Goal: Transaction & Acquisition: Purchase product/service

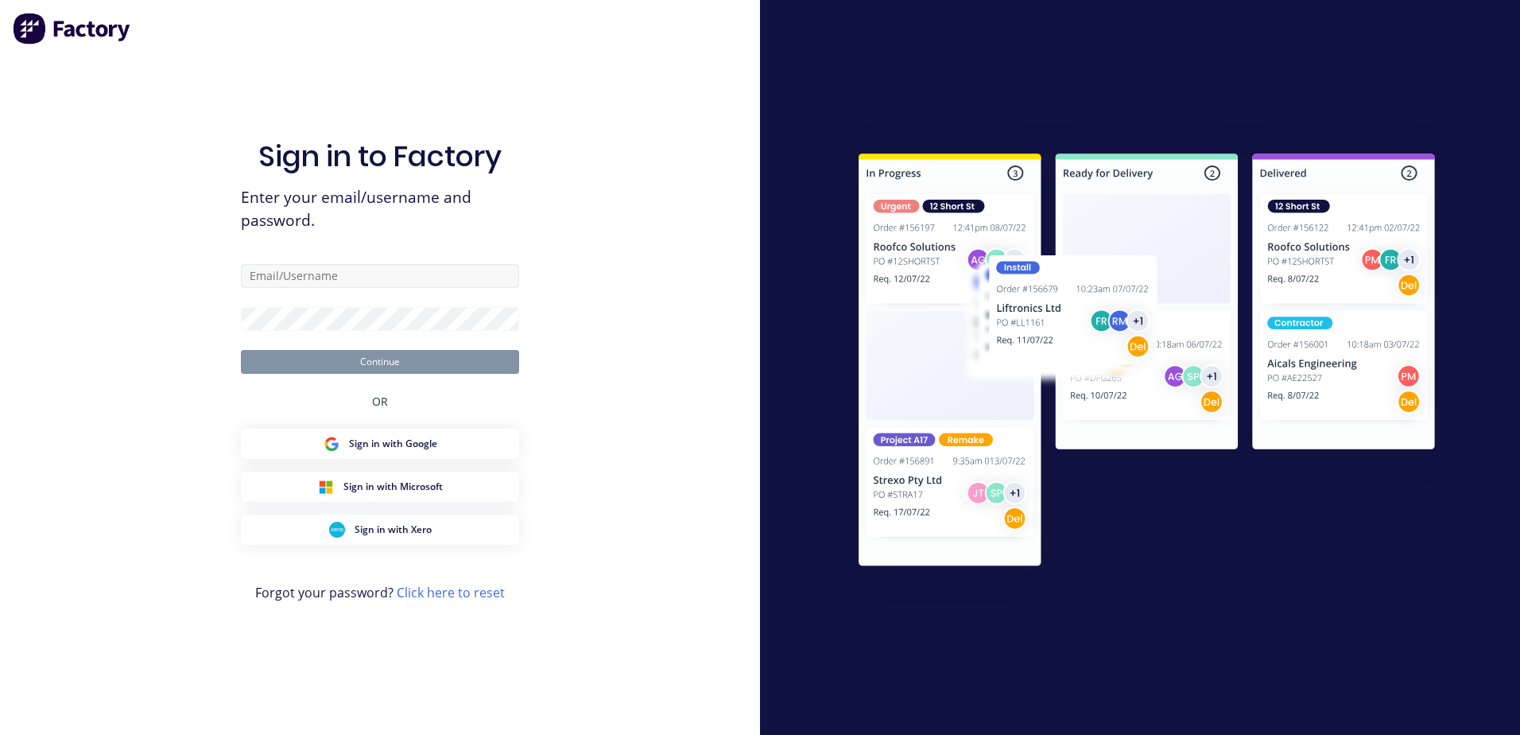
click at [322, 280] on input "text" at bounding box center [380, 276] width 278 height 24
type input "[EMAIL_ADDRESS][DOMAIN_NAME]"
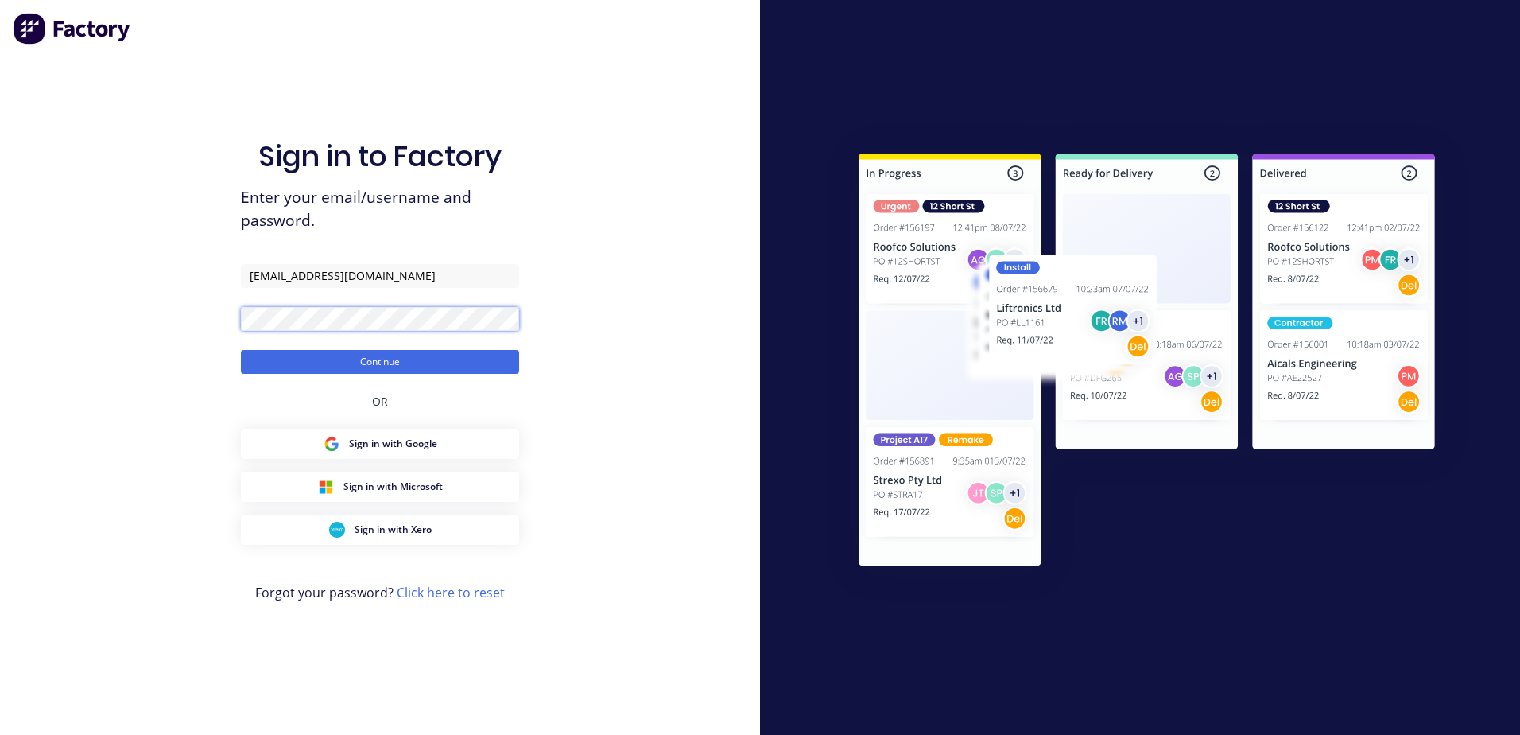
click at [241, 350] on button "Continue" at bounding box center [380, 362] width 278 height 24
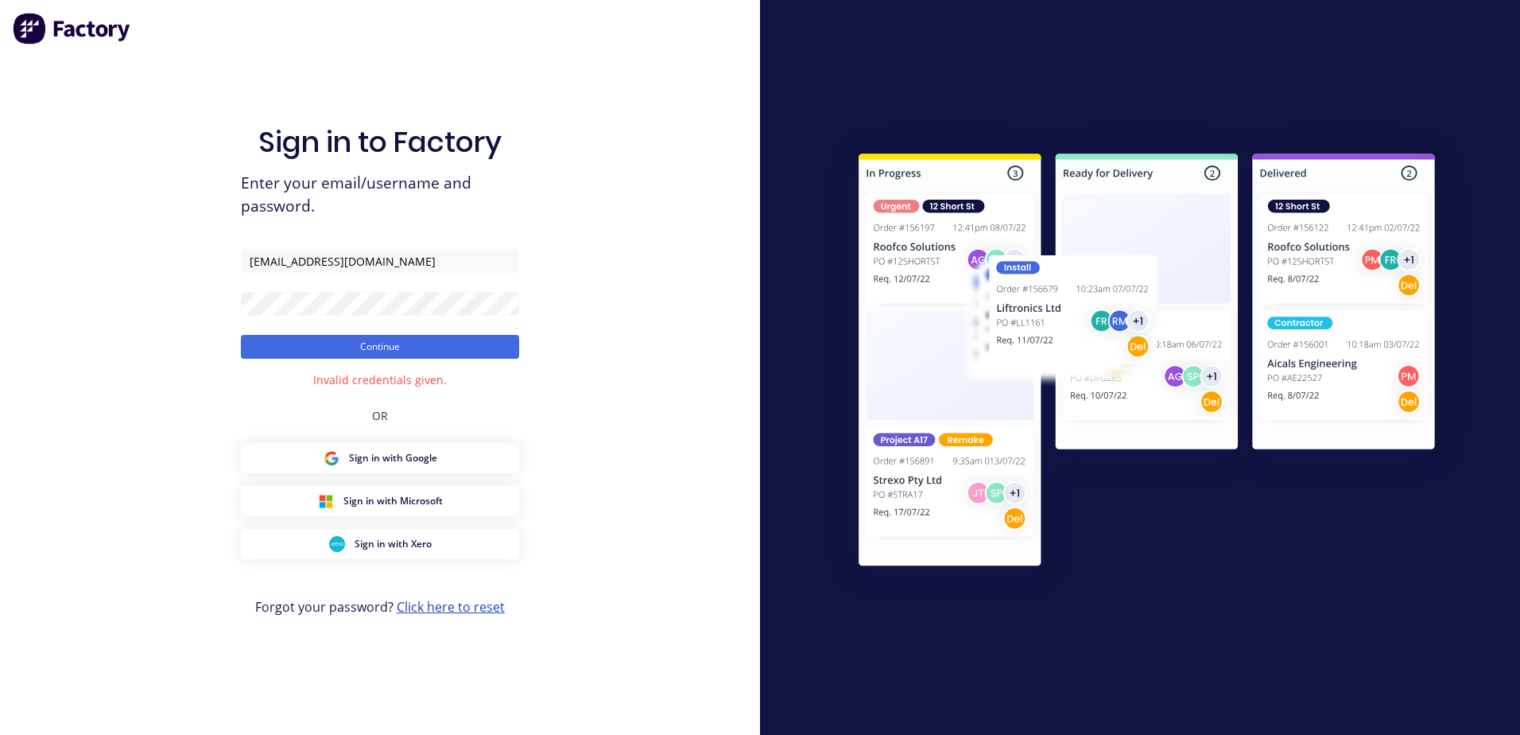
click at [424, 603] on link "Click here to reset" at bounding box center [451, 606] width 108 height 17
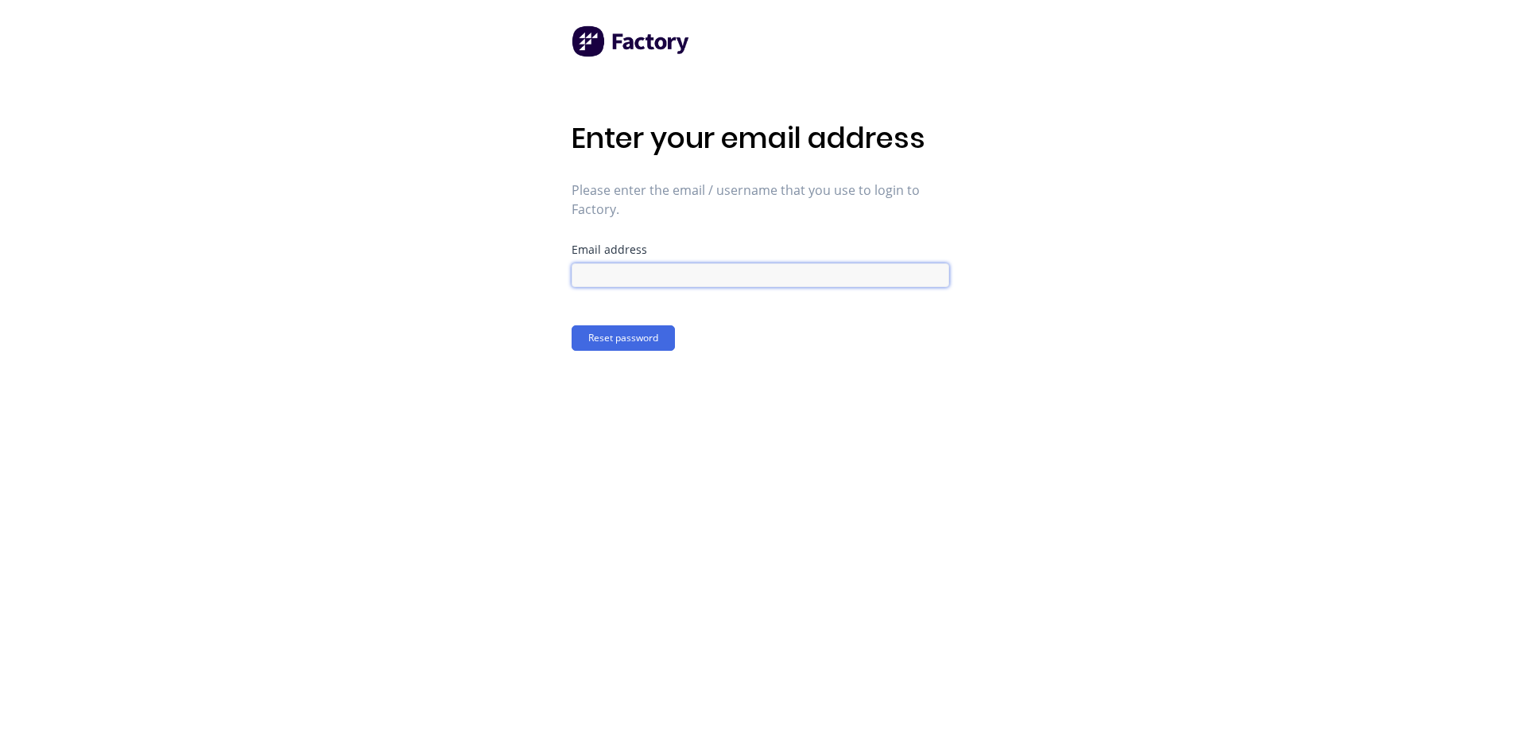
click at [584, 280] on input at bounding box center [761, 275] width 378 height 24
type input "[EMAIL_ADDRESS][DOMAIN_NAME]"
click at [639, 334] on button "Reset password" at bounding box center [623, 337] width 103 height 25
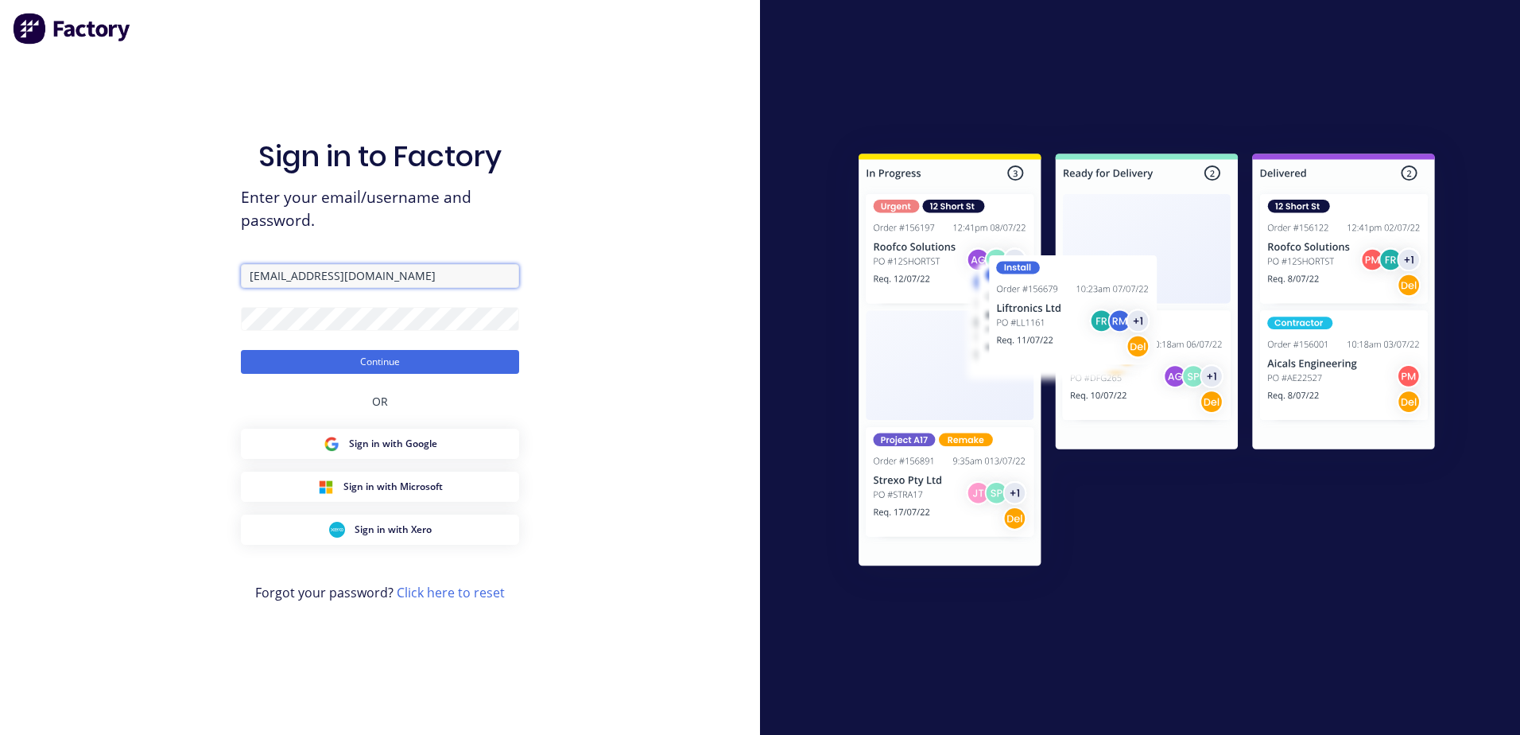
drag, startPoint x: 428, startPoint y: 281, endPoint x: 236, endPoint y: 264, distance: 193.2
click at [236, 264] on div "Sign in to Factory Enter your email/username and password. [EMAIL_ADDRESS][DOMA…" at bounding box center [380, 367] width 760 height 735
type input "[EMAIL_ADDRESS][DOMAIN_NAME]"
click at [194, 323] on div "Sign in to Factory Enter your email/username and password. [EMAIL_ADDRESS][DOMA…" at bounding box center [380, 367] width 760 height 735
click at [319, 362] on button "Continue" at bounding box center [380, 362] width 278 height 24
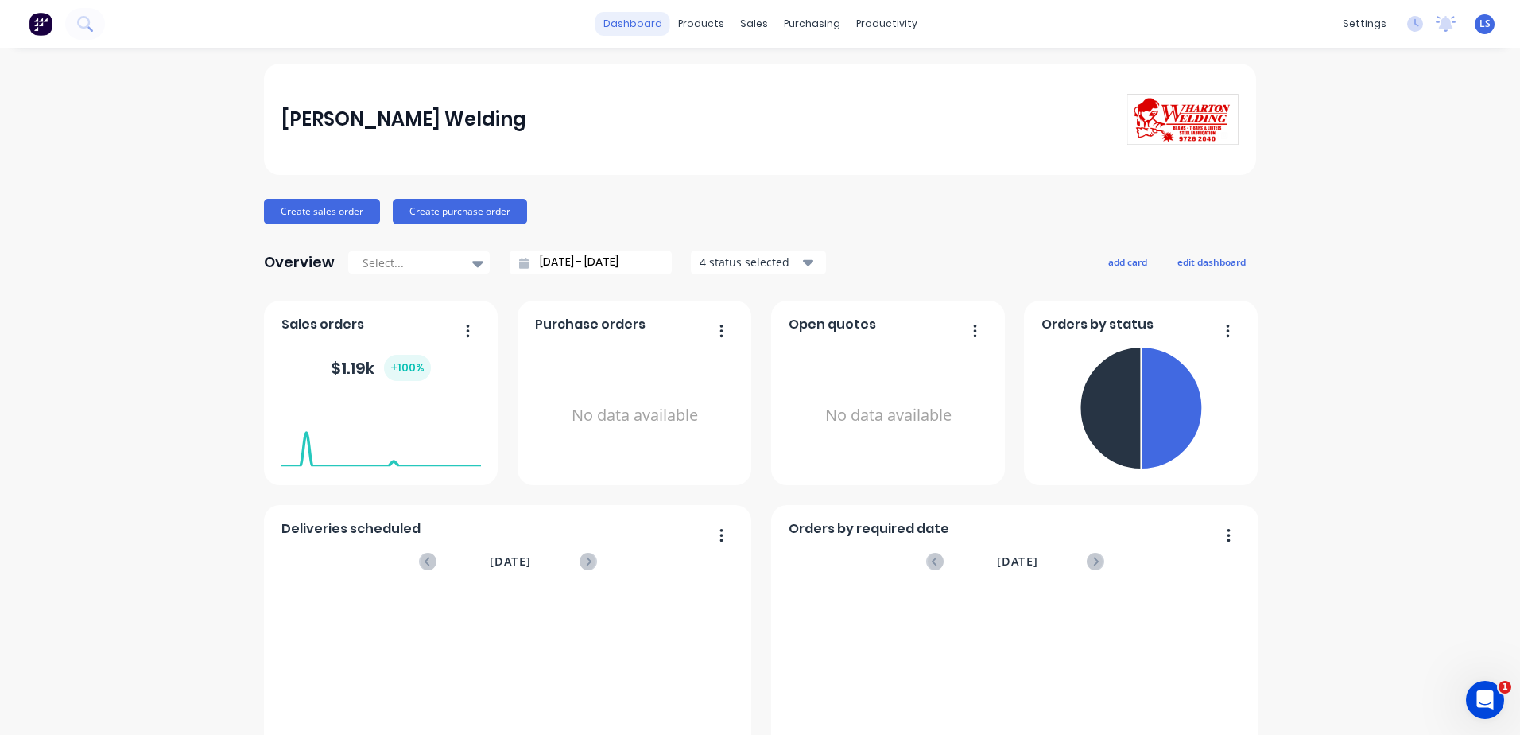
click at [632, 31] on link "dashboard" at bounding box center [632, 24] width 75 height 24
click at [695, 32] on div "products" at bounding box center [701, 24] width 62 height 24
click at [646, 28] on link "dashboard" at bounding box center [632, 24] width 75 height 24
click at [758, 24] on div "sales" at bounding box center [754, 24] width 44 height 24
click at [753, 26] on div "sales" at bounding box center [754, 24] width 44 height 24
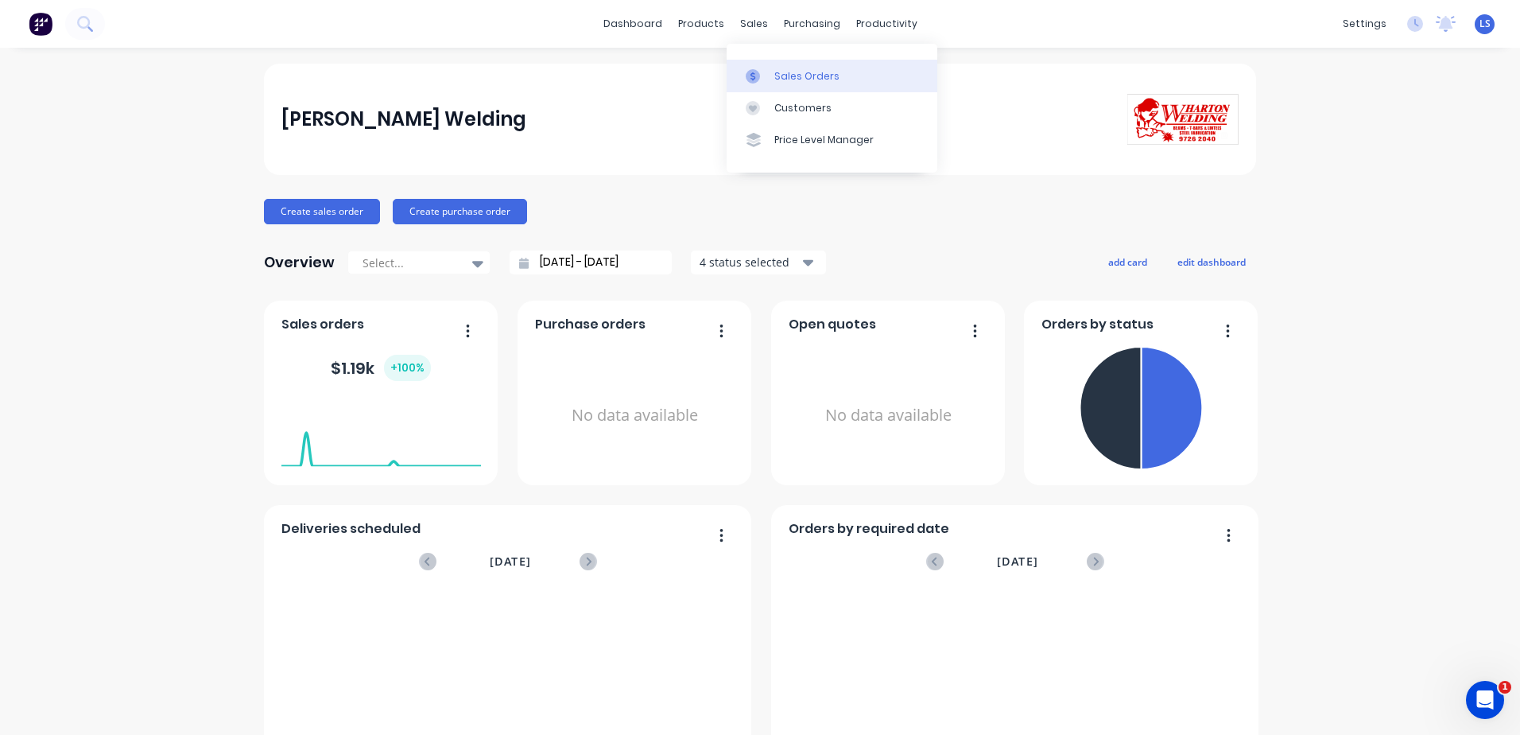
click at [799, 76] on div "Sales Orders" at bounding box center [806, 76] width 65 height 14
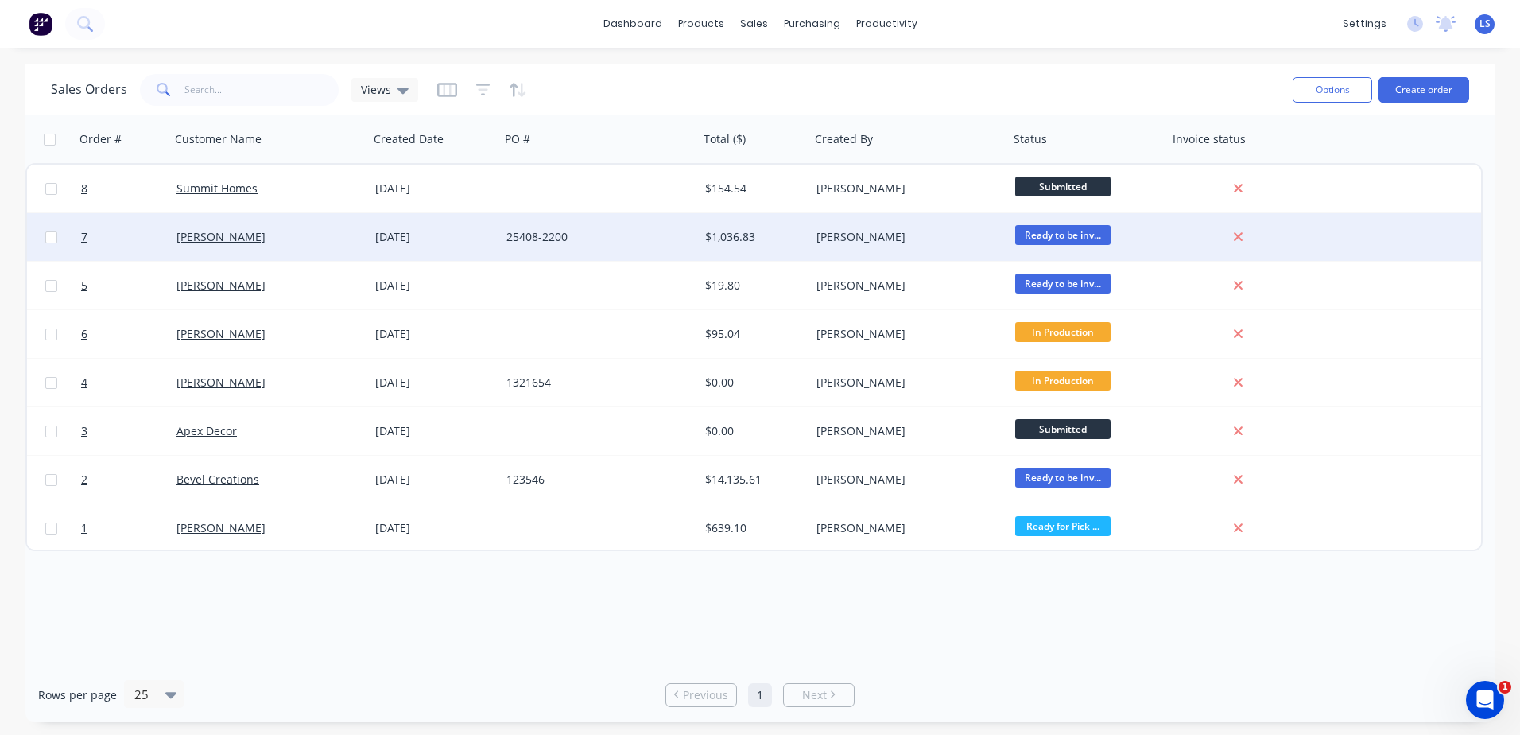
click at [506, 236] on div "25408-2200" at bounding box center [599, 237] width 199 height 48
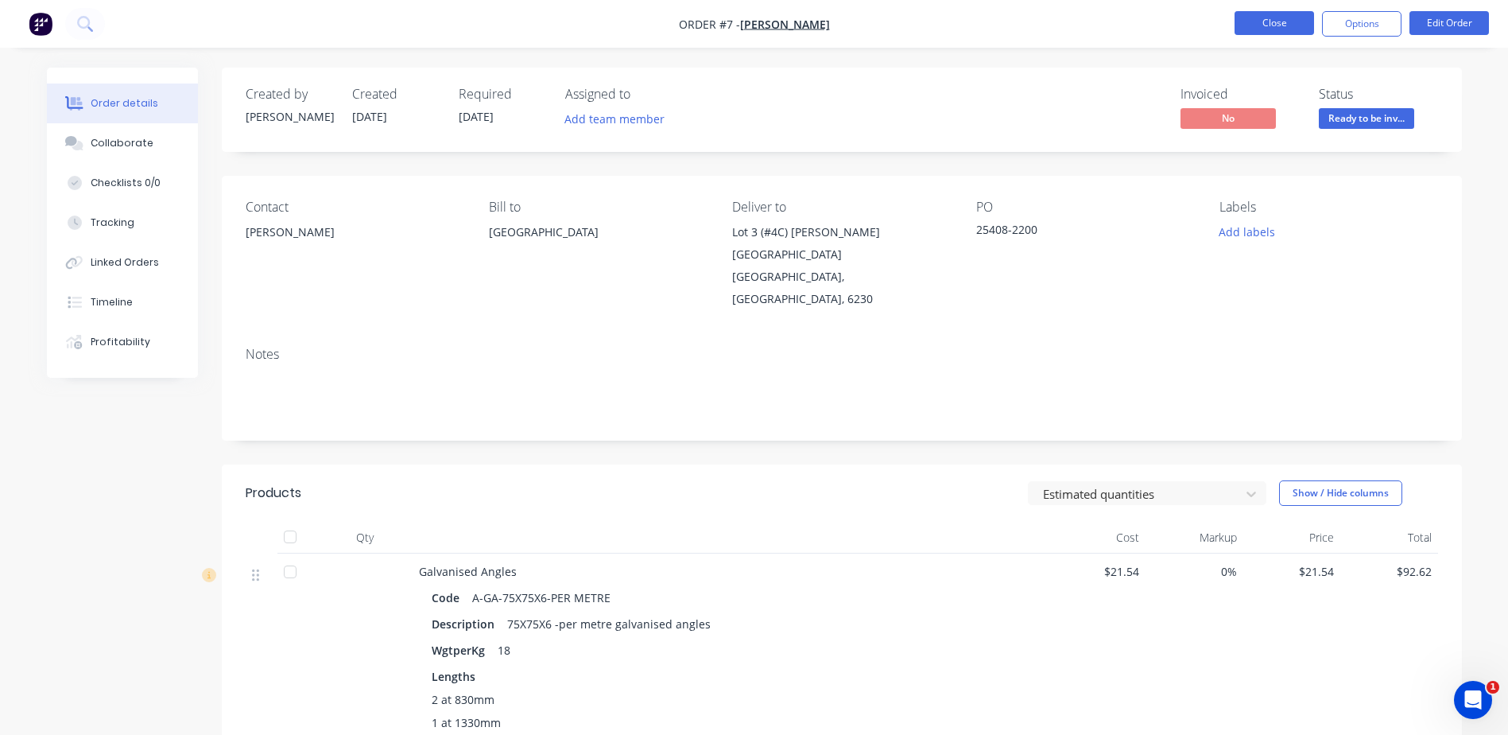
click at [1269, 16] on button "Close" at bounding box center [1274, 23] width 79 height 24
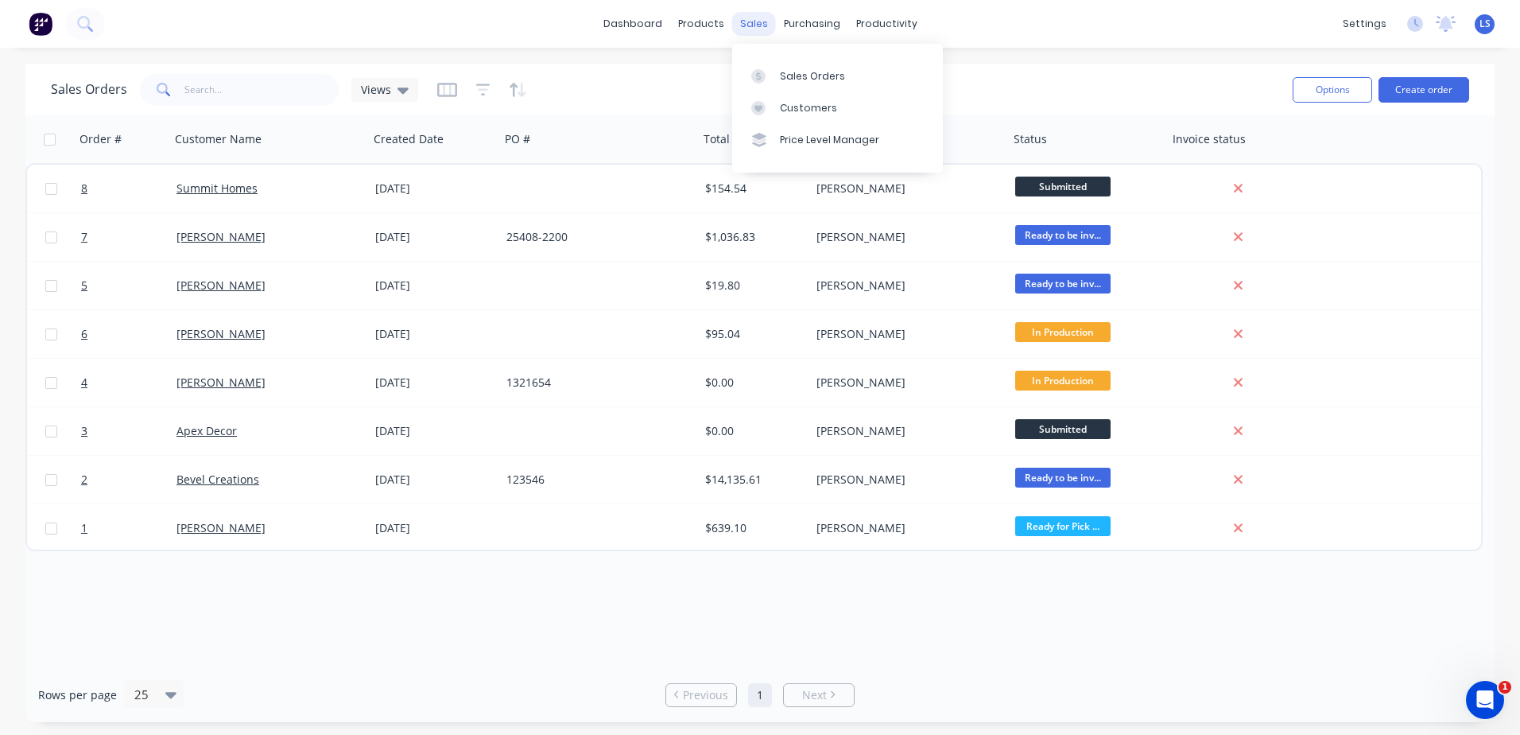
click at [740, 27] on div "sales" at bounding box center [754, 24] width 44 height 24
click at [805, 76] on div "Sales Orders" at bounding box center [812, 76] width 65 height 14
click at [805, 77] on div "Sales Orders" at bounding box center [812, 76] width 65 height 14
click at [1408, 95] on button "Create order" at bounding box center [1424, 89] width 91 height 25
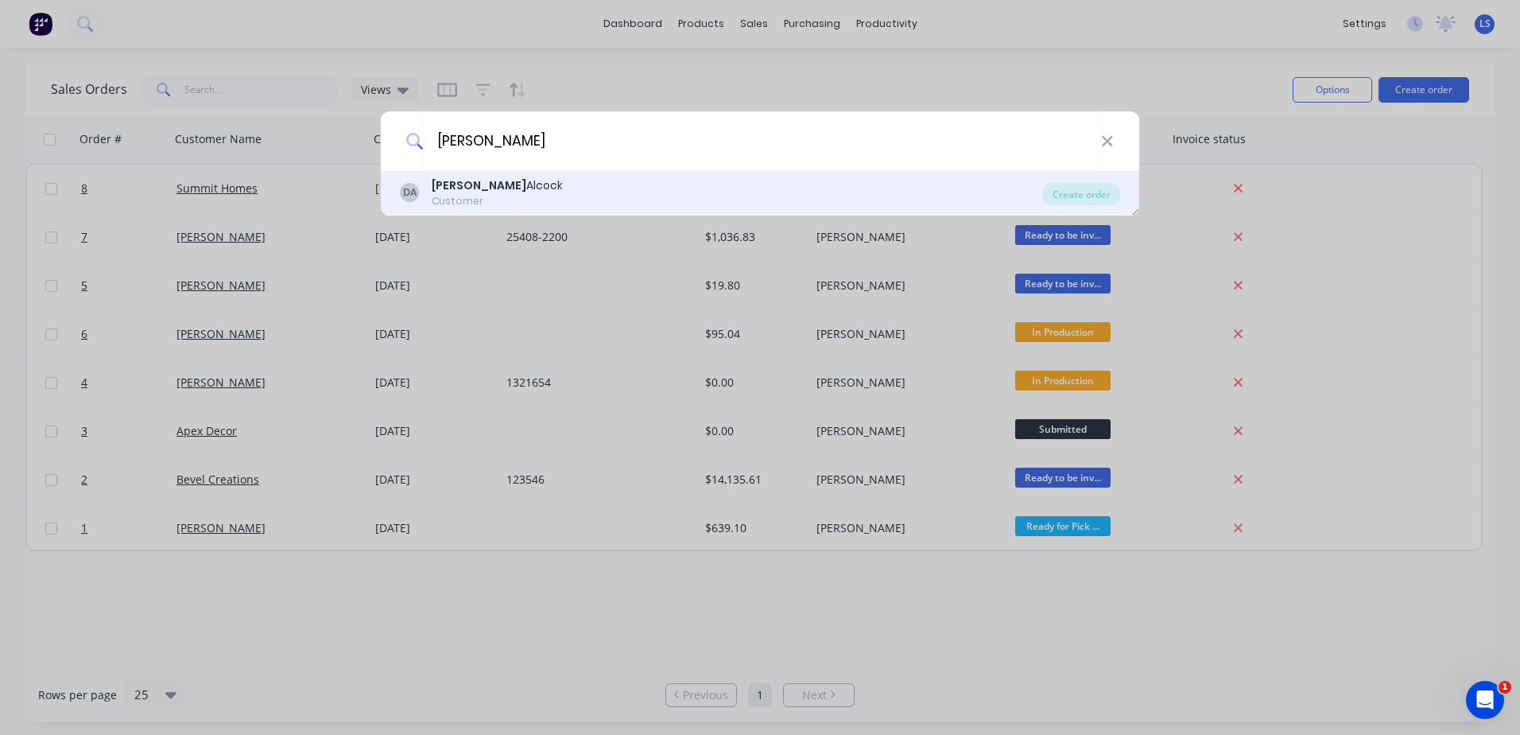
type input "[PERSON_NAME]"
click at [592, 194] on div "DA [PERSON_NAME] Customer" at bounding box center [721, 192] width 643 height 31
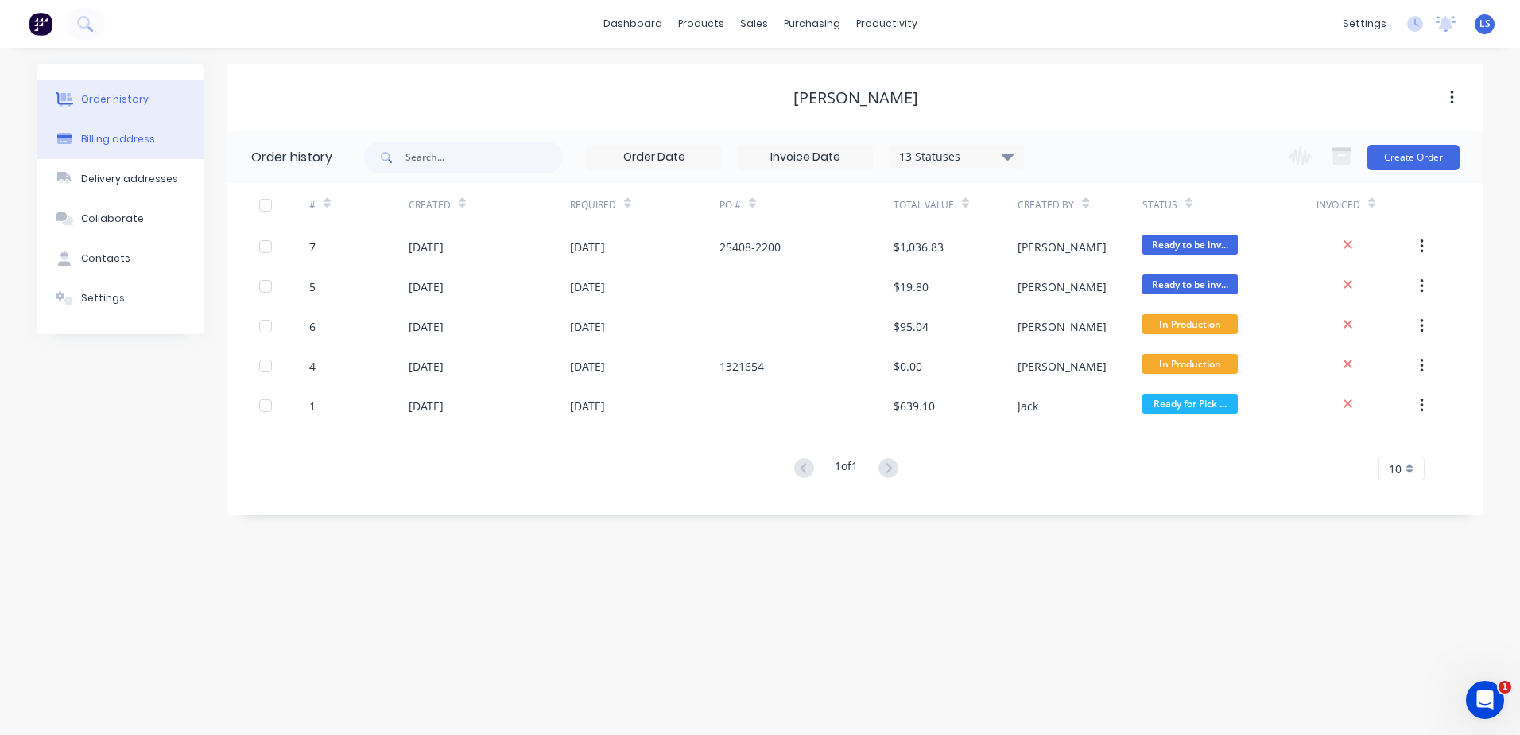
click at [132, 134] on div "Billing address" at bounding box center [118, 139] width 74 height 14
select select "AU"
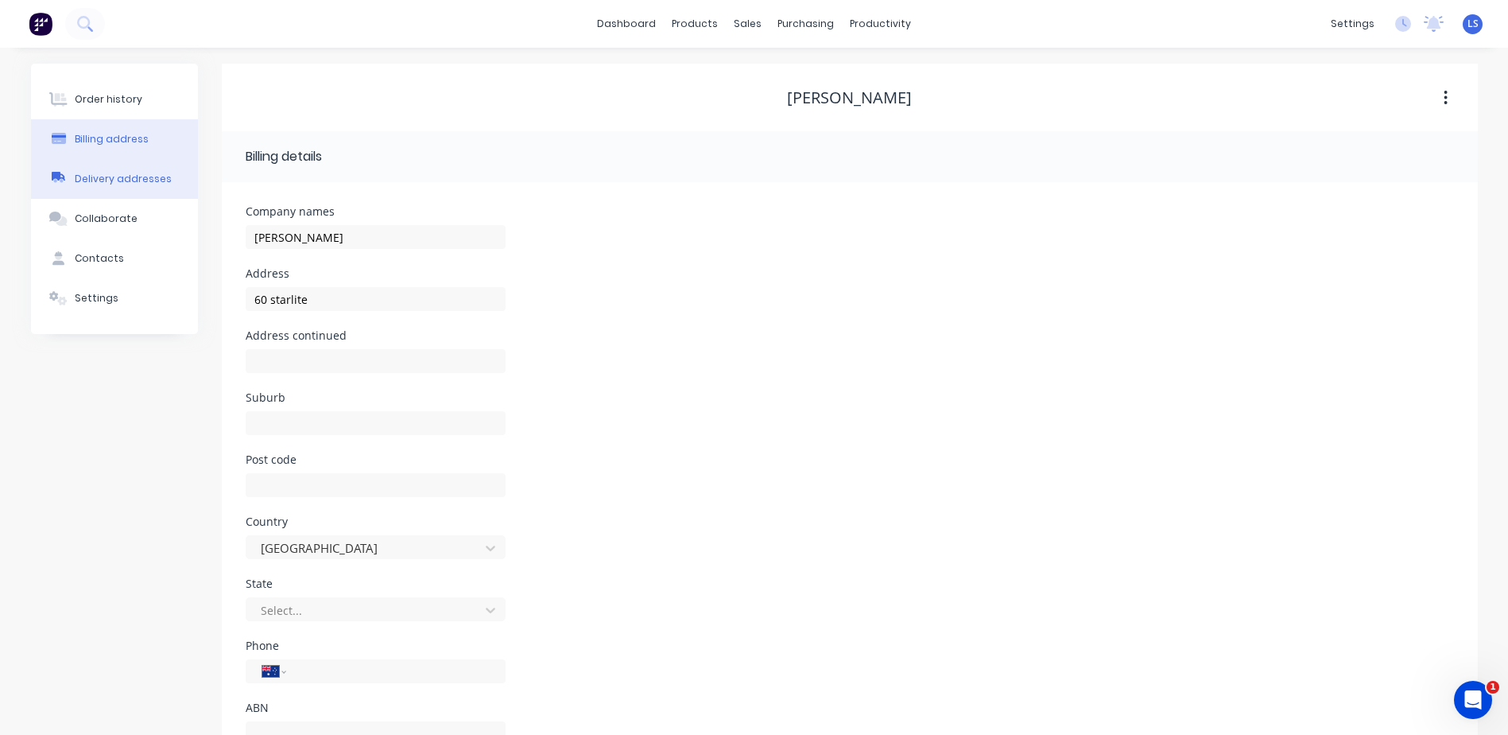
click at [137, 169] on button "Delivery addresses" at bounding box center [114, 179] width 167 height 40
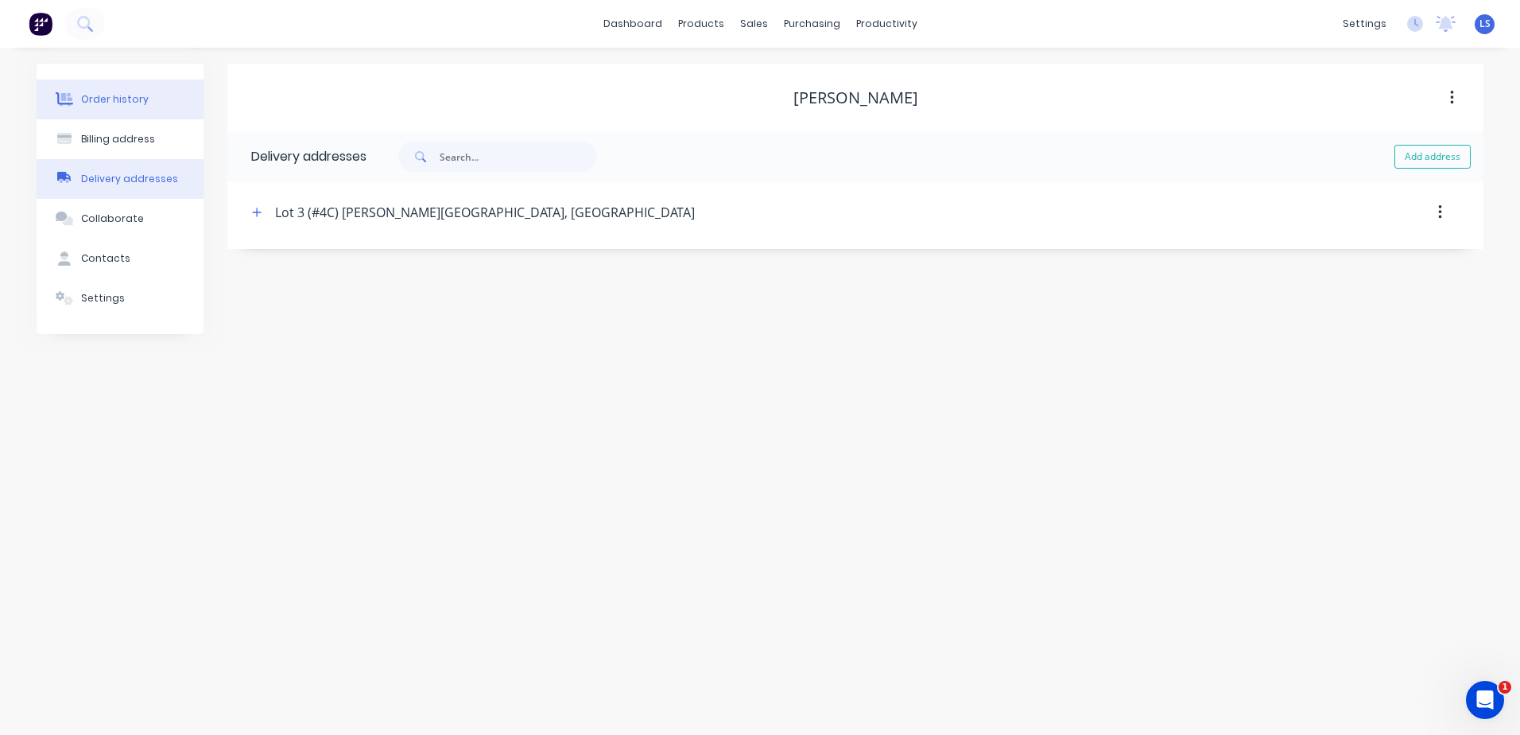
click at [135, 107] on button "Order history" at bounding box center [120, 99] width 167 height 40
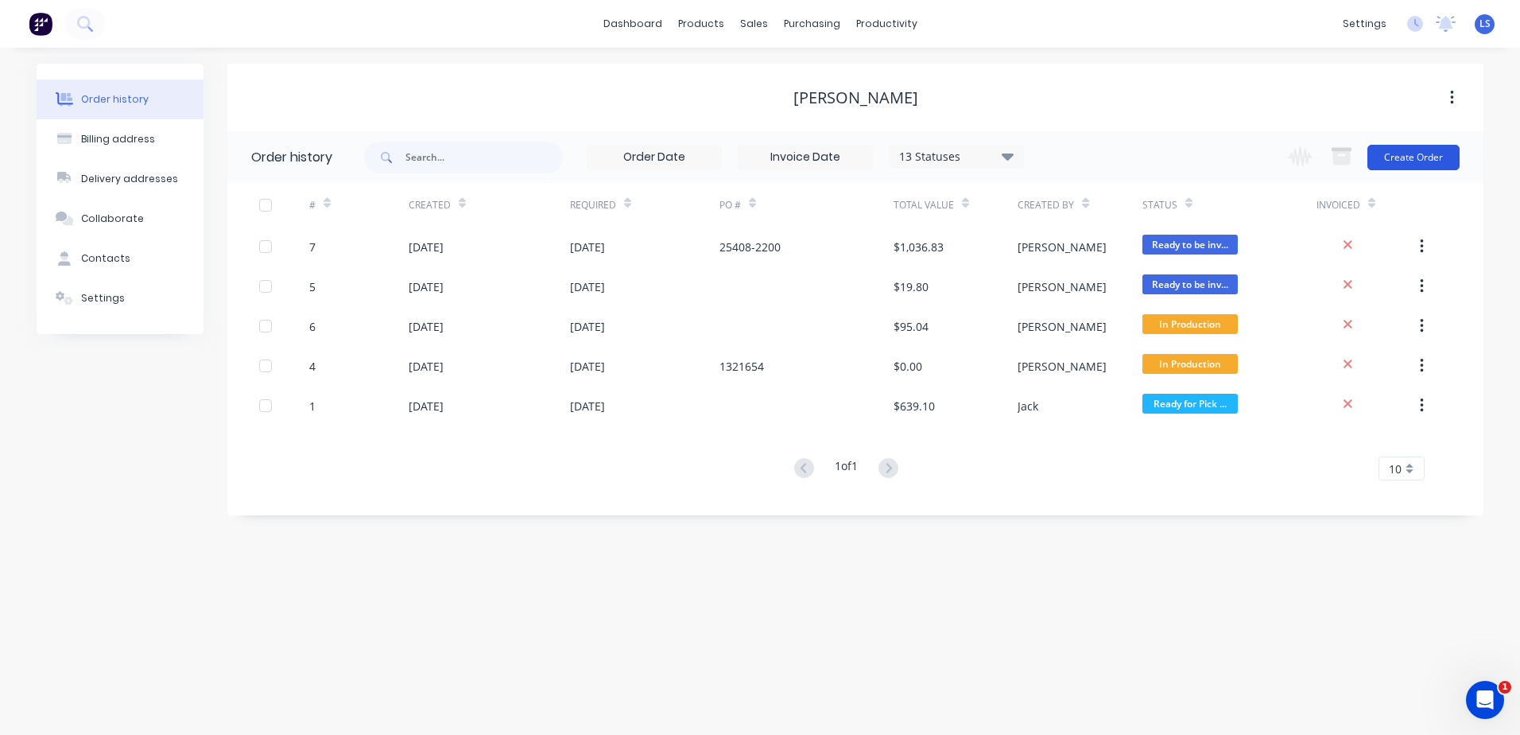
click at [1398, 154] on button "Create Order" at bounding box center [1413, 157] width 92 height 25
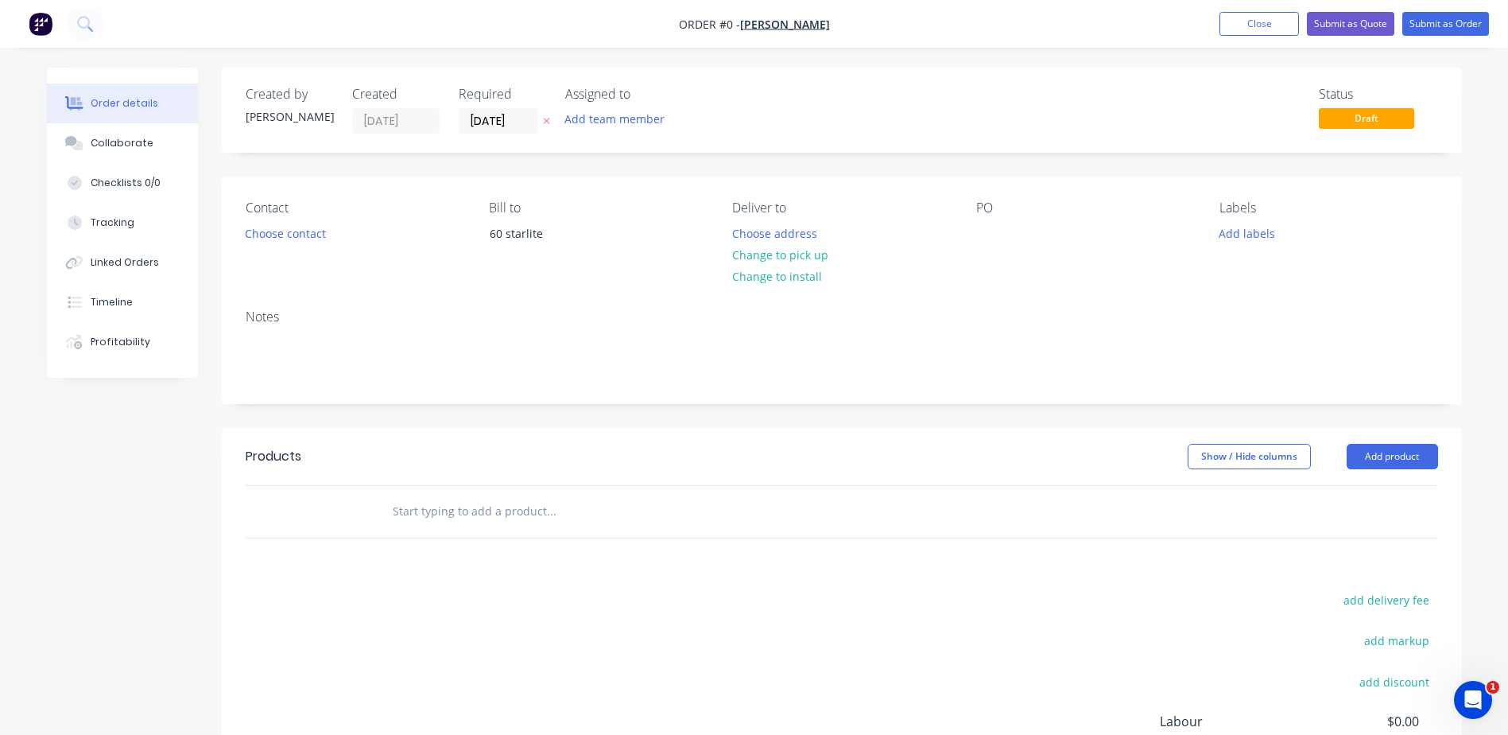
click at [329, 223] on div "Choose contact" at bounding box center [285, 232] width 98 height 21
click at [305, 227] on button "Choose contact" at bounding box center [285, 232] width 98 height 21
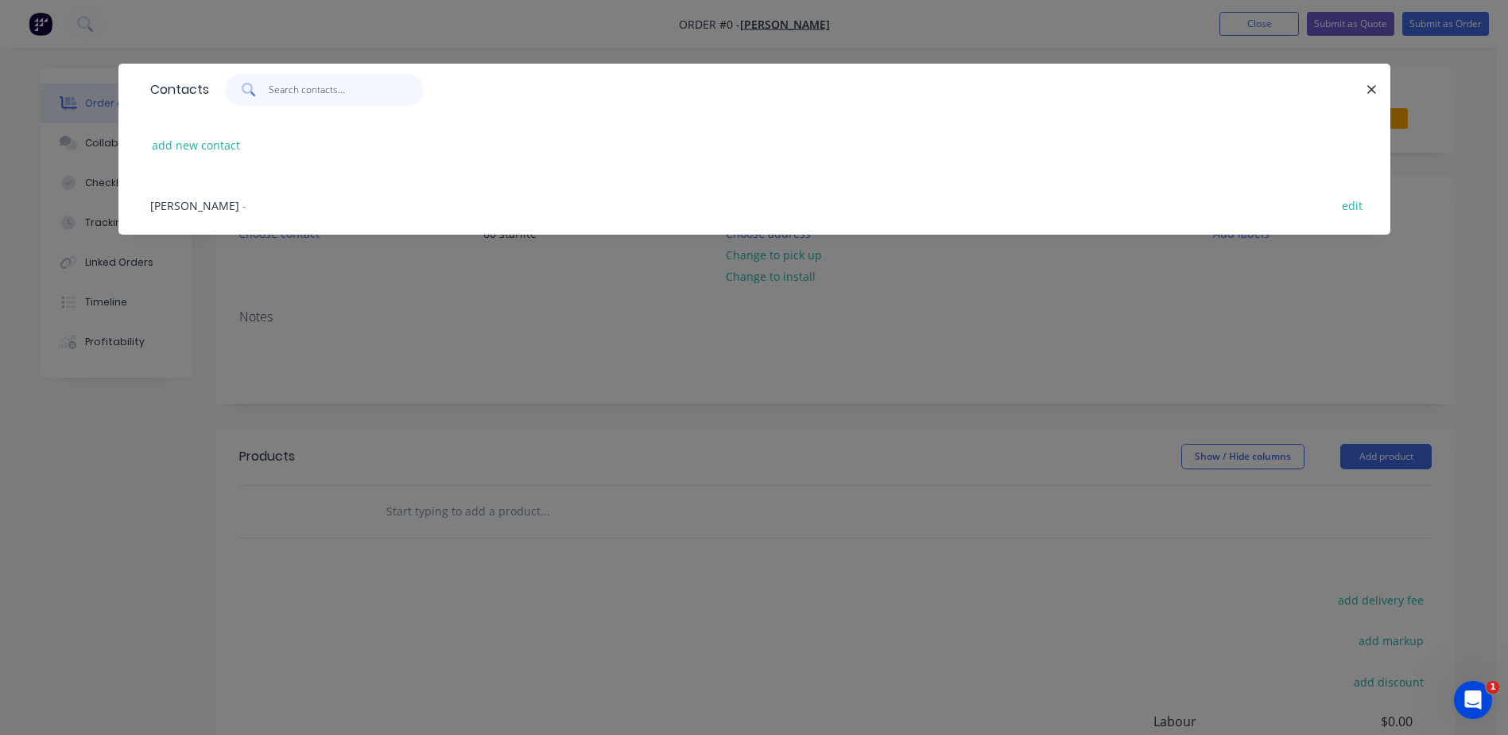
click at [301, 91] on input "text" at bounding box center [346, 90] width 155 height 32
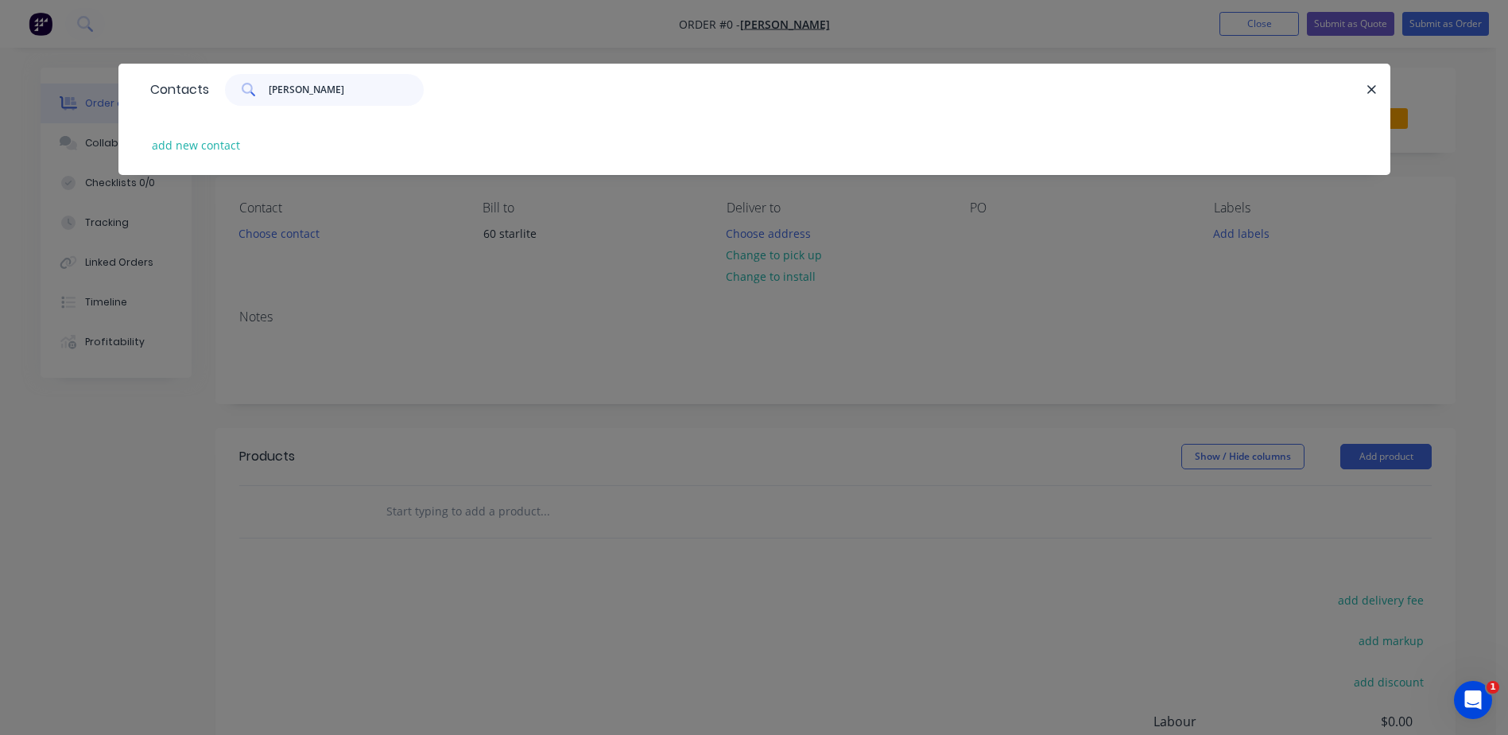
type input "[PERSON_NAME]"
click at [1374, 78] on div "Contacts [PERSON_NAME]" at bounding box center [754, 90] width 1272 height 52
click at [1375, 83] on icon "button" at bounding box center [1372, 90] width 10 height 14
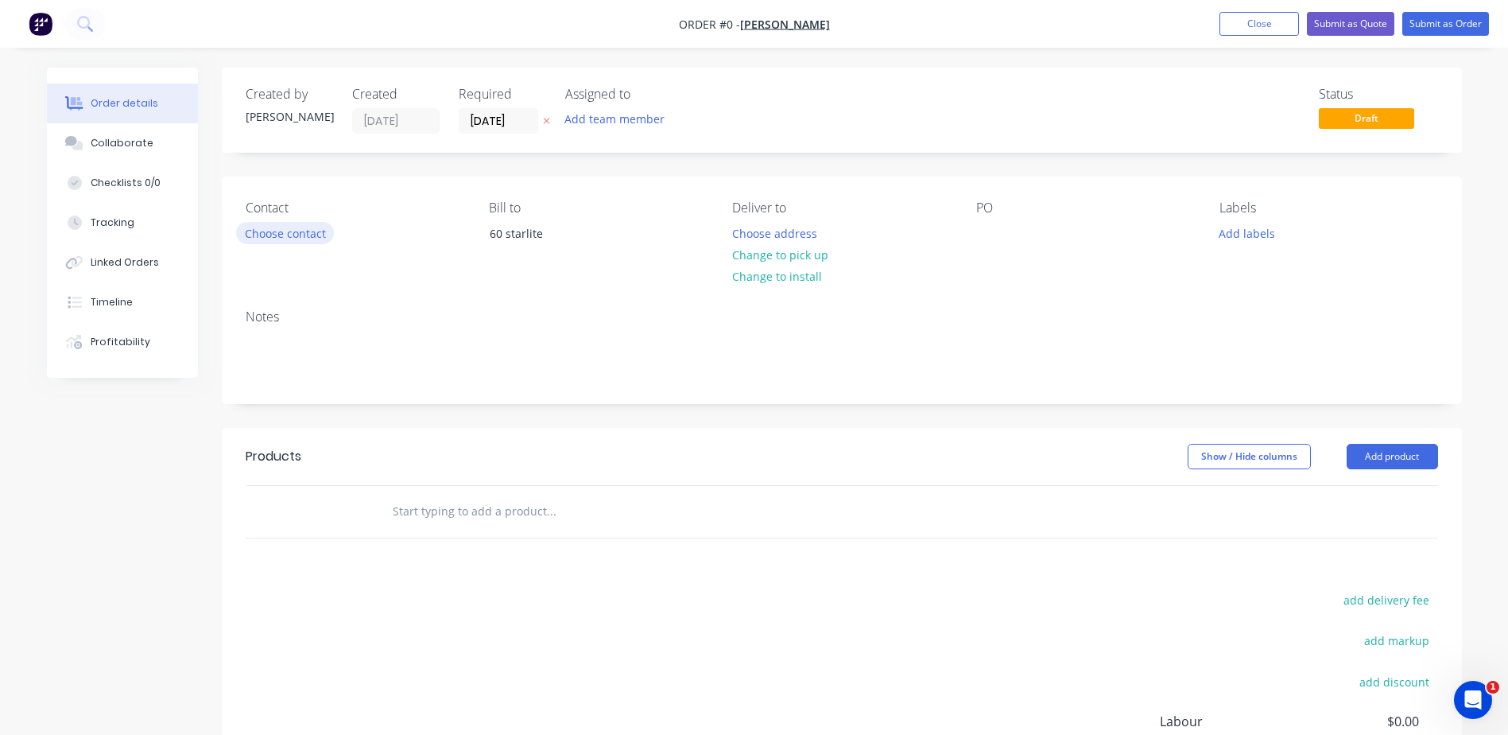
click at [283, 233] on button "Choose contact" at bounding box center [285, 232] width 98 height 21
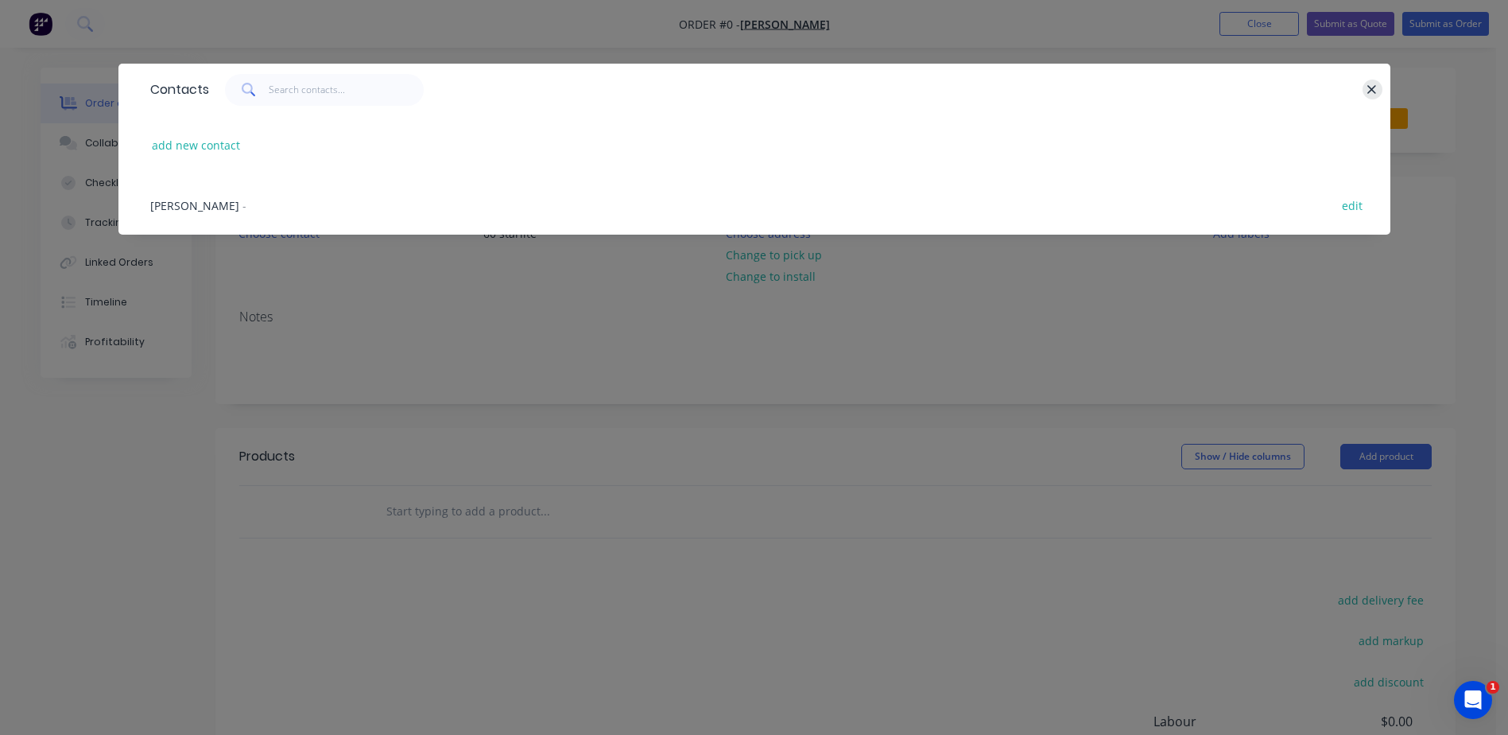
click at [1378, 90] on button "button" at bounding box center [1373, 89] width 20 height 20
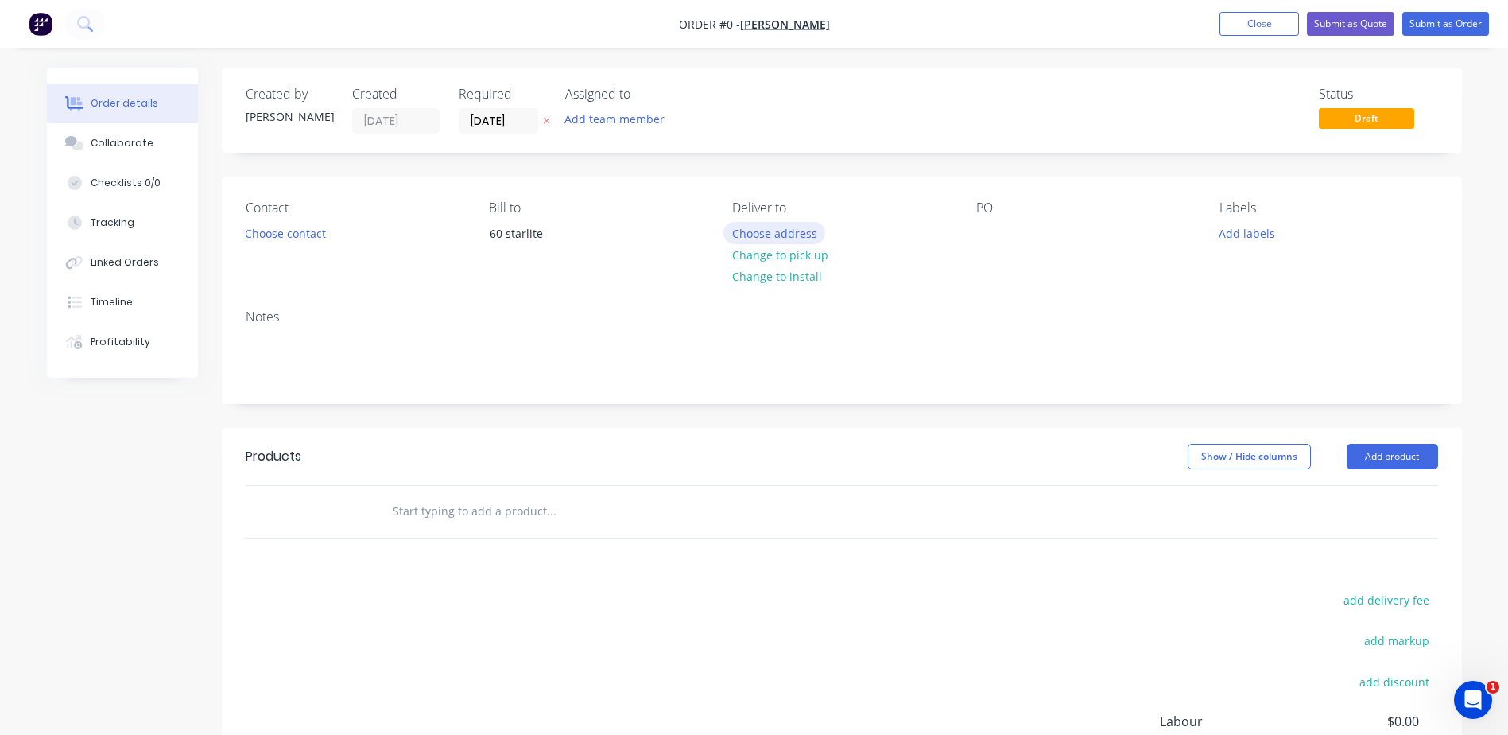
click at [753, 239] on button "Choose address" at bounding box center [774, 232] width 102 height 21
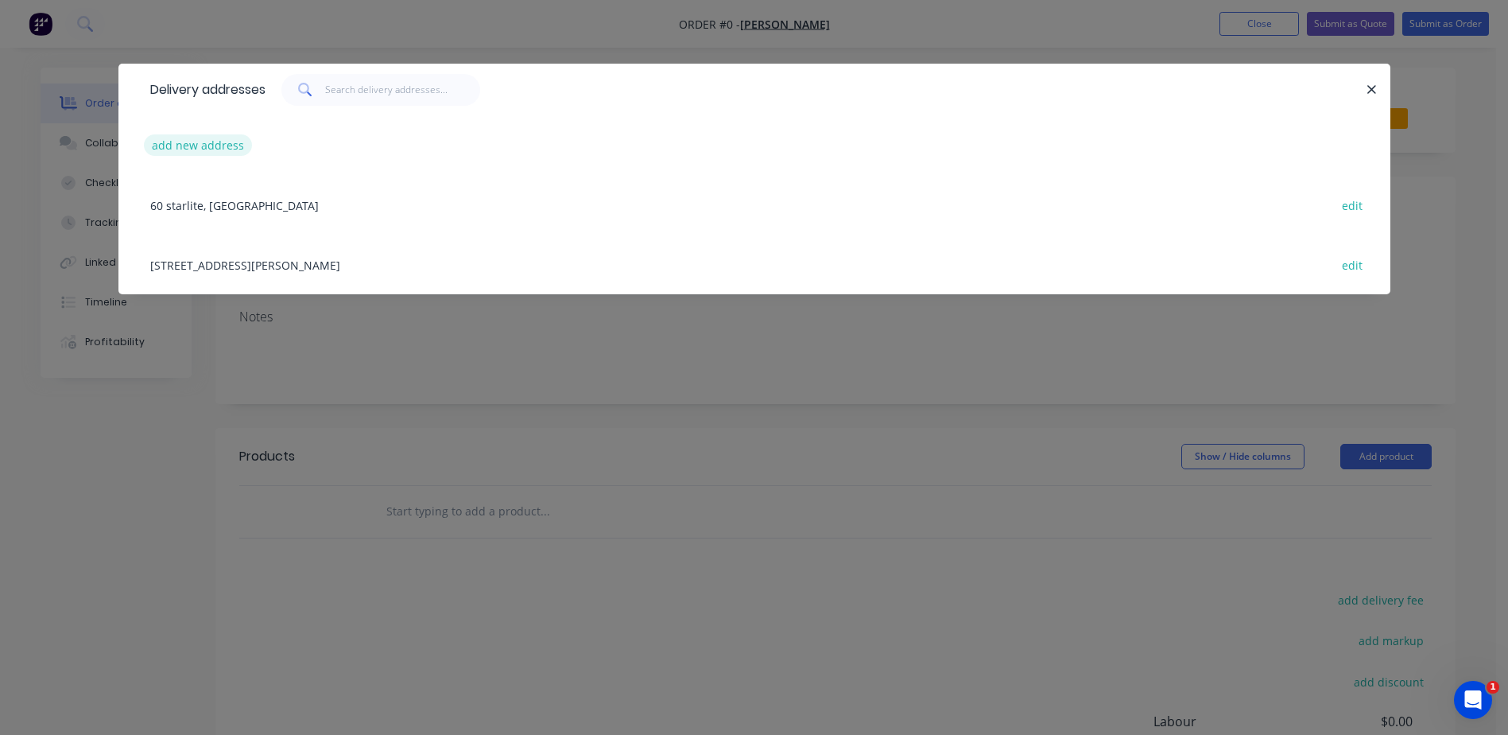
click at [184, 137] on button "add new address" at bounding box center [198, 144] width 109 height 21
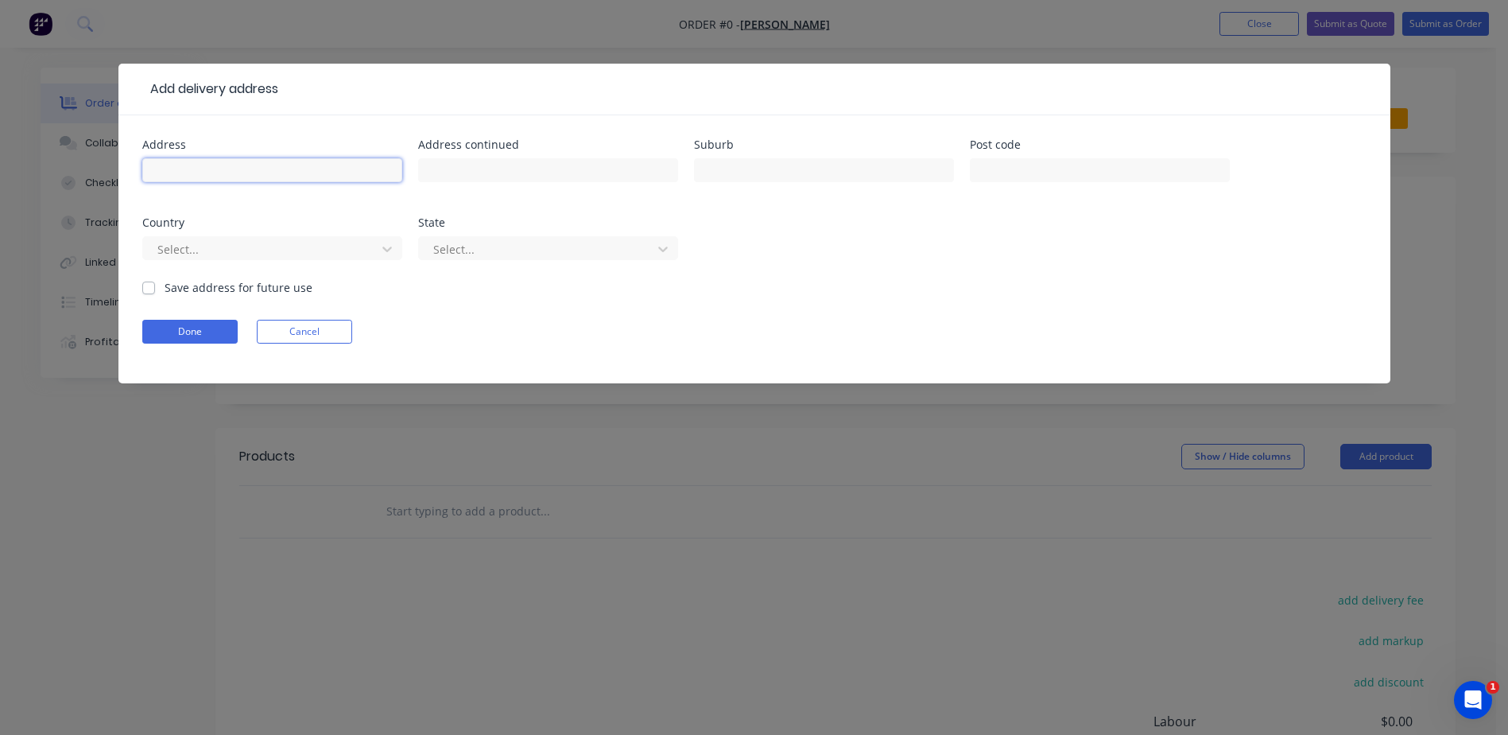
click at [182, 173] on input "text" at bounding box center [272, 170] width 260 height 24
type input "Lot 273 #6 [PERSON_NAME] Loop"
type input "Australind"
type input "6233"
click at [258, 263] on div "Select..." at bounding box center [272, 255] width 260 height 47
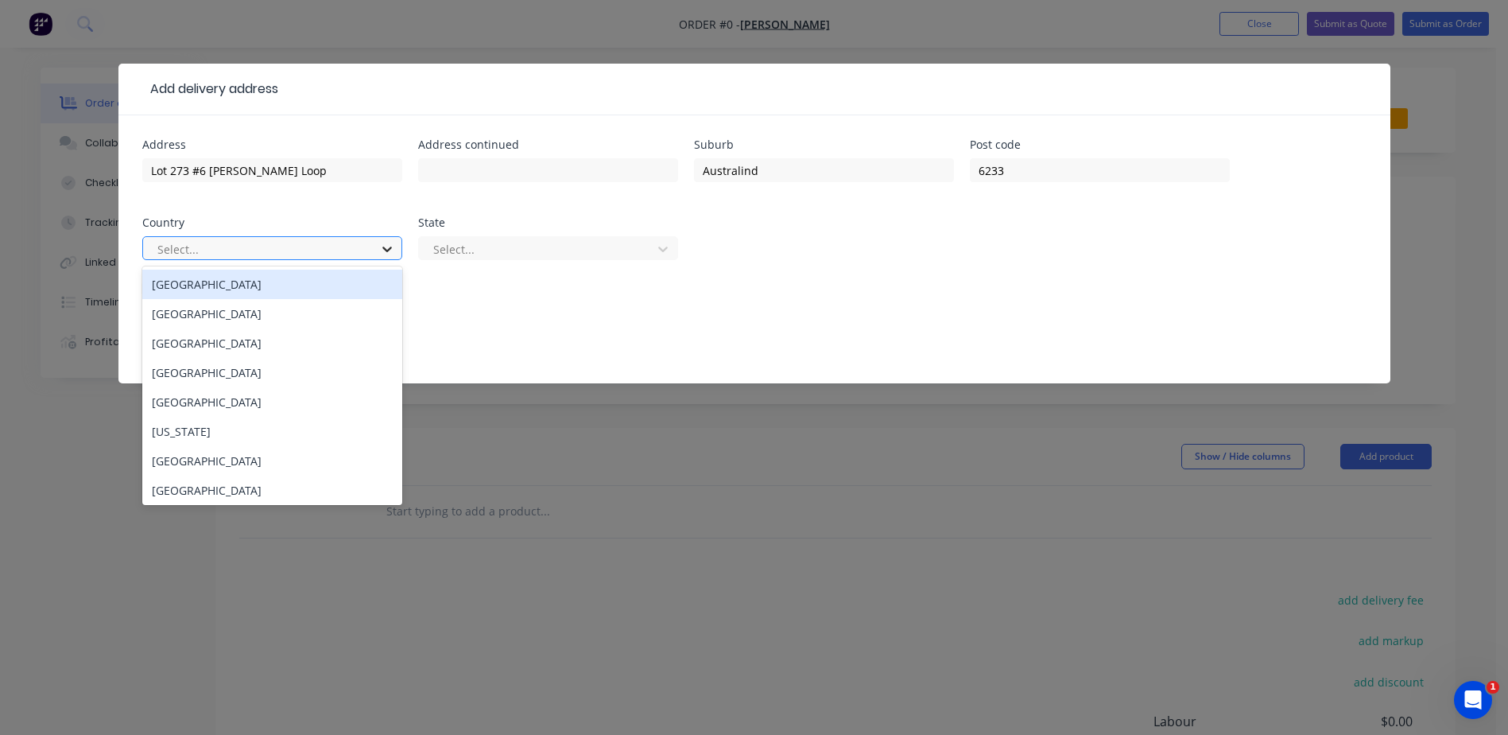
click at [390, 254] on icon at bounding box center [387, 249] width 16 height 16
click at [223, 281] on div "[GEOGRAPHIC_DATA]" at bounding box center [272, 284] width 260 height 29
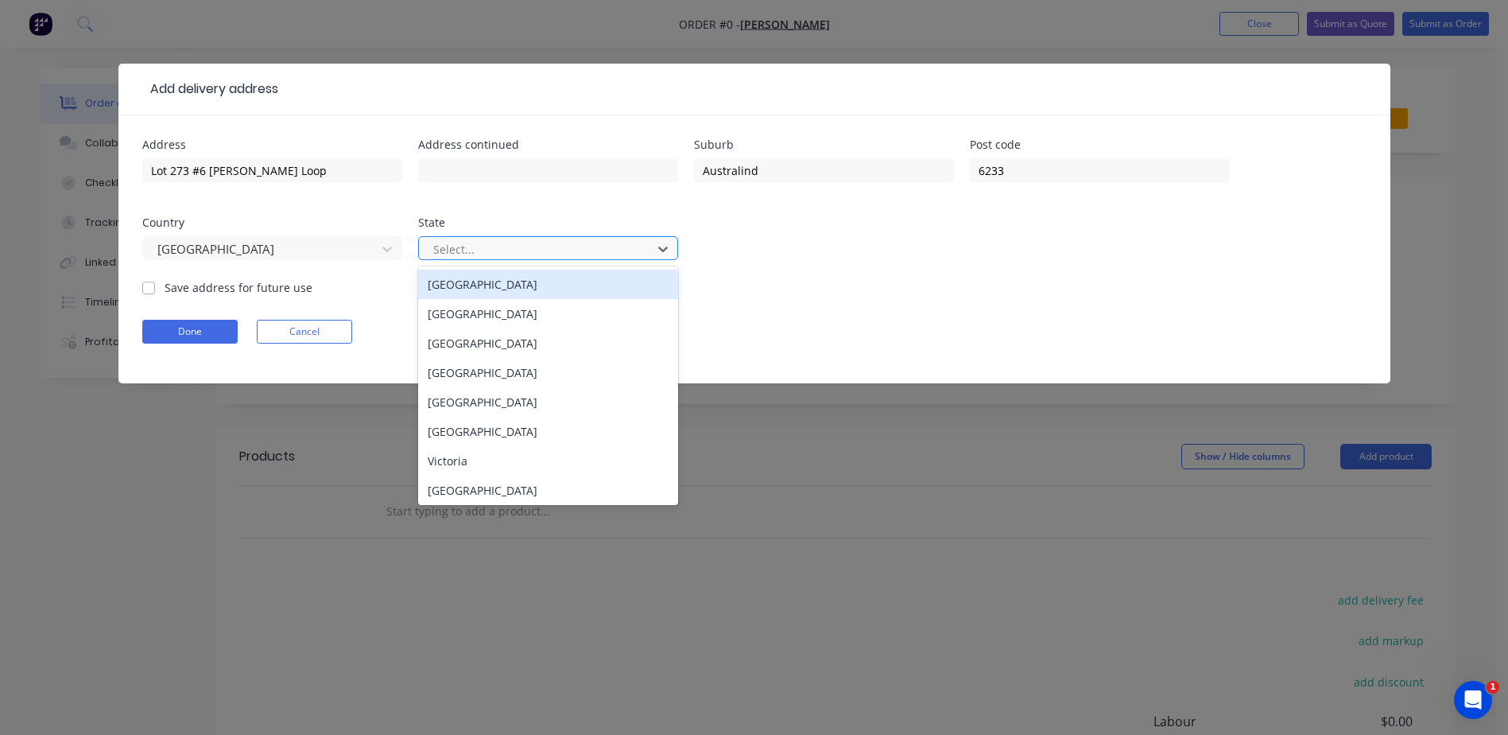
click at [486, 254] on div at bounding box center [538, 249] width 212 height 20
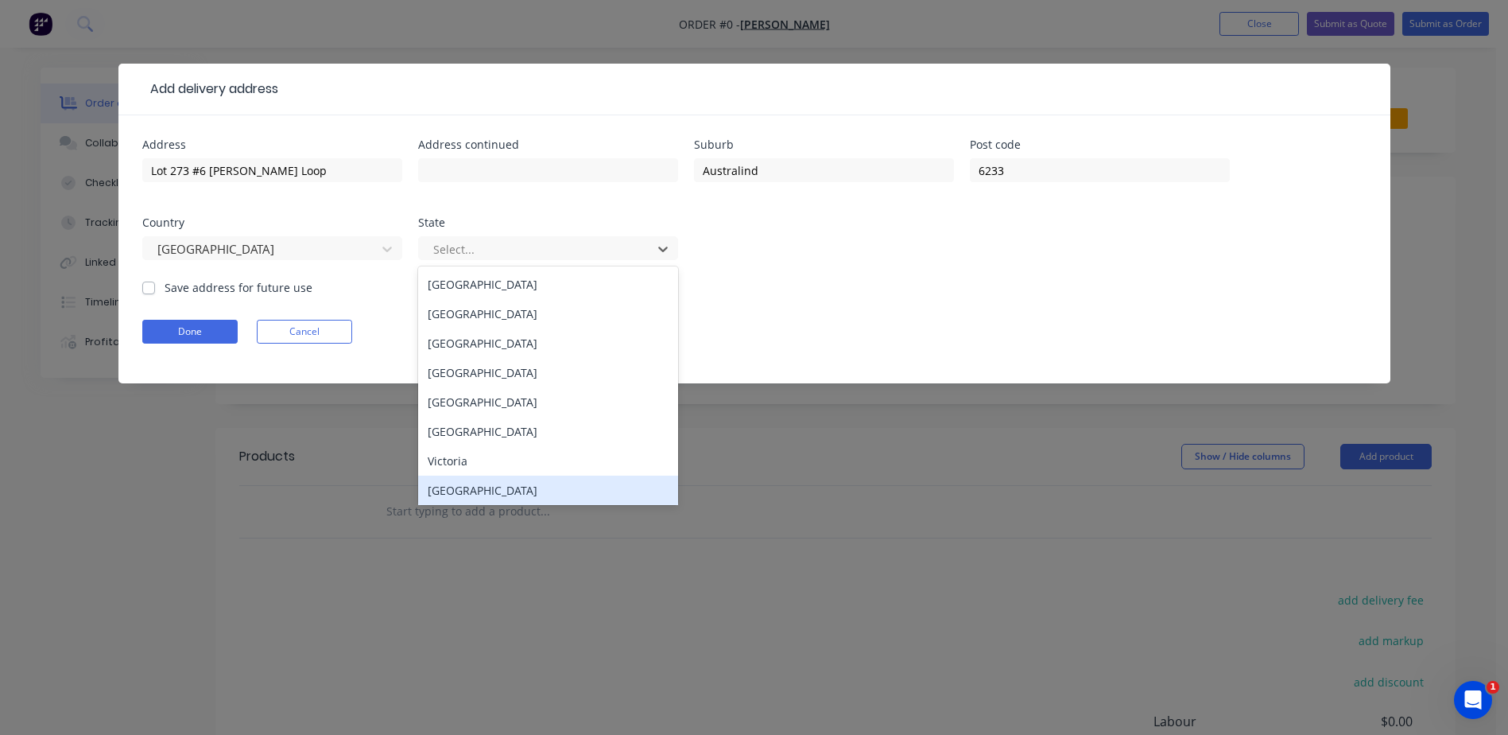
click at [513, 490] on div "[GEOGRAPHIC_DATA]" at bounding box center [548, 489] width 260 height 29
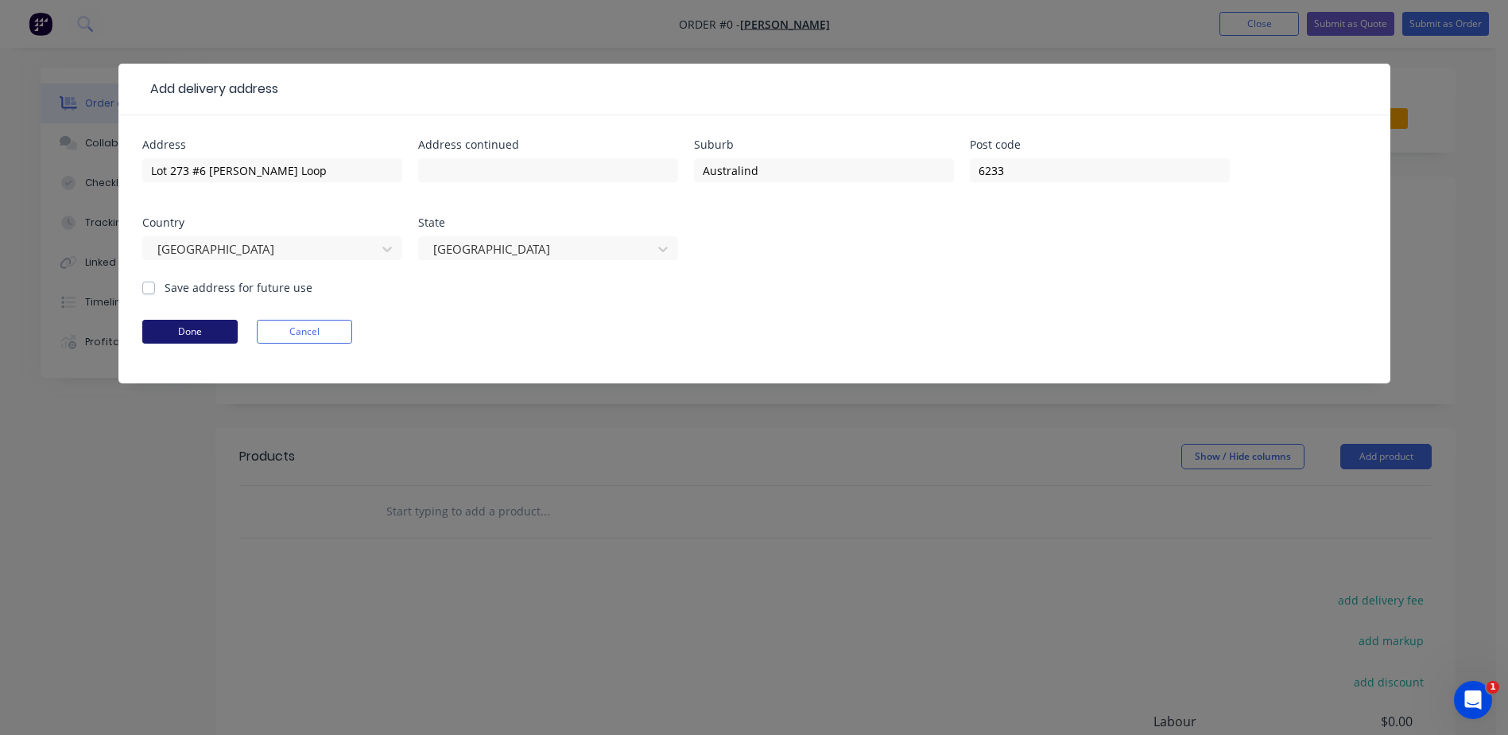
click at [211, 329] on button "Done" at bounding box center [189, 332] width 95 height 24
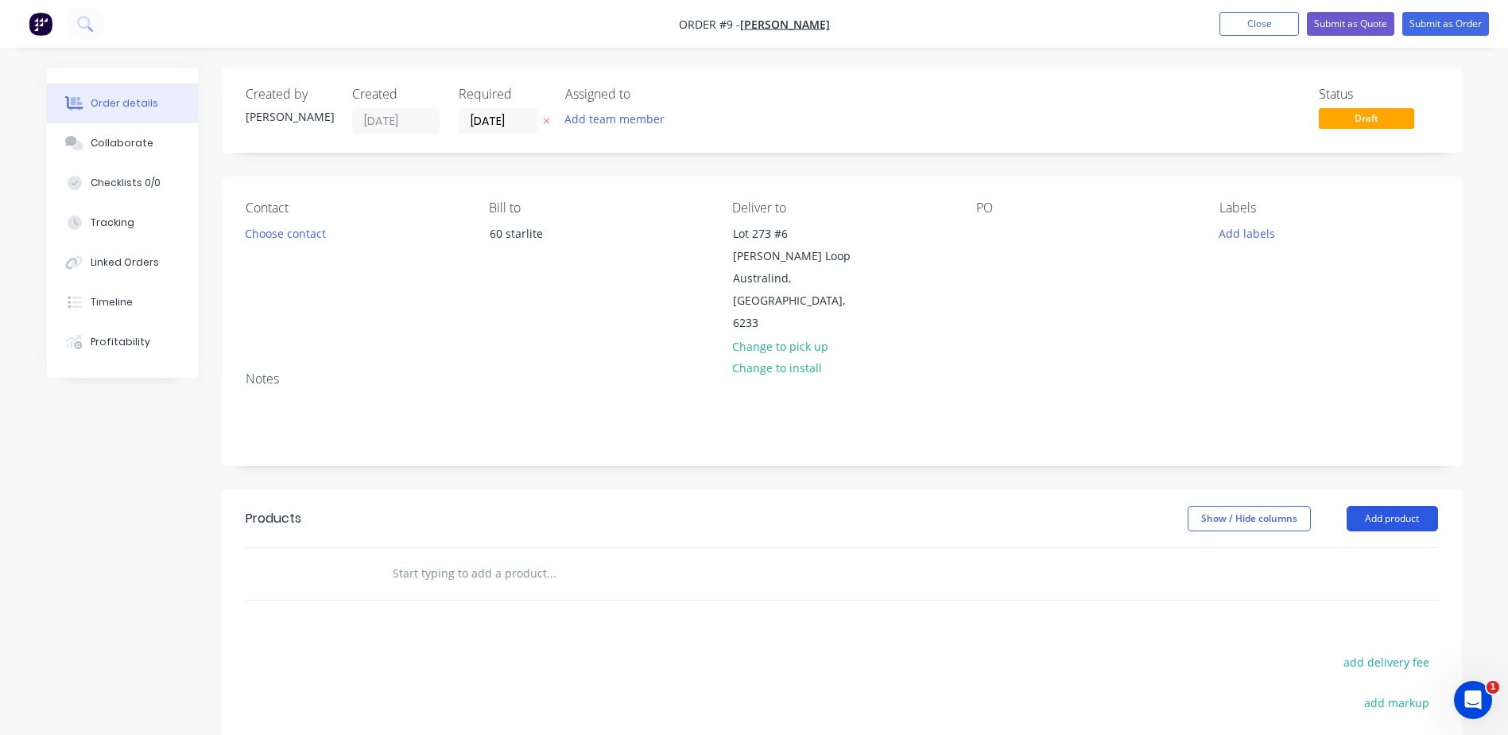
click at [1429, 506] on button "Add product" at bounding box center [1392, 518] width 91 height 25
click at [519, 557] on input "text" at bounding box center [551, 573] width 318 height 32
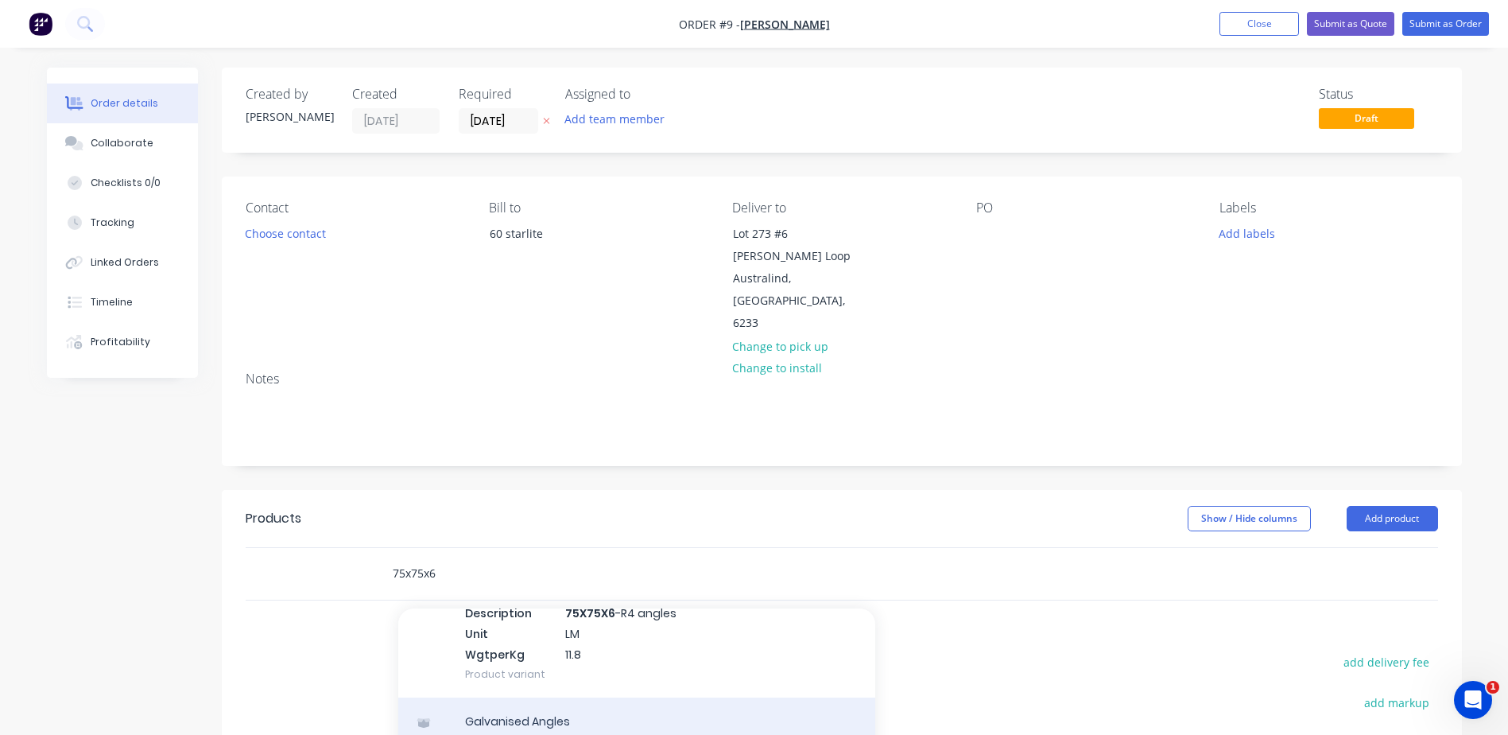
scroll to position [318, 0]
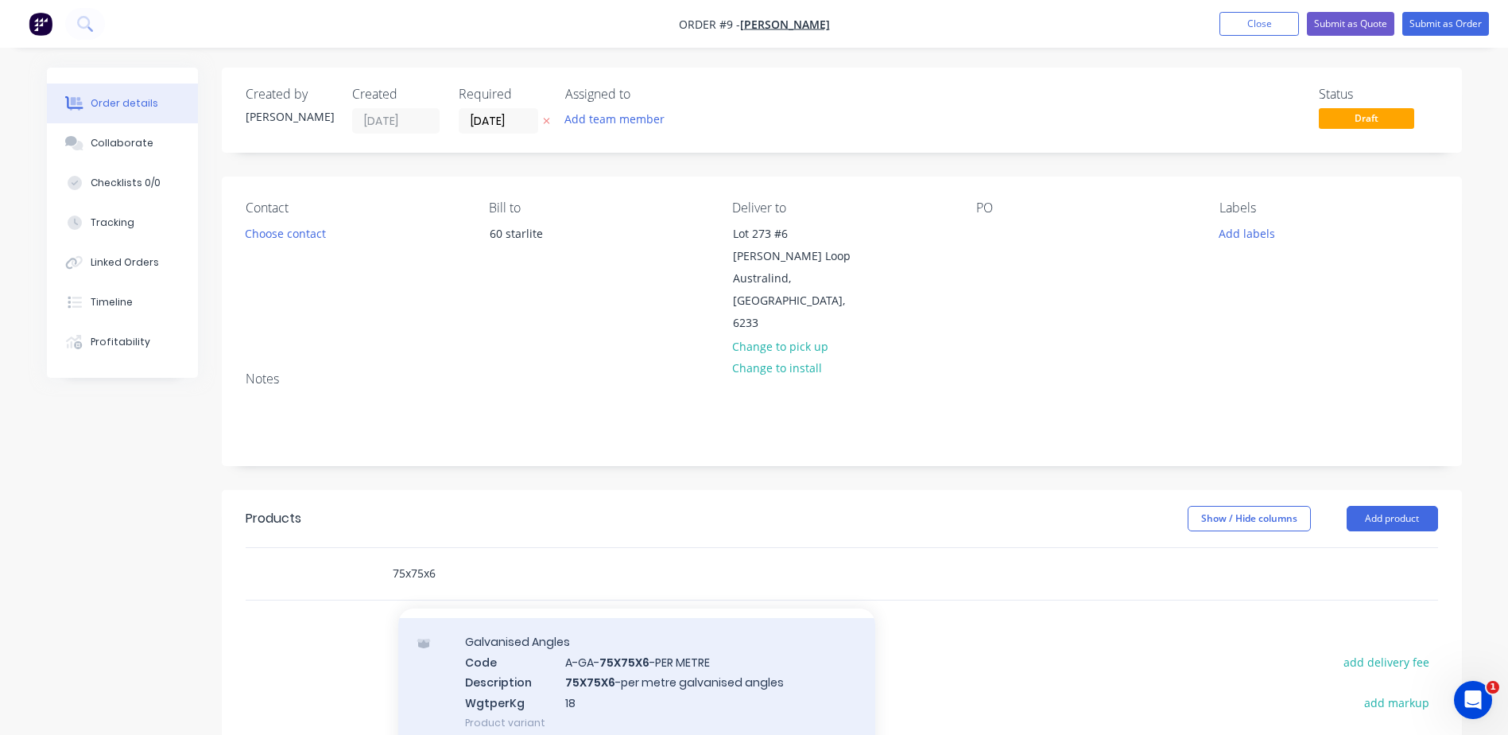
type input "75x75x6"
click at [641, 634] on div "Galvanised Angles Code A-GA- 75X75X6 -PER METRE Description 75X75X6 -per metre …" at bounding box center [636, 682] width 477 height 128
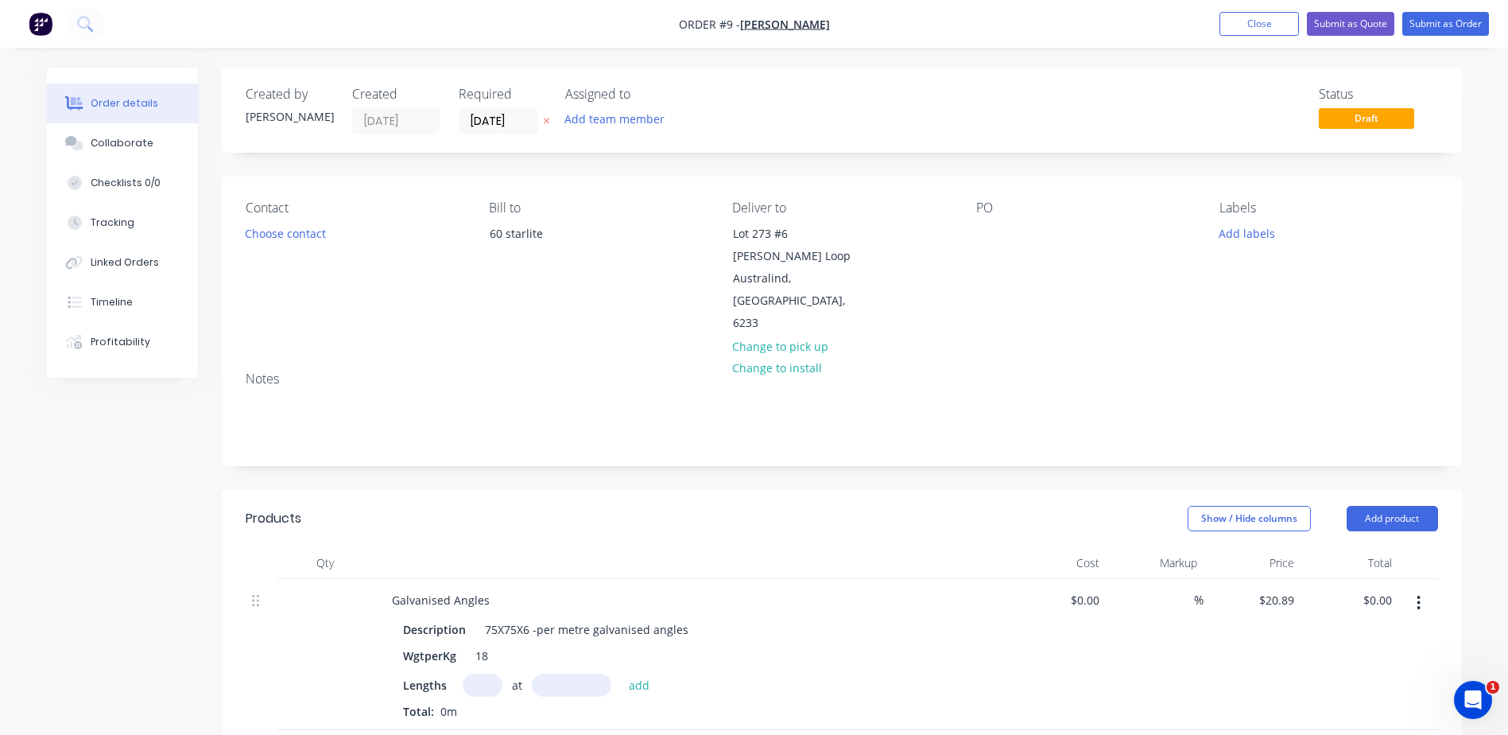
click at [493, 673] on input "text" at bounding box center [483, 684] width 40 height 23
type input "1"
type input "930mm"
click at [628, 673] on button "add" at bounding box center [639, 683] width 37 height 21
type input "$19.43"
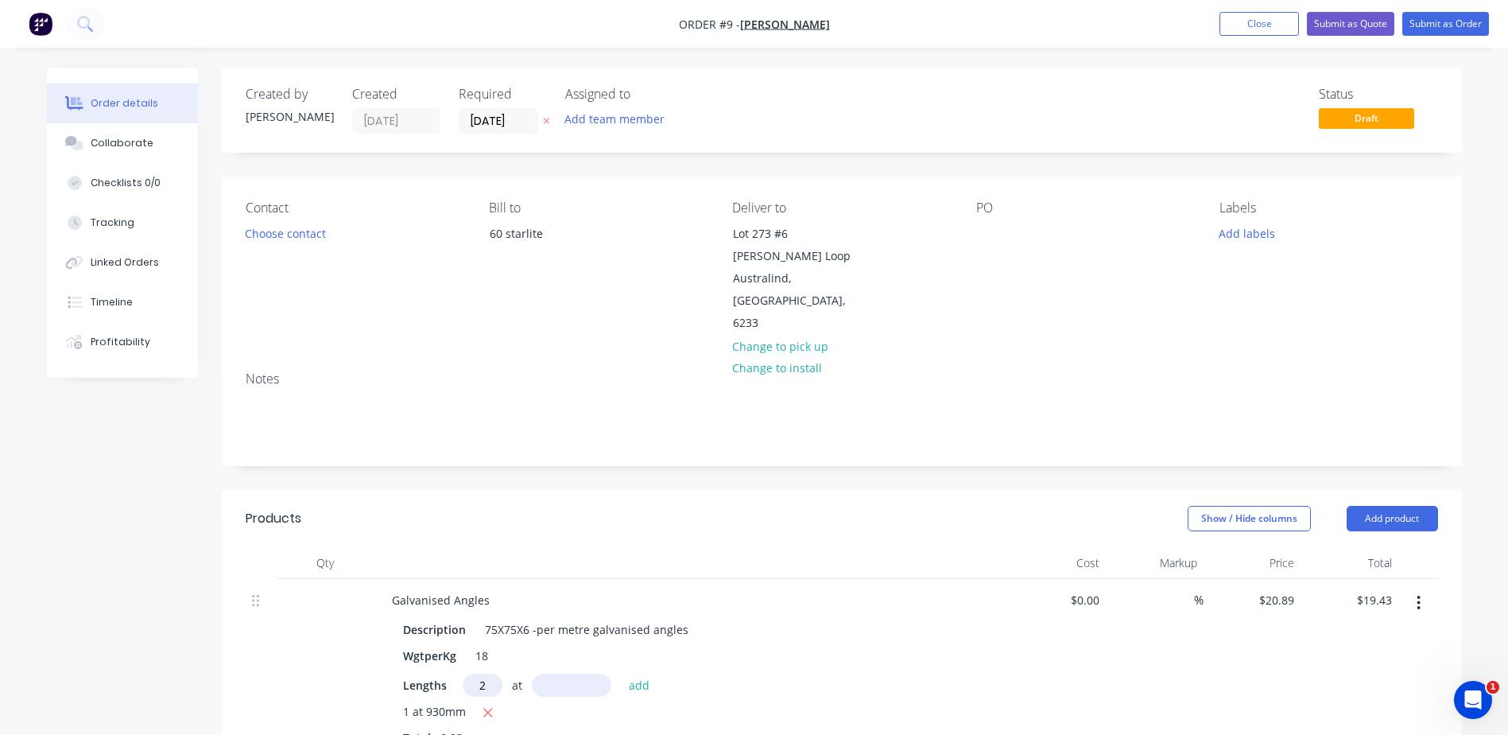
type input "2"
type input "1030mm"
click at [631, 673] on button "add" at bounding box center [639, 683] width 37 height 21
type input "$62.46"
type input "2"
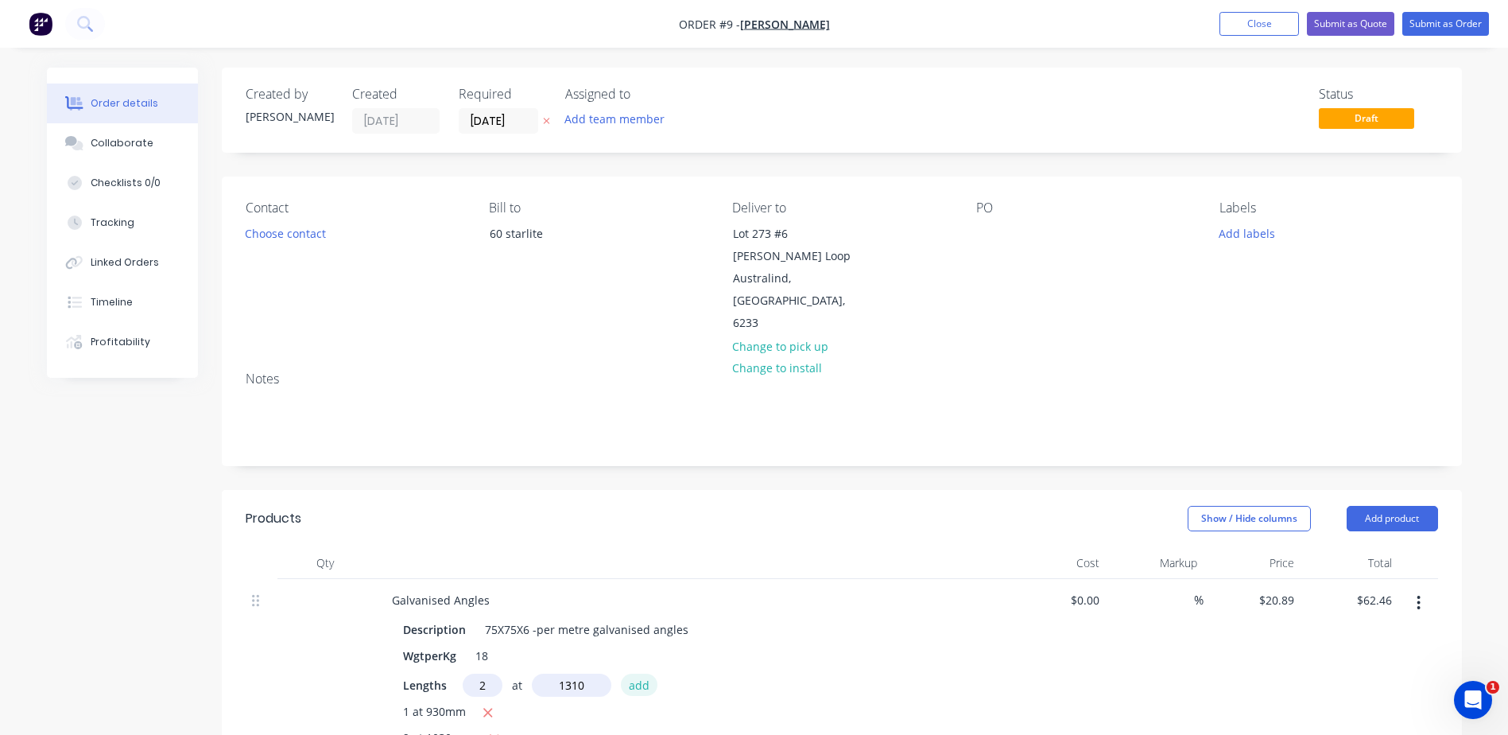
type input "1310mm"
click at [627, 673] on button "add" at bounding box center [639, 683] width 37 height 21
type input "$117.19"
type input "5"
type input "4"
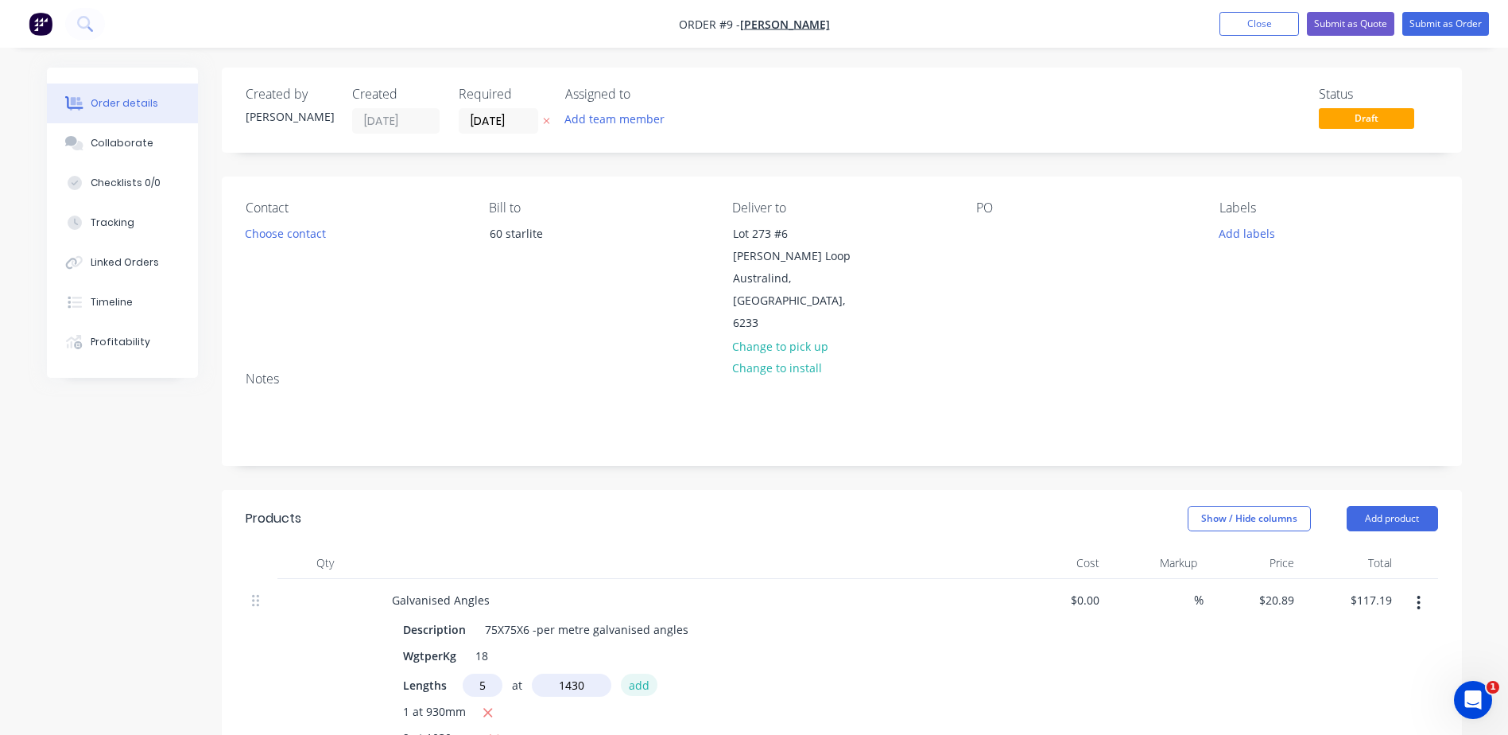
type input "1430mm"
click at [627, 673] on button "add" at bounding box center [639, 683] width 37 height 21
type input "$266.56"
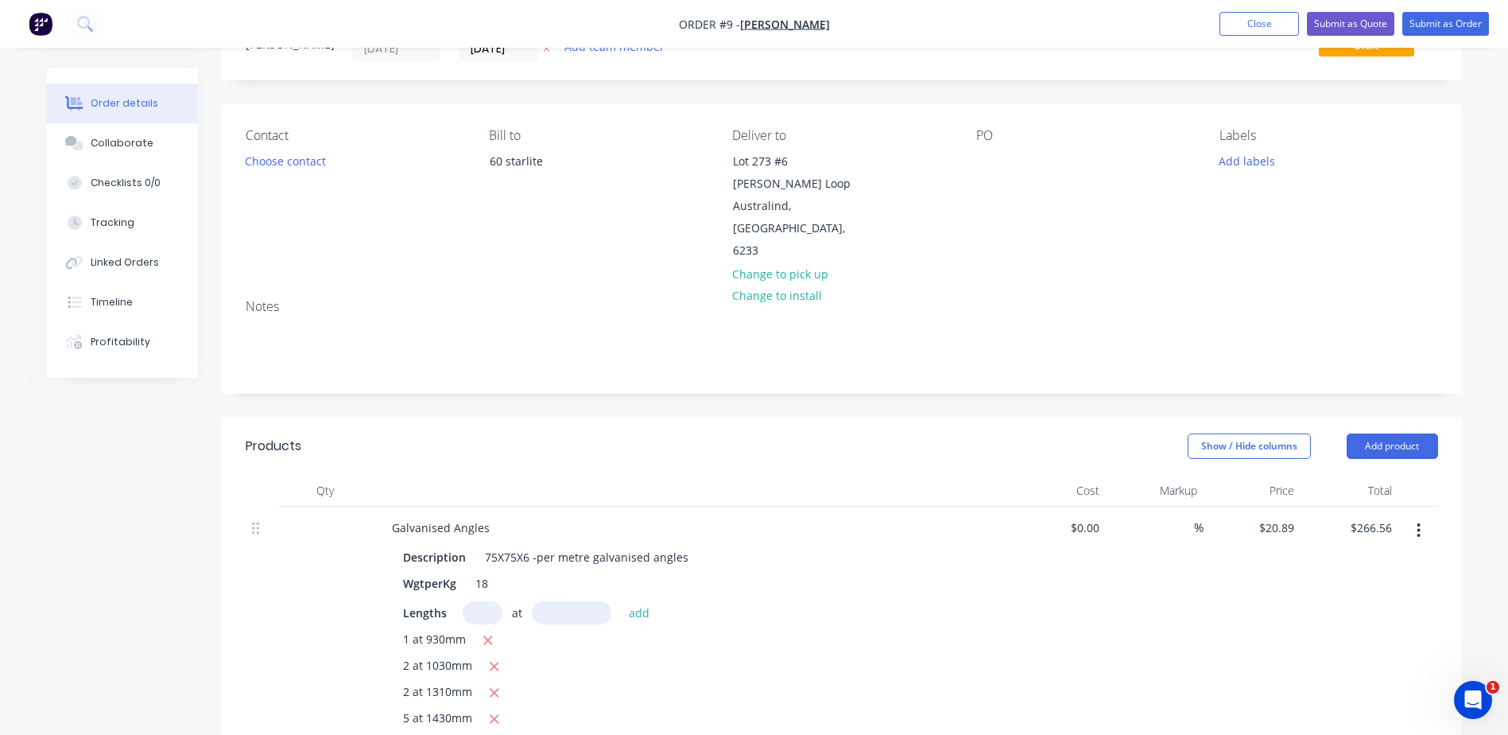
scroll to position [159, 0]
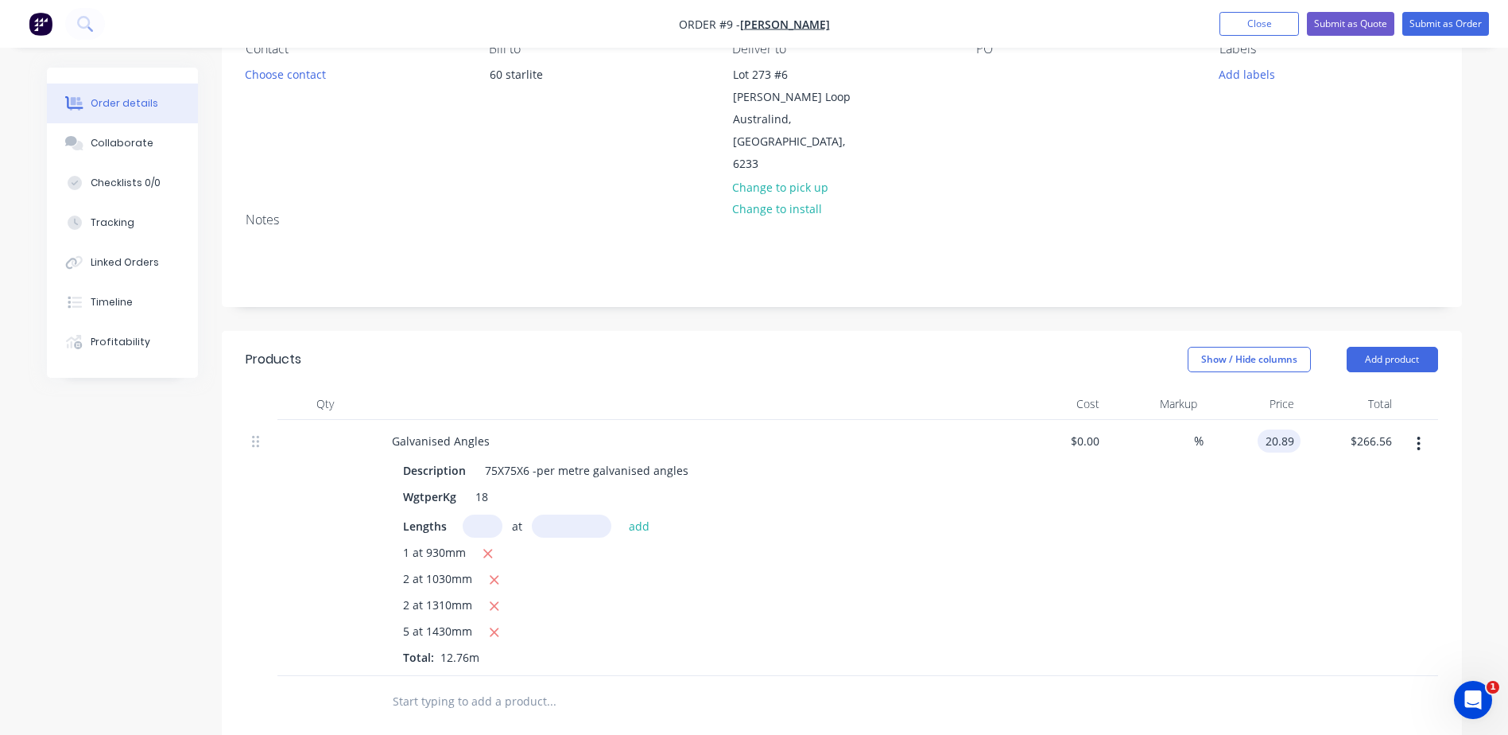
click at [1276, 429] on input "20.89" at bounding box center [1282, 440] width 37 height 23
type input "$21.54"
type input "$274.85"
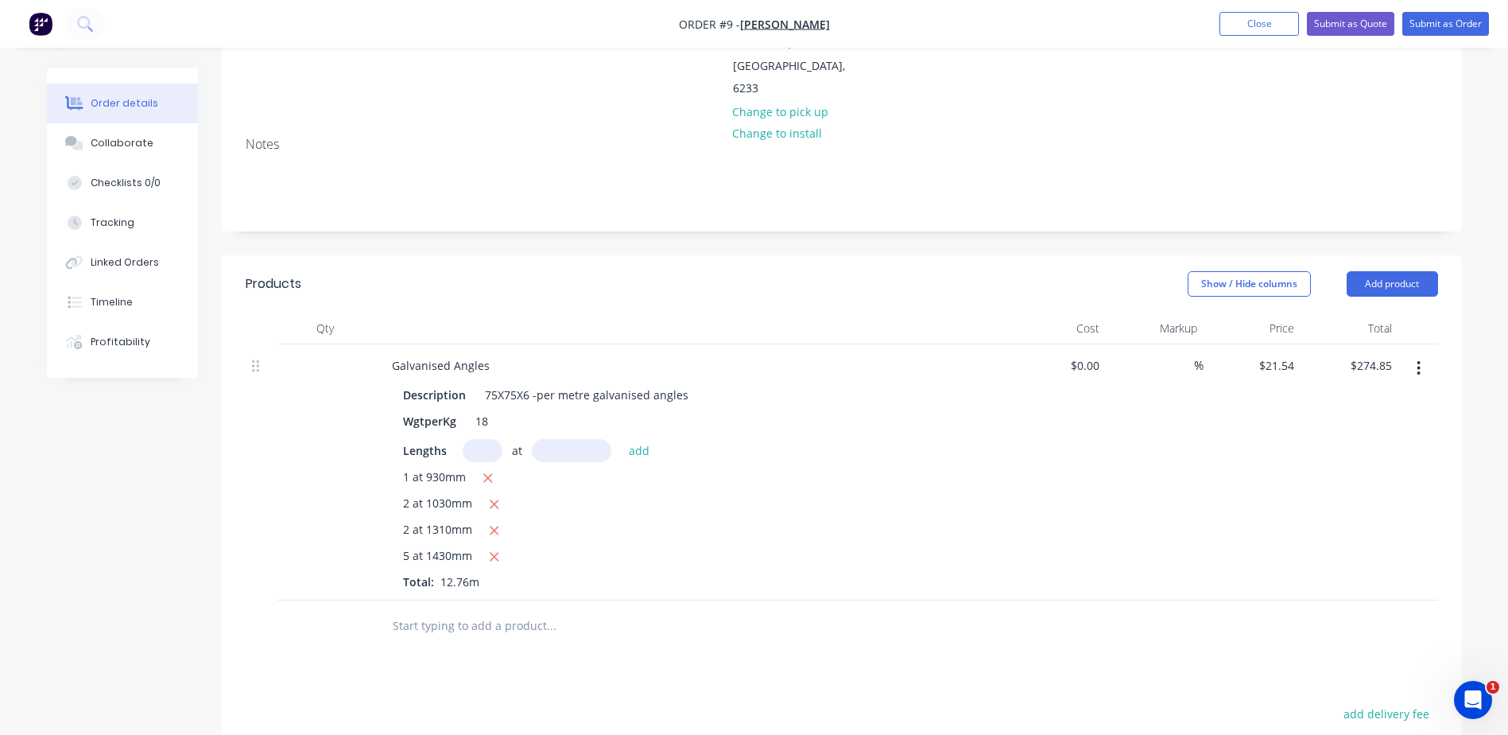
scroll to position [238, 0]
click at [543, 606] on input "text" at bounding box center [551, 622] width 318 height 32
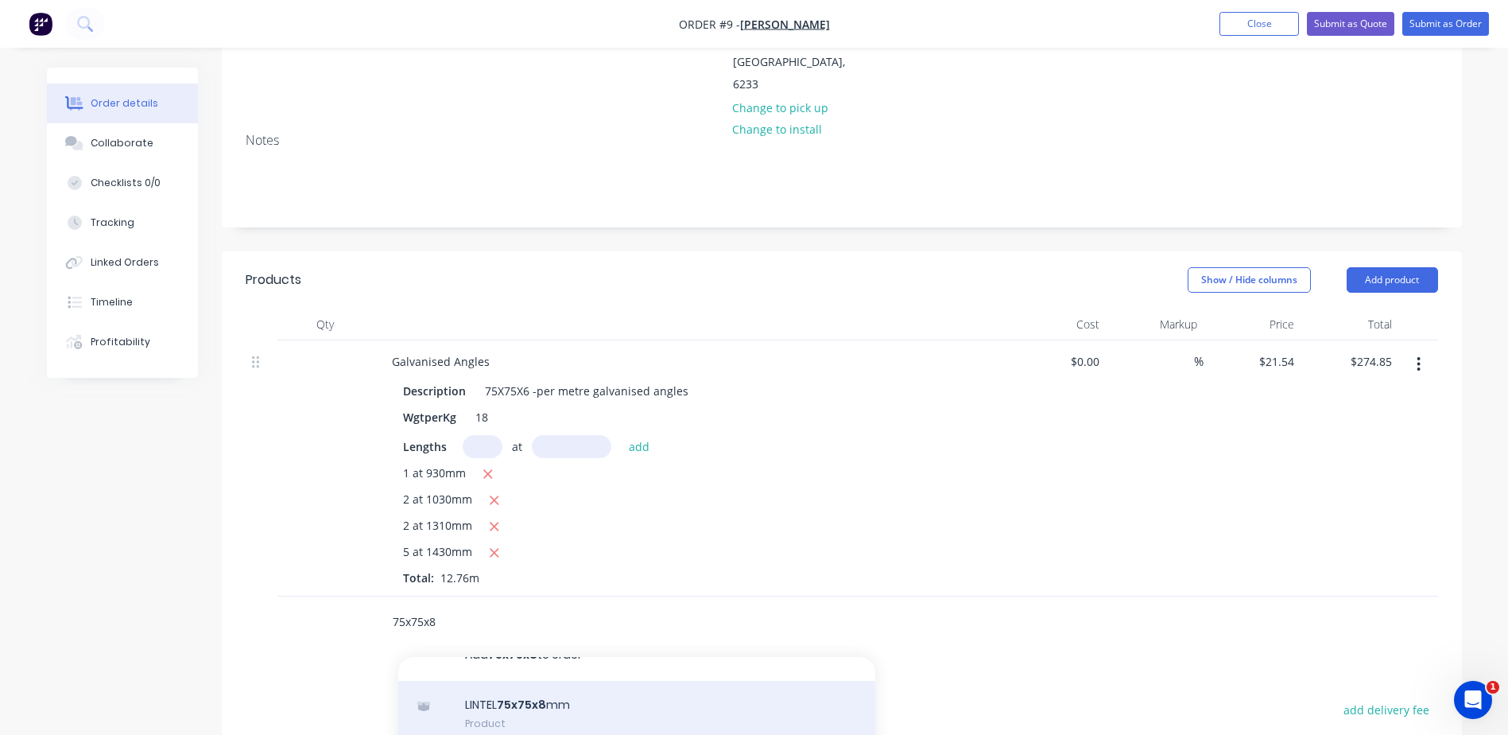
scroll to position [0, 0]
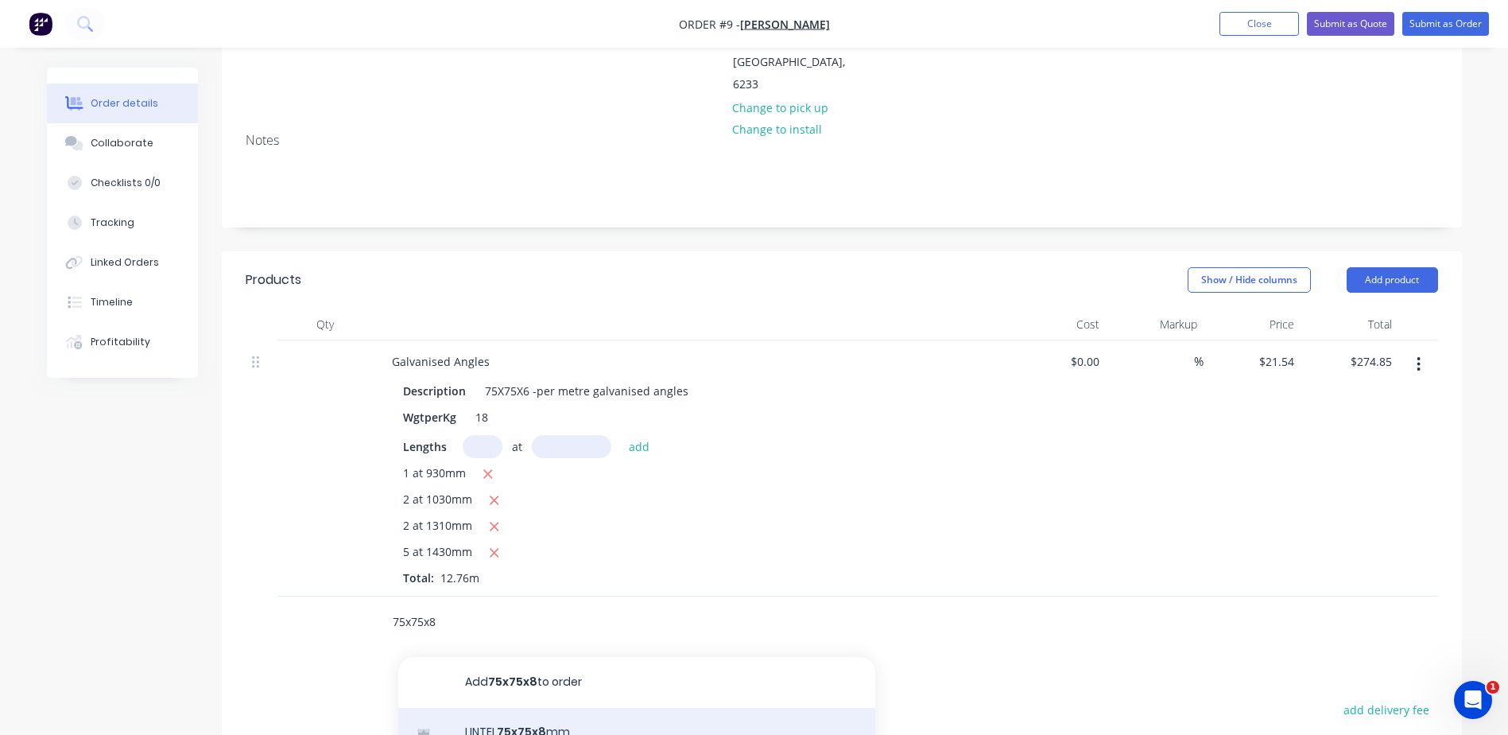
type input "75x75x8"
click at [522, 708] on div "LINTEL 75x75x8 mm Product" at bounding box center [636, 741] width 477 height 67
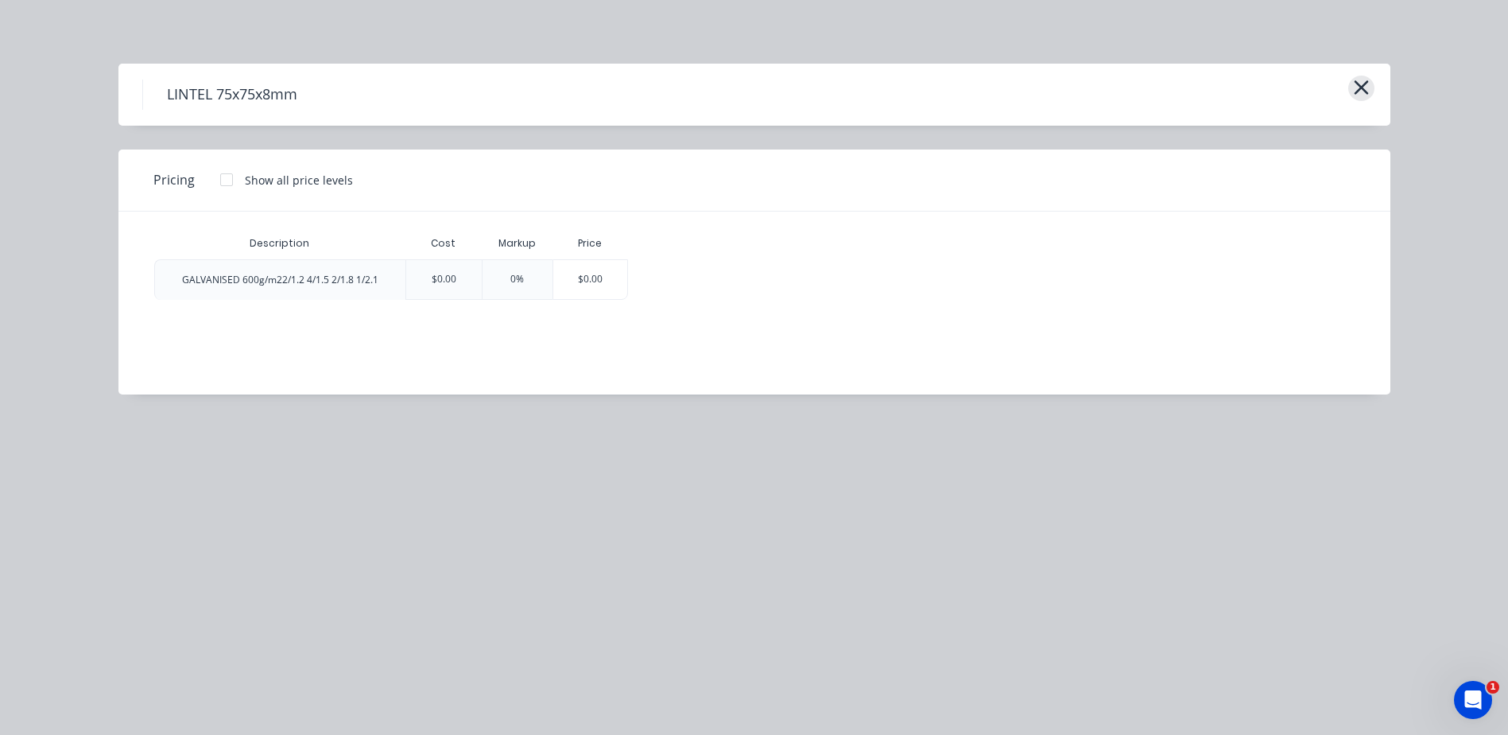
click at [1362, 91] on icon "button" at bounding box center [1361, 87] width 17 height 22
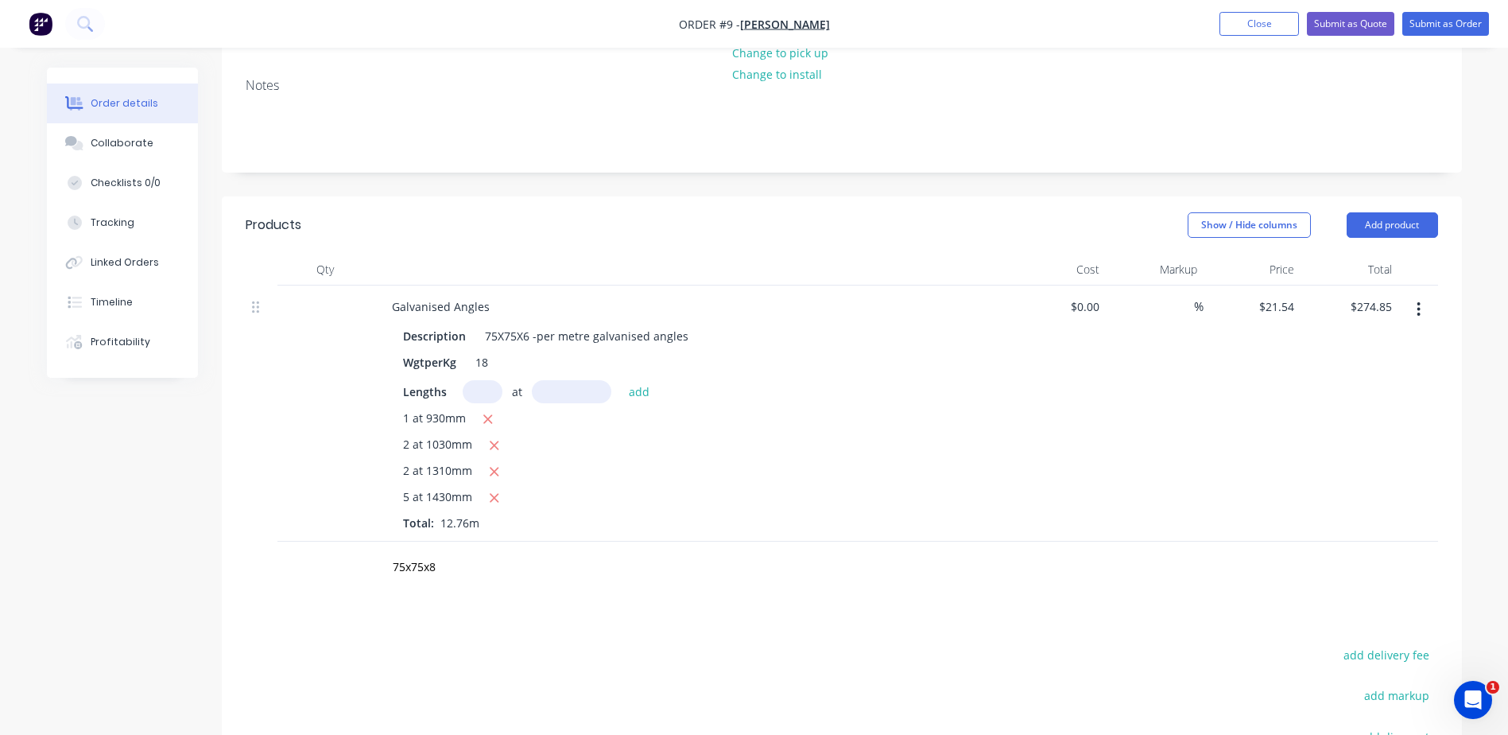
scroll to position [318, 0]
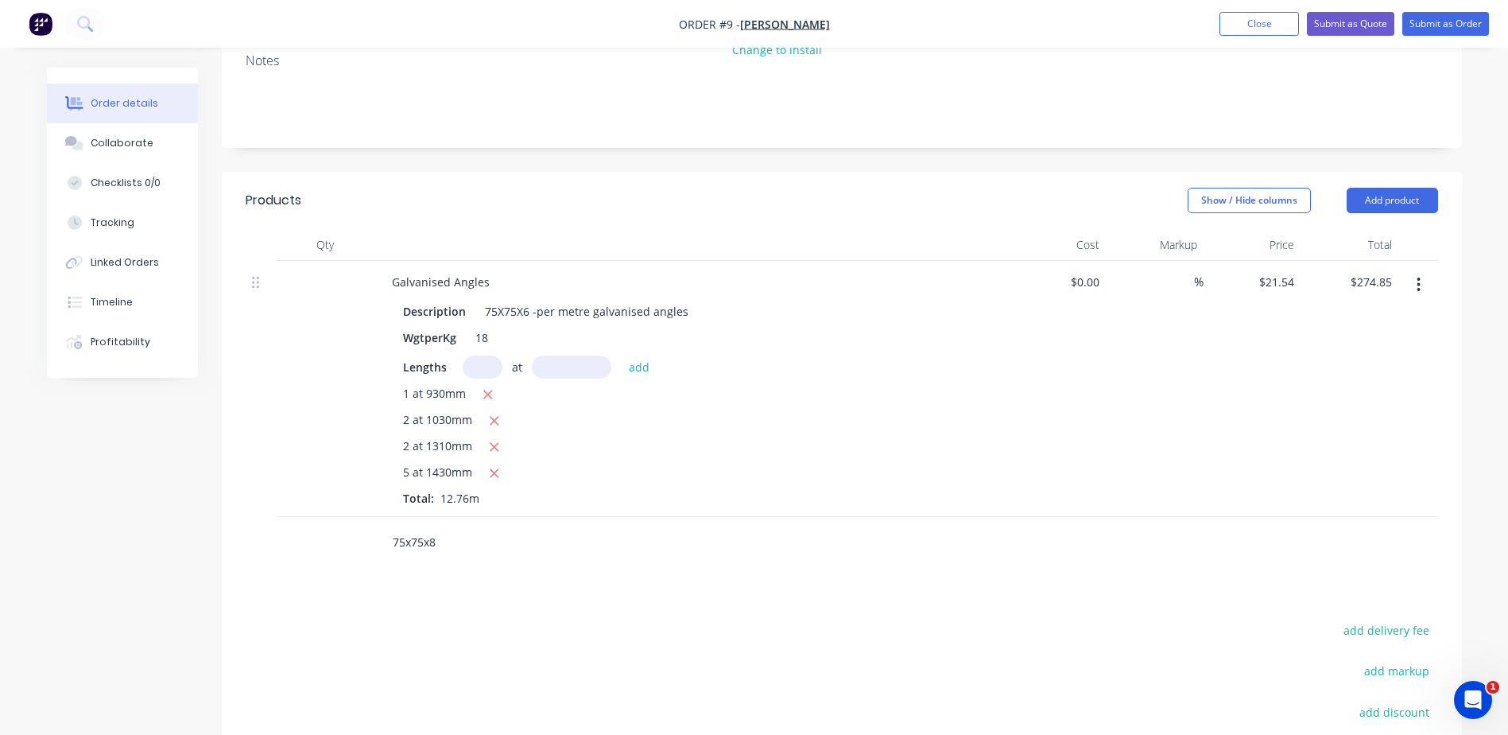
click at [442, 526] on input "75x75x8" at bounding box center [551, 542] width 318 height 32
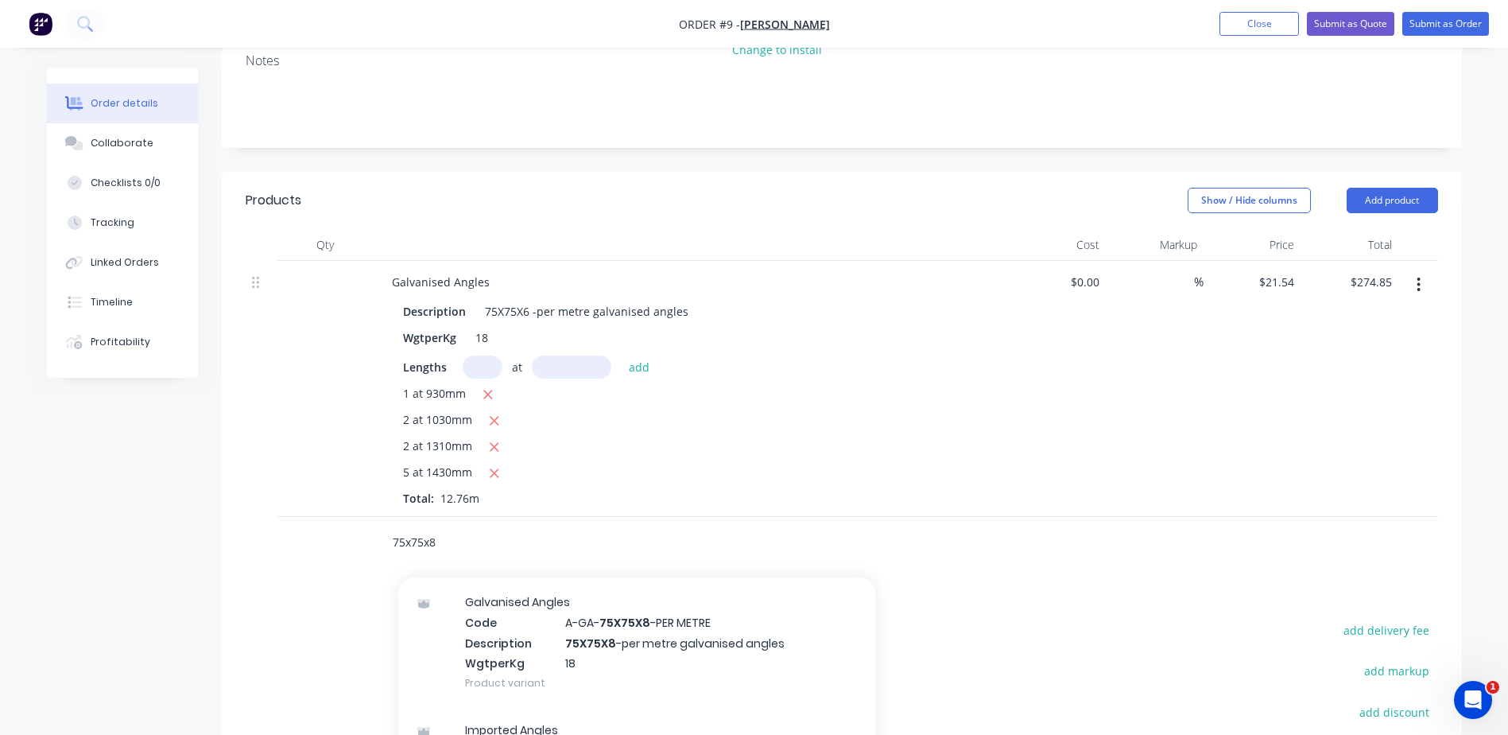
scroll to position [795, 0]
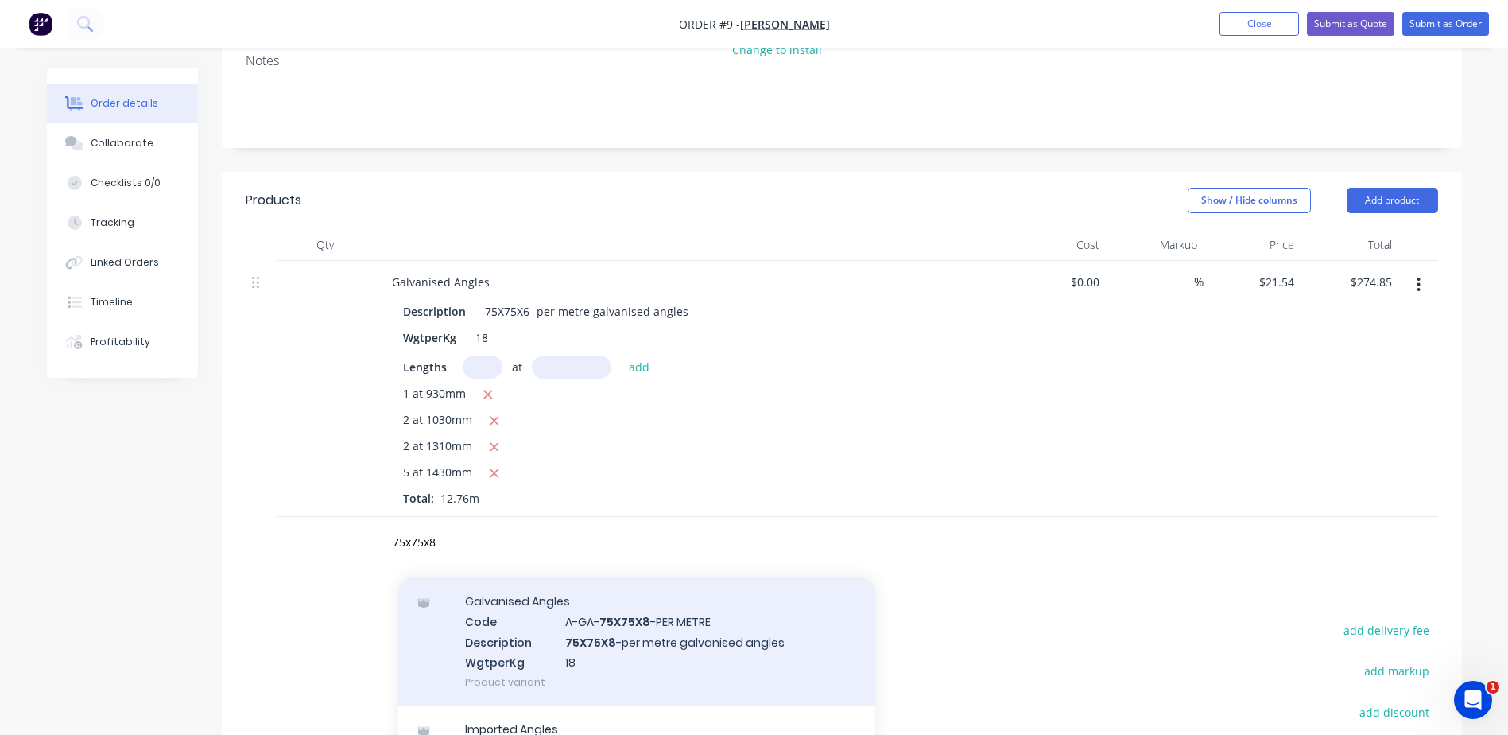
click at [613, 579] on div "Galvanised Angles Code A-GA- 75X75X8 -PER METRE Description 75X75X8 -per metre …" at bounding box center [636, 641] width 477 height 128
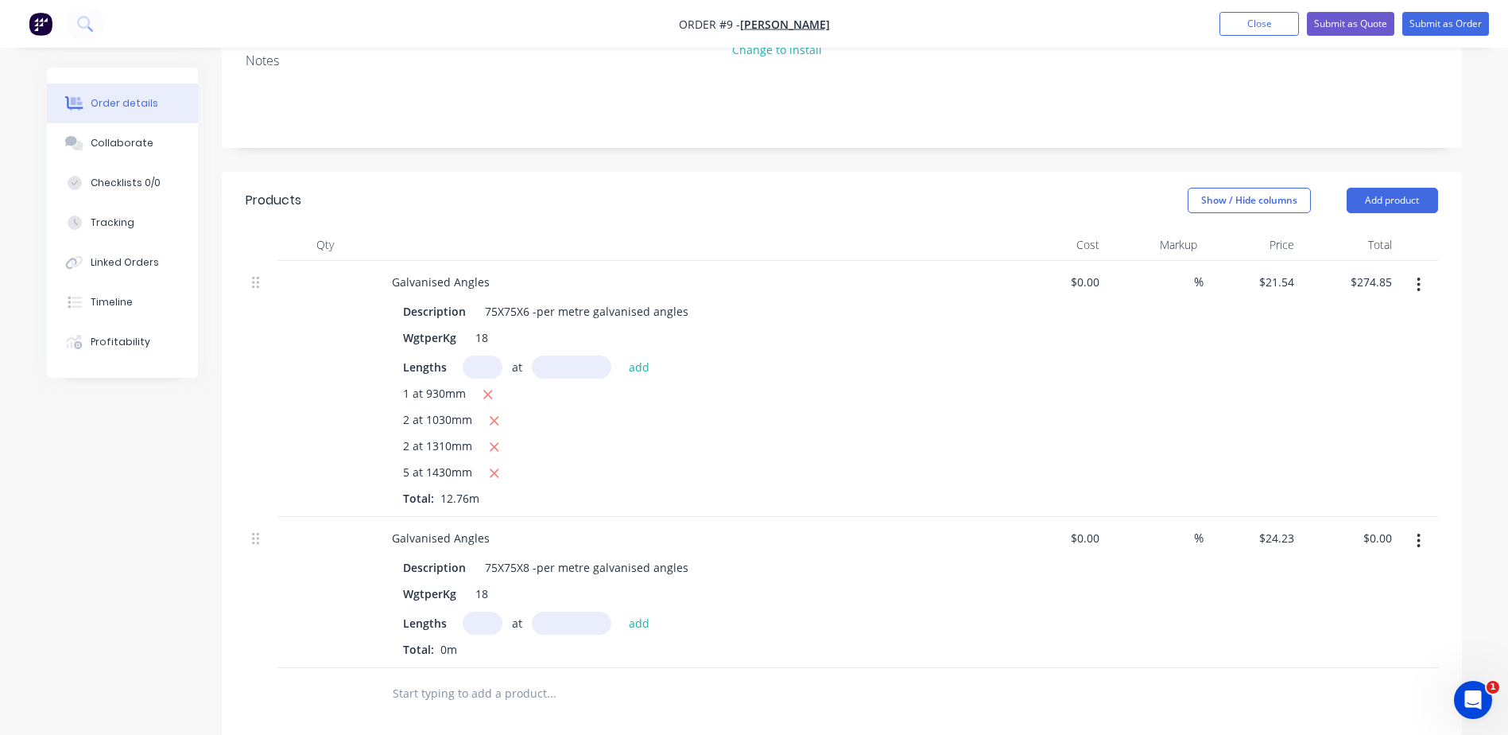
click at [483, 611] on input "text" at bounding box center [483, 622] width 40 height 23
type input "1"
type input "1020mm"
click at [633, 611] on button "add" at bounding box center [639, 621] width 37 height 21
type input "$24.71"
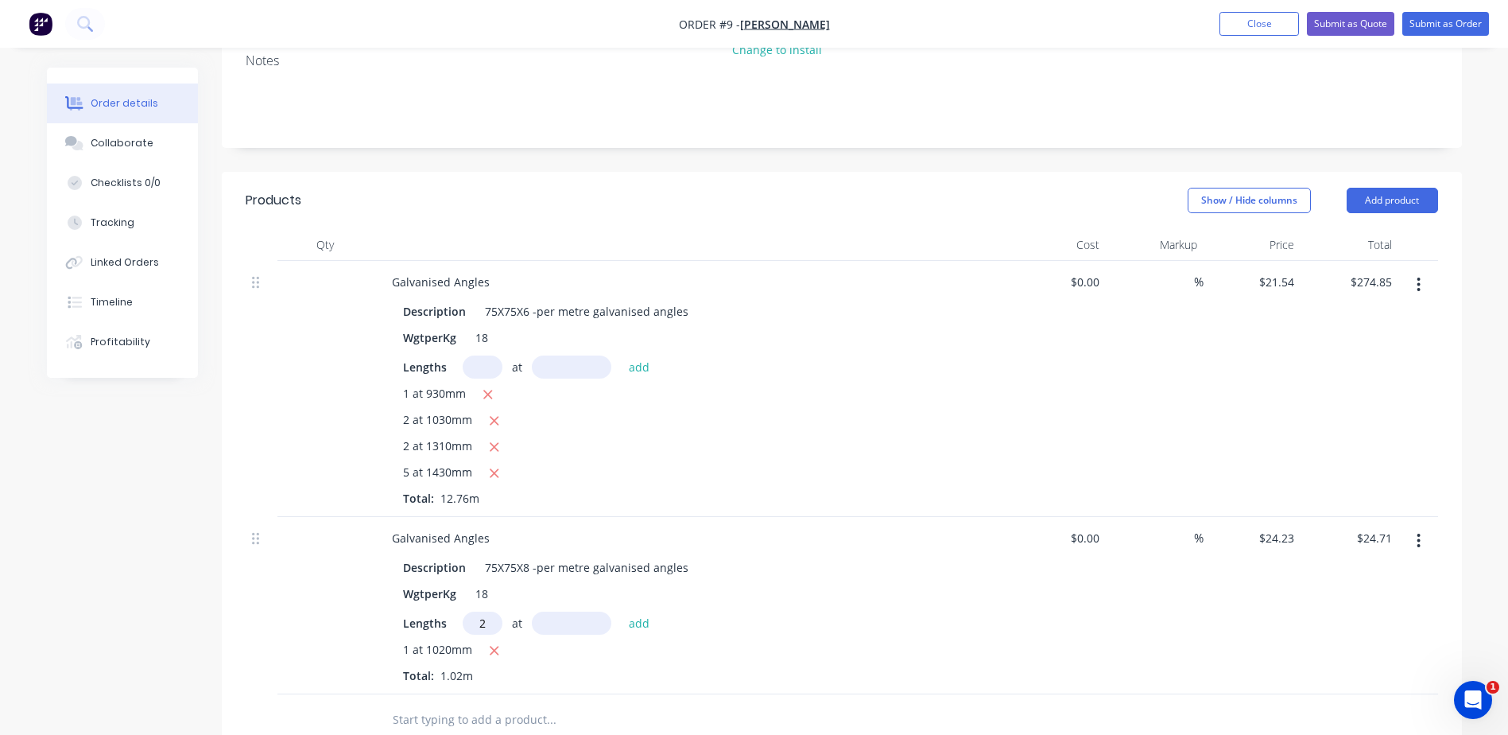
type input "2"
type input "1830mm"
click at [648, 611] on button "add" at bounding box center [639, 621] width 37 height 21
type input "$113.40"
type input "1"
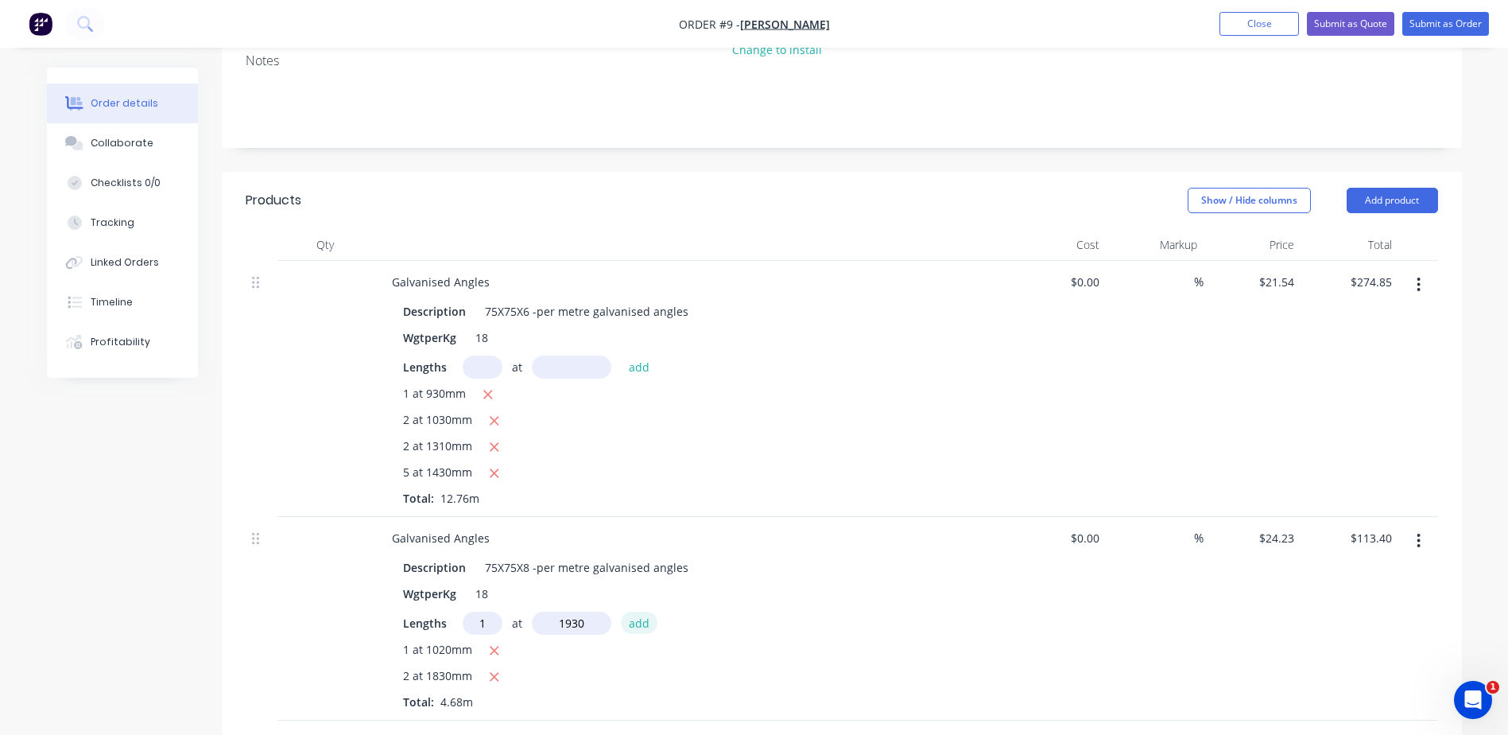
type input "1930mm"
click at [630, 611] on button "add" at bounding box center [639, 621] width 37 height 21
type input "$160.16"
type input "1"
type input "2125mm"
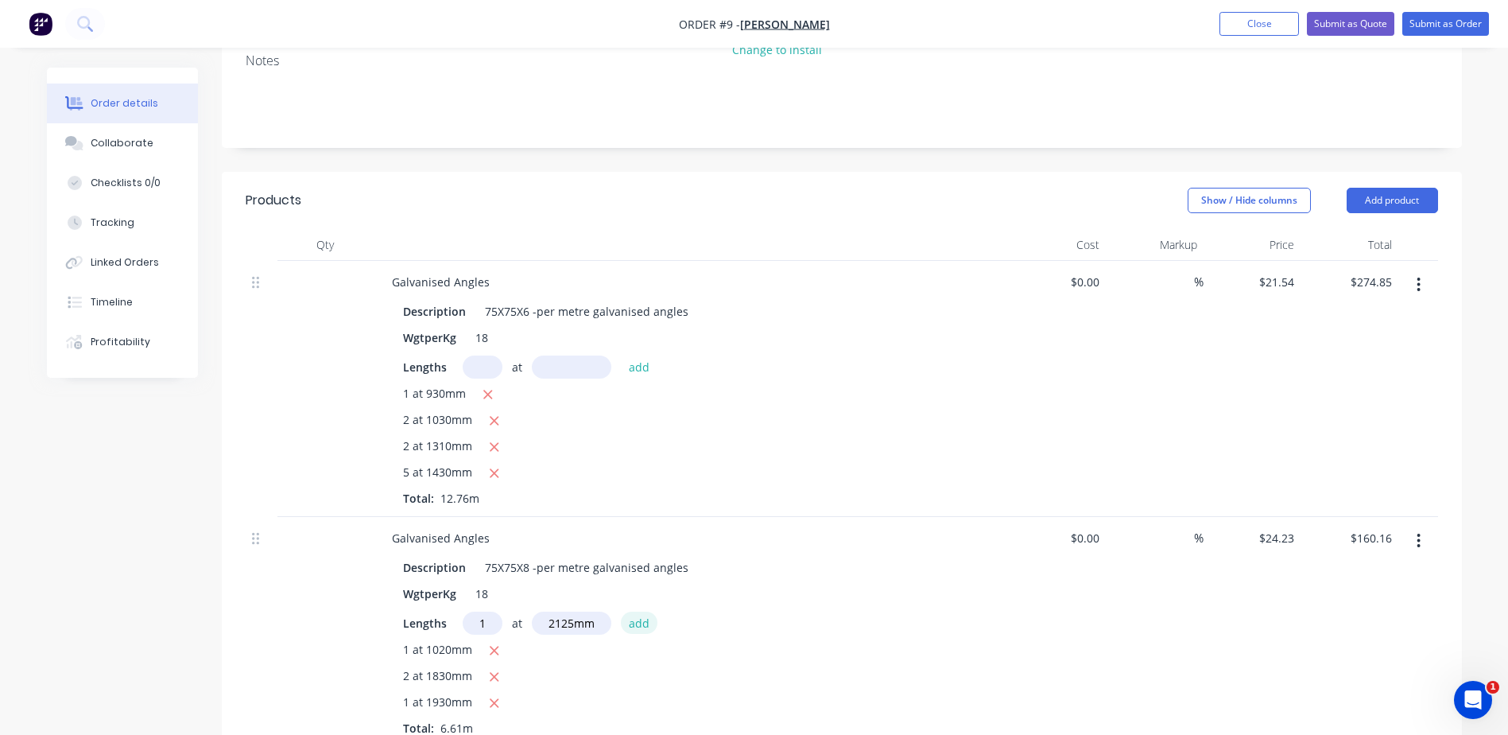
click at [638, 611] on button "add" at bounding box center [639, 621] width 37 height 21
click at [494, 643] on icon "button" at bounding box center [494, 650] width 10 height 14
type input "$186.93"
click at [487, 611] on input "text" at bounding box center [483, 622] width 40 height 23
type input "1"
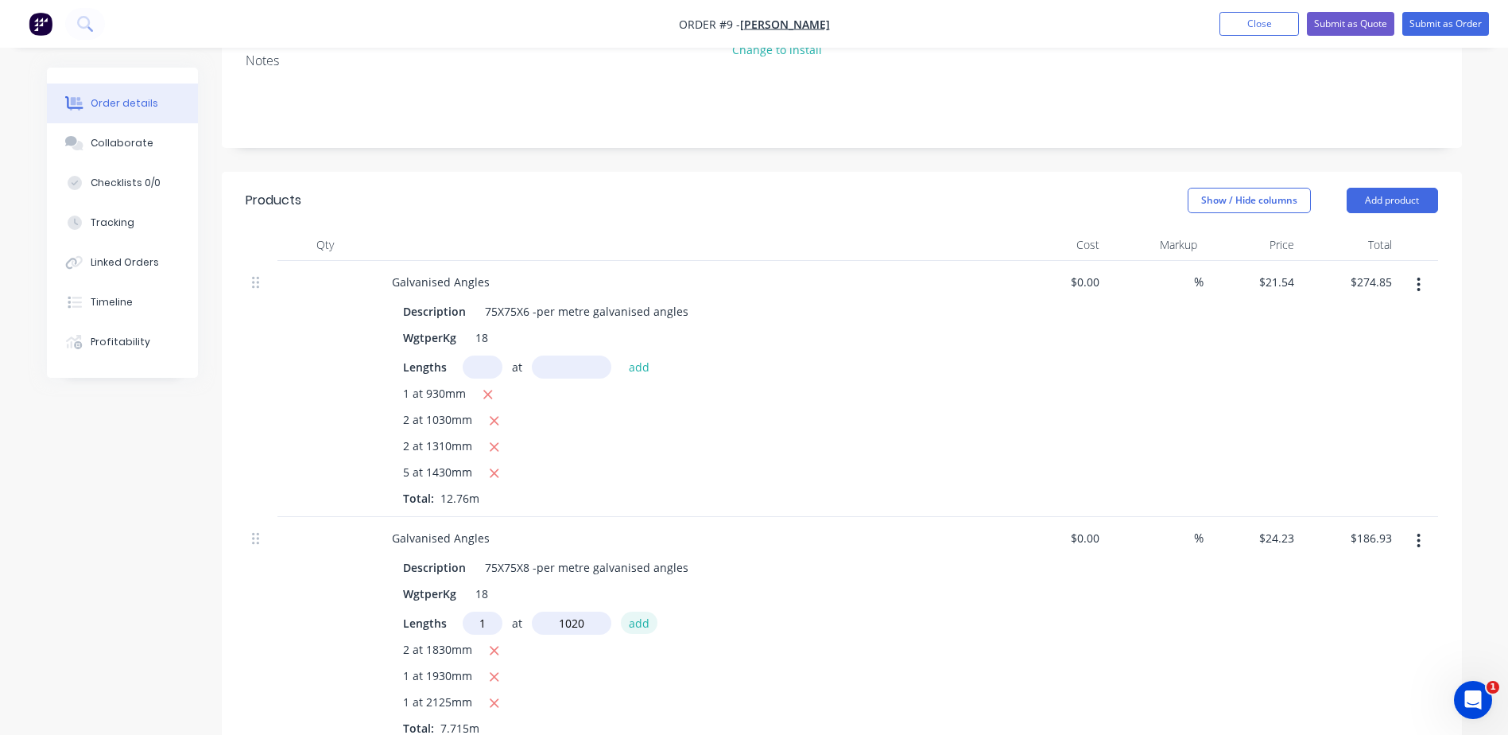
type input "1020mm"
click at [627, 611] on button "add" at bounding box center [639, 621] width 37 height 21
click at [495, 673] on icon "button" at bounding box center [495, 677] width 9 height 9
type input "$164.89"
click at [487, 611] on input "text" at bounding box center [483, 622] width 40 height 23
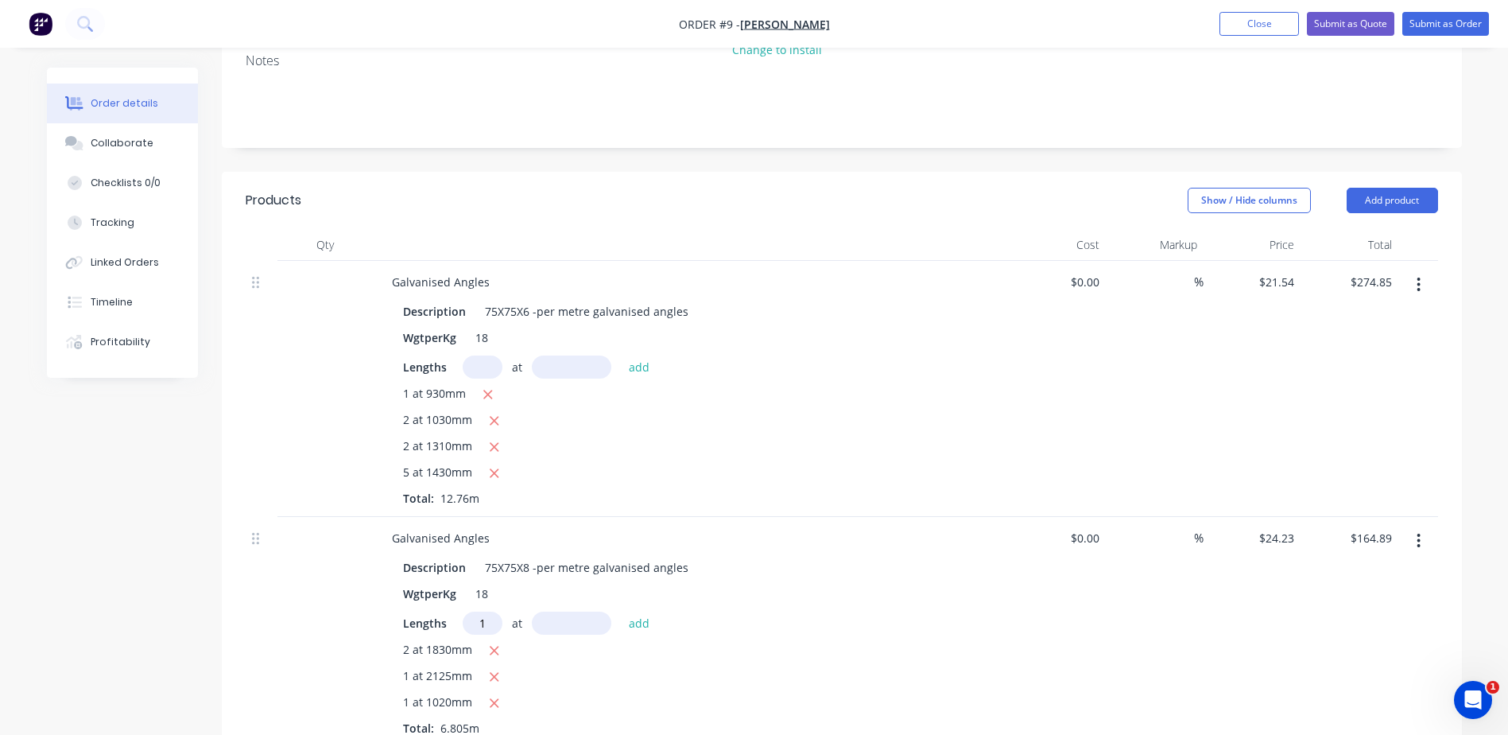
type input "1"
type input "1930mm"
click at [630, 611] on button "add" at bounding box center [639, 621] width 37 height 21
click at [491, 673] on icon "button" at bounding box center [495, 677] width 9 height 9
type input "$160.16"
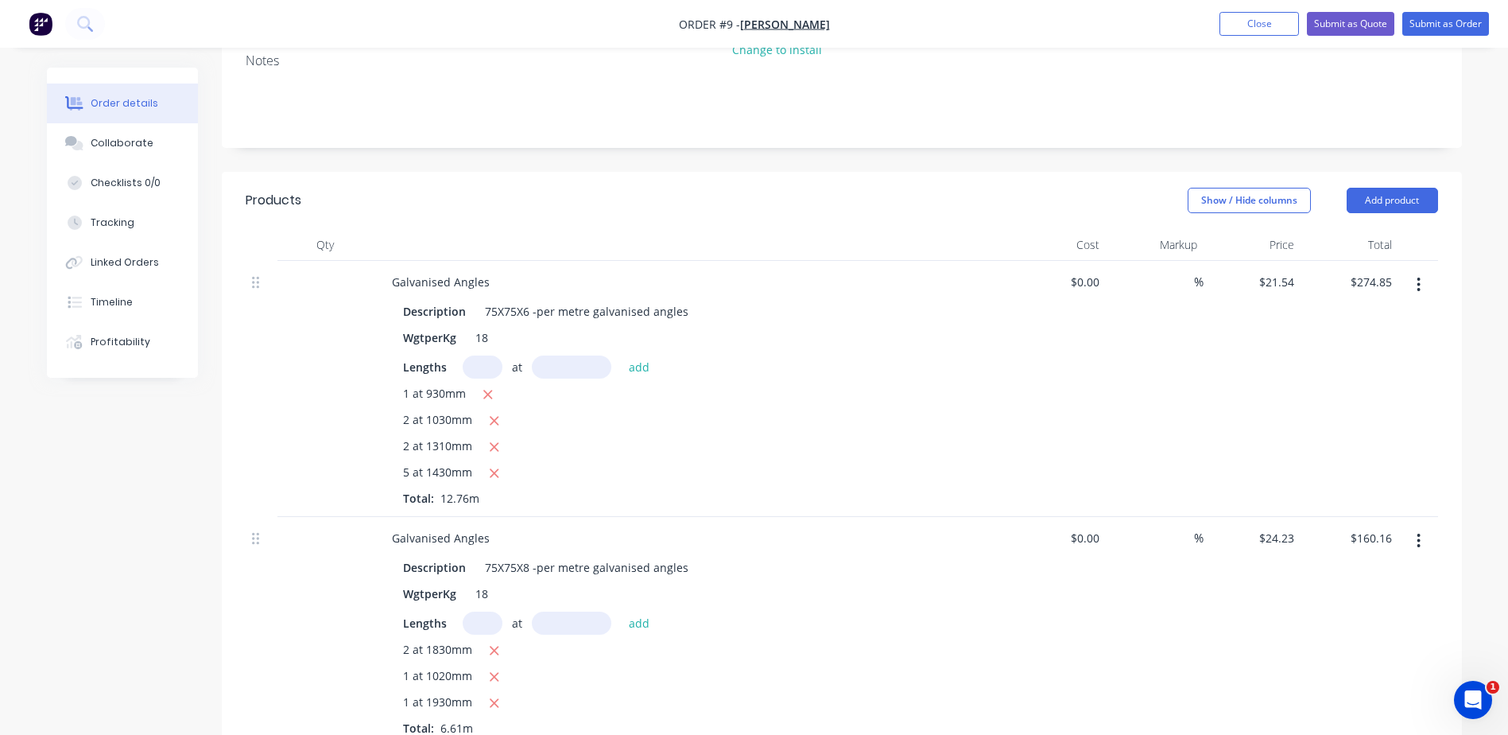
click at [484, 611] on input "text" at bounding box center [483, 622] width 40 height 23
type input "1"
type input "2125mm"
click at [642, 611] on button "add" at bounding box center [639, 621] width 37 height 21
type input "$211.65"
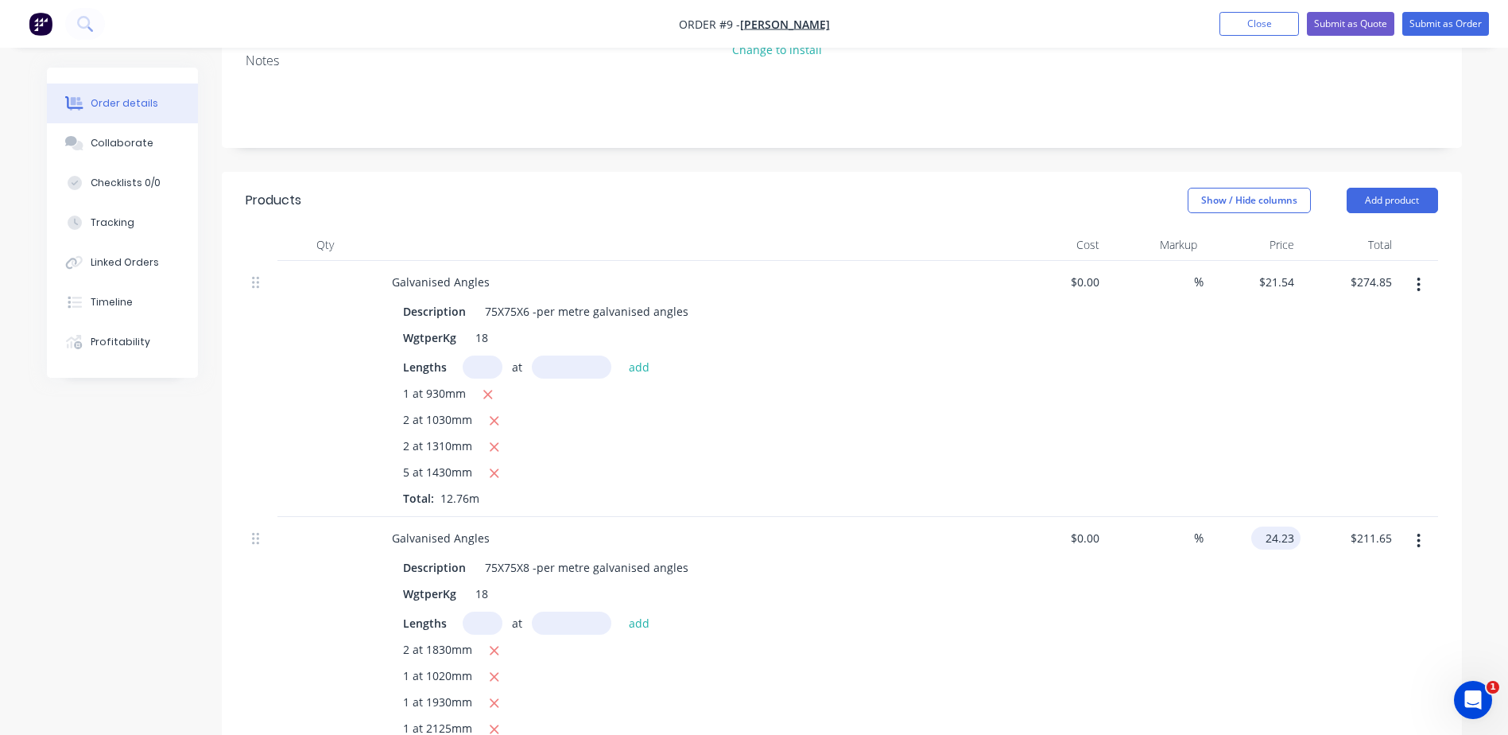
click at [1281, 526] on input "24.23" at bounding box center [1279, 537] width 43 height 23
type input "$25.07"
click at [1014, 602] on div "$0.00 $0.00" at bounding box center [1058, 645] width 98 height 256
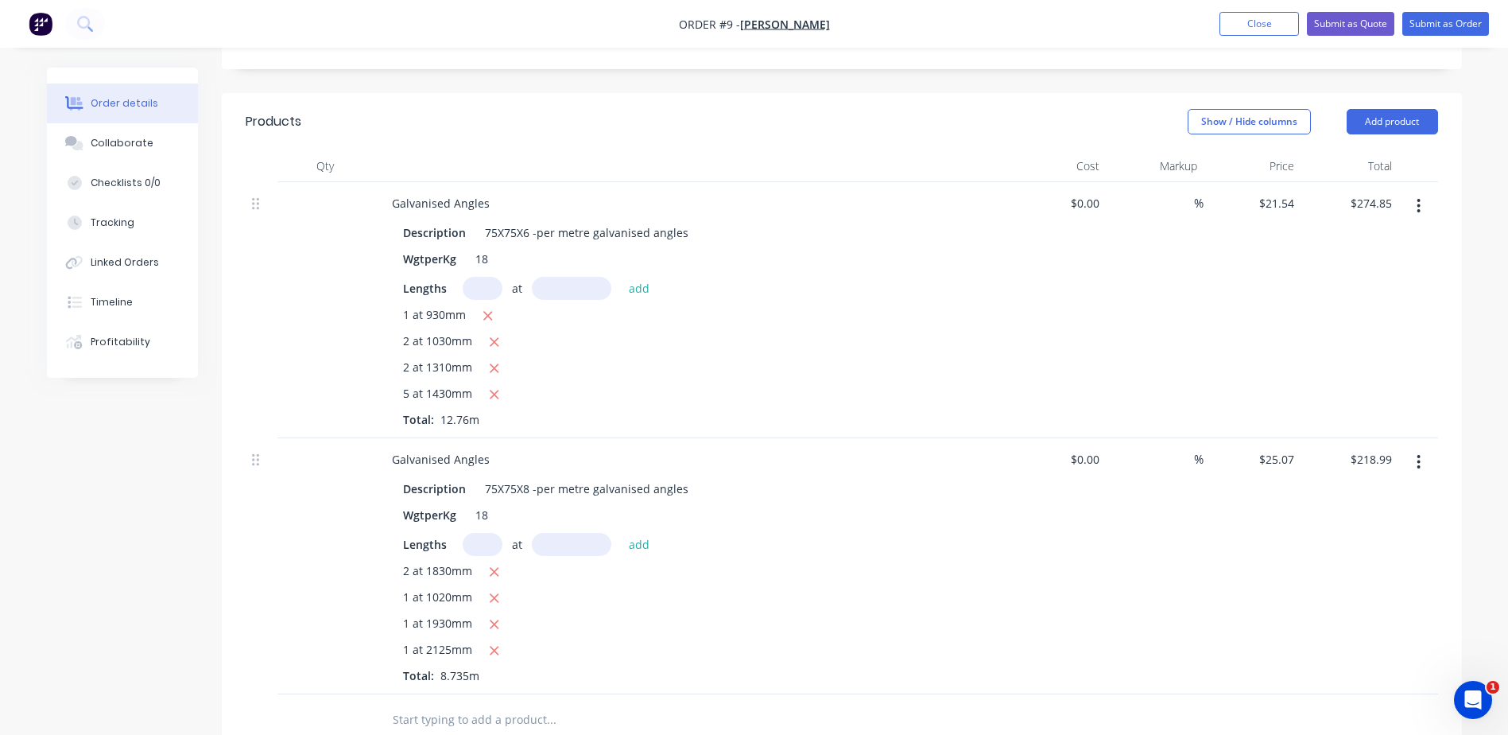
scroll to position [397, 0]
click at [496, 564] on icon "button" at bounding box center [494, 571] width 10 height 14
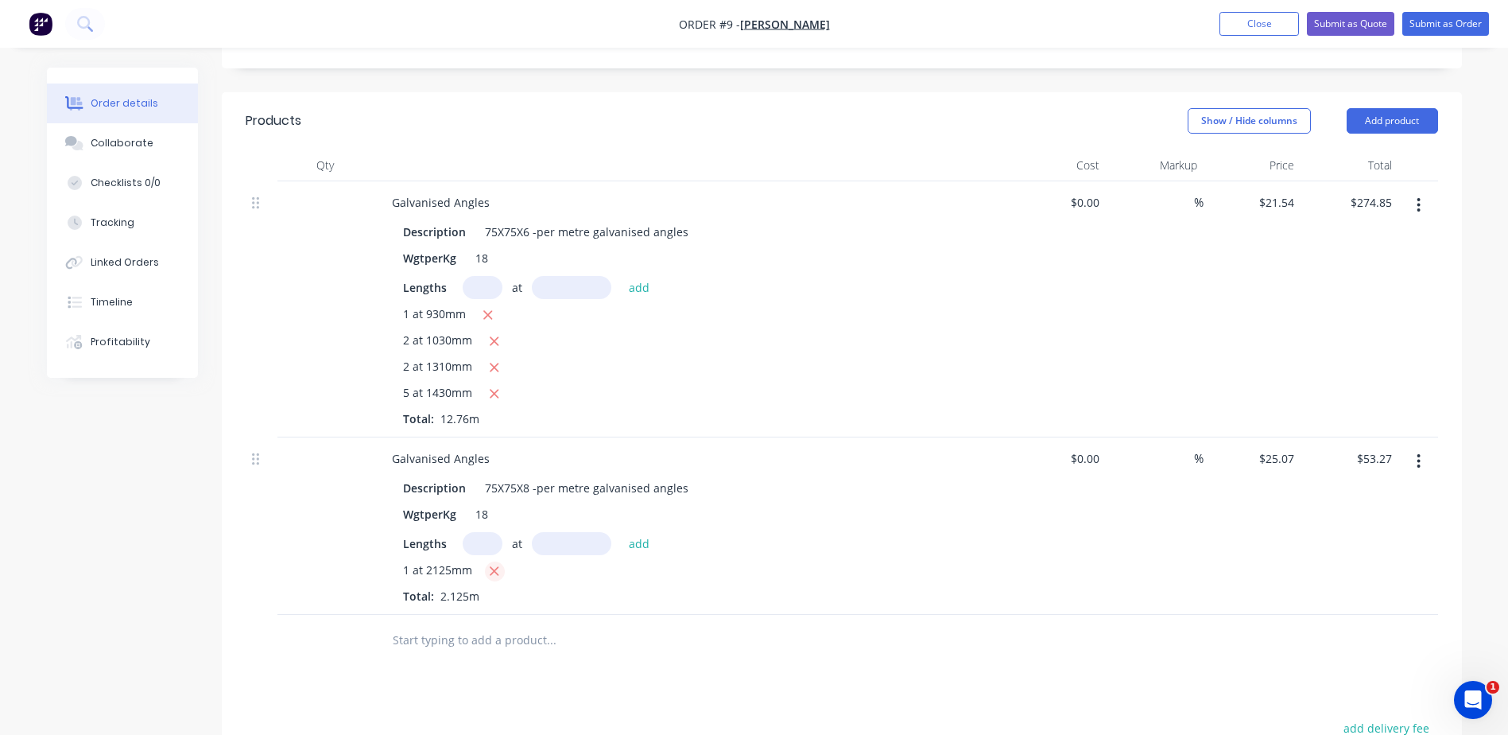
type input "$0.00"
click at [487, 532] on input "text" at bounding box center [483, 543] width 40 height 23
type input "1"
type input "102mm"
click at [644, 532] on button "add" at bounding box center [639, 542] width 37 height 21
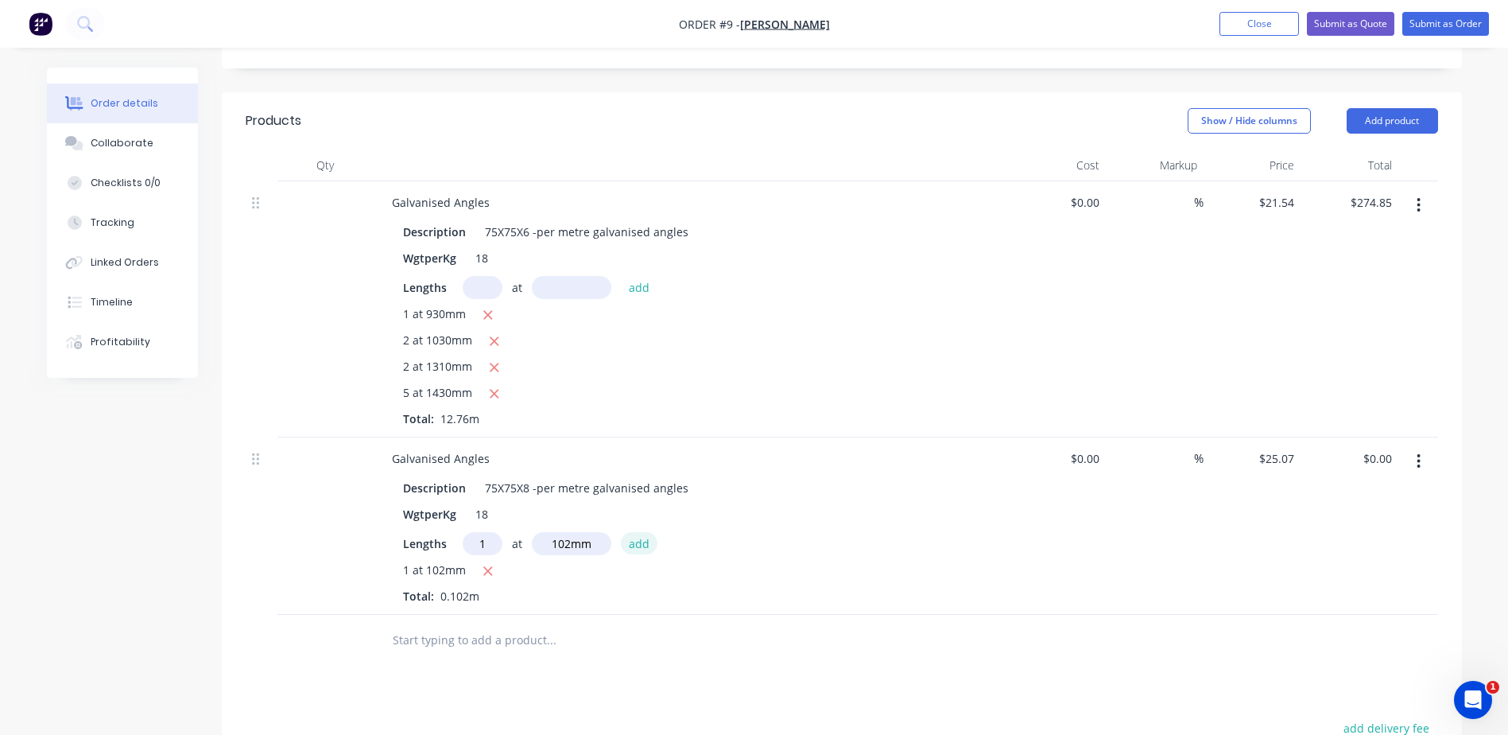
type input "$2.56"
type input "2"
type input "1830mm"
click at [626, 532] on button "add" at bounding box center [639, 542] width 37 height 21
type input "$94.31"
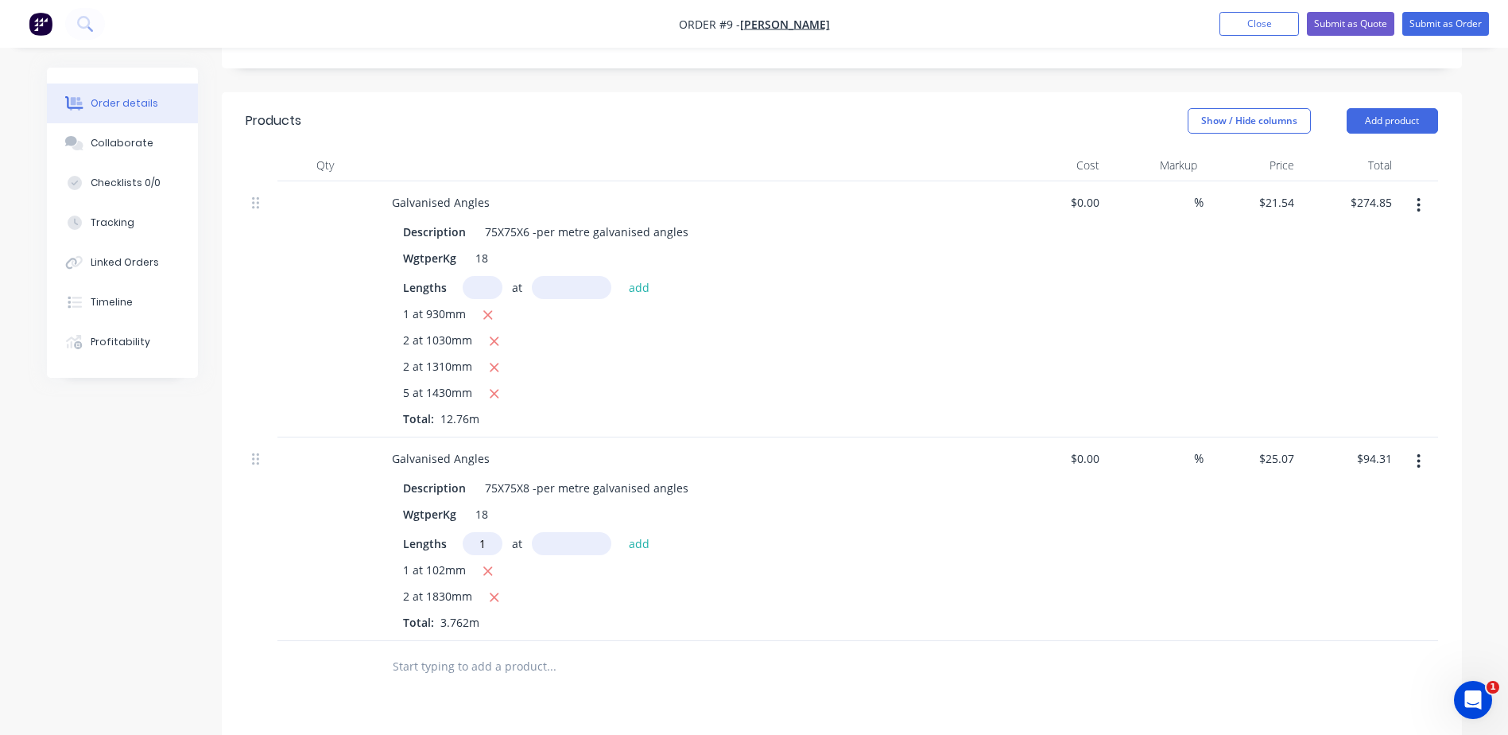
type input "1"
type input "1930mm"
click at [640, 532] on button "add" at bounding box center [639, 542] width 37 height 21
type input "$142.70"
type input "1"
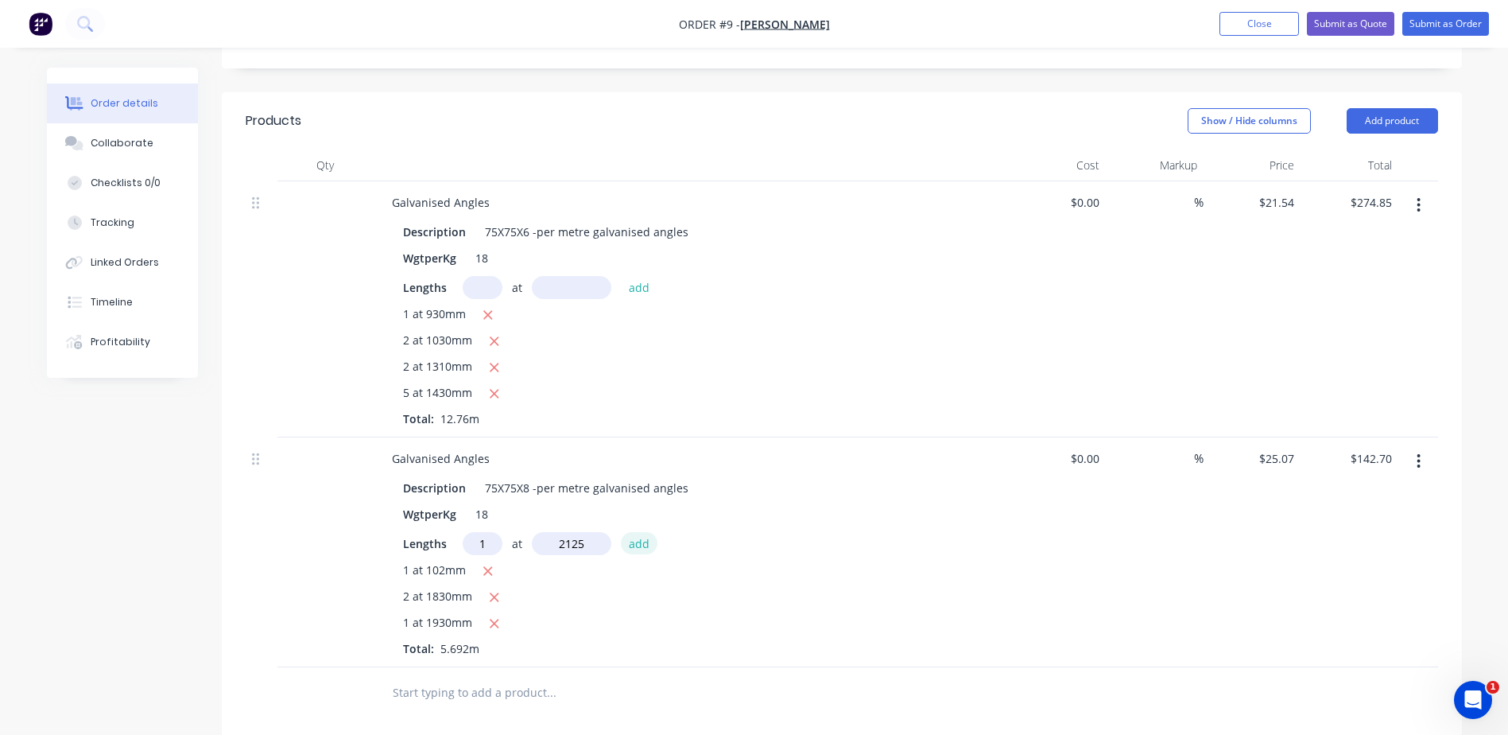
type input "2125mm"
click at [640, 532] on button "add" at bounding box center [639, 542] width 37 height 21
click at [488, 567] on icon "button" at bounding box center [488, 571] width 9 height 9
type input "$193.42"
click at [487, 532] on input "text" at bounding box center [483, 543] width 40 height 23
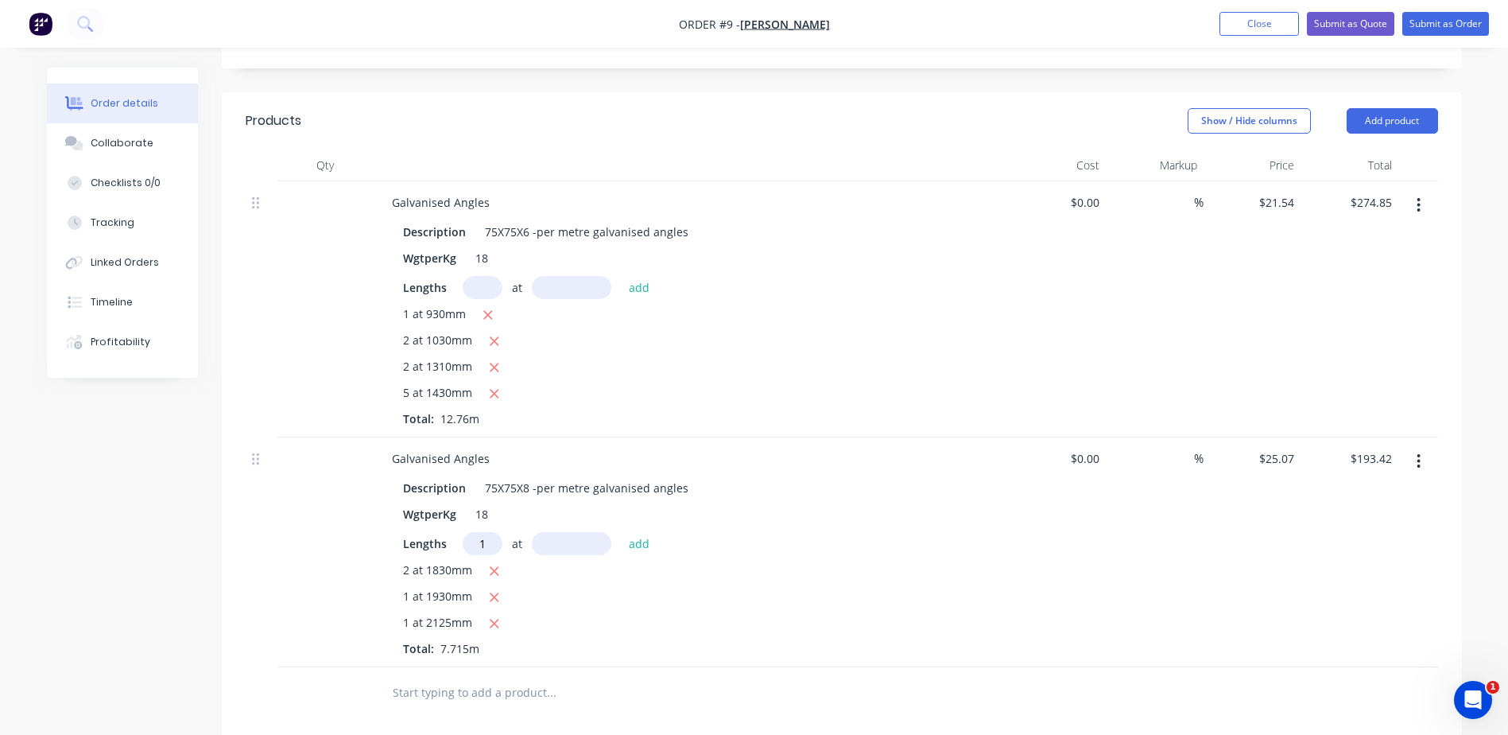
type input "1"
type input "1020mm"
click at [630, 532] on button "add" at bounding box center [639, 542] width 37 height 21
type input "$218.99"
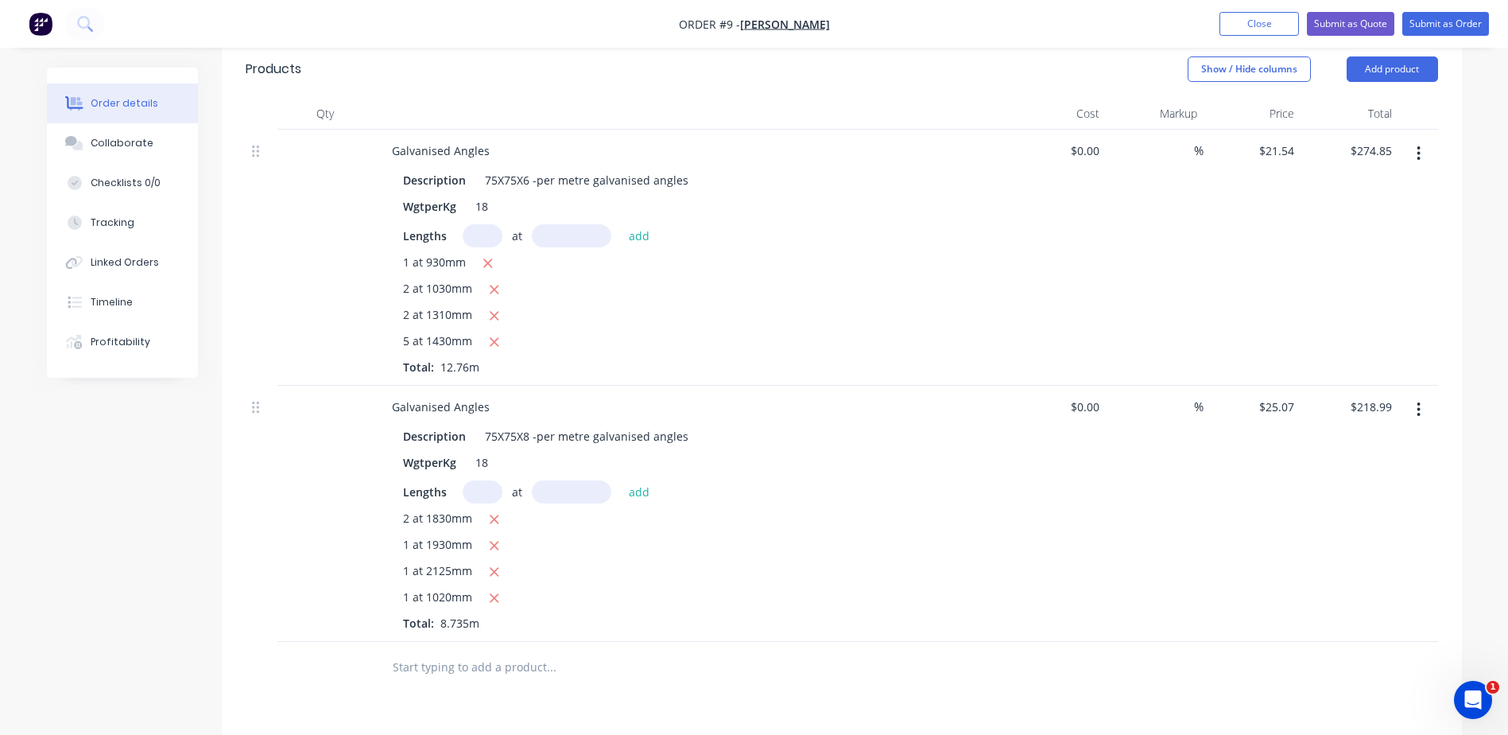
scroll to position [477, 0]
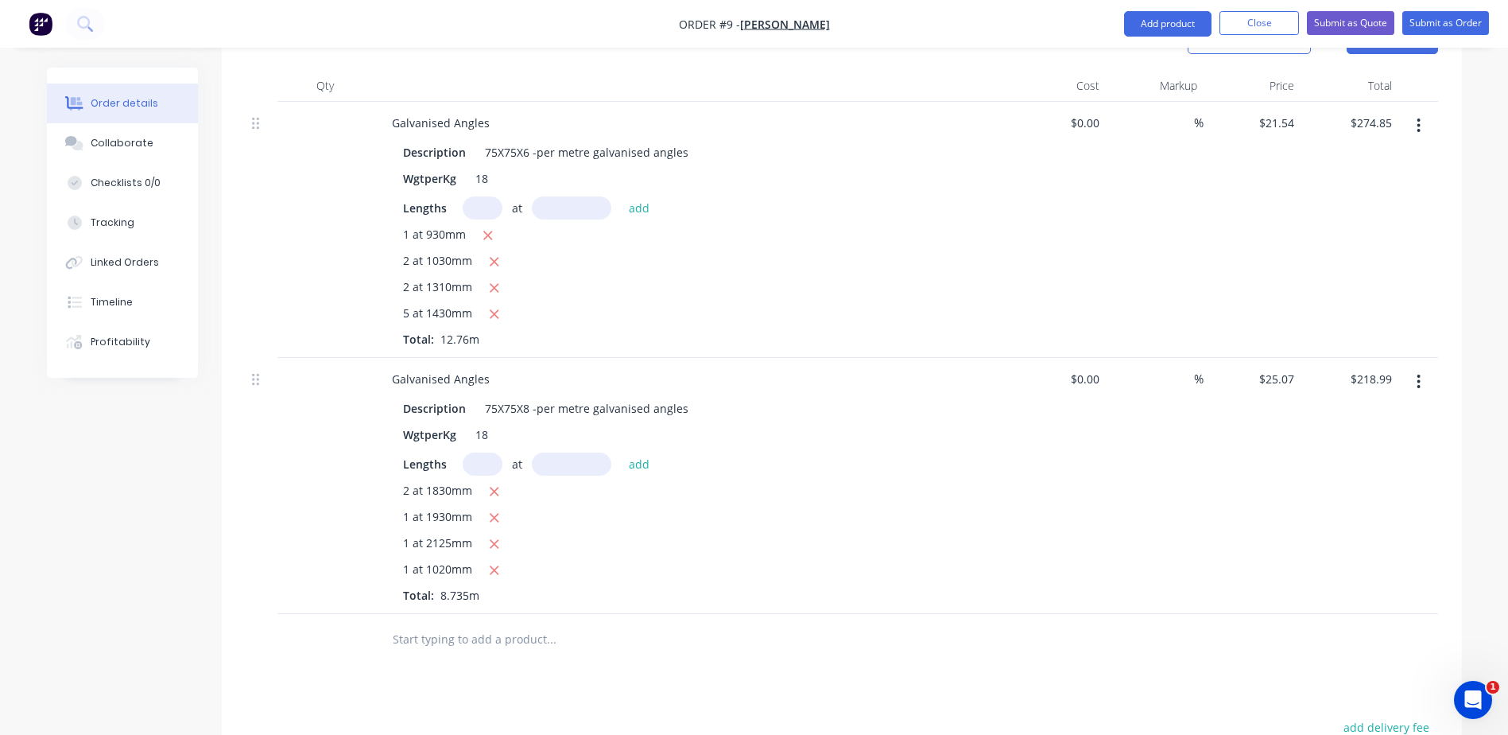
click at [417, 623] on input "text" at bounding box center [551, 639] width 318 height 32
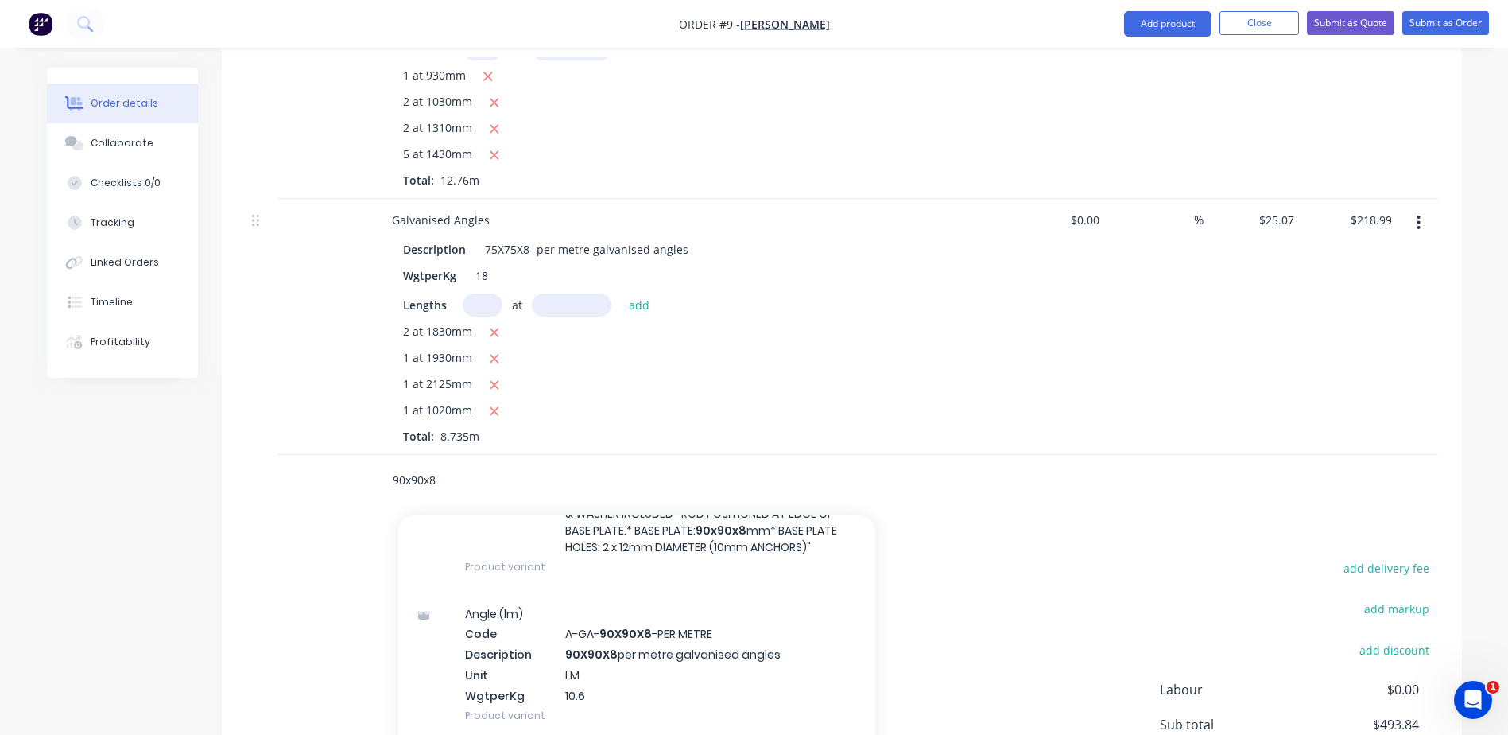
scroll to position [318, 0]
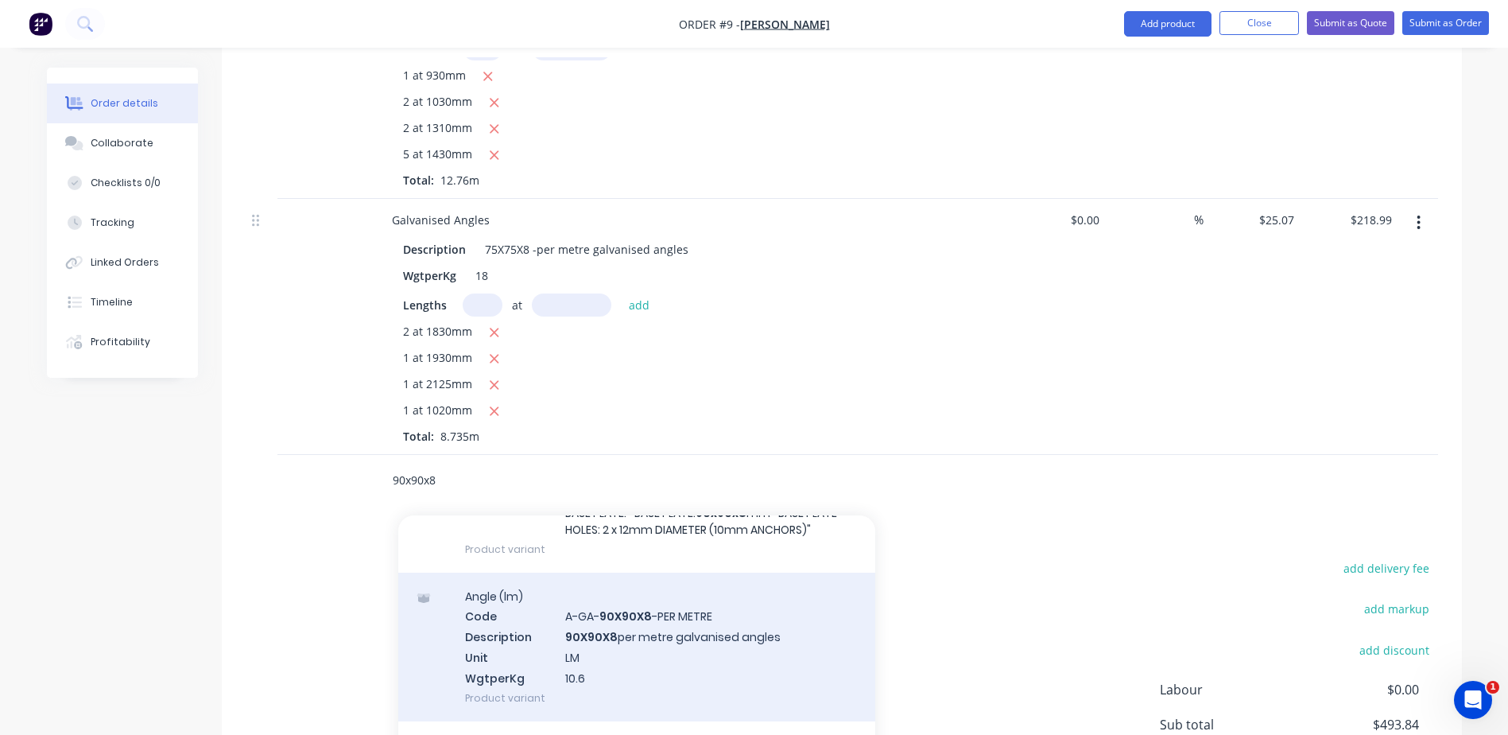
type input "90x90x8"
click at [654, 603] on div "Angle (lm) Code A-GA- 90X90X8 -PER METRE Description 90X90X8 per metre galvanis…" at bounding box center [636, 646] width 477 height 149
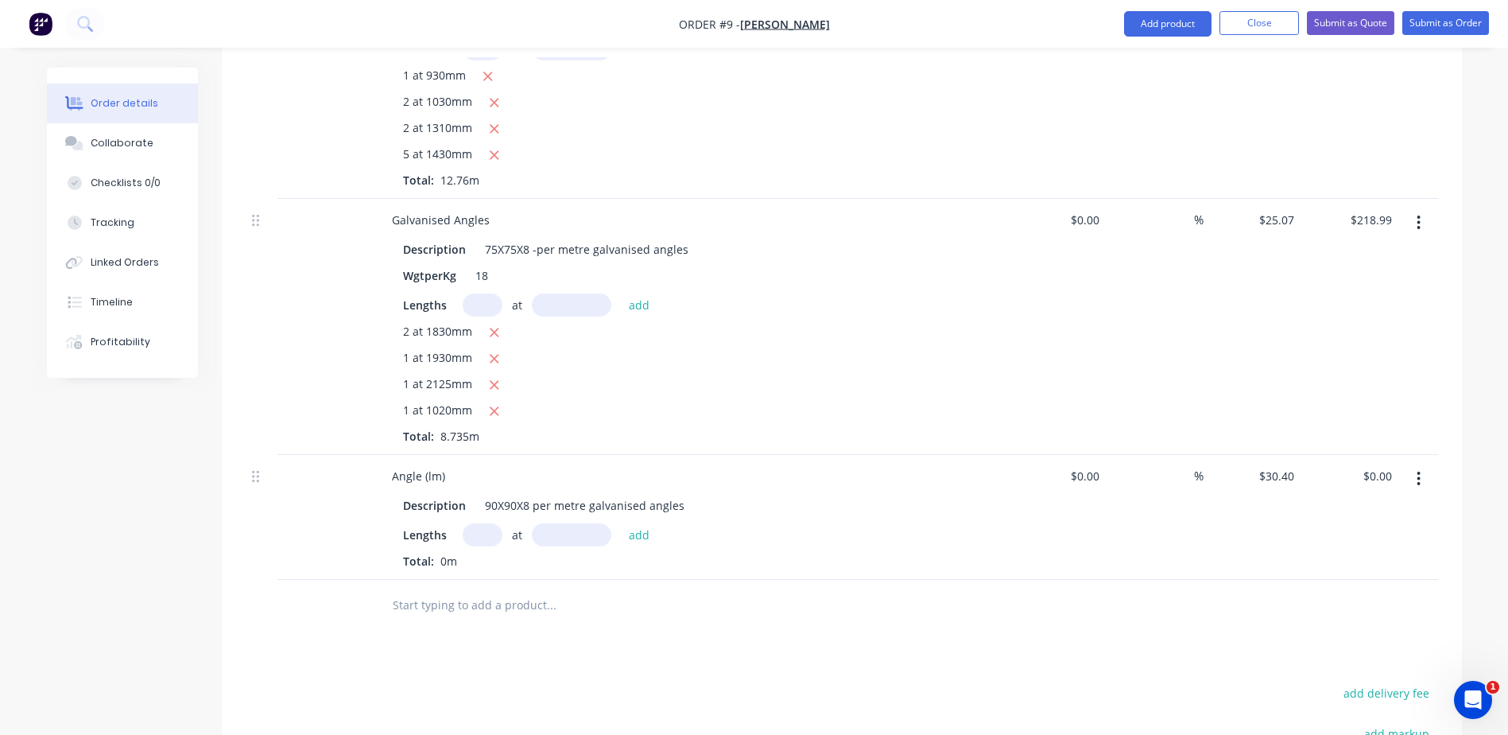
click at [480, 523] on input "text" at bounding box center [483, 534] width 40 height 23
type input "1"
type input "1430mm"
click at [646, 523] on button "add" at bounding box center [639, 533] width 37 height 21
type input "$43.47"
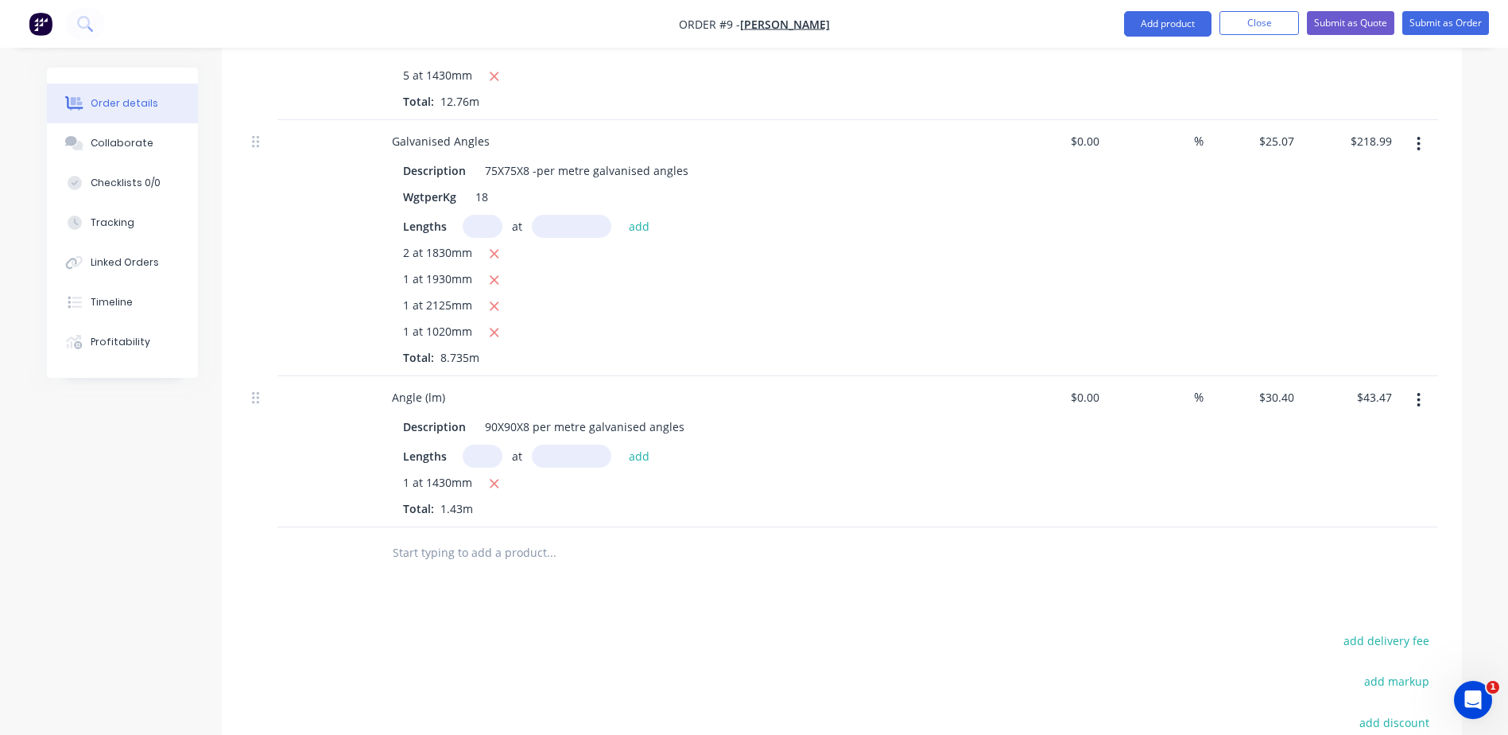
scroll to position [715, 0]
click at [432, 536] on input "text" at bounding box center [551, 552] width 318 height 32
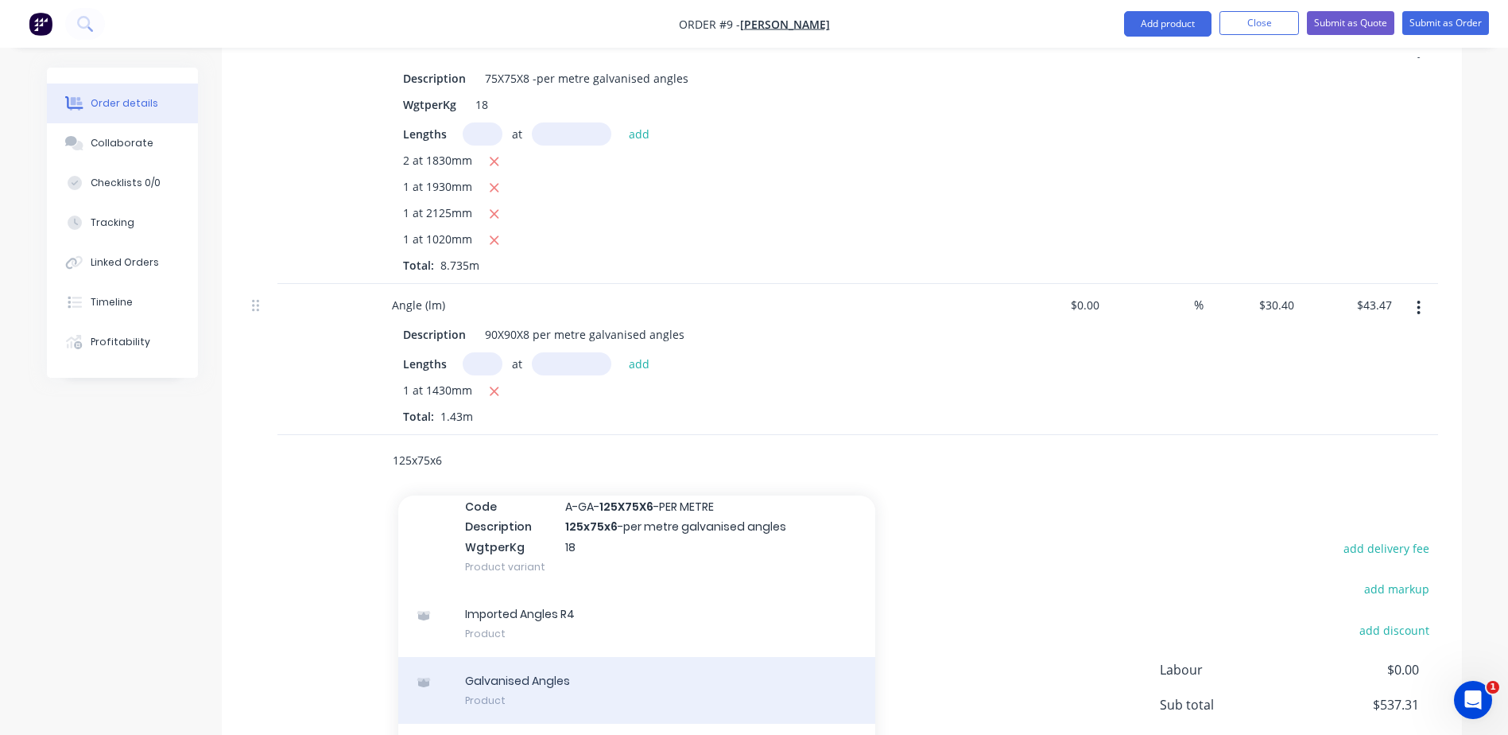
scroll to position [874, 0]
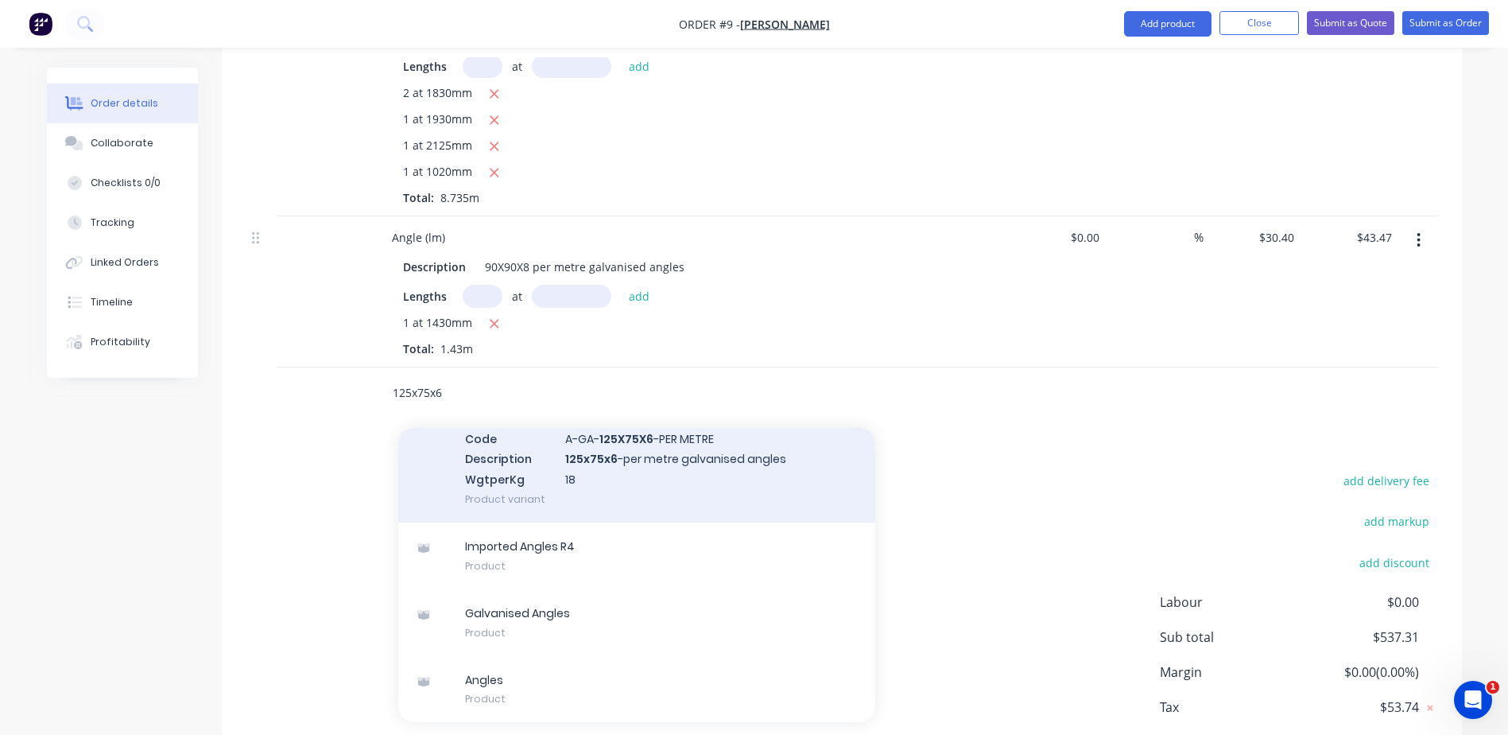
type input "125x75x6"
click at [639, 417] on div "Galvanised Angles Code A-GA- 125X75X6 -PER METRE Description 125x75x6 -per metr…" at bounding box center [636, 458] width 477 height 128
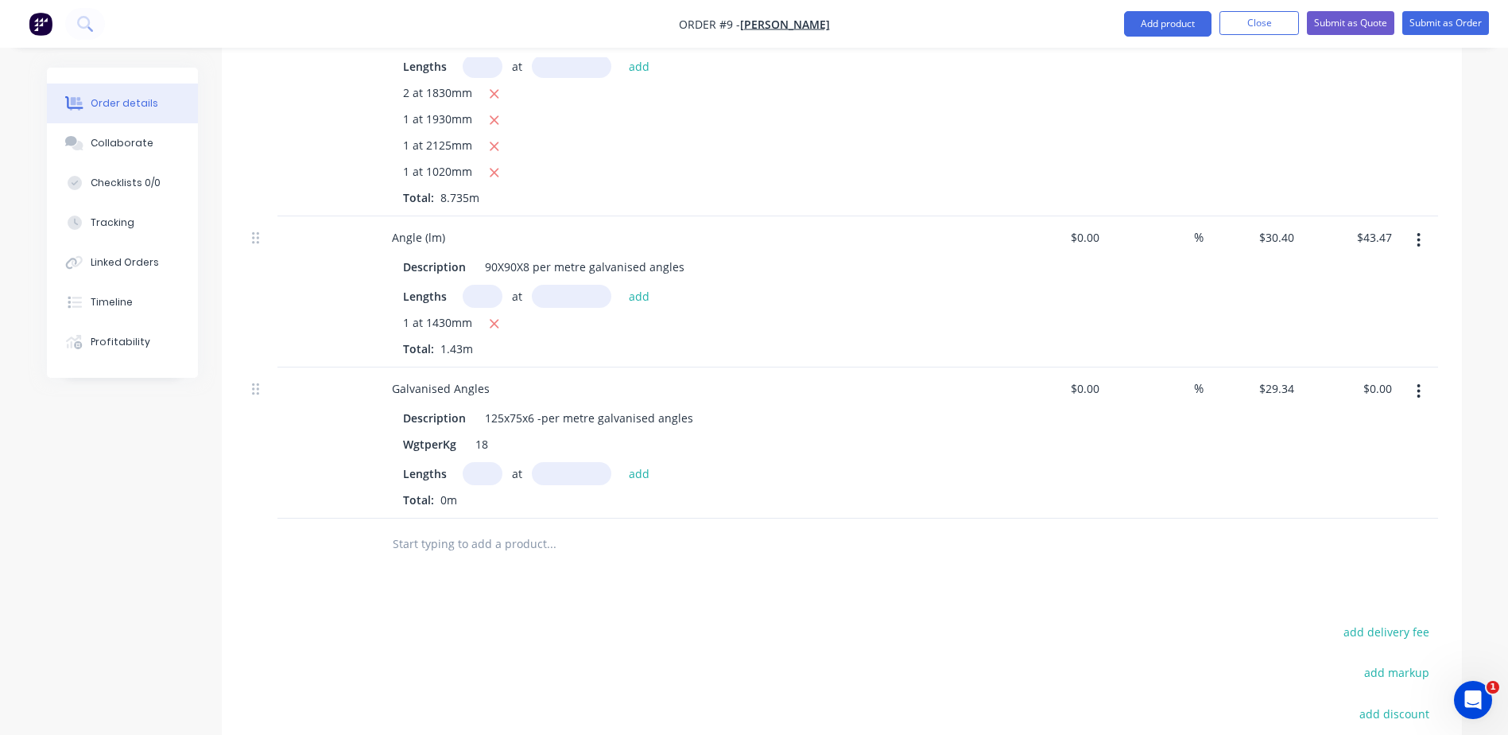
click at [479, 462] on input "text" at bounding box center [483, 473] width 40 height 23
type input "1"
type input "2530mm"
click at [634, 462] on button "add" at bounding box center [639, 472] width 37 height 21
type input "$74.23"
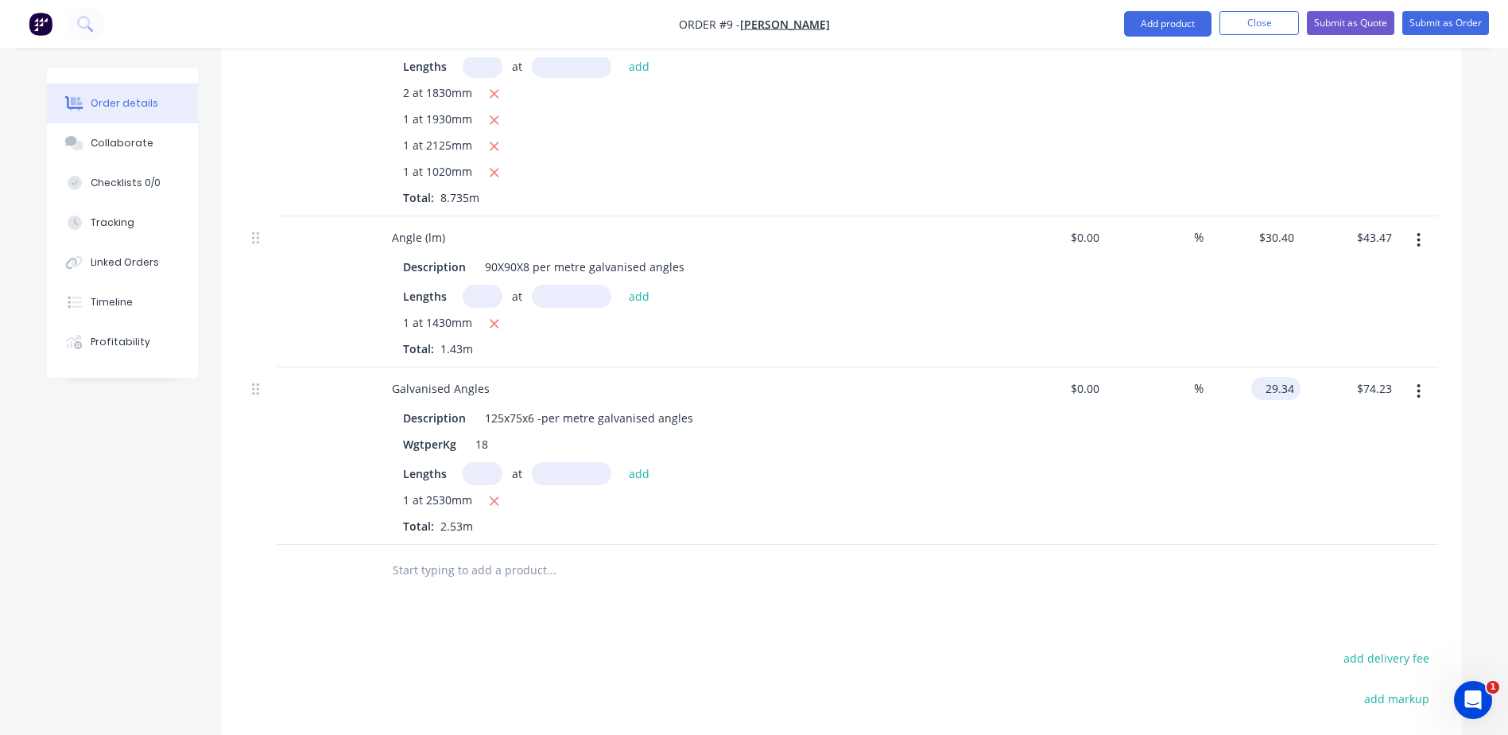
click at [1286, 377] on input "29.34" at bounding box center [1279, 388] width 43 height 23
type input "$30.24"
type input "$76.51"
click at [468, 554] on input "text" at bounding box center [551, 570] width 318 height 32
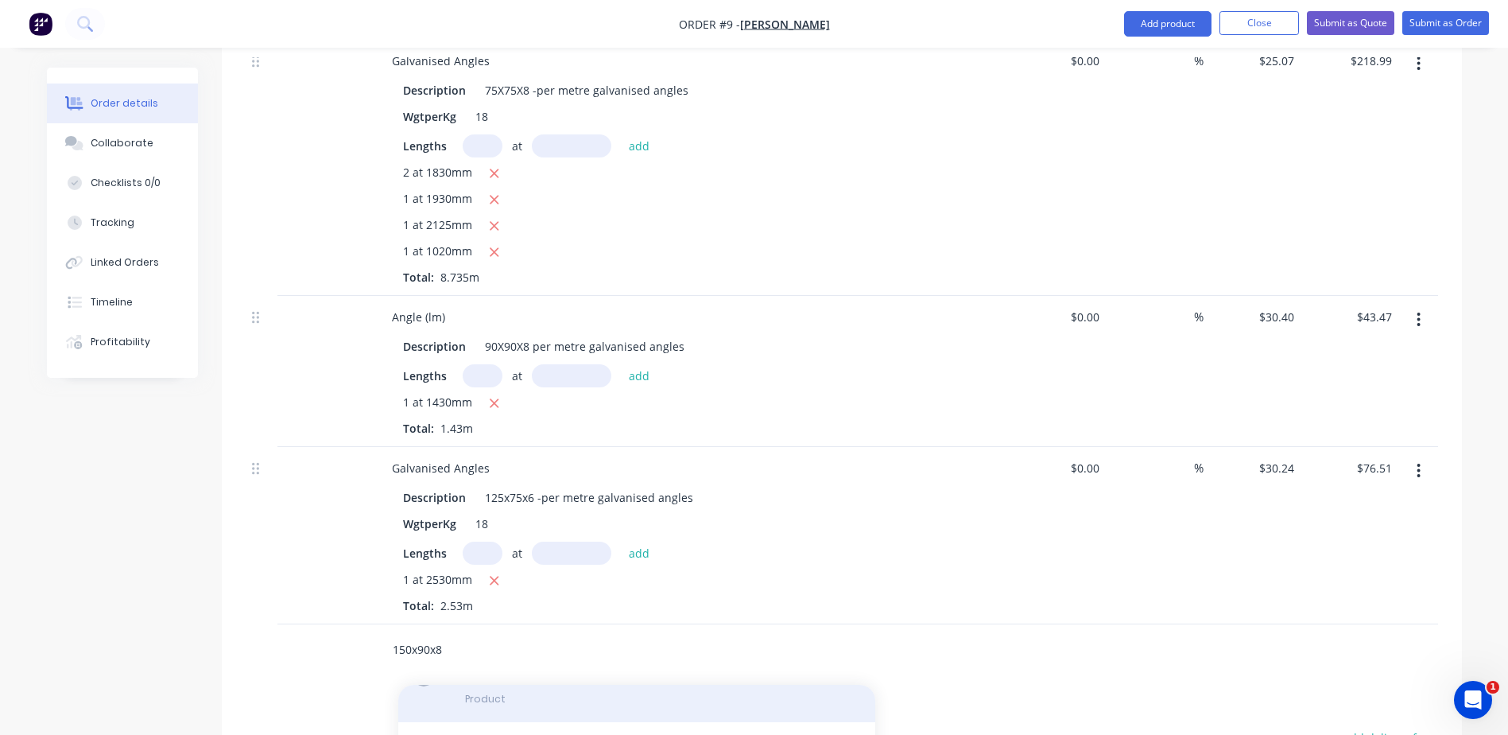
scroll to position [159, 0]
type input "150x90x8"
click at [540, 709] on div "LINTEL 150x90x8 mm Product" at bounding box center [636, 742] width 477 height 67
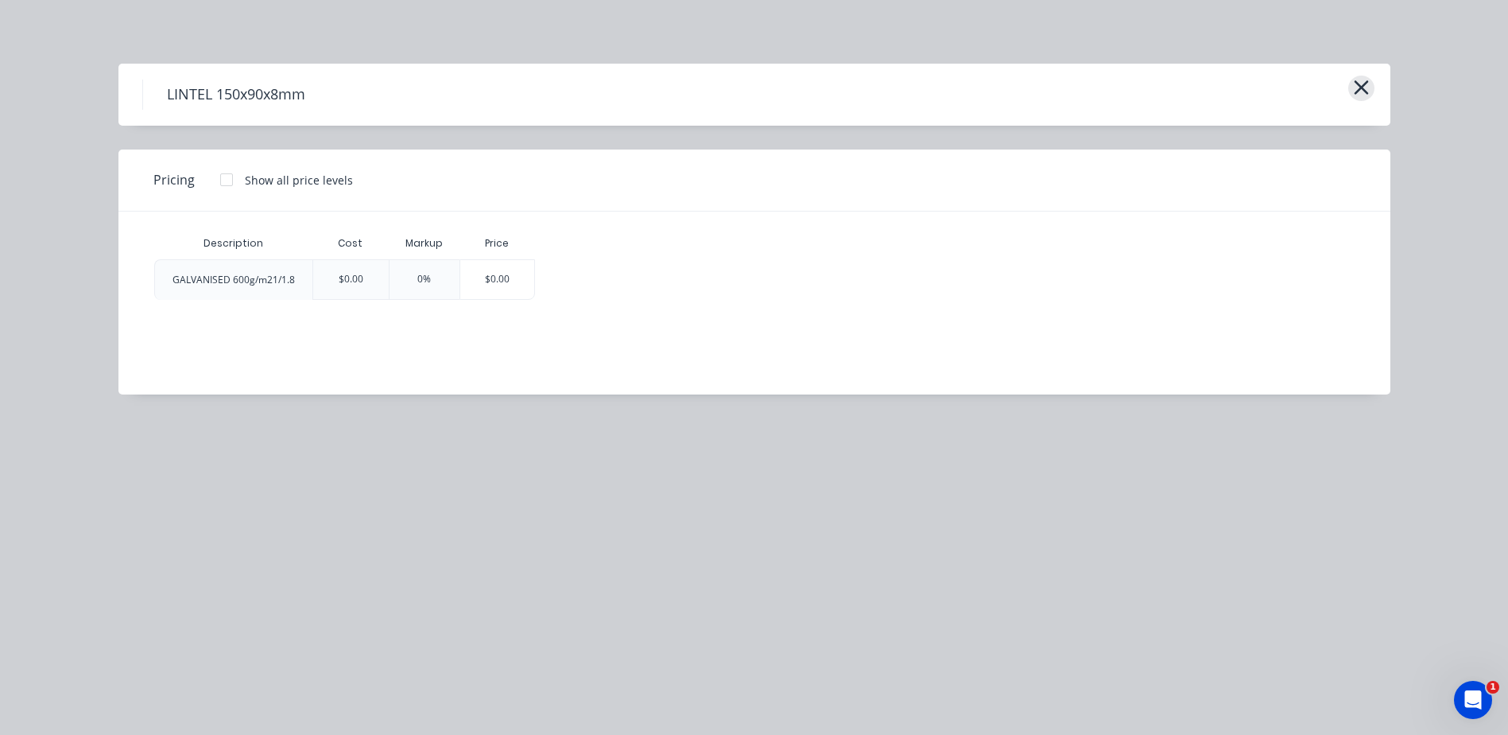
click at [1363, 90] on icon "button" at bounding box center [1361, 87] width 14 height 14
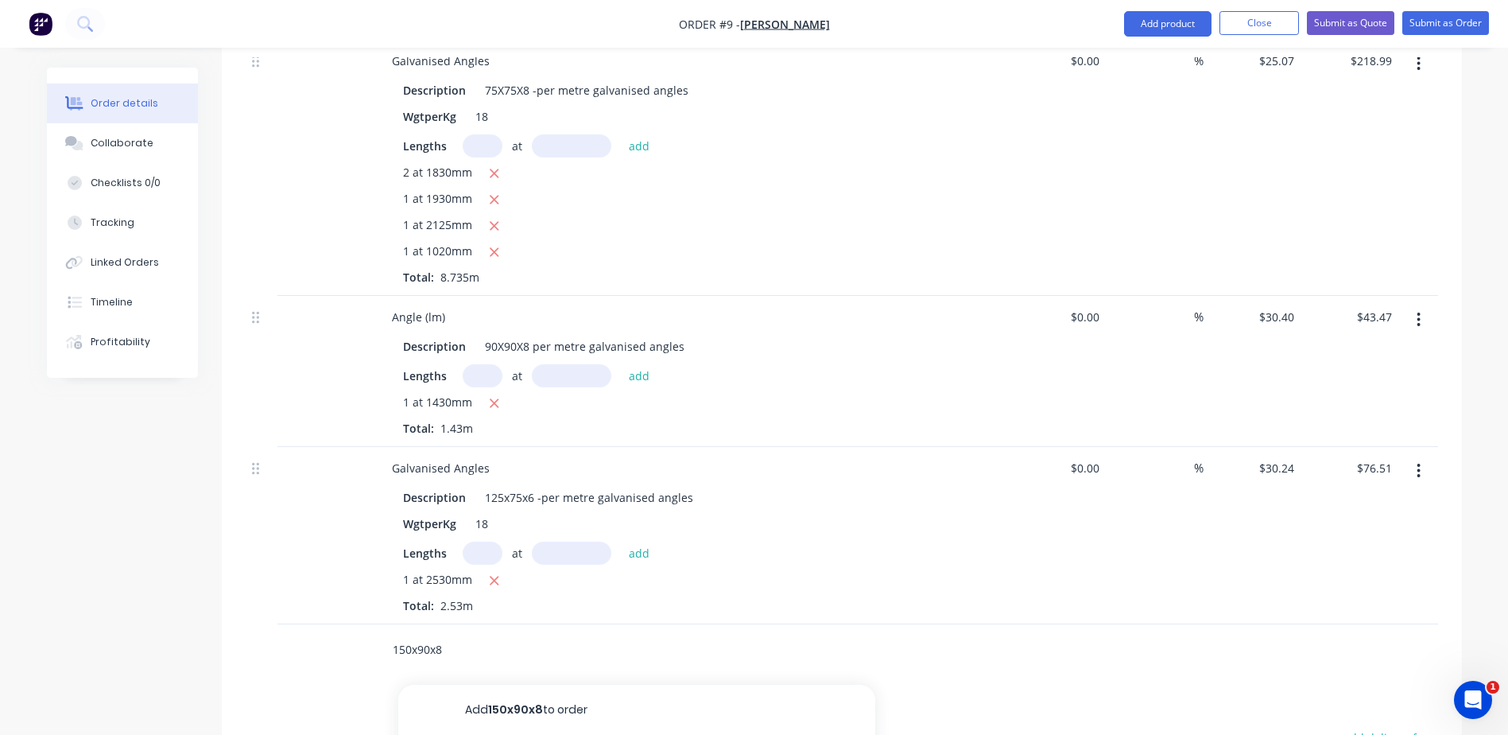
click at [479, 634] on input "150x90x8" at bounding box center [551, 650] width 318 height 32
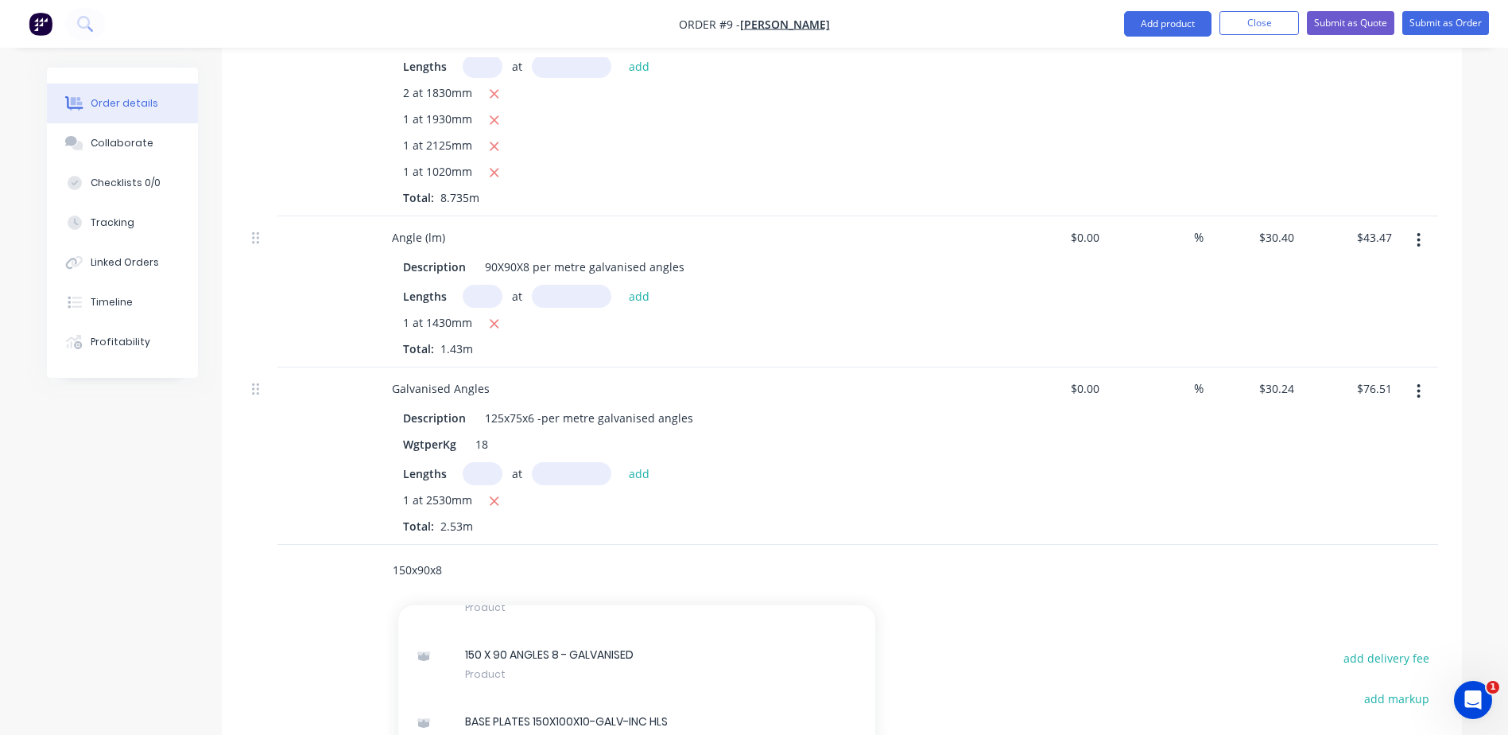
scroll to position [318, 0]
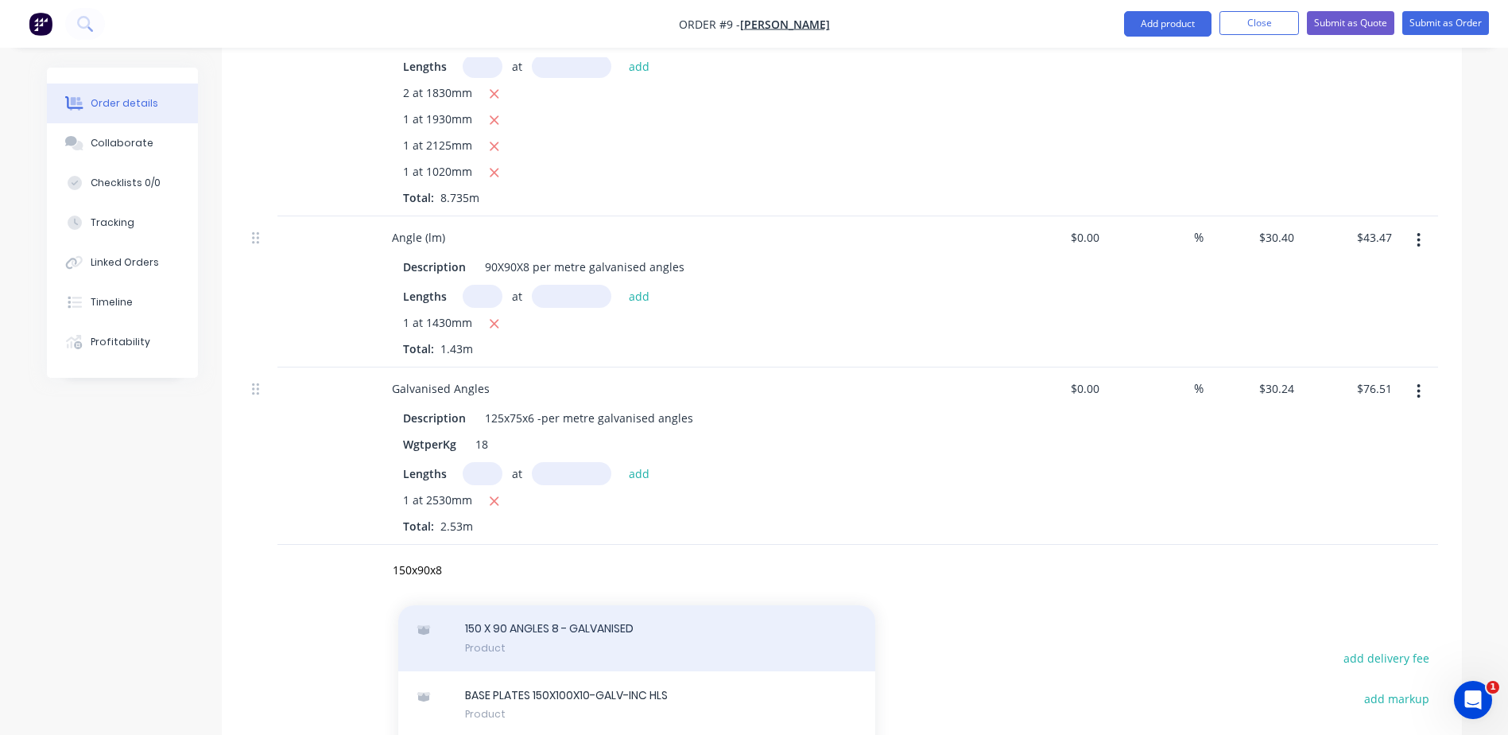
click at [555, 604] on div "150 X 90 ANGLES 8 - GALVANISED Product" at bounding box center [636, 637] width 477 height 67
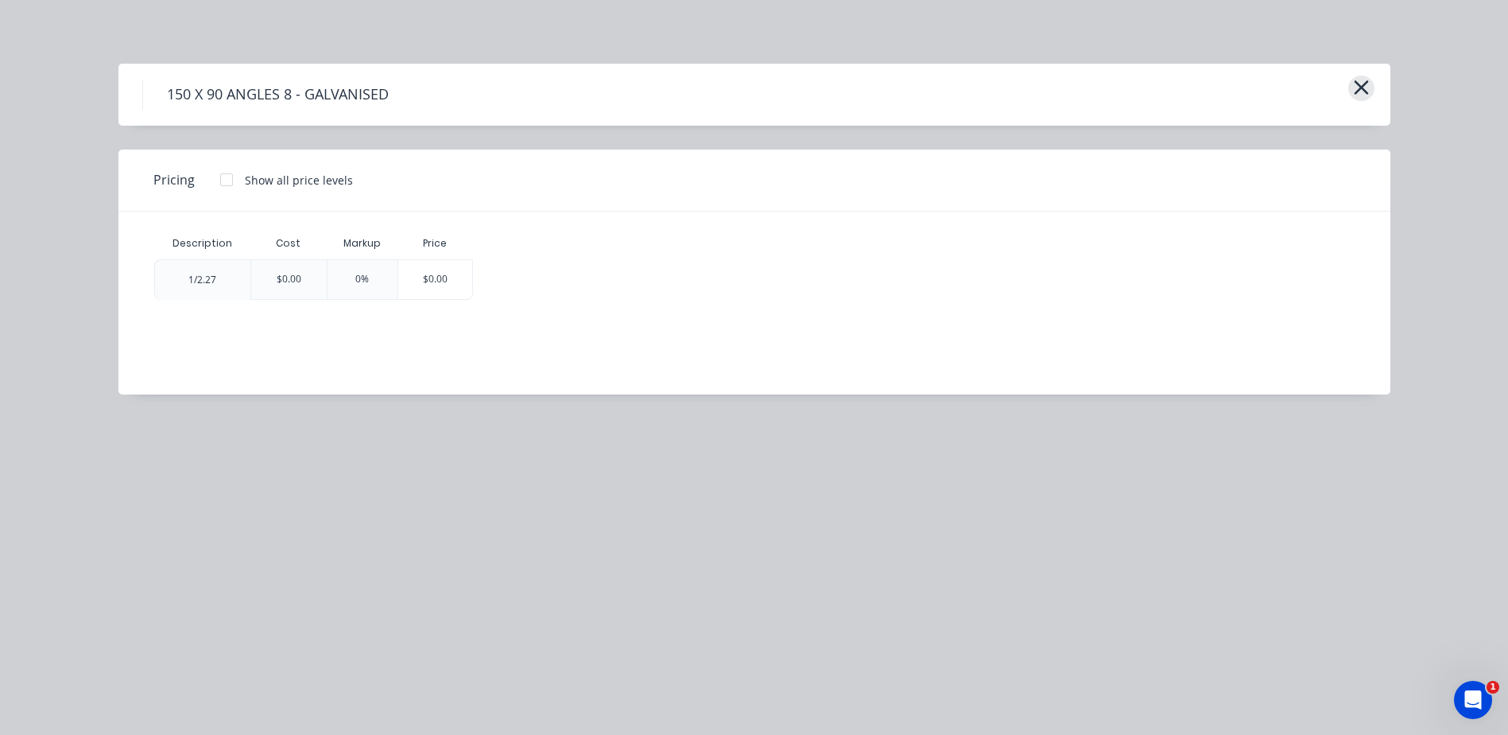
click at [1368, 95] on icon "button" at bounding box center [1361, 87] width 17 height 22
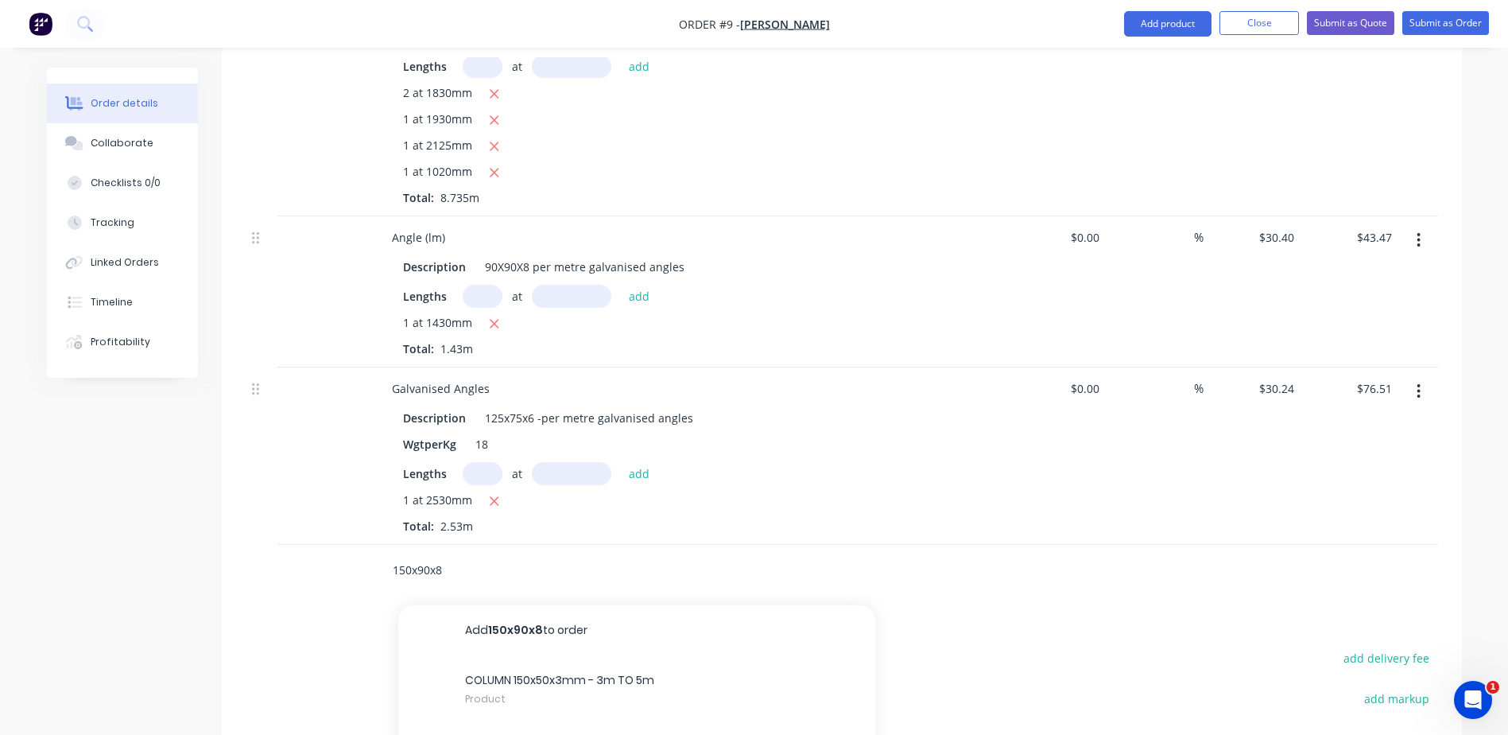
click at [453, 554] on input "150x90x8" at bounding box center [551, 570] width 318 height 32
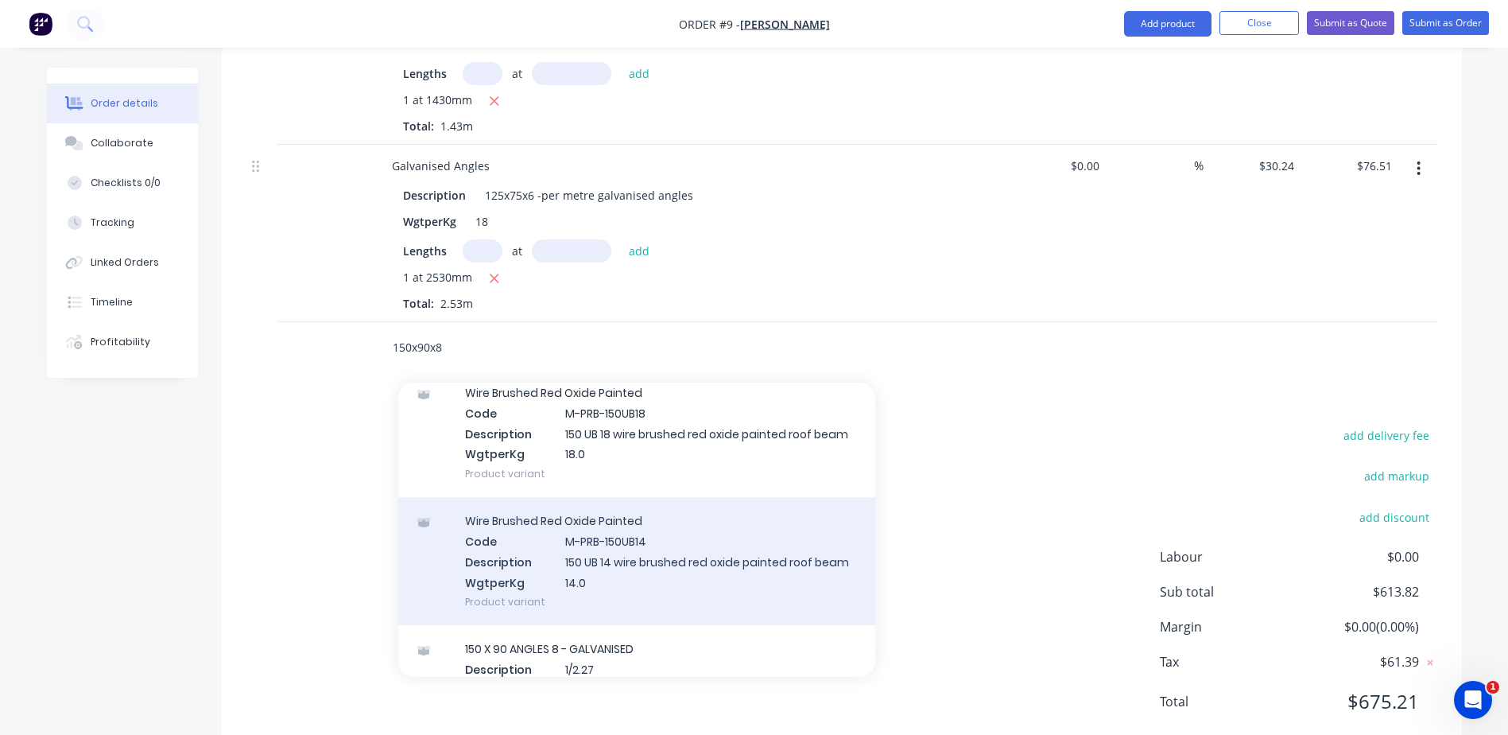
scroll to position [2464, 0]
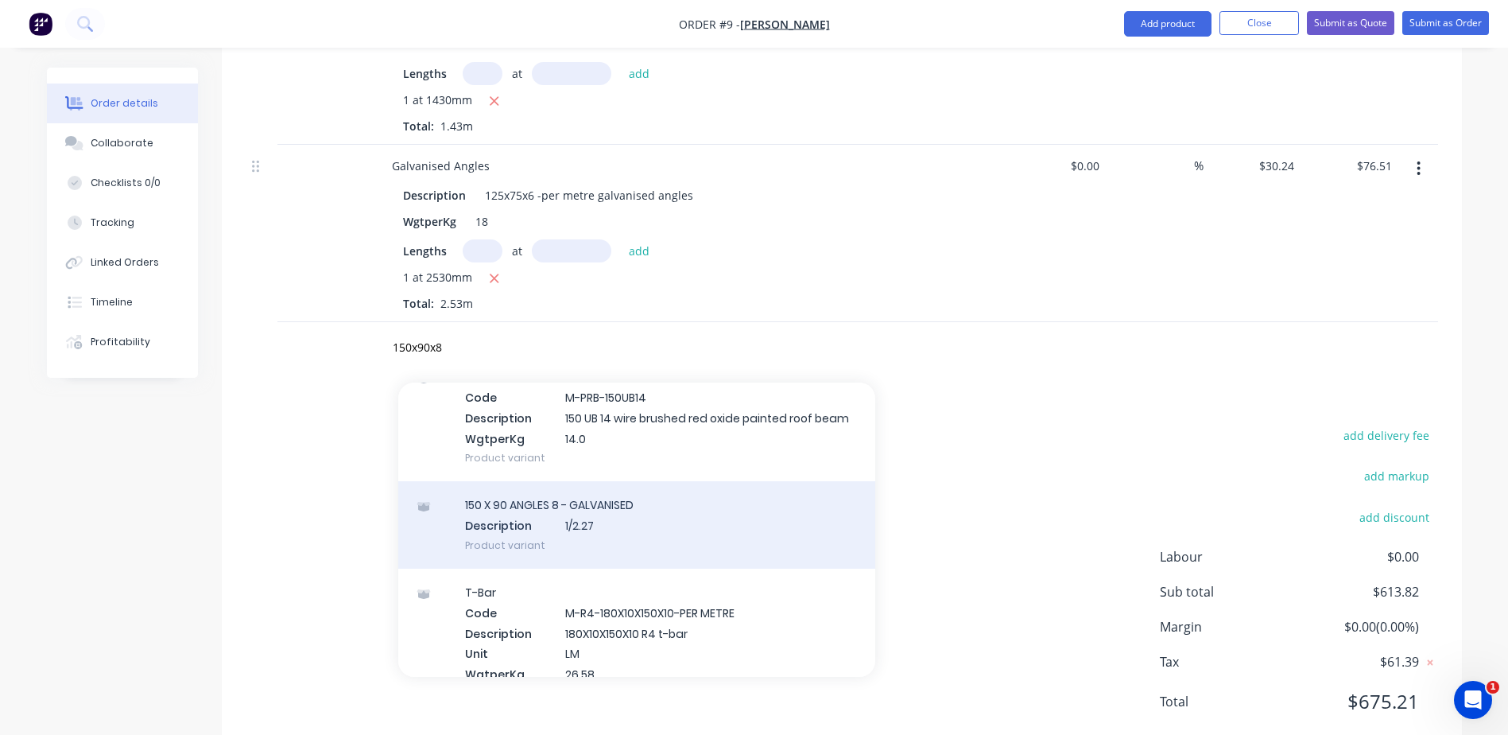
click at [553, 555] on div "150 X 90 ANGLES 8 - GALVANISED Description 1/2.27 Product variant" at bounding box center [636, 524] width 477 height 87
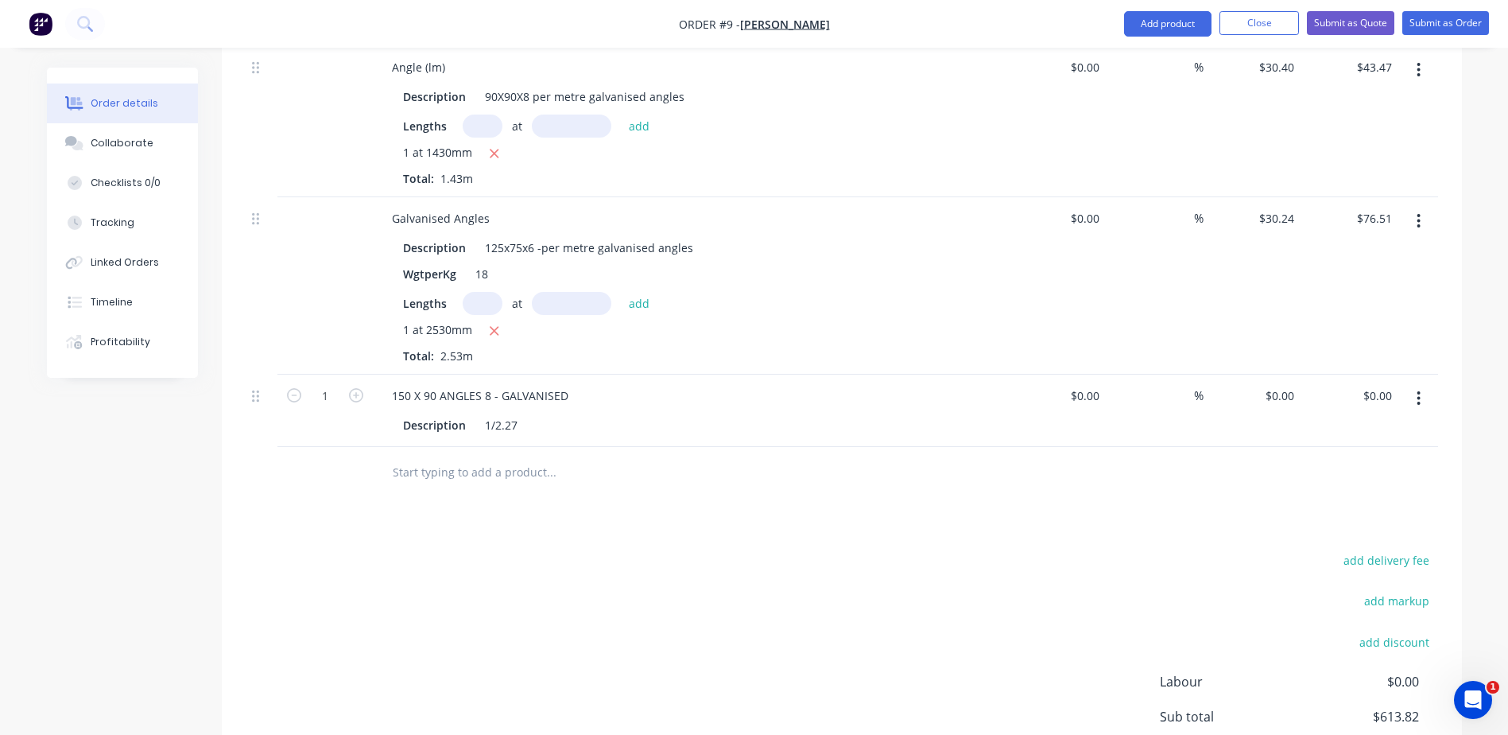
scroll to position [1018, 0]
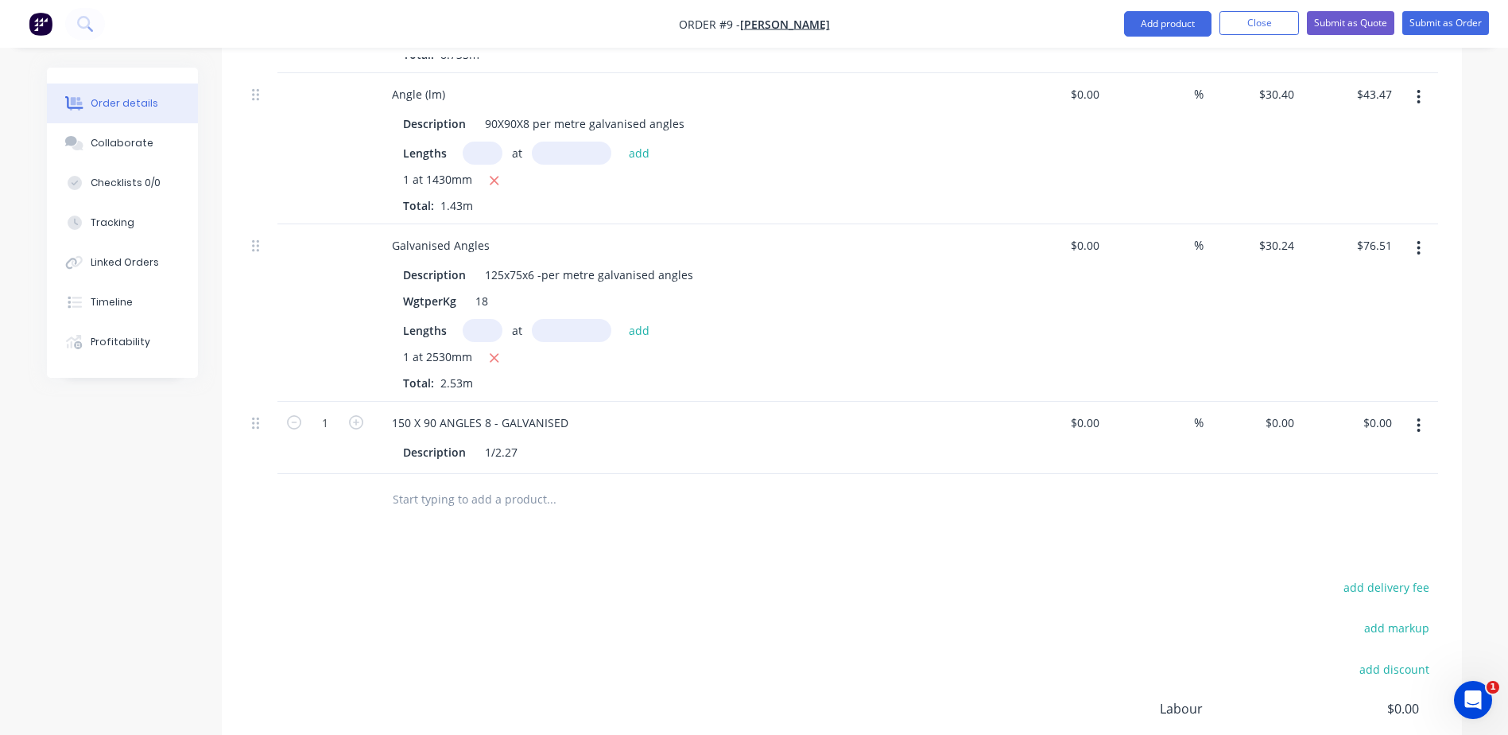
click at [1419, 417] on icon "button" at bounding box center [1419, 425] width 4 height 17
click at [1324, 551] on div "Delete" at bounding box center [1362, 562] width 122 height 23
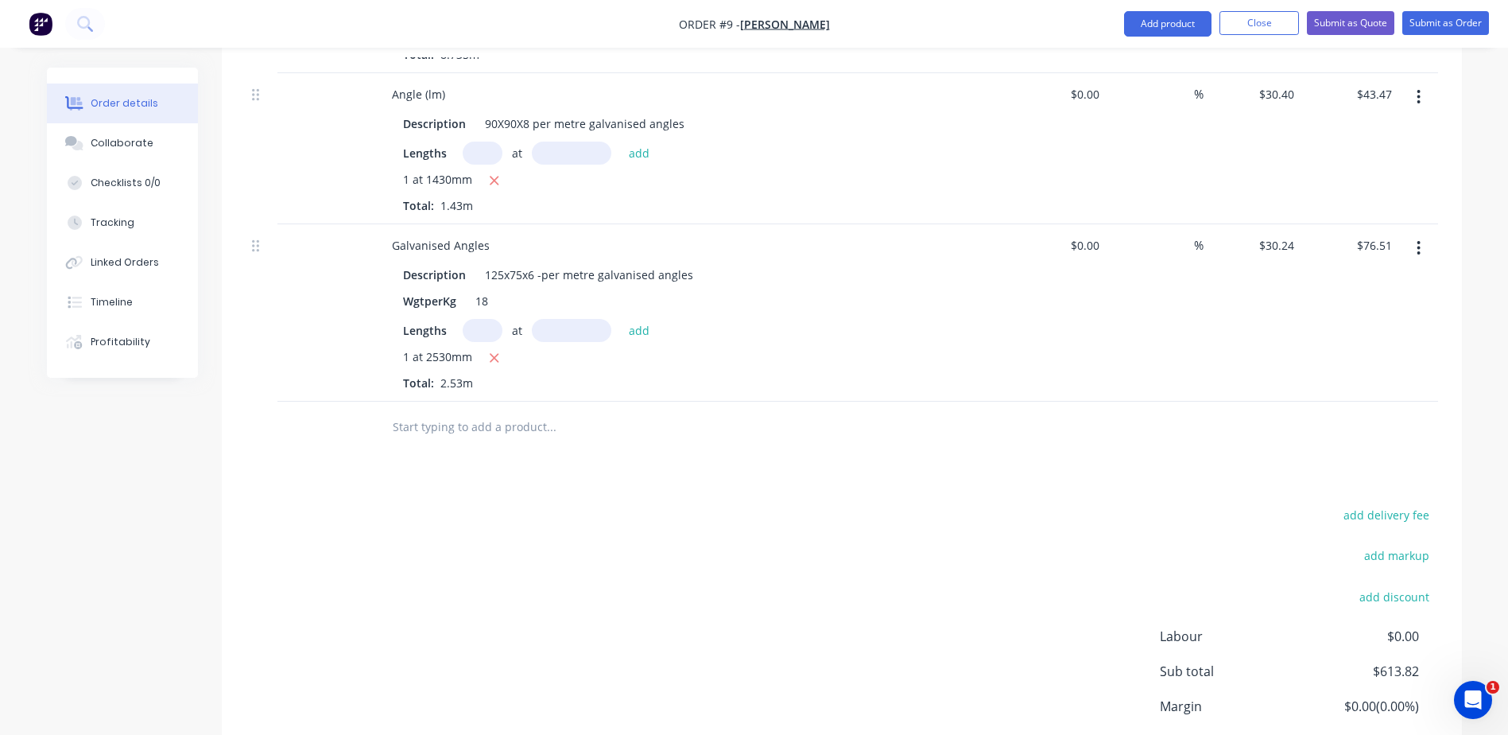
click at [427, 411] on input "text" at bounding box center [551, 427] width 318 height 32
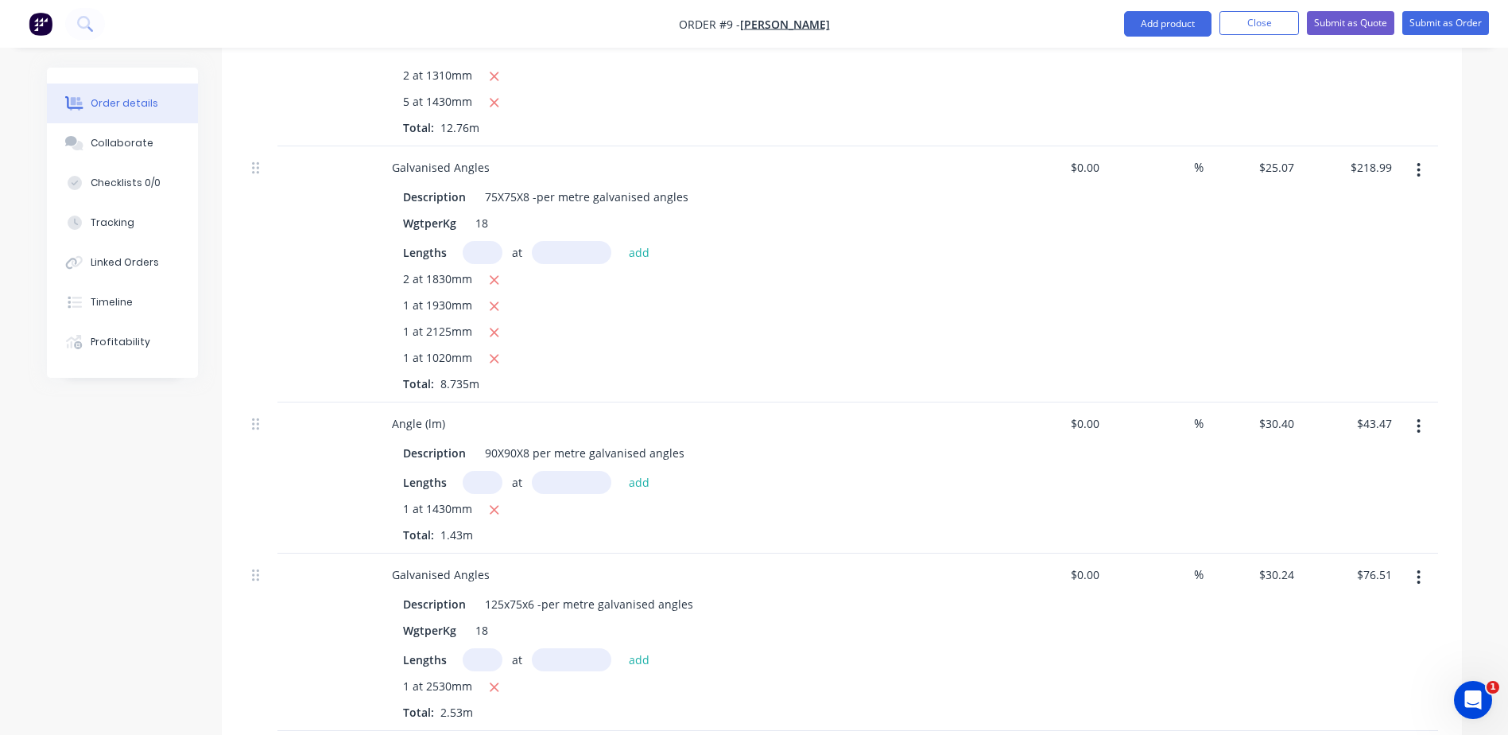
scroll to position [938, 0]
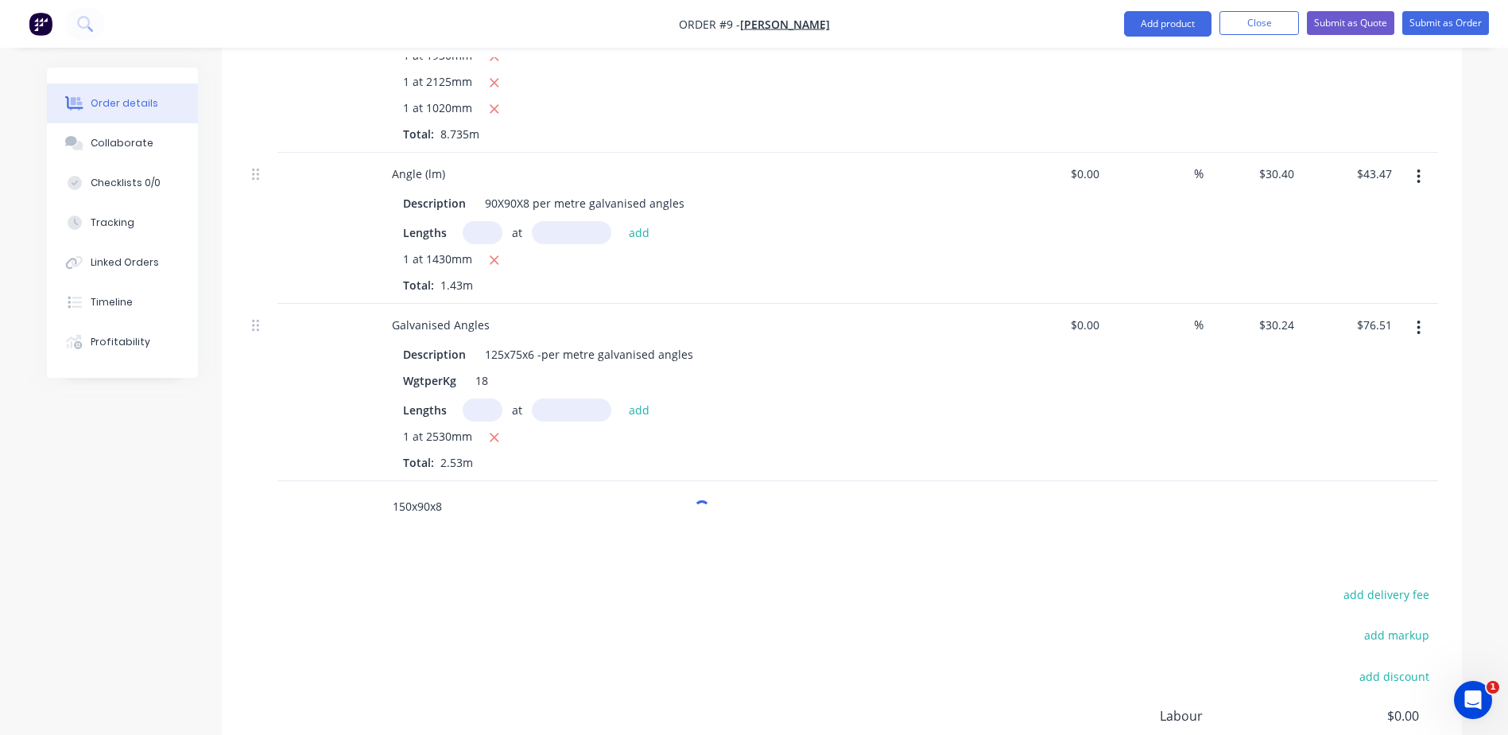
type input "150x90x8"
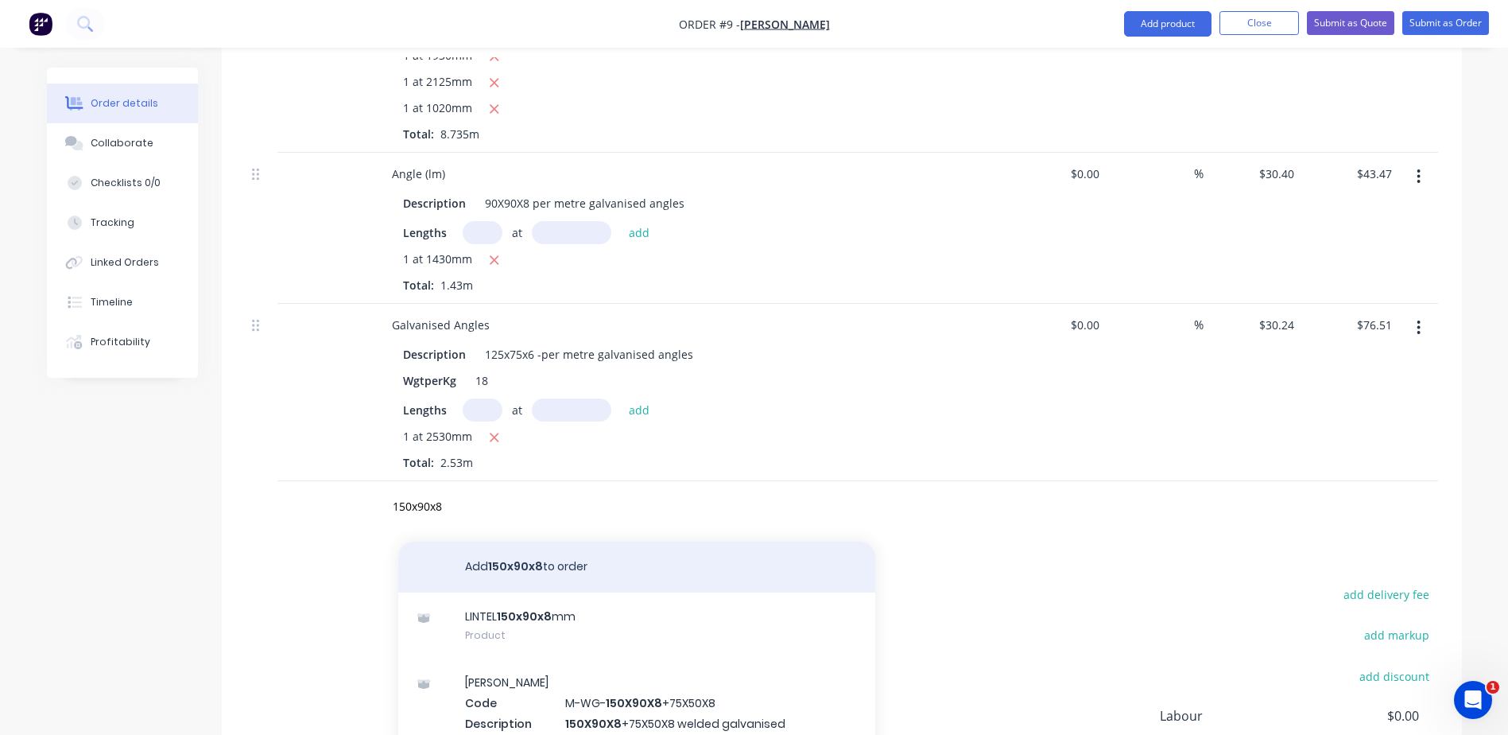
click at [522, 541] on button "Add 150x90x8 to order" at bounding box center [636, 566] width 477 height 51
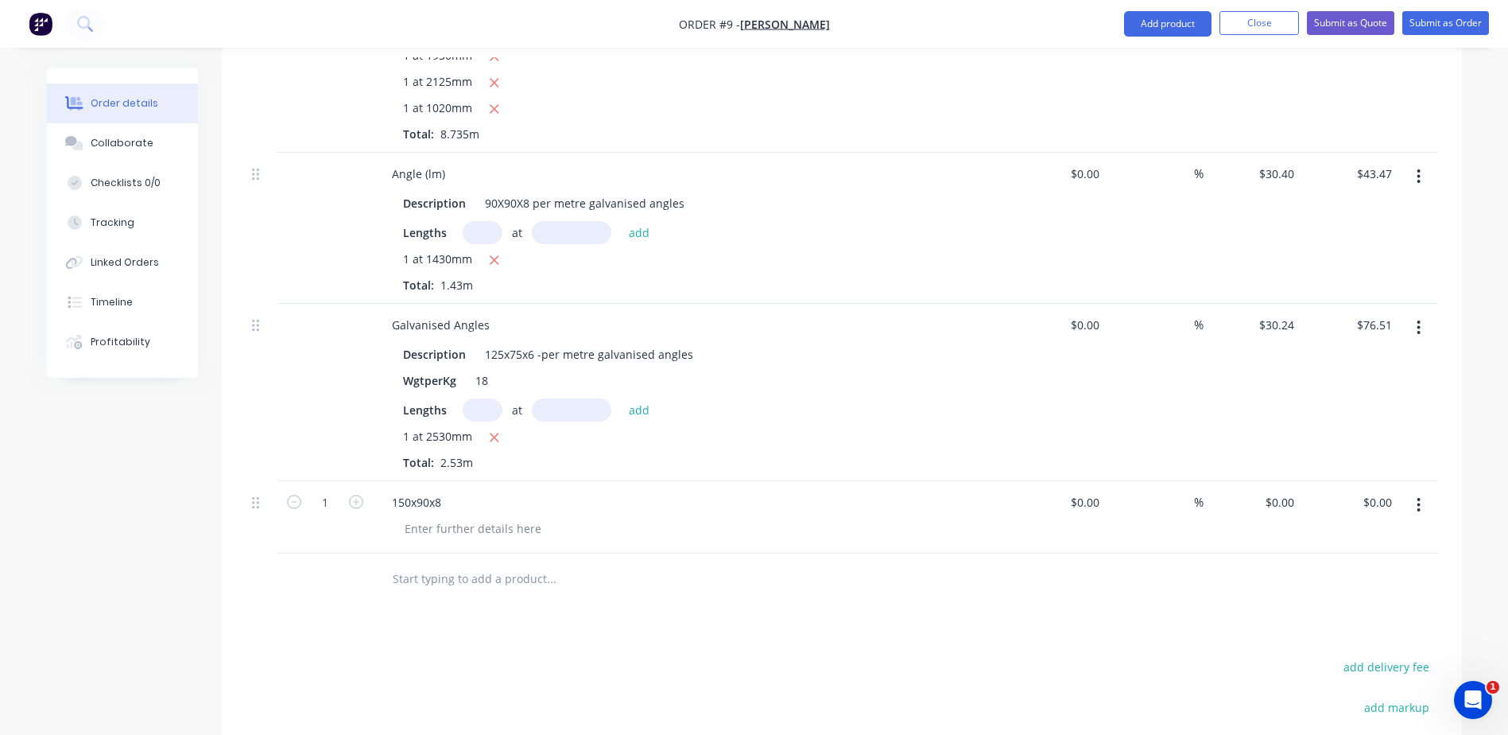
click at [461, 491] on div "150x90x8" at bounding box center [690, 502] width 623 height 23
click at [1421, 491] on button "button" at bounding box center [1418, 505] width 37 height 29
click at [1315, 630] on div "Delete" at bounding box center [1362, 641] width 122 height 23
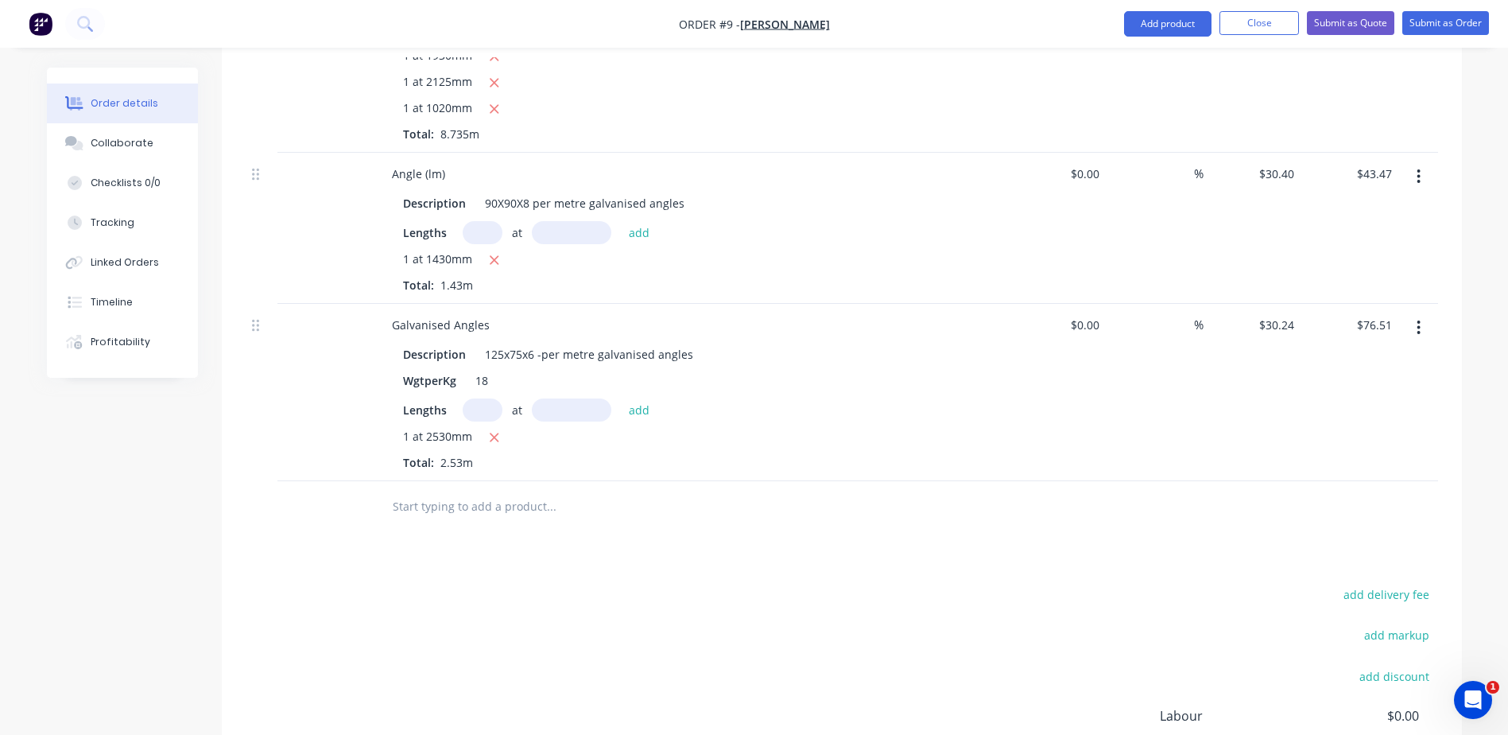
click at [446, 491] on input "text" at bounding box center [551, 507] width 318 height 32
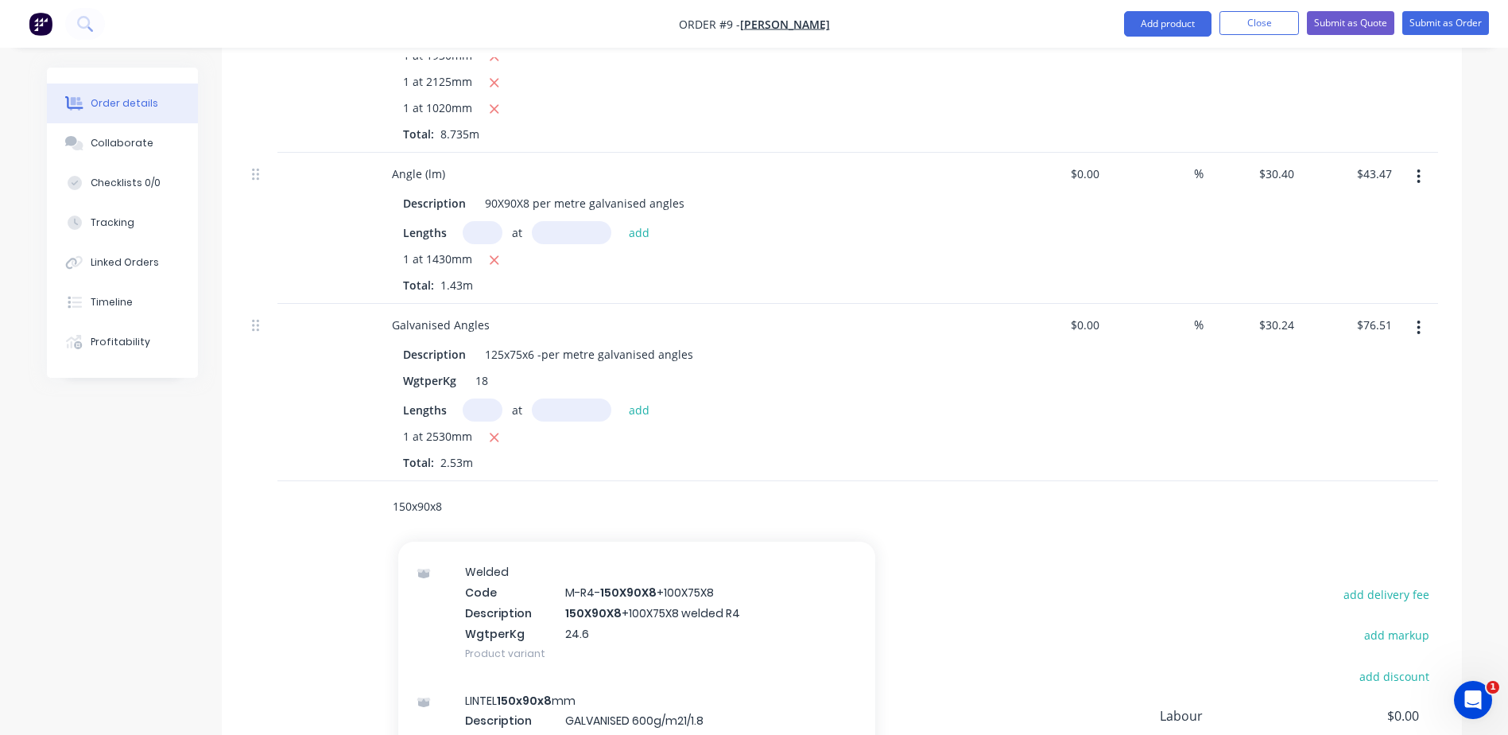
scroll to position [636, 0]
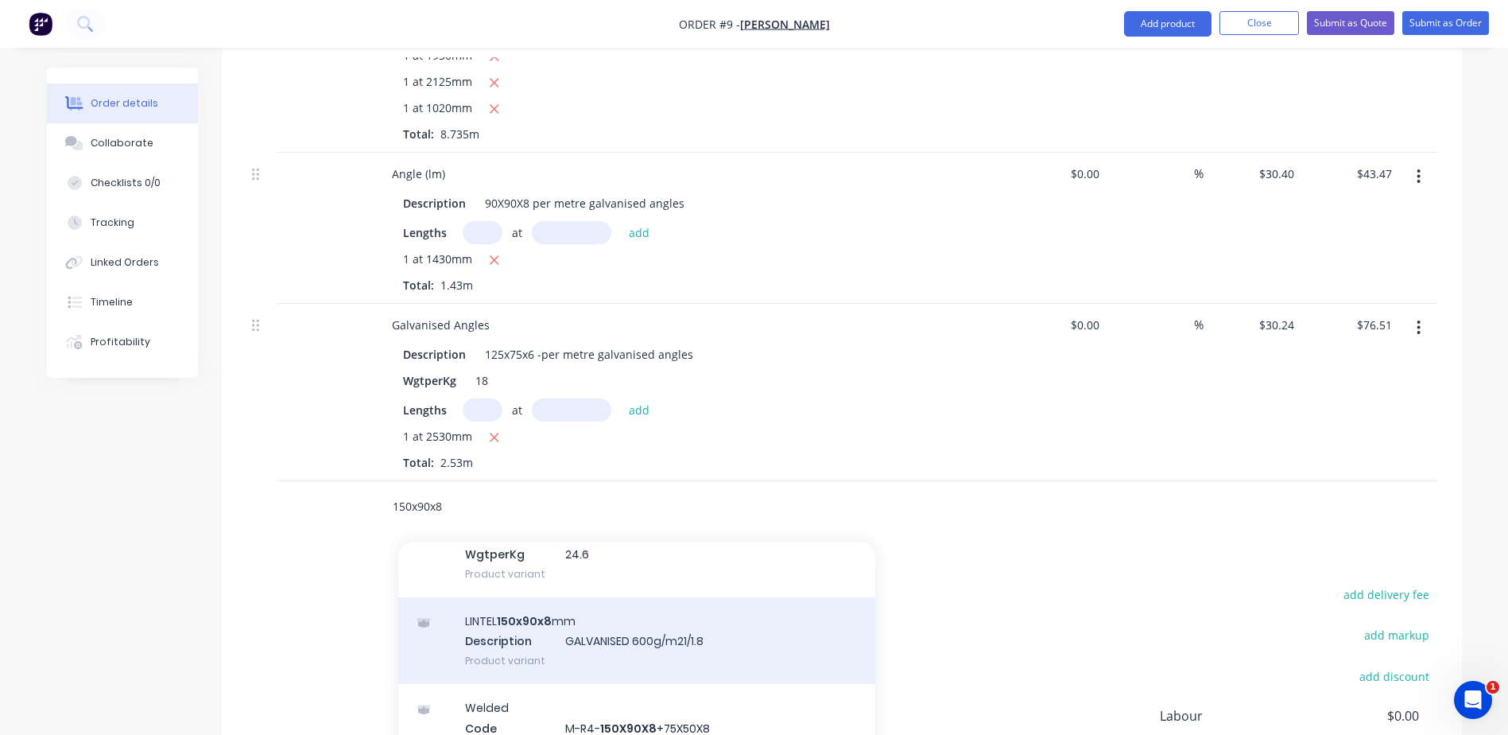
type input "150x90x8"
click at [580, 597] on div "LINTEL 150x90x8 mm Description GALVANISED 600g/m21/1.8 Product variant" at bounding box center [636, 640] width 477 height 87
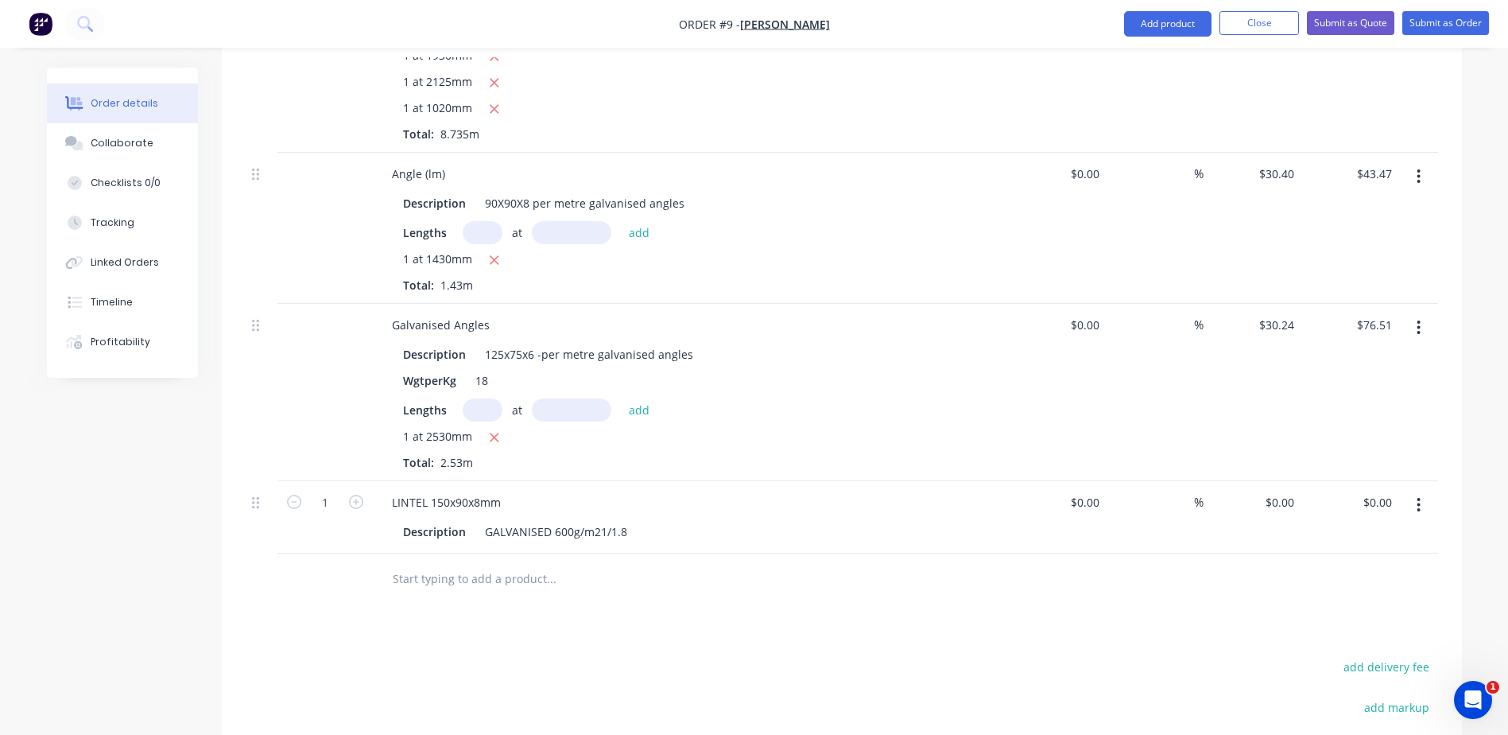
click at [1422, 491] on button "button" at bounding box center [1418, 505] width 37 height 29
click at [1346, 630] on div "Delete" at bounding box center [1362, 641] width 122 height 23
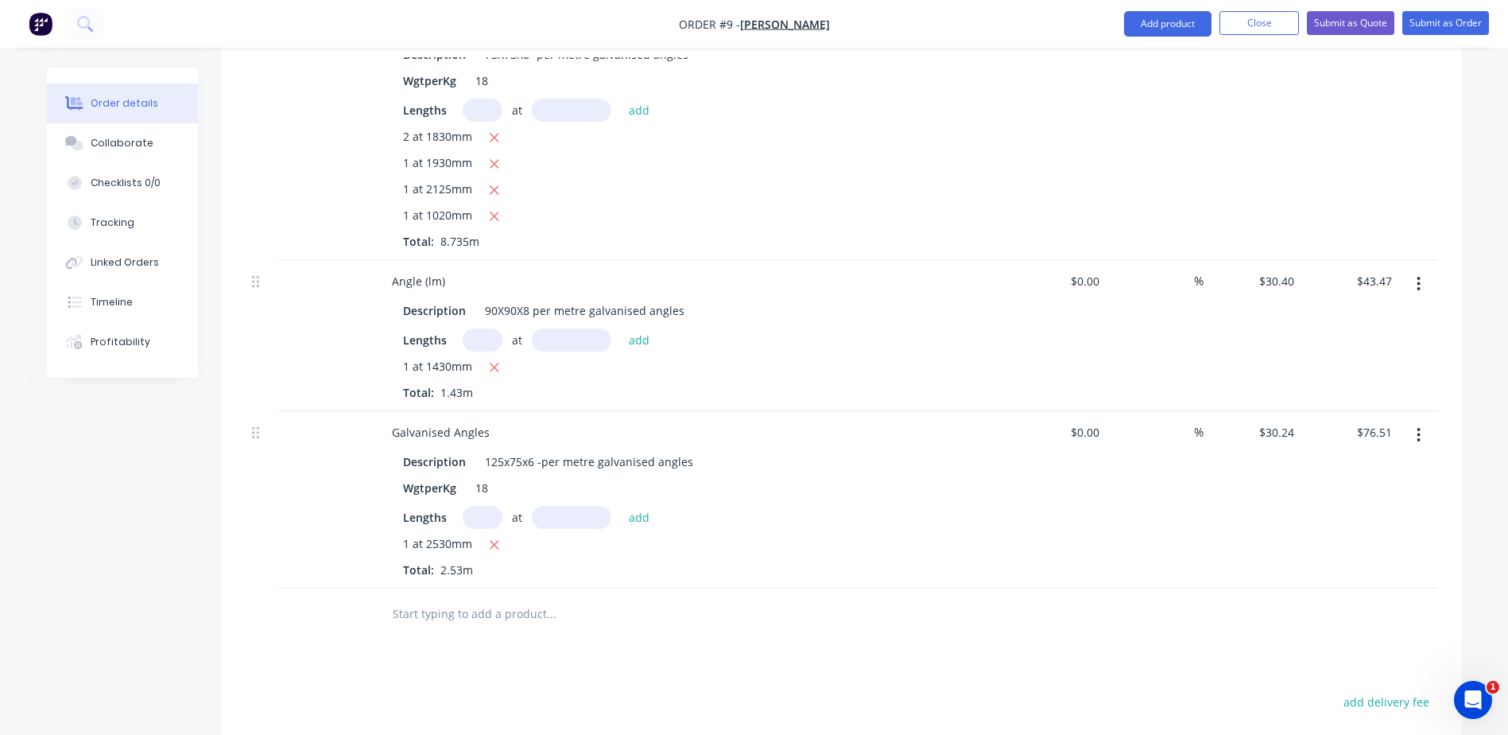
scroll to position [859, 0]
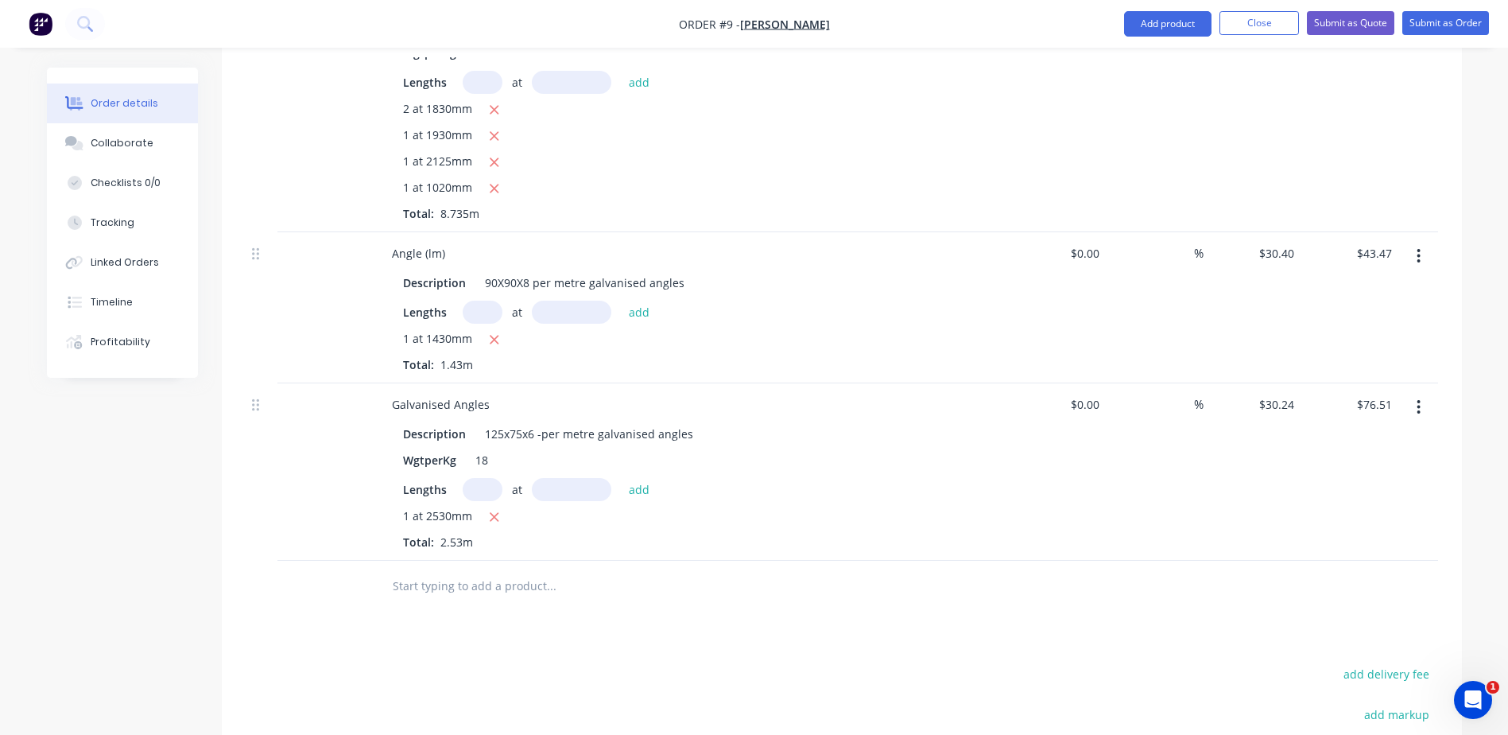
click at [431, 570] on input "text" at bounding box center [551, 586] width 318 height 32
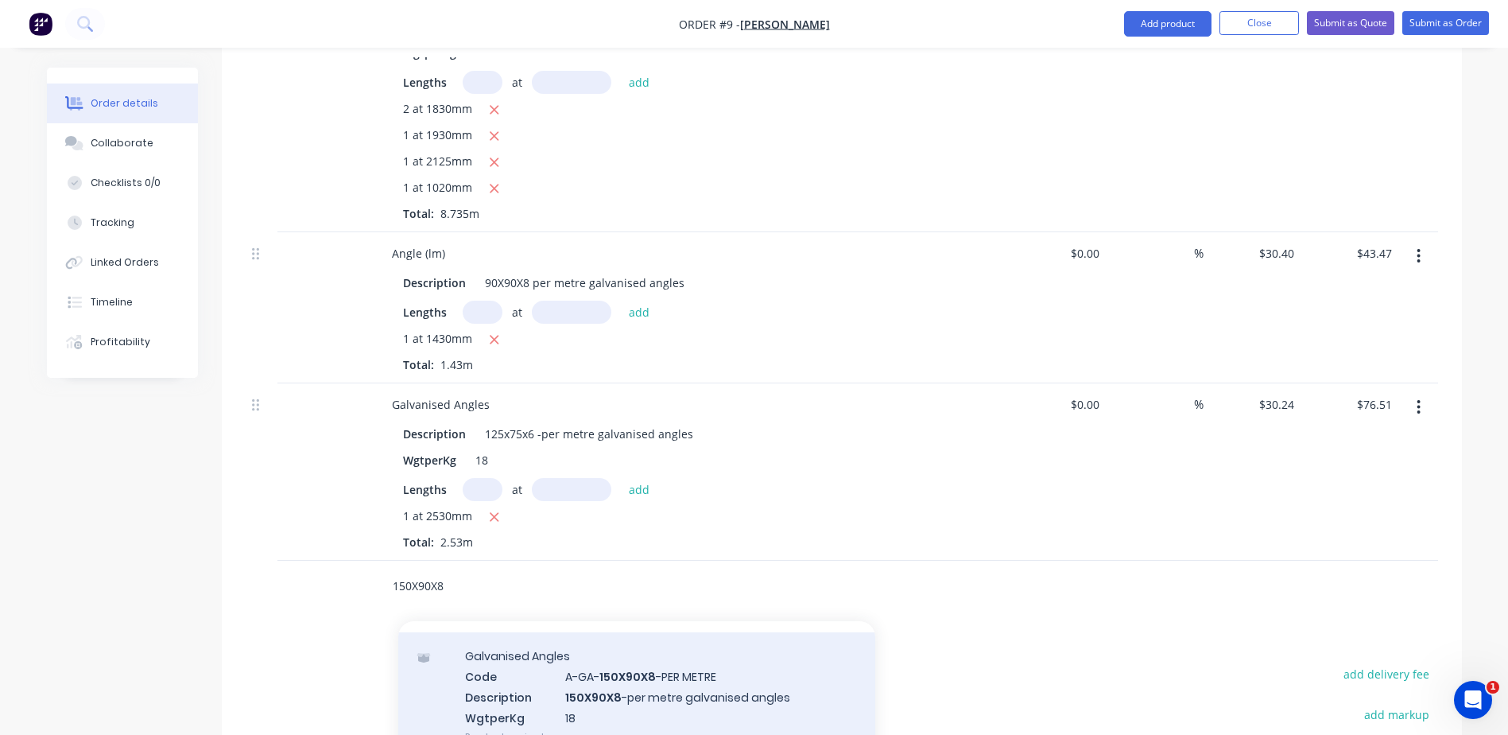
type input "150X90X8"
click at [654, 638] on div "Galvanised Angles Code A-GA- 150X90X8 -PER METRE Description 150X90X8 -per metr…" at bounding box center [636, 696] width 477 height 128
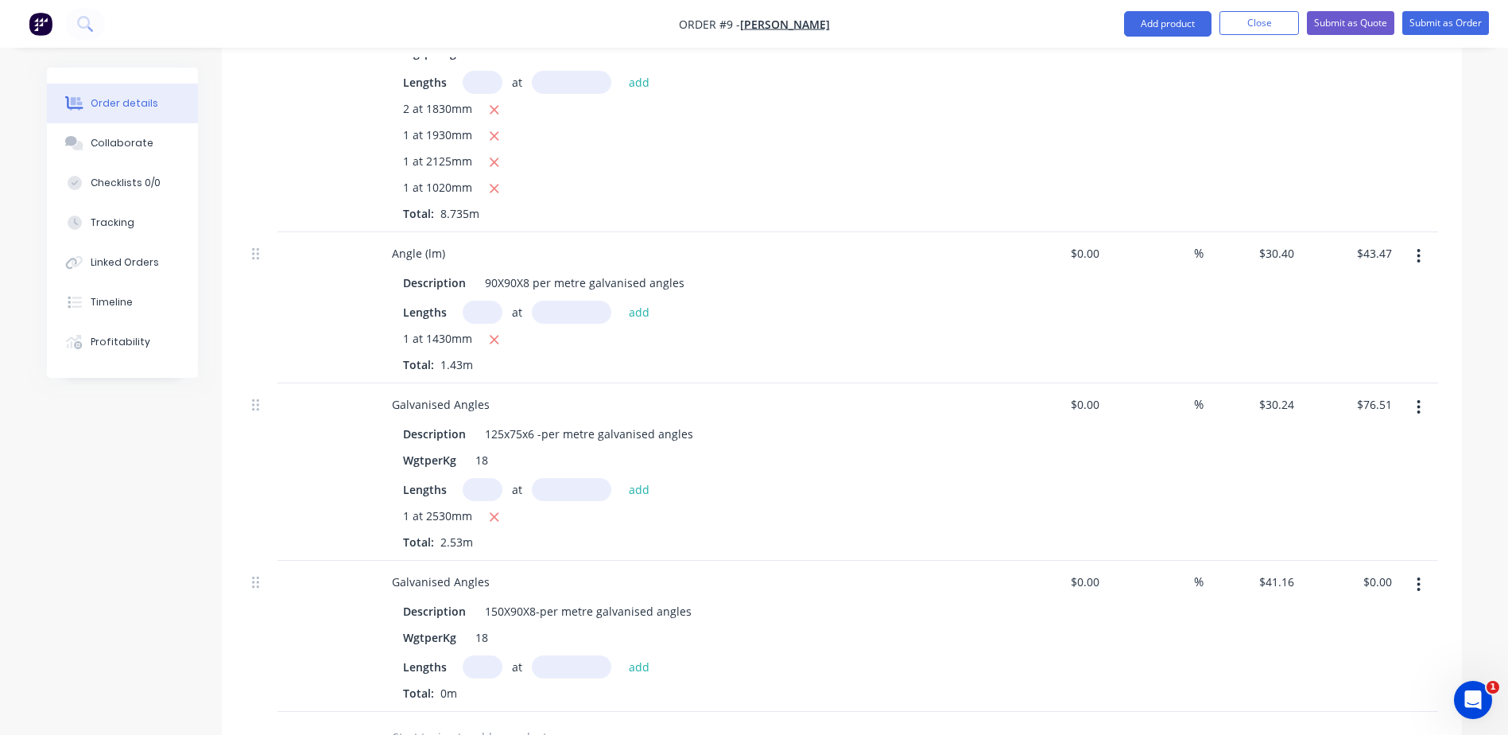
click at [475, 655] on input "text" at bounding box center [483, 666] width 40 height 23
type input "1"
click at [484, 655] on input "1" at bounding box center [483, 666] width 40 height 23
type input "2"
type input "3330mm"
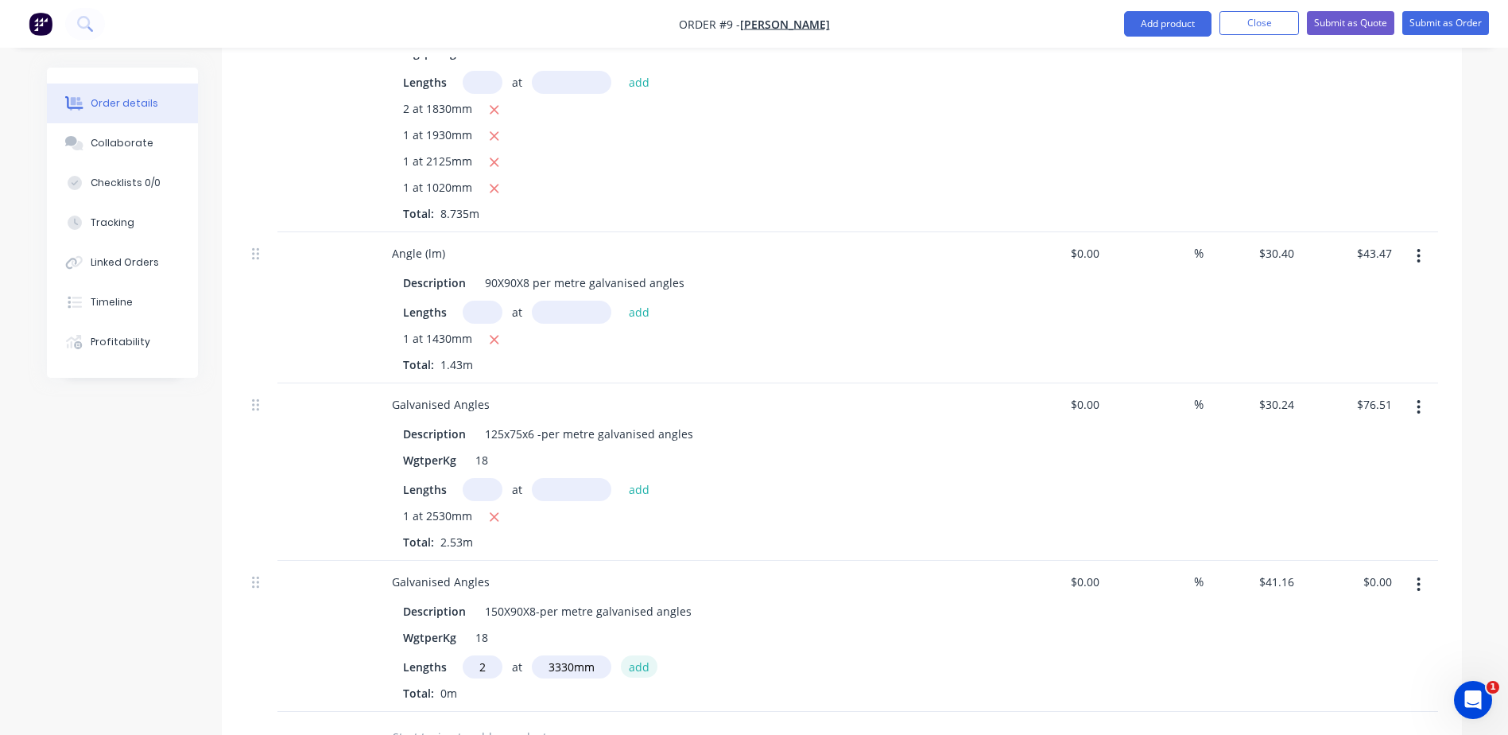
click at [626, 655] on button "add" at bounding box center [639, 665] width 37 height 21
type input "$274.13"
click at [1270, 570] on input "41.16" at bounding box center [1282, 581] width 37 height 23
type input "$42.56"
type input "$283.45"
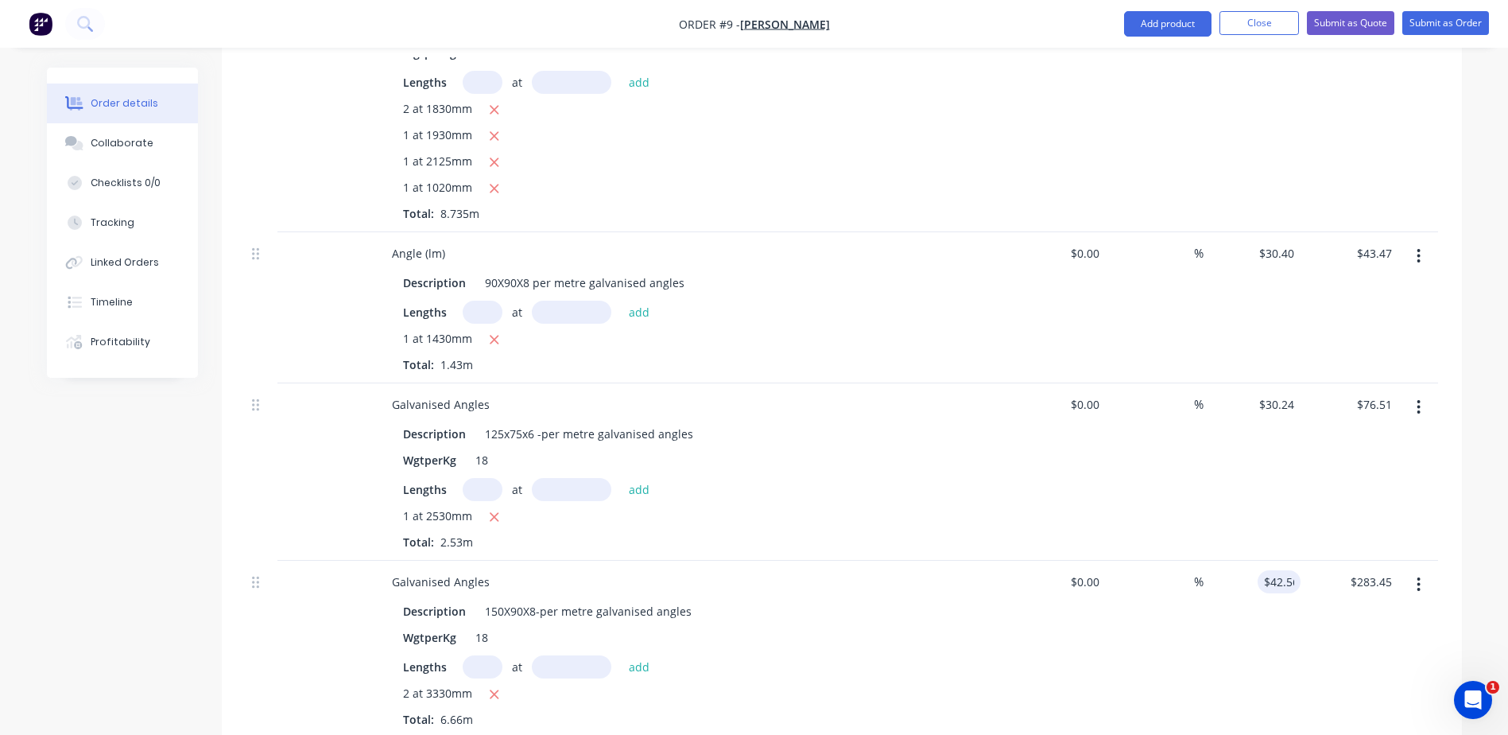
click at [1198, 670] on div "%" at bounding box center [1155, 648] width 98 height 177
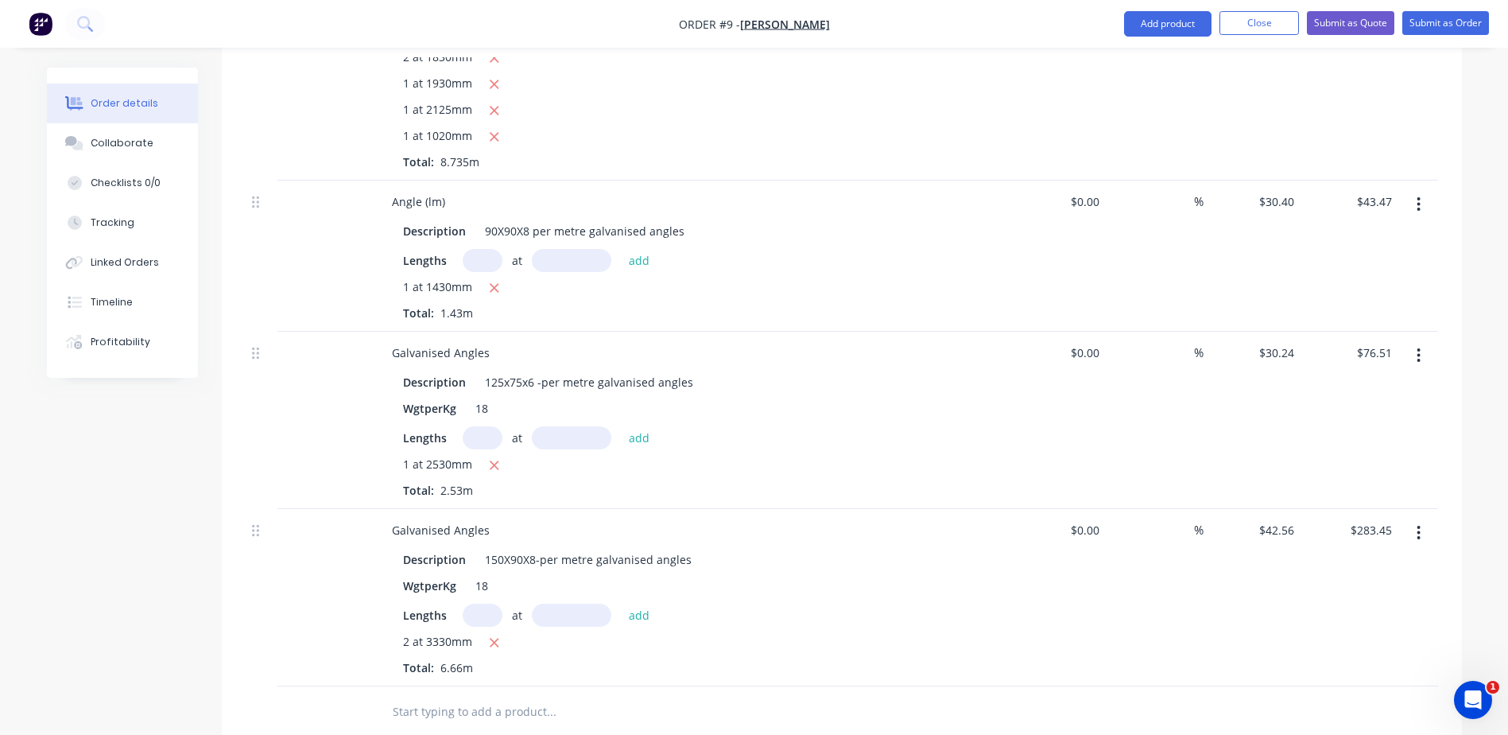
scroll to position [1018, 0]
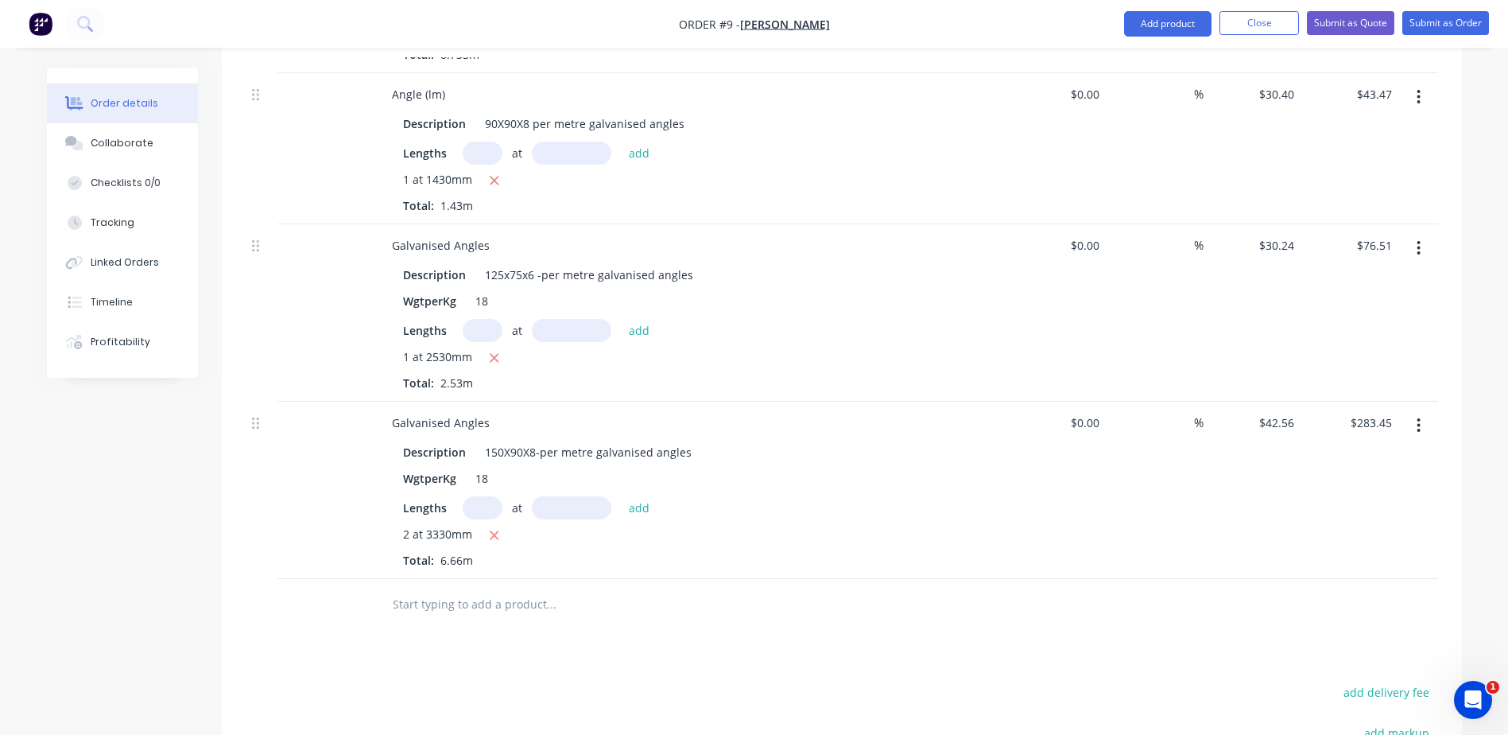
click at [436, 588] on input "text" at bounding box center [551, 604] width 318 height 32
click at [451, 588] on input "NB50" at bounding box center [551, 604] width 318 height 32
type input "N"
click at [428, 588] on input "50NB" at bounding box center [551, 604] width 318 height 32
type input "5"
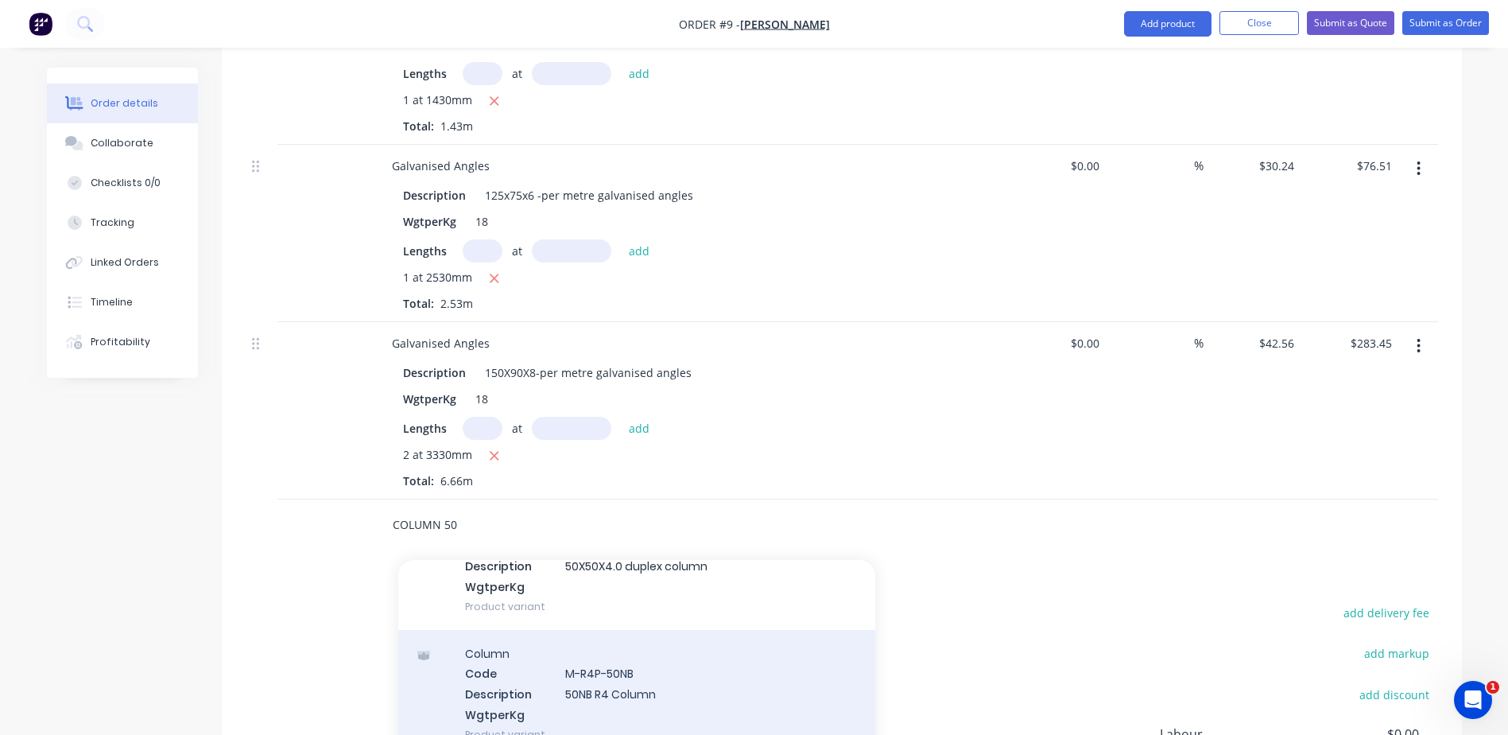
scroll to position [1224, 0]
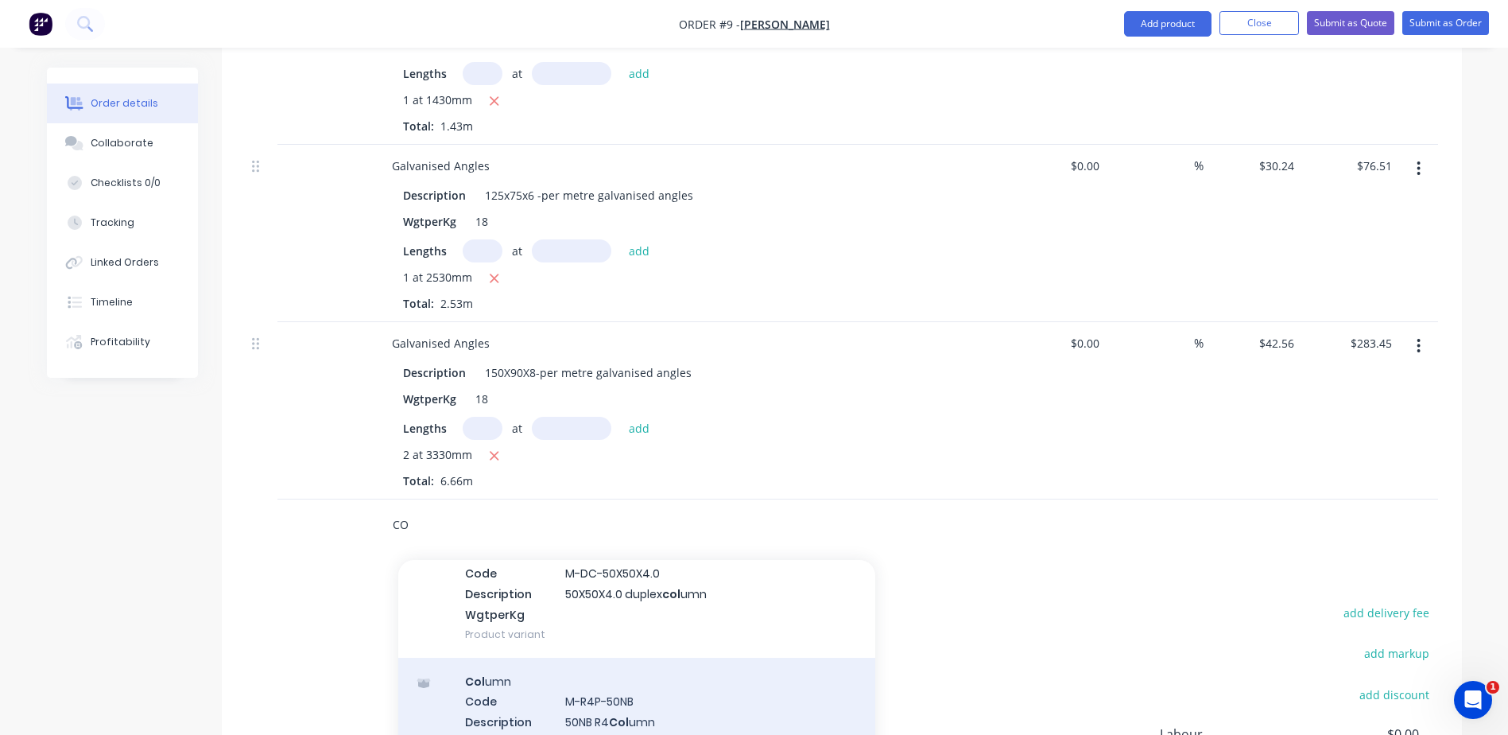
type input "C"
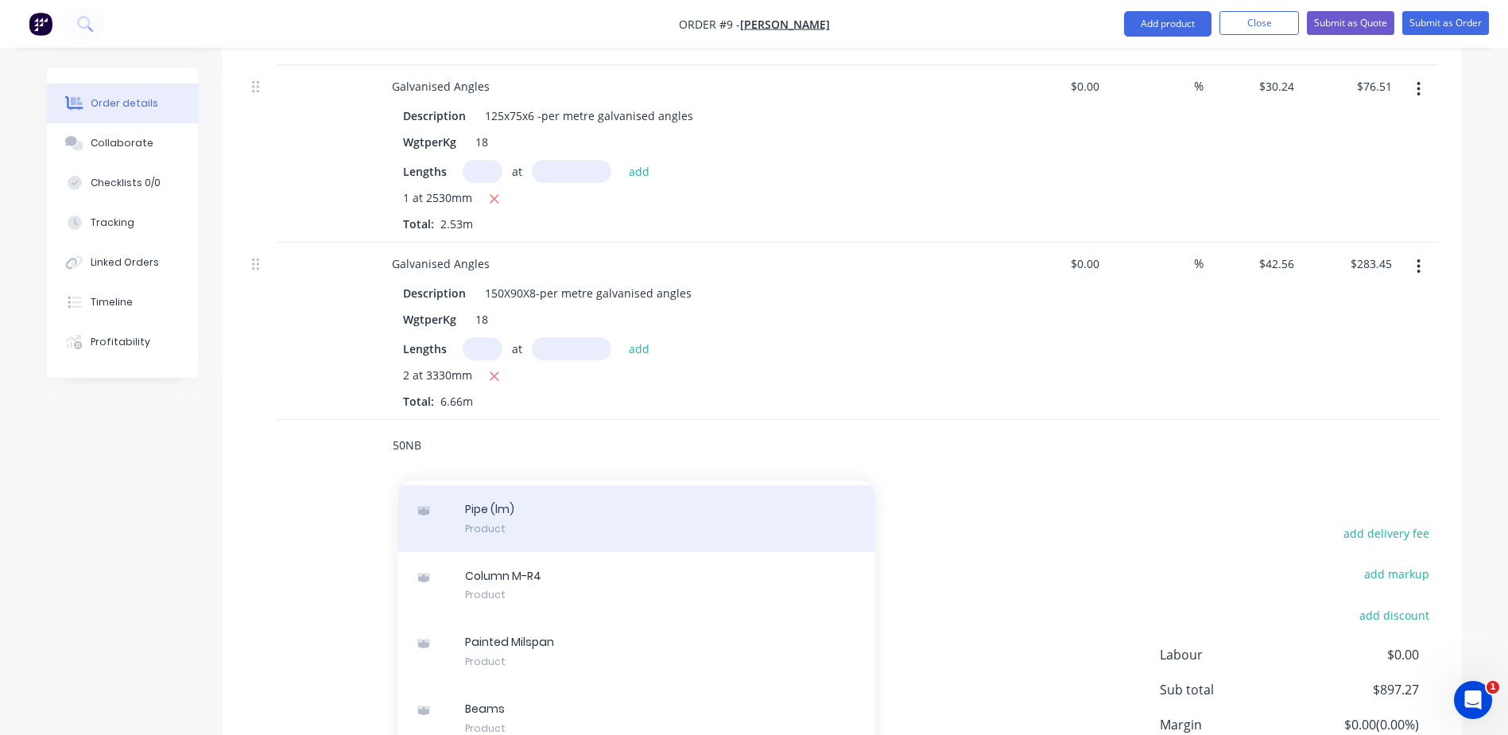
scroll to position [21385, 0]
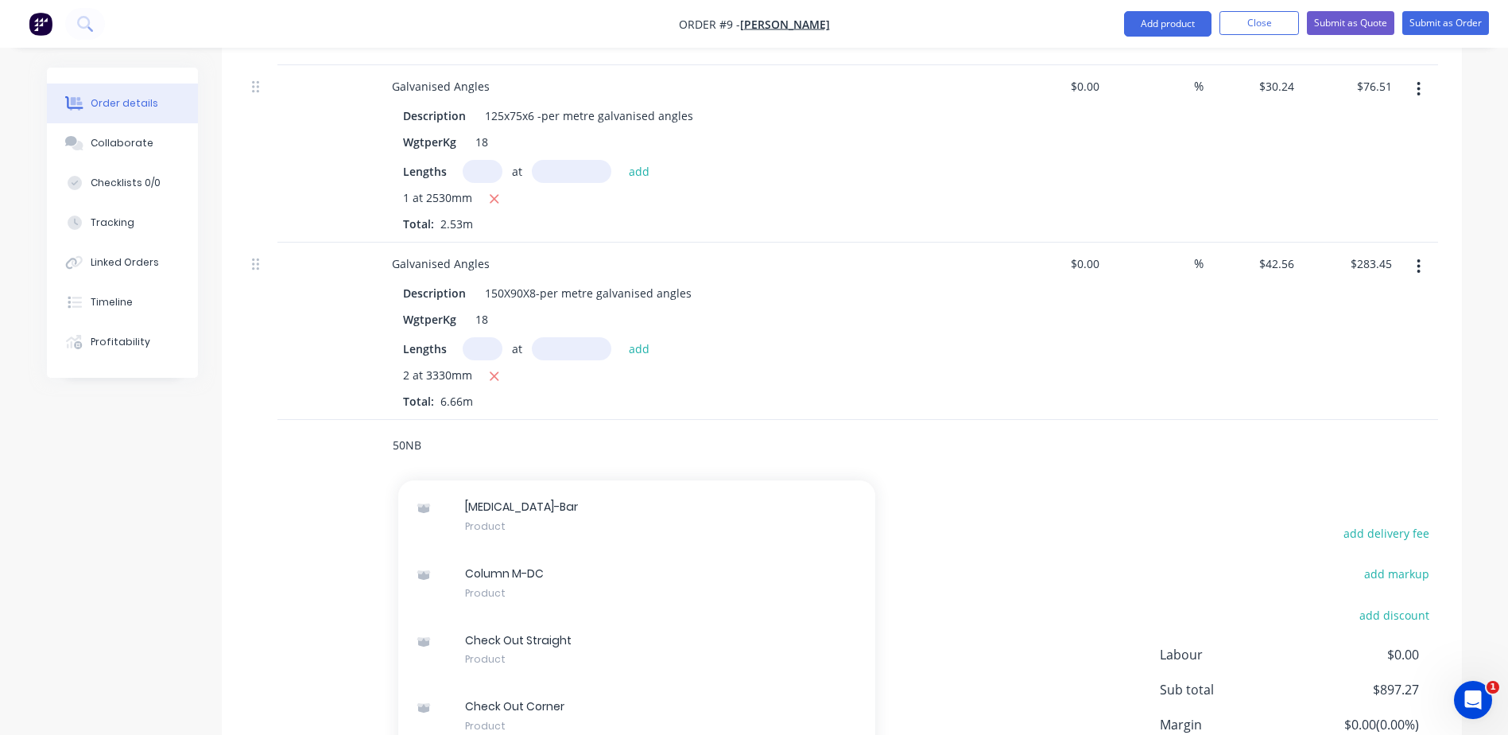
click at [456, 429] on input "50NB" at bounding box center [551, 445] width 318 height 32
type input "5"
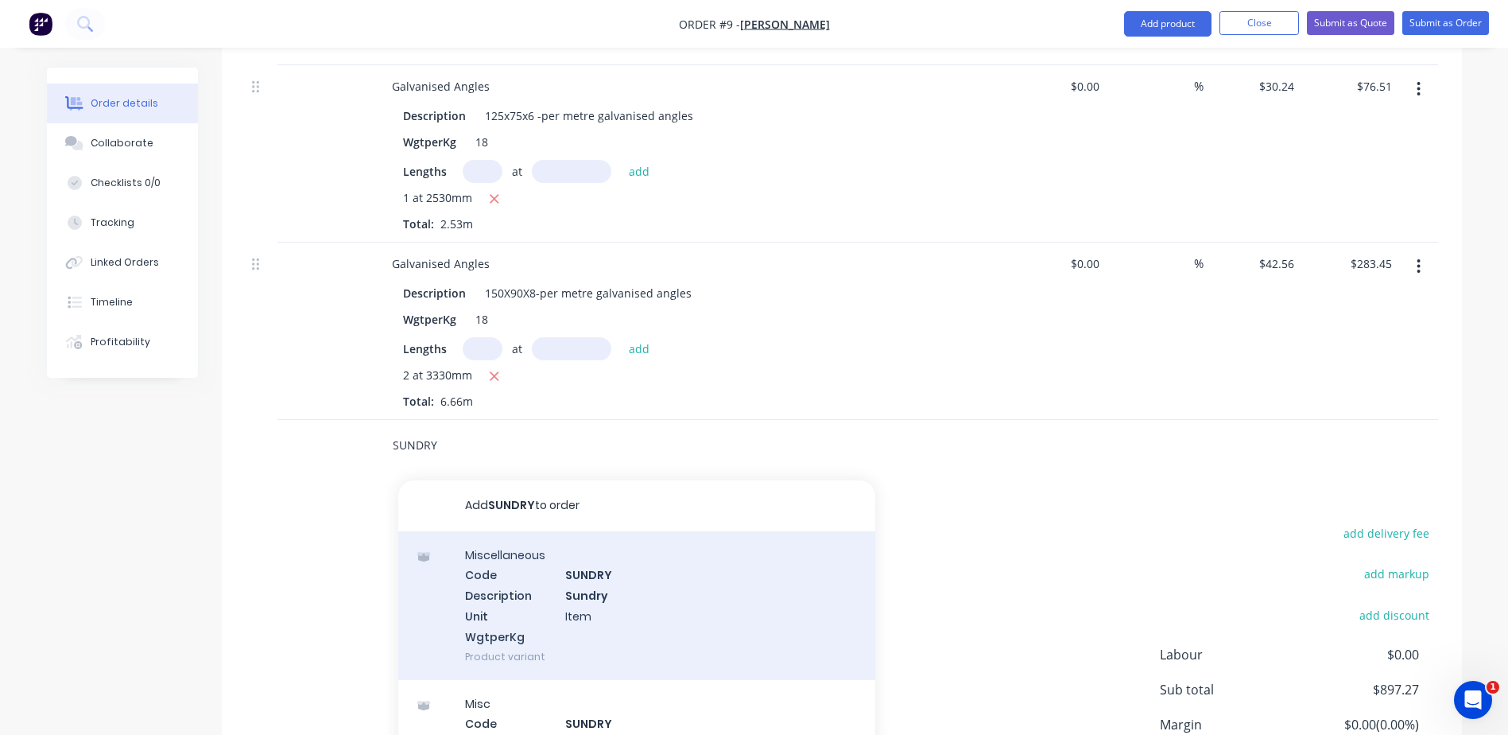
type input "SUNDRY"
click at [571, 568] on div "Miscellaneous Code SUNDRY Description Sundry Unit Item WgtperKg Product variant" at bounding box center [636, 605] width 477 height 149
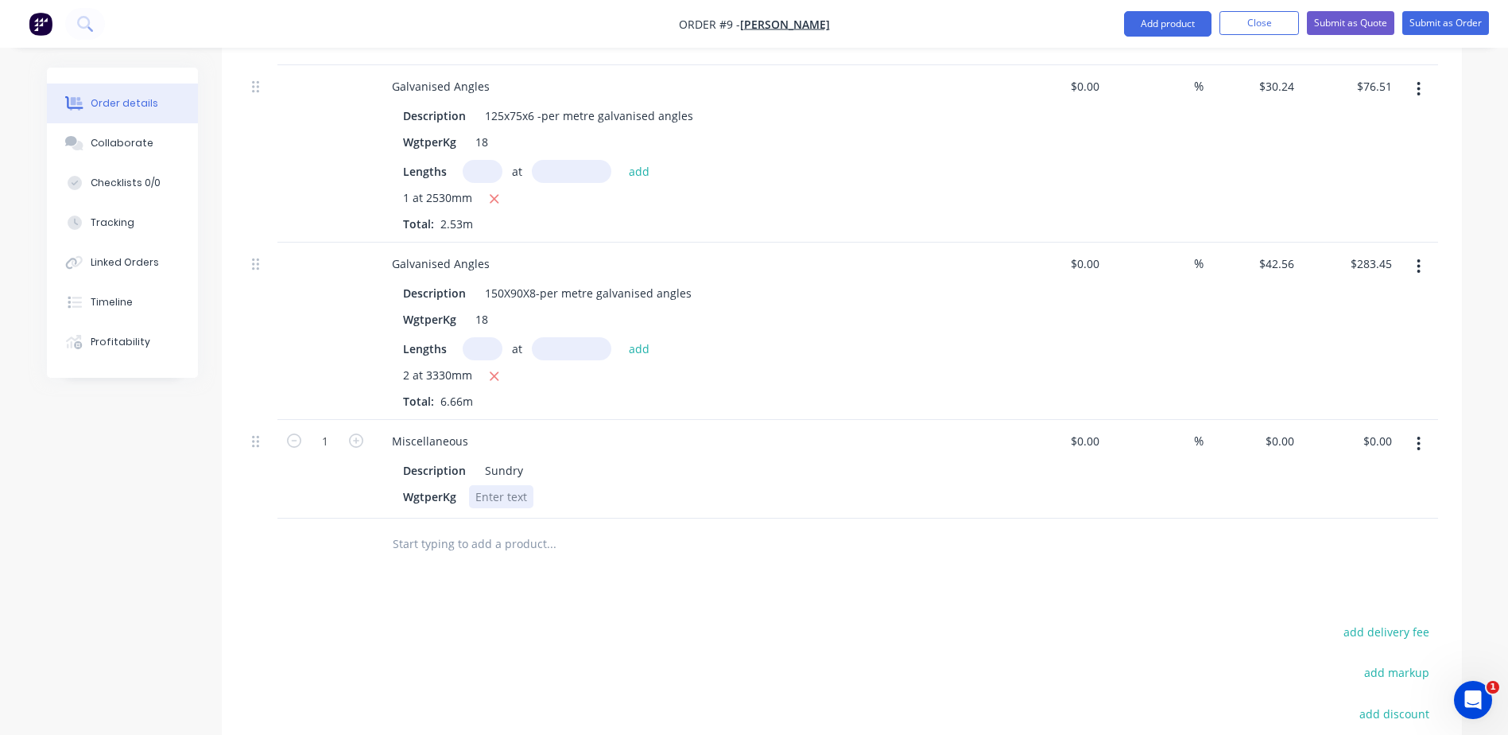
click at [487, 485] on div at bounding box center [501, 496] width 64 height 23
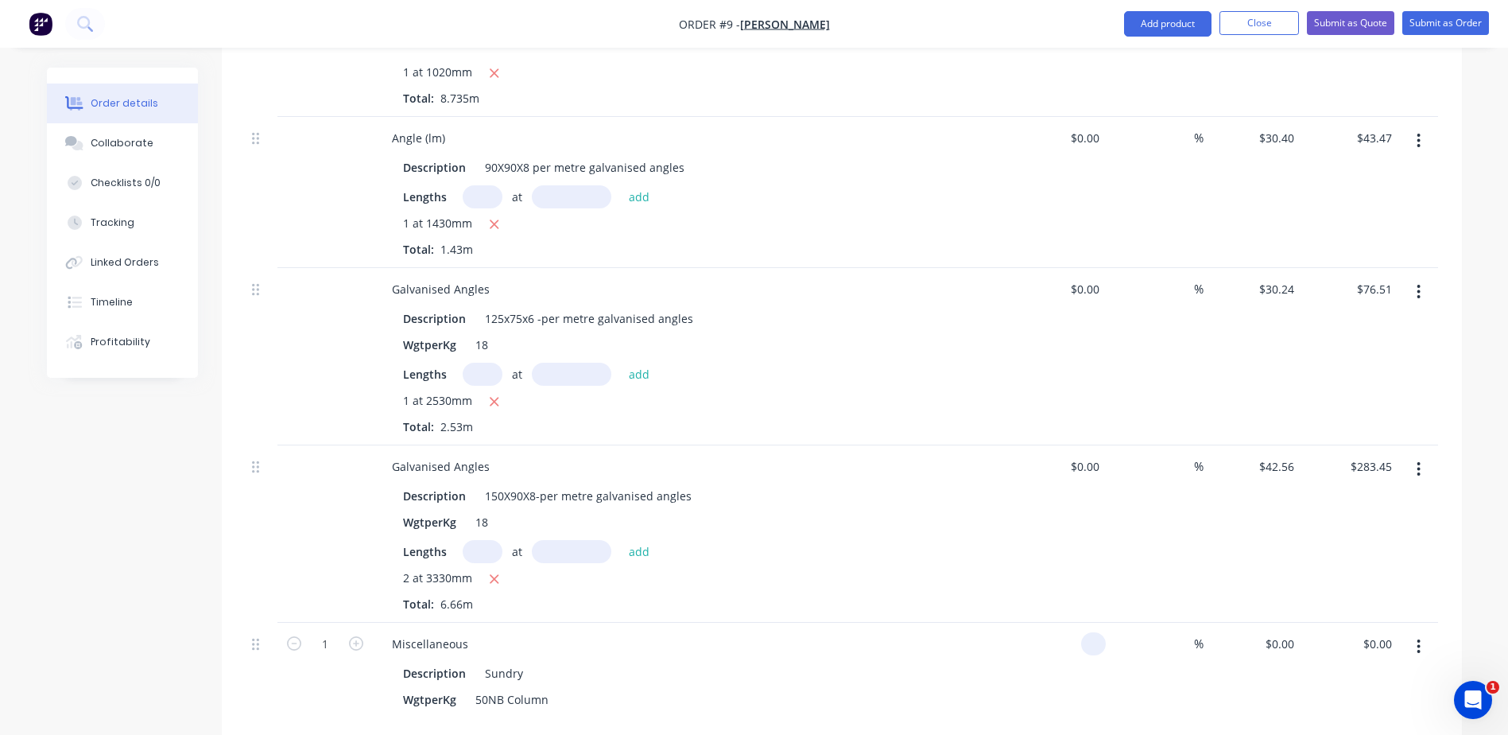
scroll to position [1097, 0]
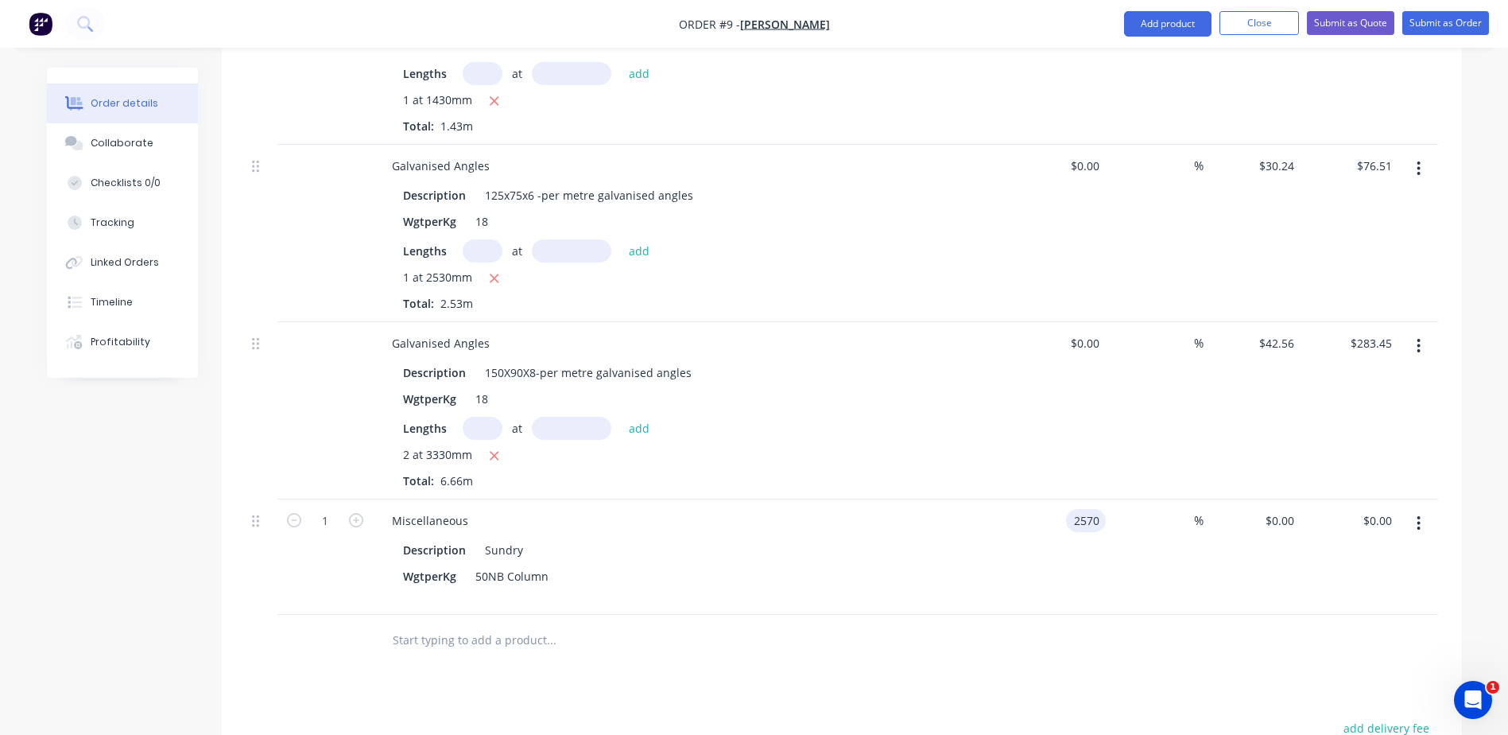
type input "$2,570.00"
click at [1101, 509] on input "2570" at bounding box center [1088, 520] width 33 height 23
type input "$24.83"
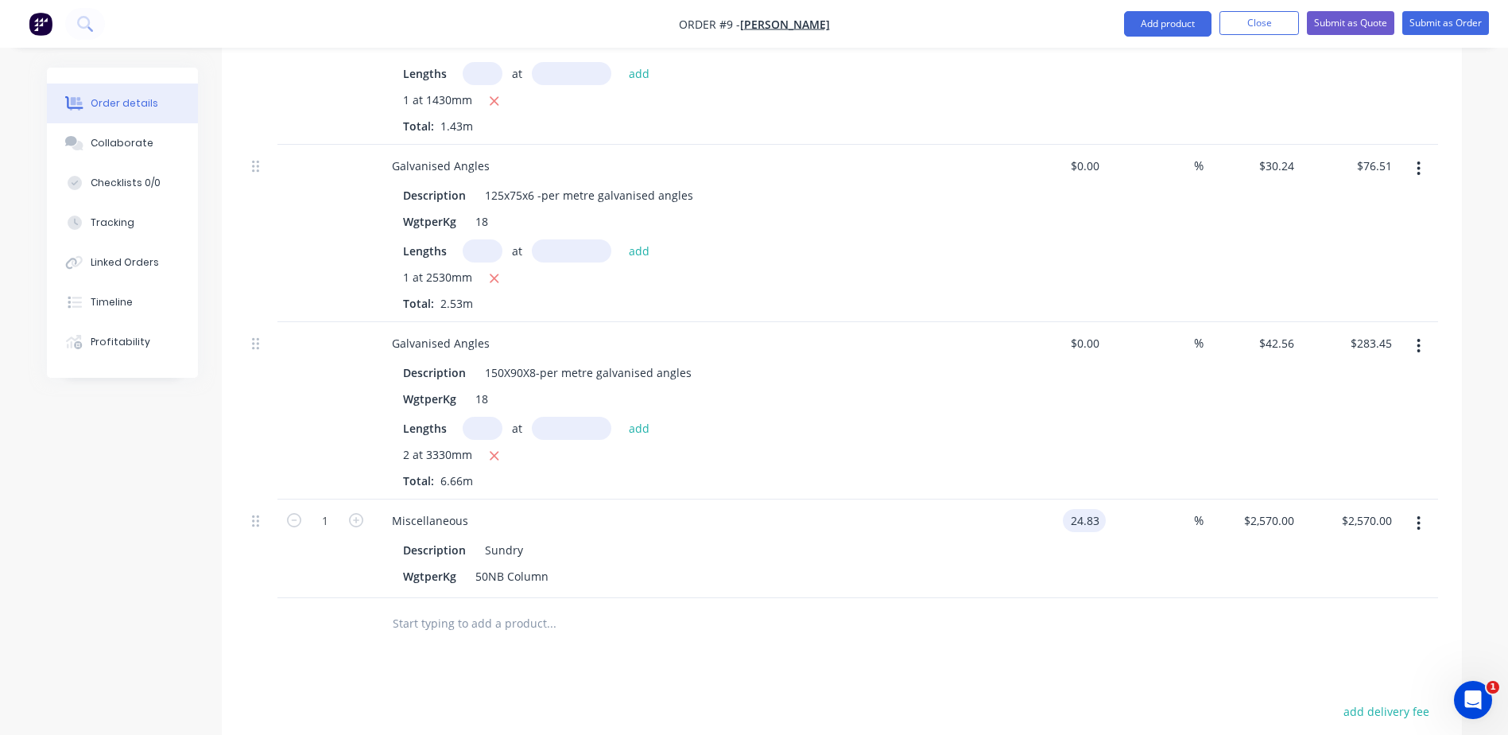
type input "$24.83"
type input "2570"
type input "$662.961"
type input "$662.96"
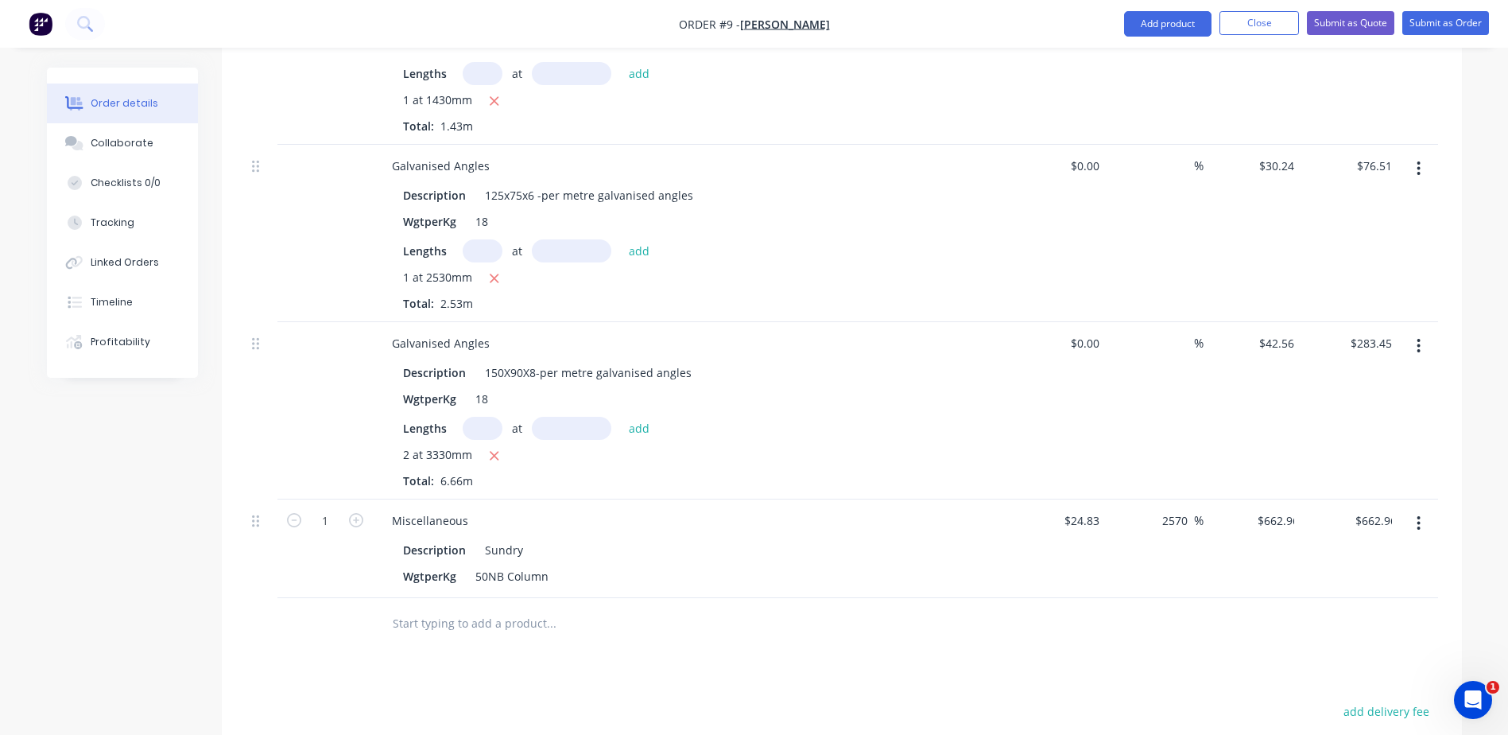
click at [1041, 560] on div "$24.83 $24.83" at bounding box center [1058, 548] width 98 height 99
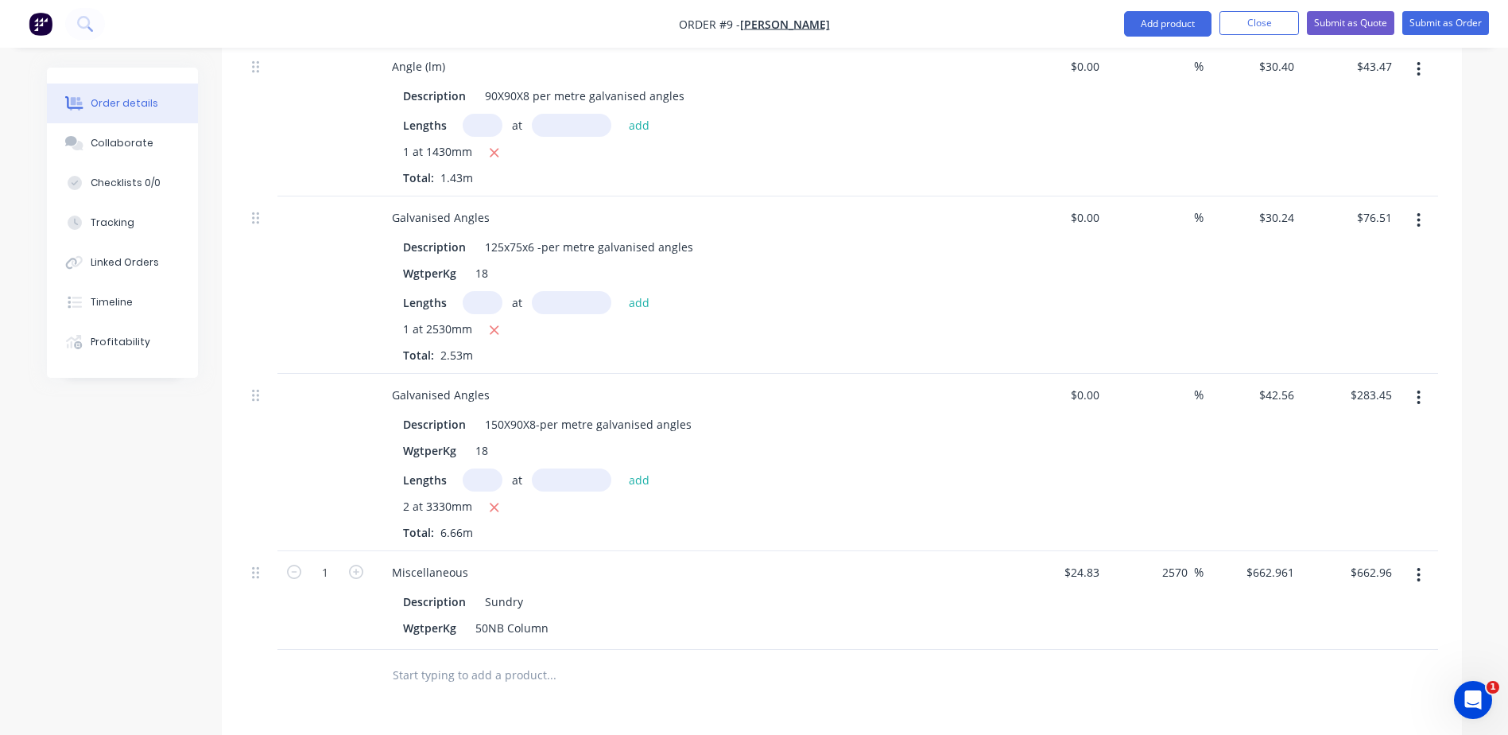
scroll to position [1018, 0]
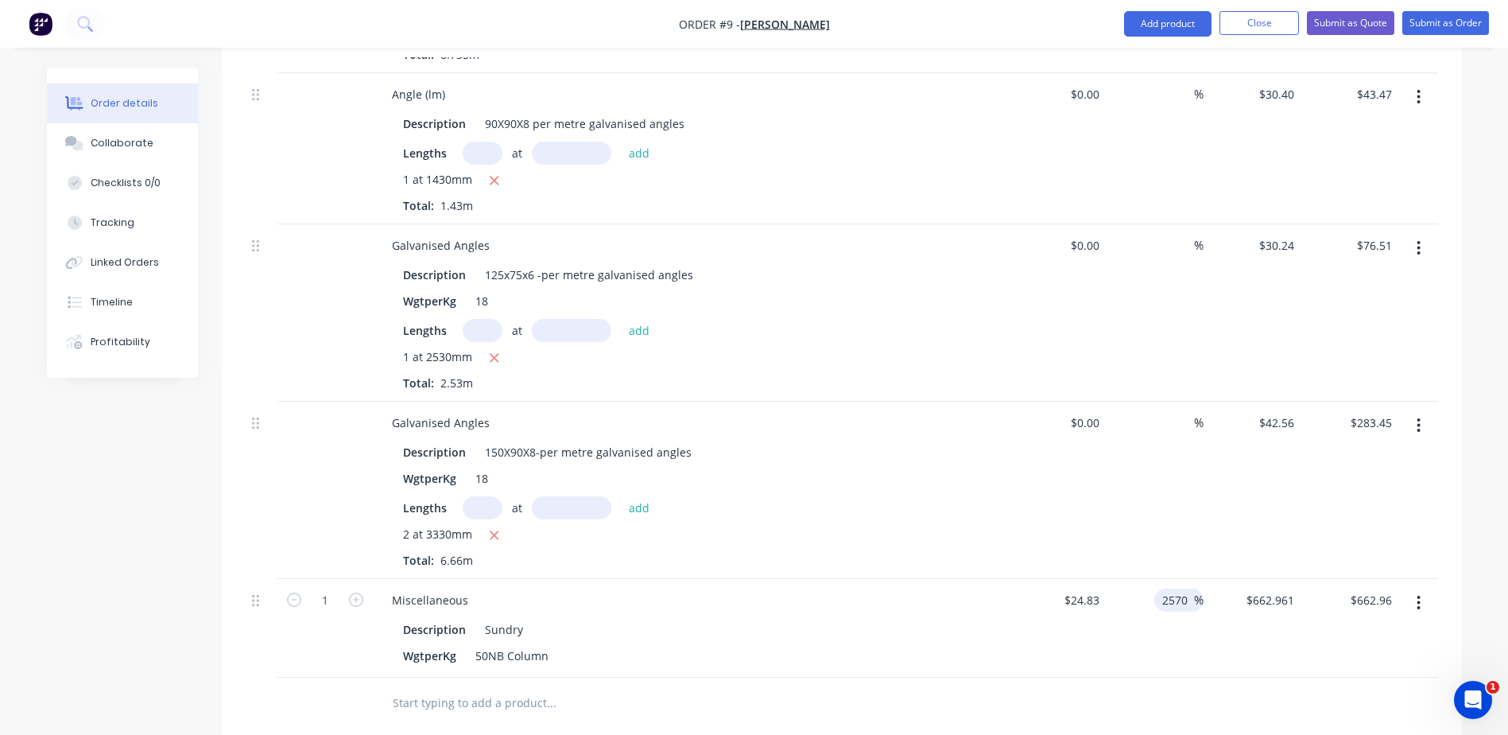
click at [1186, 588] on input "2570" at bounding box center [1177, 599] width 33 height 23
type input "2"
type input "$24.83"
click at [878, 644] on div "WgtperKg 50NB Column" at bounding box center [688, 655] width 582 height 23
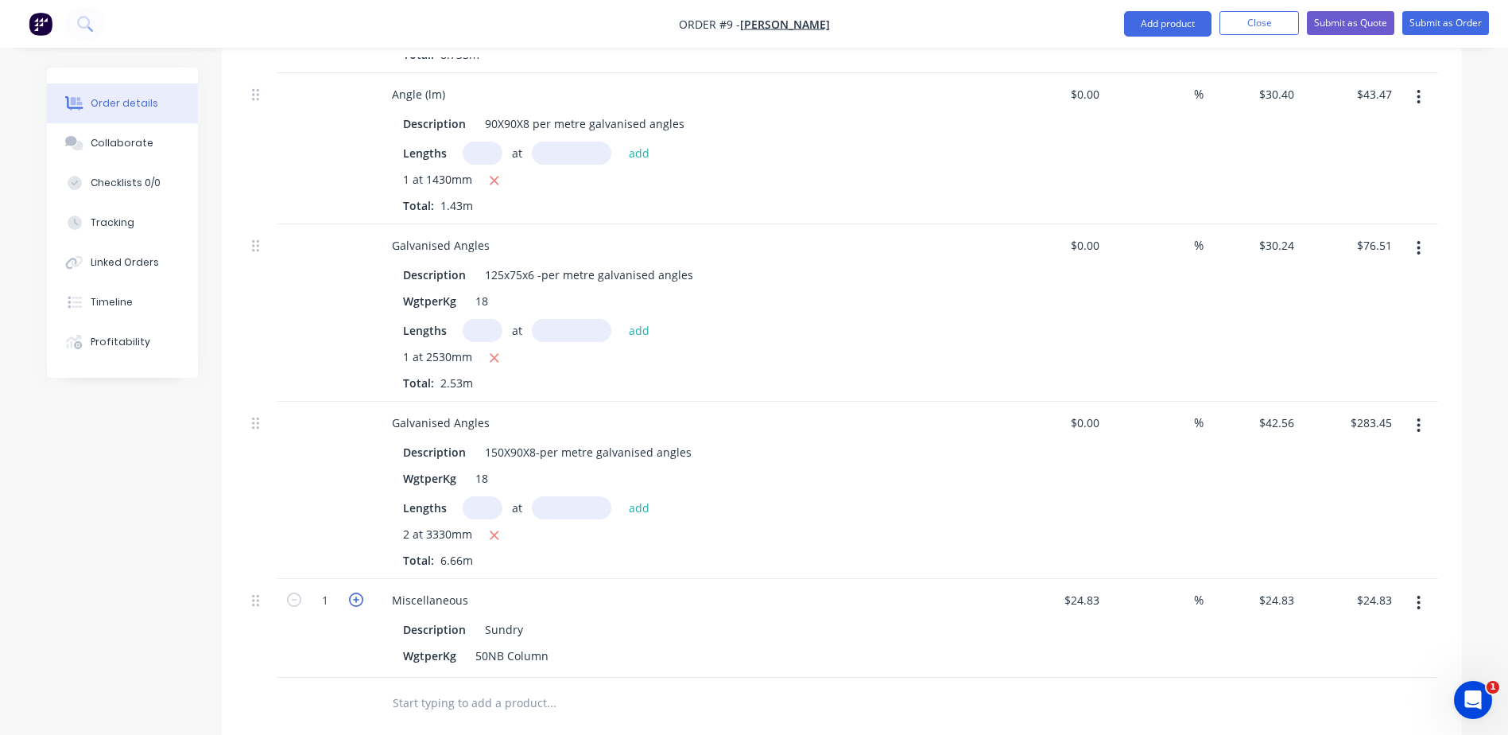
click at [354, 592] on icon "button" at bounding box center [356, 599] width 14 height 14
type input "2"
type input "$49.66"
click at [354, 592] on icon "button" at bounding box center [356, 599] width 14 height 14
type input "3"
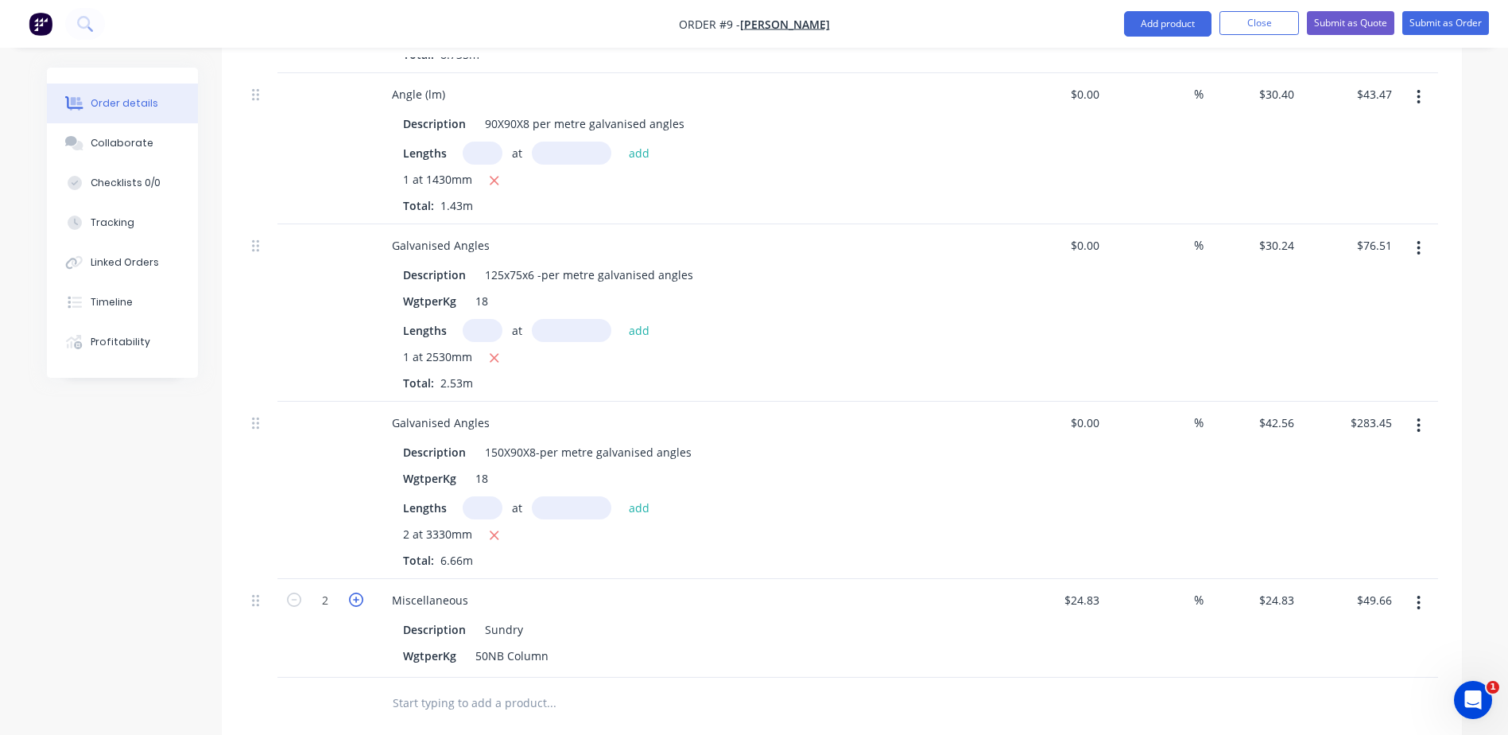
type input "$74.49"
click at [326, 588] on input "3" at bounding box center [324, 600] width 41 height 24
type input "2.57"
type input "$63.81"
click at [756, 644] on div "WgtperKg 50NB Column" at bounding box center [688, 655] width 582 height 23
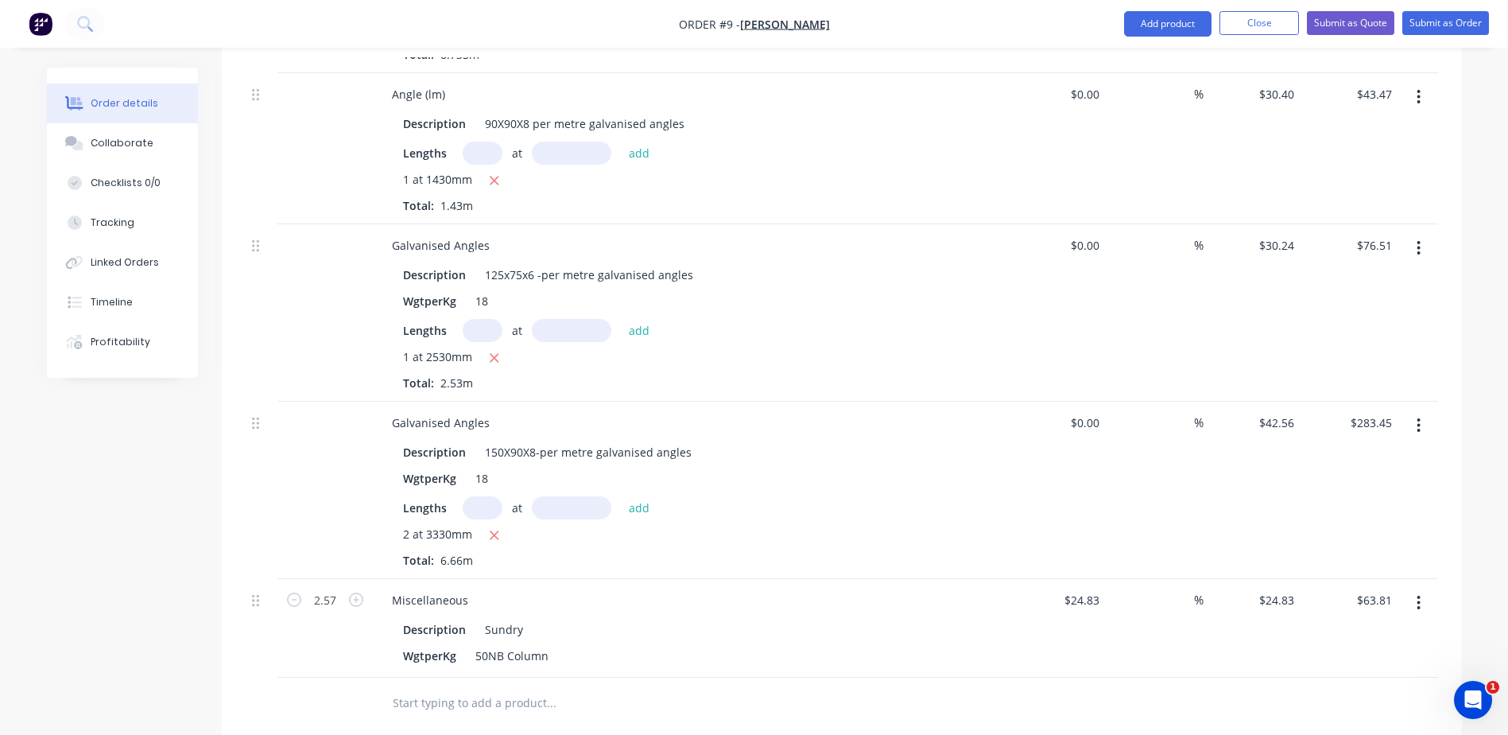
click at [405, 687] on input "text" at bounding box center [551, 703] width 318 height 32
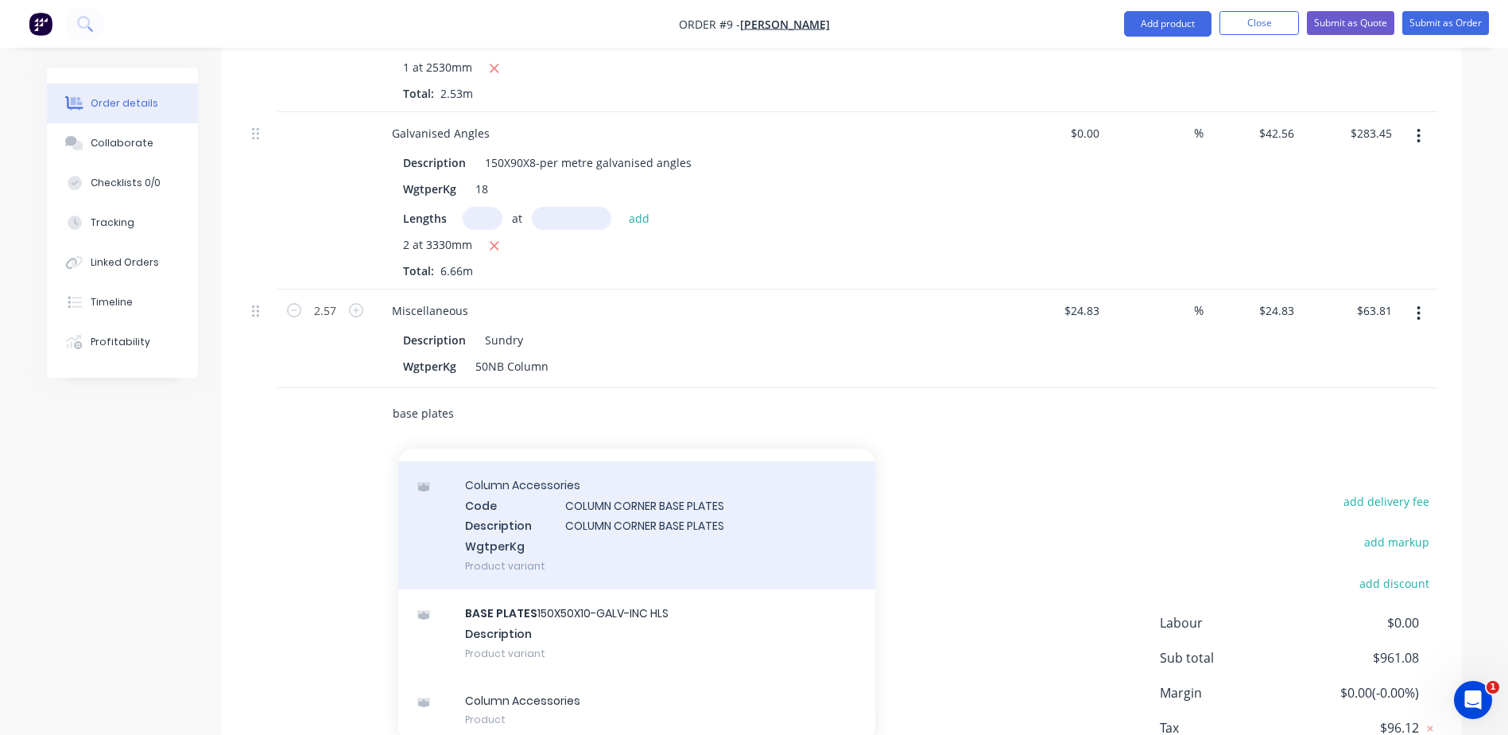
scroll to position [1336, 0]
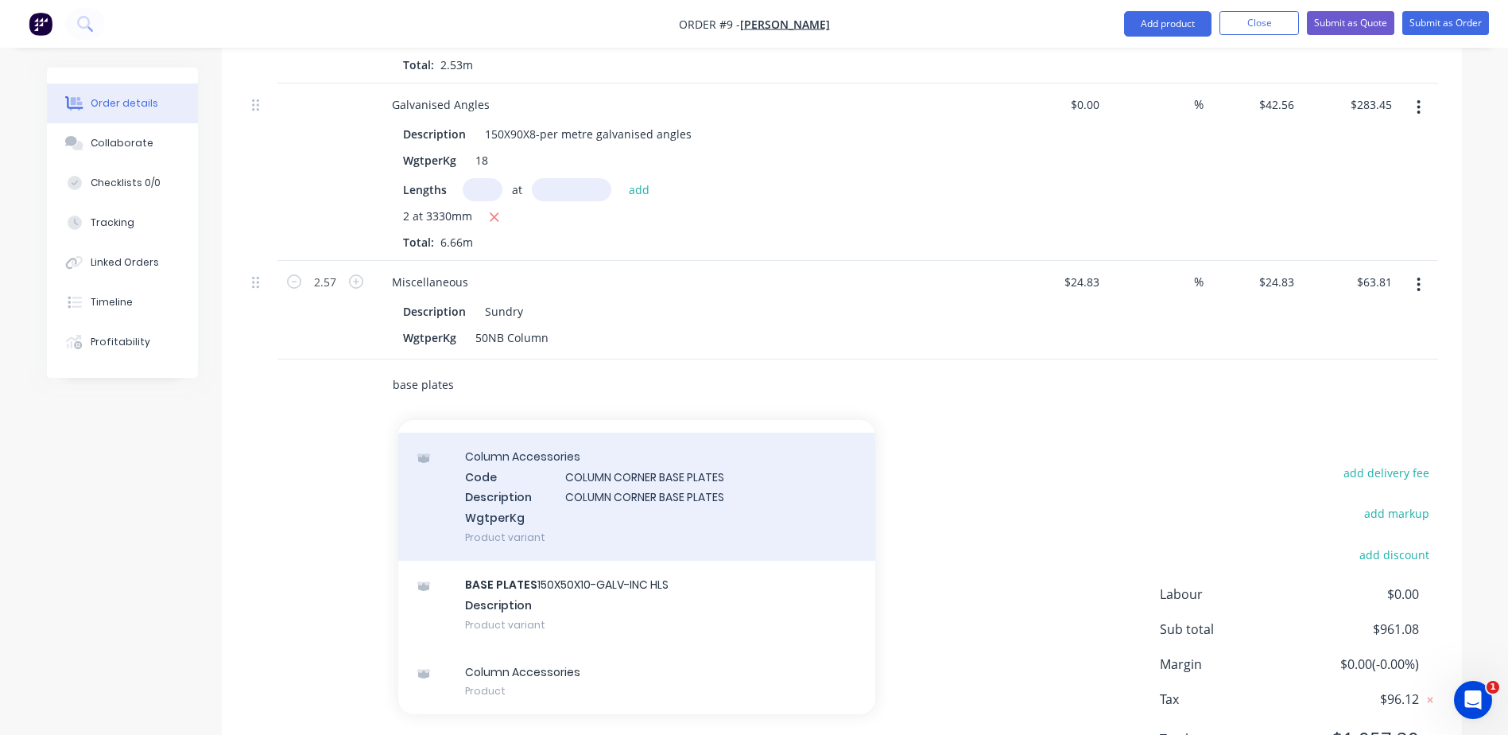
type input "base plates"
click at [630, 445] on div "Column Accessories Code COLUMN CORNER BASE PLATES Description COLUMN CORNER BAS…" at bounding box center [636, 496] width 477 height 128
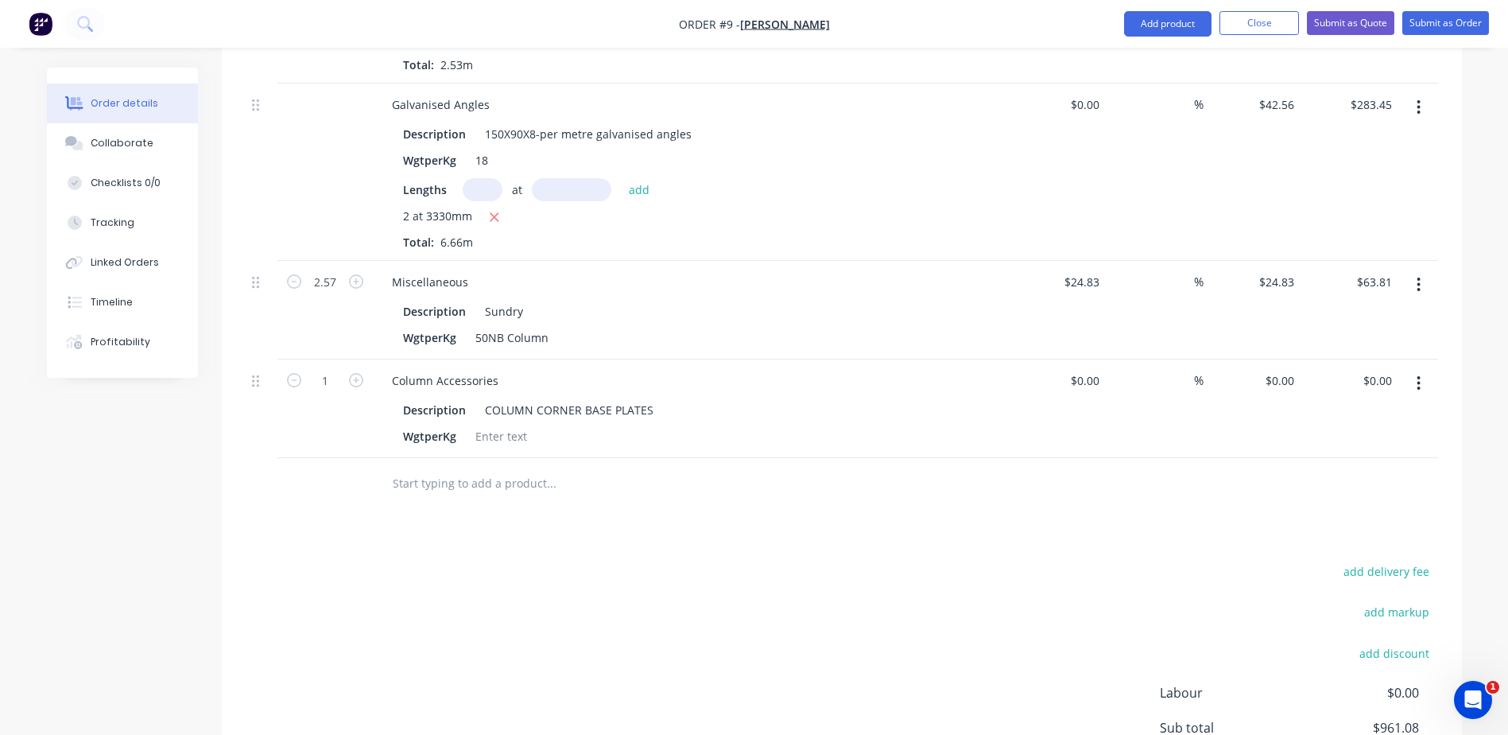
click at [1417, 374] on icon "button" at bounding box center [1419, 382] width 4 height 17
click at [1334, 509] on div "Delete" at bounding box center [1362, 520] width 122 height 23
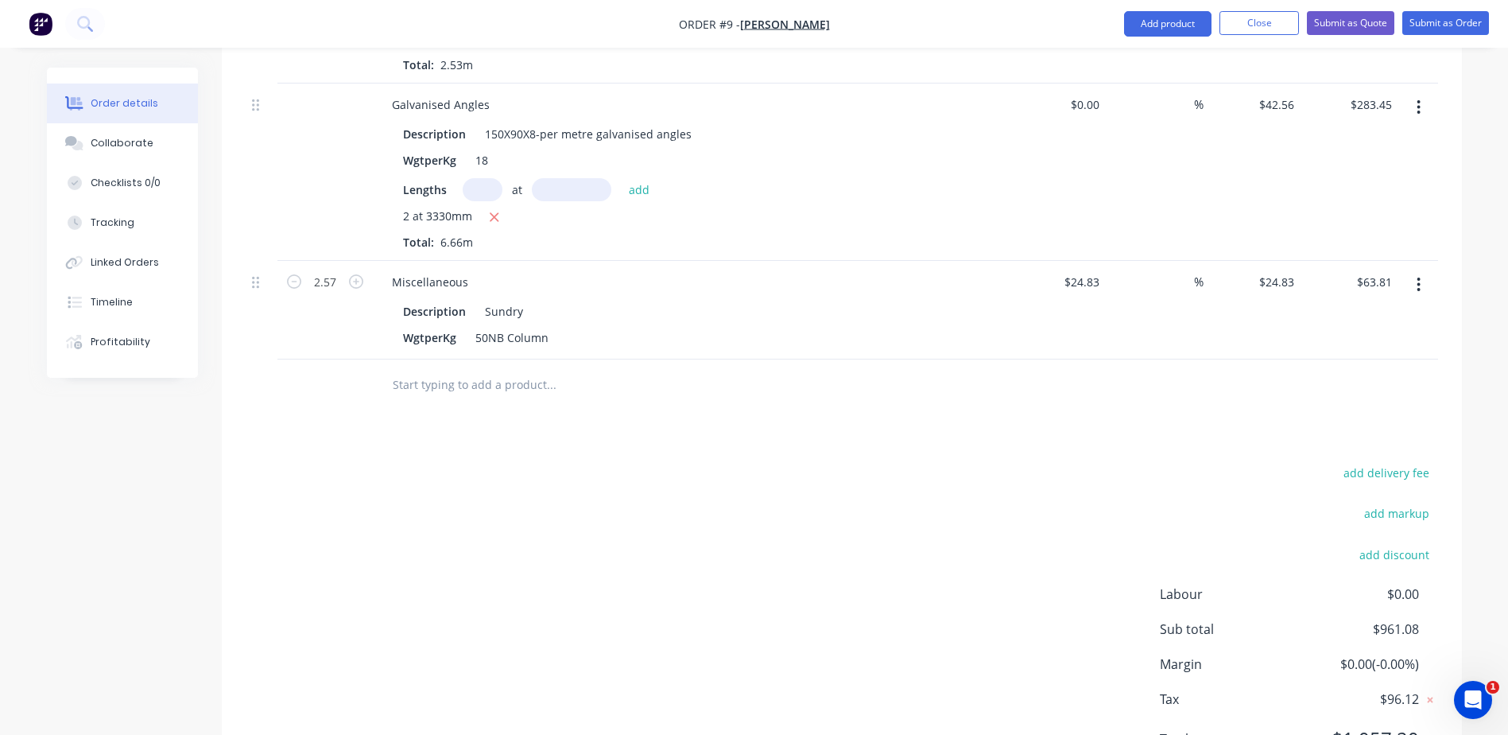
click at [408, 369] on input "text" at bounding box center [551, 385] width 318 height 32
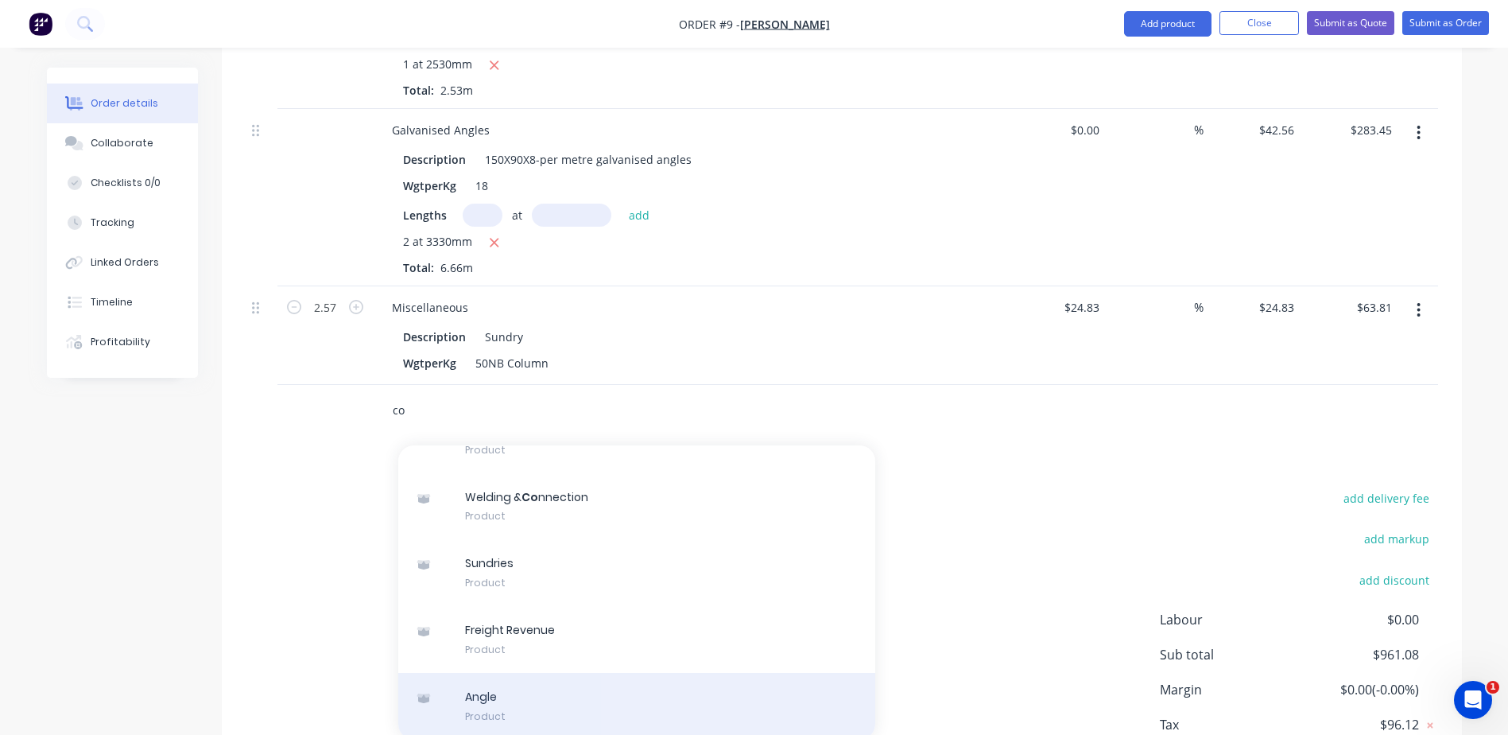
type input "c"
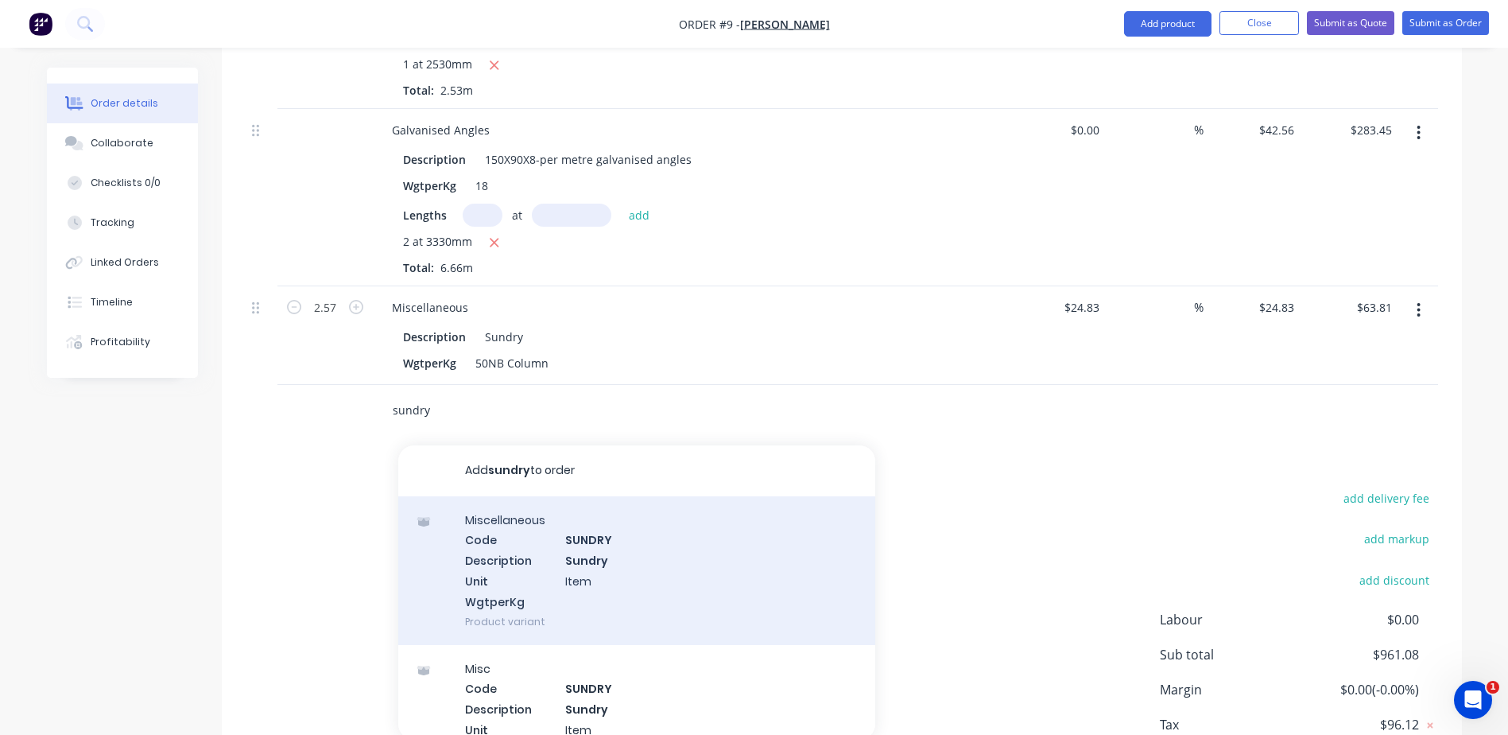
type input "sundry"
click at [578, 543] on div "Miscellaneous Code SUNDRY Description Sundry Unit Item WgtperKg Product variant" at bounding box center [636, 570] width 477 height 149
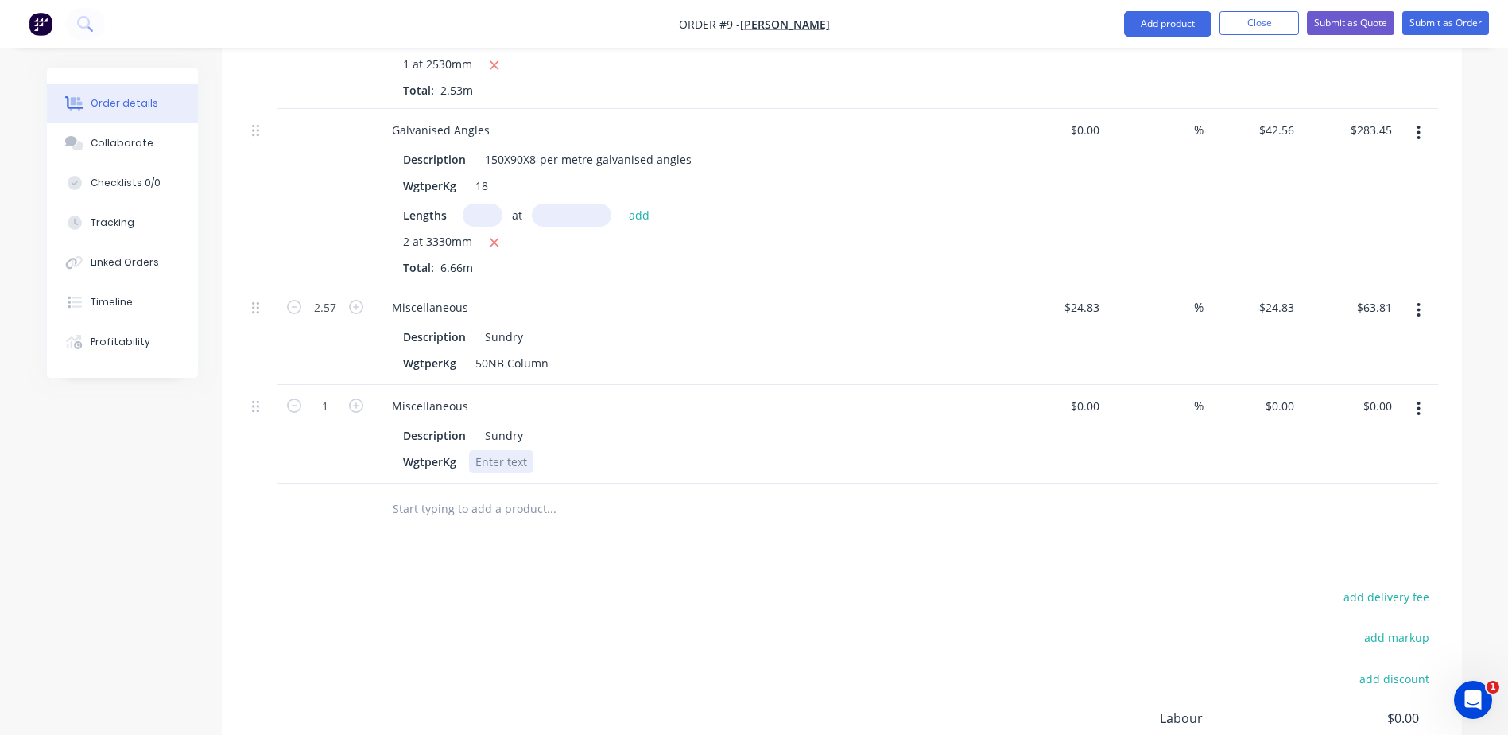
click at [526, 450] on div at bounding box center [501, 461] width 64 height 23
click at [1282, 394] on div "0 $0.00" at bounding box center [1279, 405] width 43 height 23
type input "$46.55"
click at [798, 613] on div "add delivery fee add markup add discount Labour $0.00 Sub total $961.08 Margin …" at bounding box center [842, 739] width 1192 height 307
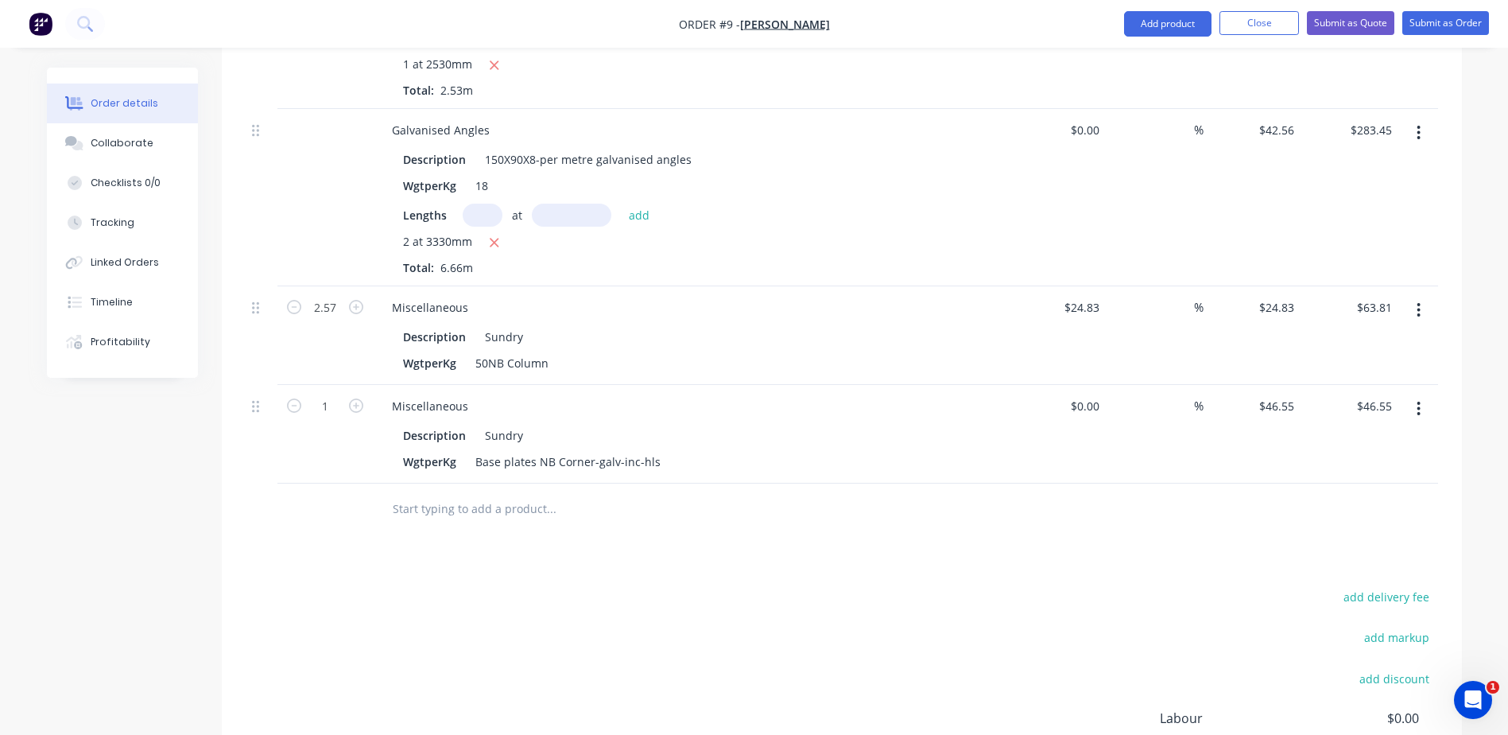
click at [428, 493] on input "text" at bounding box center [551, 509] width 318 height 32
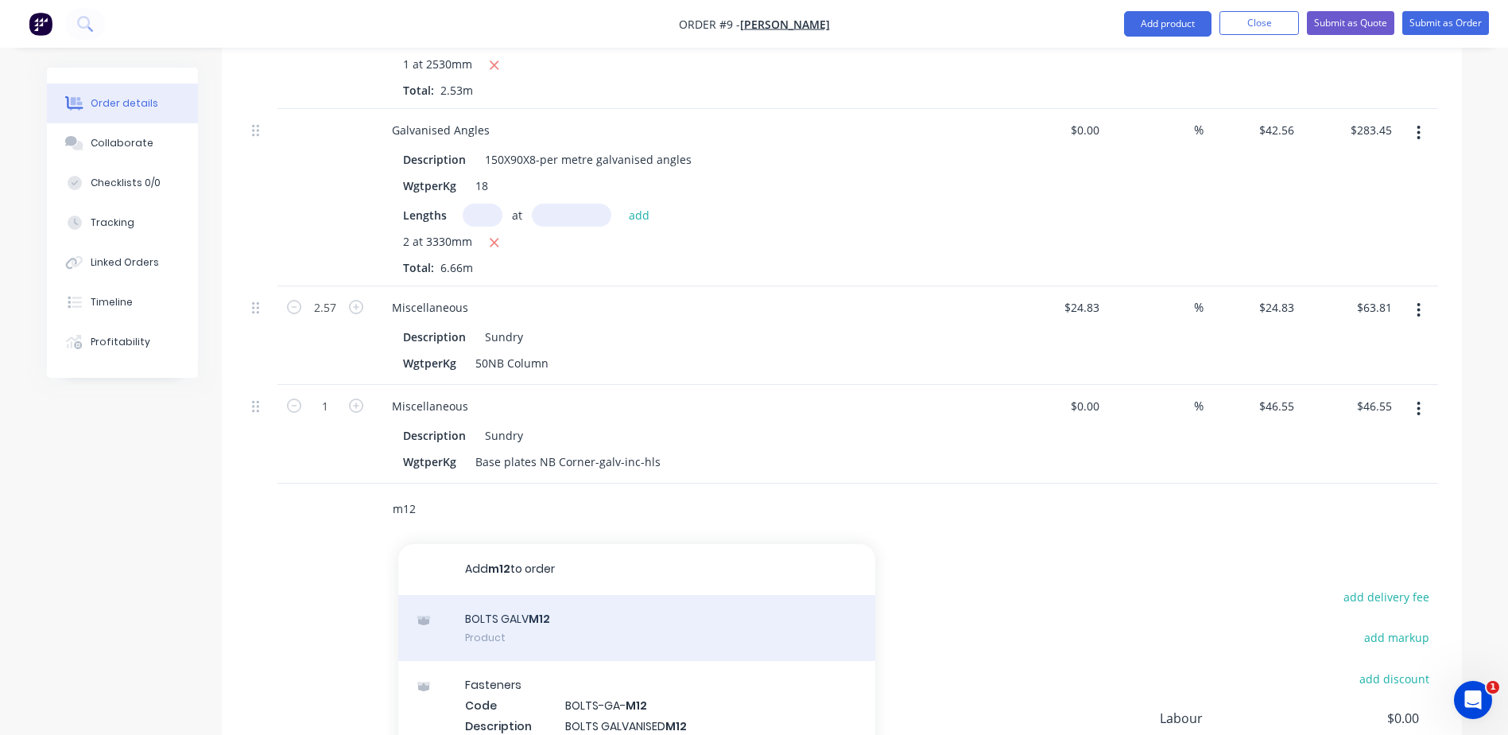
type input "m12"
click at [483, 595] on div "BOLTS GALV M12 Product" at bounding box center [636, 628] width 477 height 67
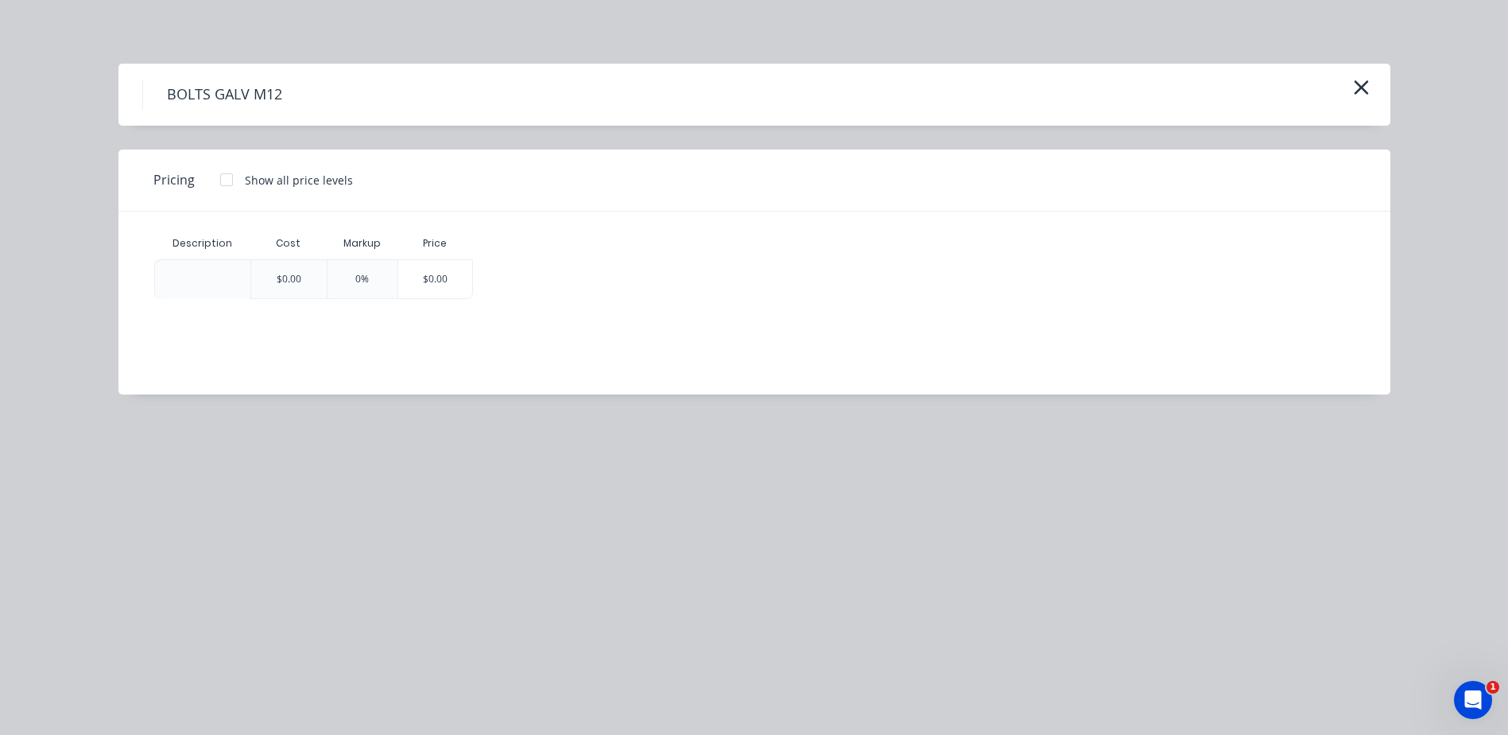
click at [1374, 96] on div "BOLTS GALV M12" at bounding box center [754, 95] width 1272 height 62
click at [1367, 82] on icon "button" at bounding box center [1361, 87] width 14 height 14
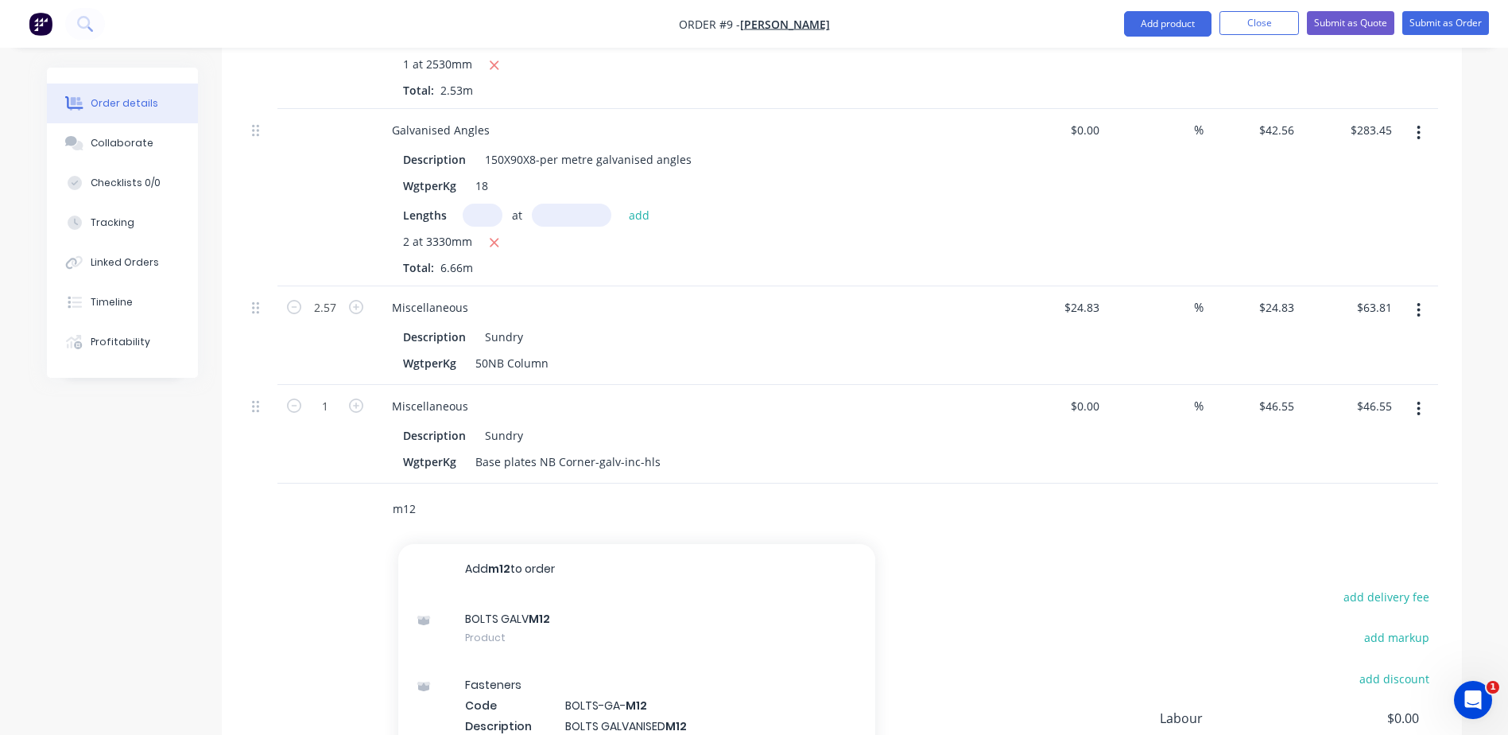
click at [410, 493] on input "m12" at bounding box center [551, 509] width 318 height 32
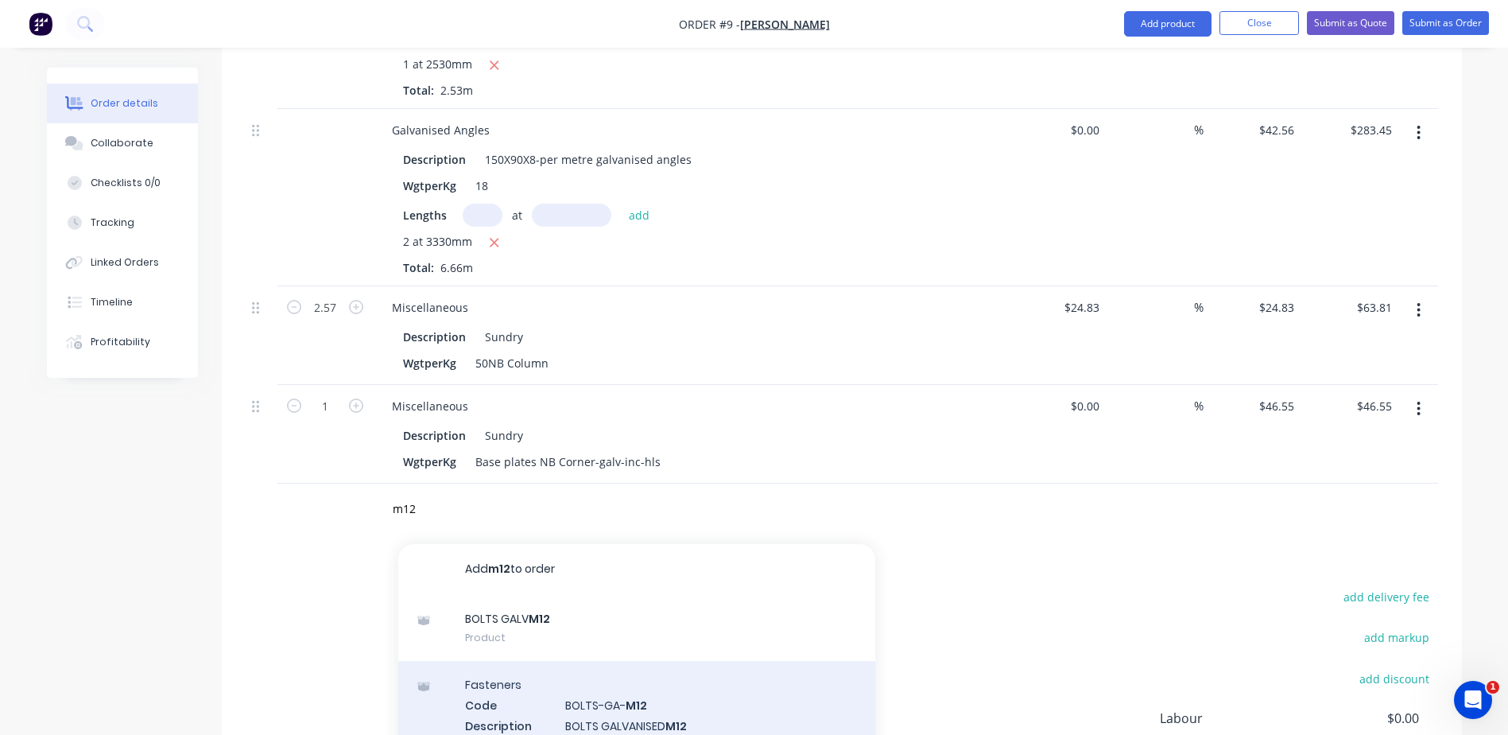
click at [565, 691] on div "Fasteners Code BOLTS-GA- M12 Description BOLTS GALVANISED M12 Unit Each WgtperK…" at bounding box center [636, 735] width 477 height 149
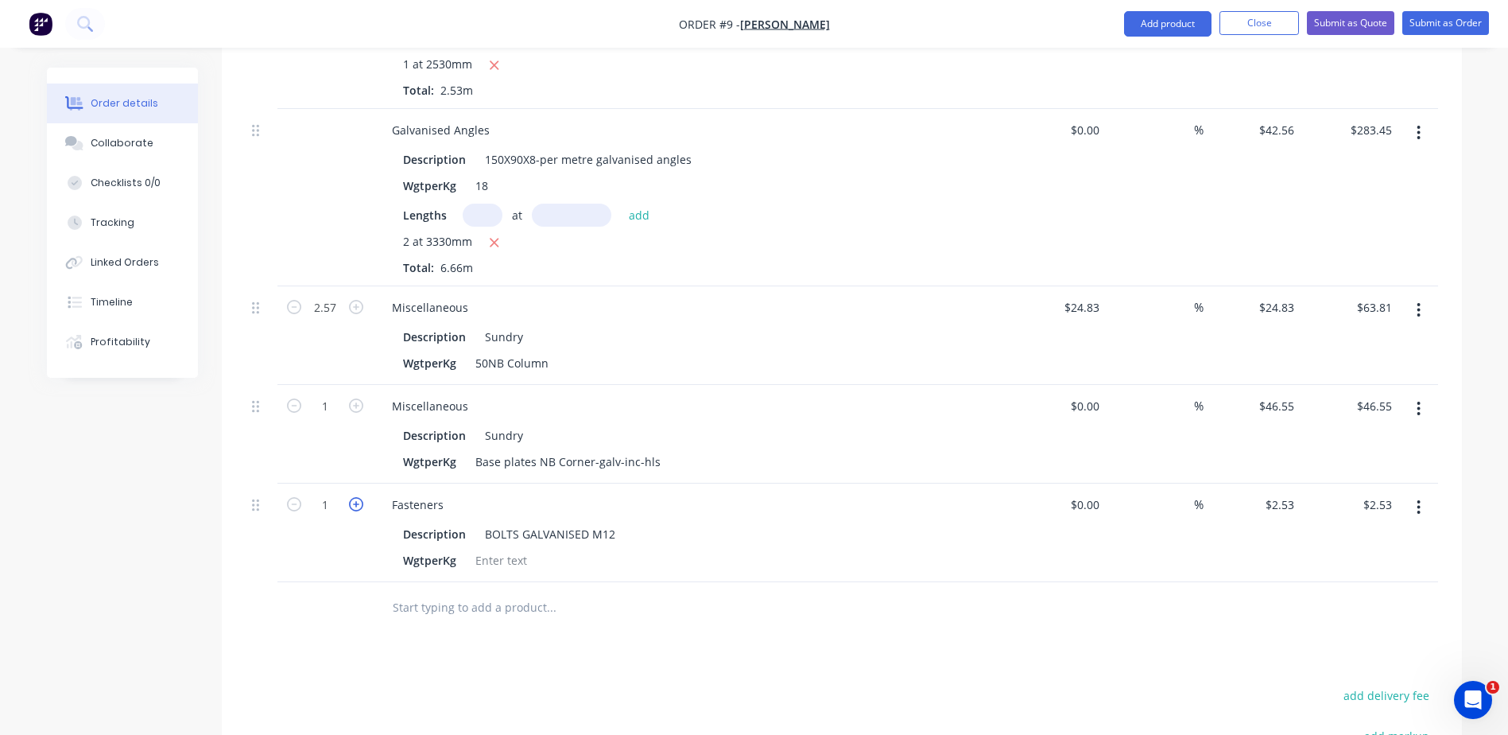
click at [350, 497] on icon "button" at bounding box center [356, 504] width 14 height 14
type input "2"
type input "$5.06"
click at [350, 497] on icon "button" at bounding box center [356, 504] width 14 height 14
type input "3"
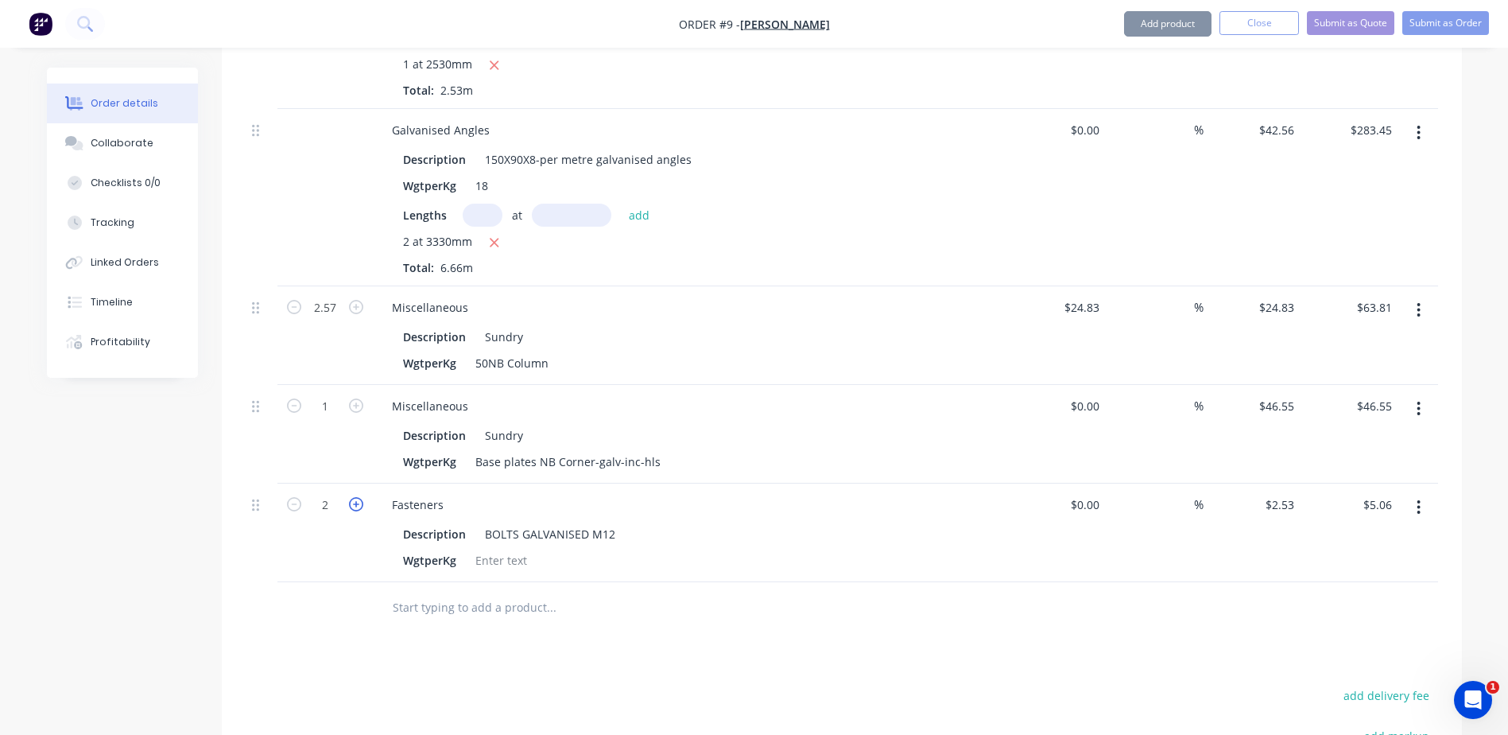
type input "$7.59"
click at [435, 591] on input "text" at bounding box center [551, 607] width 318 height 32
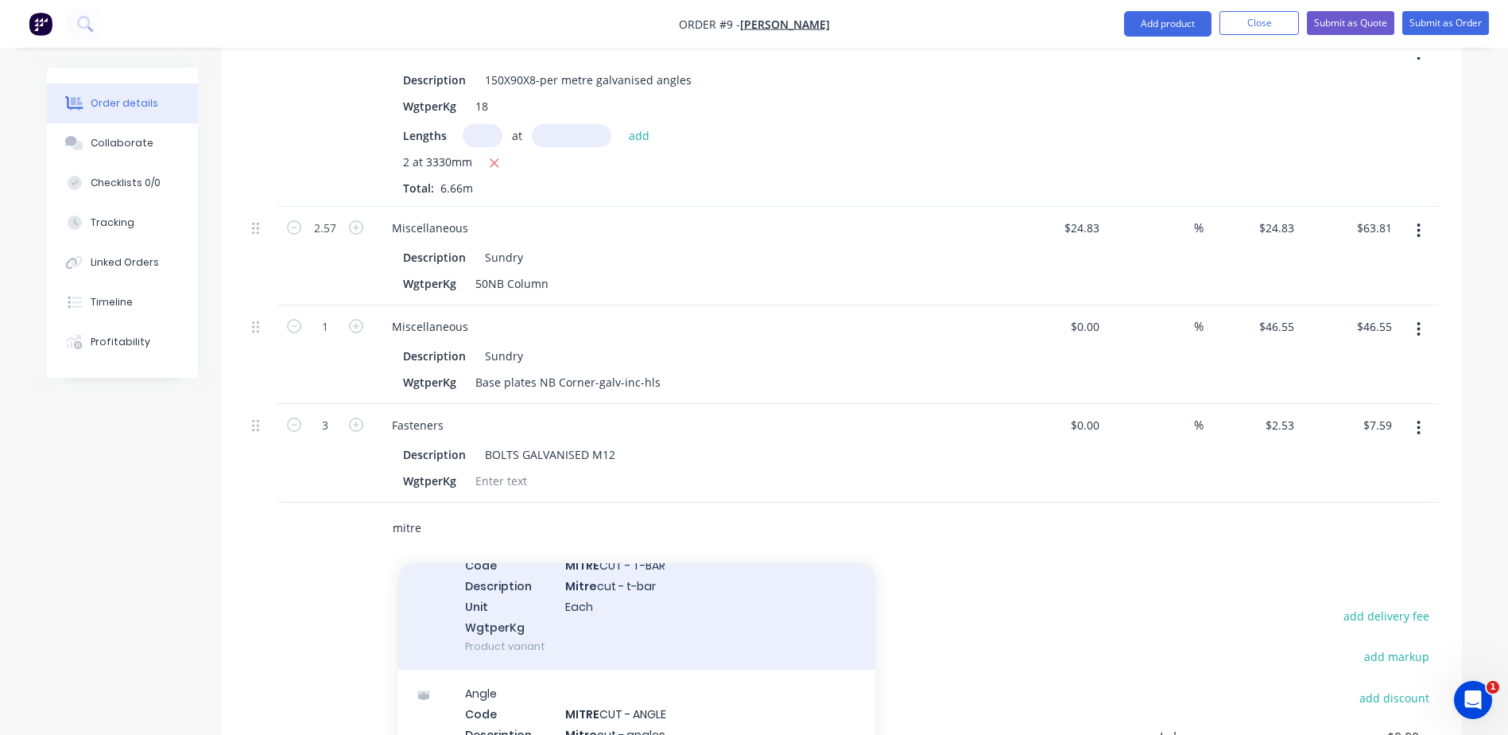
scroll to position [187, 0]
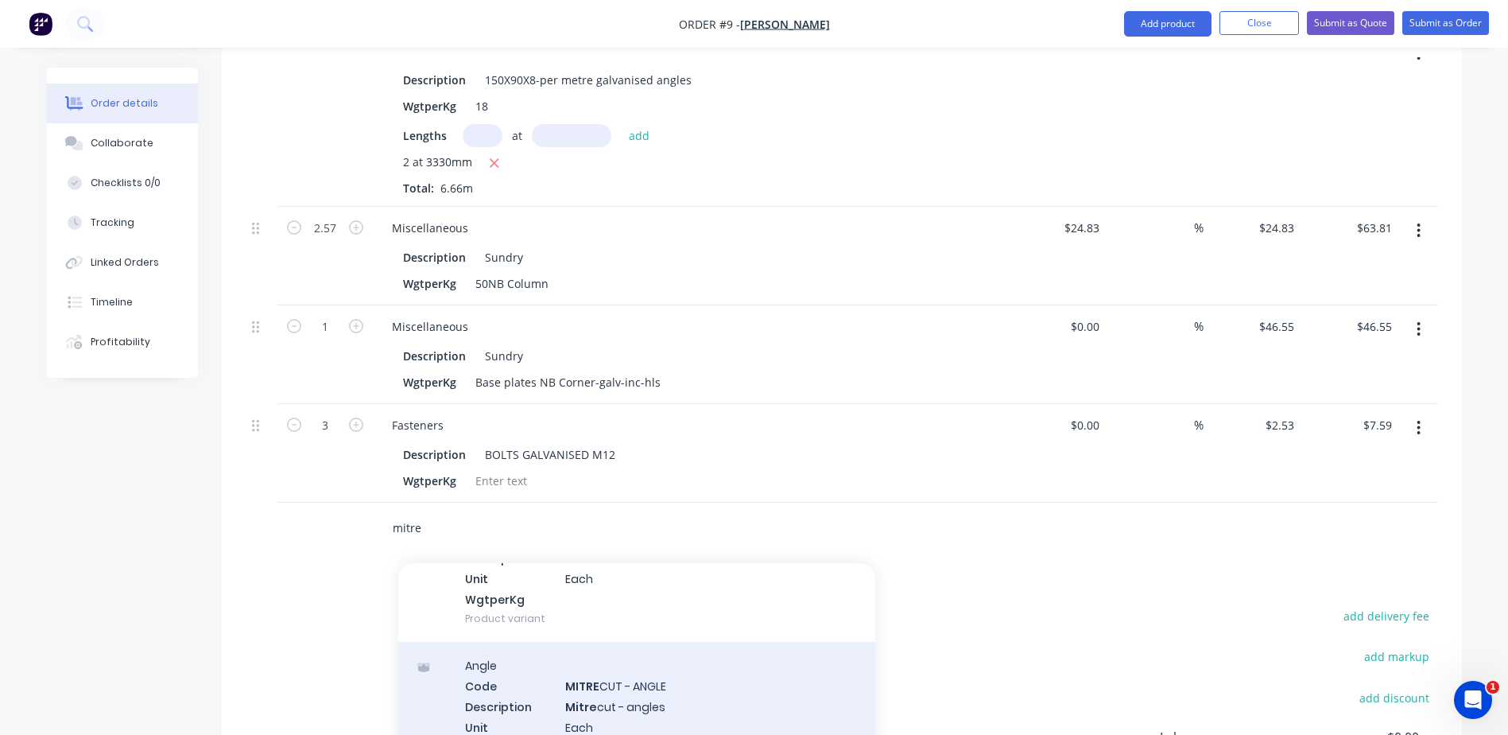
type input "mitre"
click at [615, 680] on div "Angle Code MITRE CUT - ANGLE Description Mitre cut - angles Unit Each WgtperKg …" at bounding box center [636, 716] width 477 height 149
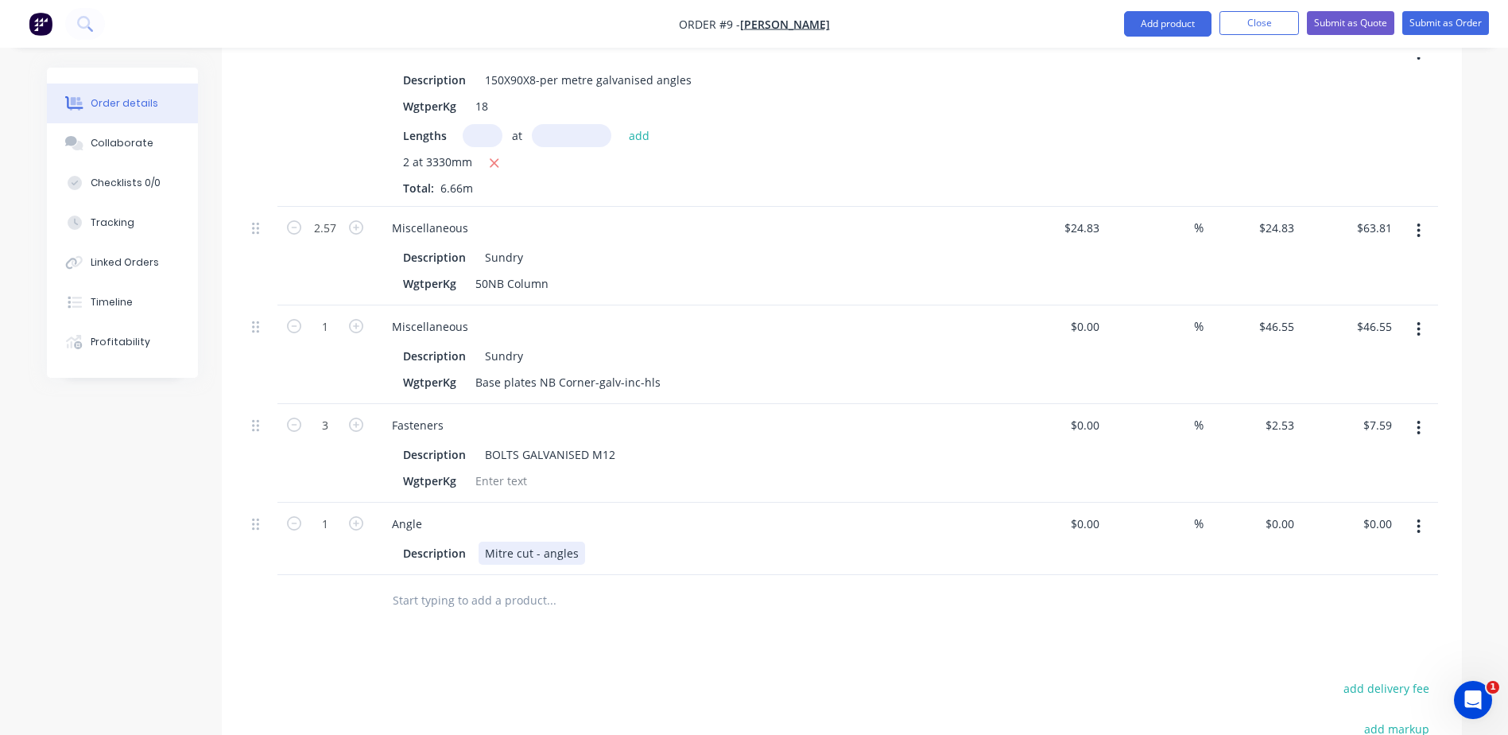
click at [621, 541] on div "Description Mitre cut - angles" at bounding box center [688, 552] width 582 height 23
click at [589, 584] on input "text" at bounding box center [551, 600] width 318 height 32
click at [1291, 512] on input "0" at bounding box center [1291, 523] width 18 height 23
type input "$30.00"
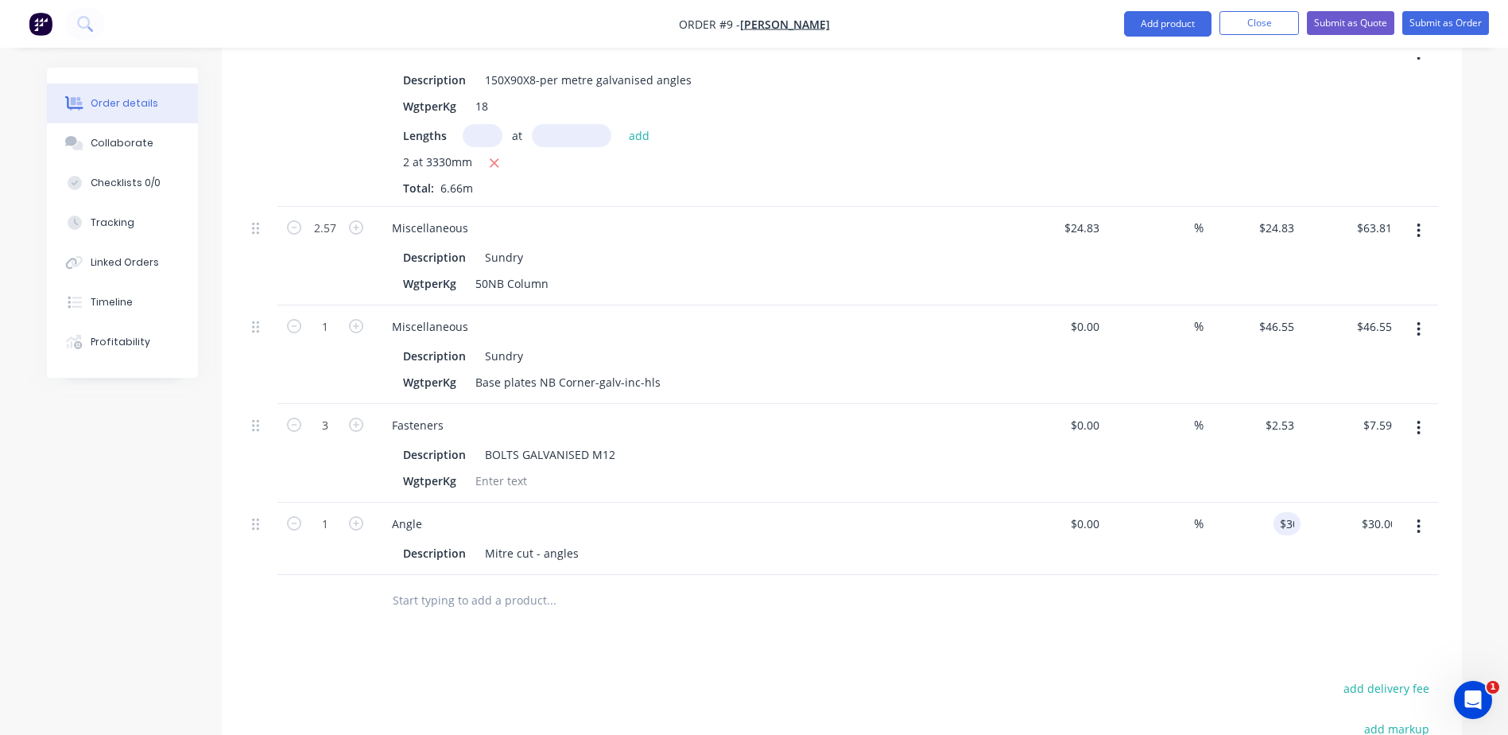
click at [1150, 586] on div at bounding box center [842, 601] width 1192 height 52
click at [489, 584] on input "text" at bounding box center [551, 600] width 318 height 32
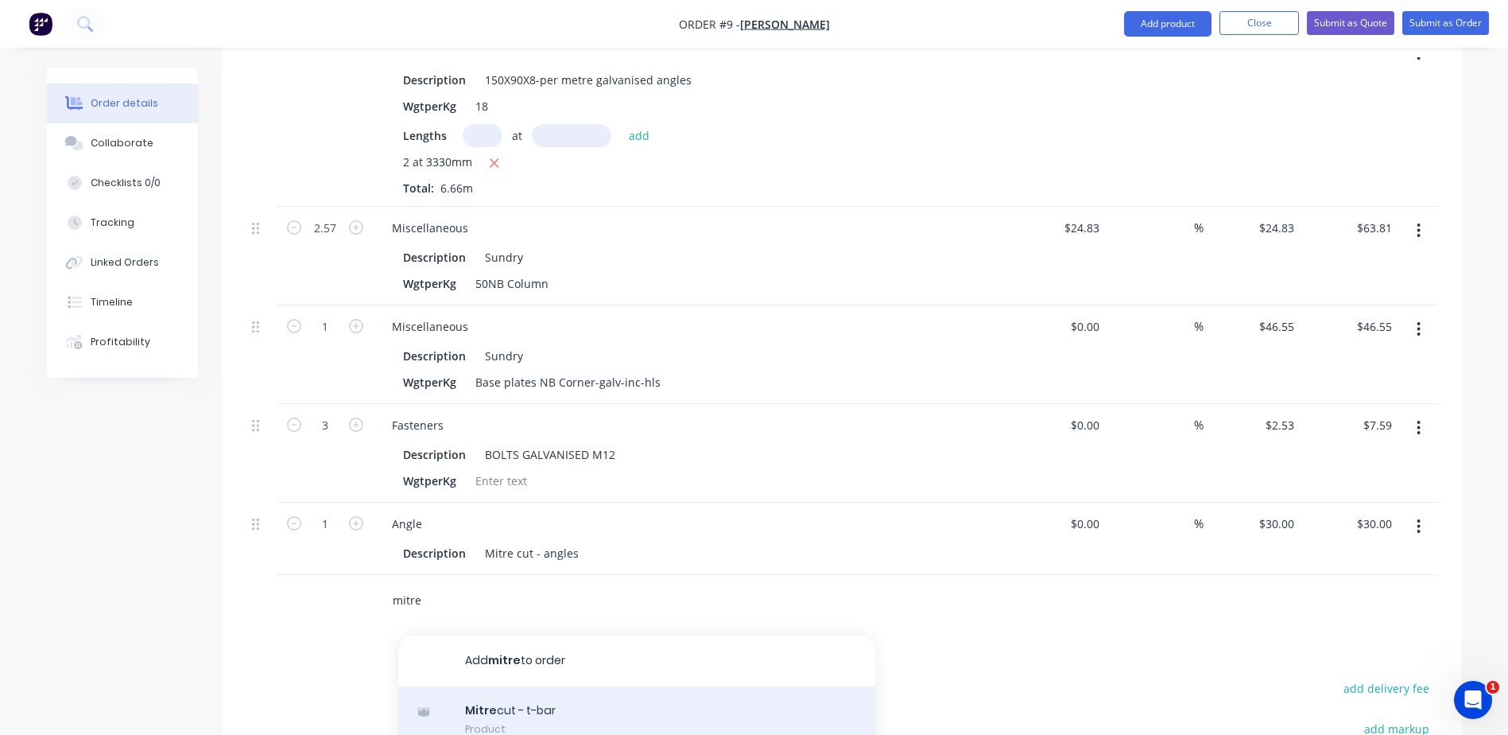
type input "mitre"
click at [507, 686] on div "Mitre cut - t-bar Product" at bounding box center [636, 719] width 477 height 67
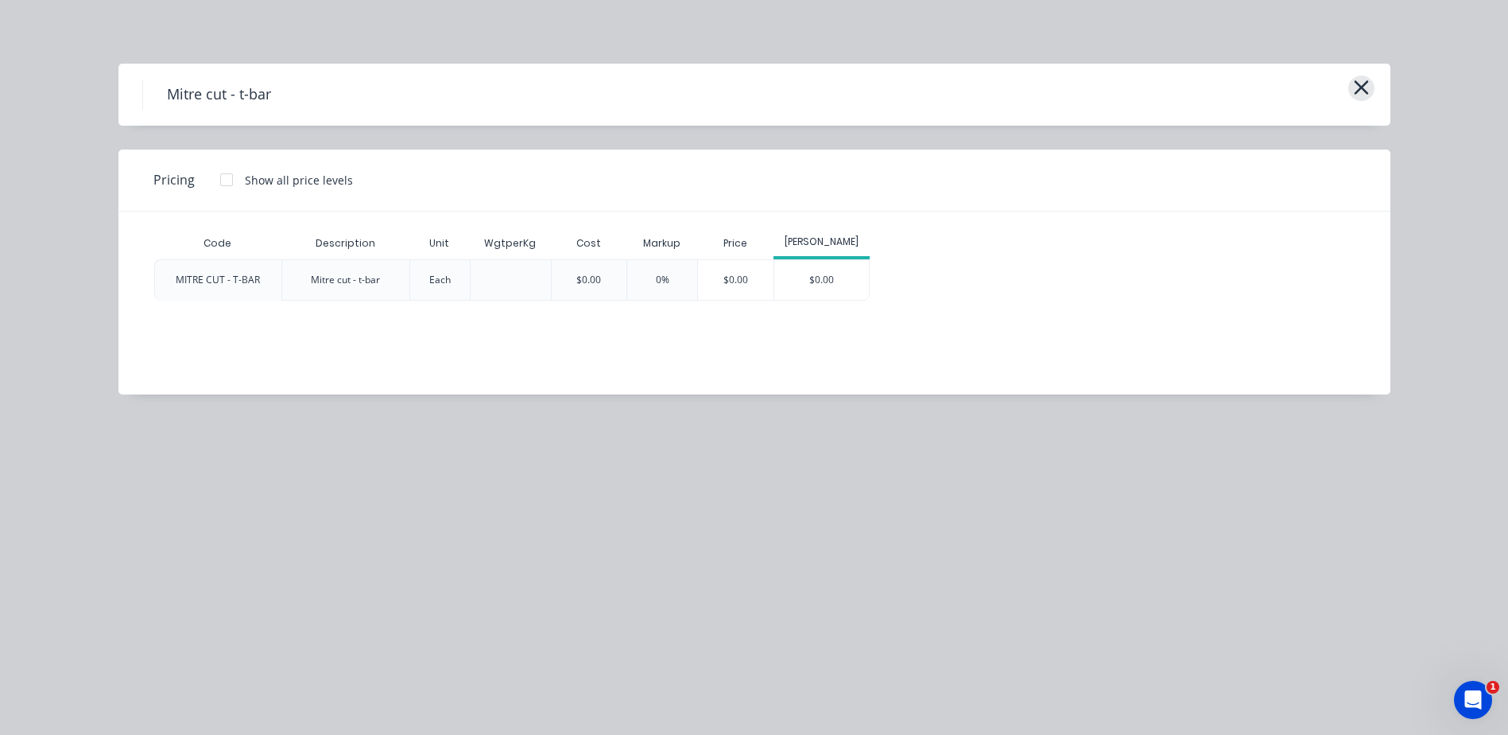
click at [1370, 87] on button "button" at bounding box center [1361, 88] width 26 height 25
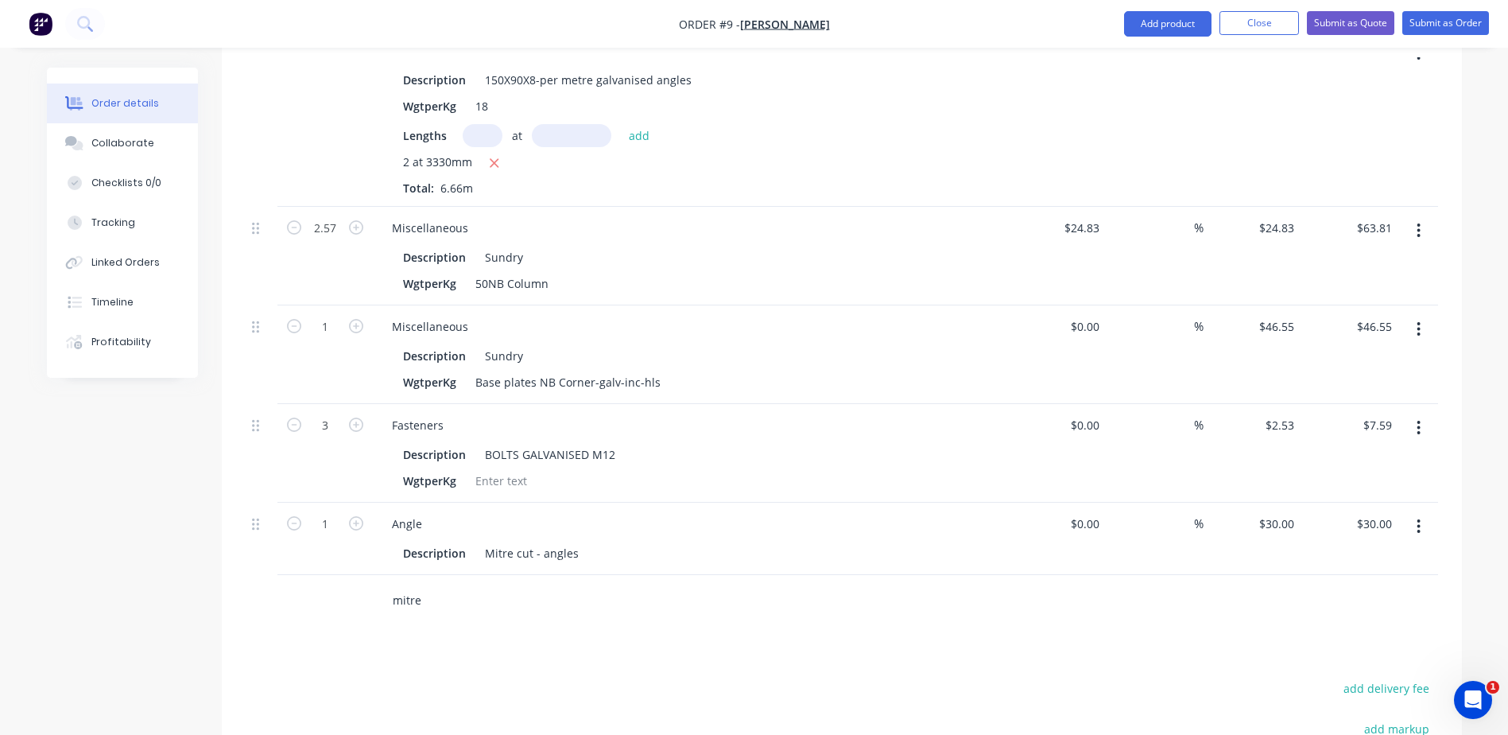
click at [448, 584] on input "mitre" at bounding box center [551, 600] width 318 height 32
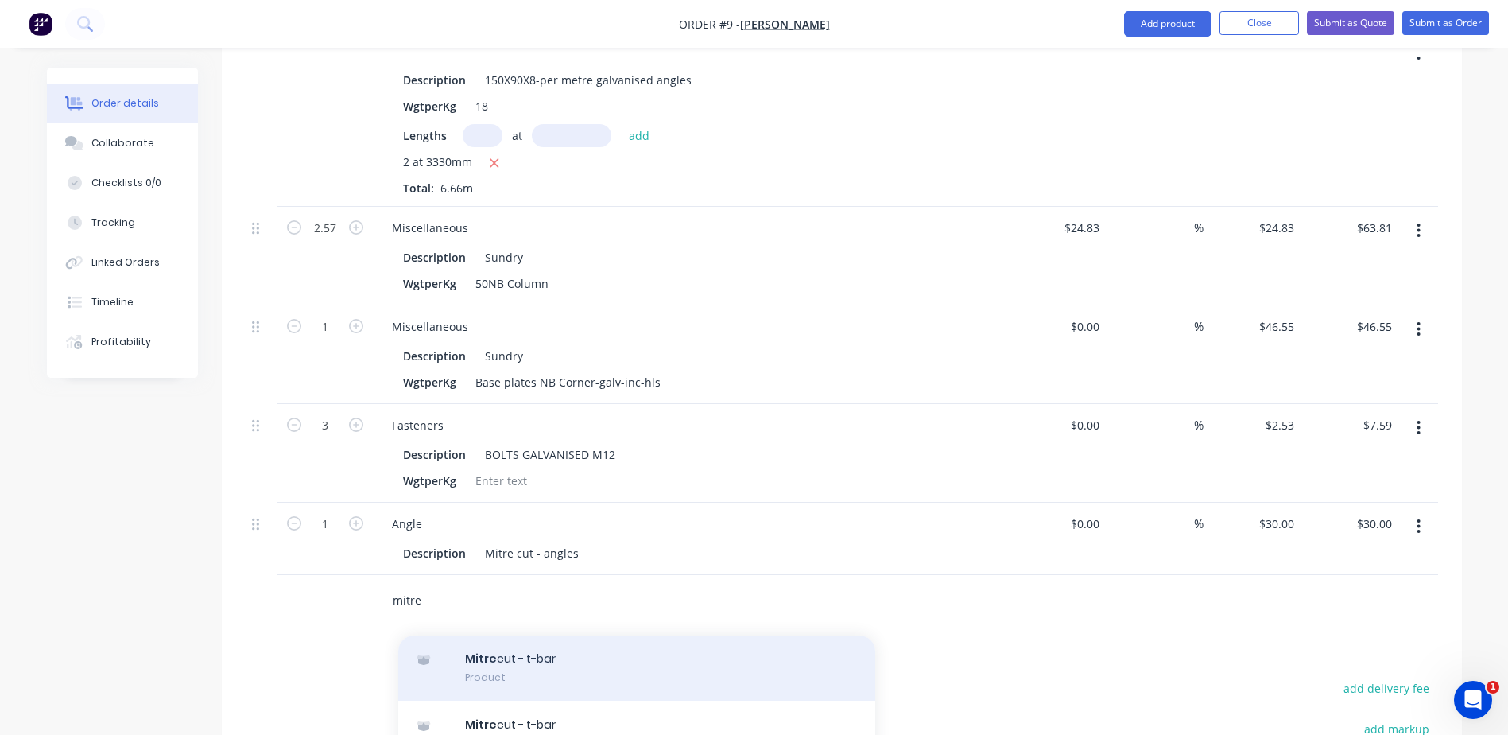
scroll to position [79, 0]
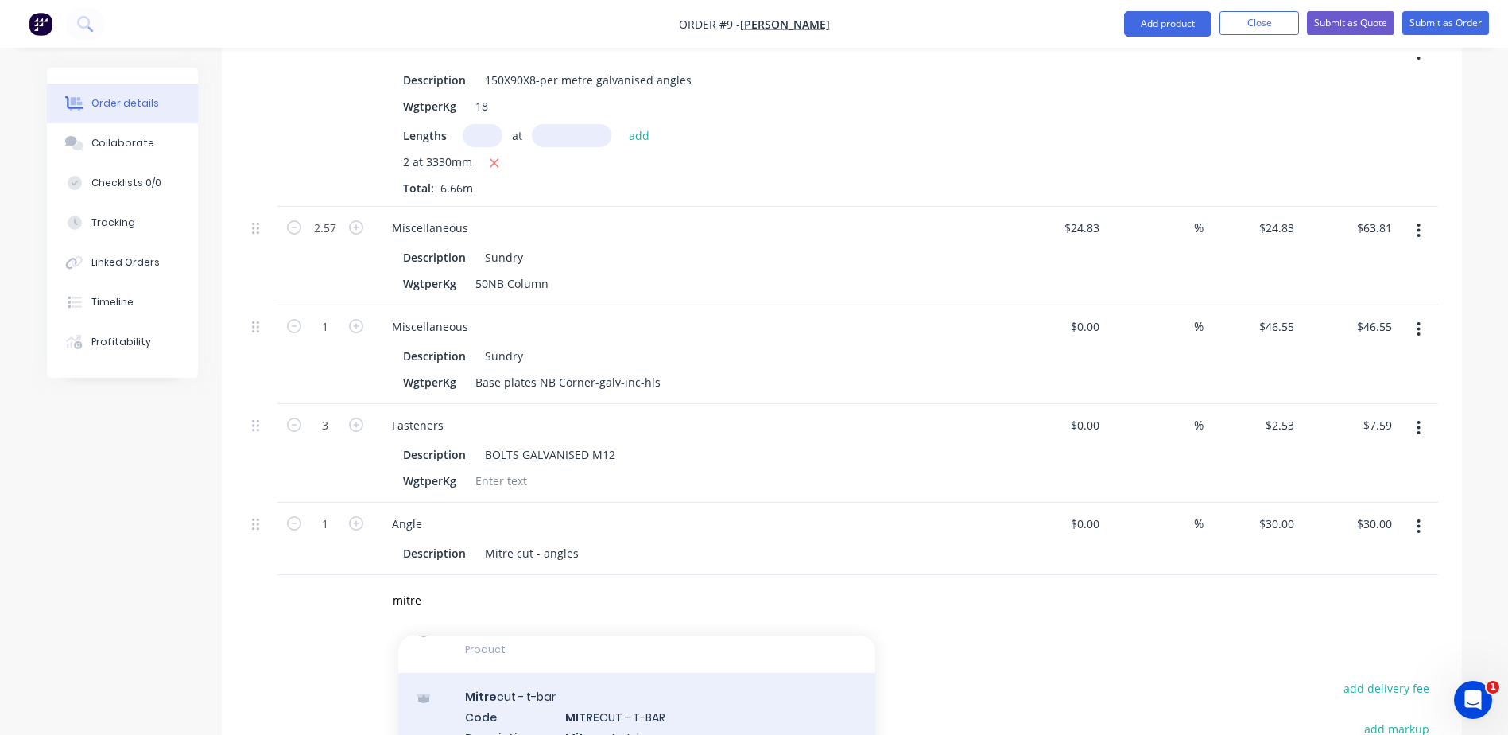
click at [502, 696] on div "Mitre cut - t-bar Code MITRE CUT - T-BAR Description Mitre cut - t-bar Unit Eac…" at bounding box center [636, 747] width 477 height 149
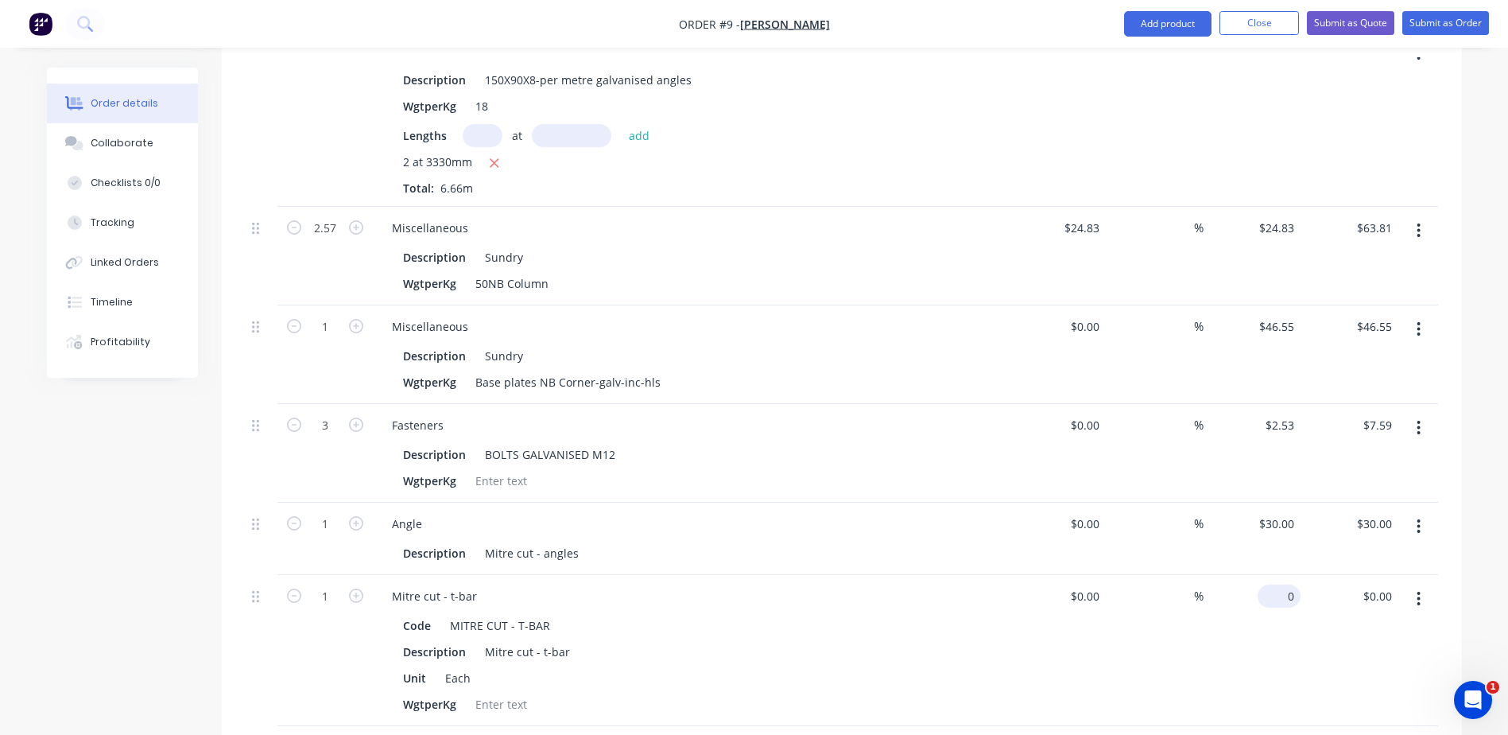
click at [1278, 575] on div "0 $0.00" at bounding box center [1253, 650] width 98 height 151
type input "$45.00"
click at [788, 666] on div "Unit Each" at bounding box center [688, 677] width 582 height 23
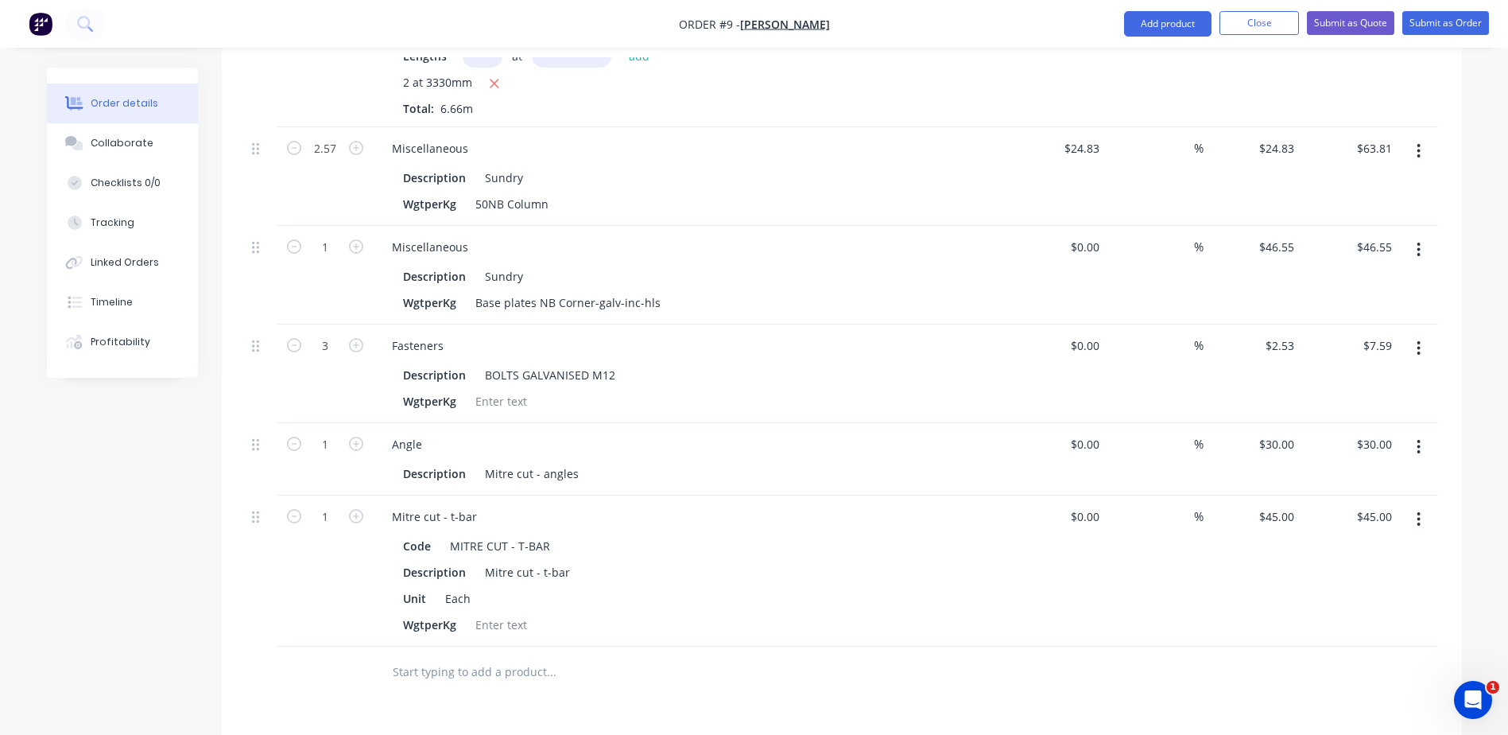
scroll to position [1549, 0]
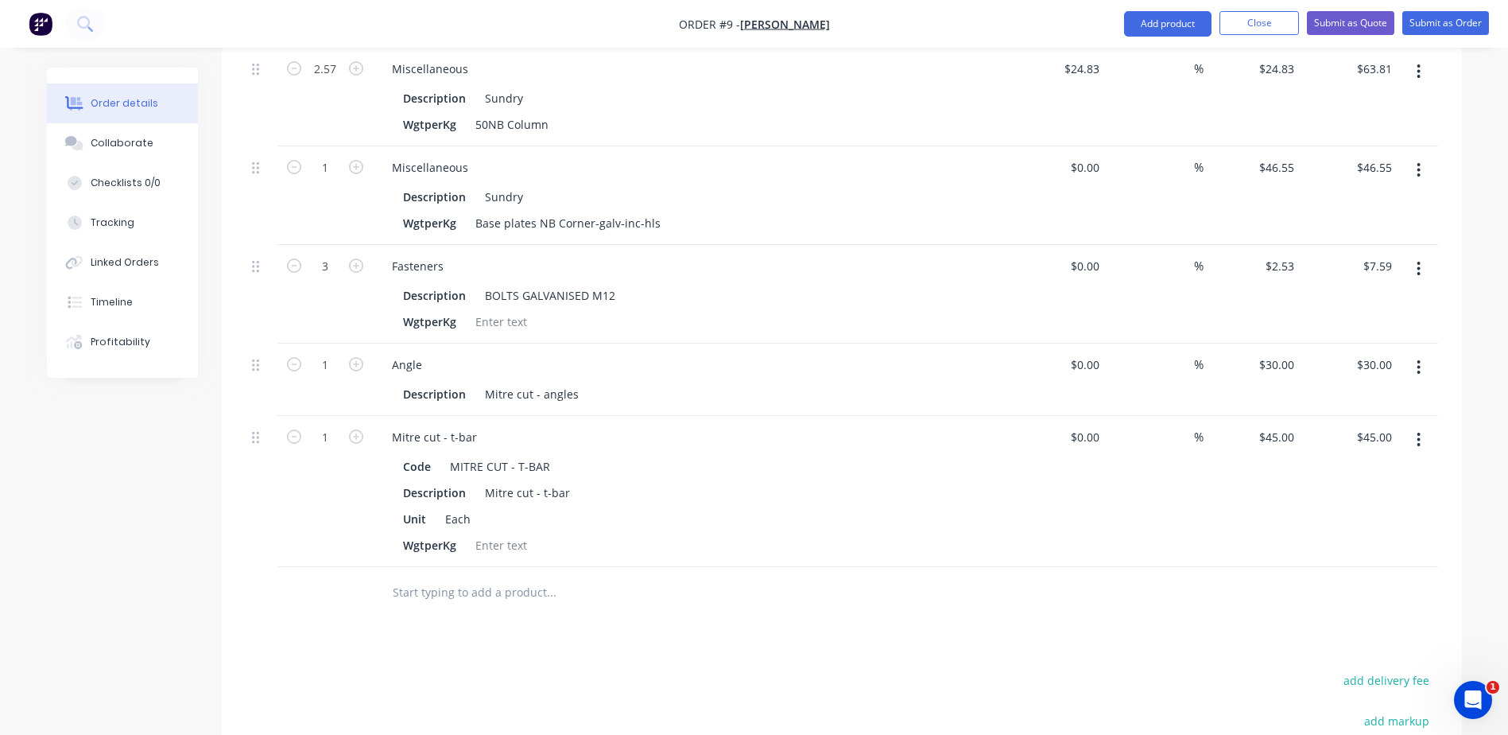
click at [466, 576] on input "text" at bounding box center [551, 592] width 318 height 32
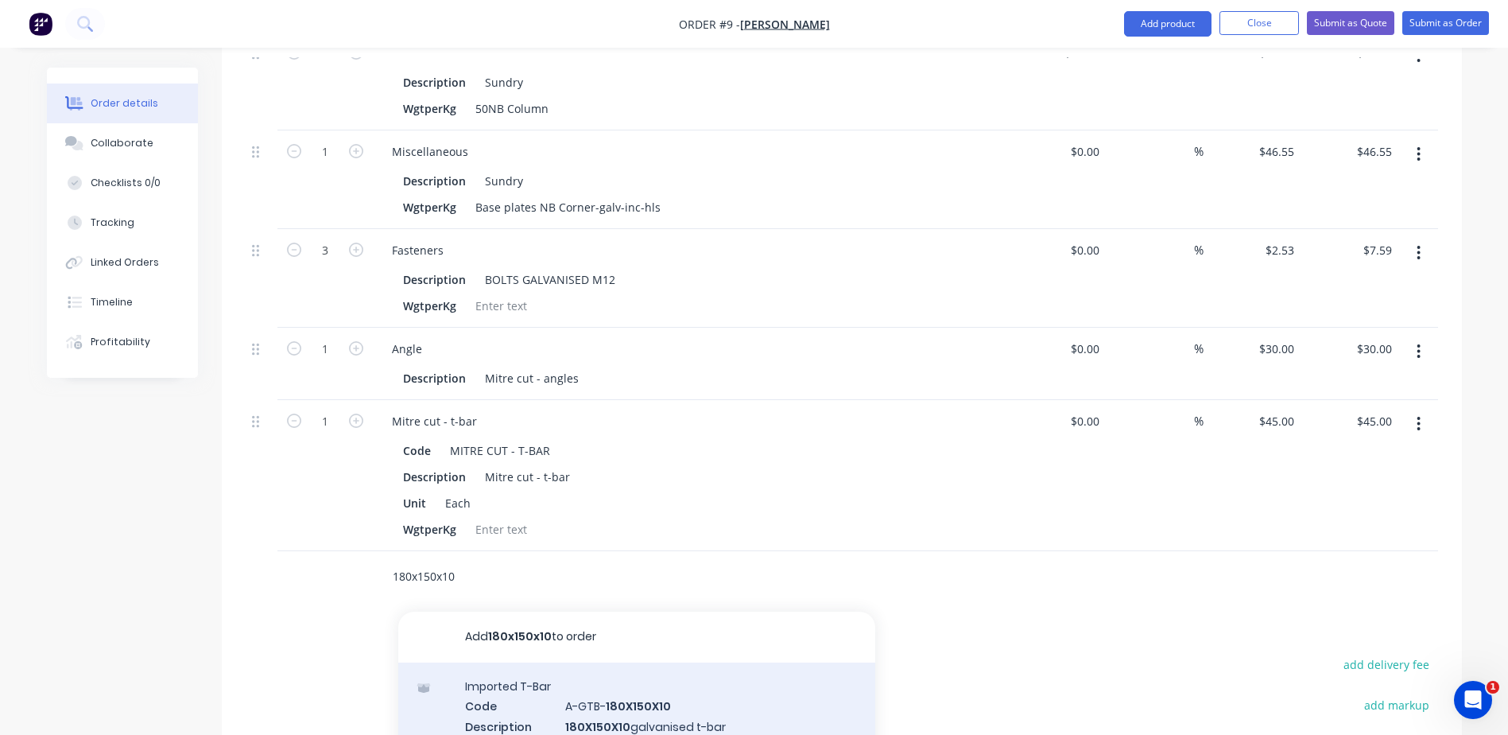
scroll to position [1708, 0]
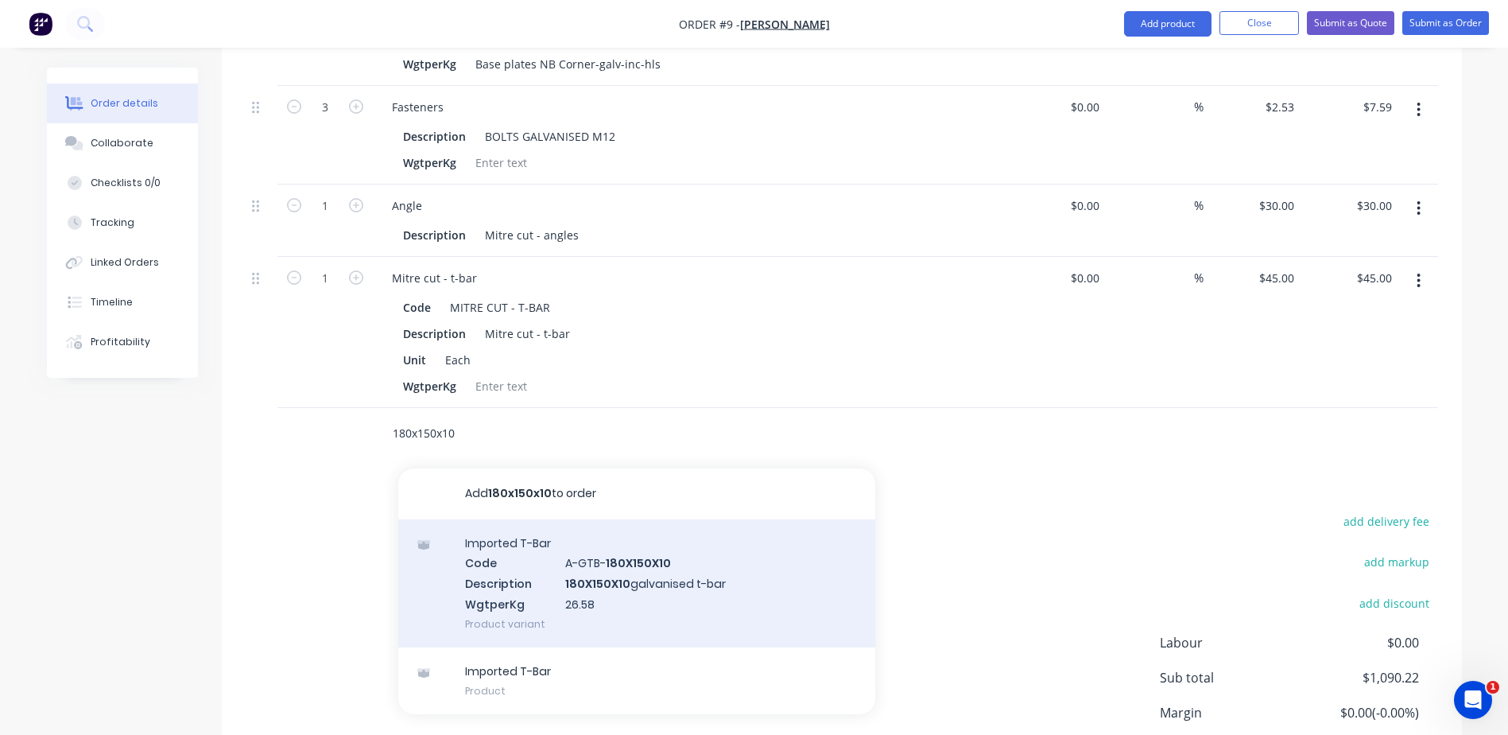
type input "180x150x10"
click at [586, 556] on div "Imported T-Bar Code A-GTB- 180X150X10 Description 180X150X10 galvanised t-bar W…" at bounding box center [636, 583] width 477 height 128
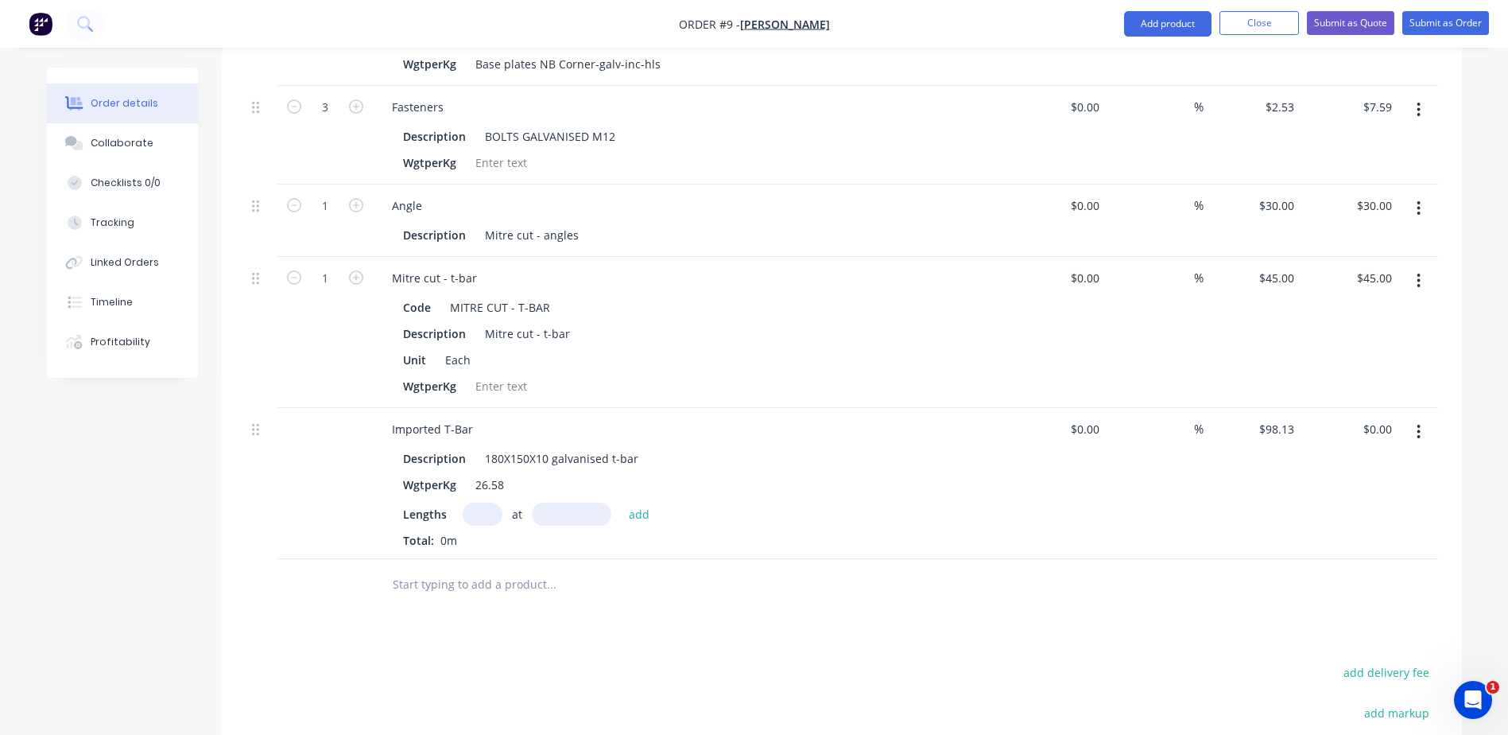
click at [487, 502] on input "text" at bounding box center [483, 513] width 40 height 23
type input "1"
type input "4.97mm"
click at [1291, 417] on input "98.13" at bounding box center [1279, 428] width 43 height 23
type input "$101.03"
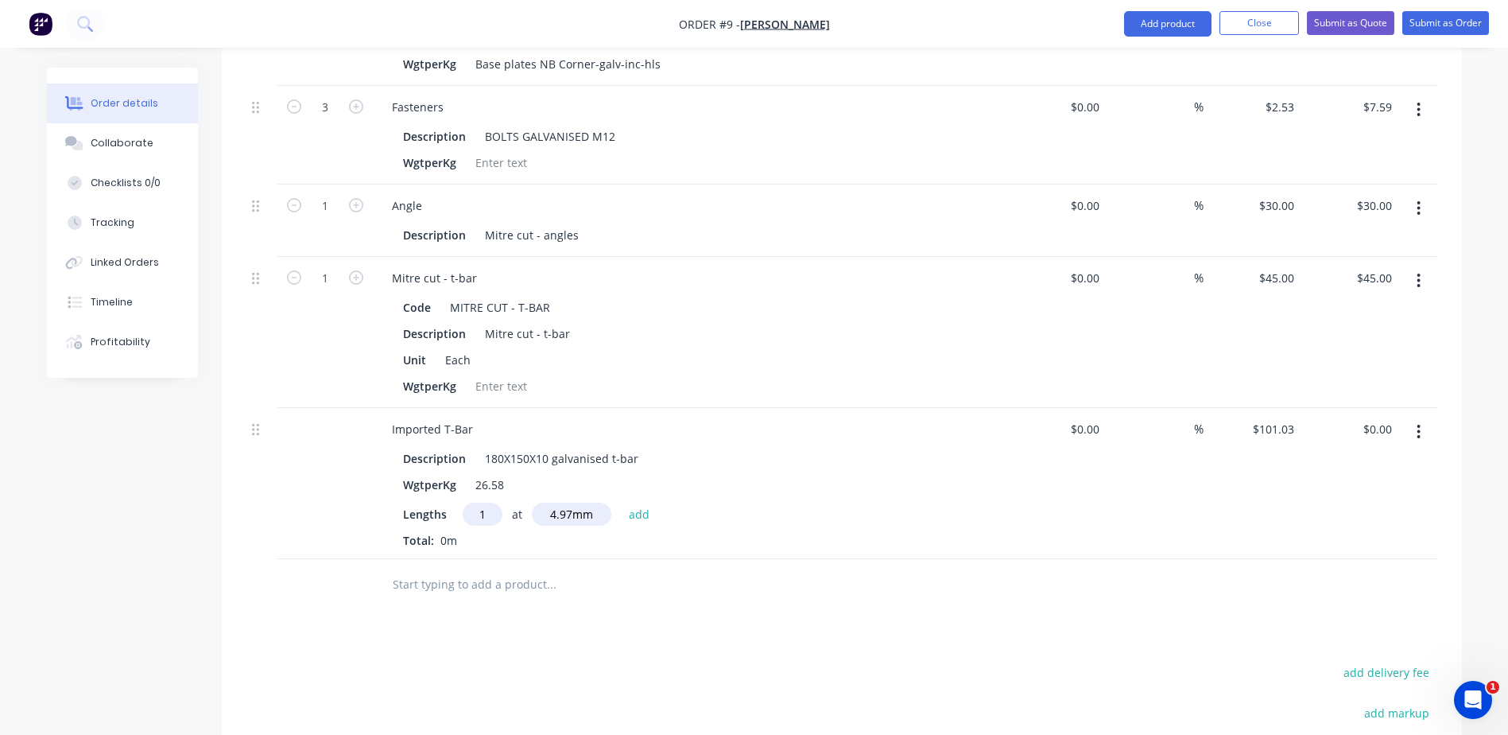
click at [478, 568] on input "text" at bounding box center [551, 584] width 318 height 32
click at [599, 502] on input "4.97mm" at bounding box center [571, 513] width 79 height 23
type input "4970mm"
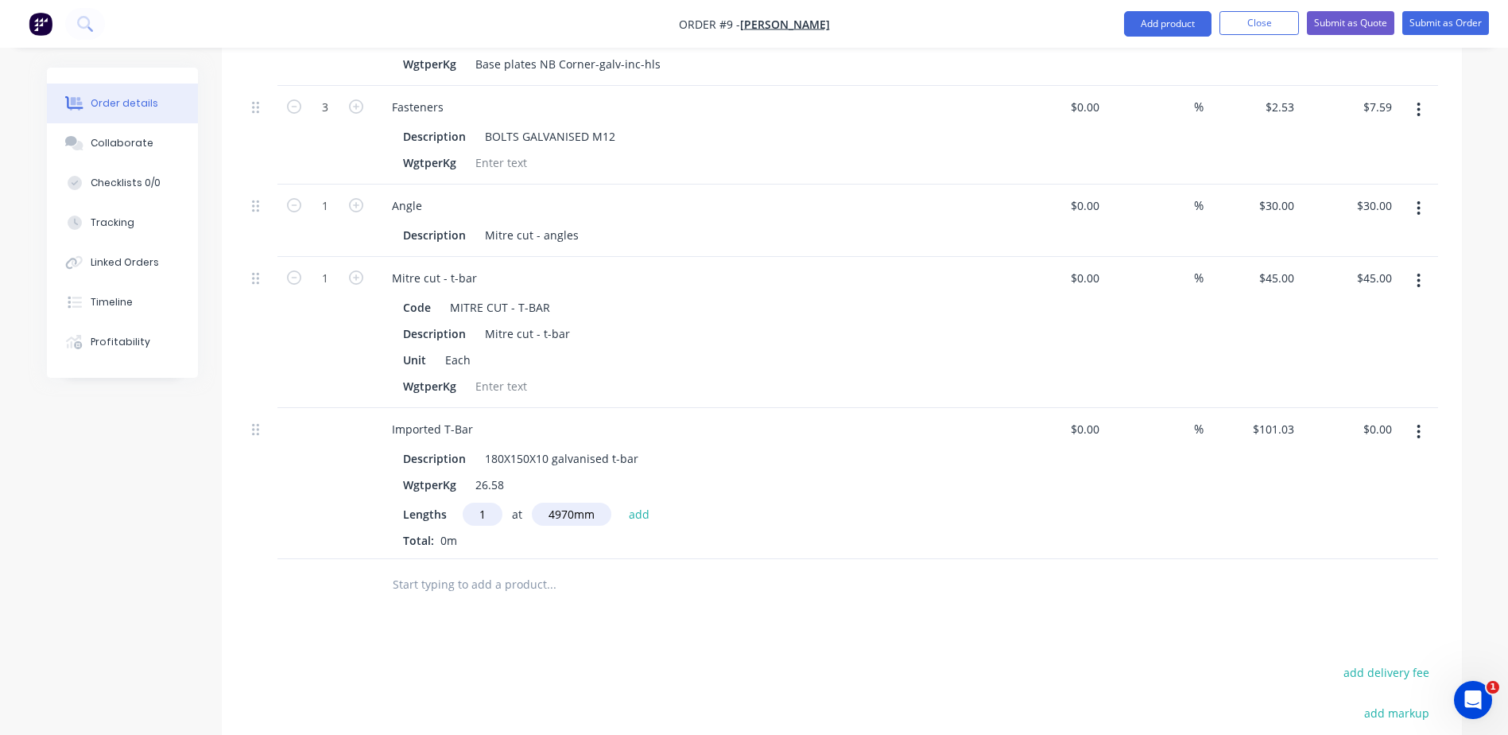
click at [558, 568] on input "text" at bounding box center [551, 584] width 318 height 32
click at [908, 473] on div "WgtperKg 26.58" at bounding box center [688, 484] width 582 height 23
click at [698, 568] on input "text" at bounding box center [551, 584] width 318 height 32
click at [639, 502] on button "add" at bounding box center [639, 512] width 37 height 21
type input "$502.12"
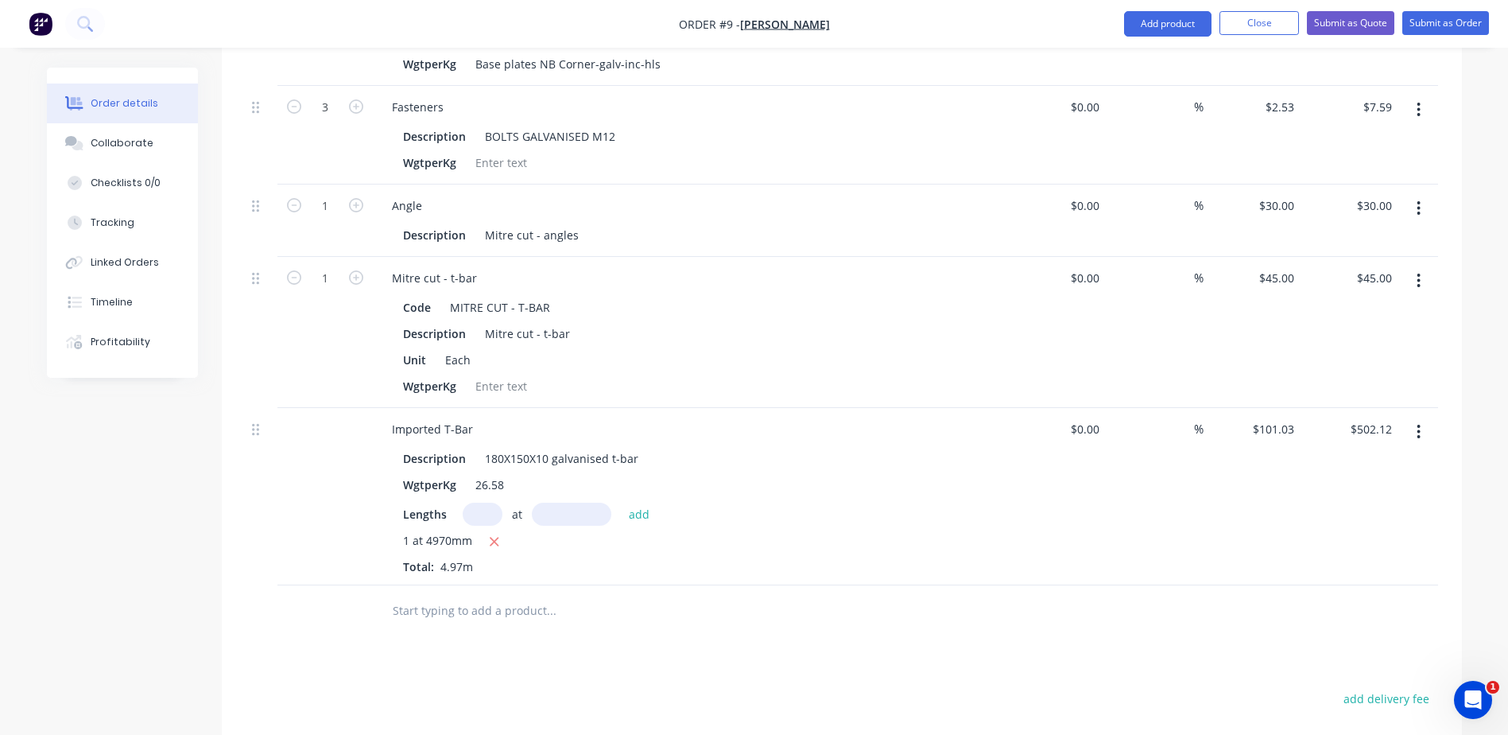
click at [437, 595] on input "text" at bounding box center [551, 611] width 318 height 32
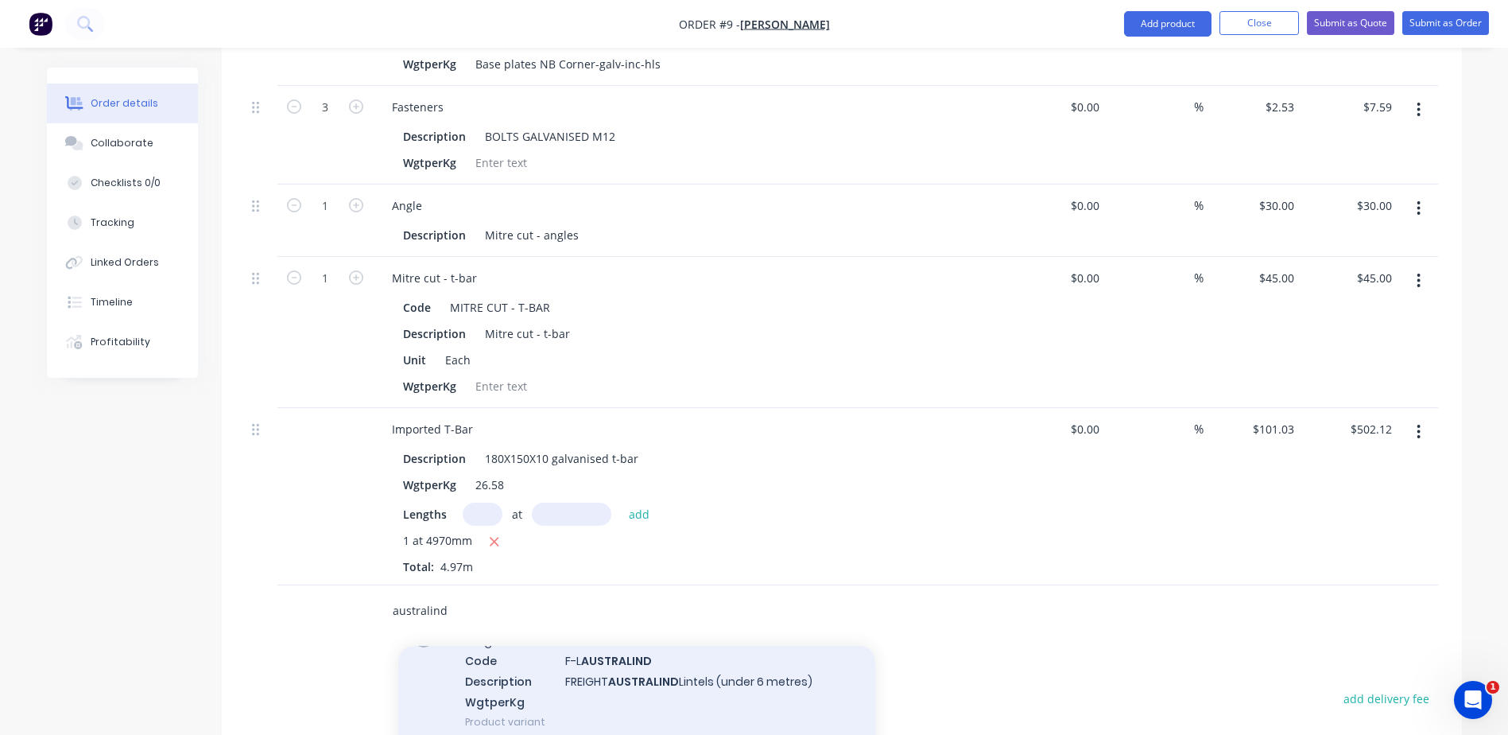
type input "australind"
click at [628, 652] on div "Freight Revenue Code F-L AUSTRALIND Description FREIGHT AUSTRALIND Lintels (und…" at bounding box center [636, 681] width 477 height 128
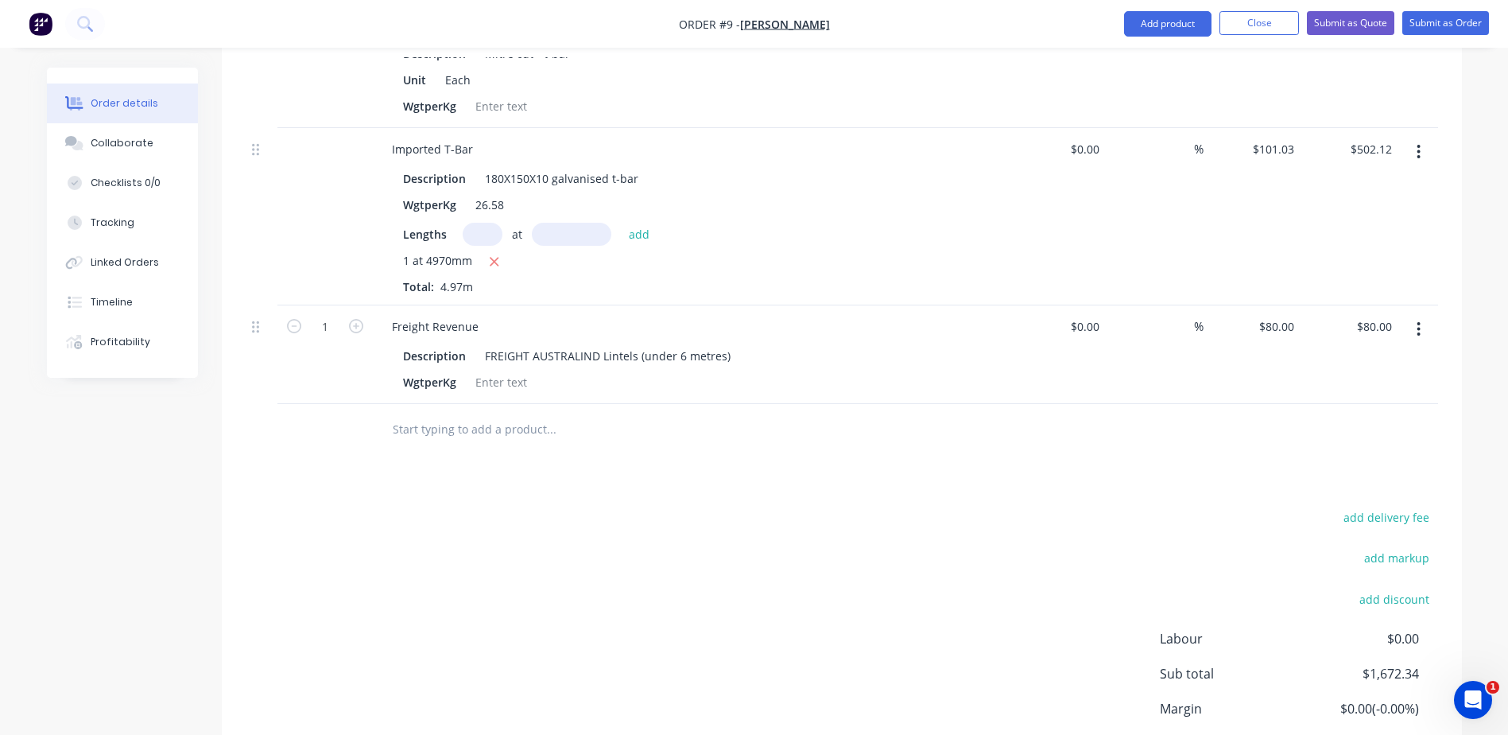
scroll to position [2067, 0]
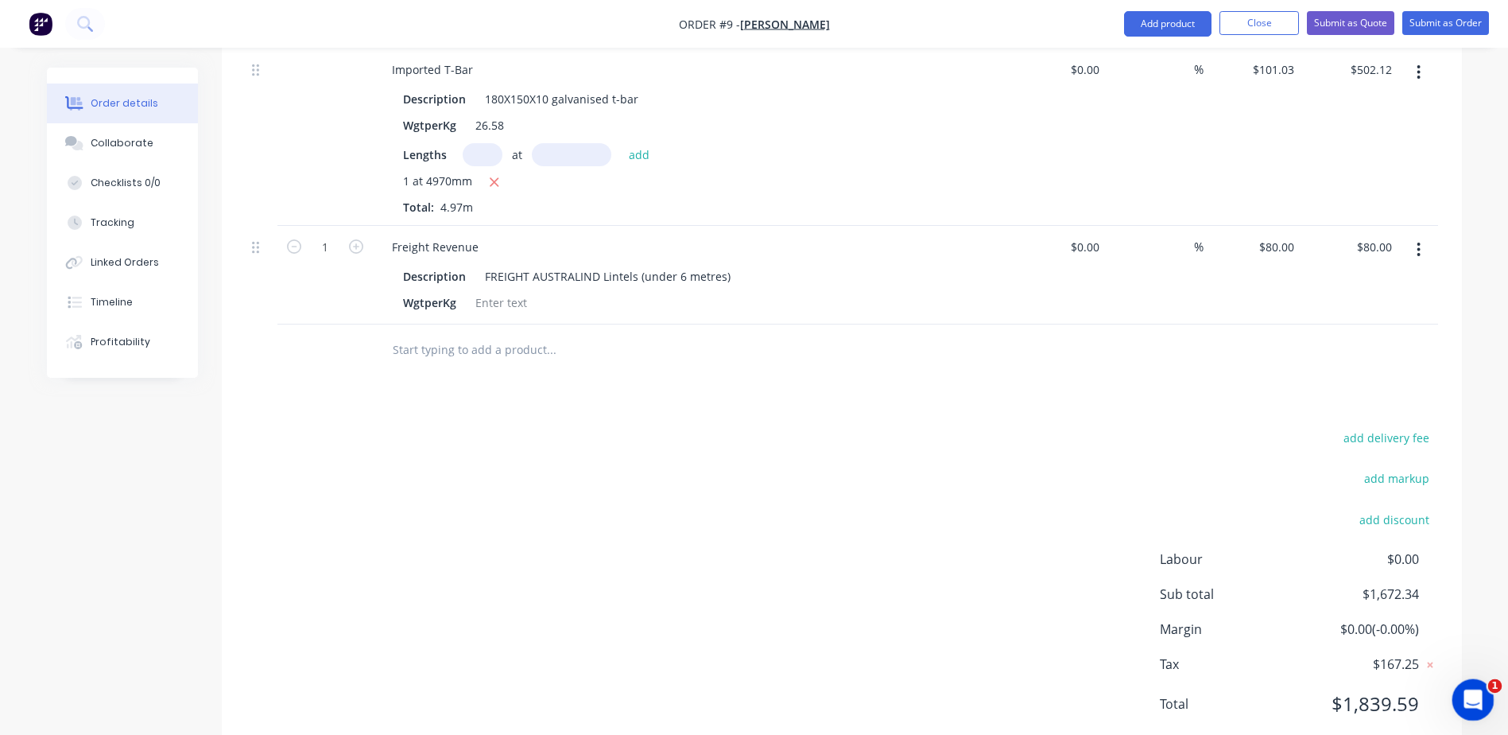
click at [1475, 688] on div "Open Intercom Messenger" at bounding box center [1470, 697] width 52 height 52
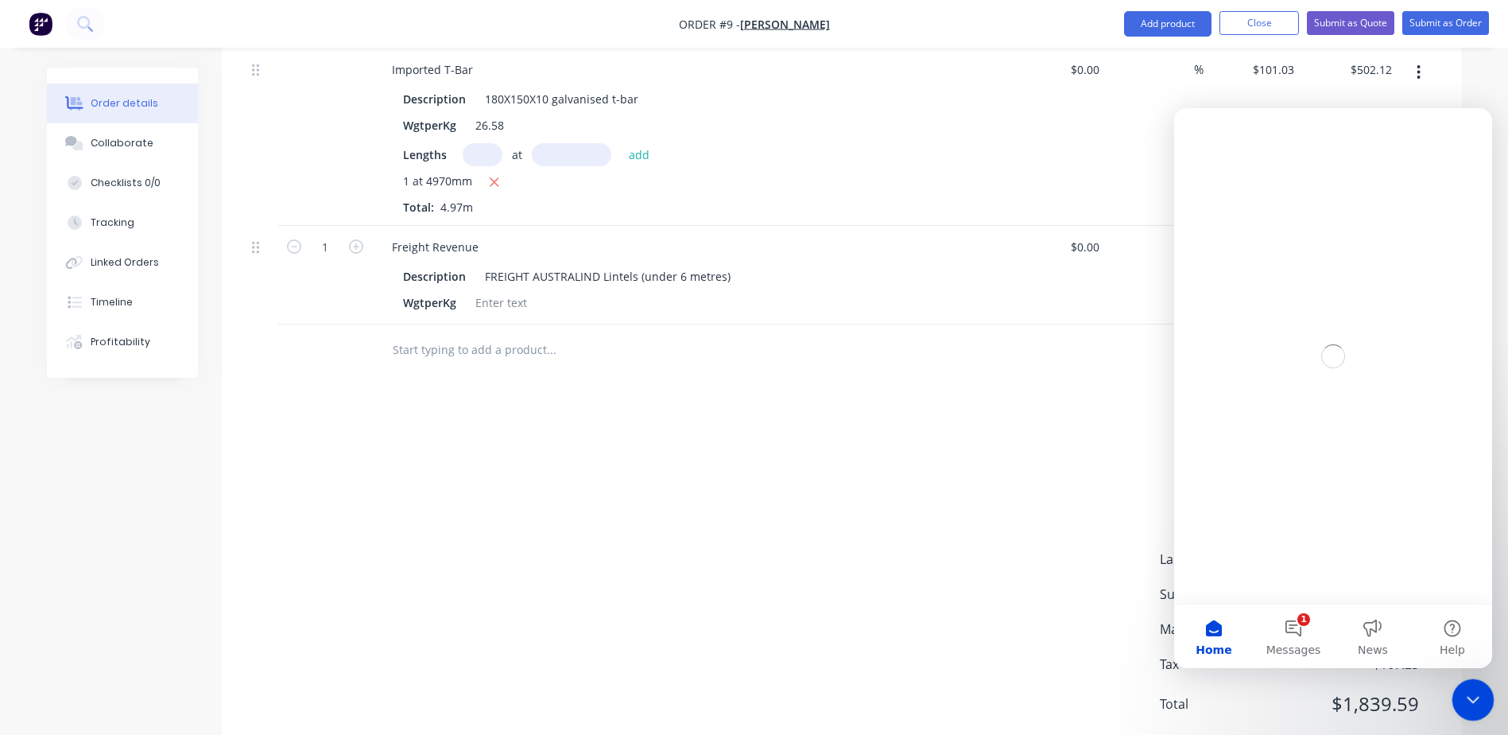
scroll to position [0, 0]
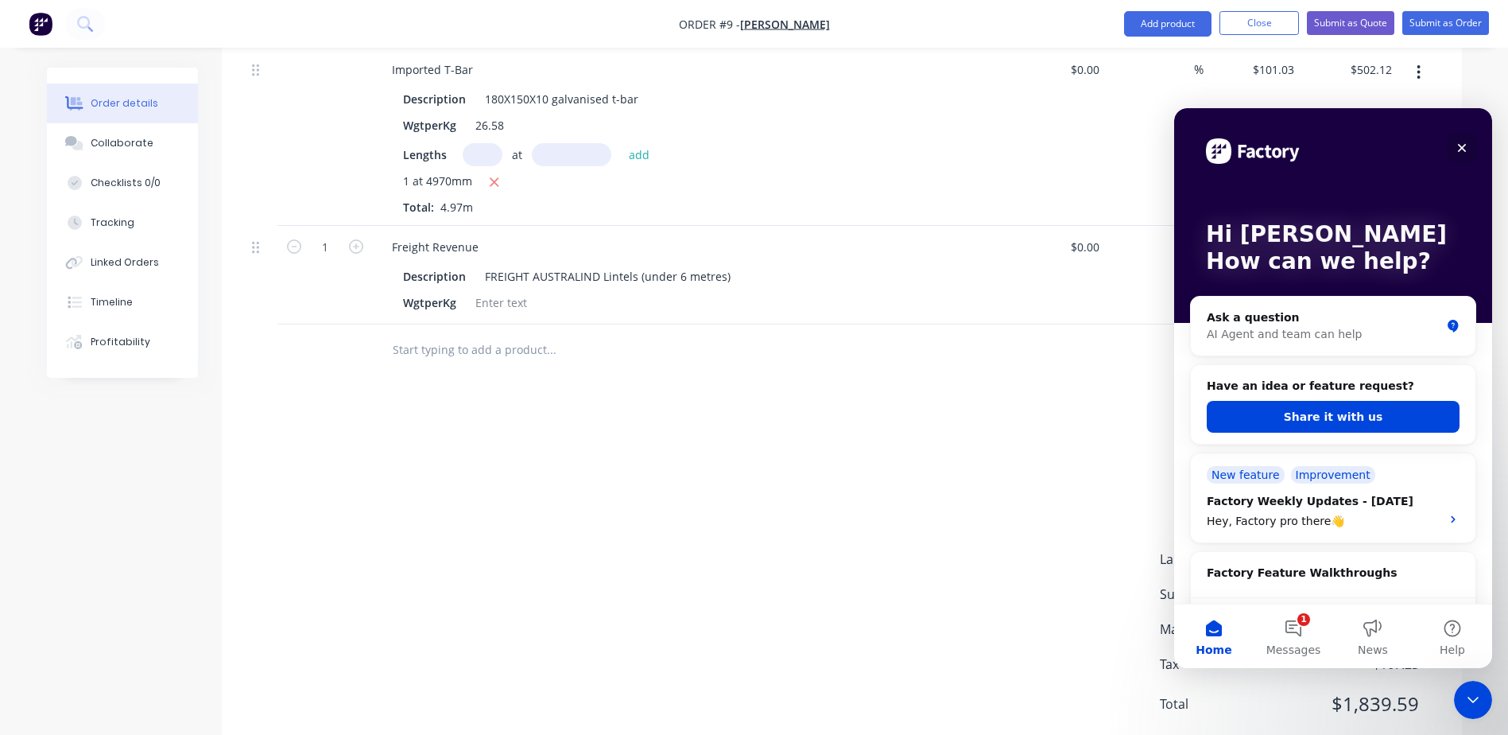
click at [1469, 150] on div "Close" at bounding box center [1462, 148] width 29 height 29
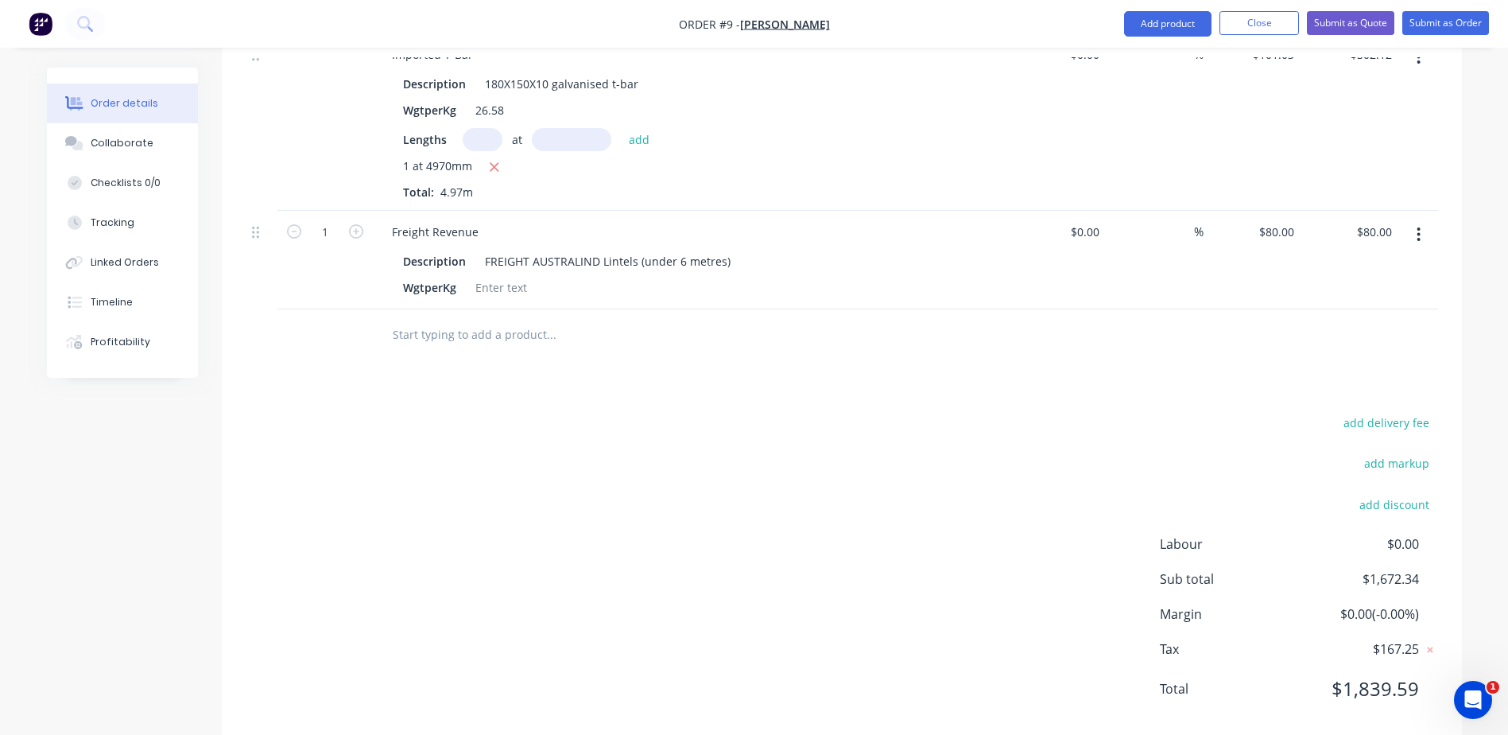
scroll to position [2086, 0]
click at [1431, 24] on button "Submit as Order" at bounding box center [1445, 23] width 87 height 24
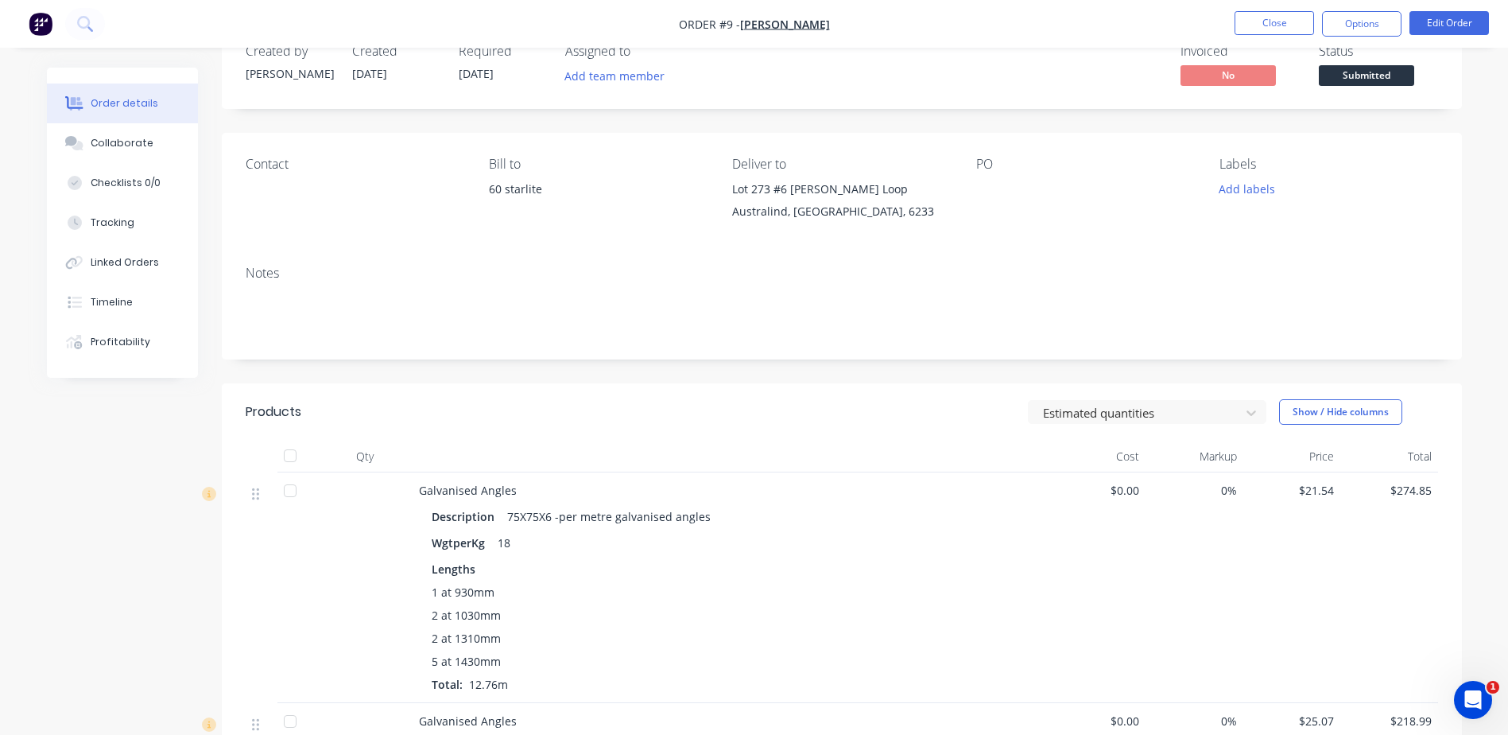
scroll to position [0, 0]
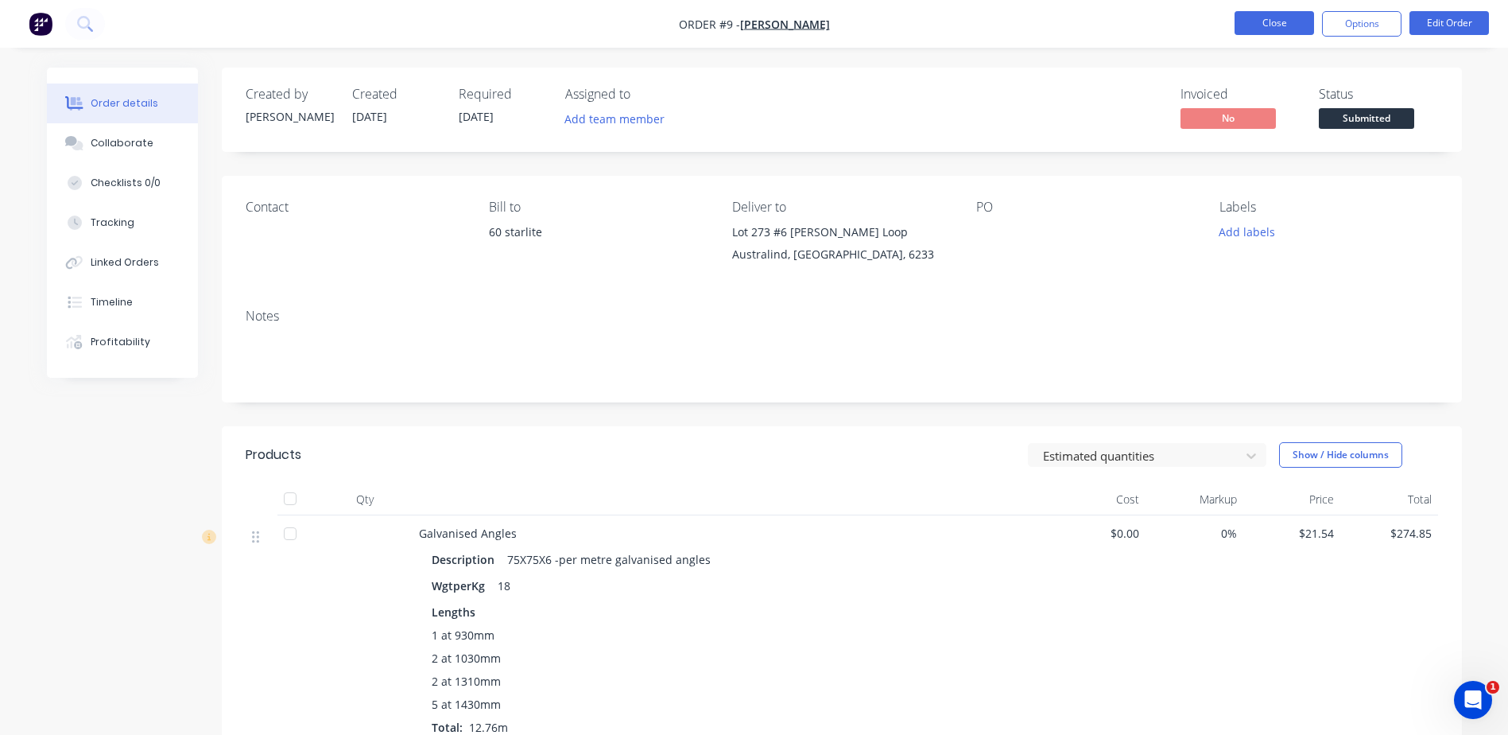
click at [1254, 17] on button "Close" at bounding box center [1274, 23] width 79 height 24
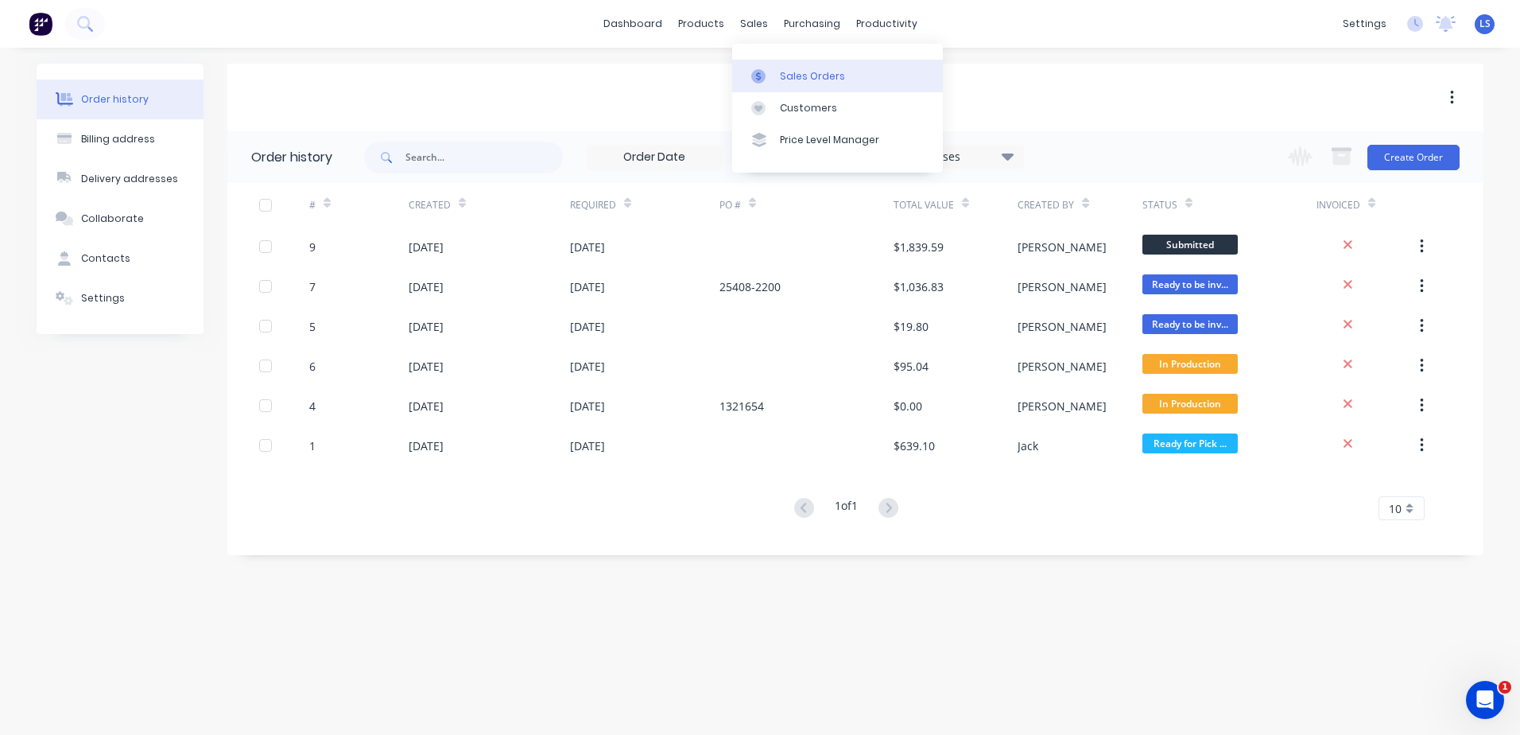
click at [771, 73] on div at bounding box center [763, 76] width 24 height 14
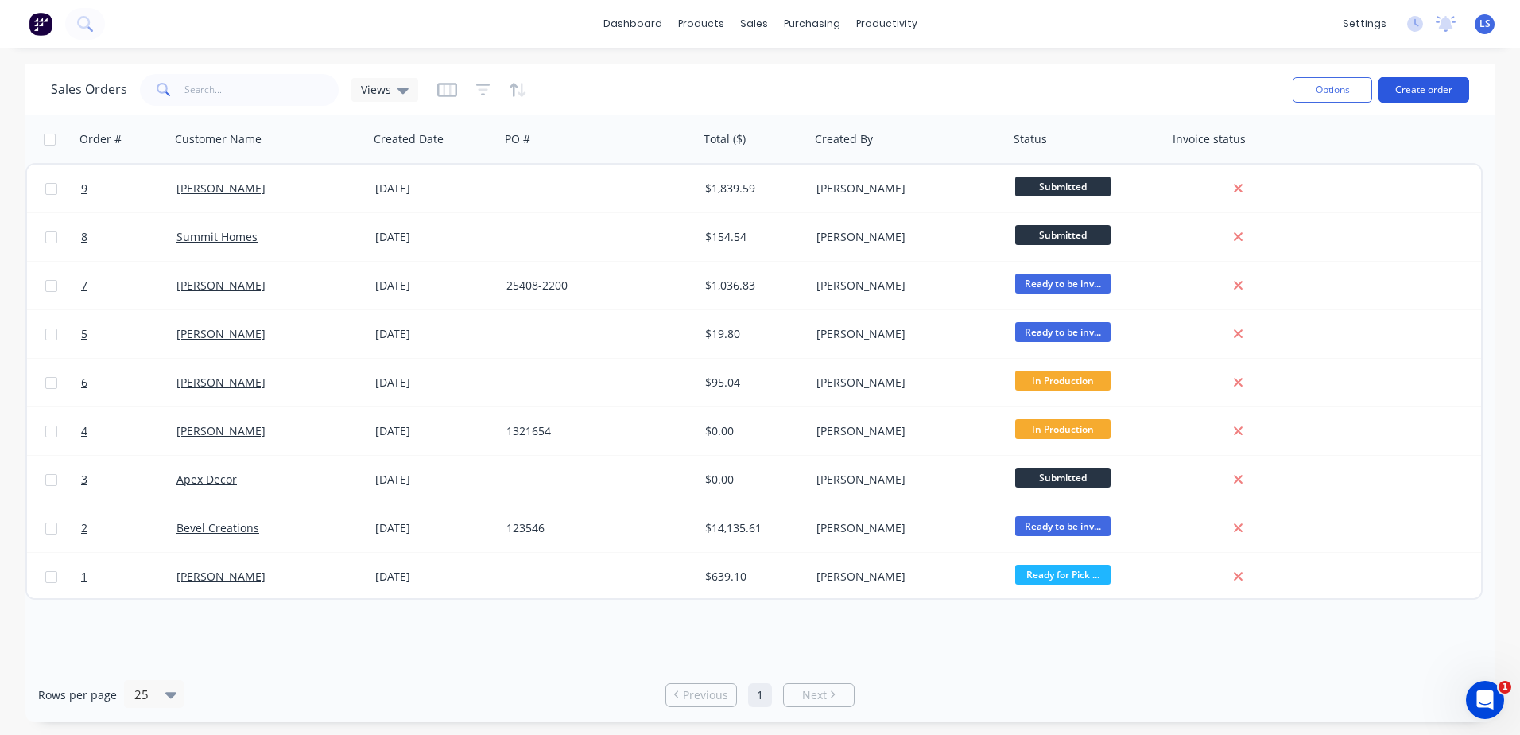
click at [1399, 95] on button "Create order" at bounding box center [1424, 89] width 91 height 25
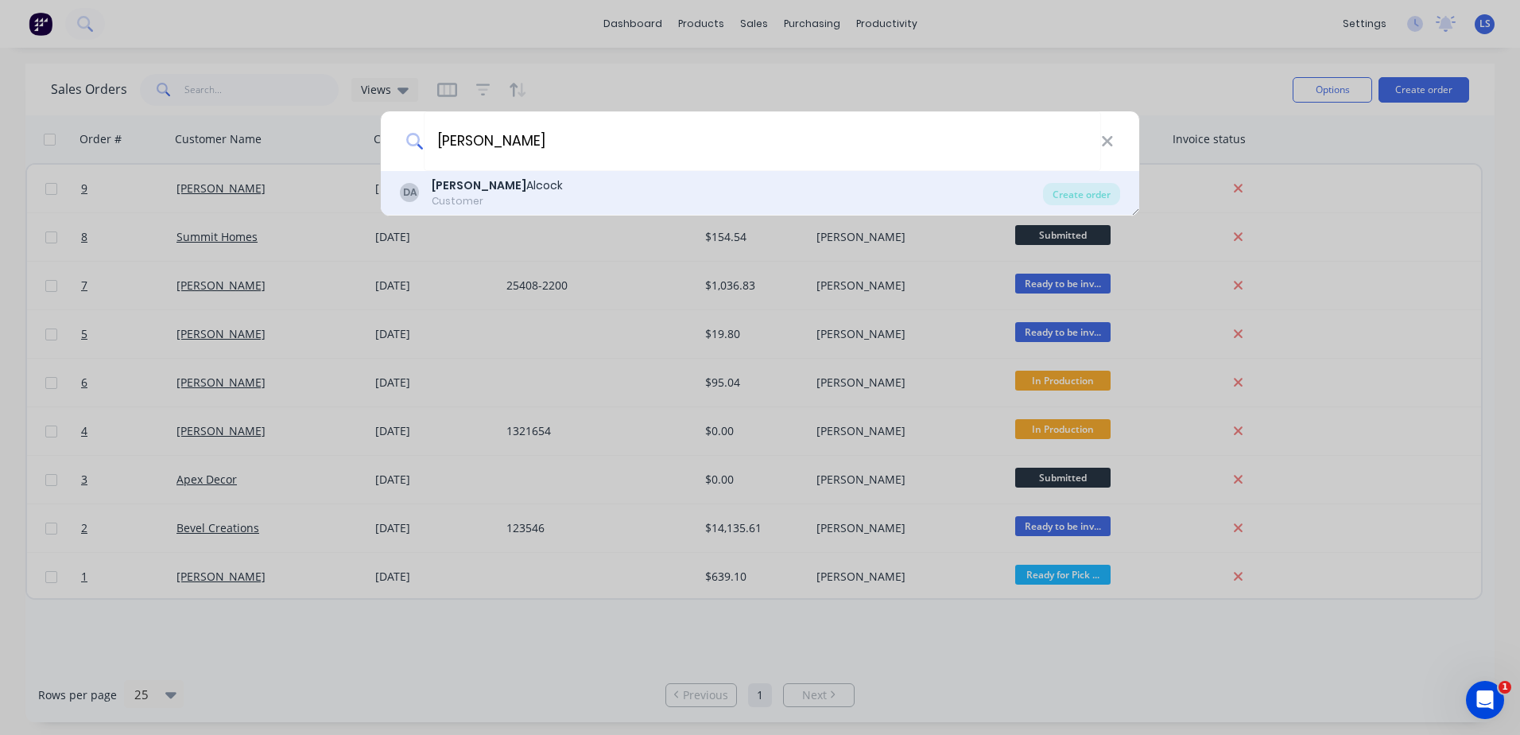
type input "[PERSON_NAME]"
click at [467, 197] on div "Customer" at bounding box center [497, 201] width 131 height 14
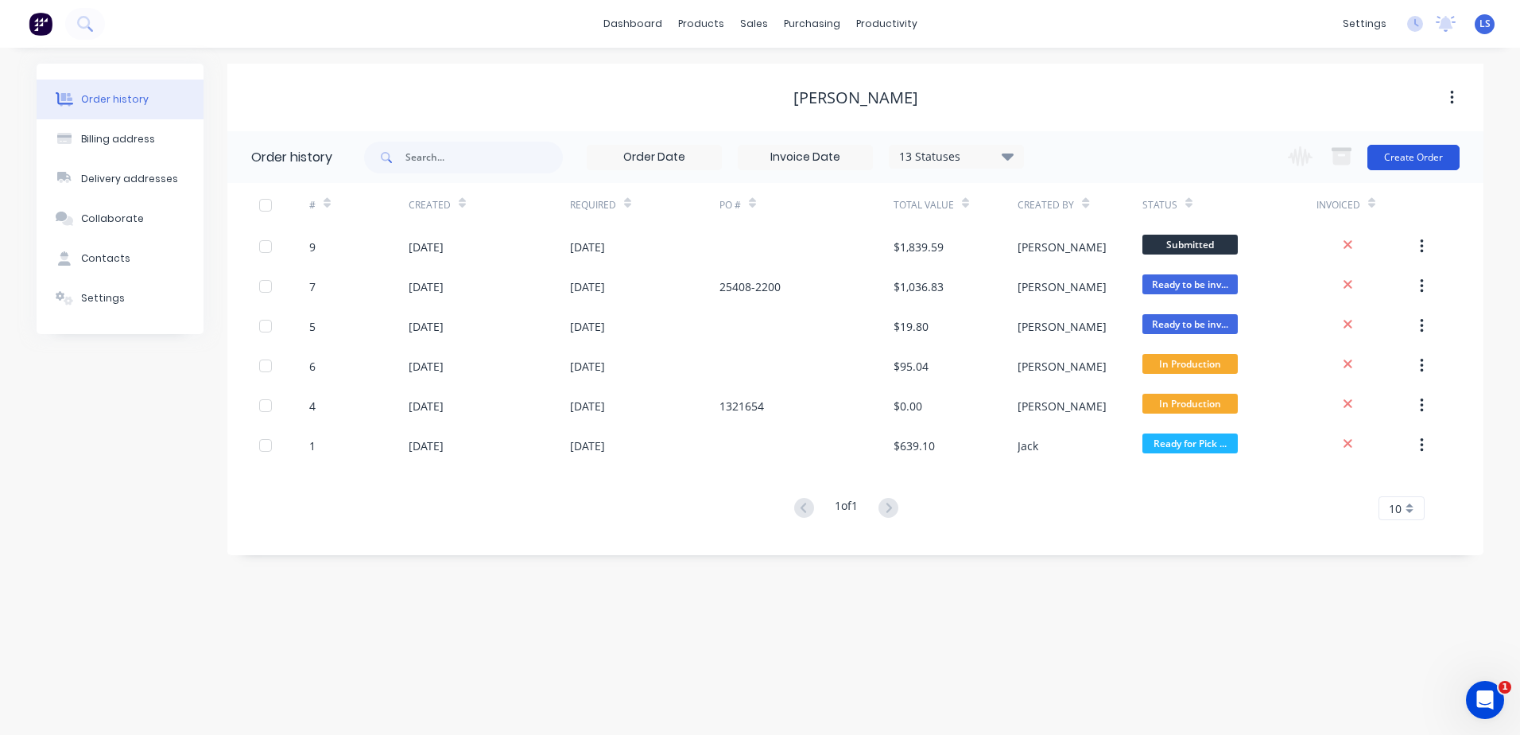
click at [1431, 168] on button "Create Order" at bounding box center [1413, 157] width 92 height 25
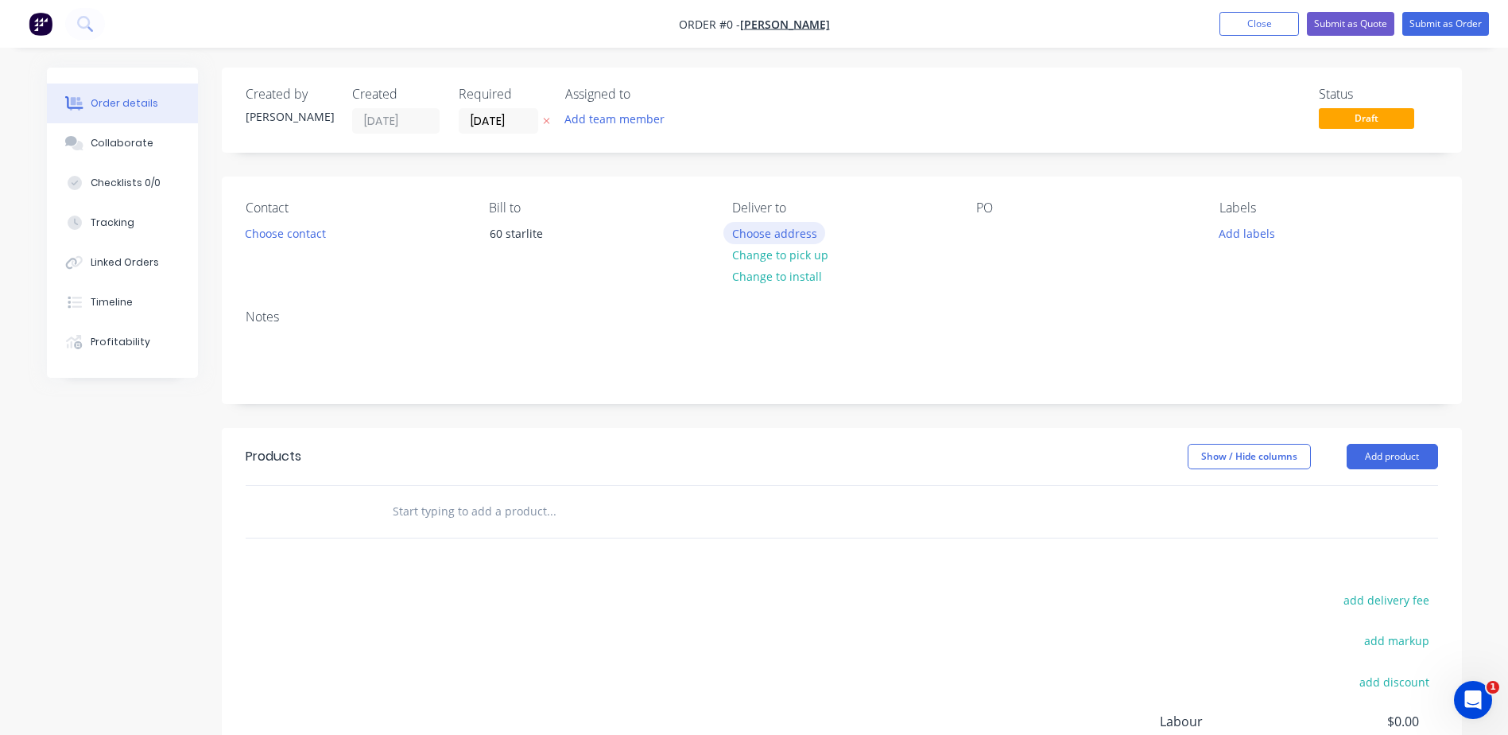
click at [754, 238] on button "Choose address" at bounding box center [774, 232] width 102 height 21
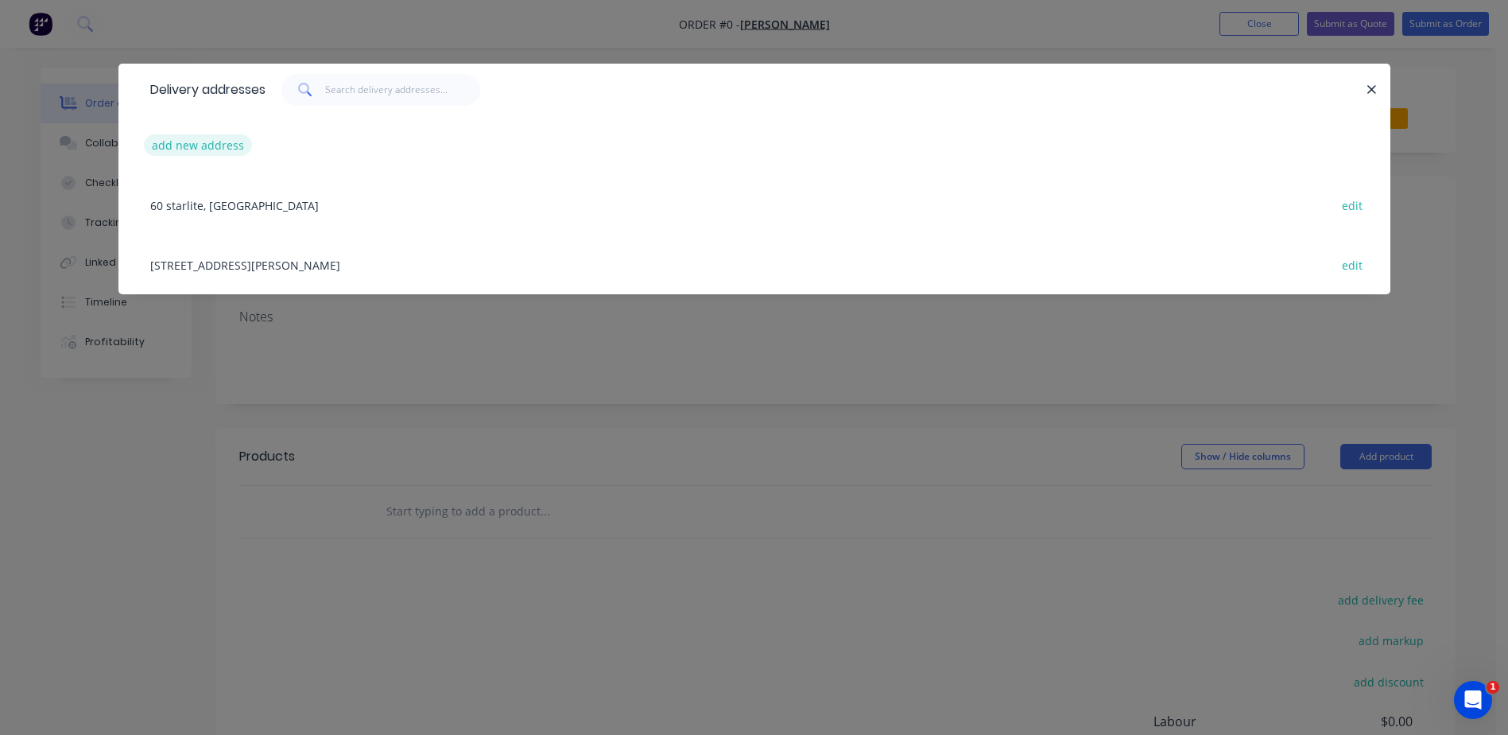
click at [184, 148] on button "add new address" at bounding box center [198, 144] width 109 height 21
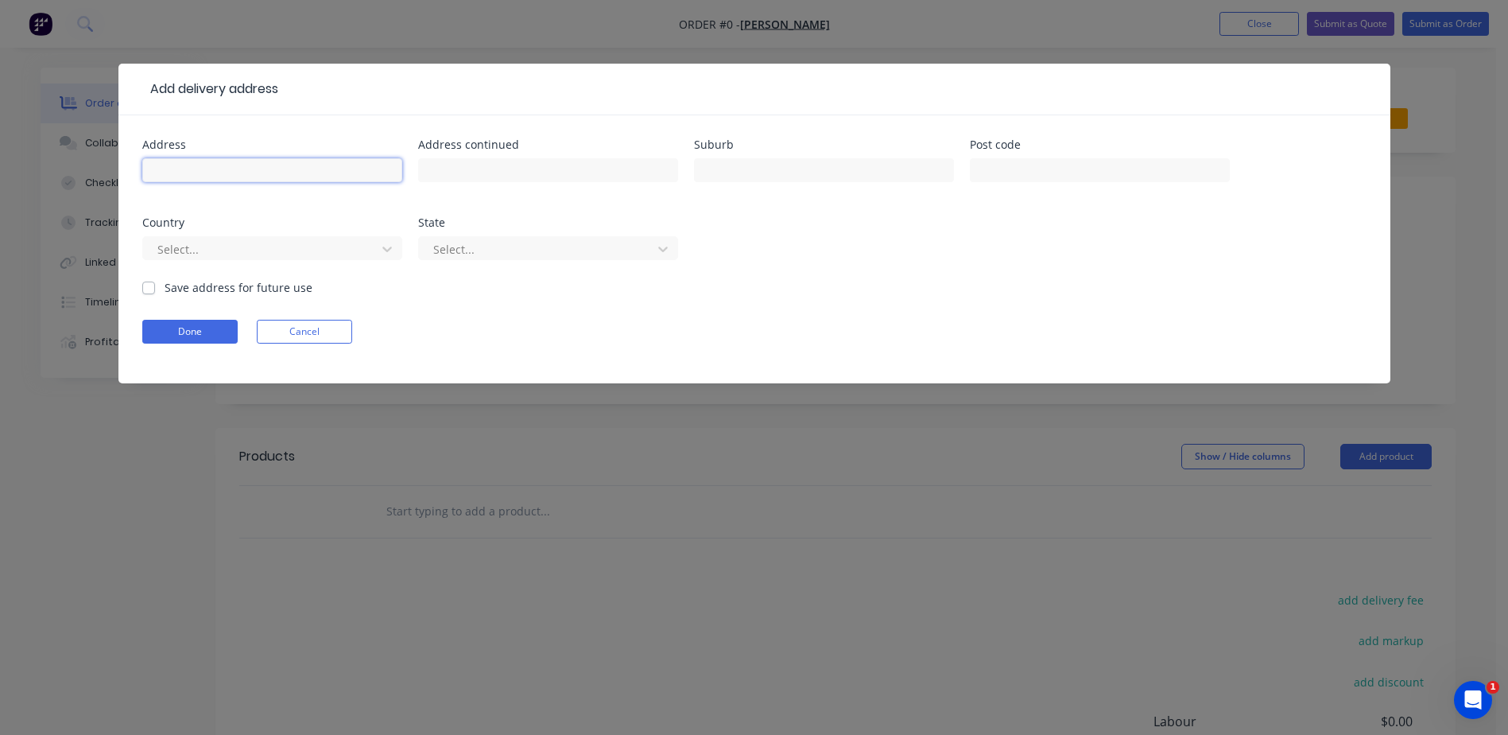
click at [354, 173] on input "text" at bounding box center [272, 170] width 260 height 24
type input "[STREET_ADDRESS][PERSON_NAME]"
click at [724, 164] on input "text" at bounding box center [824, 170] width 260 height 24
type input "c"
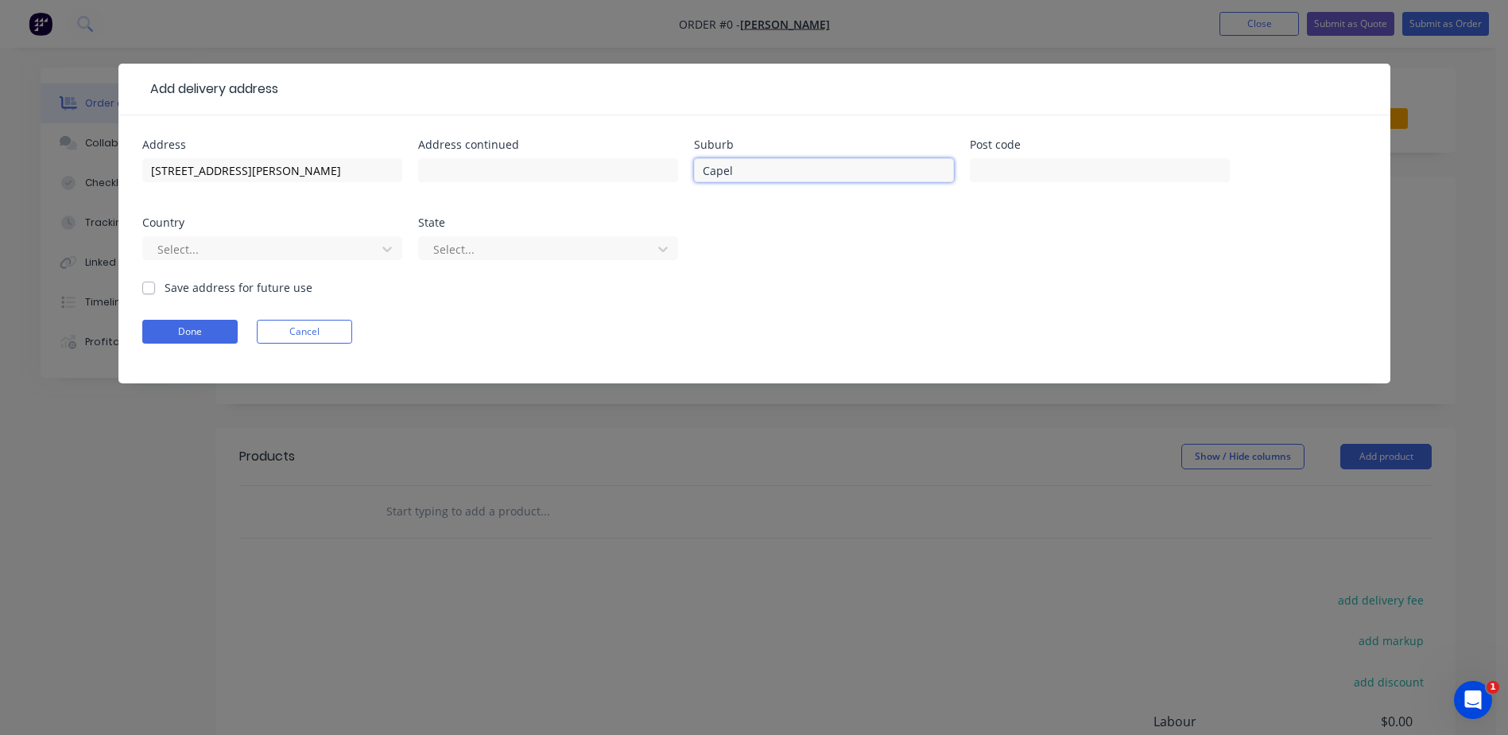
type input "Capel"
type input "6271"
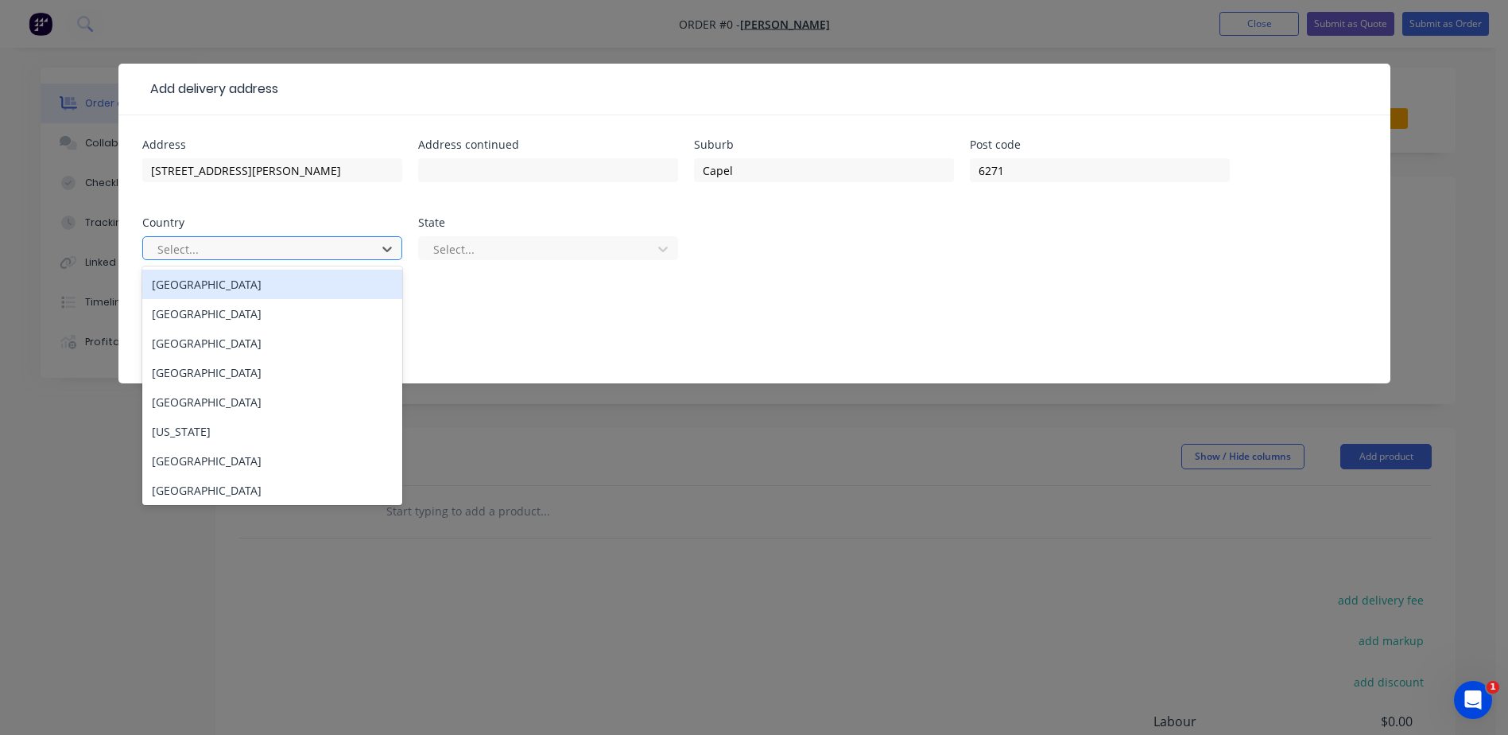
click at [324, 282] on div "[GEOGRAPHIC_DATA]" at bounding box center [272, 284] width 260 height 29
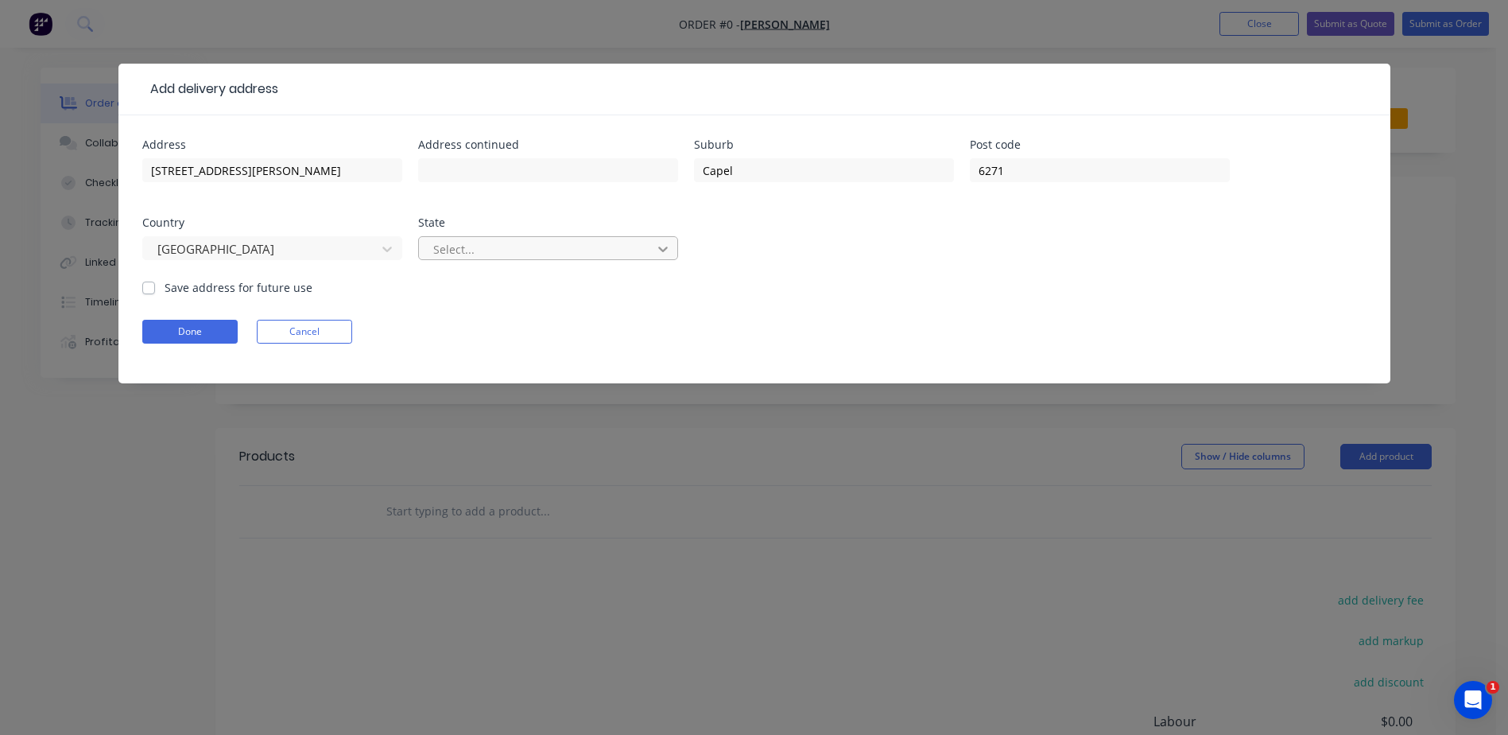
click at [656, 242] on icon at bounding box center [663, 249] width 16 height 16
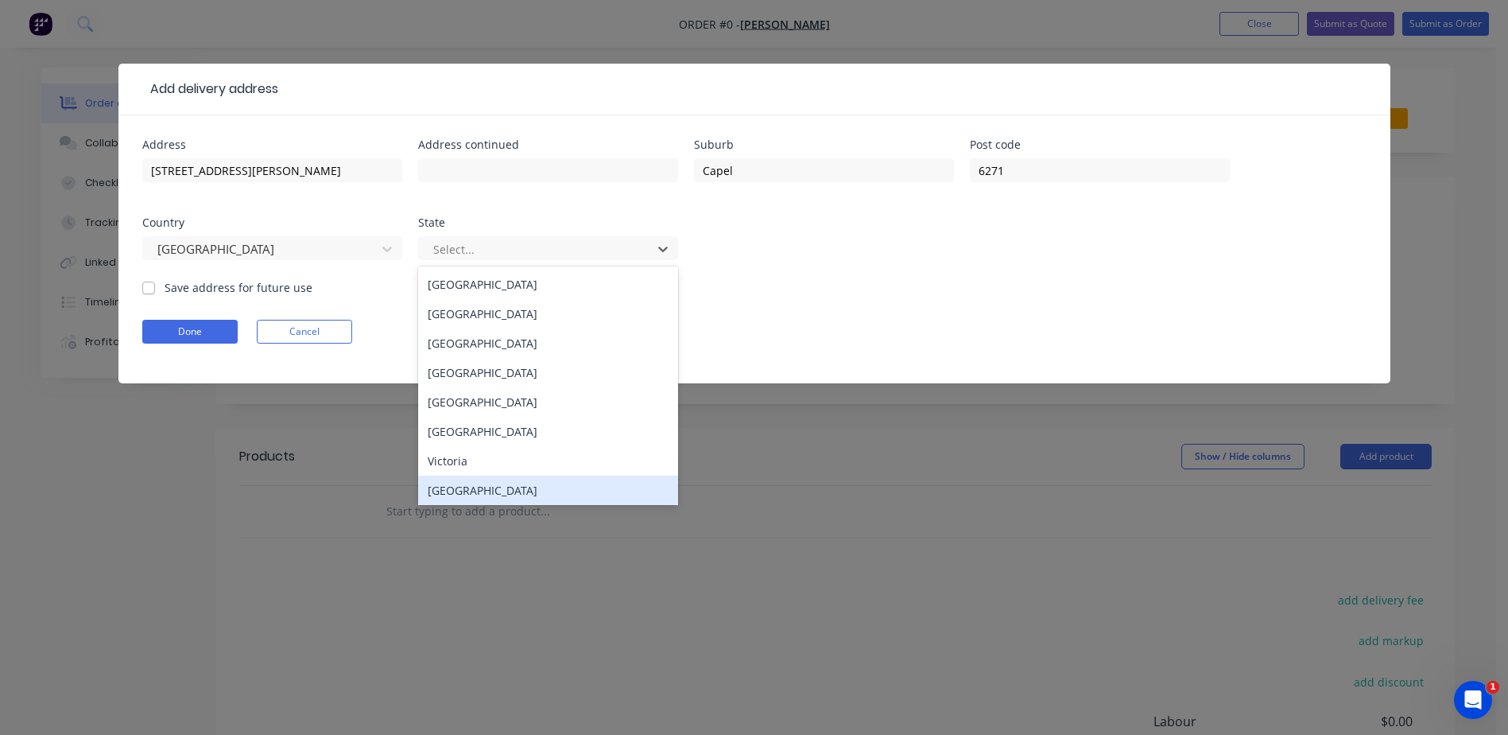
click at [505, 491] on div "[GEOGRAPHIC_DATA]" at bounding box center [548, 489] width 260 height 29
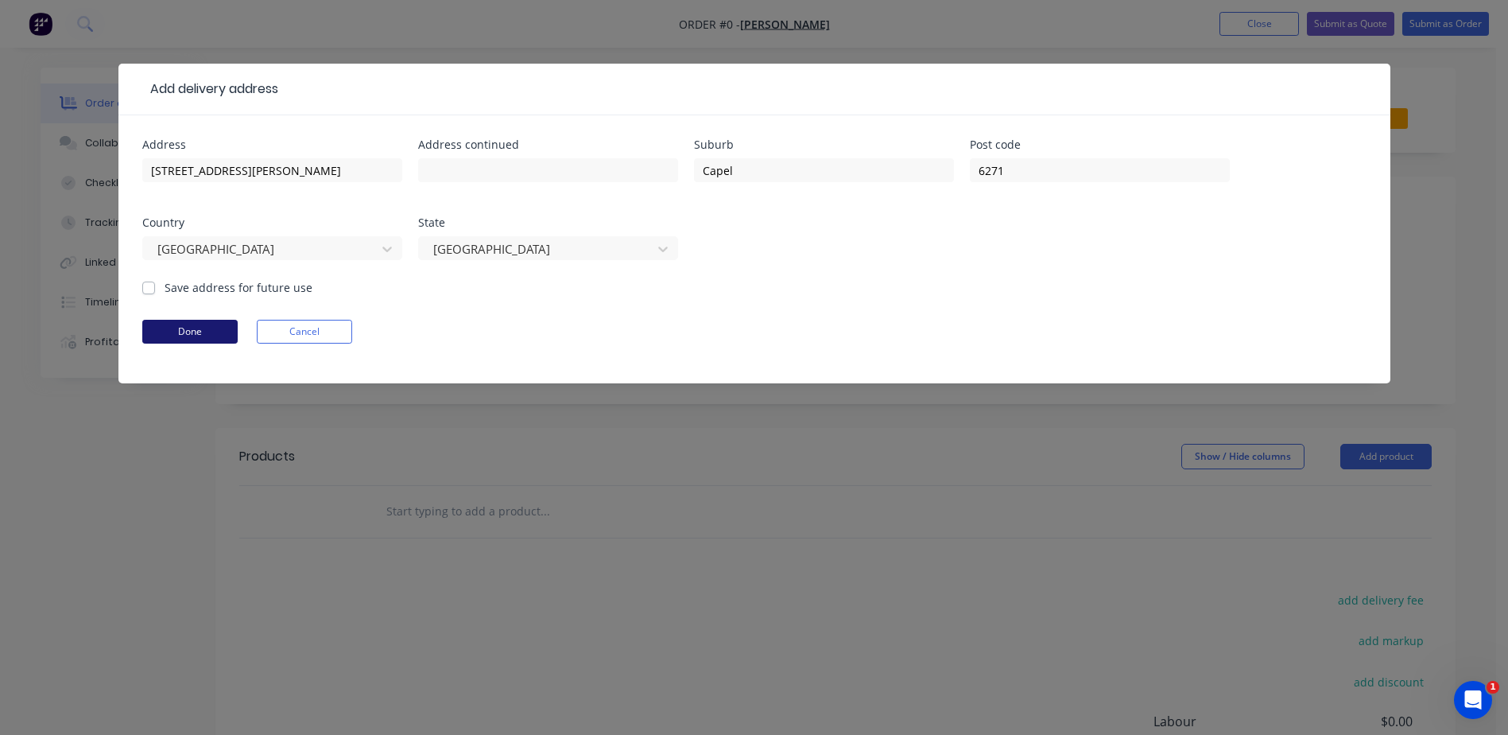
click at [198, 332] on button "Done" at bounding box center [189, 332] width 95 height 24
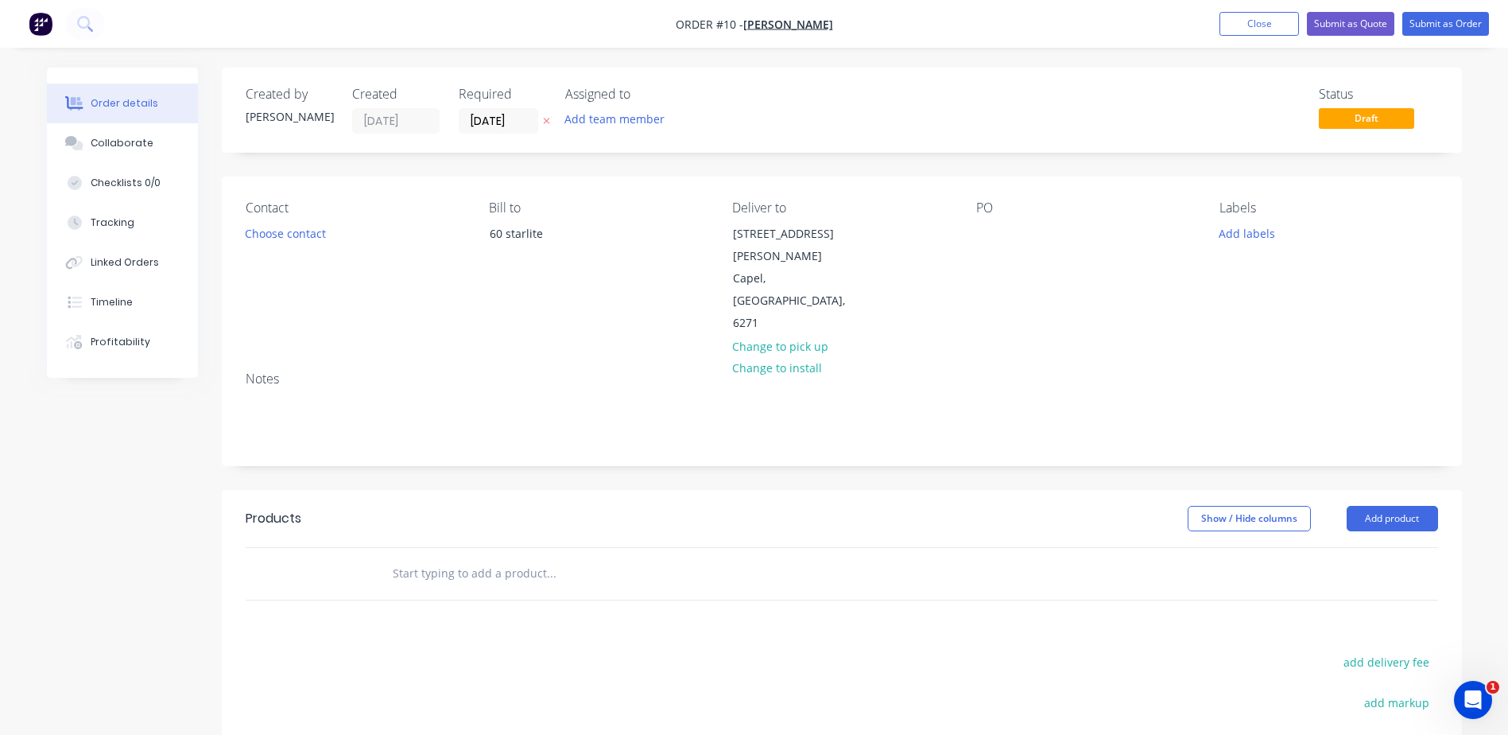
click at [437, 557] on input "text" at bounding box center [551, 573] width 318 height 32
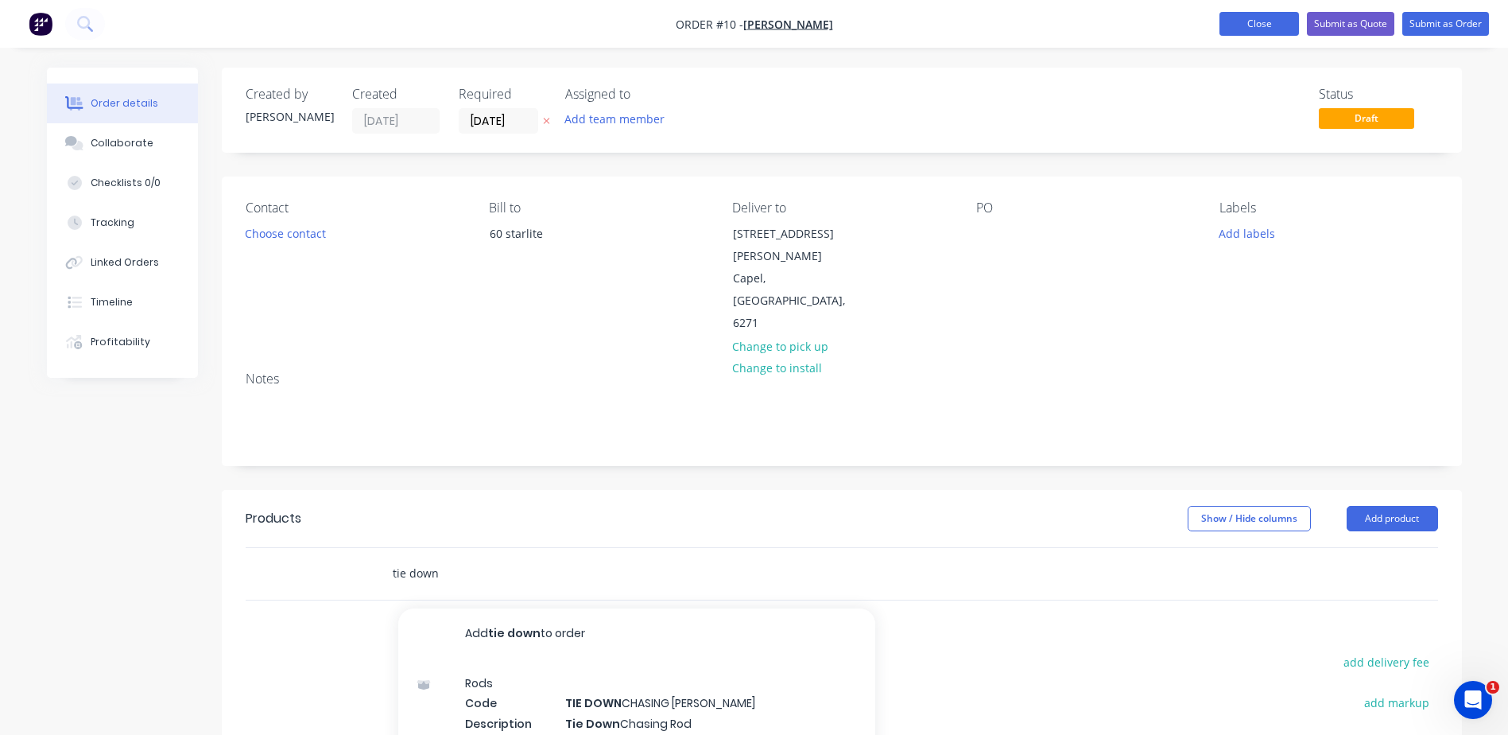
type input "tie down"
click at [1270, 30] on button "Close" at bounding box center [1259, 24] width 79 height 24
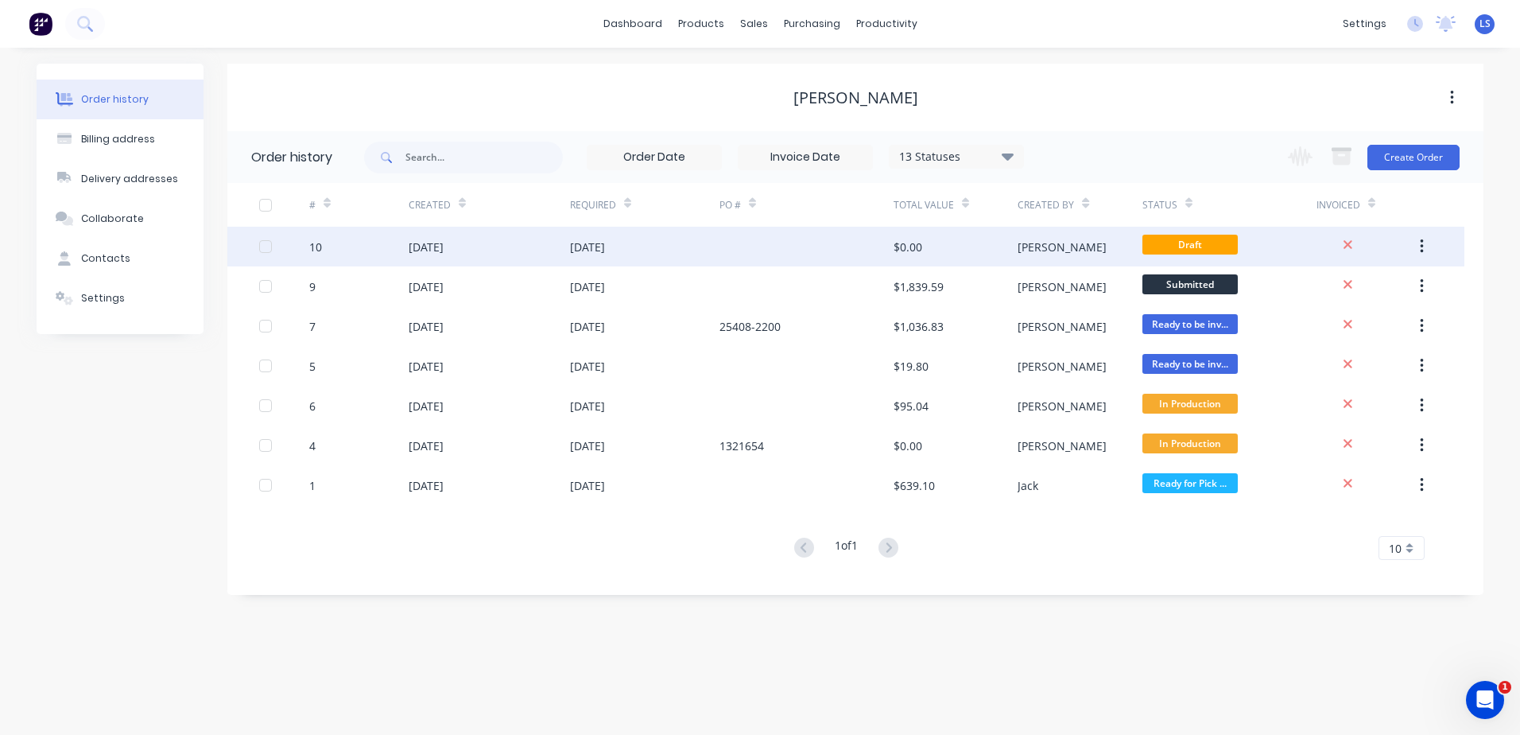
click at [1355, 245] on div at bounding box center [1349, 247] width 64 height 18
click at [1344, 241] on icon at bounding box center [1348, 244] width 9 height 9
click at [1342, 240] on div at bounding box center [1349, 247] width 64 height 18
click at [1425, 242] on button "button" at bounding box center [1421, 246] width 37 height 29
click at [1351, 242] on icon at bounding box center [1348, 244] width 9 height 9
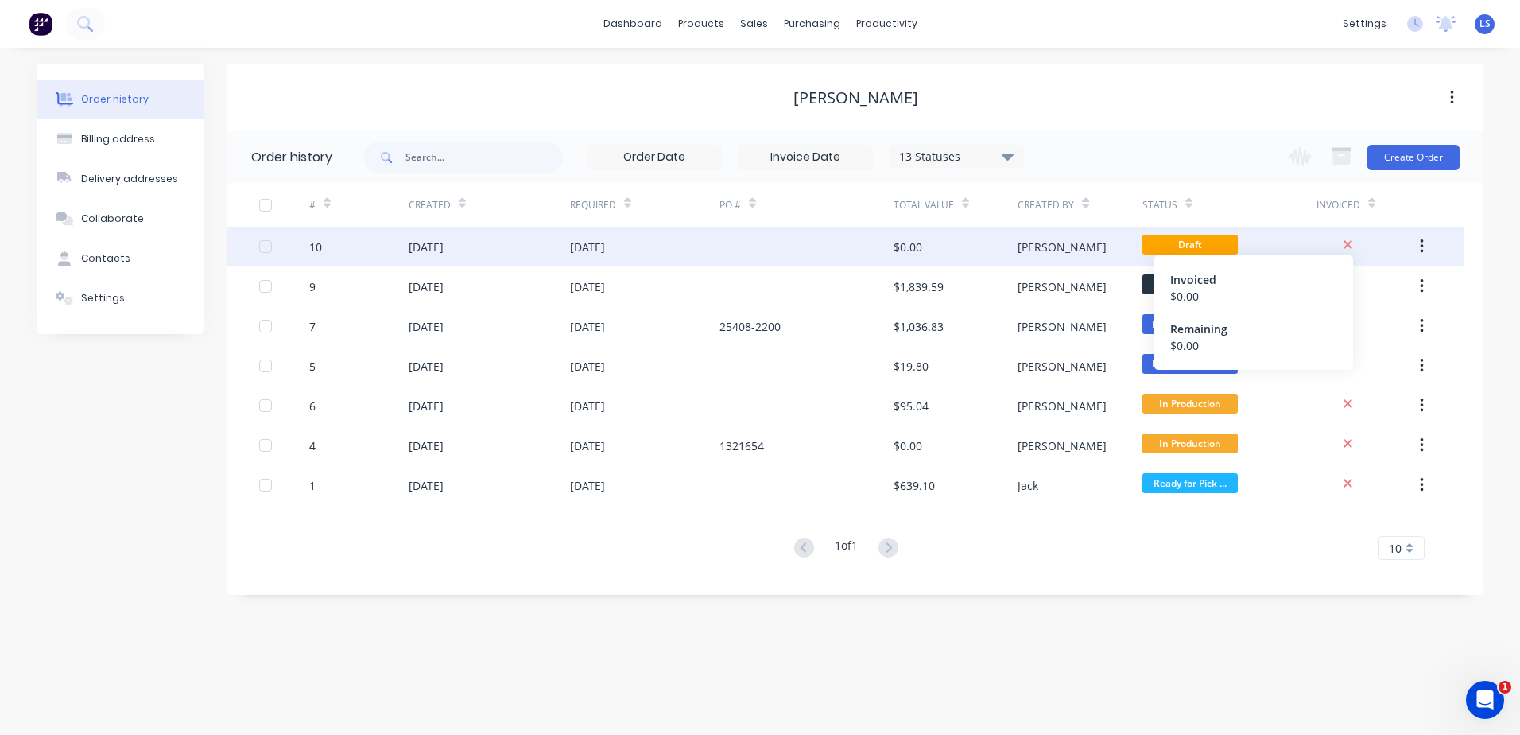
click at [1351, 242] on icon at bounding box center [1348, 244] width 9 height 9
click at [262, 252] on div at bounding box center [266, 247] width 32 height 32
click at [1348, 239] on icon at bounding box center [1348, 245] width 10 height 14
click at [267, 244] on div at bounding box center [266, 247] width 32 height 32
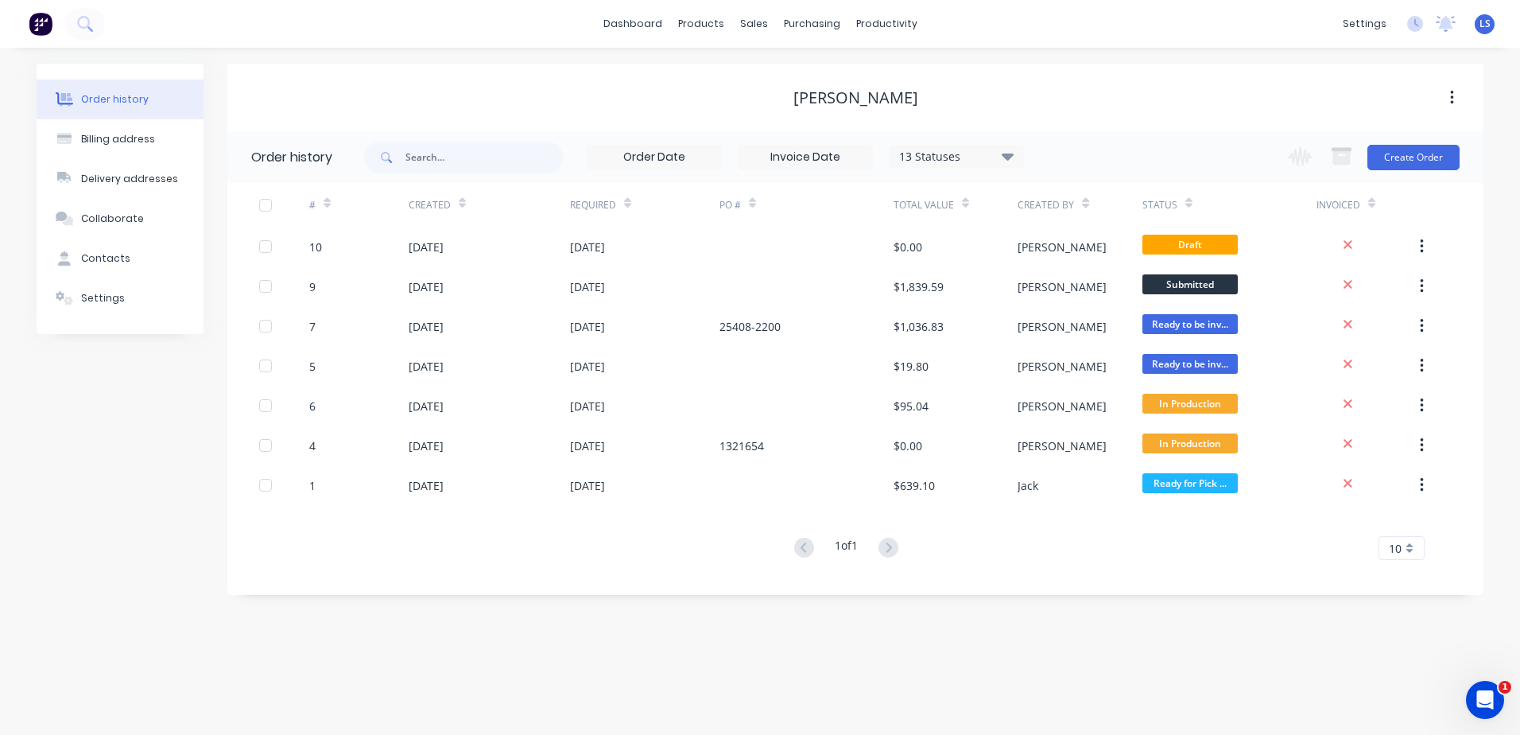
click at [1420, 243] on icon "button" at bounding box center [1422, 246] width 4 height 17
click at [1324, 290] on div "Archive" at bounding box center [1365, 288] width 122 height 23
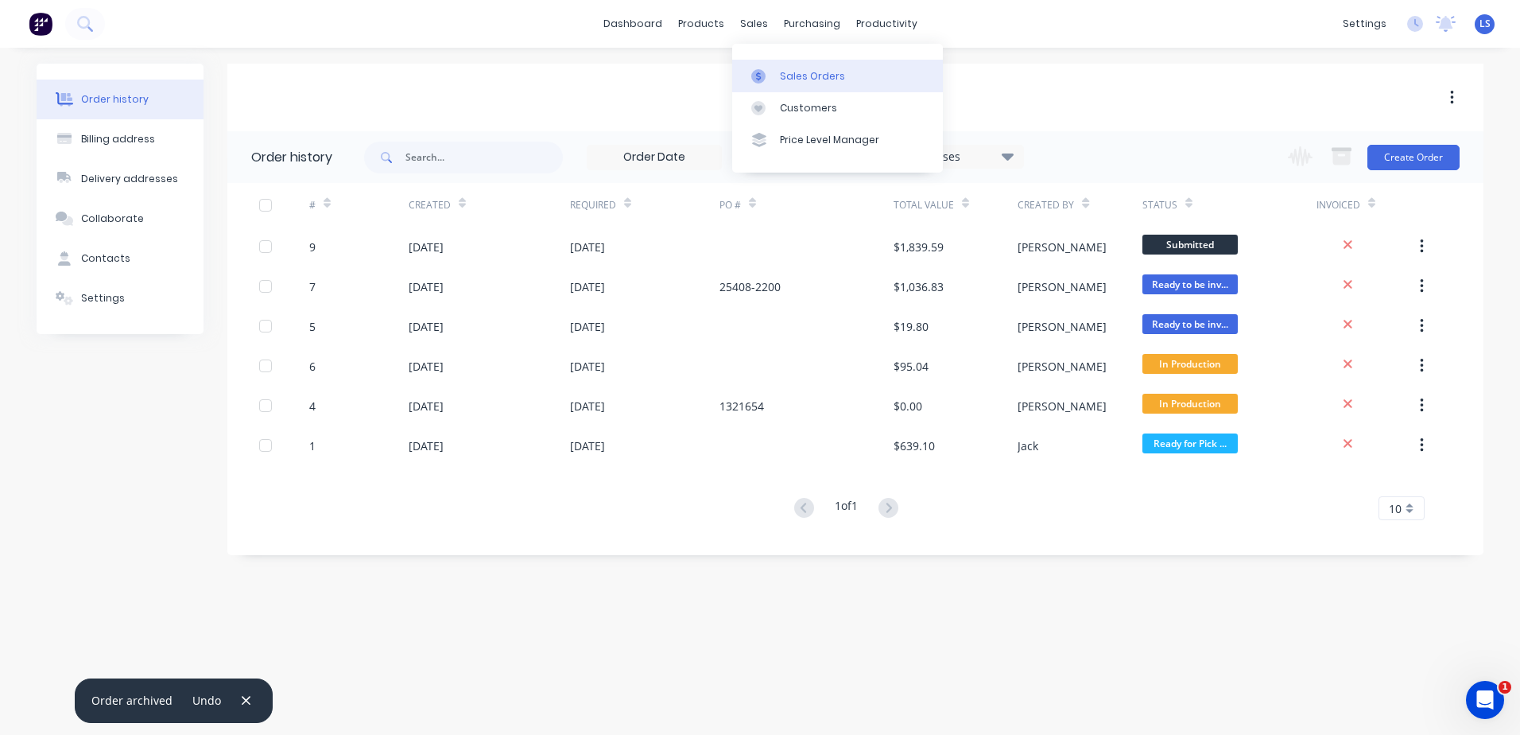
click at [786, 77] on div "Sales Orders" at bounding box center [812, 76] width 65 height 14
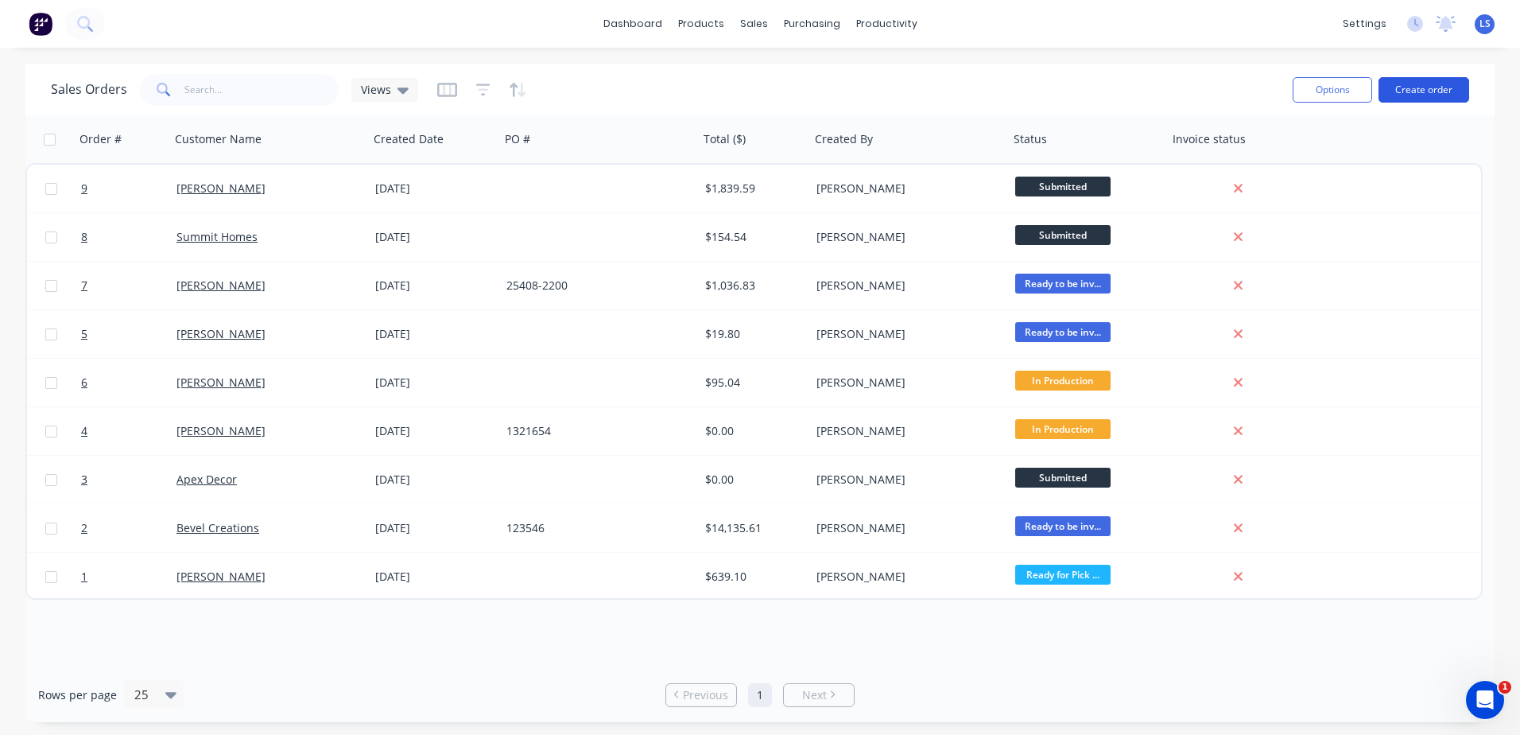
click at [1447, 89] on button "Create order" at bounding box center [1424, 89] width 91 height 25
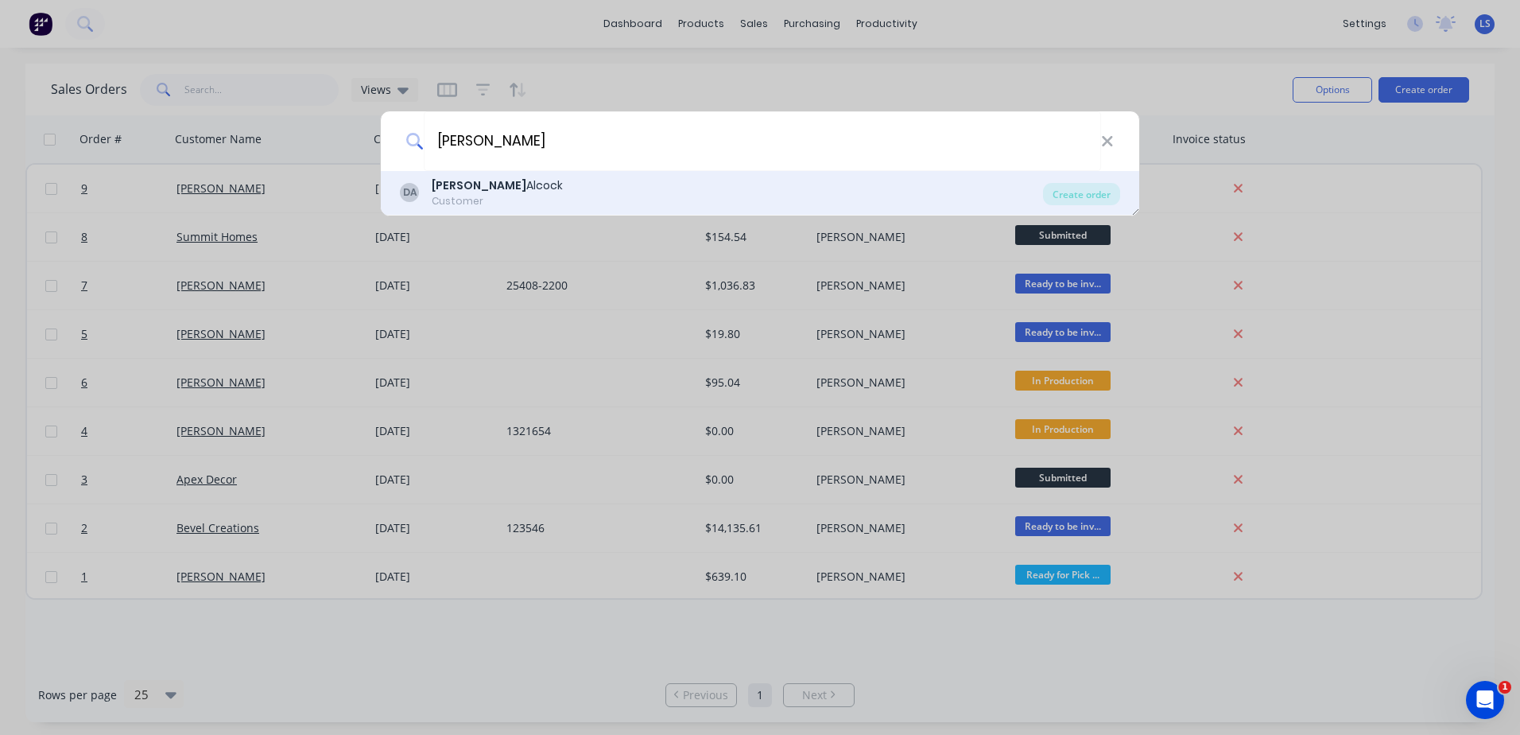
type input "[PERSON_NAME]"
click at [486, 190] on div "[PERSON_NAME]" at bounding box center [497, 185] width 131 height 17
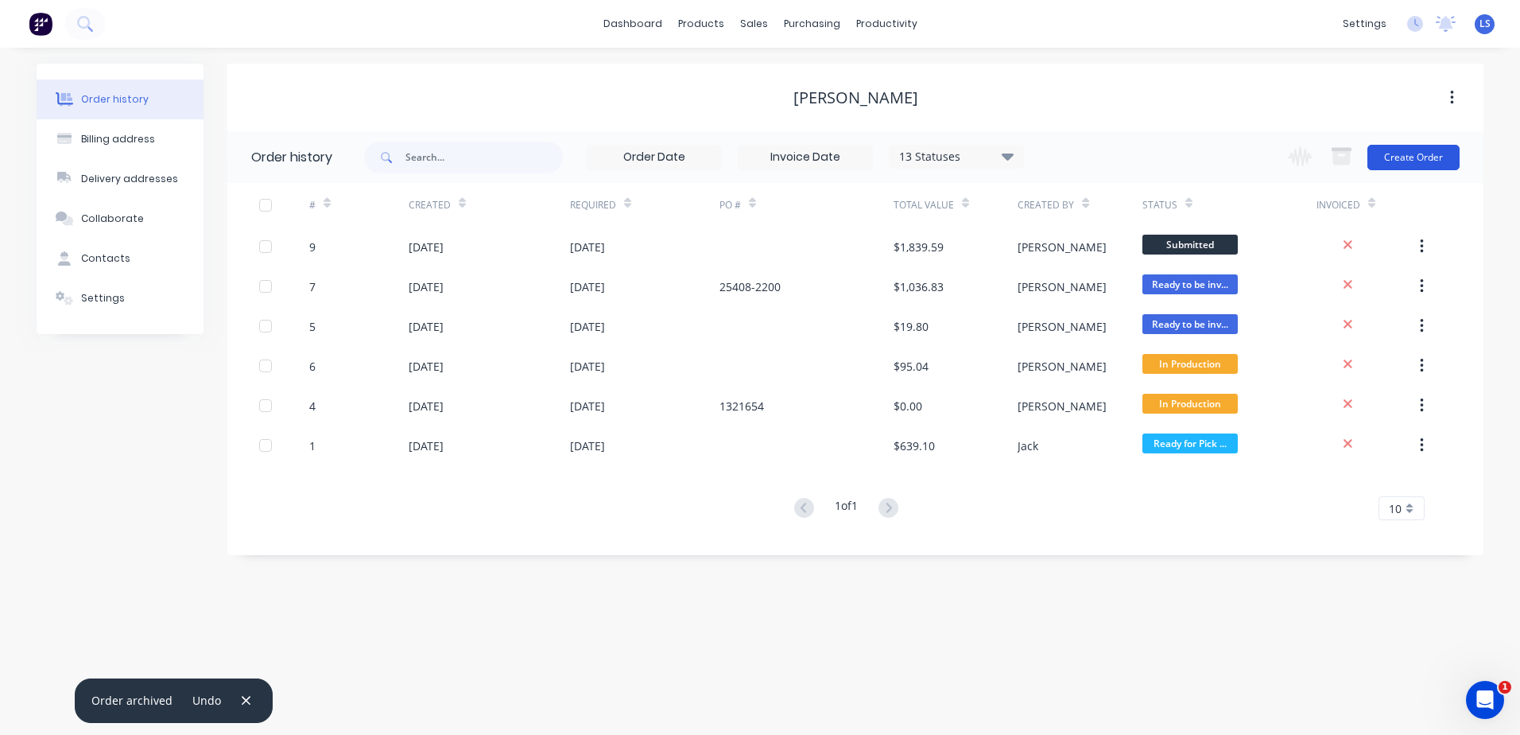
click at [1410, 163] on button "Create Order" at bounding box center [1413, 157] width 92 height 25
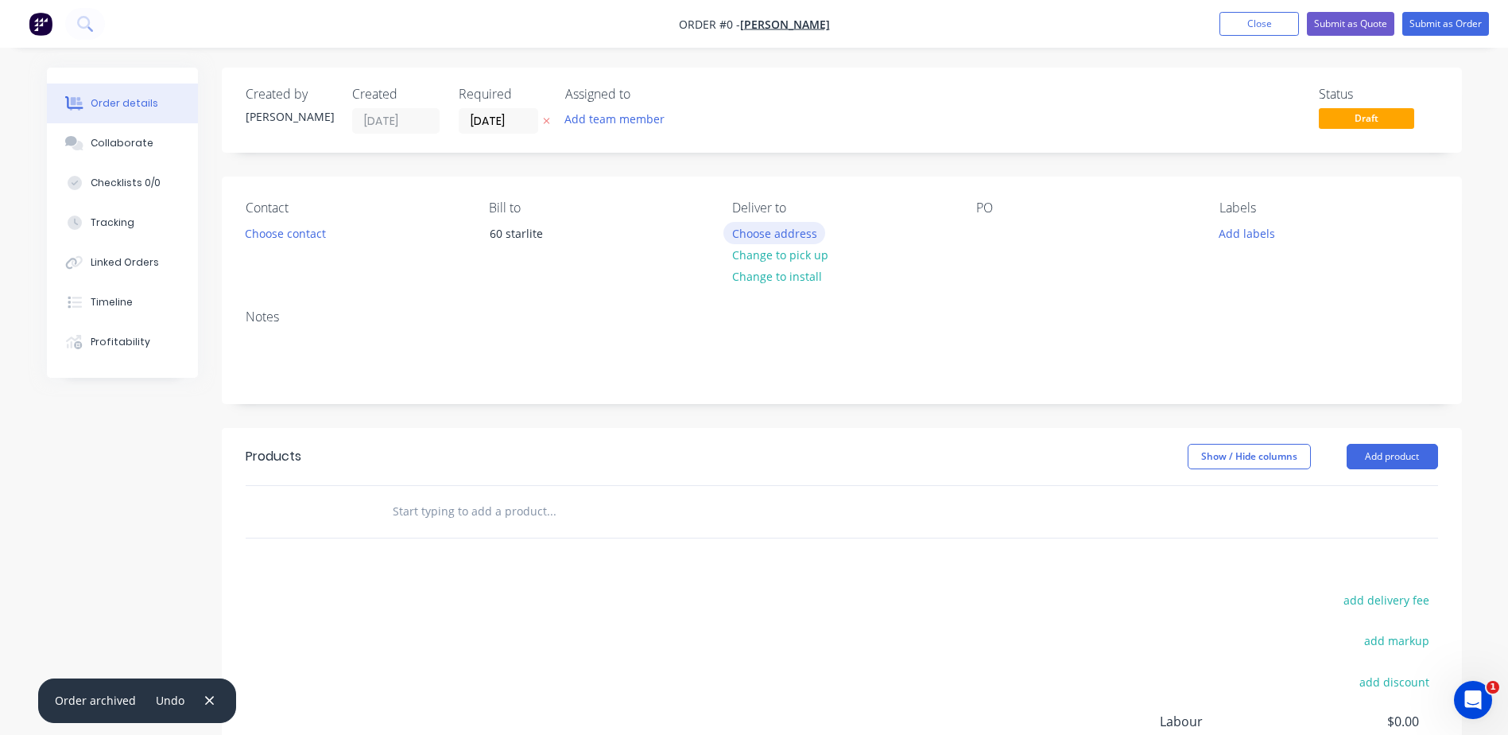
click at [781, 241] on button "Choose address" at bounding box center [774, 232] width 102 height 21
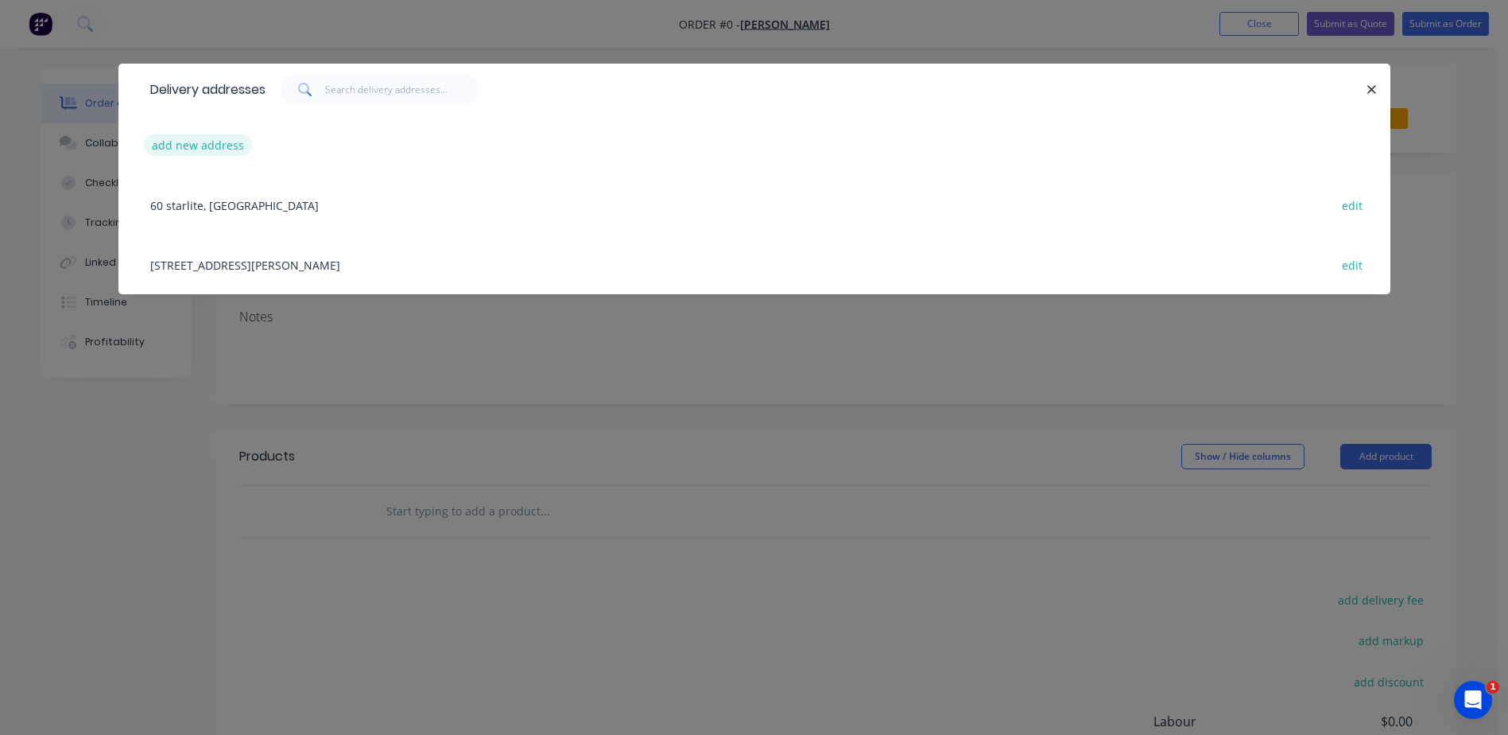
click at [203, 151] on button "add new address" at bounding box center [198, 144] width 109 height 21
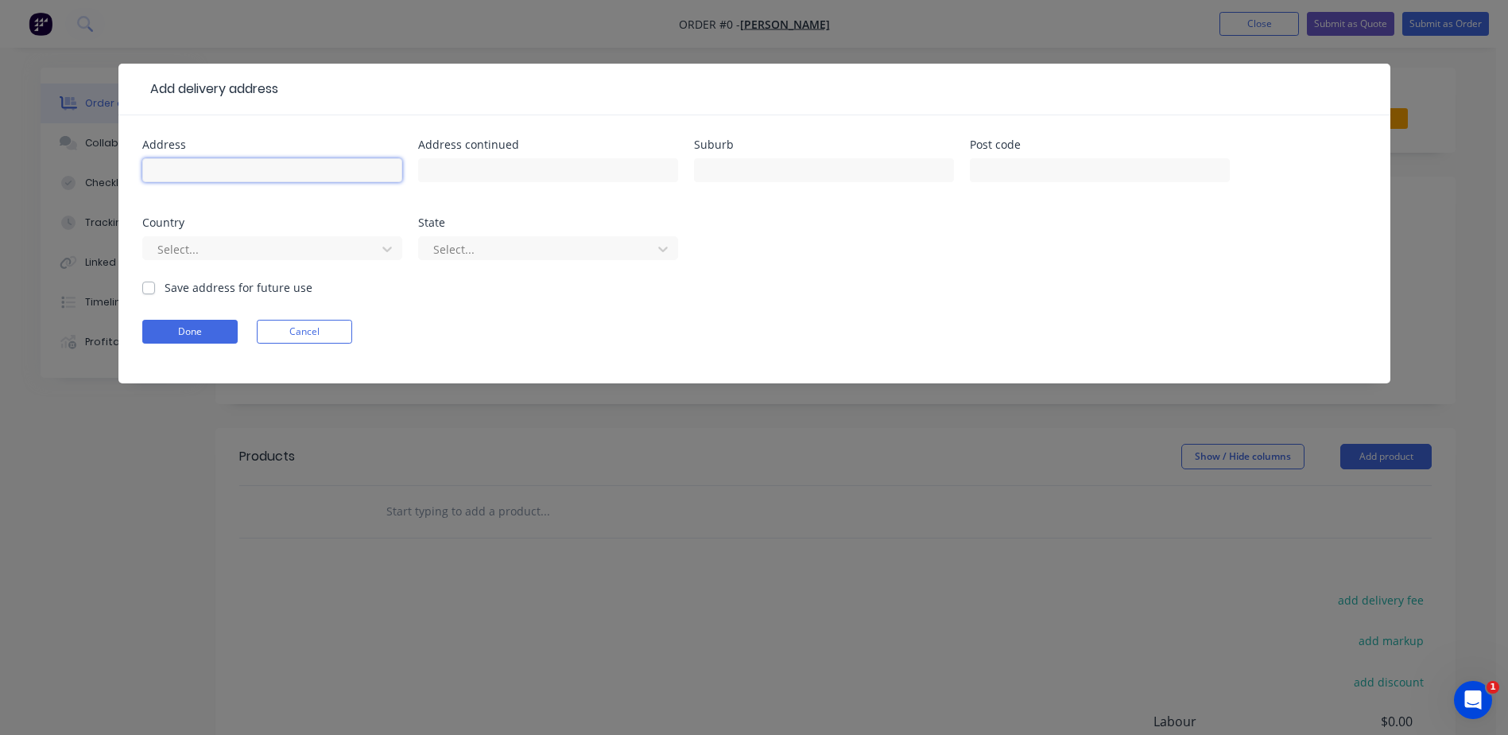
click at [202, 165] on input "text" at bounding box center [272, 170] width 260 height 24
type input "Lot 106 # 2/14a"
type input "[GEOGRAPHIC_DATA]"
type input "South Bunbury"
click at [1016, 174] on input "text" at bounding box center [1100, 170] width 260 height 24
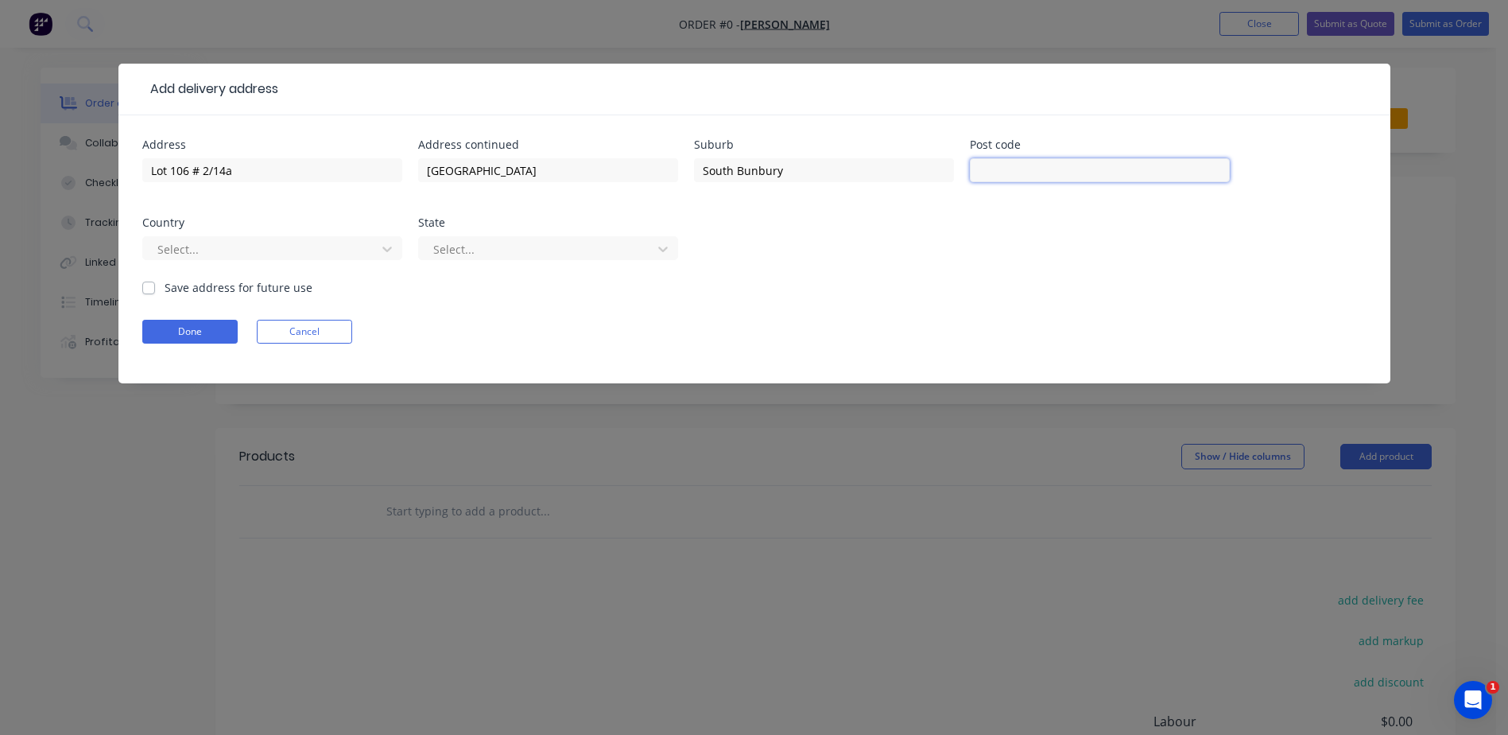
type input "6230"
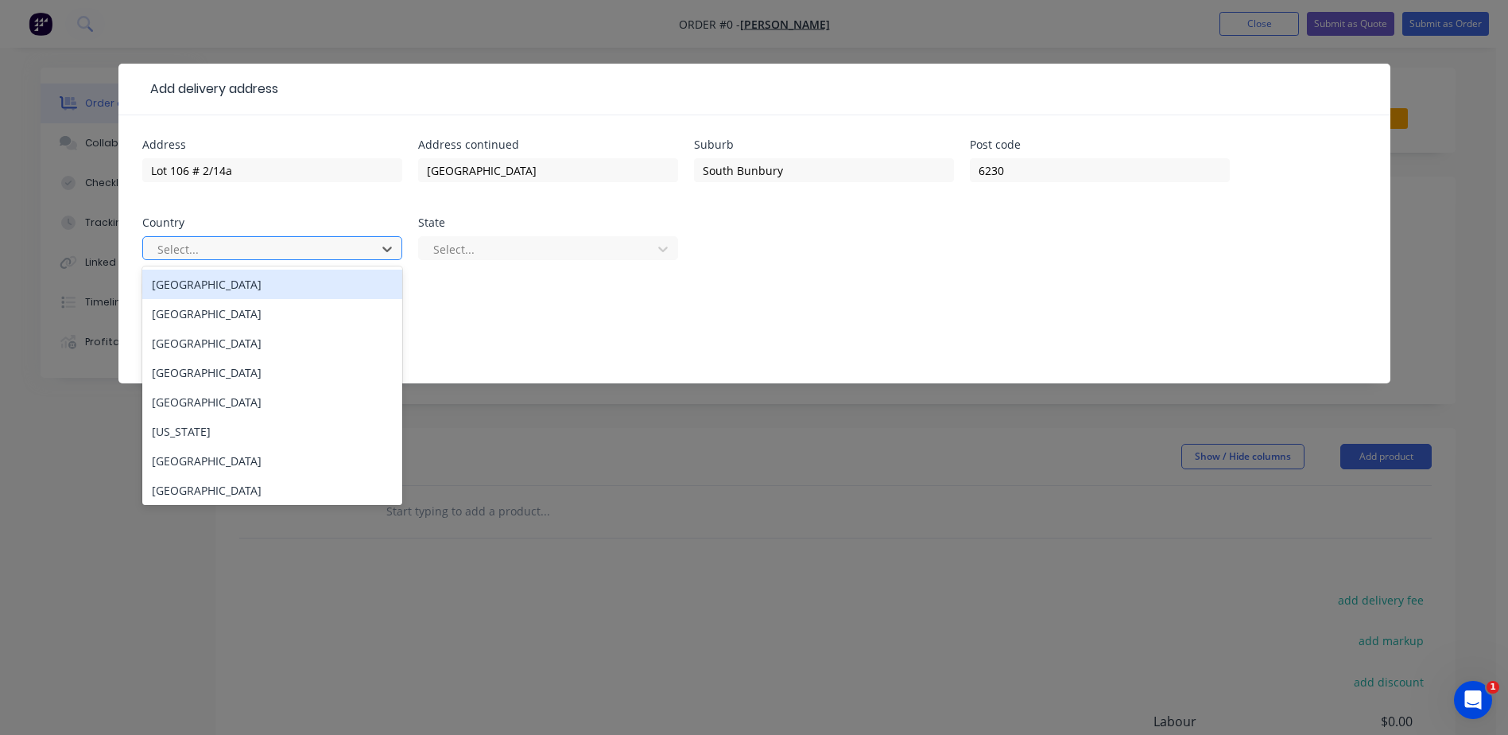
click at [311, 281] on div "[GEOGRAPHIC_DATA]" at bounding box center [272, 284] width 260 height 29
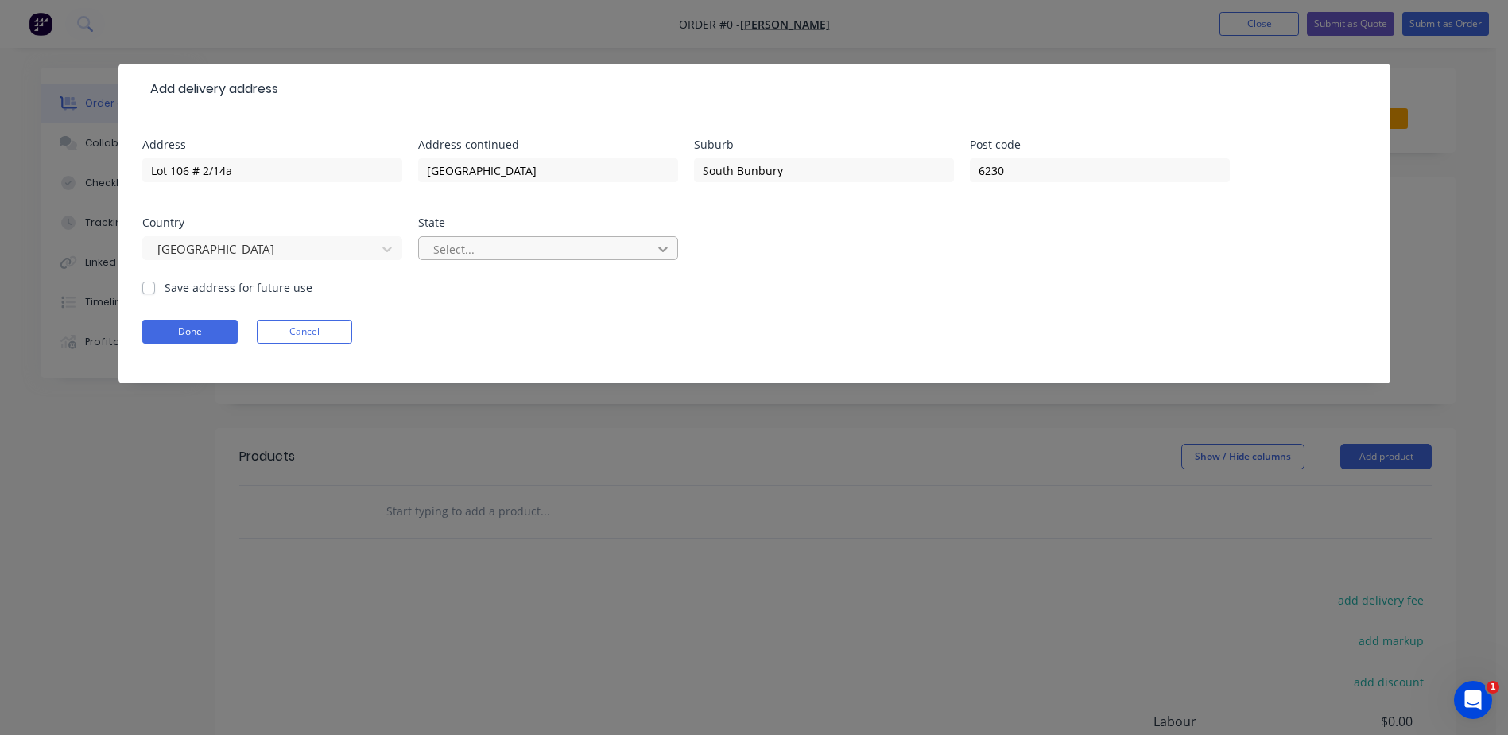
click at [652, 244] on div at bounding box center [663, 248] width 29 height 25
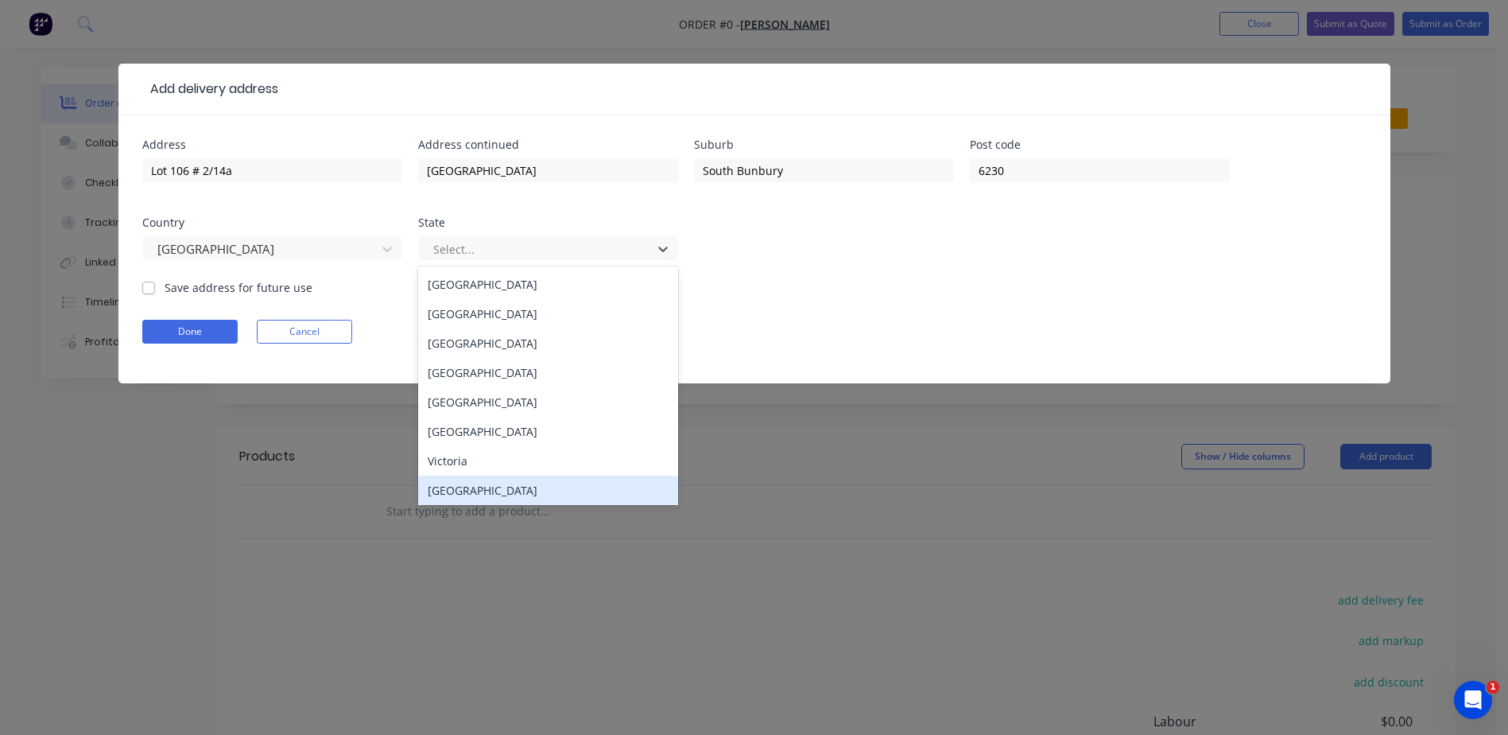
click at [461, 485] on div "[GEOGRAPHIC_DATA]" at bounding box center [548, 489] width 260 height 29
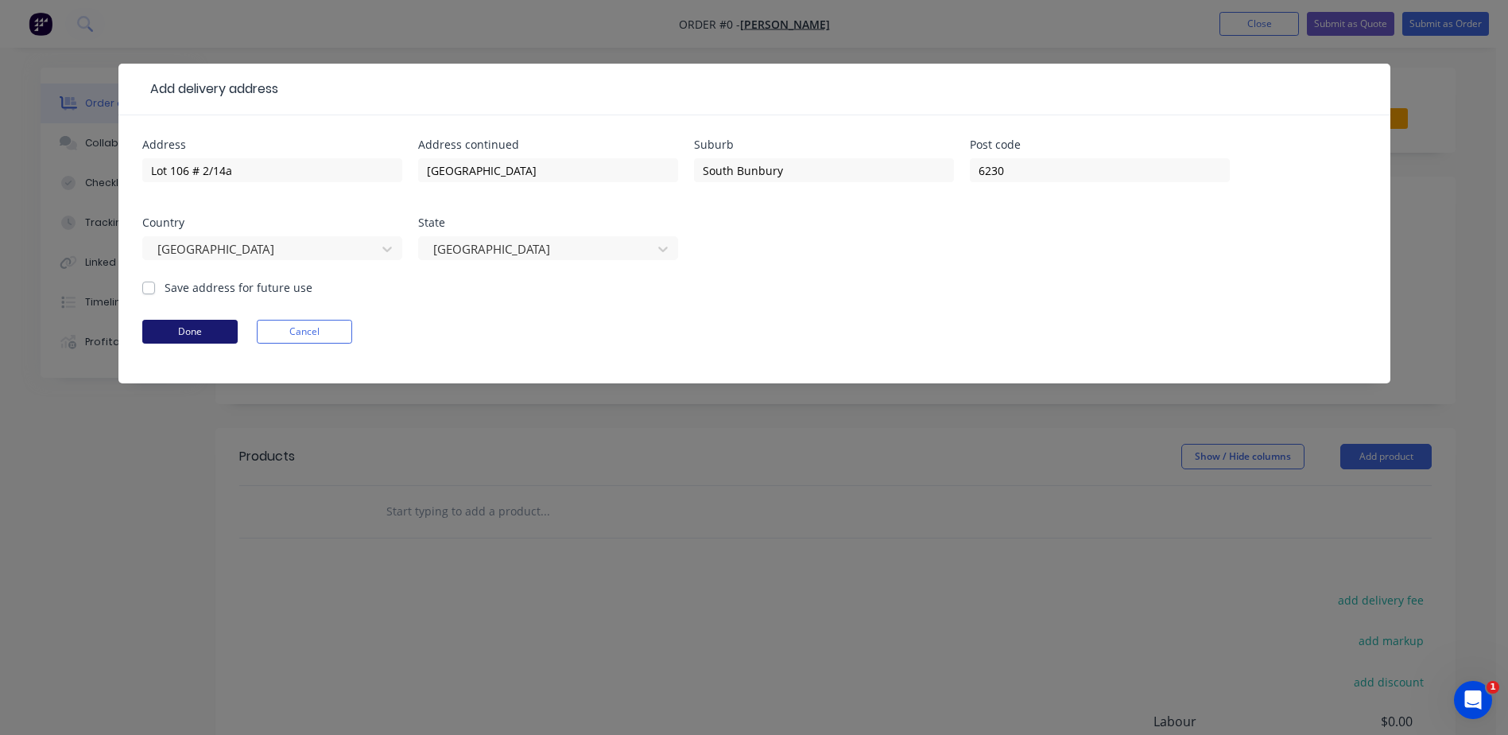
click at [205, 328] on button "Done" at bounding box center [189, 332] width 95 height 24
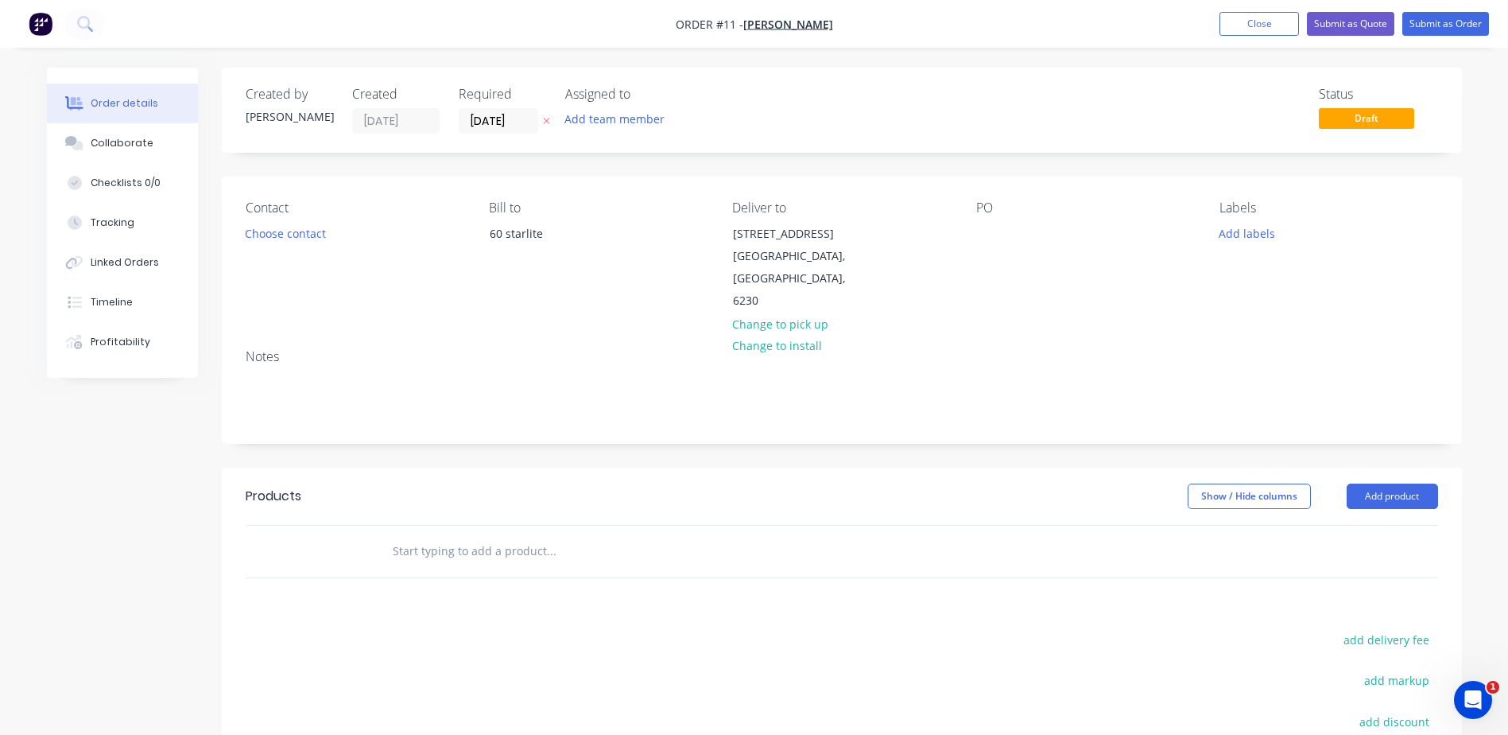
click at [404, 556] on input "text" at bounding box center [551, 551] width 318 height 32
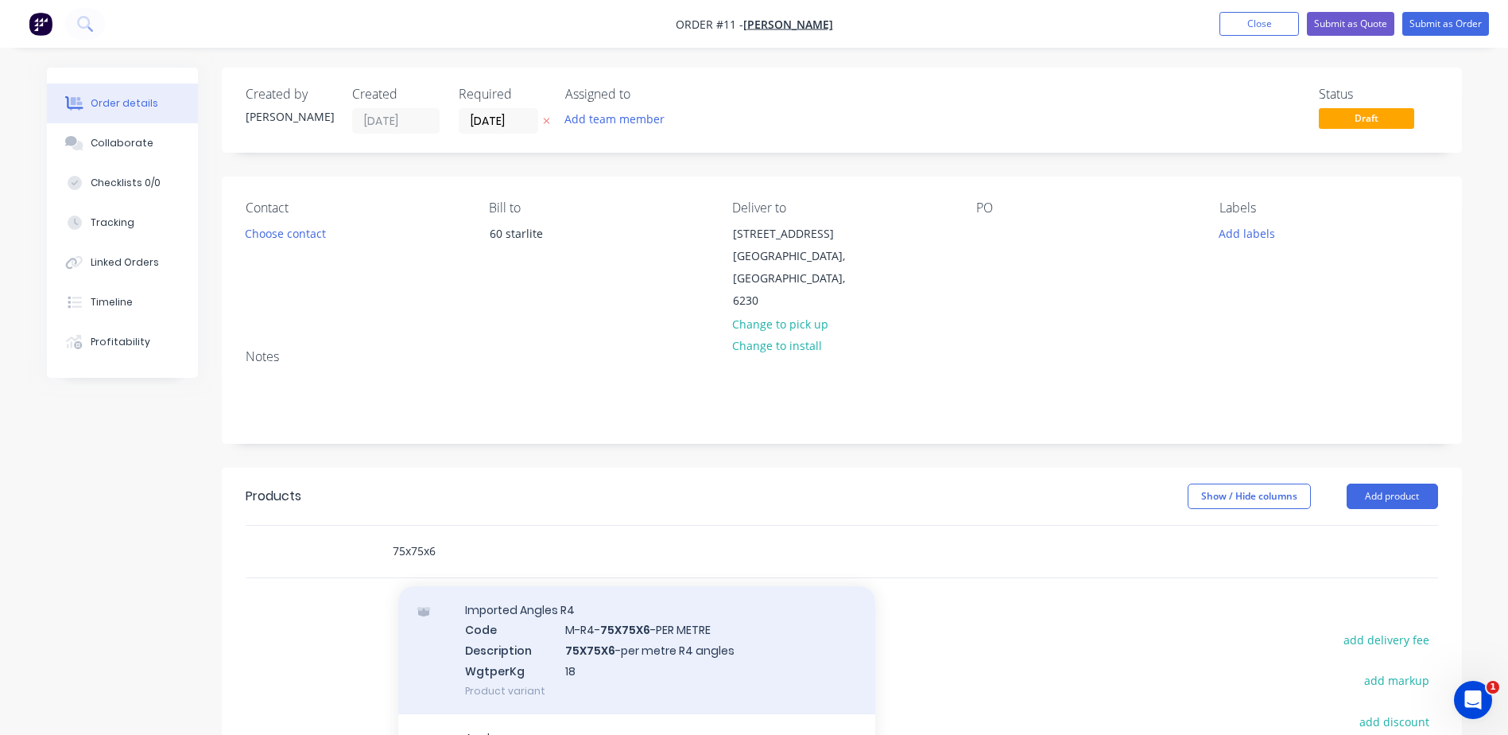
scroll to position [79, 0]
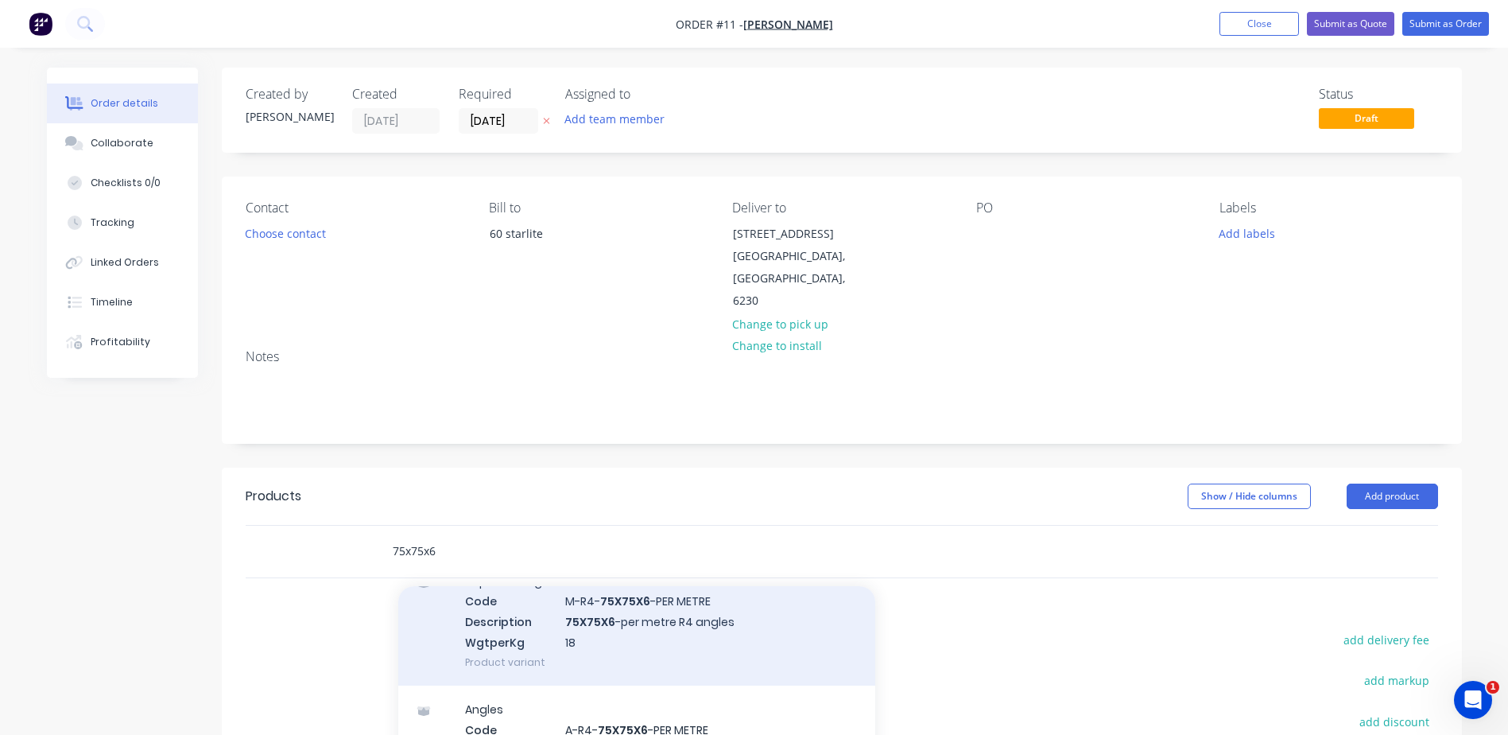
type input "75x75x6"
click at [584, 626] on div "Imported Angles R4 Code M-R4- 75X75X6 -PER METRE Description 75X75X6 -per metre…" at bounding box center [636, 621] width 477 height 128
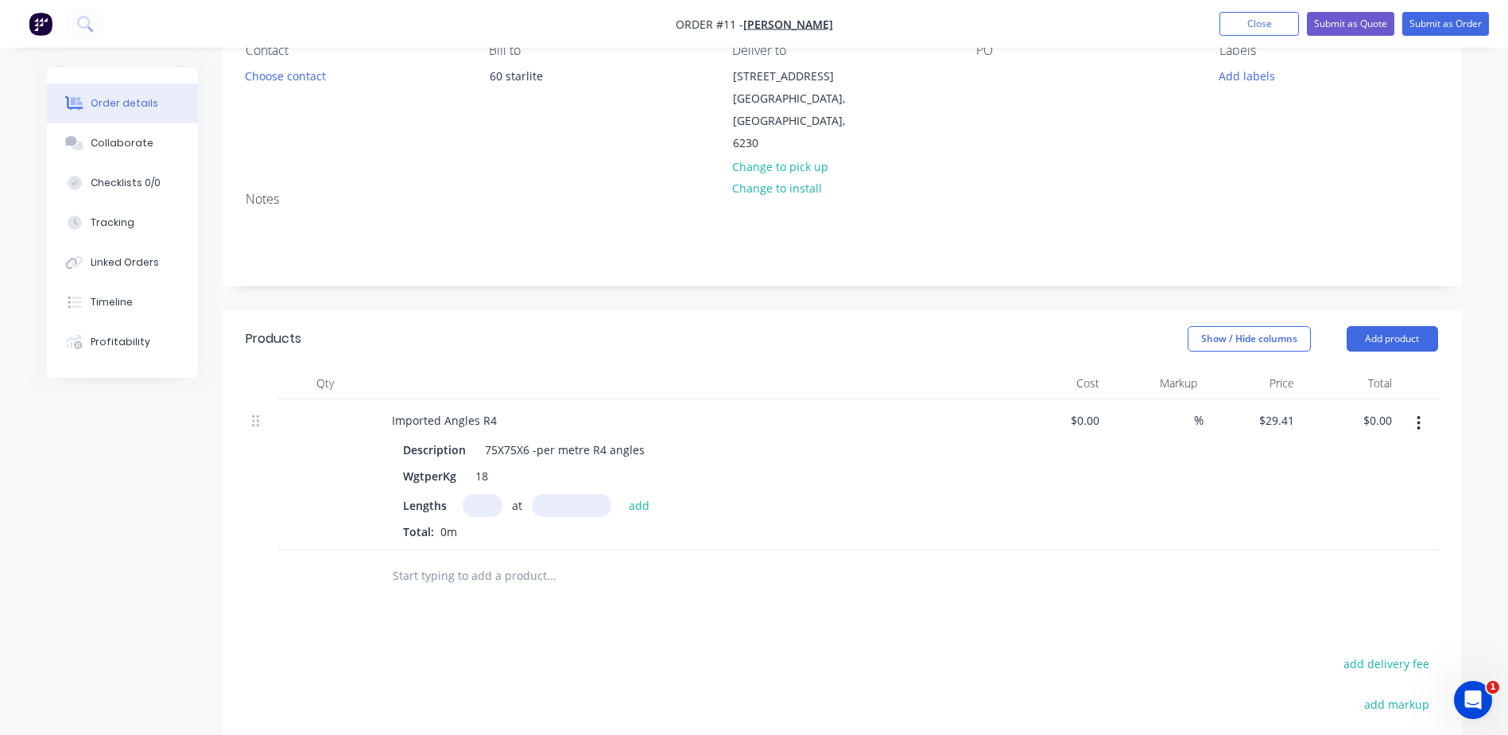
scroll to position [159, 0]
click at [475, 506] on input "text" at bounding box center [483, 503] width 40 height 23
type input "1"
type input "930mm"
click at [638, 496] on button "add" at bounding box center [639, 502] width 37 height 21
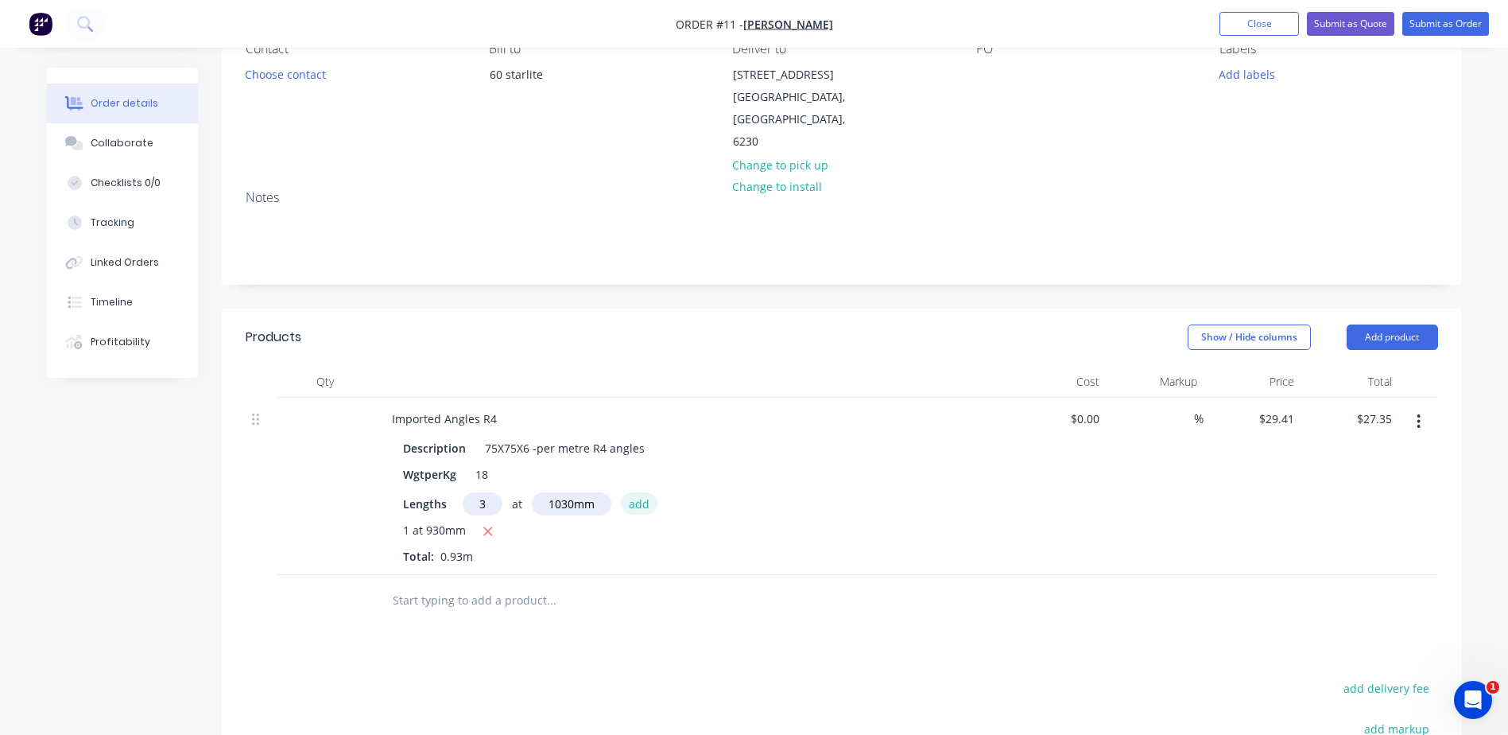
click at [623, 502] on button "add" at bounding box center [639, 502] width 37 height 21
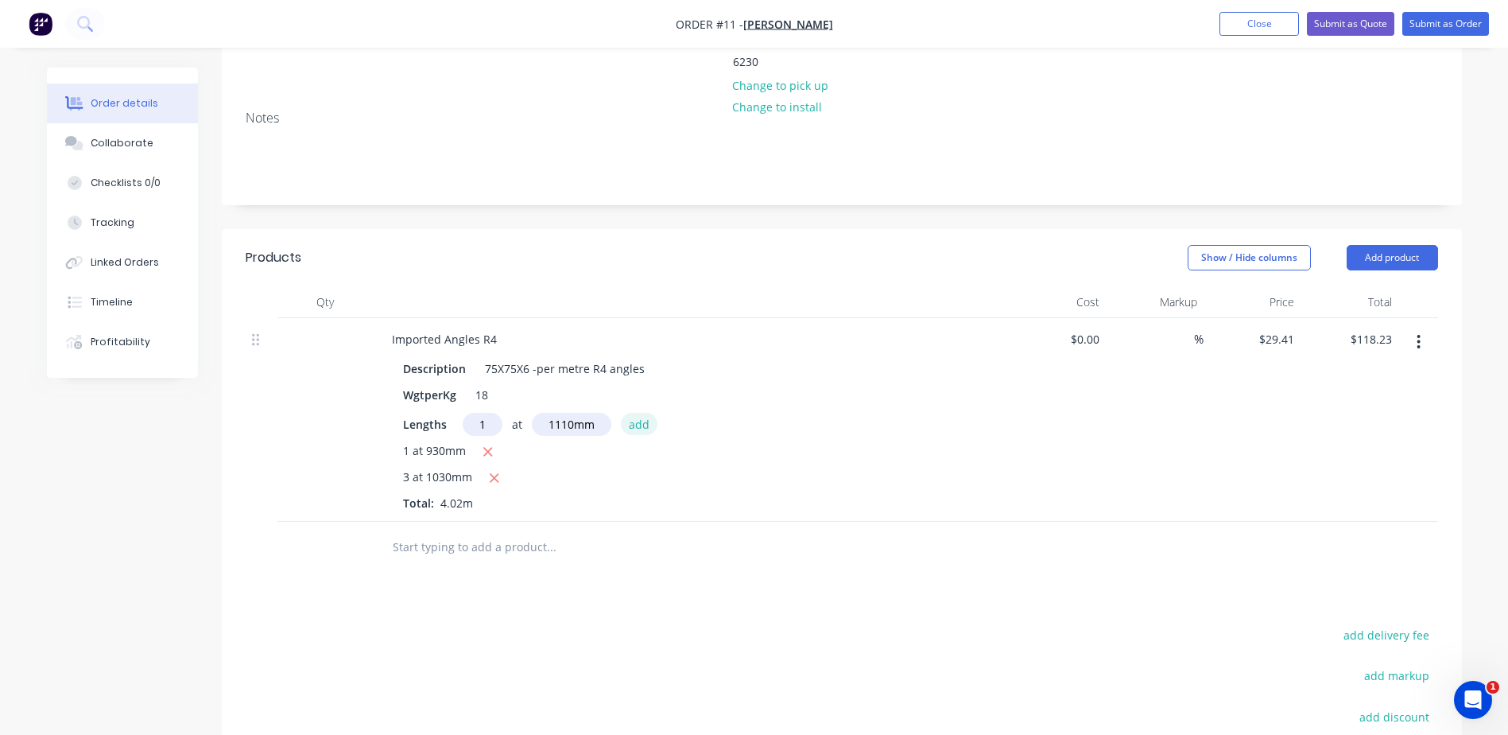
click at [635, 424] on button "add" at bounding box center [639, 423] width 37 height 21
click at [638, 421] on button "add" at bounding box center [639, 423] width 37 height 21
click at [633, 425] on button "add" at bounding box center [639, 423] width 37 height 21
click at [475, 622] on input "text" at bounding box center [551, 626] width 318 height 32
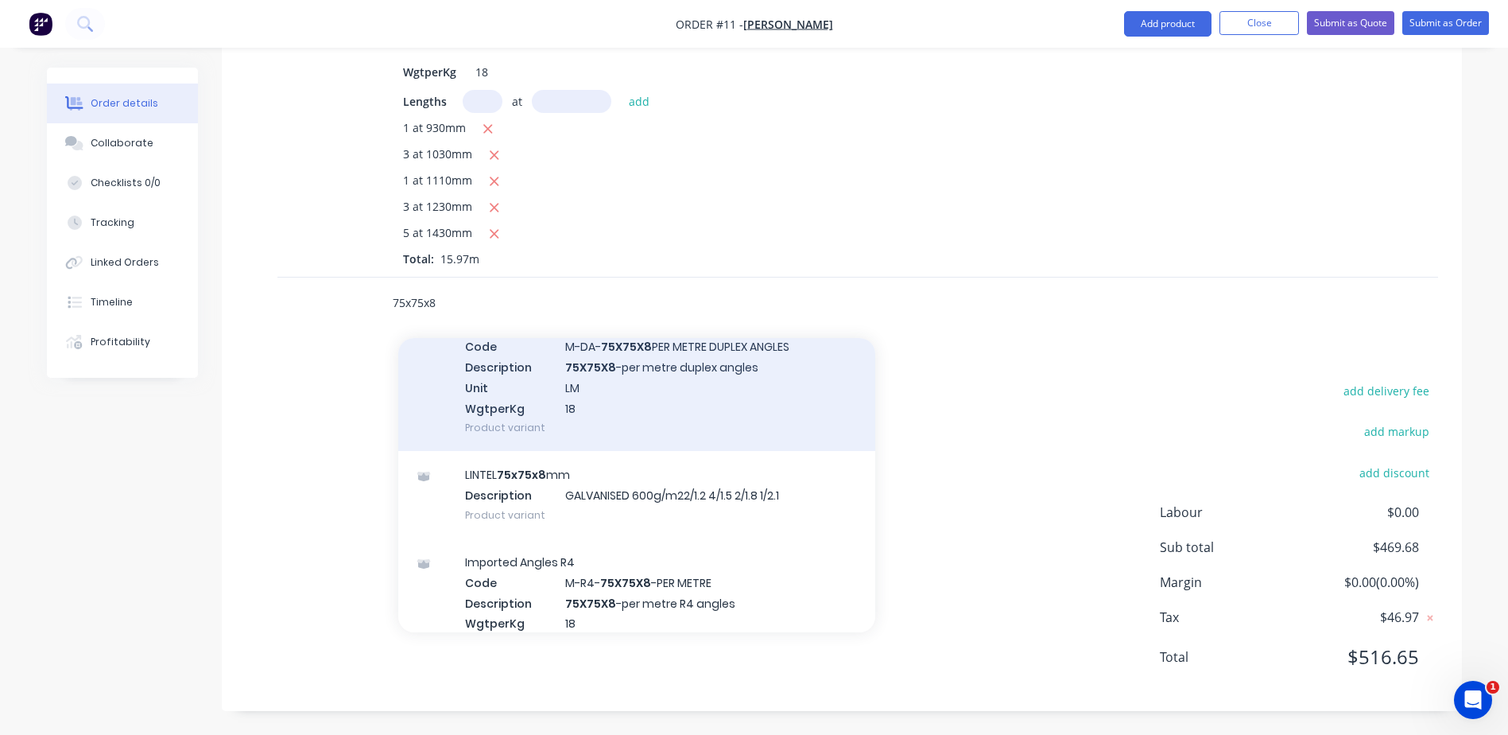
scroll to position [397, 0]
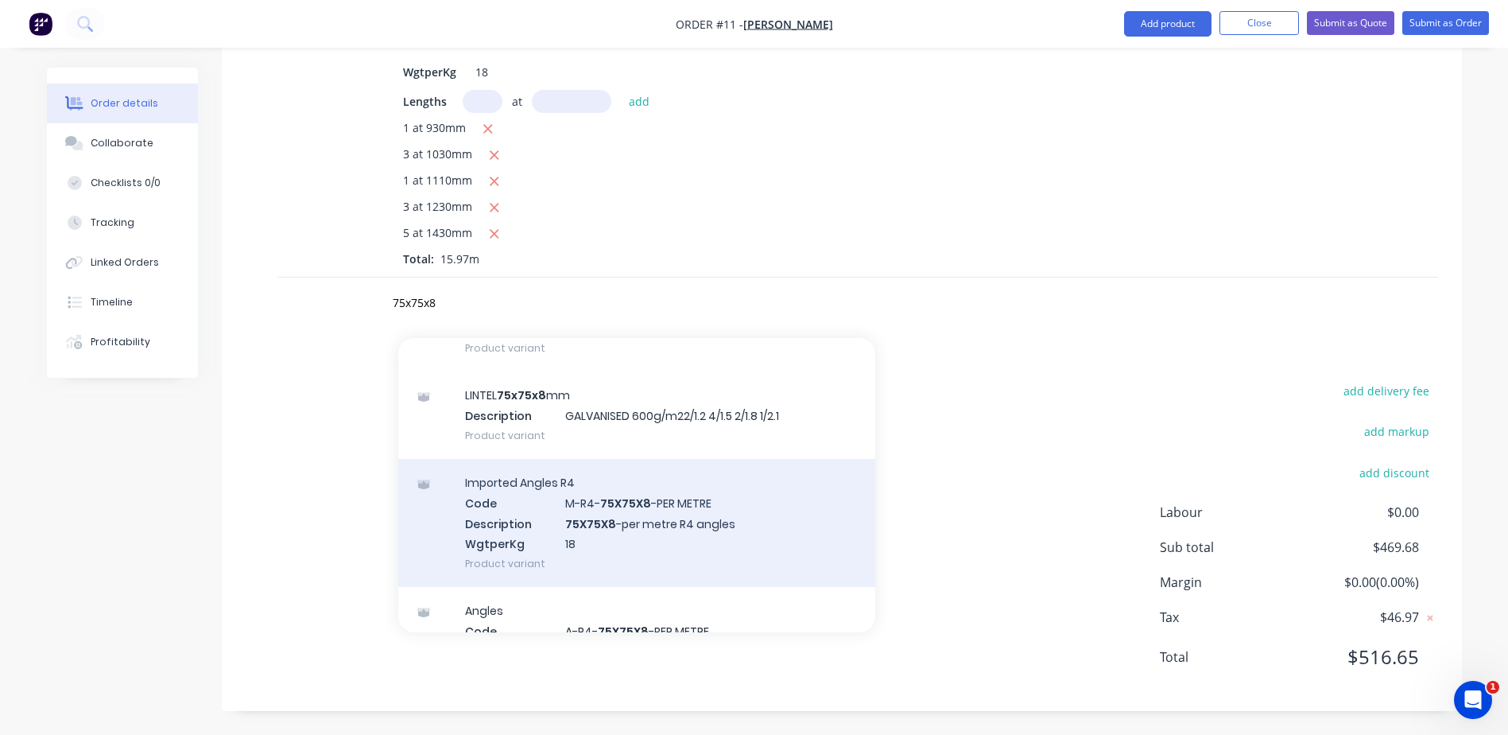
click at [634, 510] on div "Imported Angles R4 Code M-R4- 75X75X8 -PER METRE Description 75X75X8 -per metre…" at bounding box center [636, 523] width 477 height 128
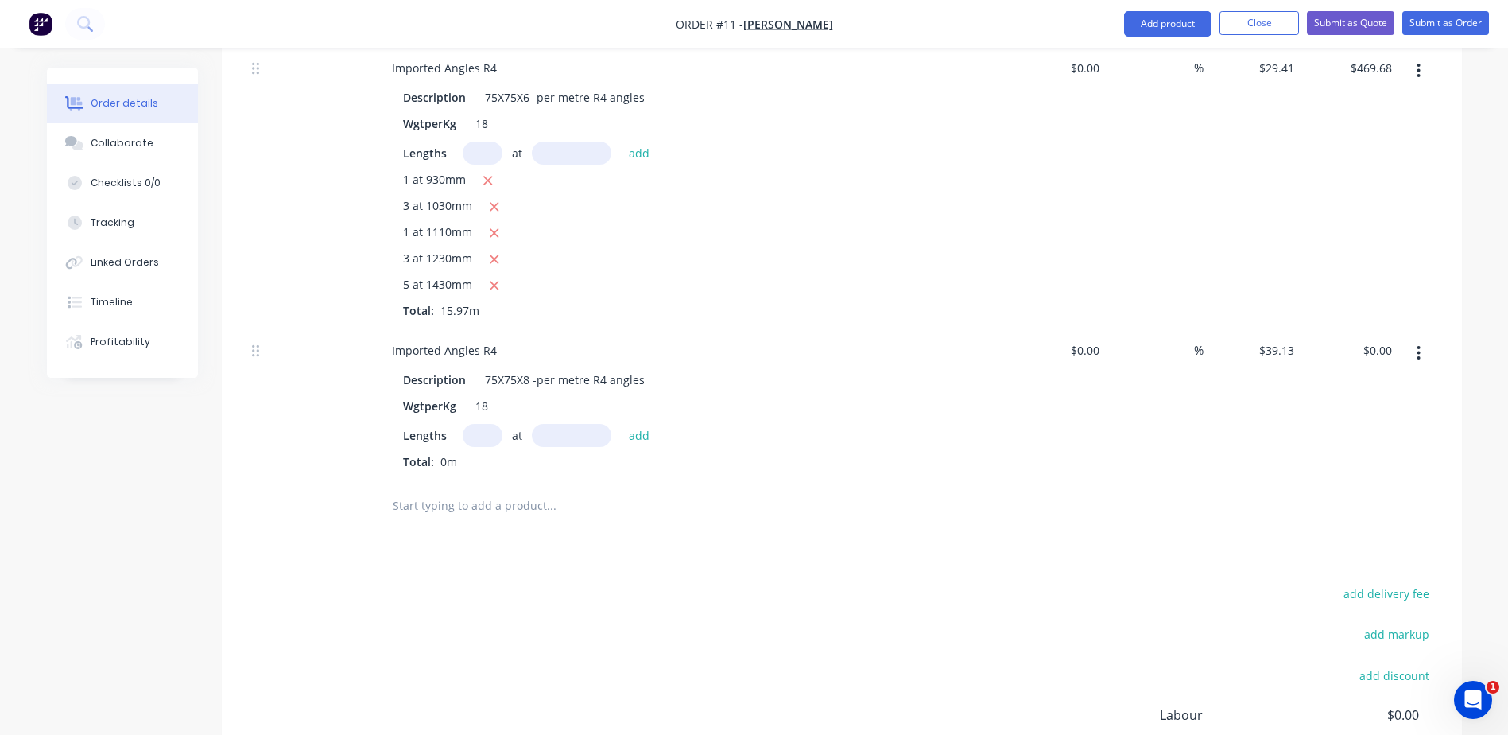
scroll to position [482, 0]
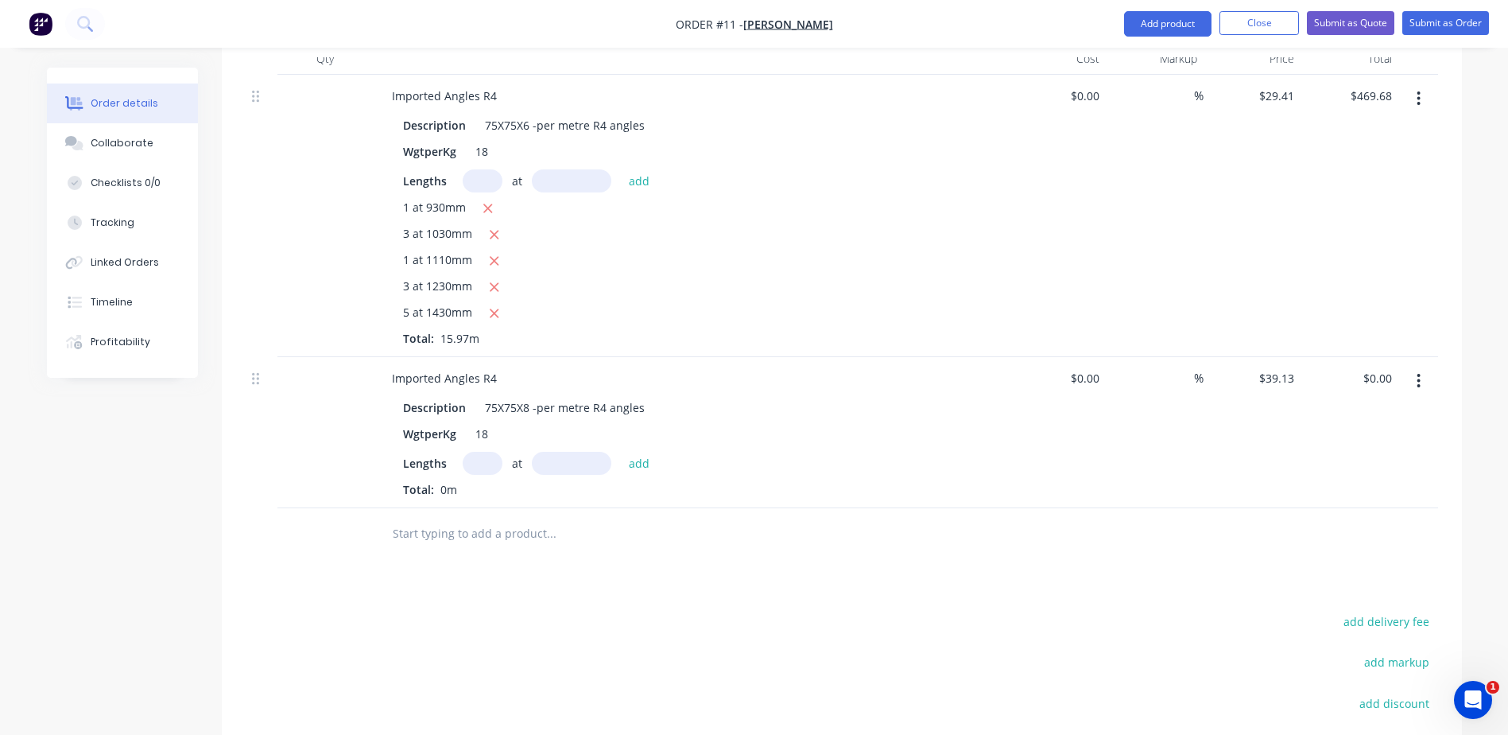
click at [481, 461] on input "text" at bounding box center [483, 463] width 40 height 23
click at [650, 465] on button "add" at bounding box center [639, 462] width 37 height 21
click at [1296, 377] on input "39.13" at bounding box center [1282, 377] width 37 height 23
click at [404, 568] on input "text" at bounding box center [551, 560] width 318 height 32
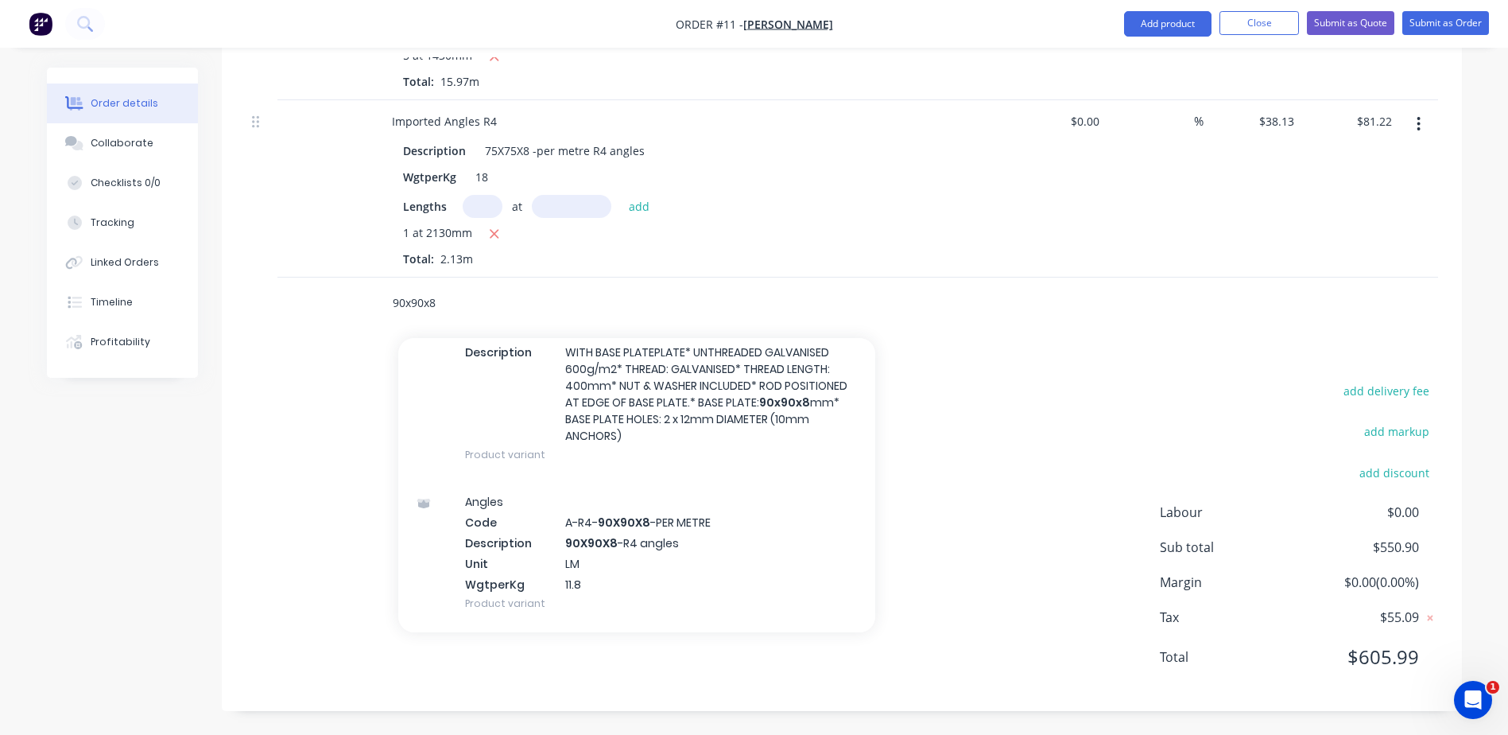
scroll to position [954, 0]
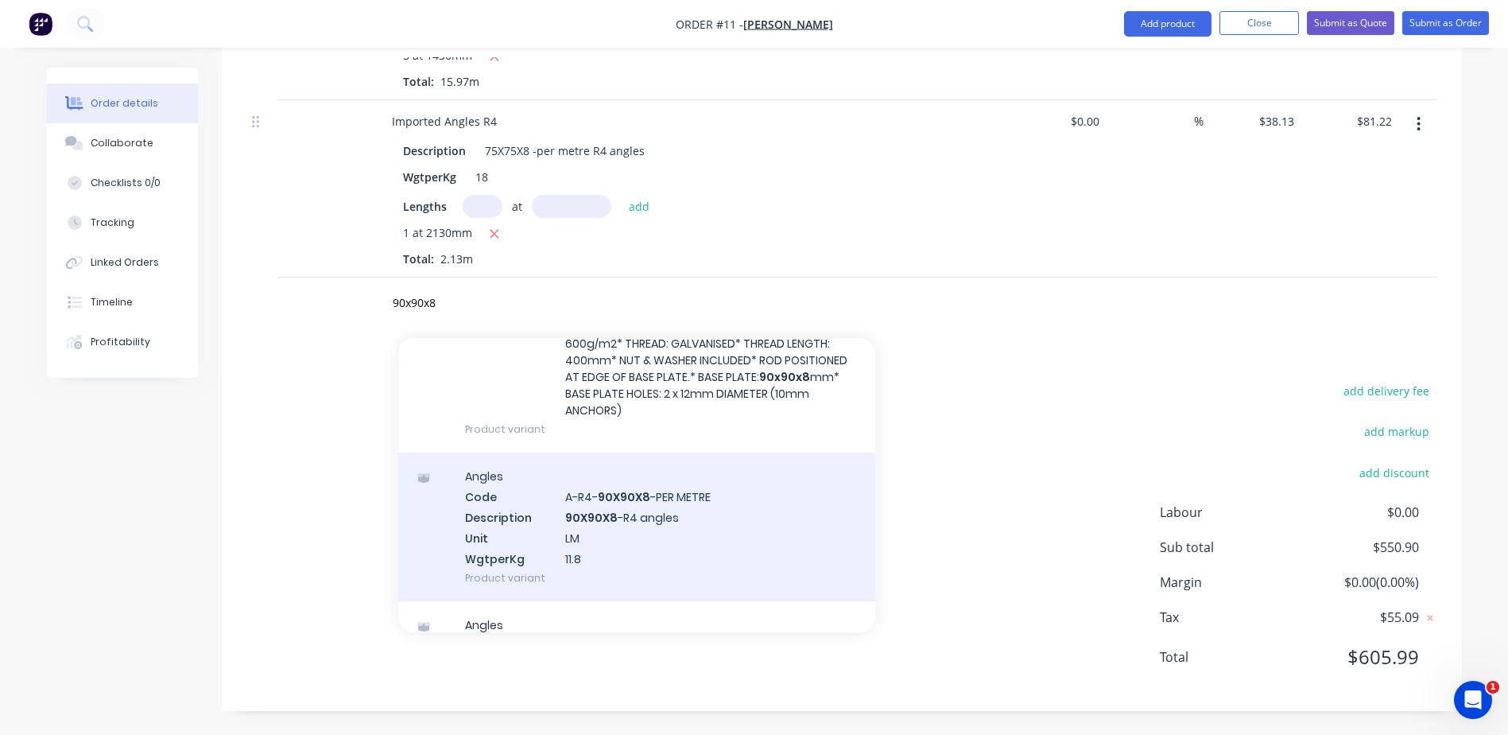
click at [622, 516] on div "Angles Code A-R4- 90X90X8 -PER METRE Description 90X90X8 -R4 angles Unit LM Wgt…" at bounding box center [636, 526] width 477 height 149
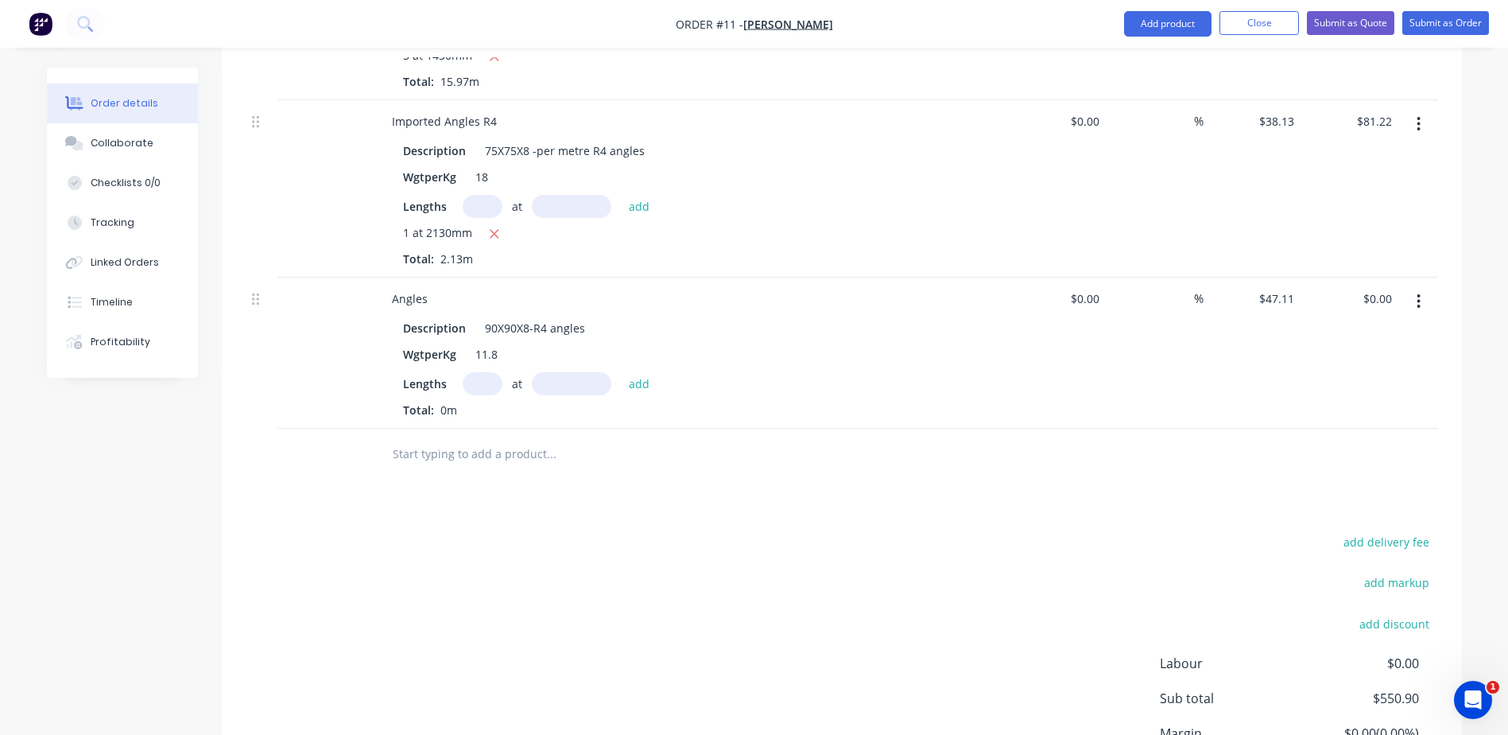
click at [470, 388] on input "text" at bounding box center [483, 383] width 40 height 23
click at [638, 389] on button "add" at bounding box center [639, 382] width 37 height 21
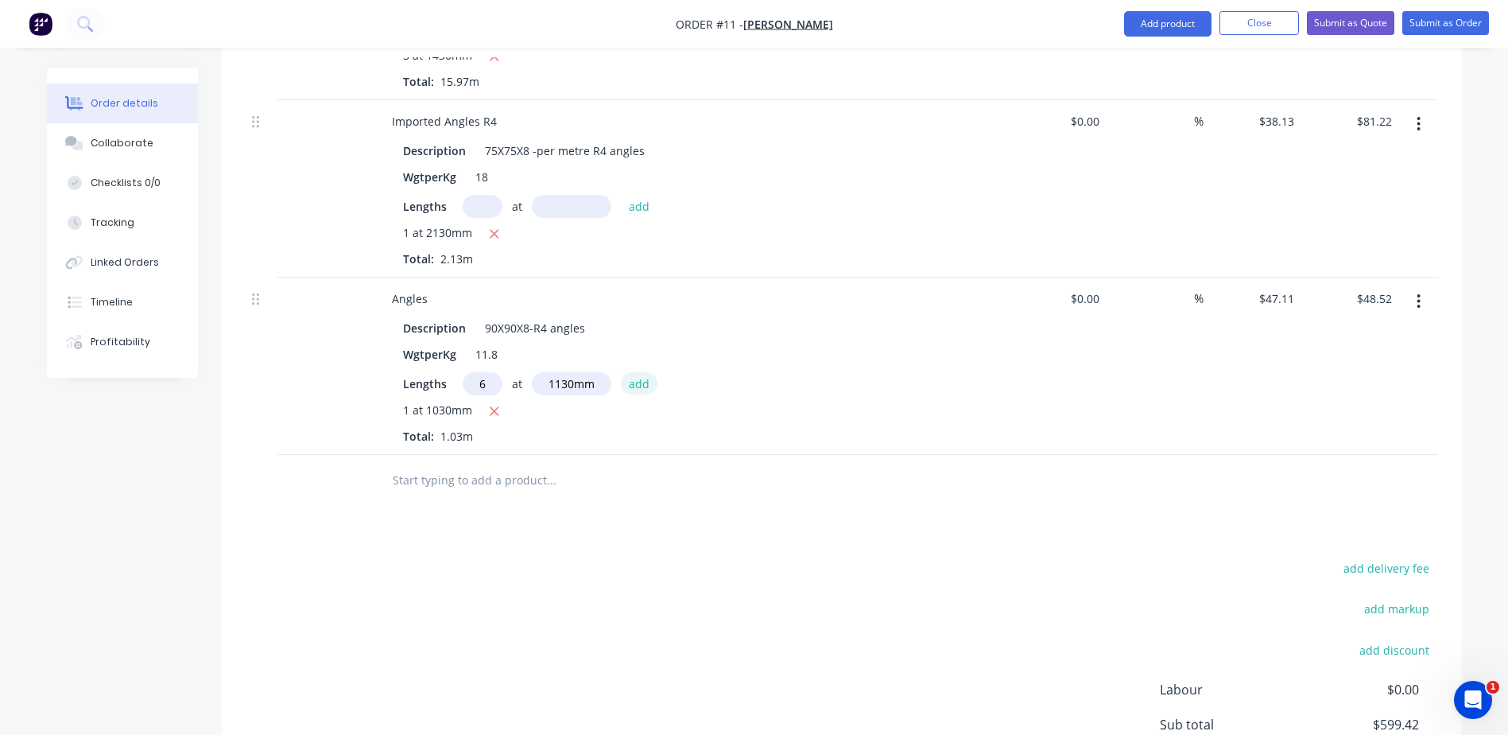
click at [634, 385] on button "add" at bounding box center [639, 382] width 37 height 21
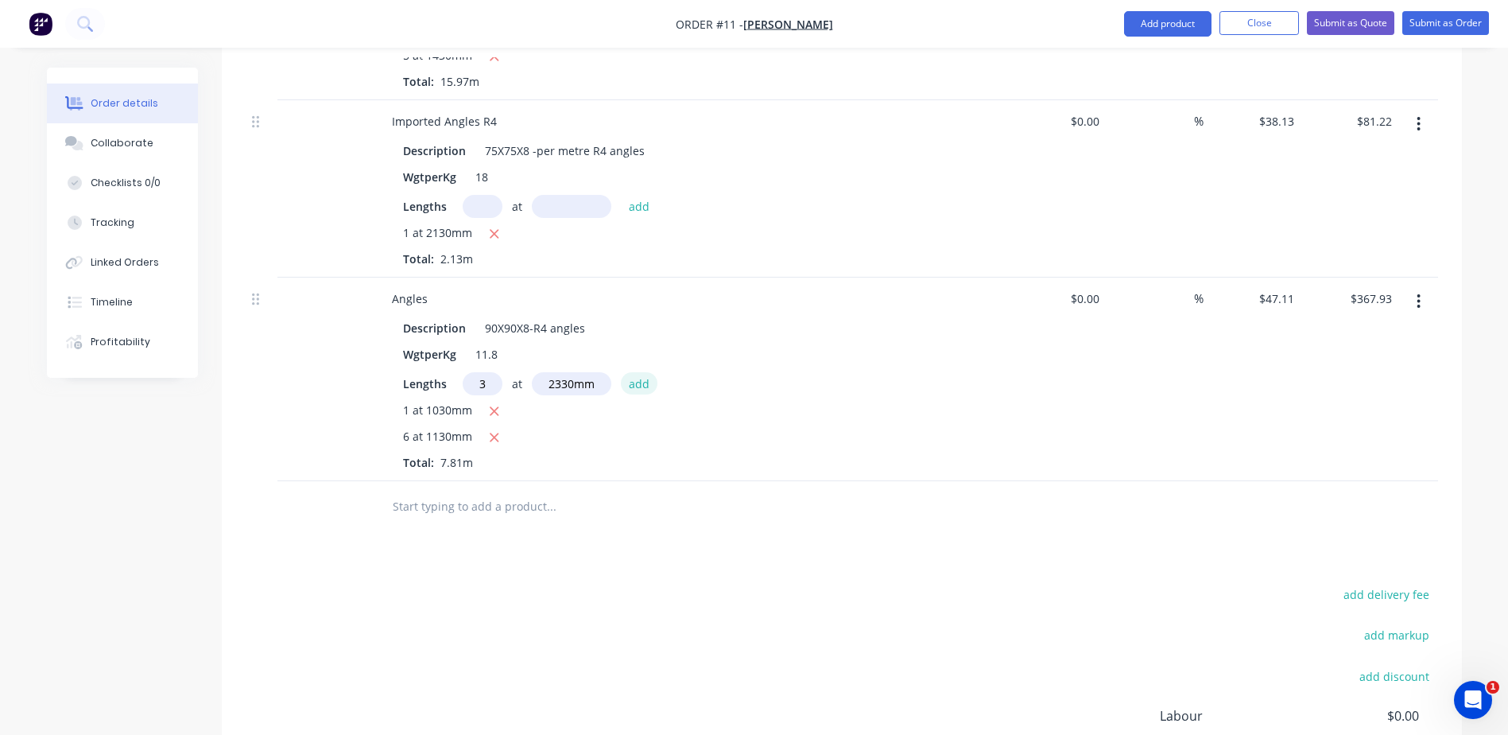
click at [631, 382] on button "add" at bounding box center [639, 382] width 37 height 21
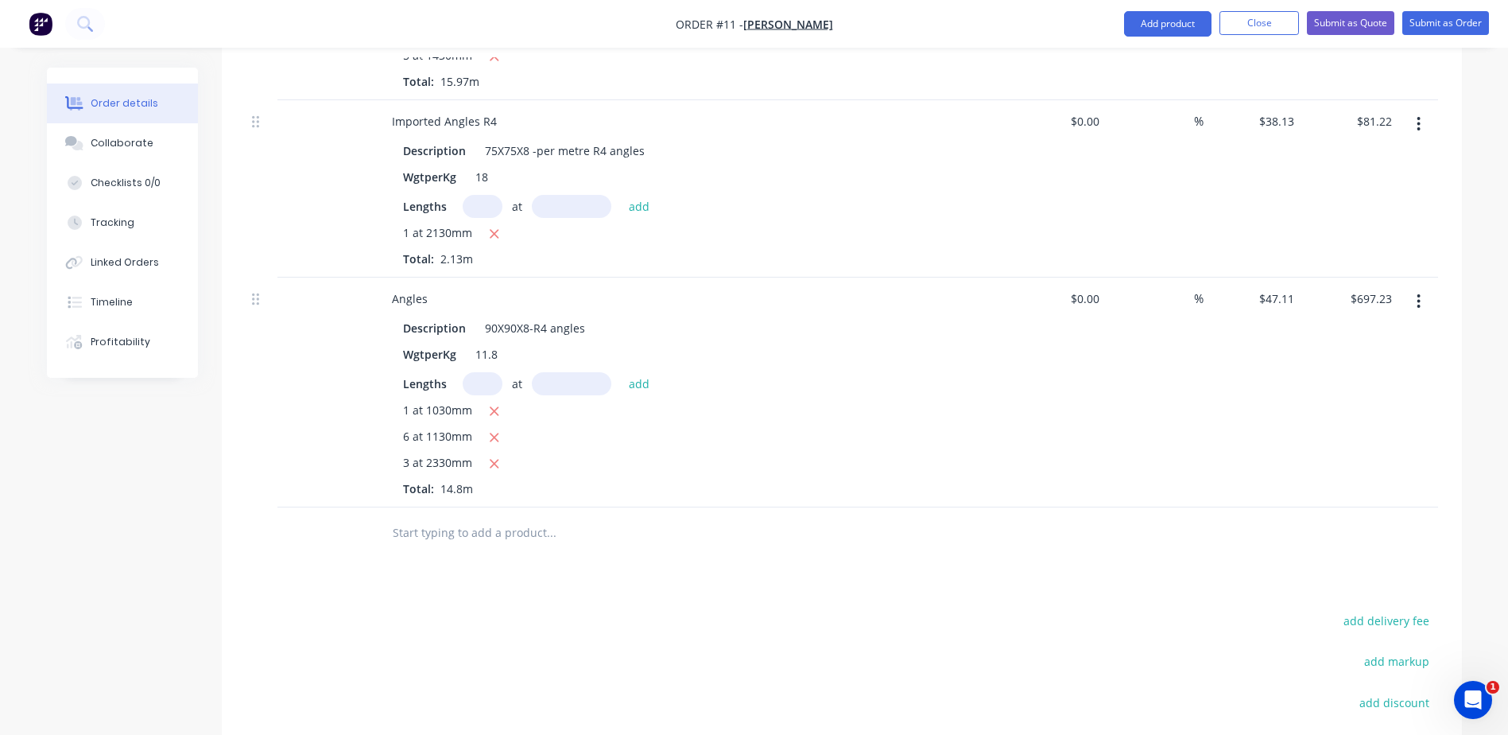
click at [422, 536] on input "text" at bounding box center [551, 533] width 318 height 32
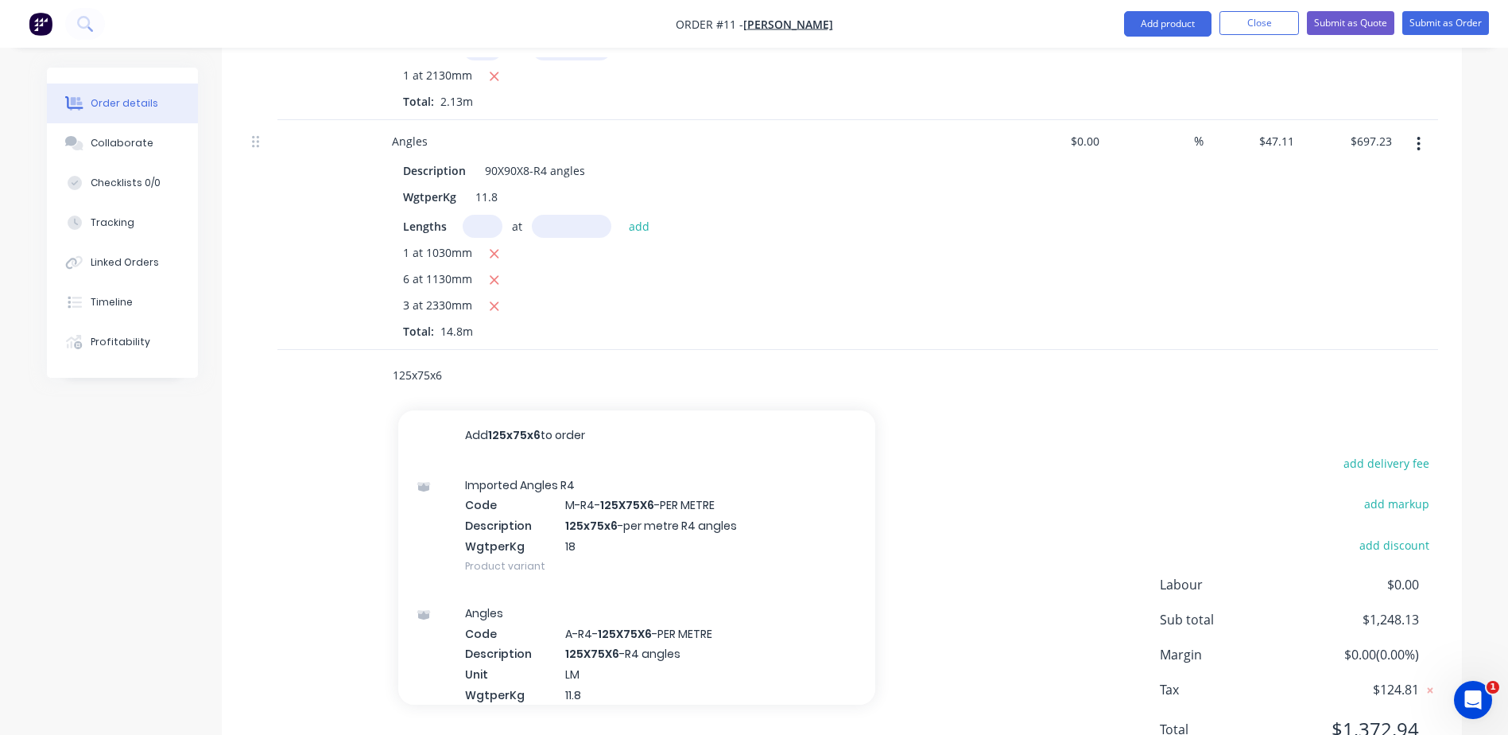
scroll to position [898, 0]
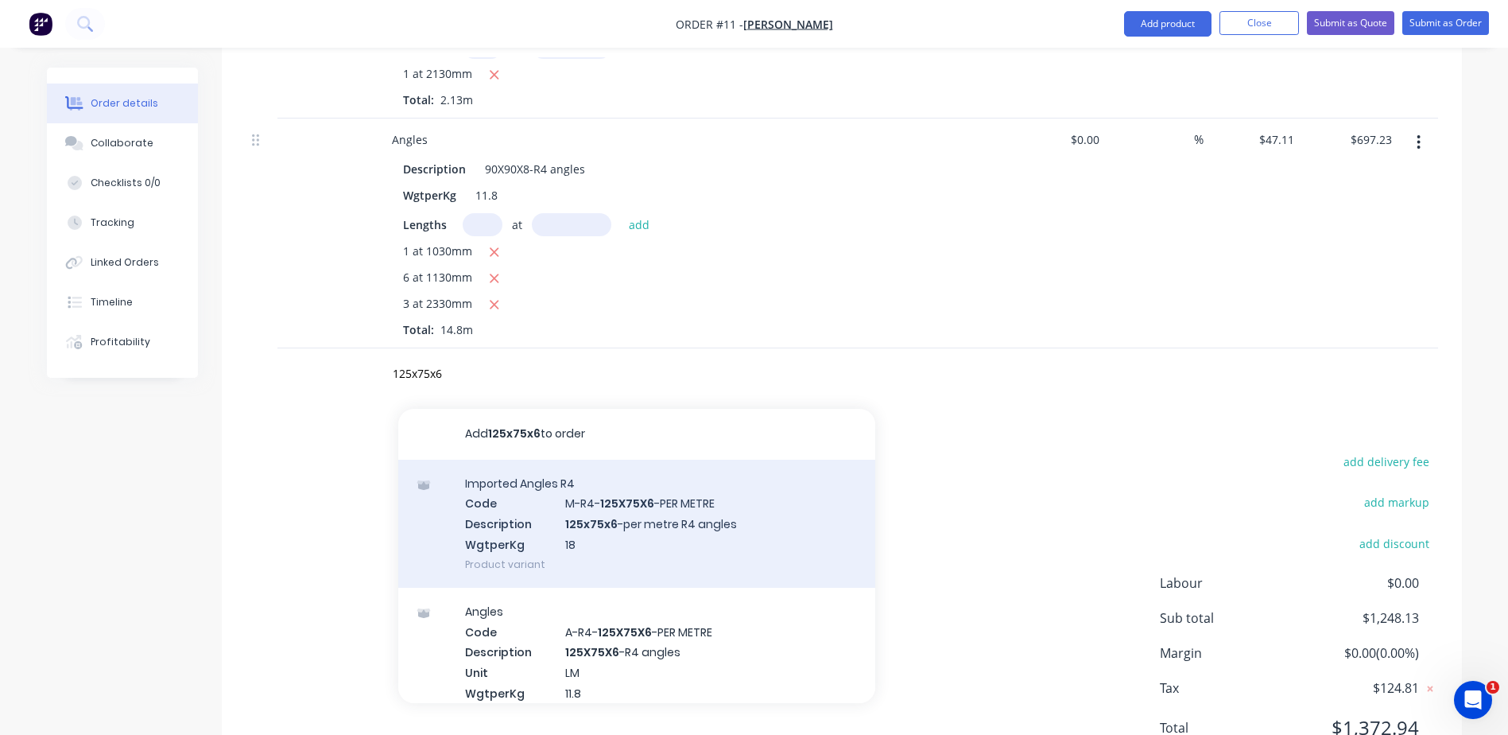
click at [688, 522] on div "Imported Angles R4 Code M-R4- 125X75X6 -PER METRE Description 125x75x6 -per met…" at bounding box center [636, 524] width 477 height 128
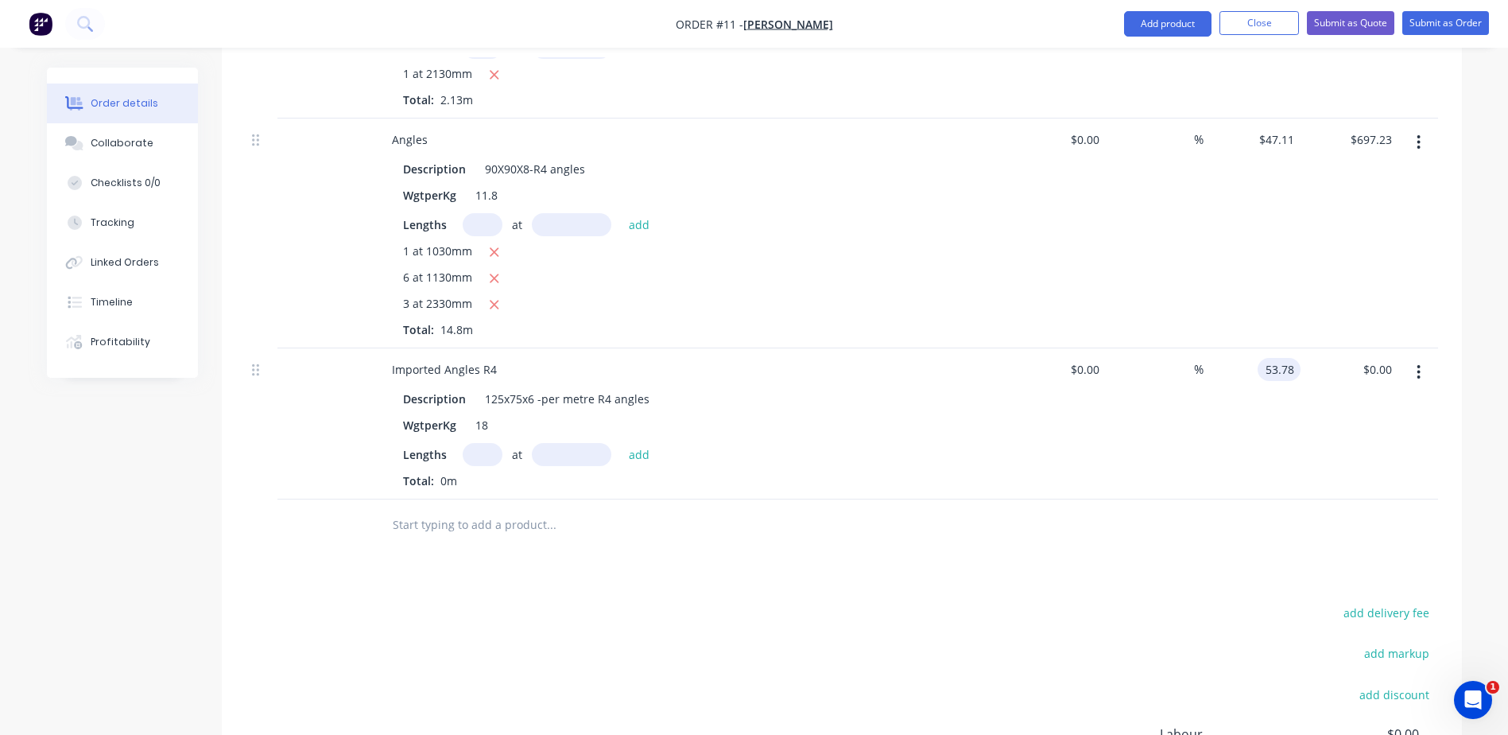
click at [1263, 365] on div "53.78 53.78" at bounding box center [1279, 369] width 43 height 23
click at [483, 454] on input "text" at bounding box center [483, 454] width 40 height 23
click at [630, 452] on button "add" at bounding box center [639, 453] width 37 height 21
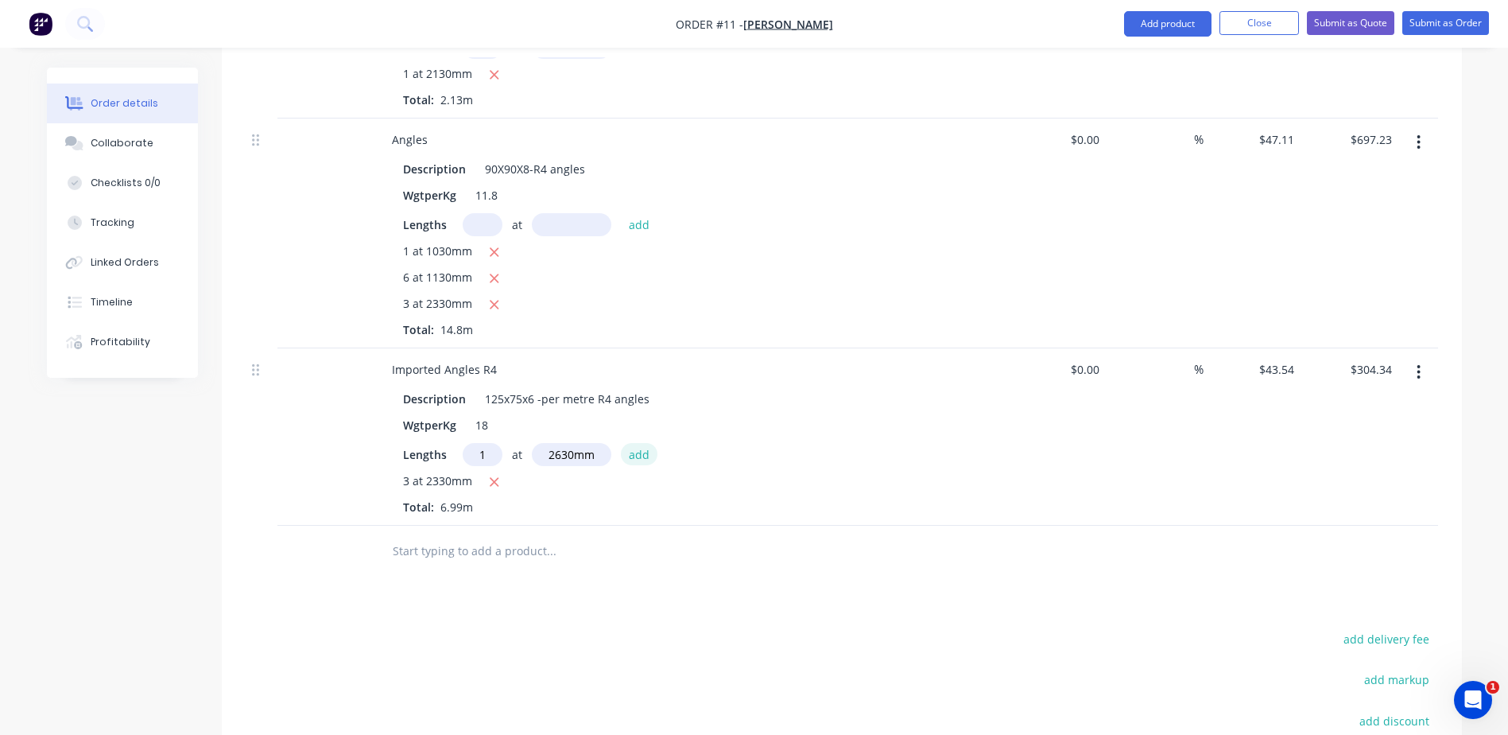
click at [639, 456] on button "add" at bounding box center [639, 453] width 37 height 21
click at [467, 573] on input "text" at bounding box center [551, 577] width 318 height 32
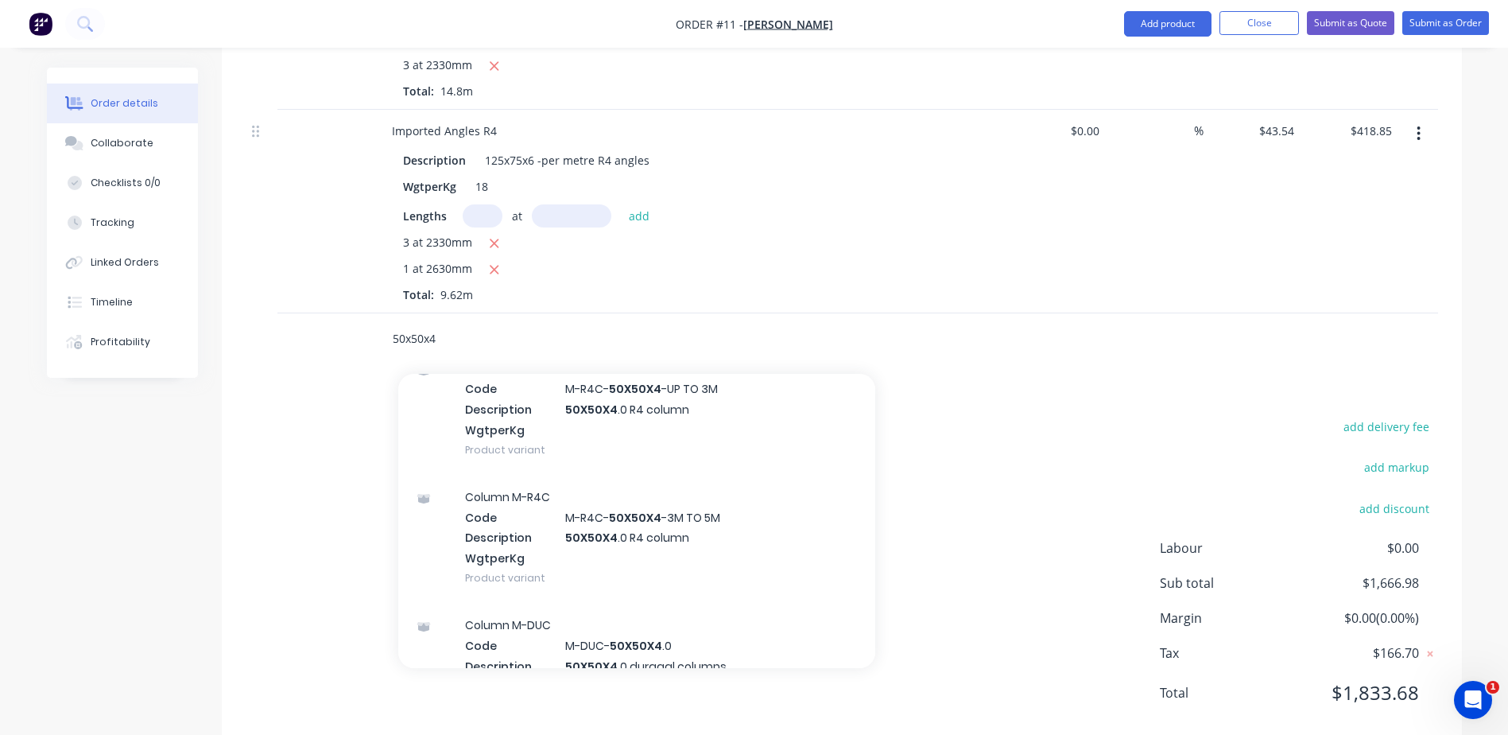
scroll to position [0, 0]
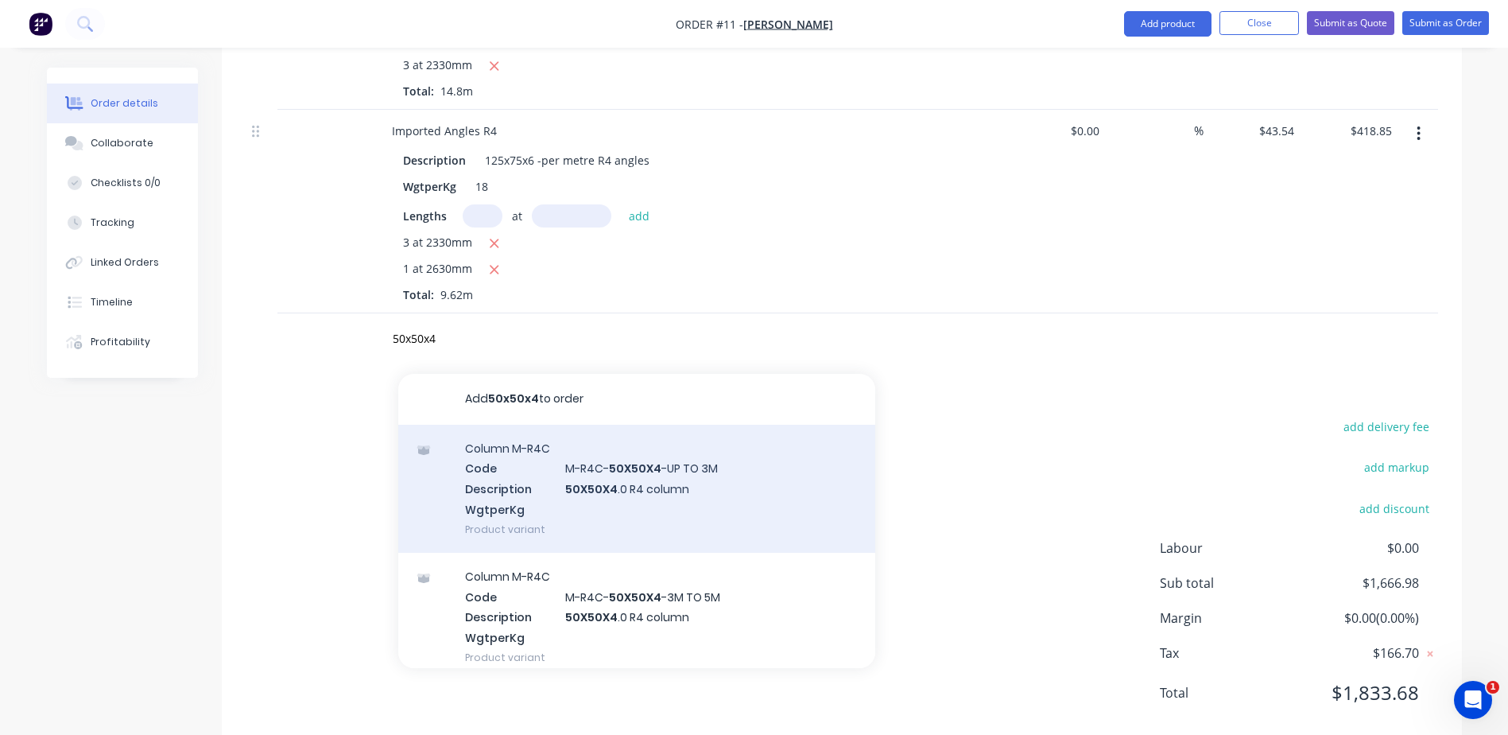
click at [579, 488] on div "Column M-R4C Code M-R4C- 50X50X4 -UP TO 3M Description 50X50X4 .0 R4 column Wgt…" at bounding box center [636, 489] width 477 height 128
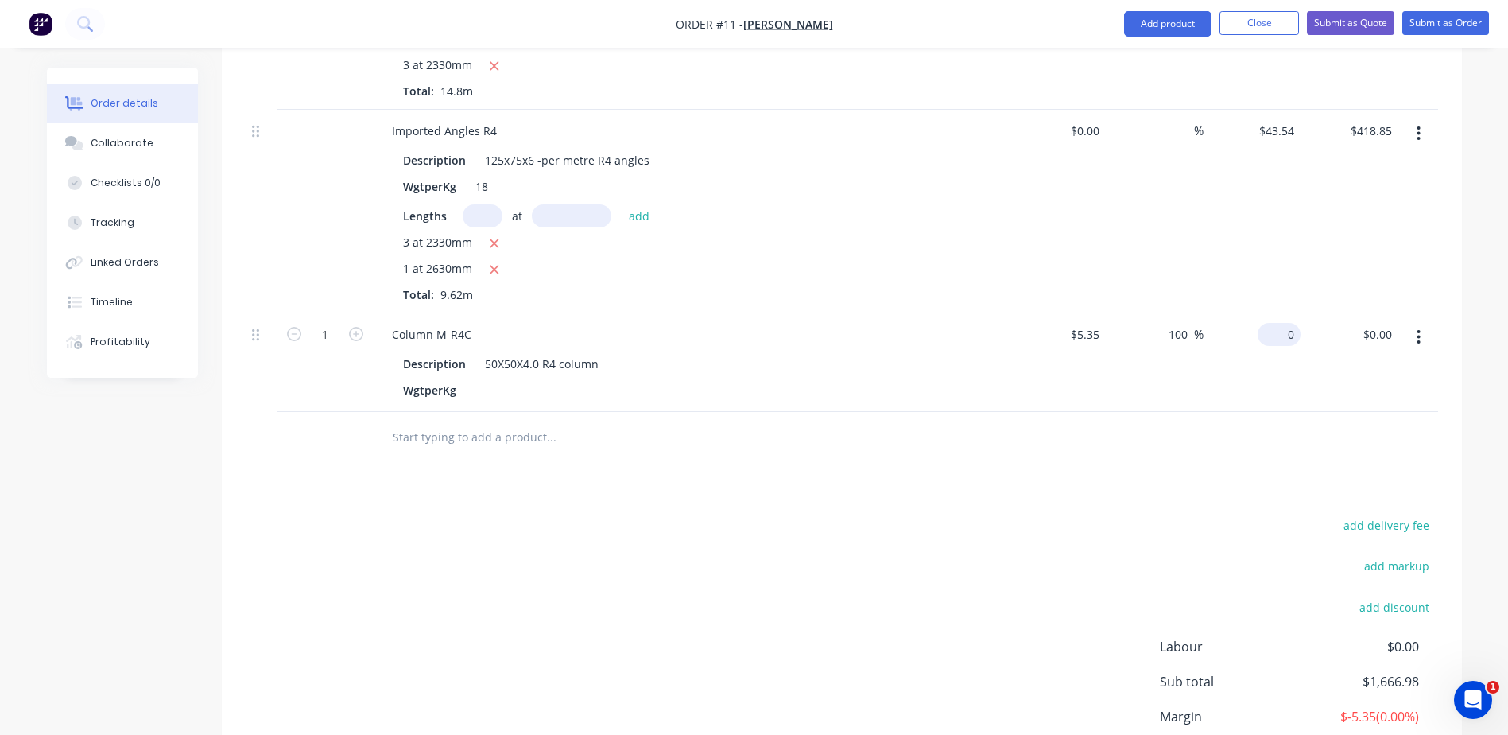
click at [1266, 334] on div "0 $0.00" at bounding box center [1253, 362] width 98 height 99
click at [358, 338] on icon "button" at bounding box center [356, 334] width 14 height 14
click at [298, 343] on form "2" at bounding box center [325, 333] width 83 height 24
click at [293, 336] on icon "button" at bounding box center [294, 334] width 14 height 14
click at [318, 332] on input "1" at bounding box center [324, 335] width 41 height 24
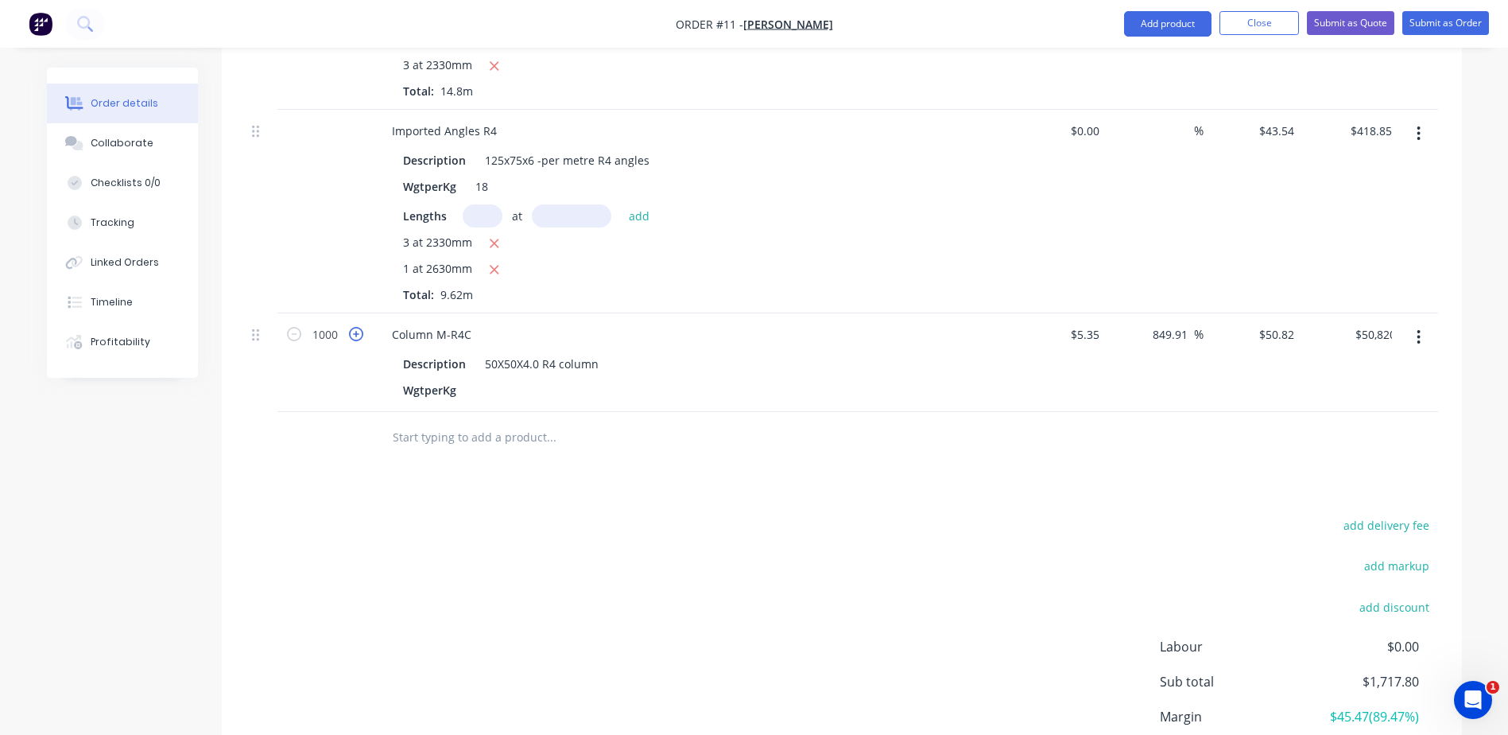
click at [351, 338] on icon "button" at bounding box center [356, 334] width 14 height 14
click at [339, 338] on input "1001" at bounding box center [324, 335] width 41 height 24
click at [352, 338] on icon "button" at bounding box center [356, 334] width 14 height 14
click at [297, 336] on icon "button" at bounding box center [294, 334] width 14 height 14
click at [332, 335] on input "1" at bounding box center [324, 335] width 41 height 24
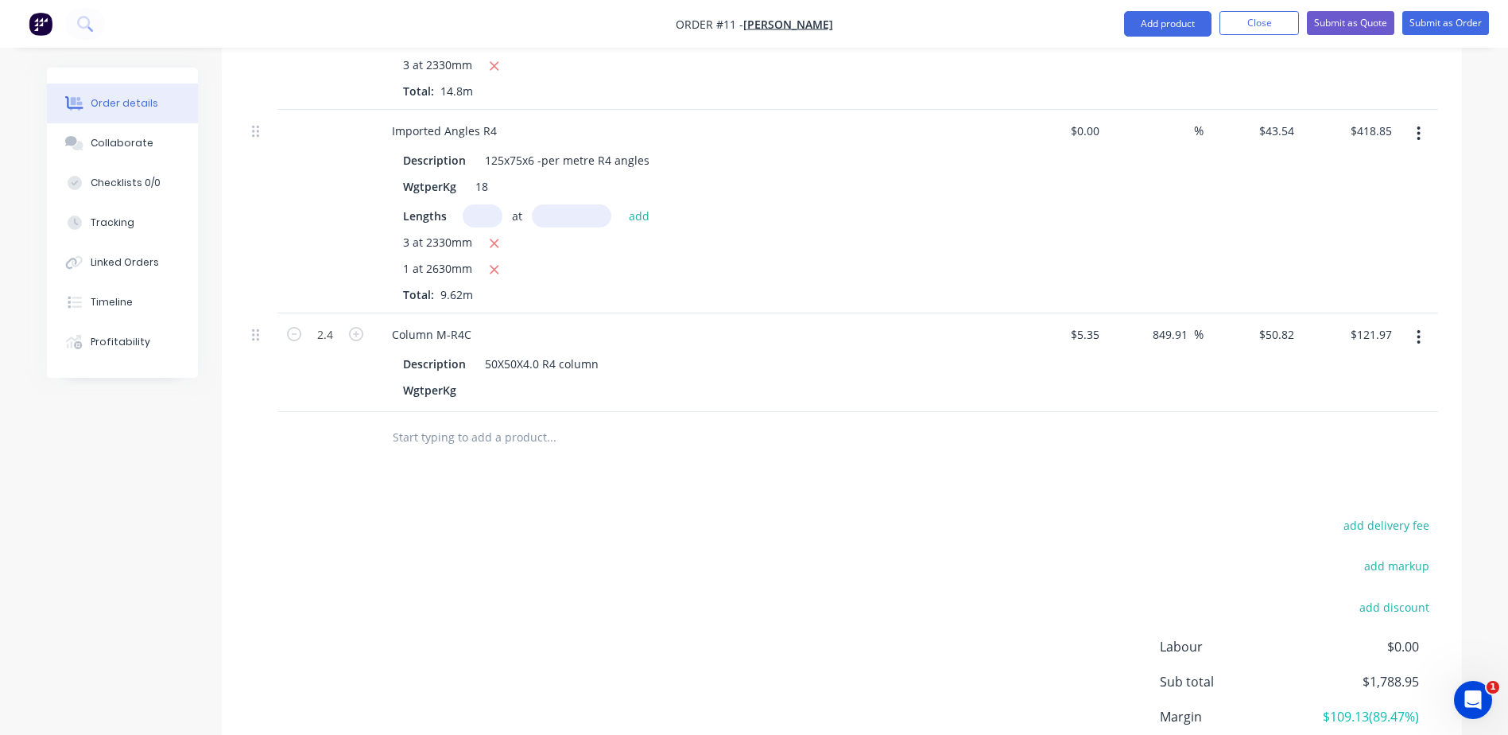
click at [424, 471] on div "Products Show / Hide columns Add product Qty Cost Markup Price Total Imported A…" at bounding box center [842, 88] width 1240 height 1514
click at [441, 431] on input "text" at bounding box center [551, 437] width 318 height 32
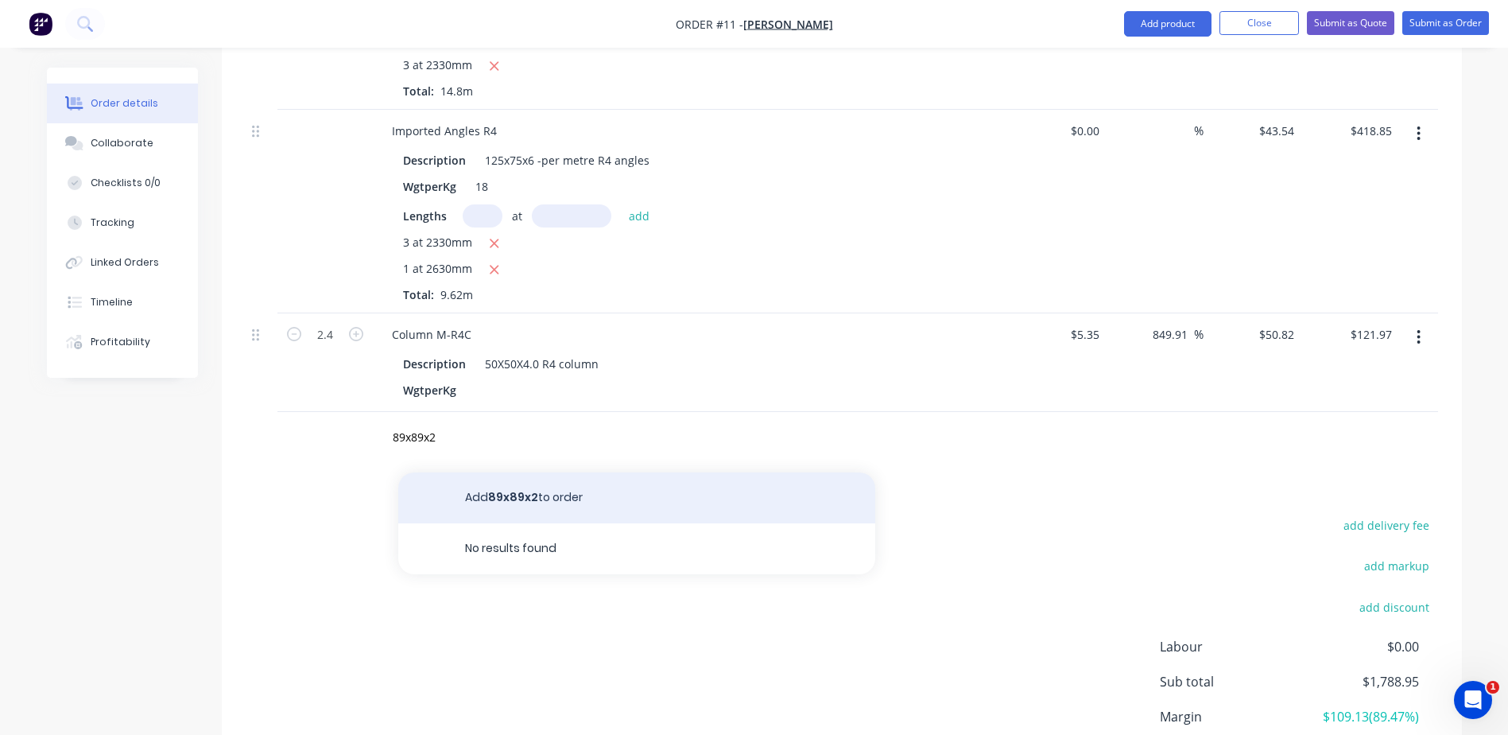
click at [523, 502] on button "Add 89x89x2 to order" at bounding box center [636, 497] width 477 height 51
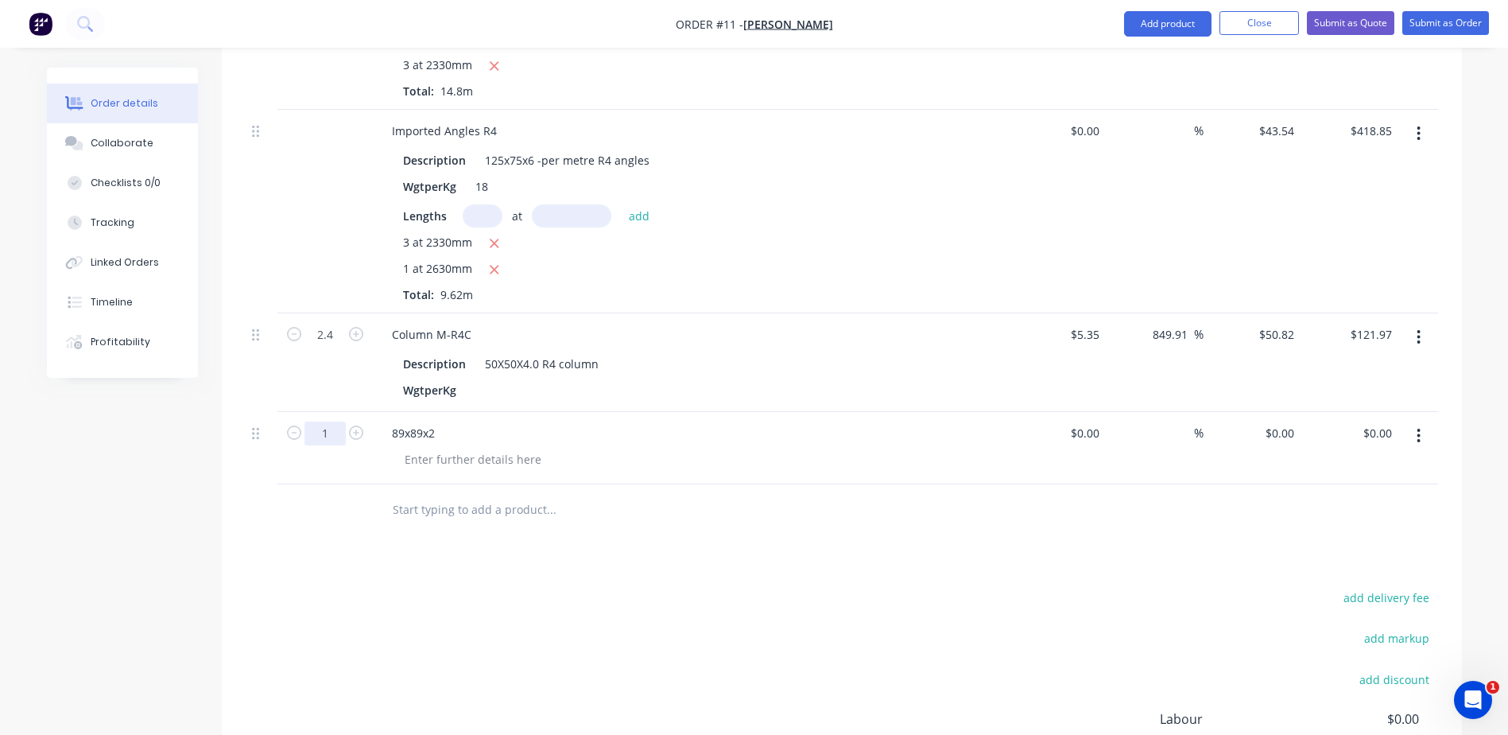
click at [320, 436] on input "1" at bounding box center [324, 433] width 41 height 24
click at [1277, 436] on div "0 $0.00" at bounding box center [1279, 432] width 43 height 23
click at [1192, 502] on div at bounding box center [842, 510] width 1192 height 52
click at [466, 510] on input "text" at bounding box center [551, 510] width 318 height 32
click at [463, 463] on div at bounding box center [473, 459] width 162 height 23
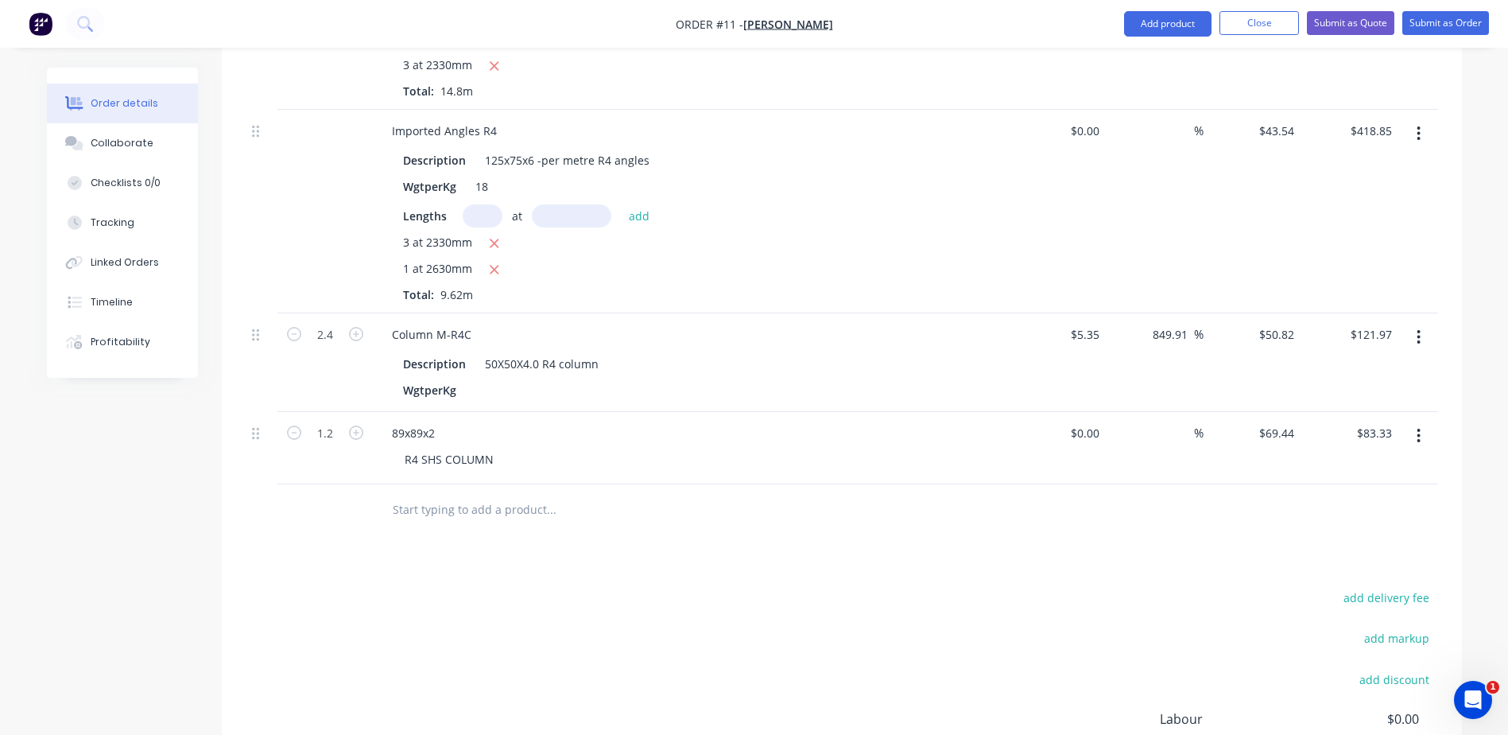
click at [392, 504] on input "text" at bounding box center [551, 510] width 318 height 32
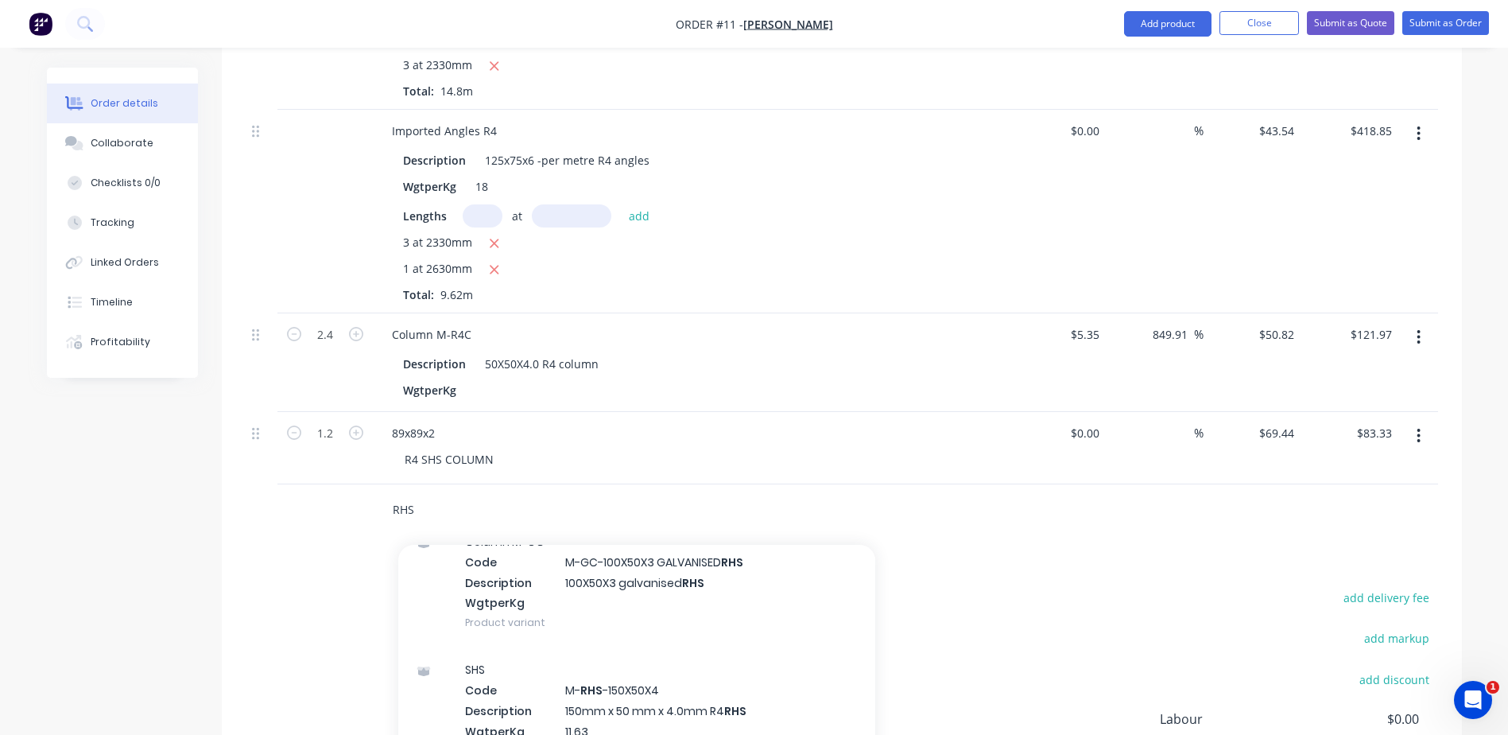
scroll to position [1033, 0]
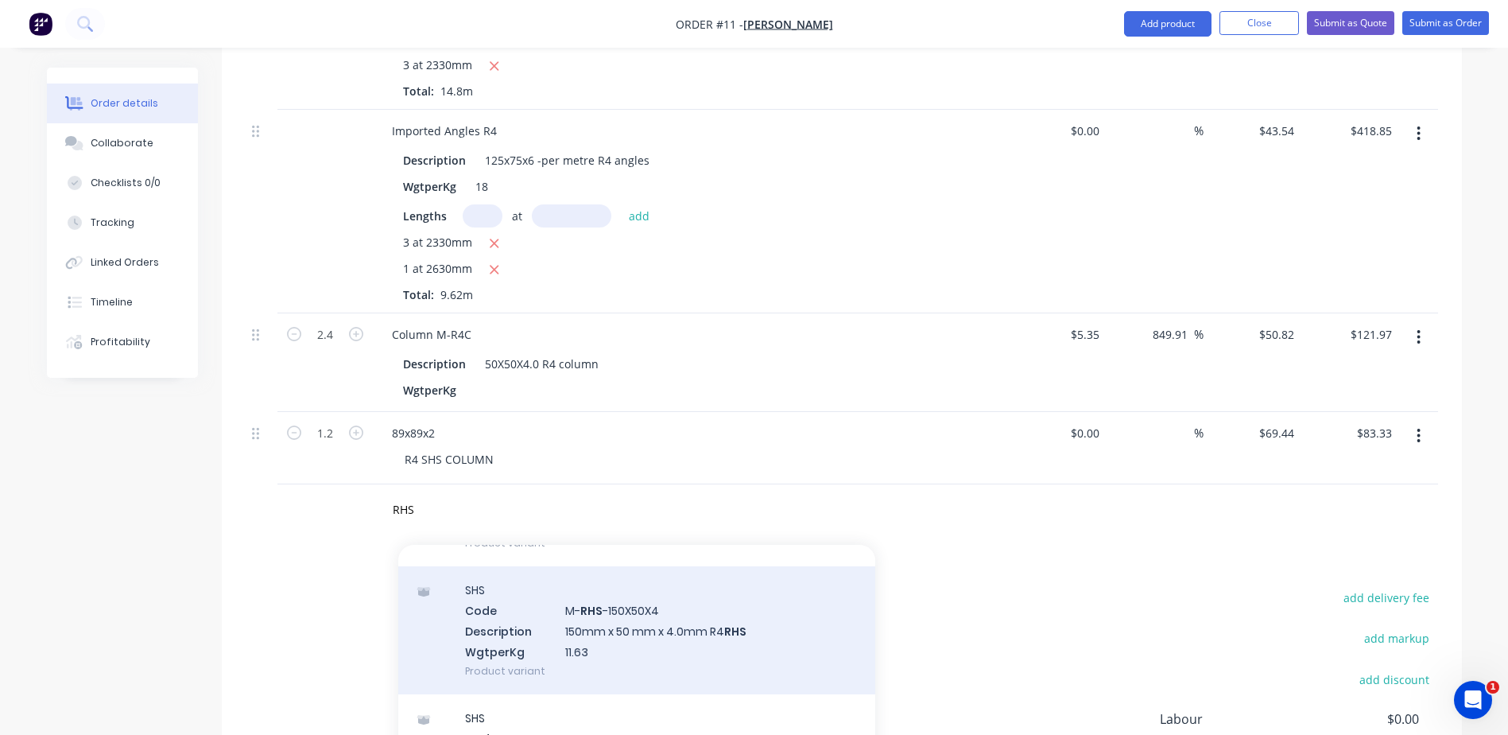
click at [631, 658] on div "SHS Code M- RHS -150X50X4 Description 150mm x 50 mm x 4.0mm R4 RHS WgtperKg 11.…" at bounding box center [636, 630] width 477 height 128
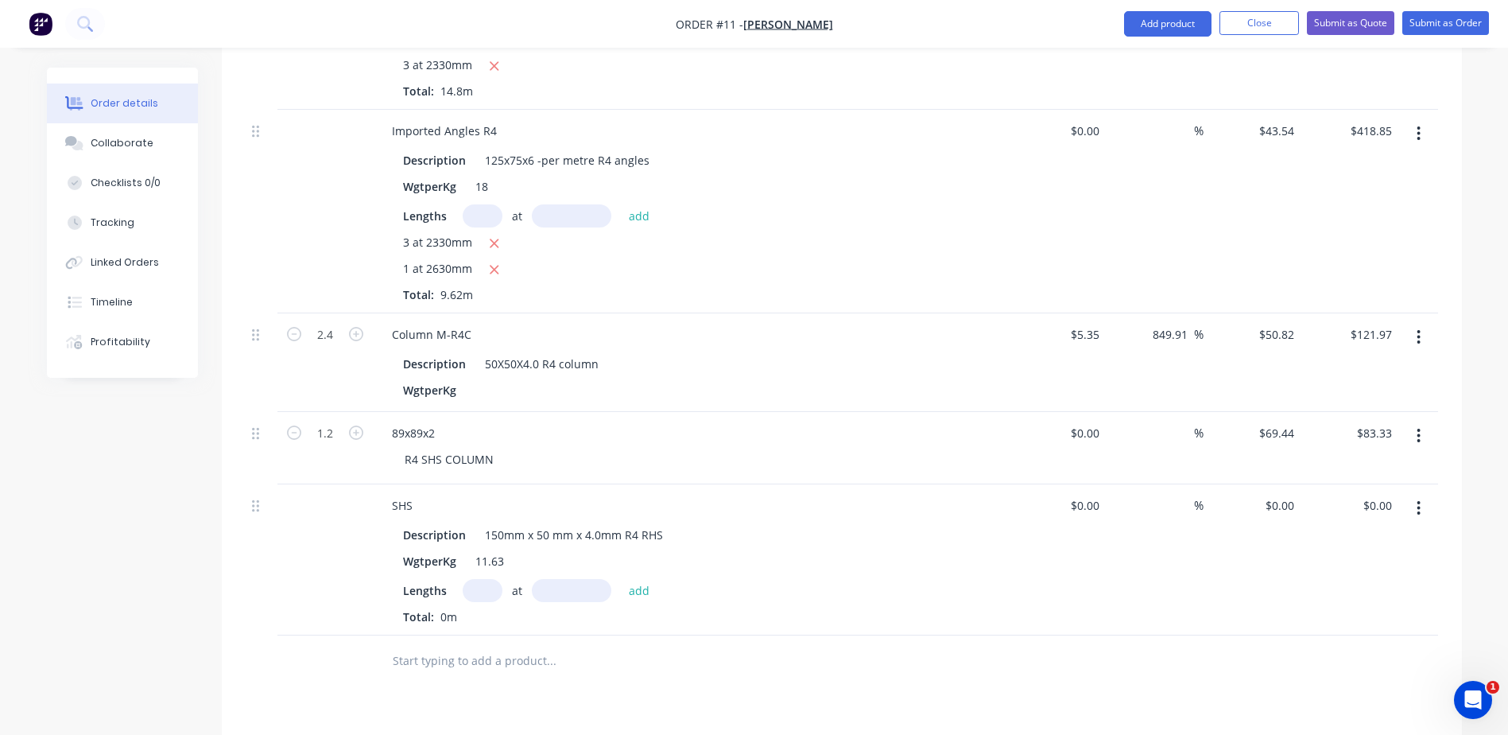
click at [486, 591] on input "text" at bounding box center [483, 590] width 40 height 23
click at [626, 588] on button "add" at bounding box center [639, 589] width 37 height 21
click at [1282, 514] on div "0 $0.00" at bounding box center [1282, 505] width 37 height 23
click at [1241, 578] on div "$78.26 $78.26" at bounding box center [1253, 572] width 98 height 177
click at [471, 687] on input "text" at bounding box center [551, 687] width 318 height 32
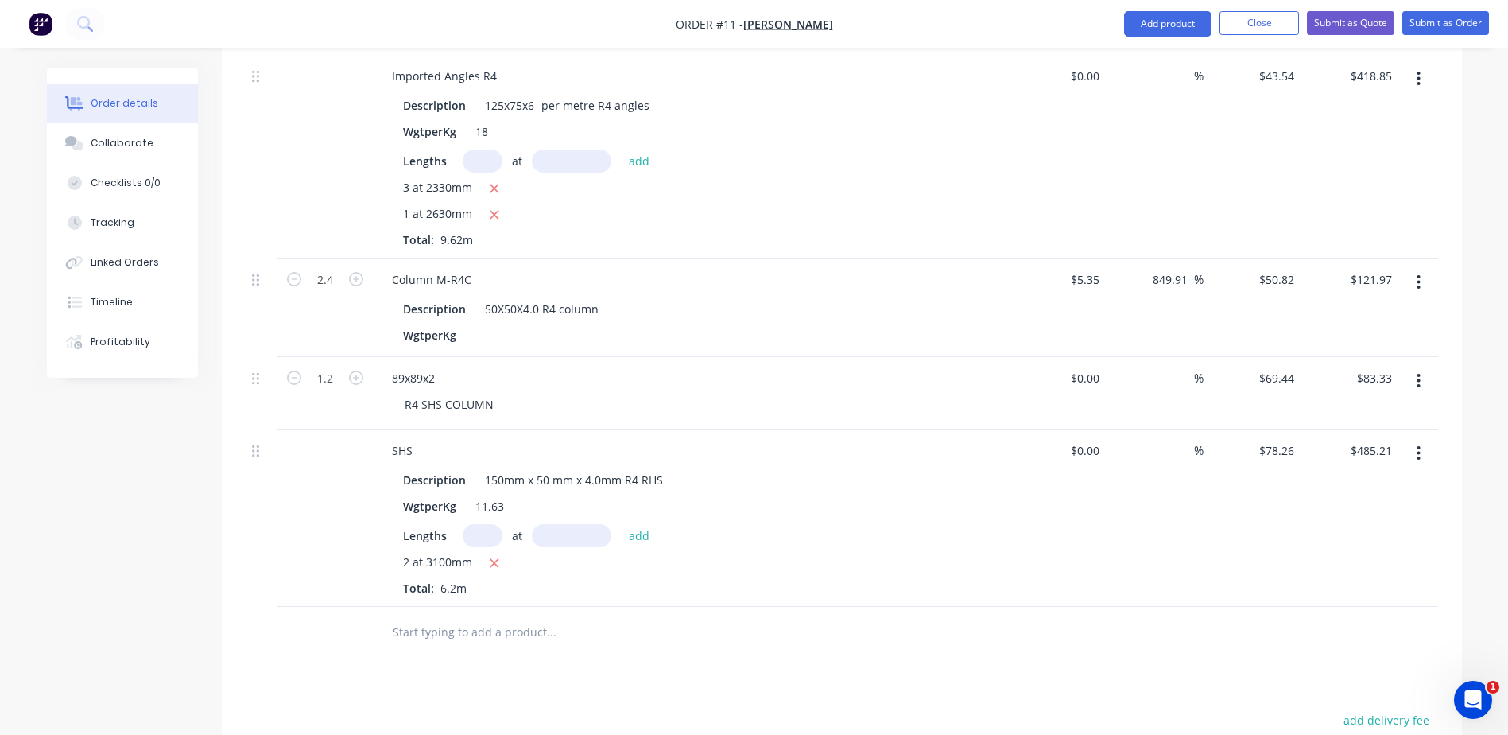
scroll to position [1295, 0]
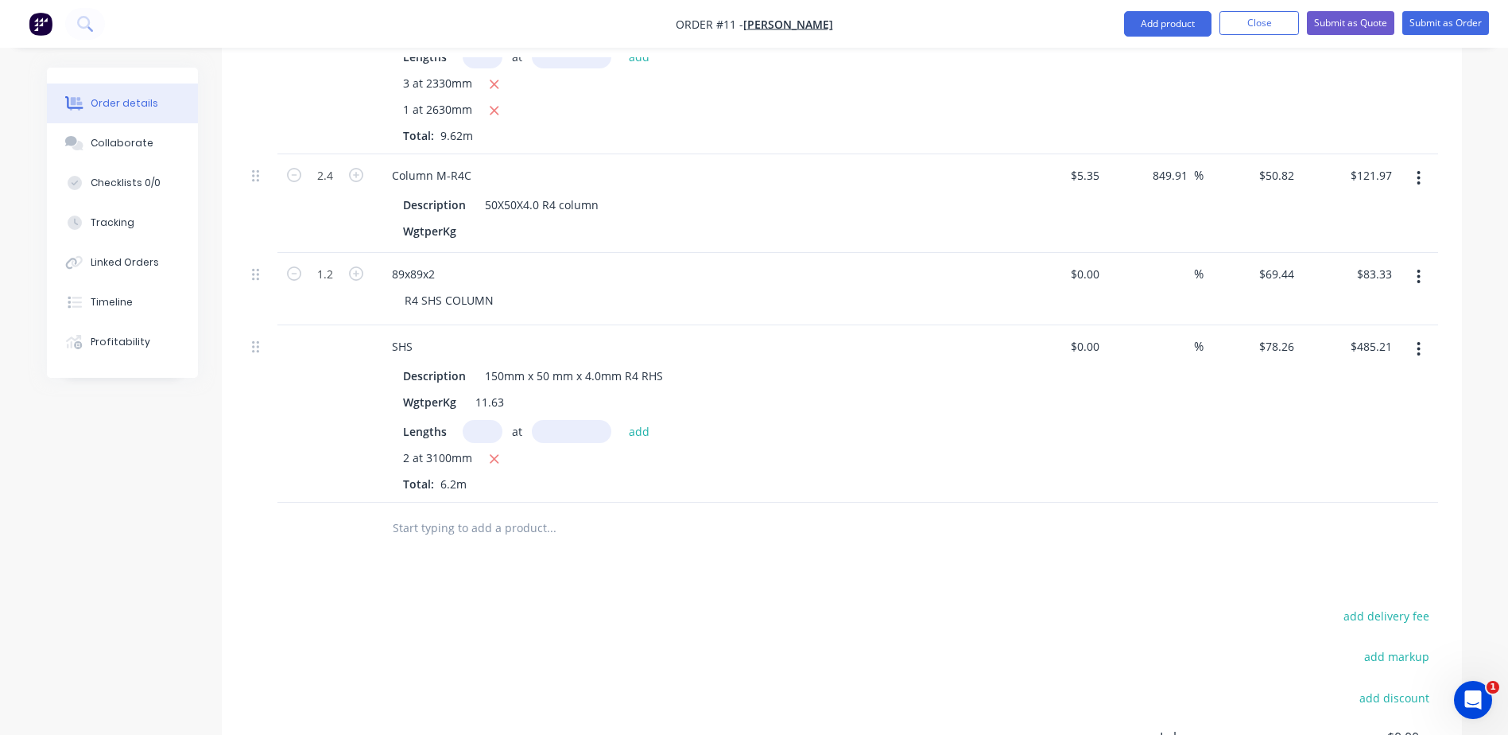
click at [448, 533] on input "text" at bounding box center [551, 528] width 318 height 32
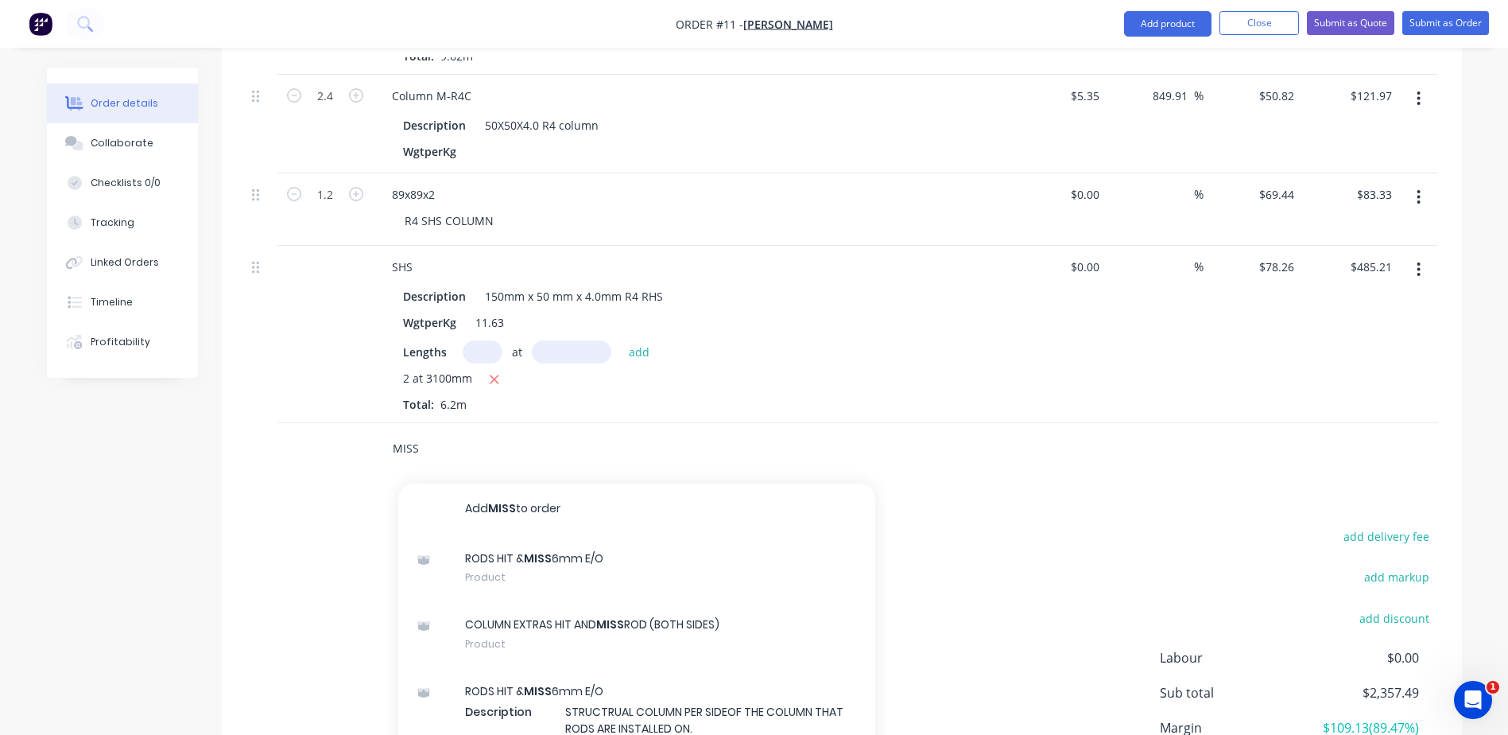
scroll to position [1454, 0]
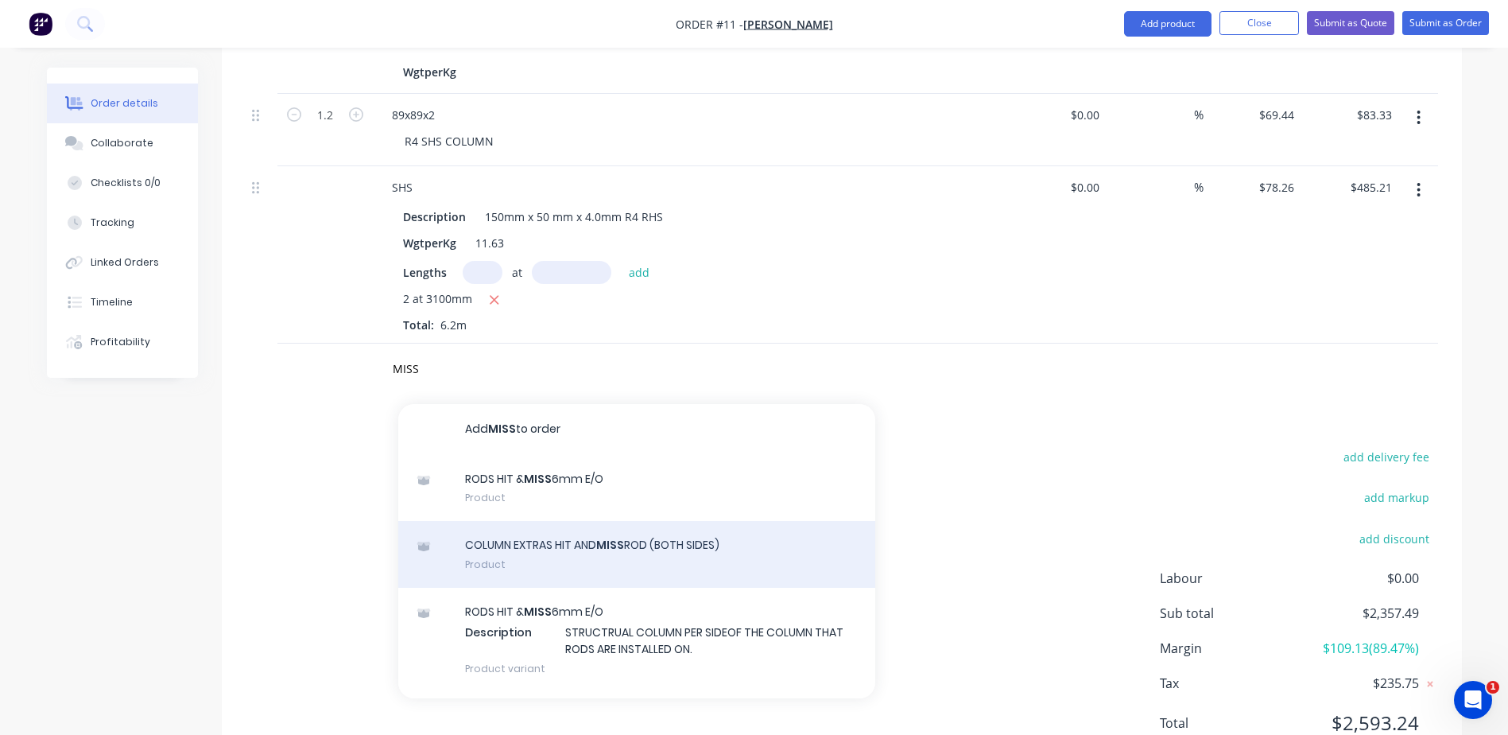
click at [562, 552] on div "COLUMN EXTRAS HIT AND MISS [PERSON_NAME] (BOTH SIDES) Product" at bounding box center [636, 554] width 477 height 67
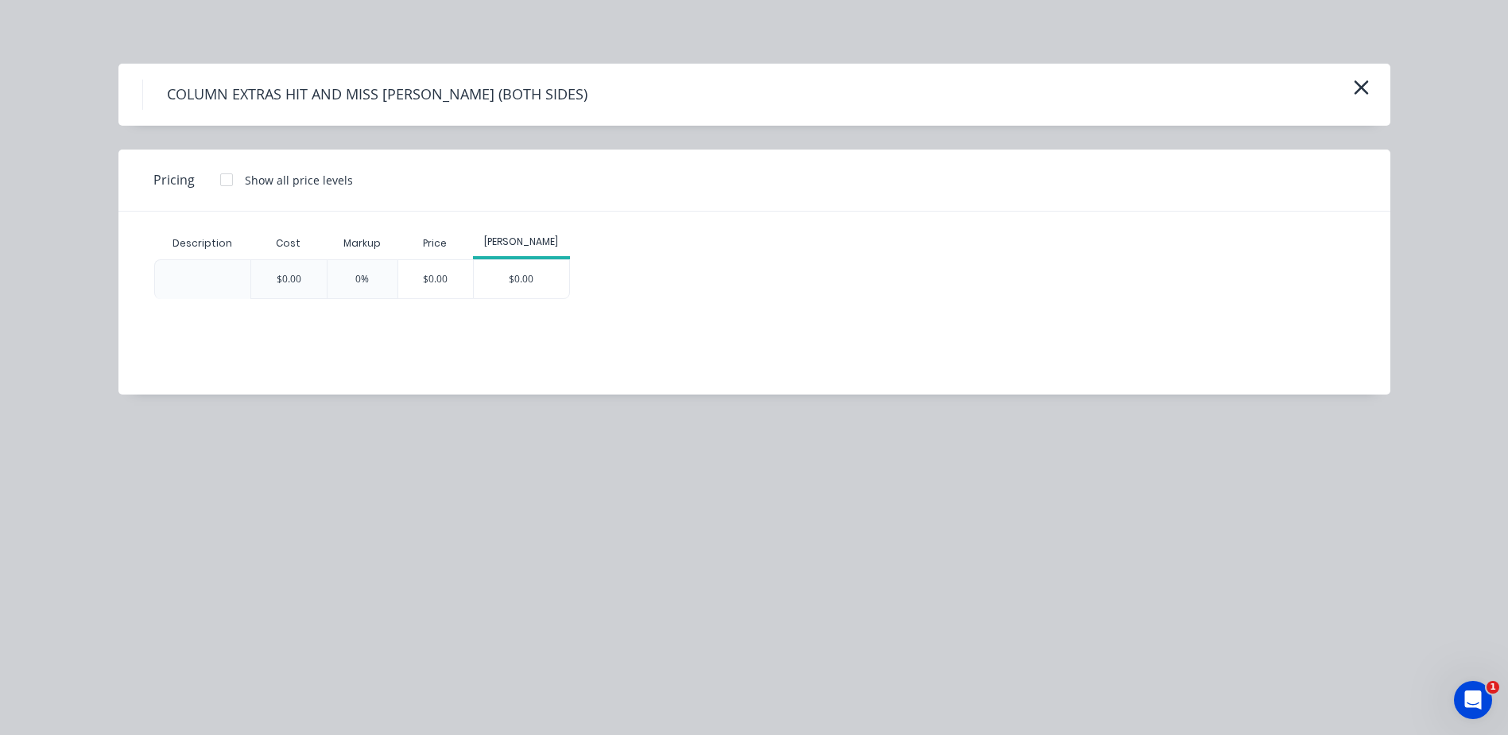
click at [1367, 76] on div "COLUMN EXTRAS HIT AND MISS [PERSON_NAME] (BOTH SIDES)" at bounding box center [754, 95] width 1272 height 62
click at [1351, 92] on button "button" at bounding box center [1361, 88] width 26 height 25
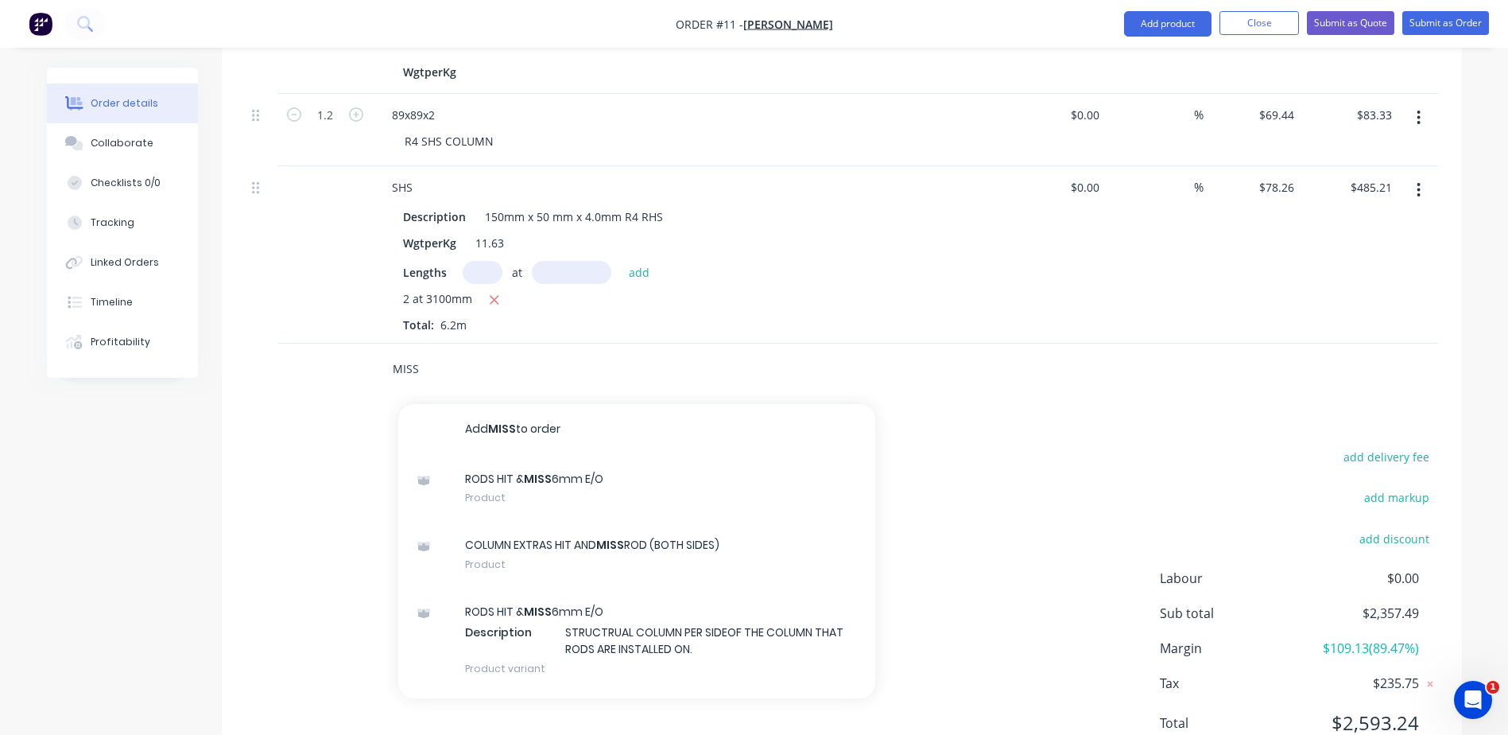
click at [440, 374] on input "MISS" at bounding box center [551, 369] width 318 height 32
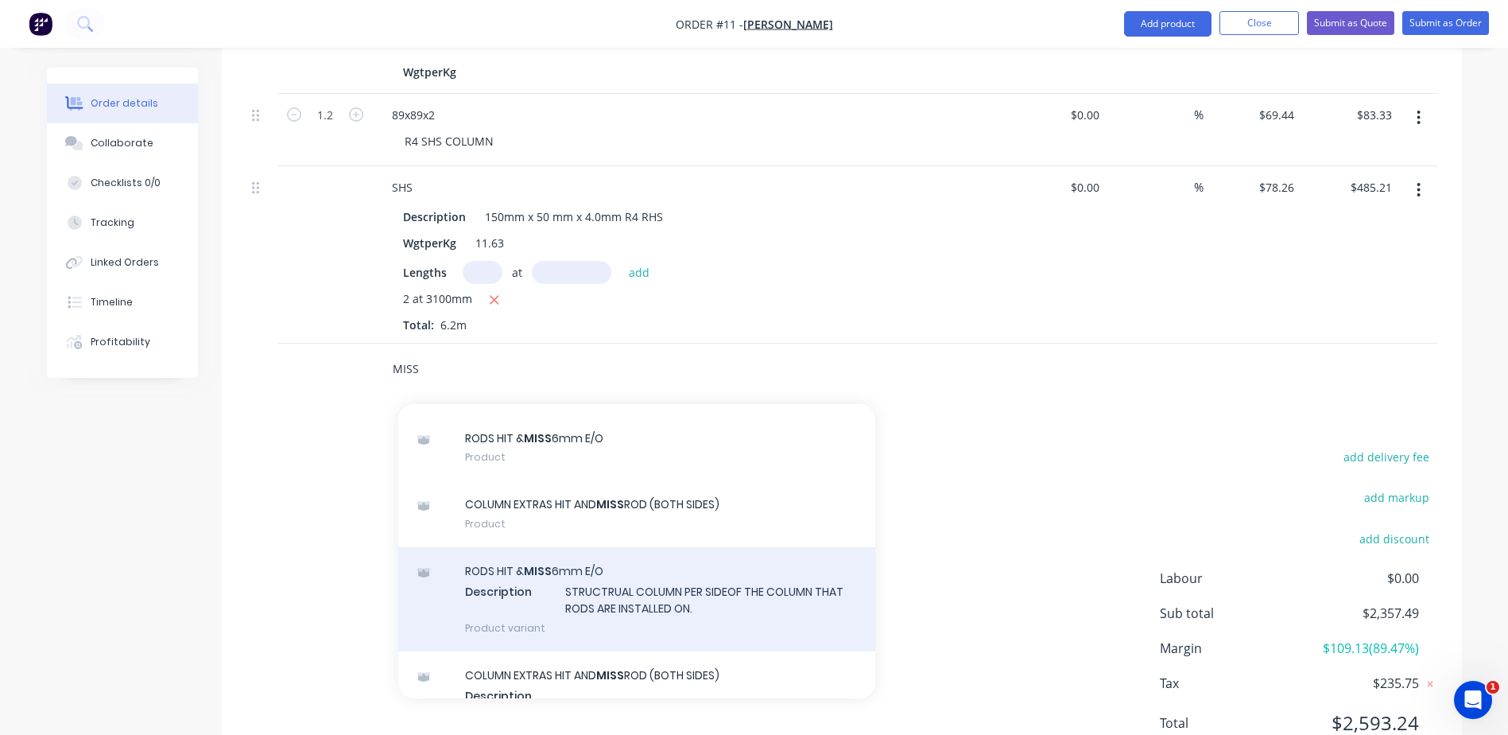
scroll to position [79, 0]
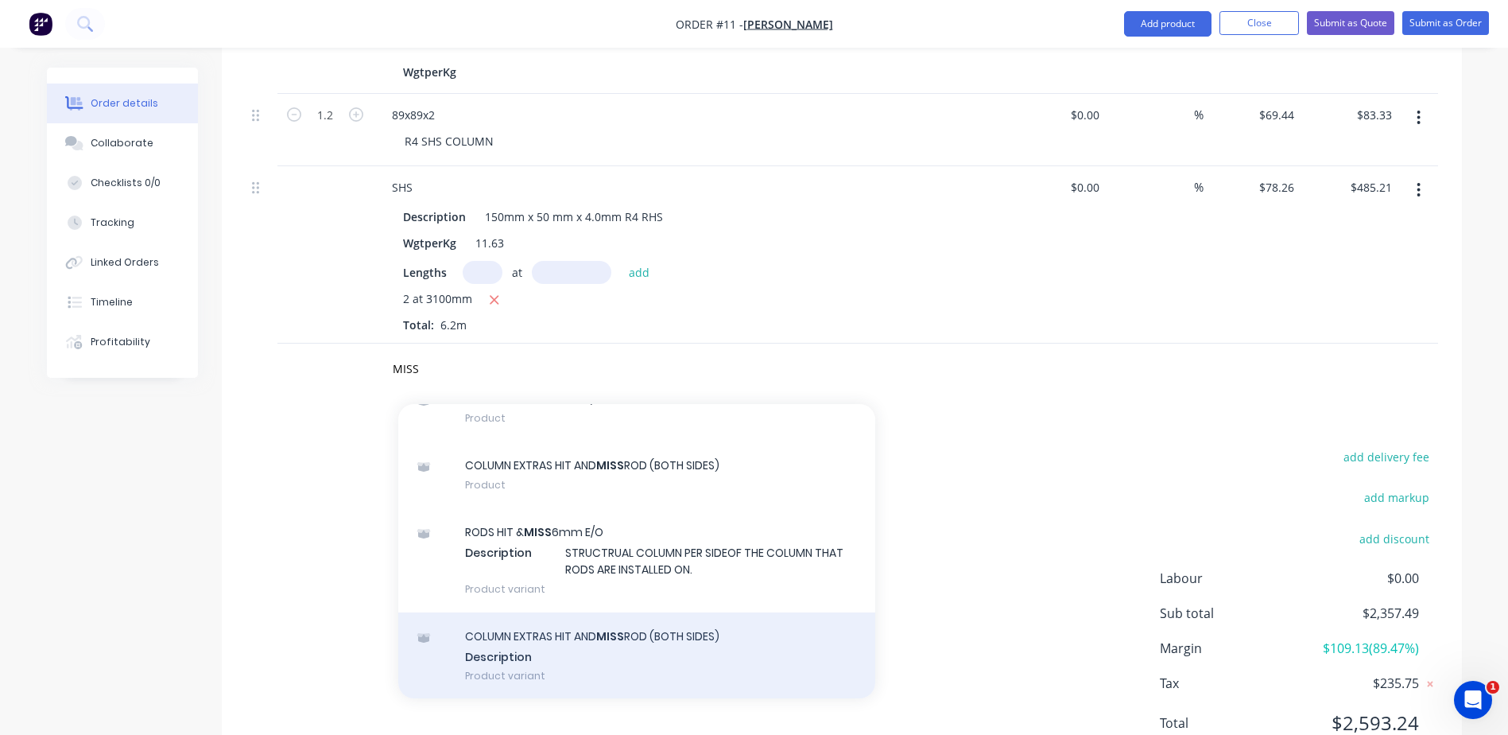
click at [600, 654] on div "COLUMN EXTRAS HIT AND MISS ROD (BOTH SIDES) Description Product variant" at bounding box center [636, 655] width 477 height 87
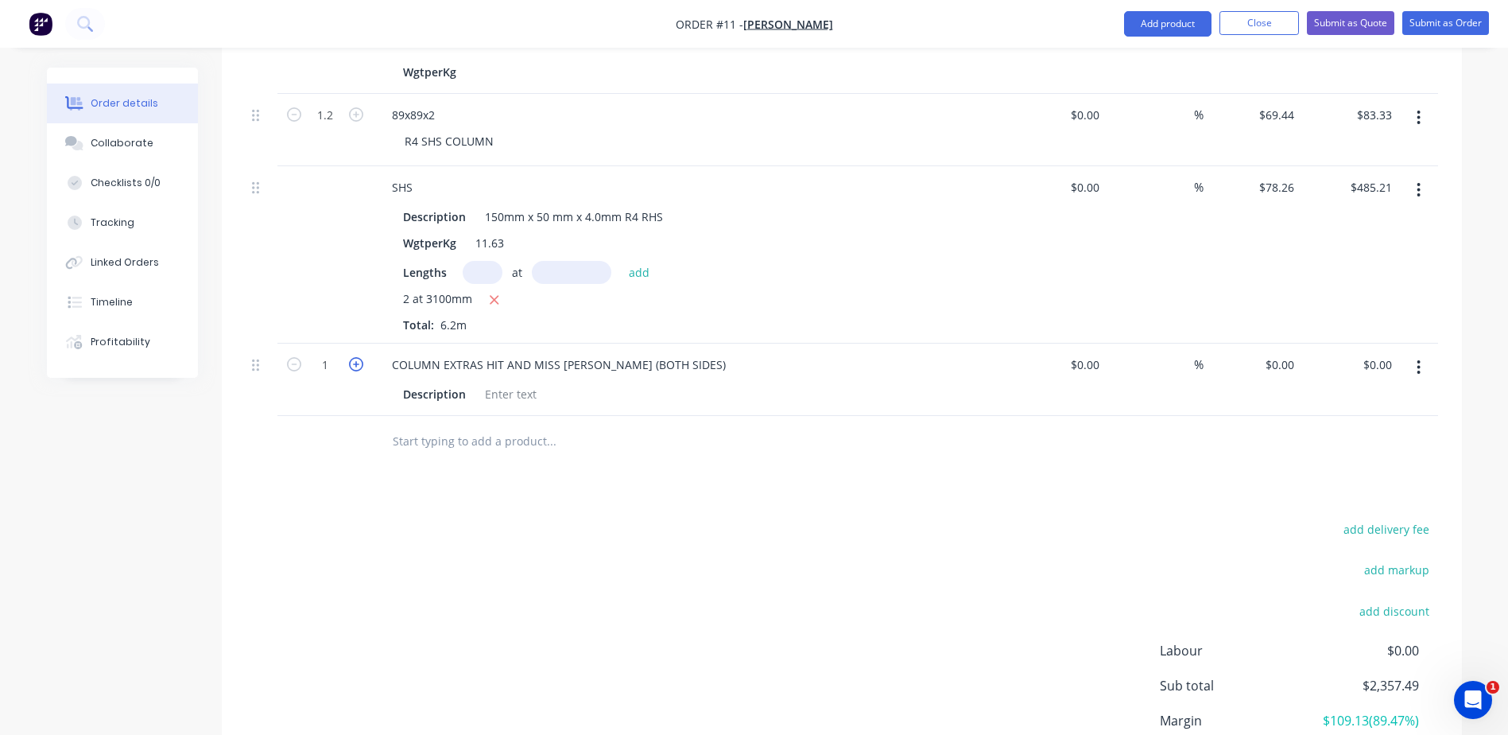
click at [352, 363] on icon "button" at bounding box center [356, 364] width 14 height 14
click at [1289, 361] on input "0" at bounding box center [1291, 364] width 18 height 23
click at [1099, 458] on div at bounding box center [842, 442] width 1192 height 52
click at [475, 444] on input "text" at bounding box center [551, 441] width 318 height 32
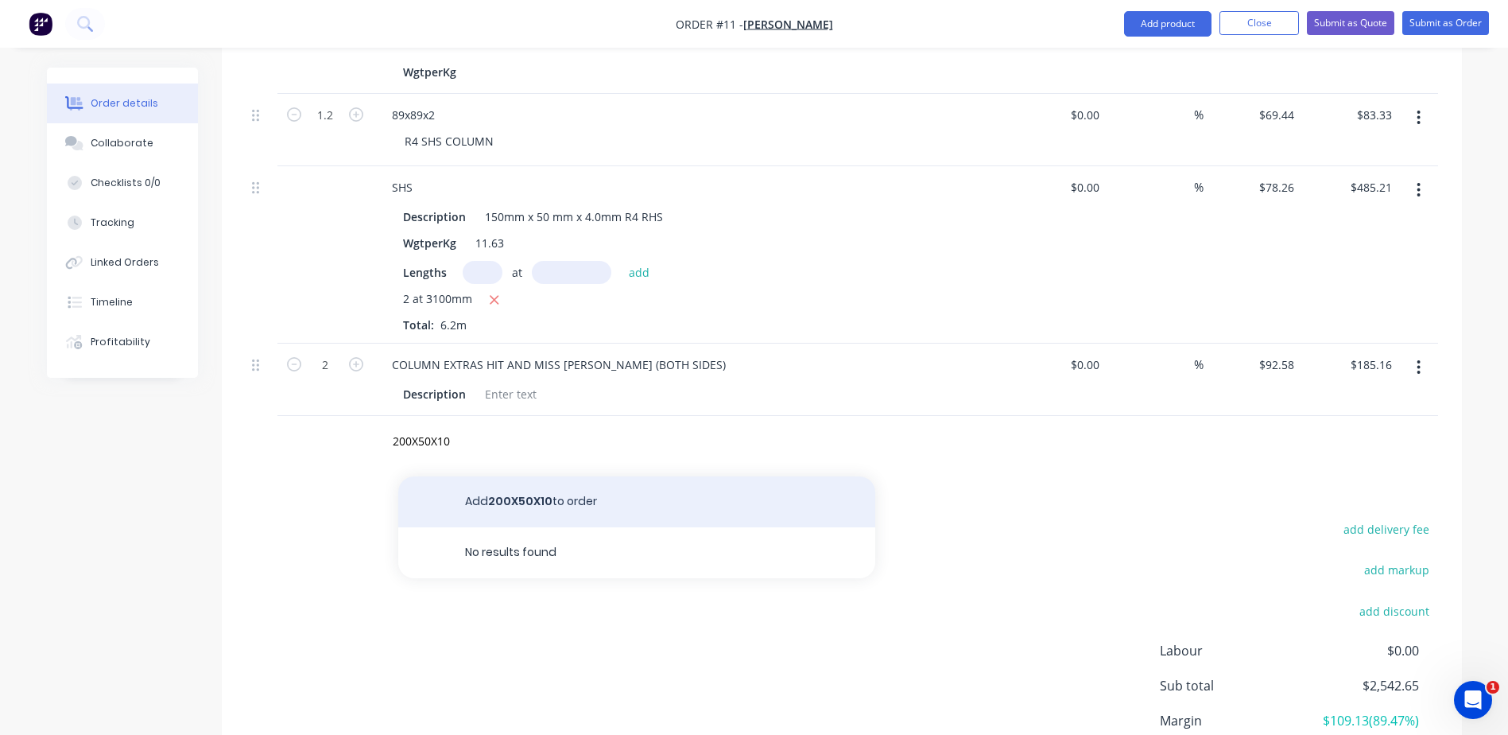
click at [539, 502] on button "Add 200X50X10 to order" at bounding box center [636, 501] width 477 height 51
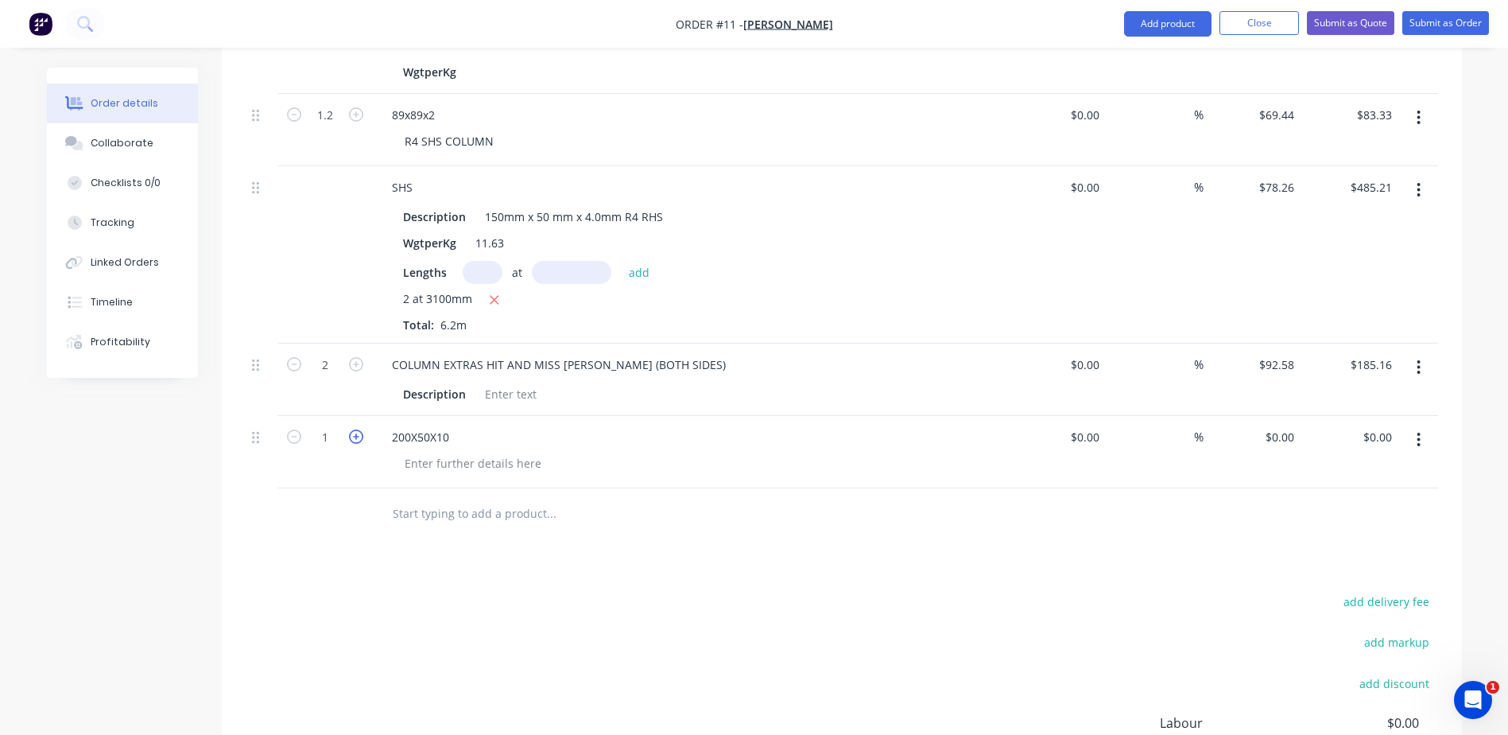
click at [353, 436] on icon "button" at bounding box center [356, 436] width 14 height 14
click at [1274, 430] on div "0 $0.00" at bounding box center [1253, 452] width 98 height 72
click at [1207, 535] on div at bounding box center [842, 514] width 1192 height 52
click at [442, 469] on div at bounding box center [473, 463] width 162 height 23
click at [1031, 593] on div "add delivery fee add markup add discount Labour $0.00 Sub total $2,686.89 Margi…" at bounding box center [842, 744] width 1192 height 307
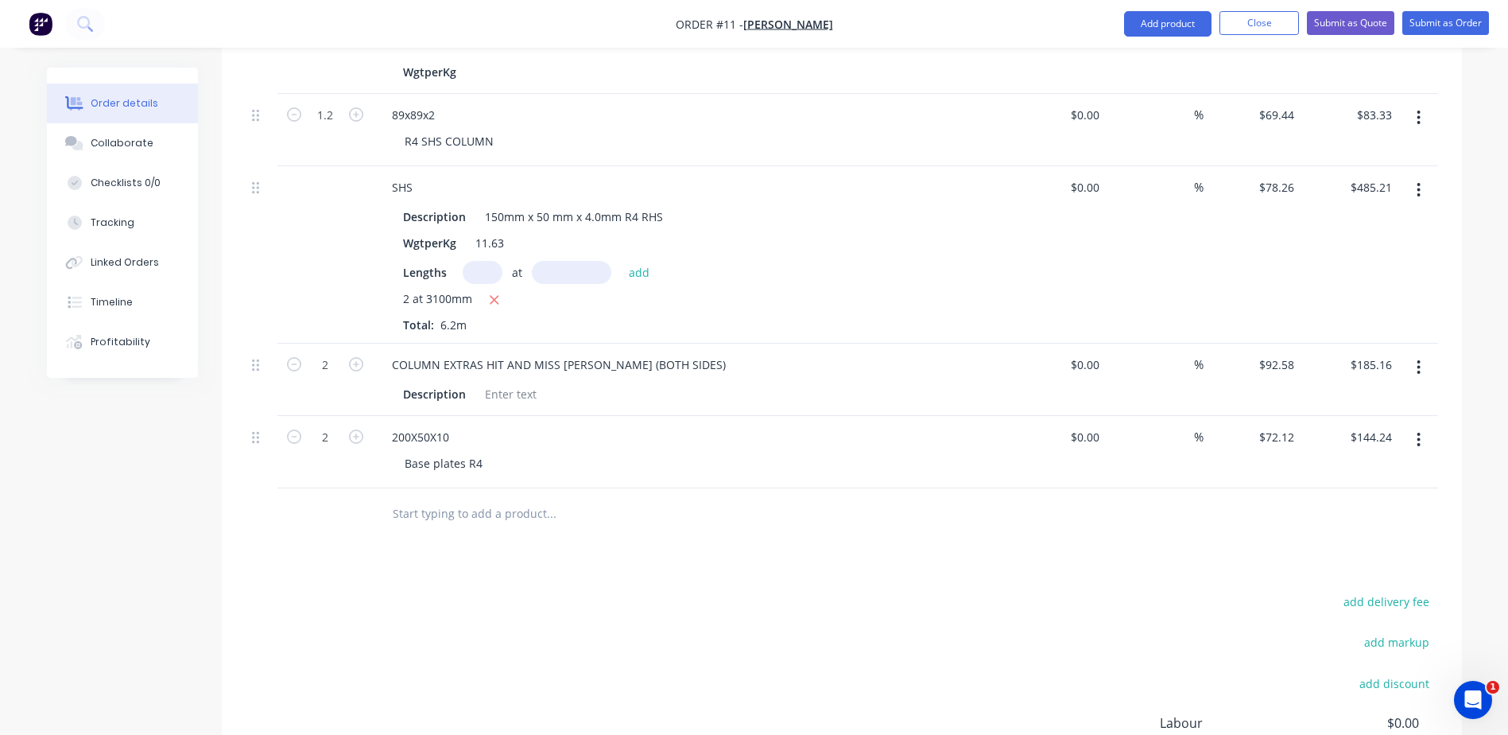
click at [456, 526] on input "text" at bounding box center [551, 514] width 318 height 32
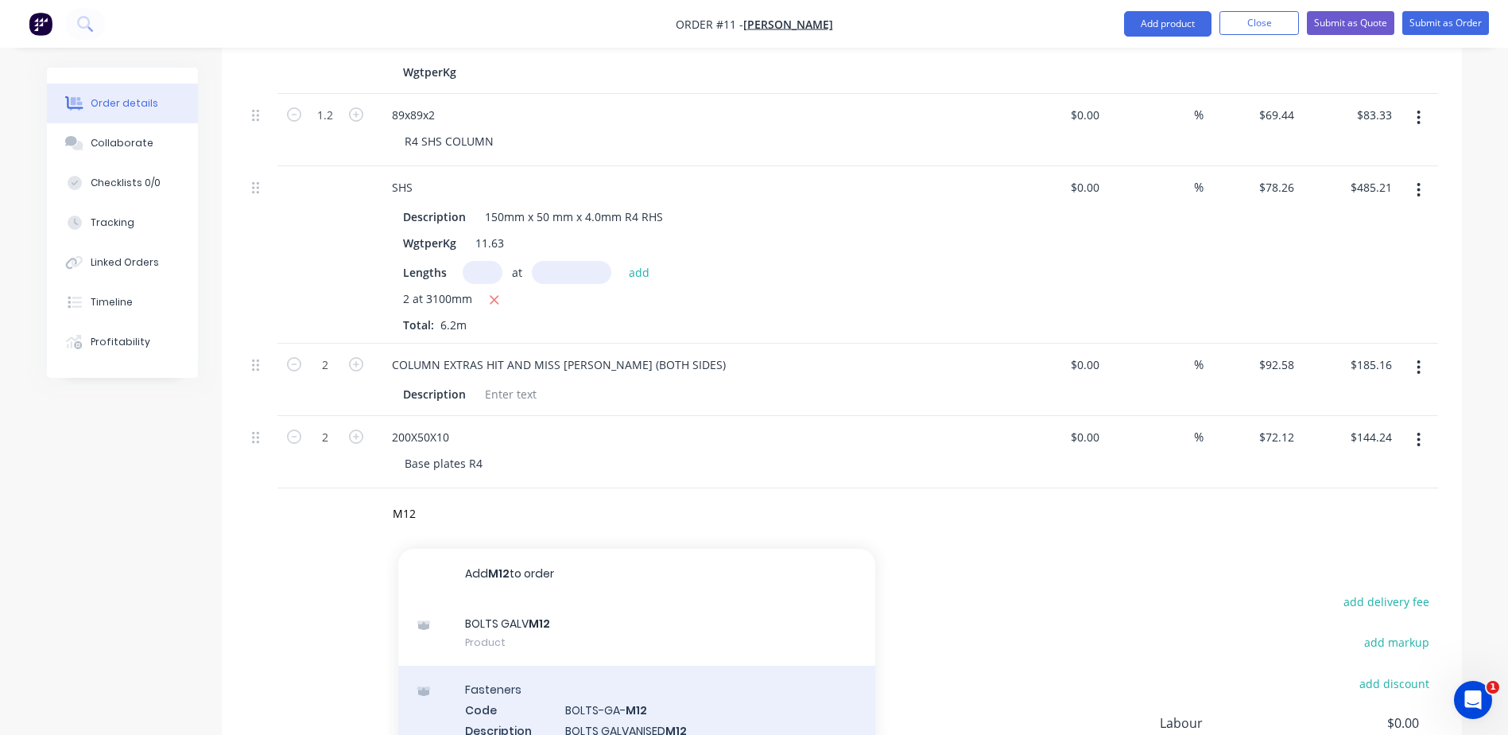
click at [594, 705] on div "Fasteners Code BOLTS-GA- M12 Description BOLTS GALVANISED M12 Unit Each WgtperK…" at bounding box center [636, 739] width 477 height 149
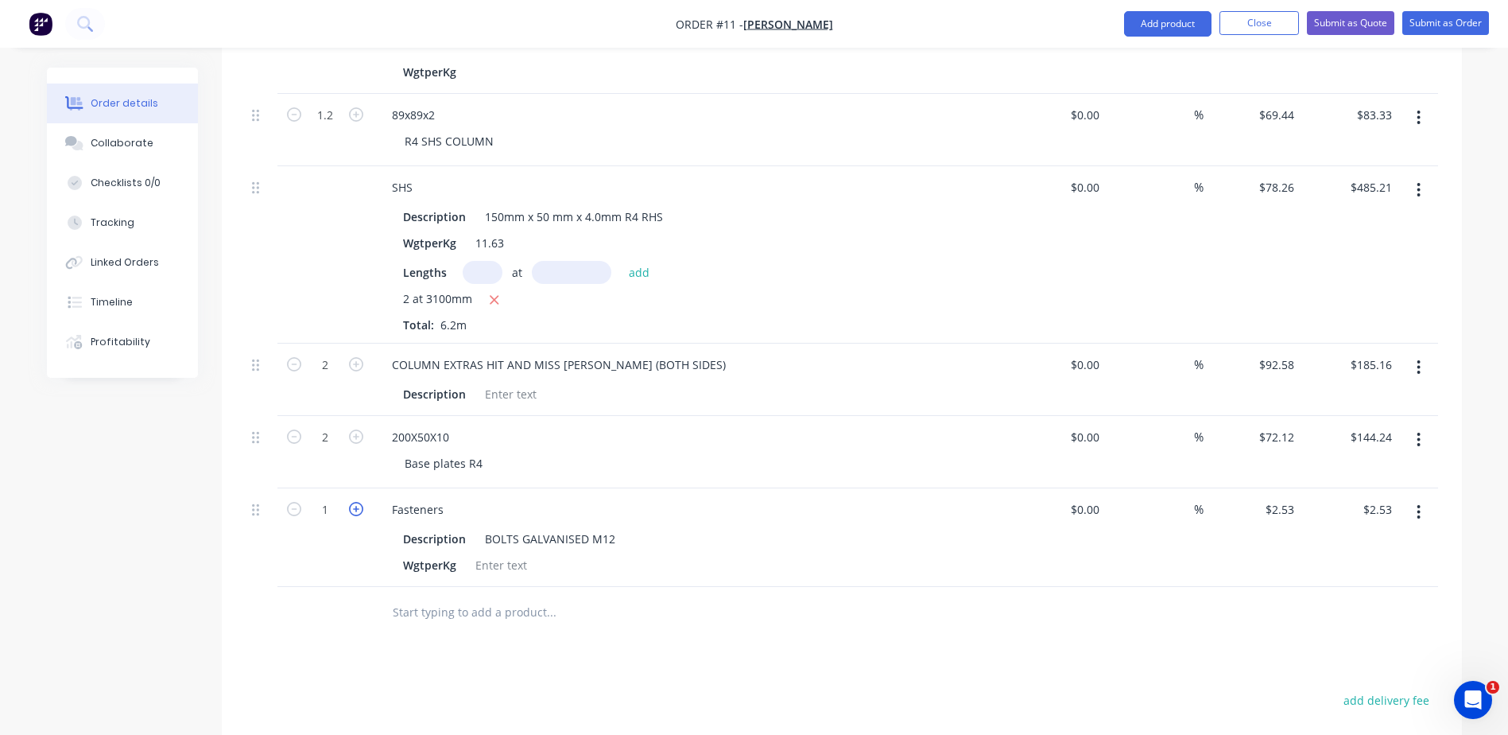
click at [351, 504] on icon "button" at bounding box center [356, 509] width 14 height 14
click at [469, 614] on input "text" at bounding box center [551, 612] width 318 height 32
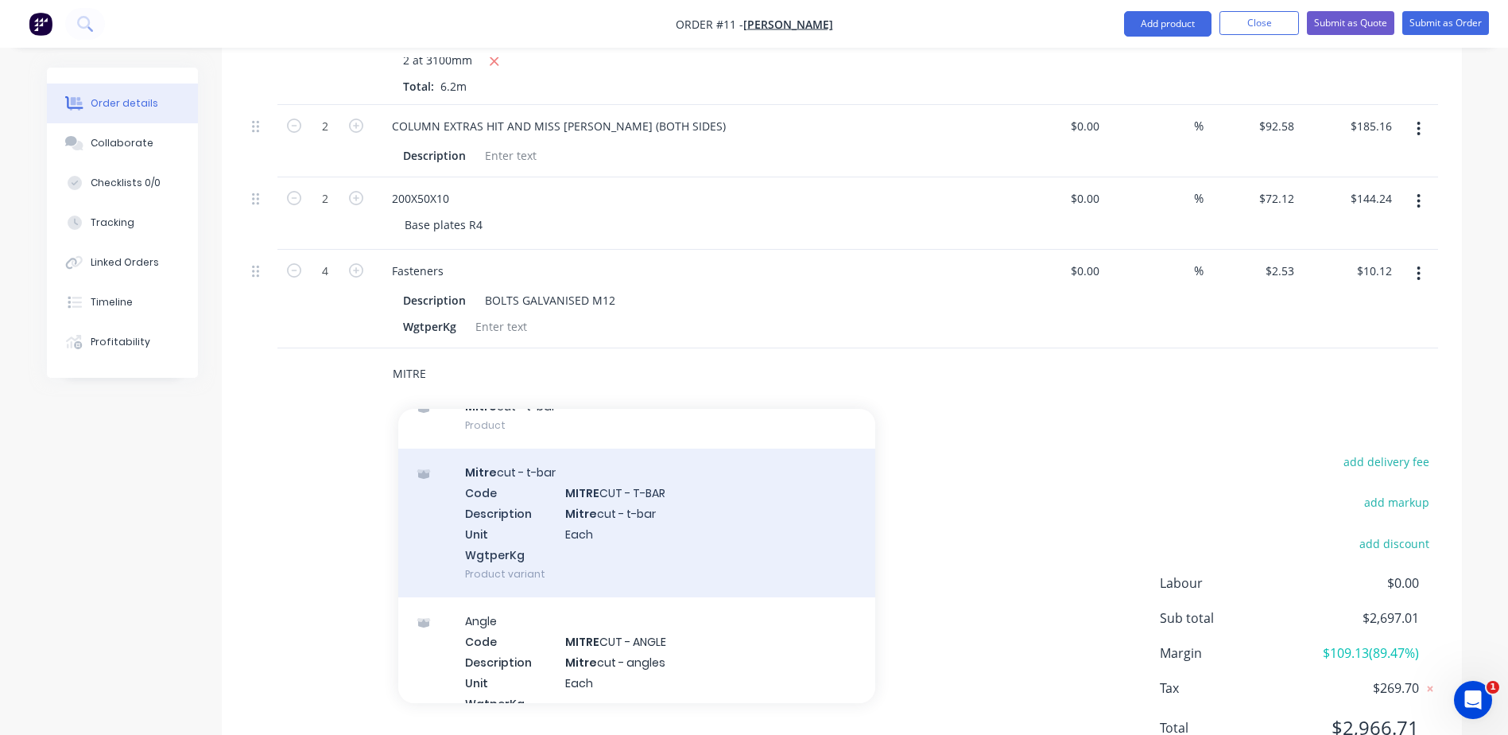
scroll to position [187, 0]
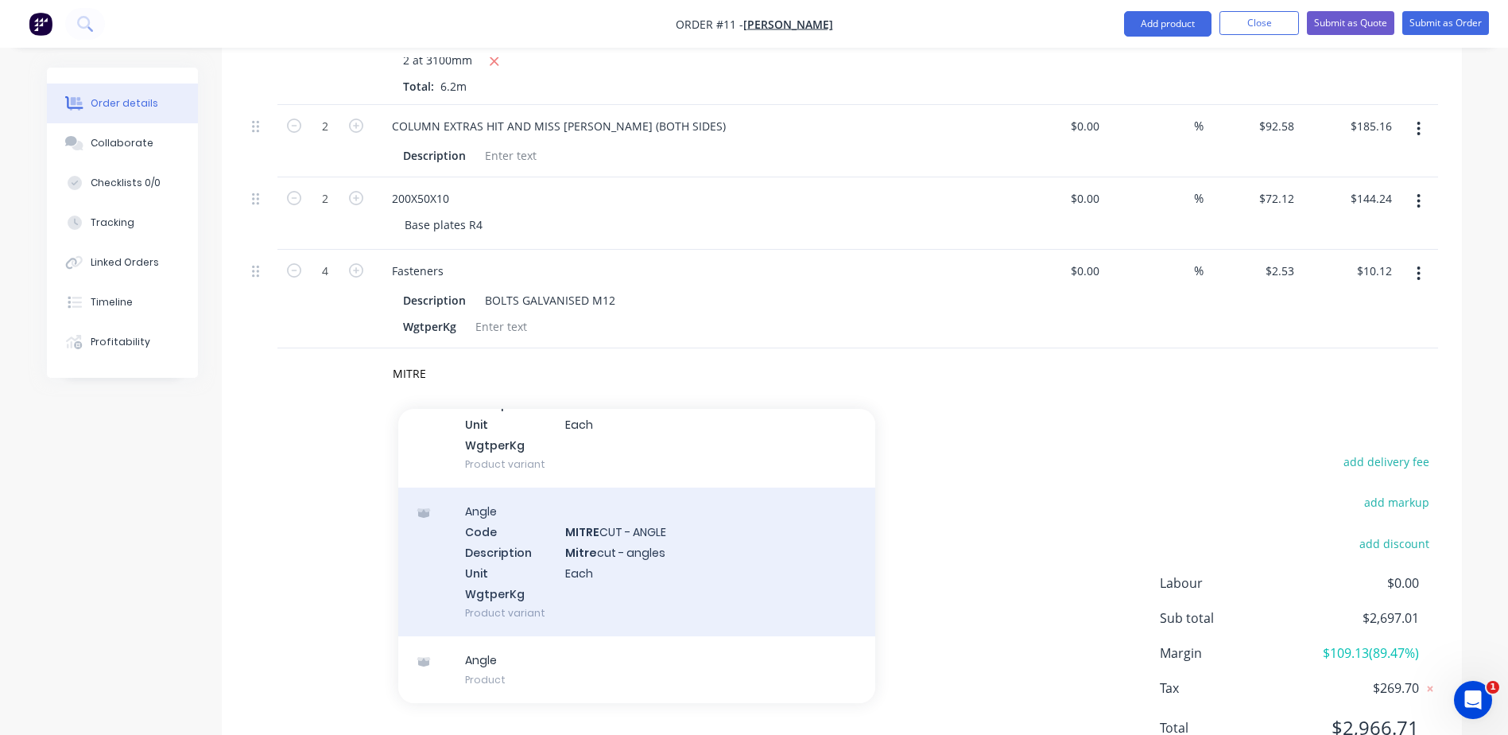
click at [597, 562] on div "Angle Code MITRE CUT - ANGLE Description Mitre cut - angles Unit Each WgtperKg …" at bounding box center [636, 561] width 477 height 149
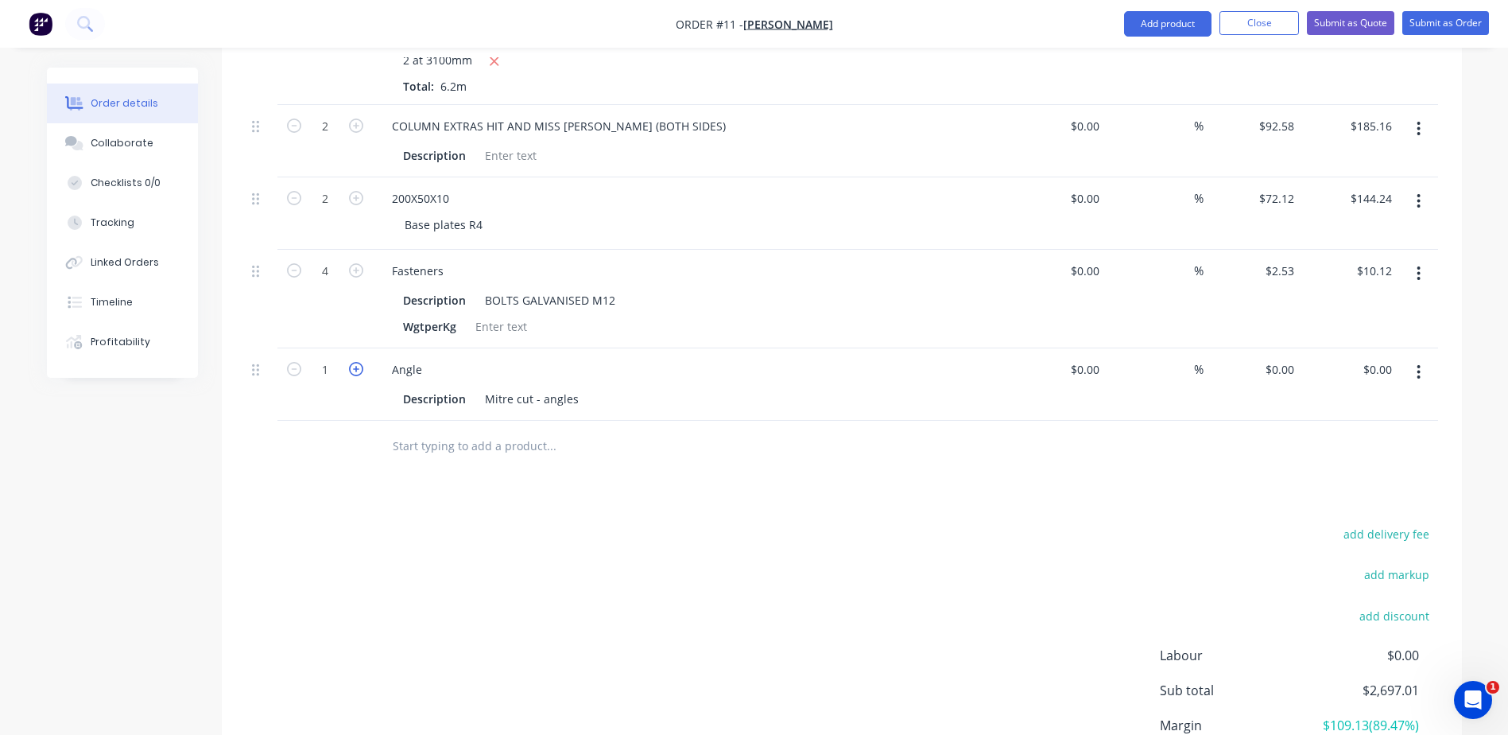
click at [351, 368] on icon "button" at bounding box center [356, 369] width 14 height 14
click at [351, 369] on icon "button" at bounding box center [356, 369] width 14 height 14
click at [1246, 368] on div "$0.00 $0.00" at bounding box center [1253, 384] width 98 height 72
click at [1262, 367] on div "0 0" at bounding box center [1253, 384] width 98 height 72
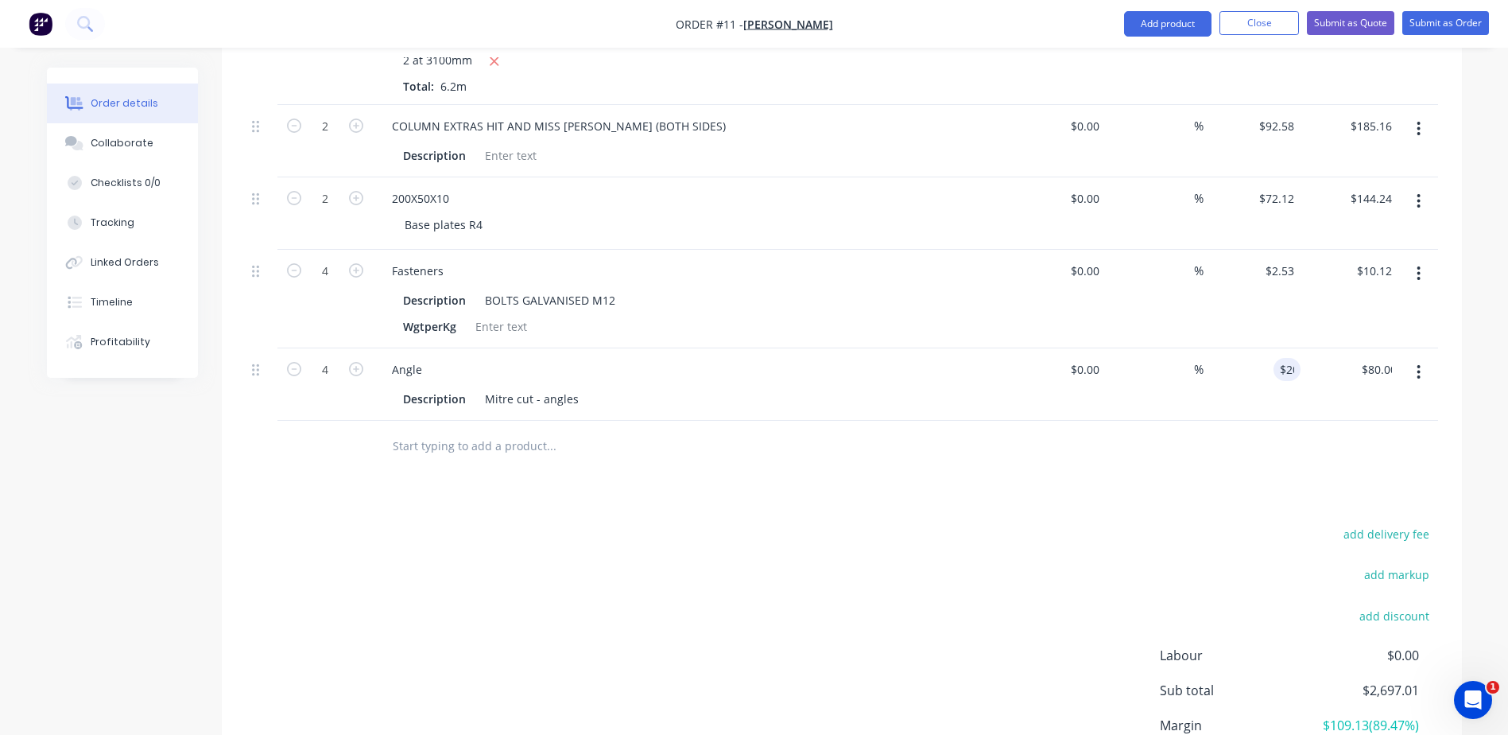
click at [440, 448] on input "text" at bounding box center [551, 446] width 318 height 32
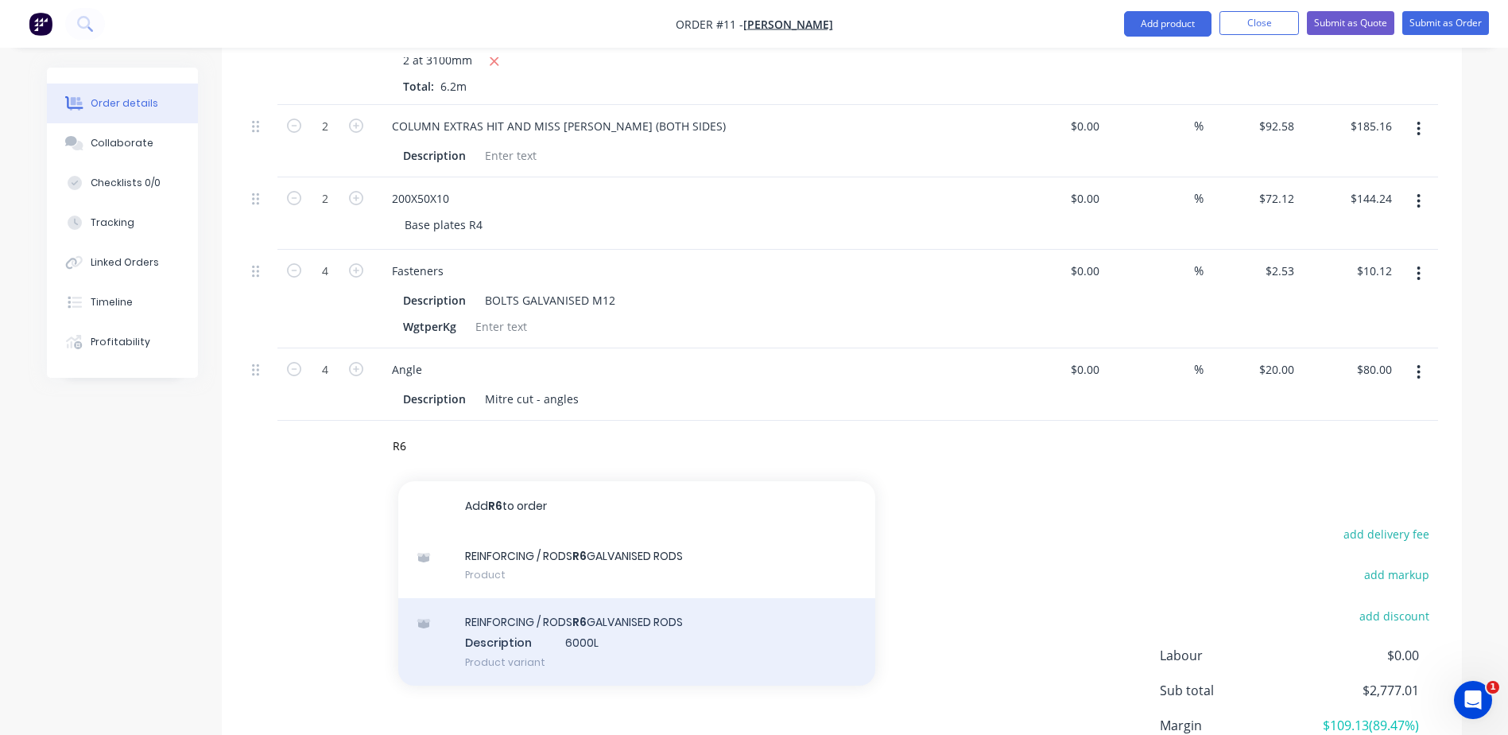
click at [568, 650] on div "REINFORCING / RODS R6 GALVANISED RODS Description 6000L Product variant" at bounding box center [636, 641] width 477 height 87
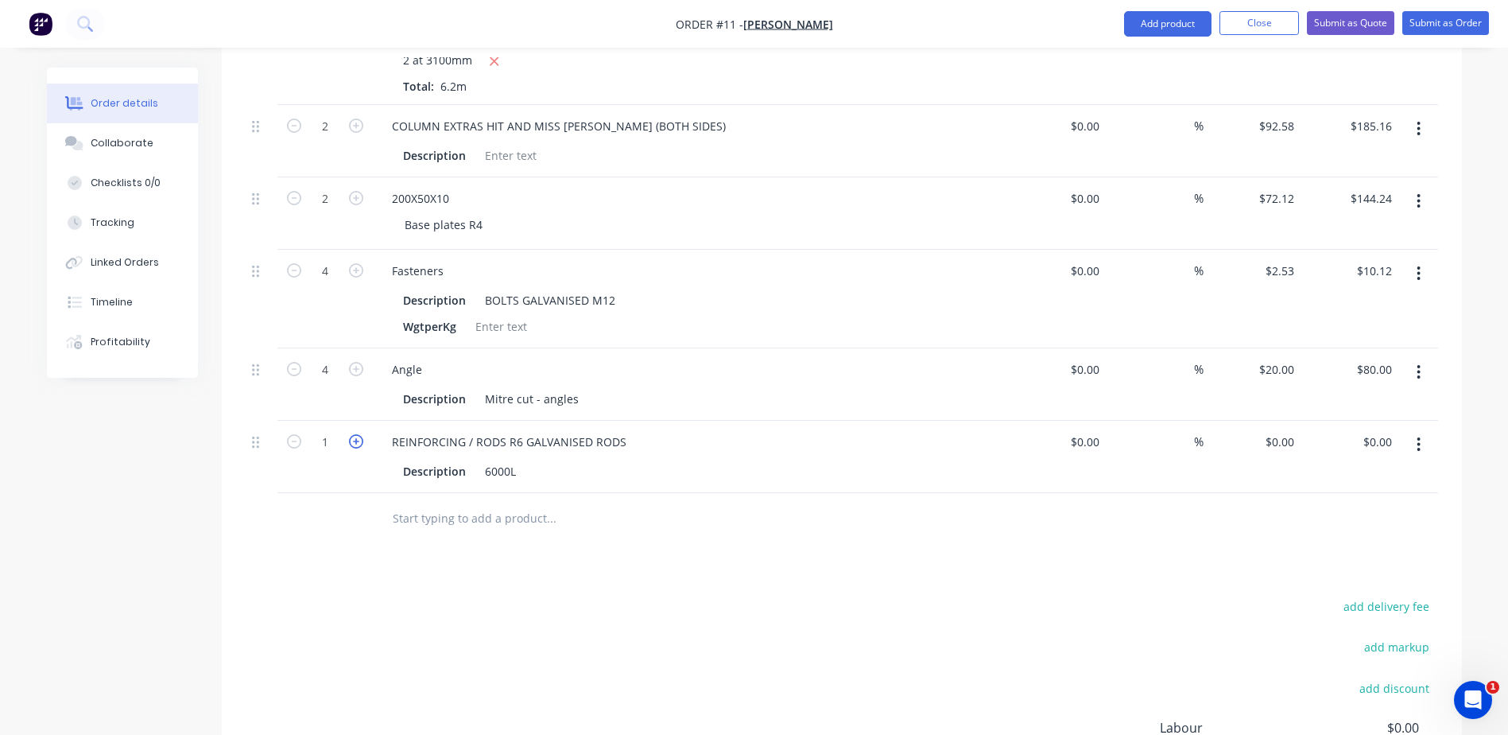
click at [358, 442] on icon "button" at bounding box center [356, 441] width 14 height 14
click at [358, 441] on icon "button" at bounding box center [356, 441] width 14 height 14
click at [357, 441] on icon "button" at bounding box center [356, 441] width 14 height 14
click at [357, 440] on icon "button" at bounding box center [356, 441] width 14 height 14
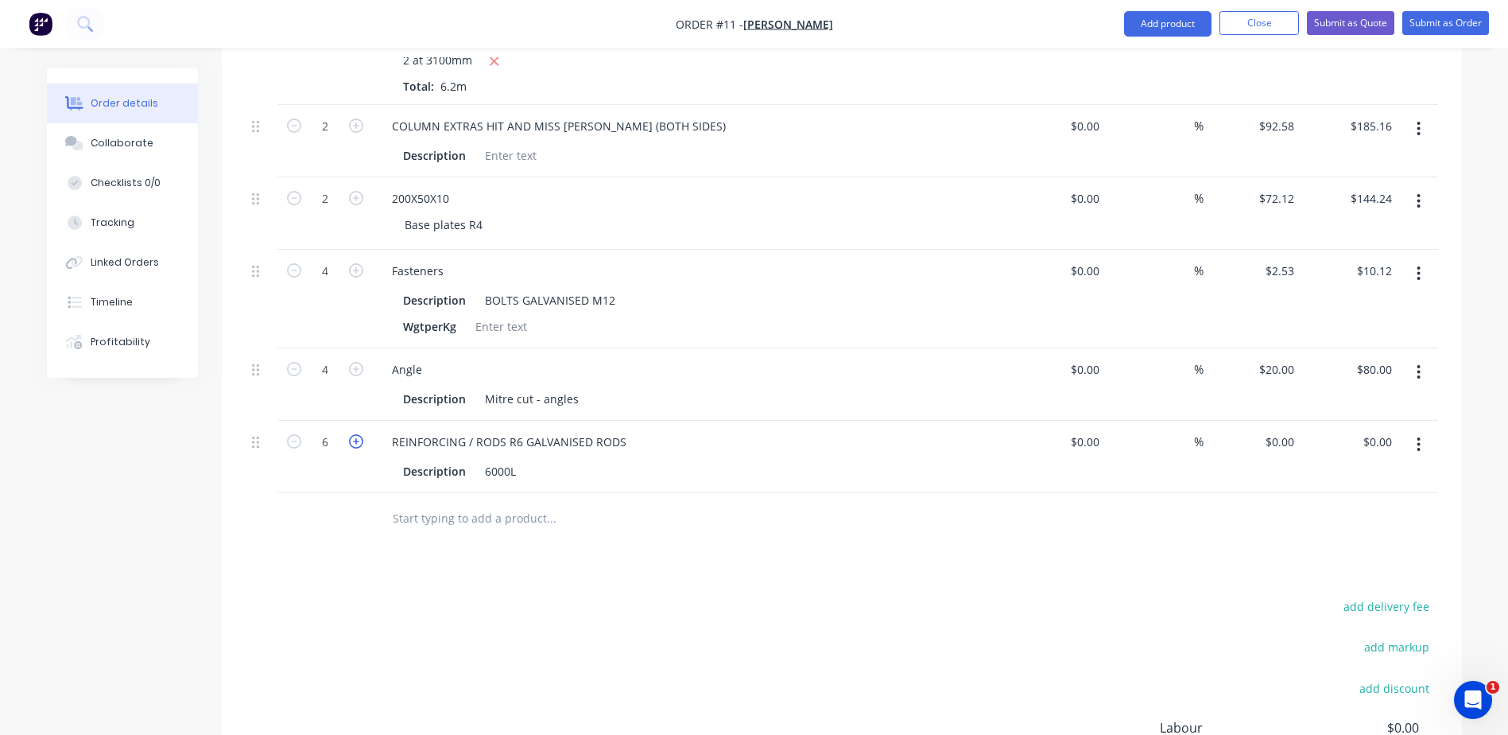
click at [357, 440] on icon "button" at bounding box center [356, 441] width 14 height 14
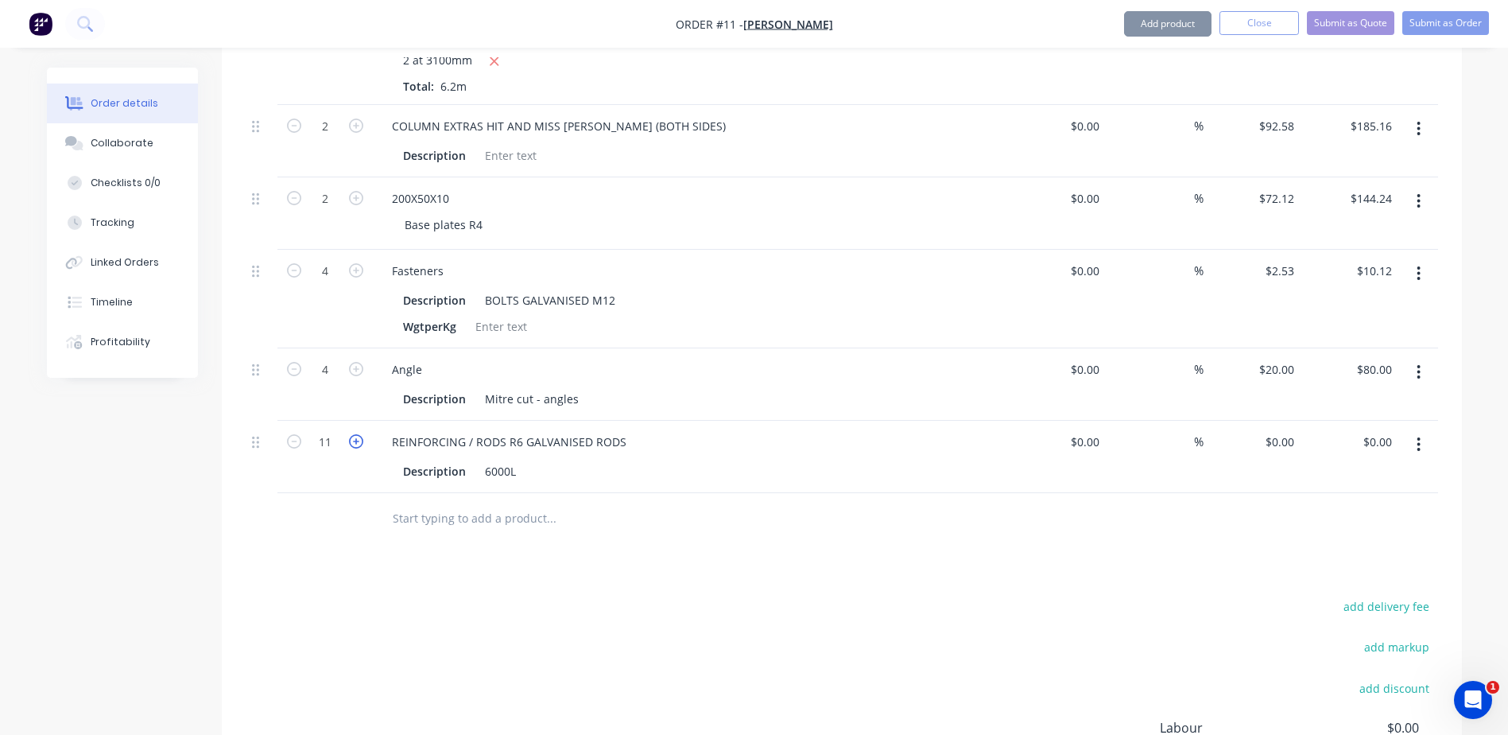
click at [357, 439] on icon "button" at bounding box center [356, 441] width 14 height 14
click at [357, 438] on icon "button" at bounding box center [356, 441] width 14 height 14
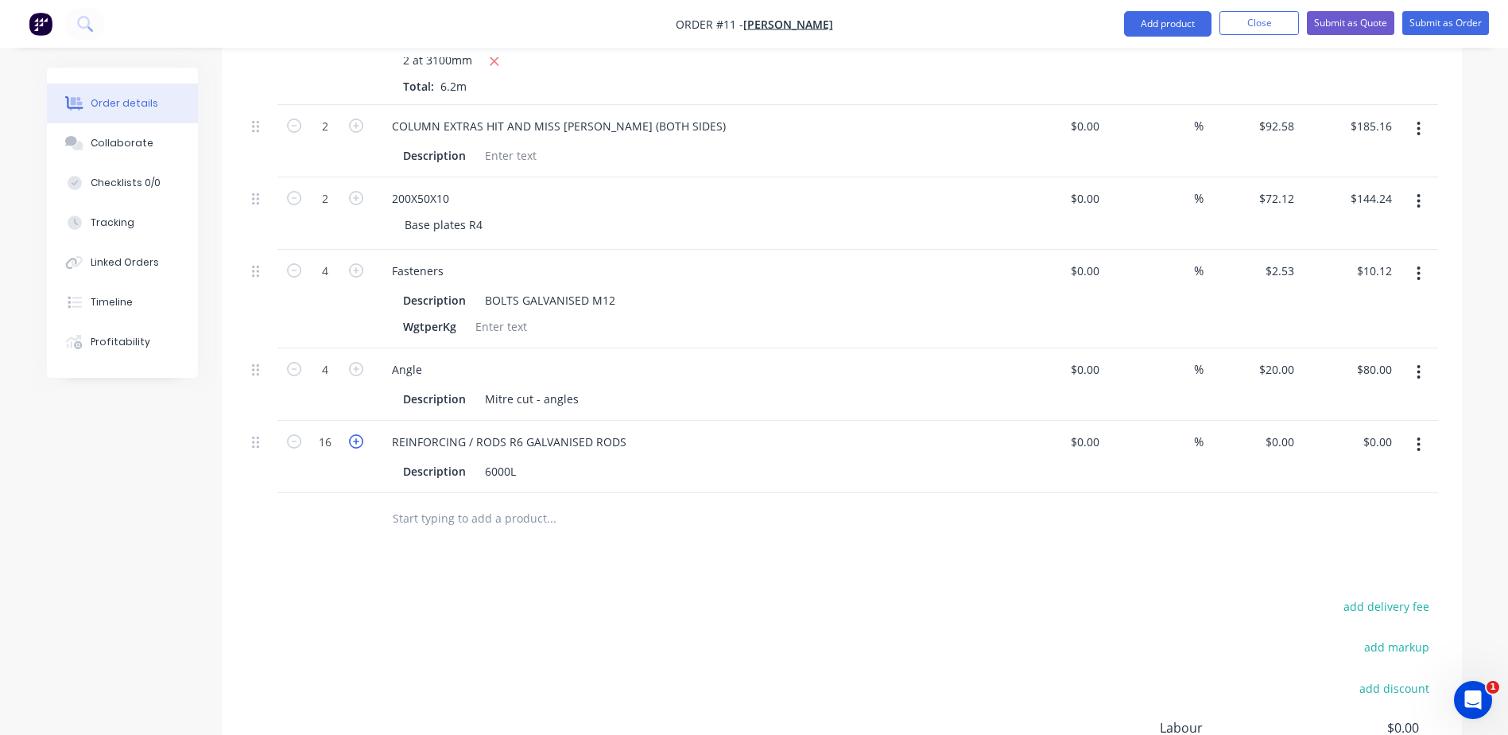
click at [357, 438] on icon "button" at bounding box center [356, 441] width 14 height 14
click at [357, 437] on icon "button" at bounding box center [356, 441] width 14 height 14
click at [357, 436] on icon "button" at bounding box center [356, 441] width 14 height 14
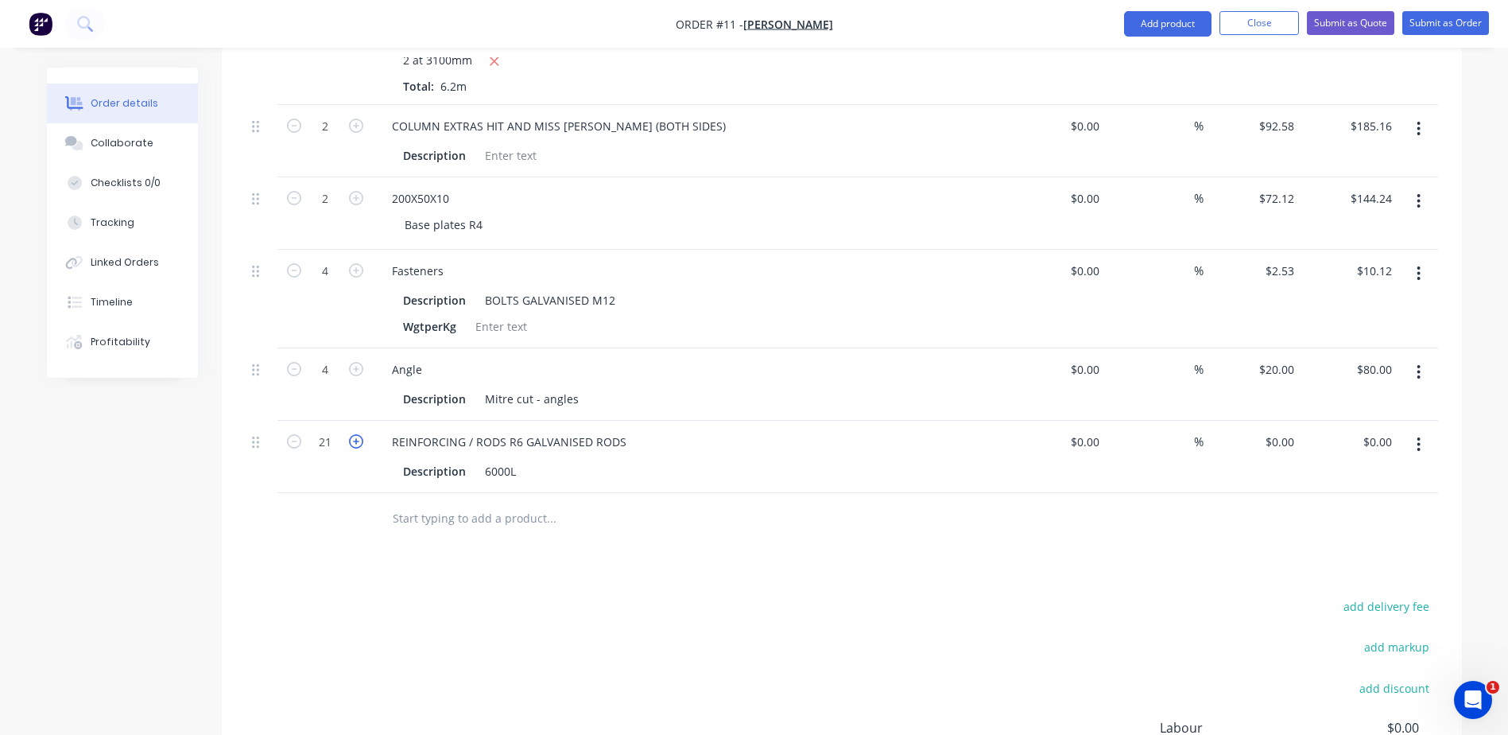
click at [357, 436] on icon "button" at bounding box center [356, 441] width 14 height 14
click at [1290, 444] on input "0" at bounding box center [1282, 441] width 37 height 23
click at [417, 518] on input "text" at bounding box center [551, 518] width 318 height 32
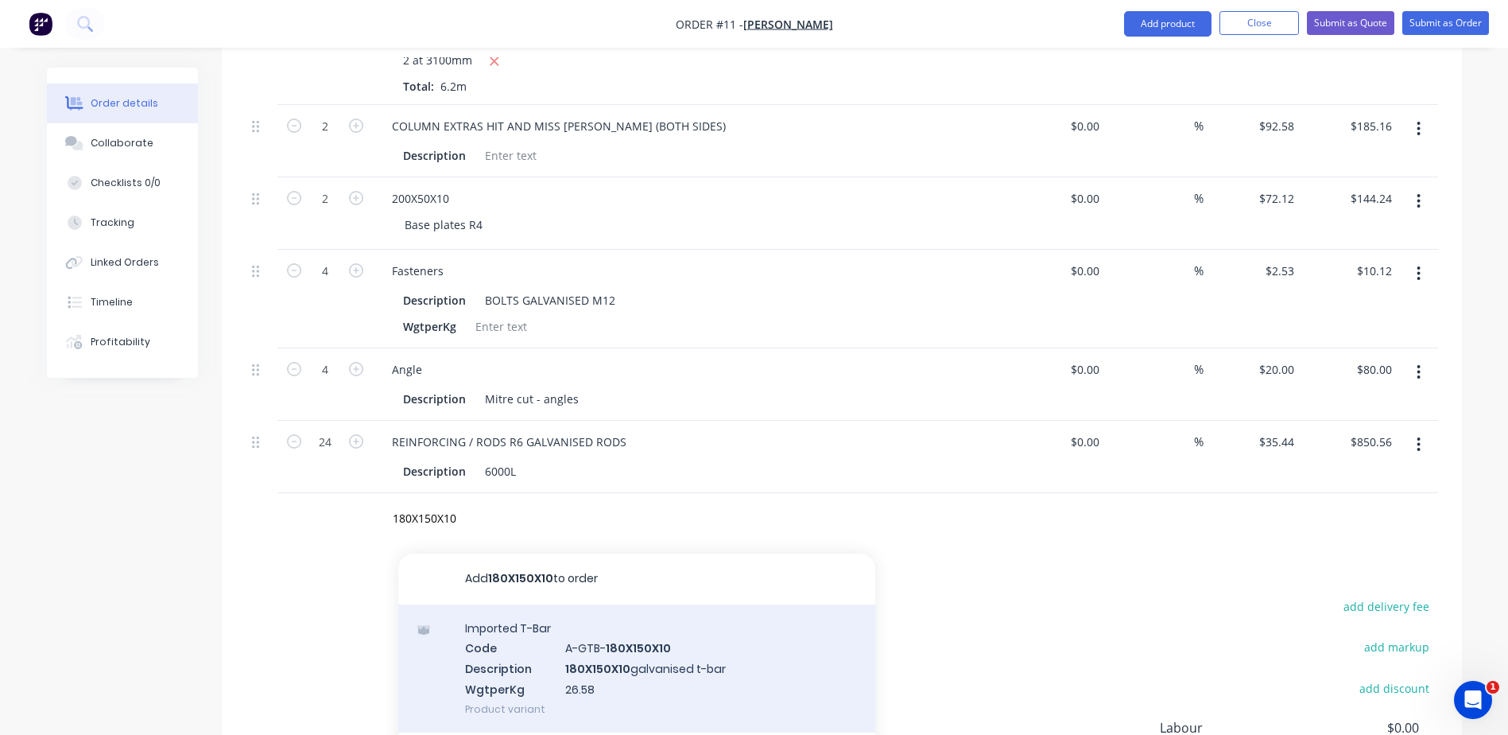
click at [576, 667] on div "Imported T-Bar Code A-GTB- 180X150X10 Description 180X150X10 galvanised t-bar W…" at bounding box center [636, 668] width 477 height 128
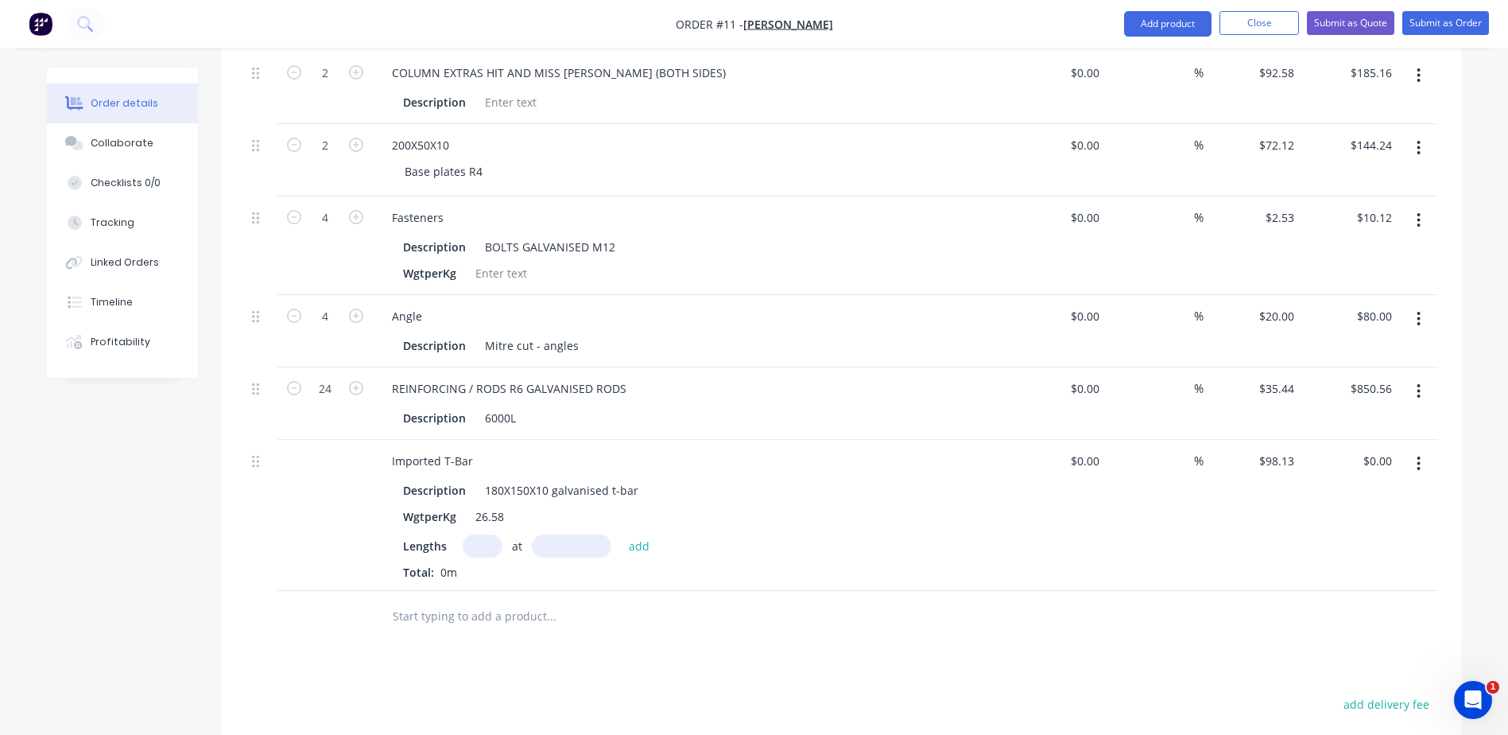
scroll to position [1772, 0]
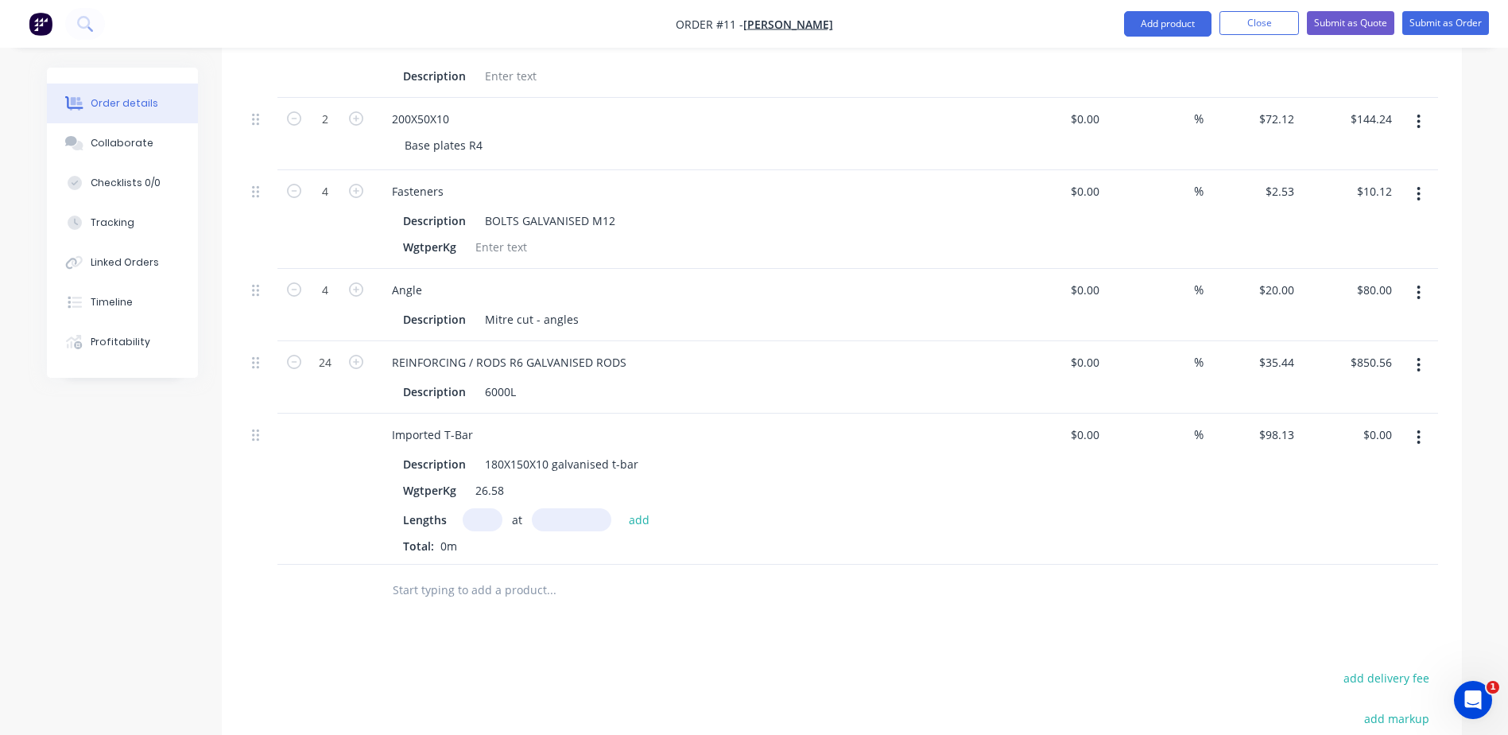
click at [480, 517] on input "text" at bounding box center [483, 519] width 40 height 23
click at [650, 508] on div "1 at 1970mm add" at bounding box center [561, 519] width 196 height 23
click at [630, 522] on button "add" at bounding box center [639, 518] width 37 height 21
click at [639, 515] on button "add" at bounding box center [639, 518] width 37 height 21
click at [633, 520] on button "add" at bounding box center [639, 518] width 37 height 21
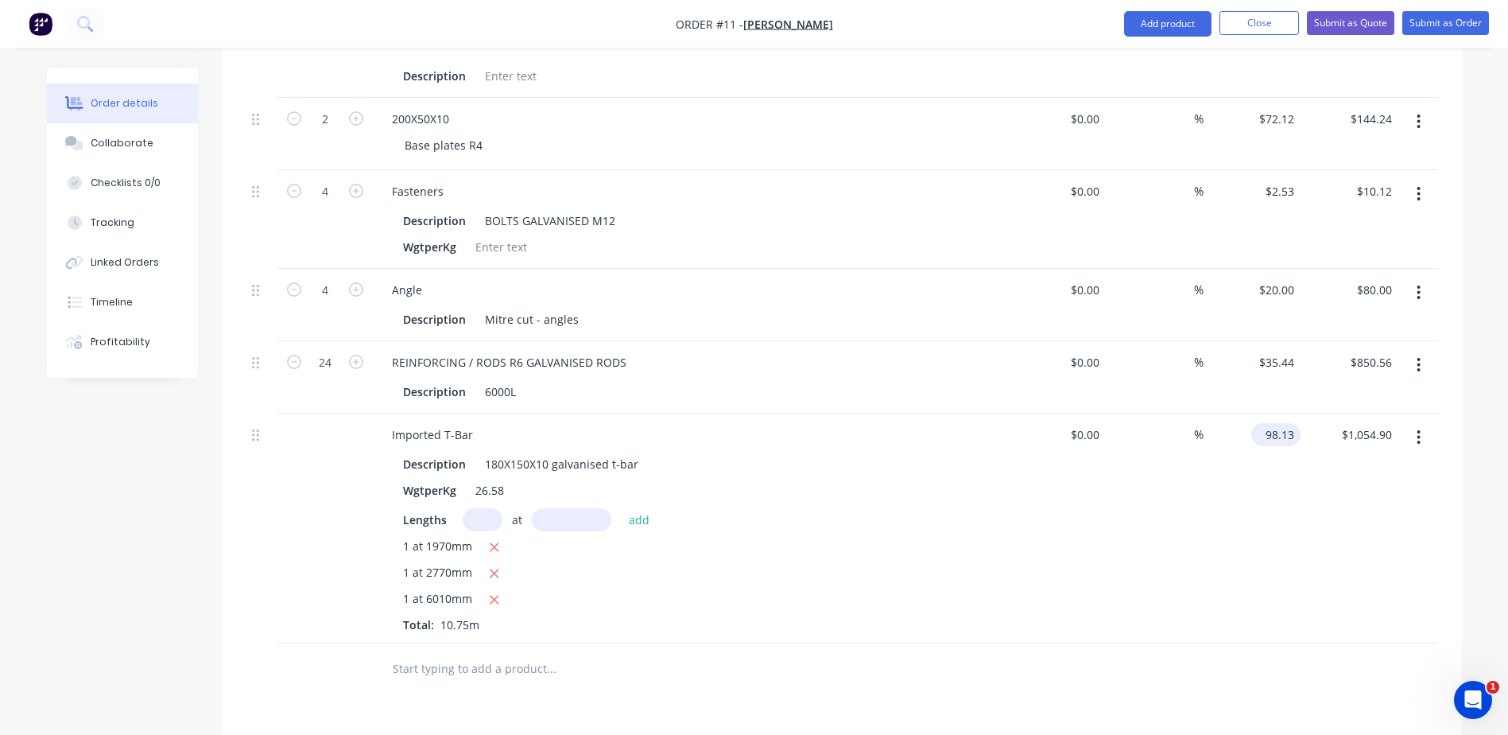
click at [1272, 433] on input "98.13" at bounding box center [1279, 434] width 43 height 23
click at [1177, 504] on div "%" at bounding box center [1155, 528] width 98 height 230
click at [451, 663] on input "text" at bounding box center [551, 669] width 318 height 32
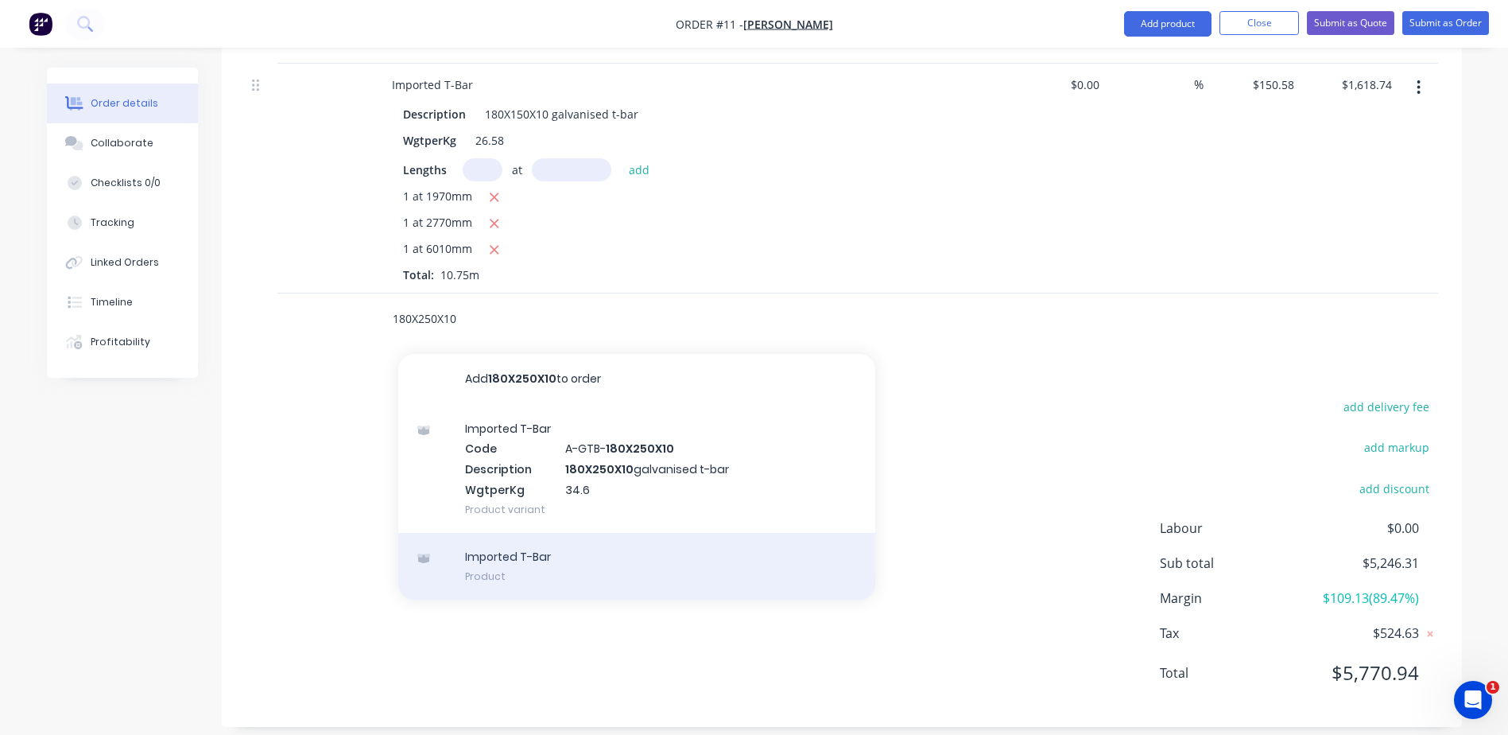
scroll to position [2138, 0]
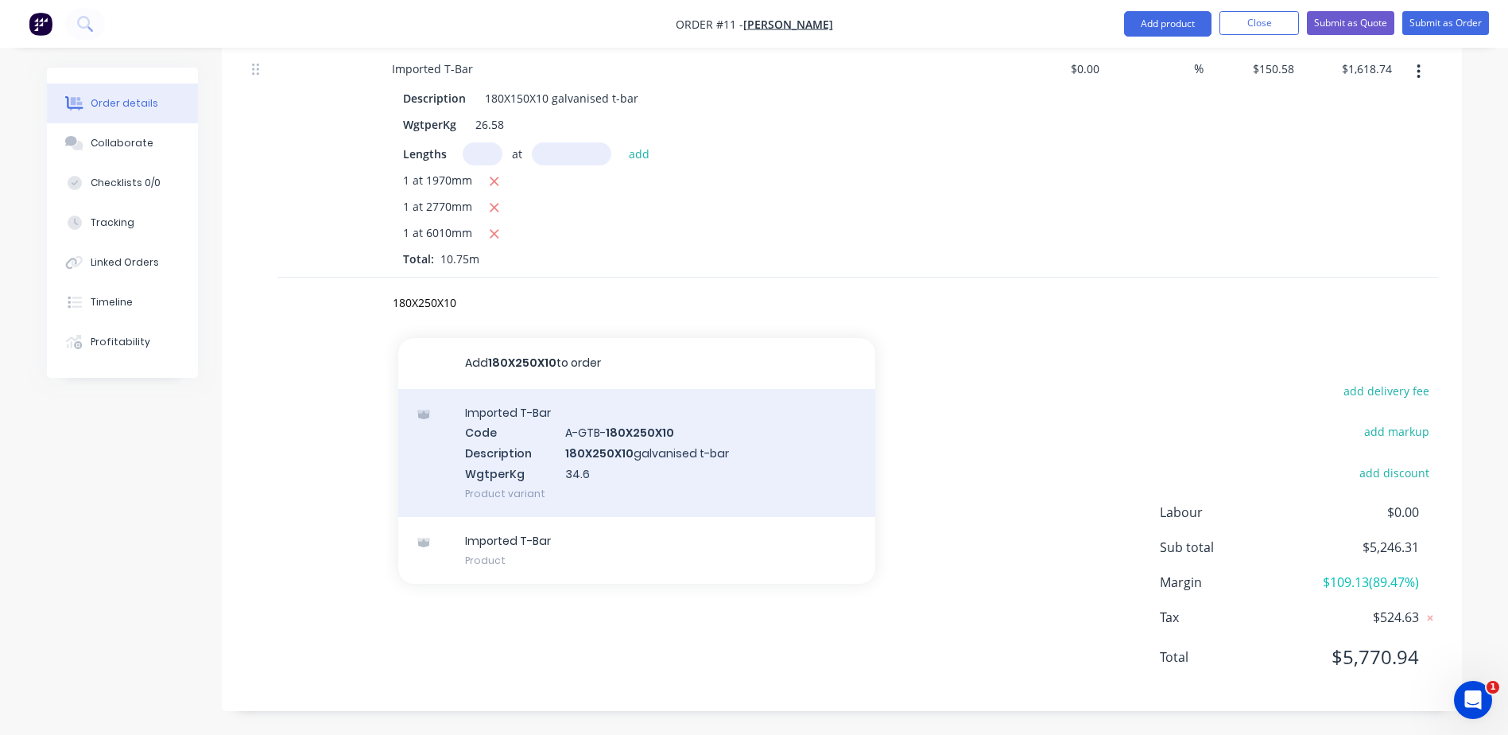
click at [634, 450] on div "Imported T-Bar Code A-GTB- 180X250X10 Description 180X250X10 galvanised t-bar W…" at bounding box center [636, 453] width 477 height 128
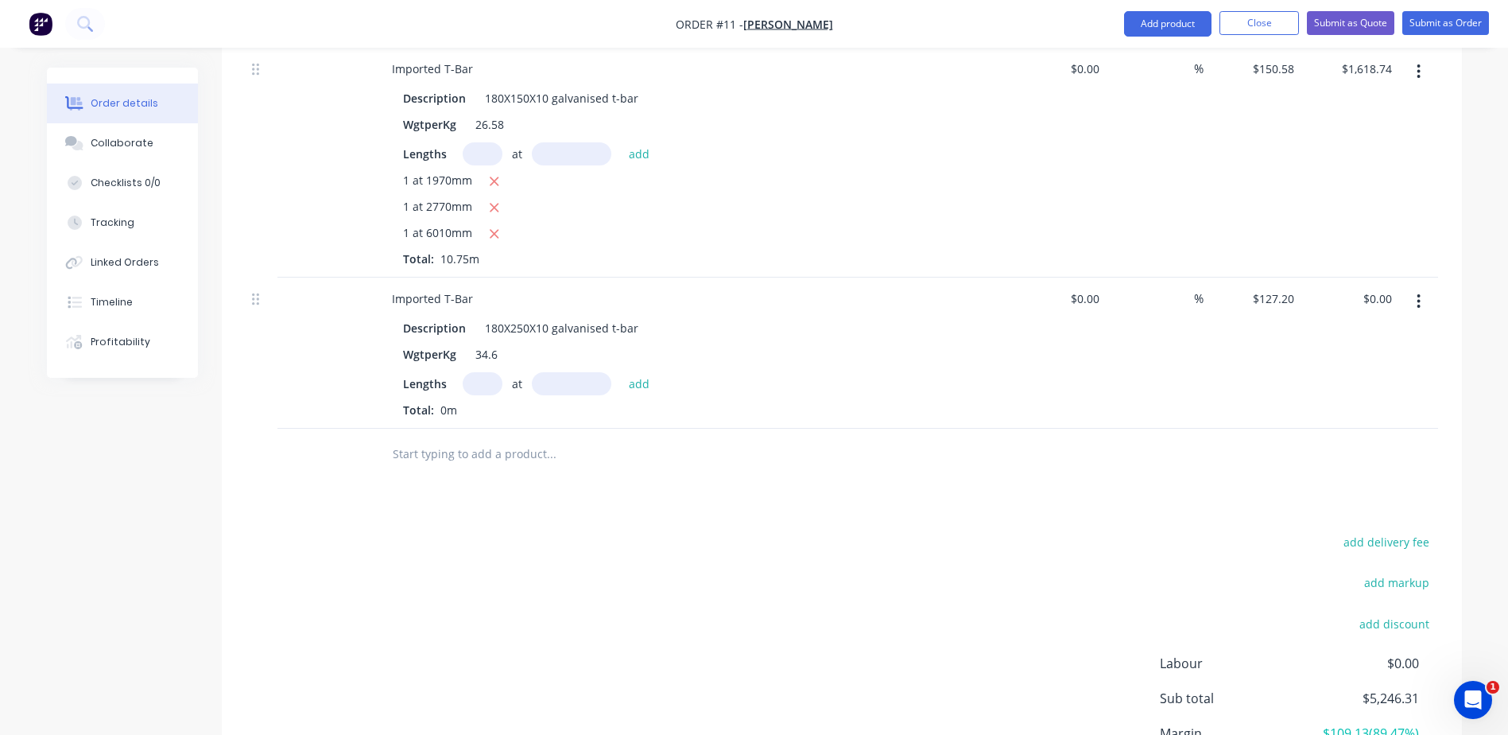
click at [487, 374] on input "text" at bounding box center [483, 383] width 40 height 23
click at [1269, 298] on input "127.2" at bounding box center [1282, 298] width 37 height 23
click at [501, 446] on input "text" at bounding box center [551, 454] width 318 height 32
click at [642, 385] on button "add" at bounding box center [639, 382] width 37 height 21
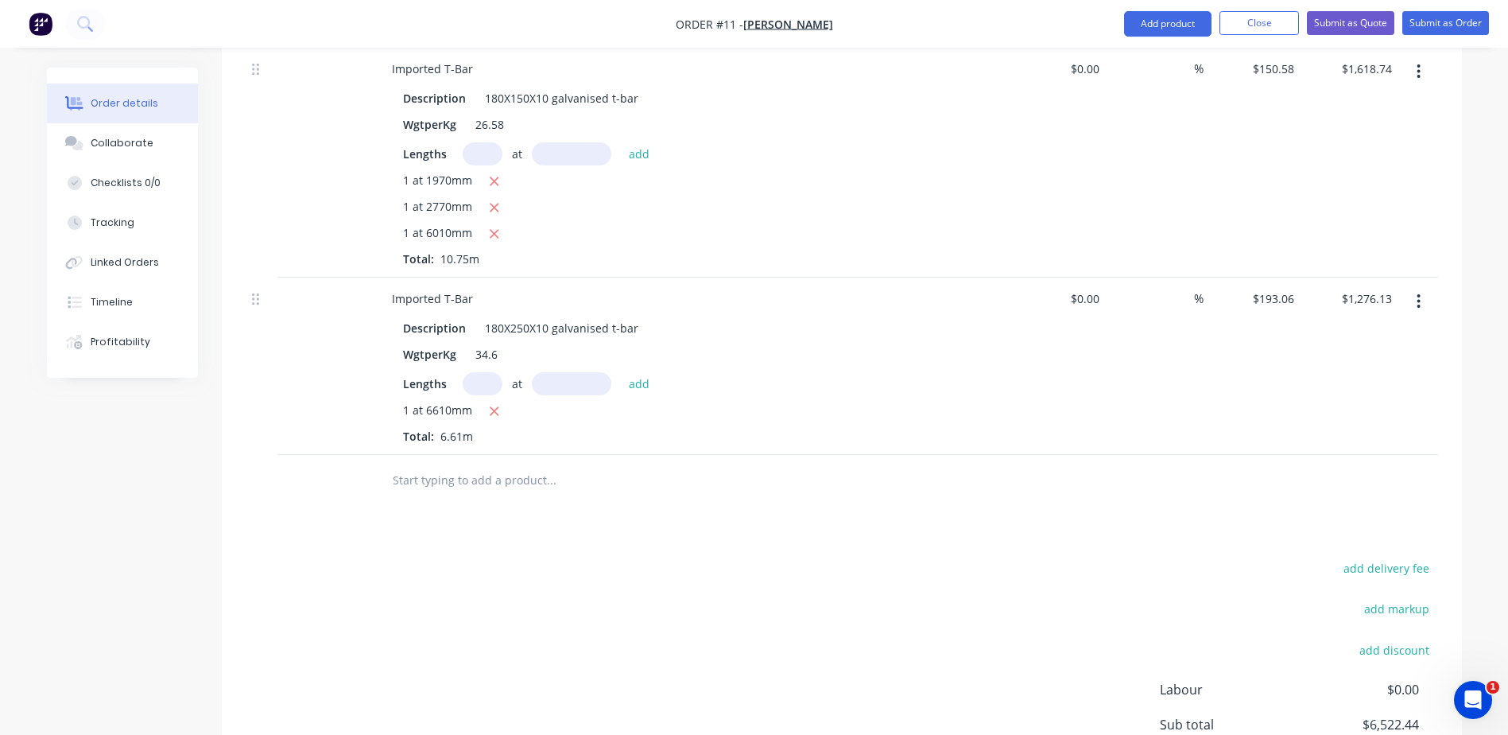
click at [433, 482] on input "text" at bounding box center [551, 480] width 318 height 32
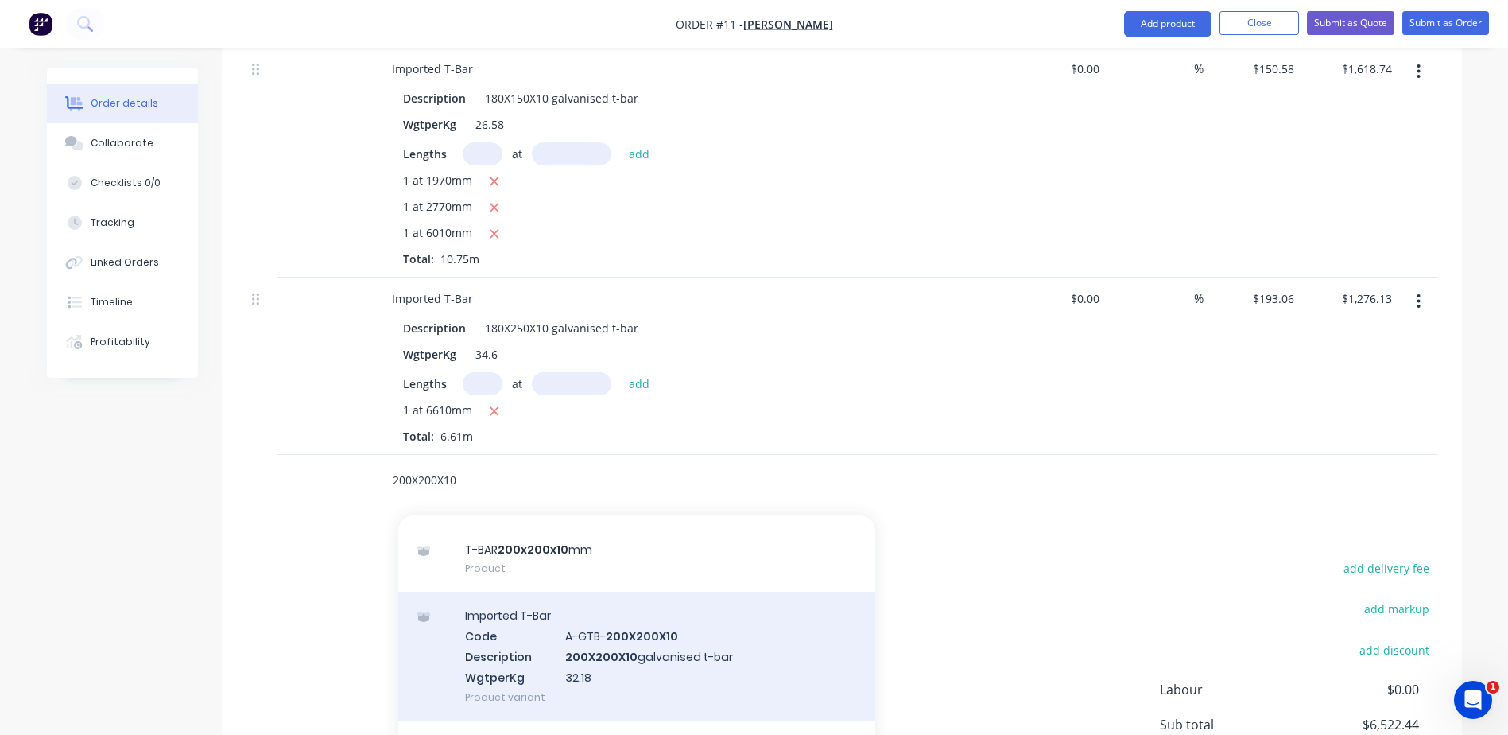
scroll to position [122, 0]
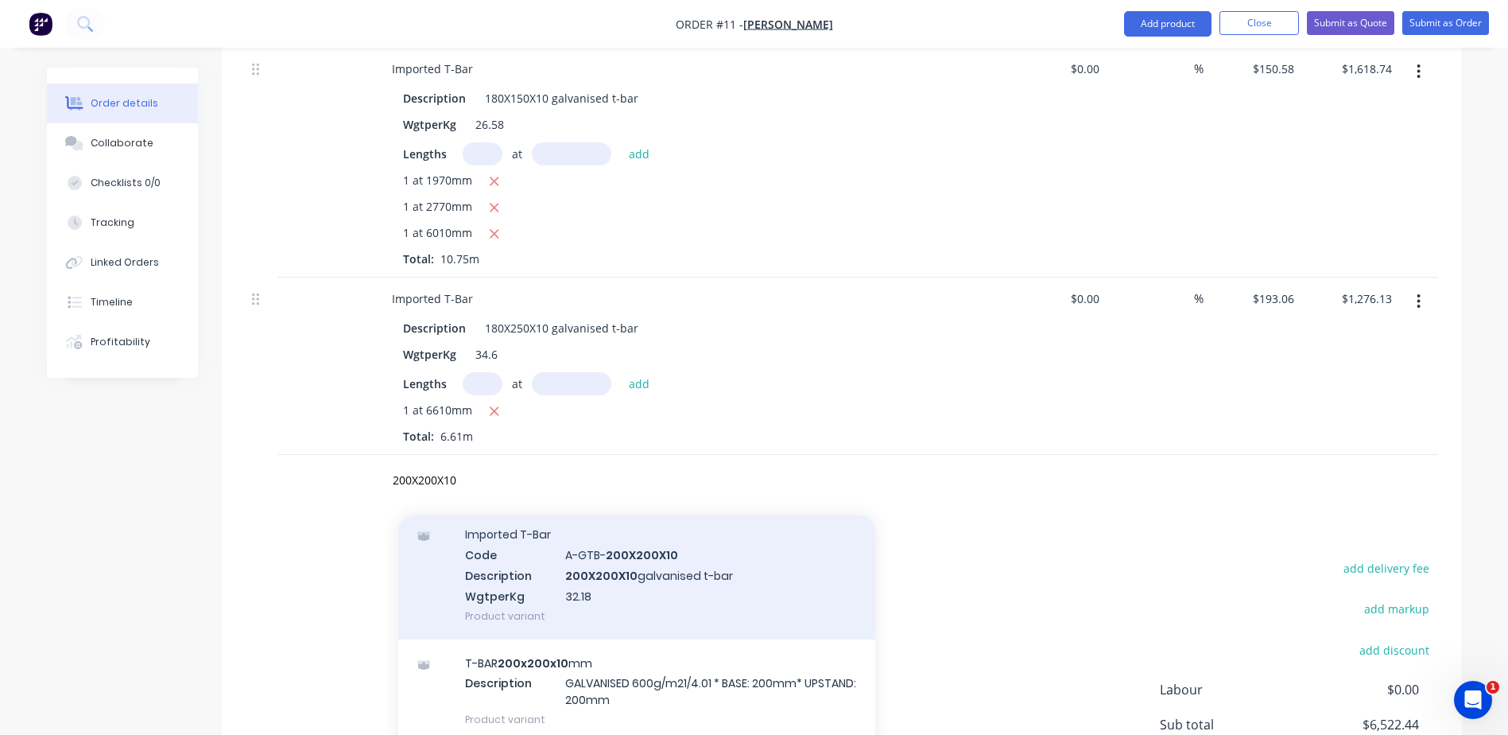
click at [549, 595] on div "Imported T-Bar Code A-GTB- 200X200X10 Description 200X200X10 galvanised t-bar W…" at bounding box center [636, 574] width 477 height 128
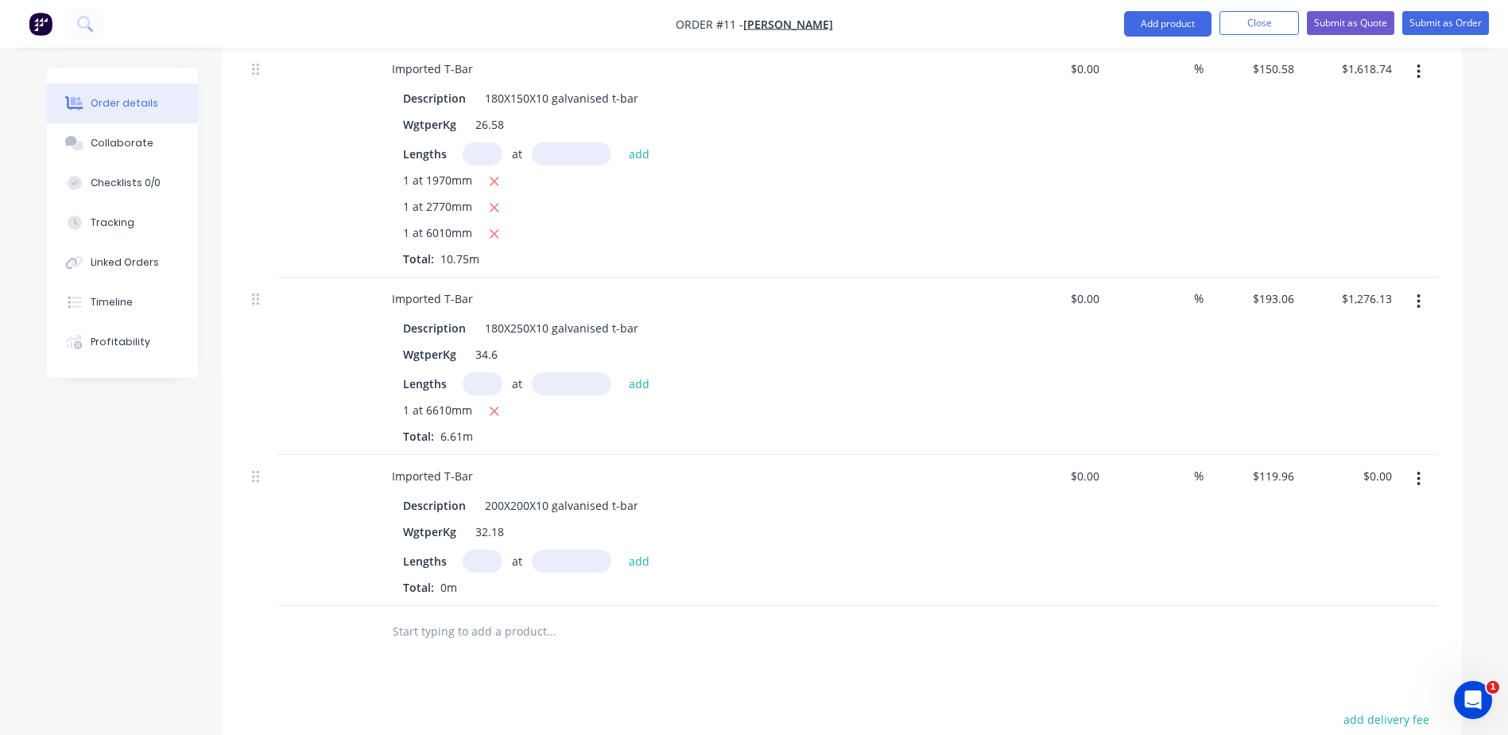
click at [487, 565] on input "text" at bounding box center [483, 560] width 40 height 23
click at [633, 561] on button "add" at bounding box center [639, 559] width 37 height 21
click at [1260, 484] on div "119.96 $119.96" at bounding box center [1275, 475] width 49 height 23
click at [421, 648] on input "text" at bounding box center [551, 658] width 318 height 32
click at [572, 671] on input "text" at bounding box center [551, 658] width 318 height 32
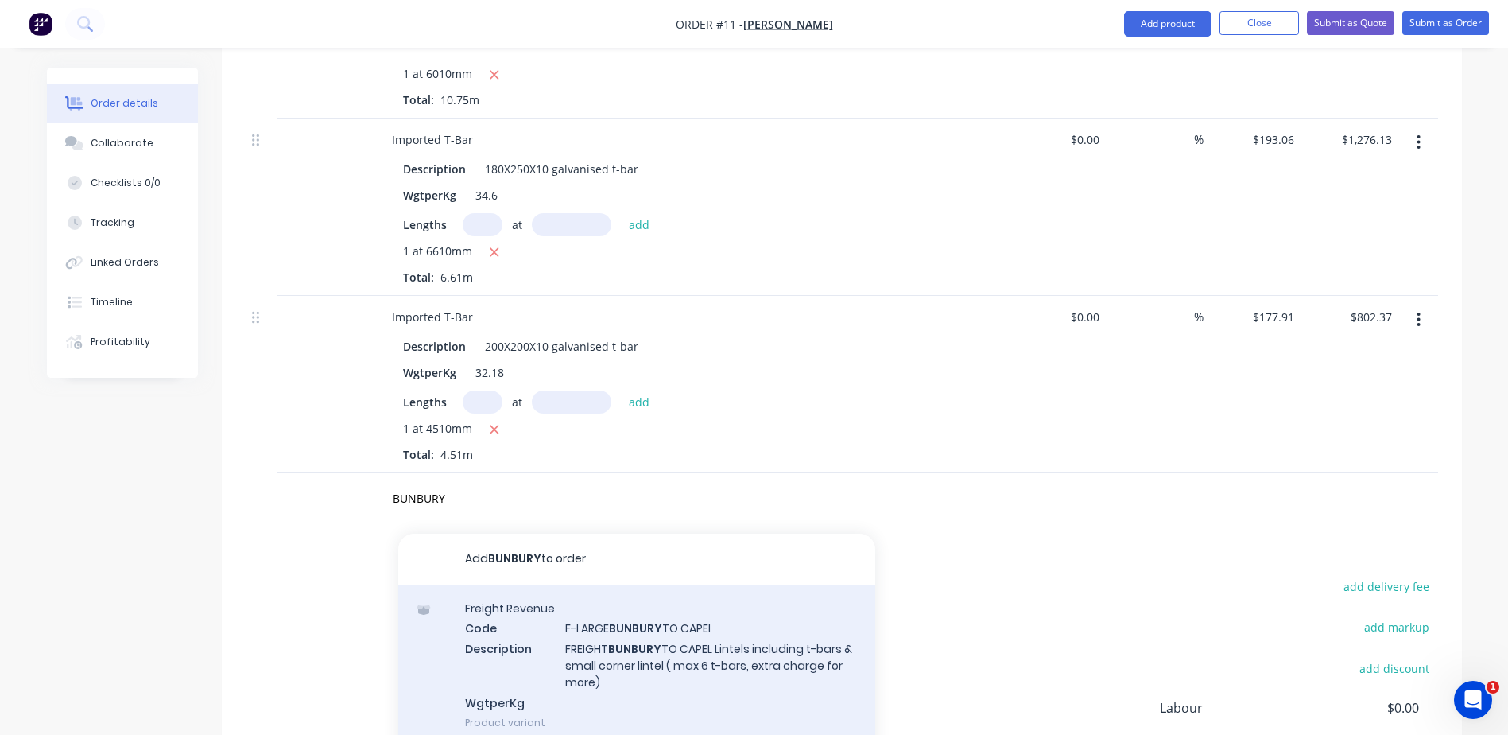
scroll to position [79, 0]
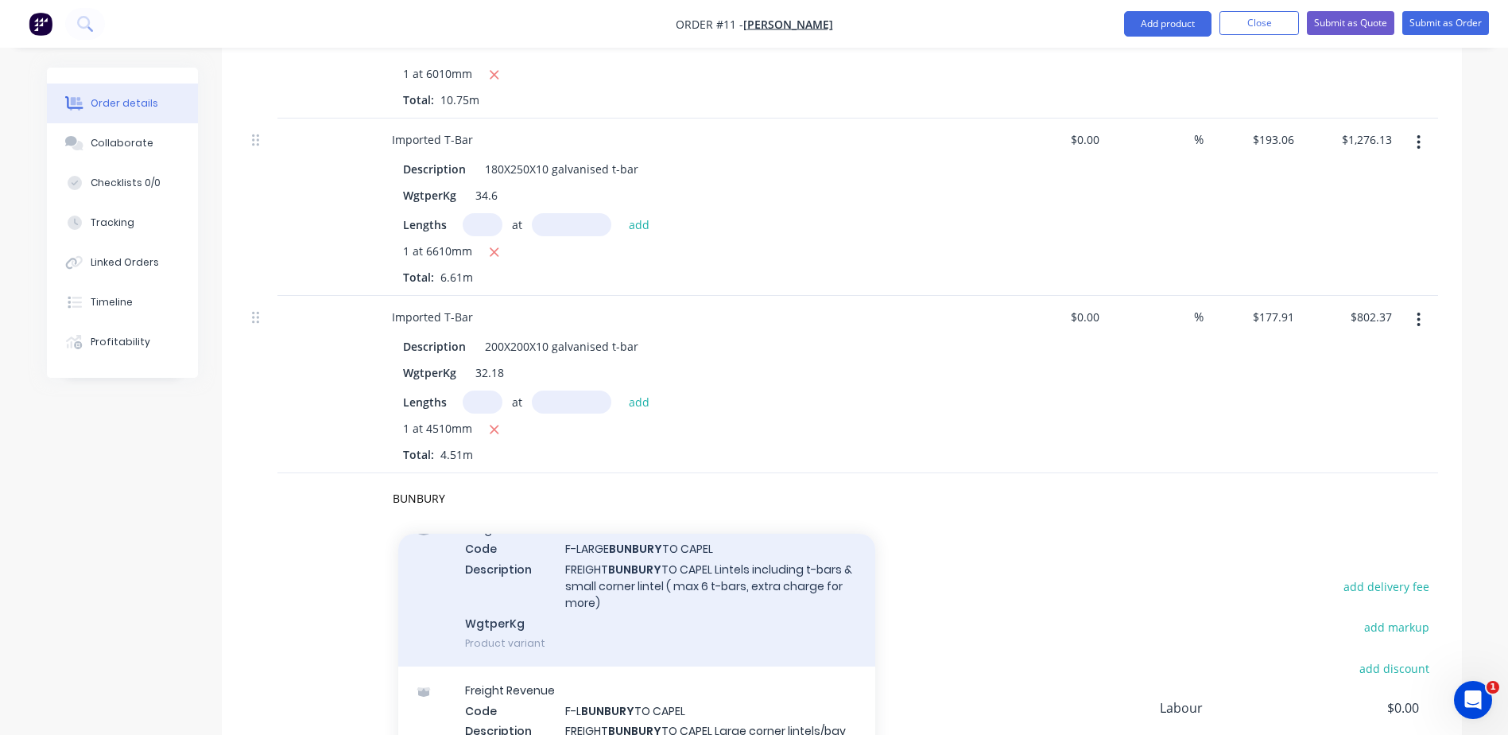
type input "BUNBURY"
click at [615, 591] on div "Freight Revenue Code F-LARGE BUNBURY TO CAPEL Description FREIGHT BUNBURY TO CA…" at bounding box center [636, 585] width 477 height 161
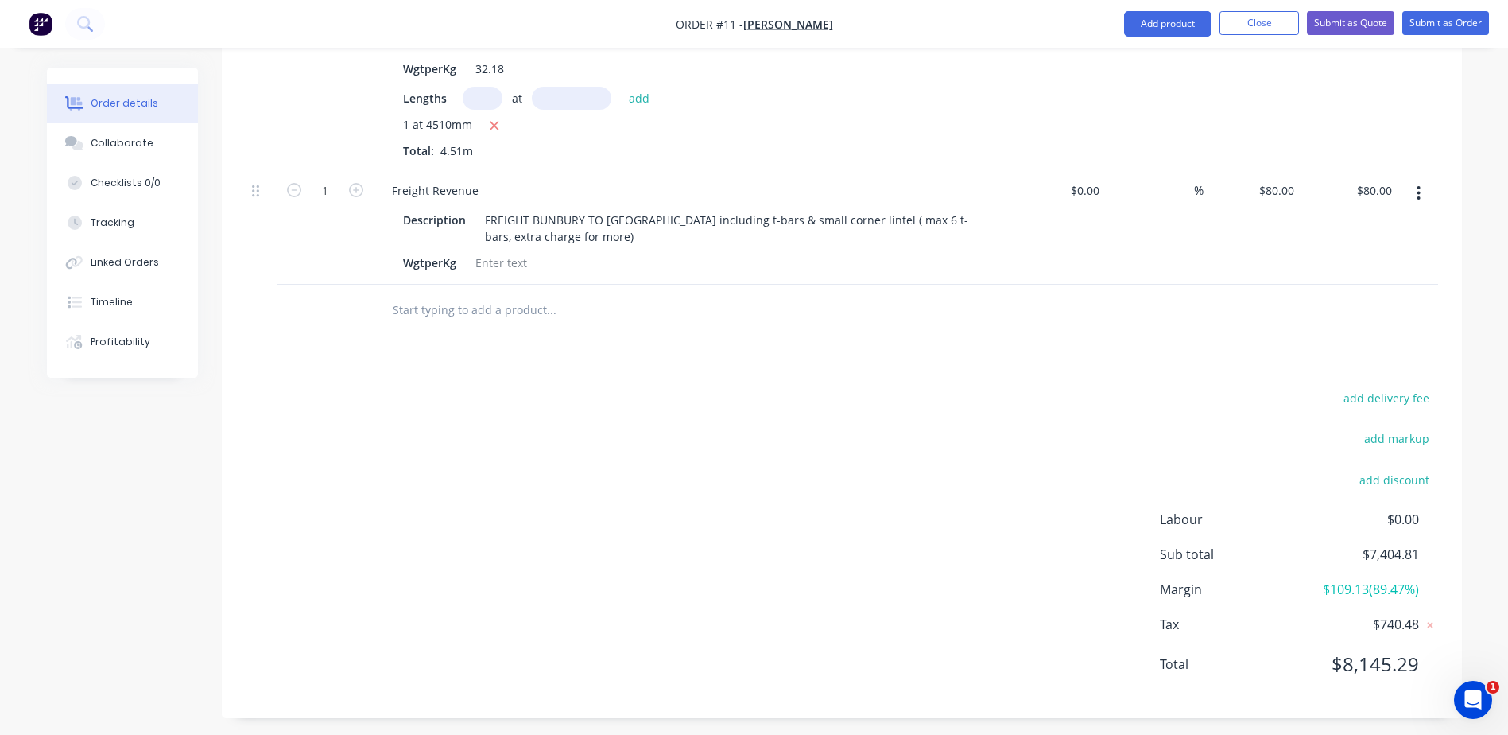
scroll to position [2608, 0]
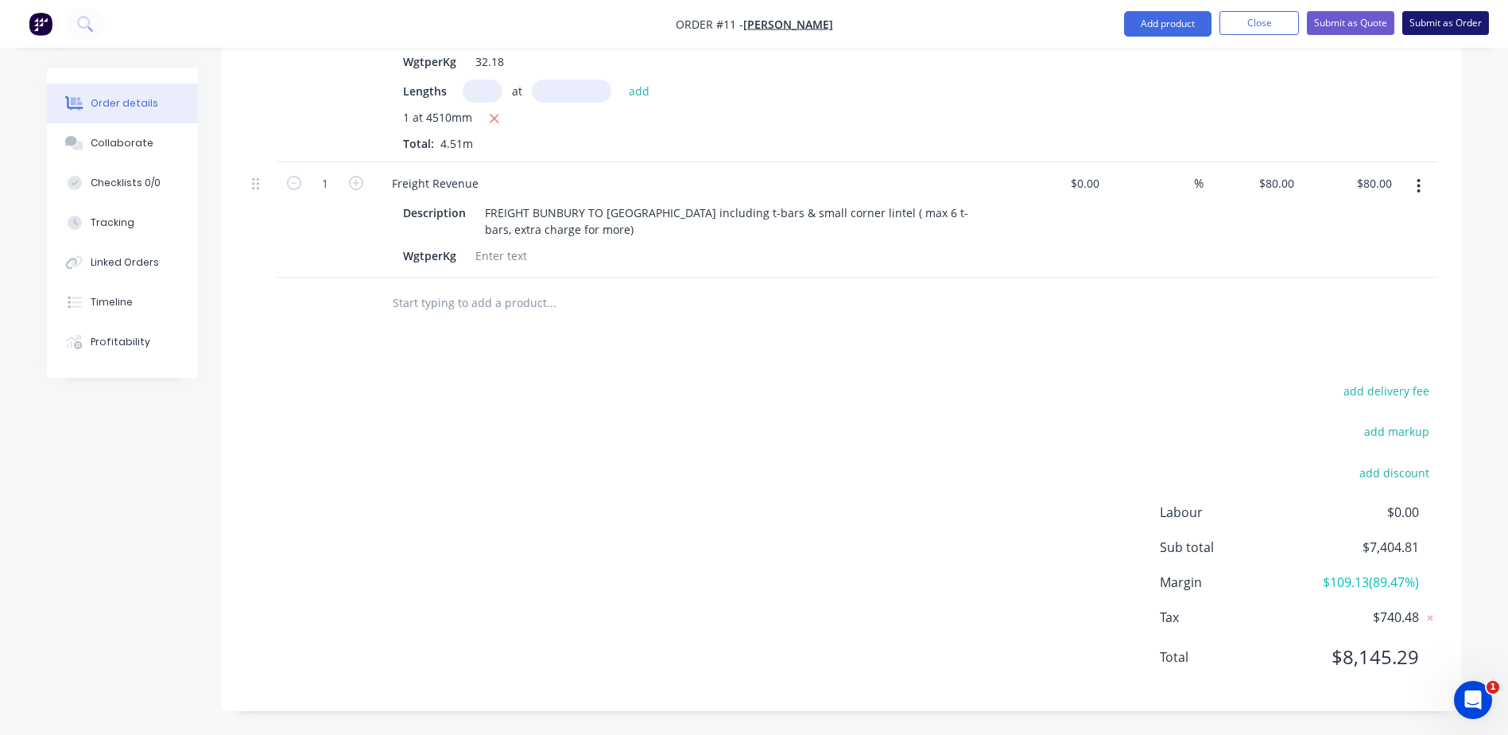
click at [1446, 31] on button "Submit as Order" at bounding box center [1445, 23] width 87 height 24
